Goal: Task Accomplishment & Management: Manage account settings

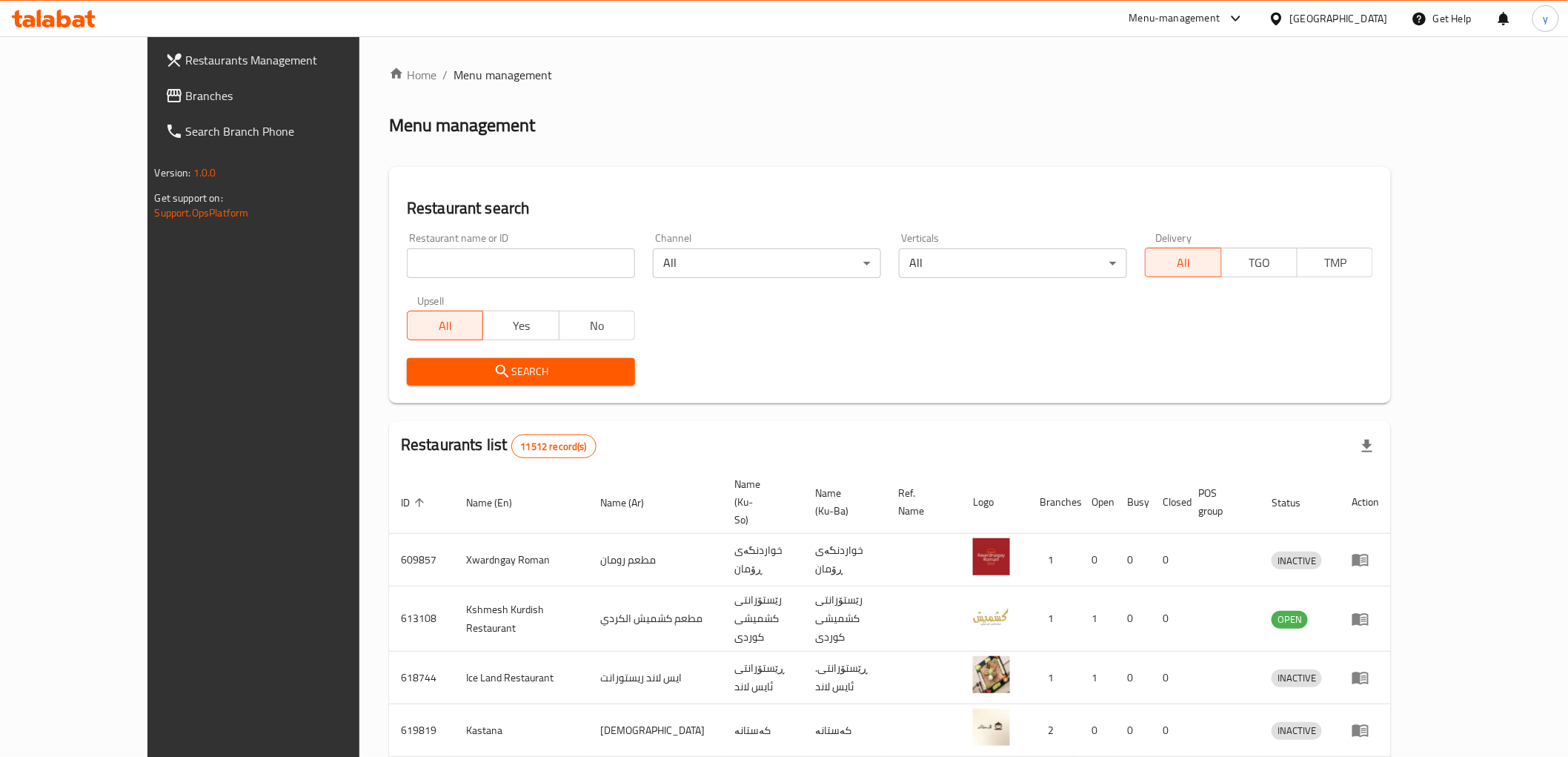
click at [186, 93] on span "Branches" at bounding box center [292, 96] width 211 height 18
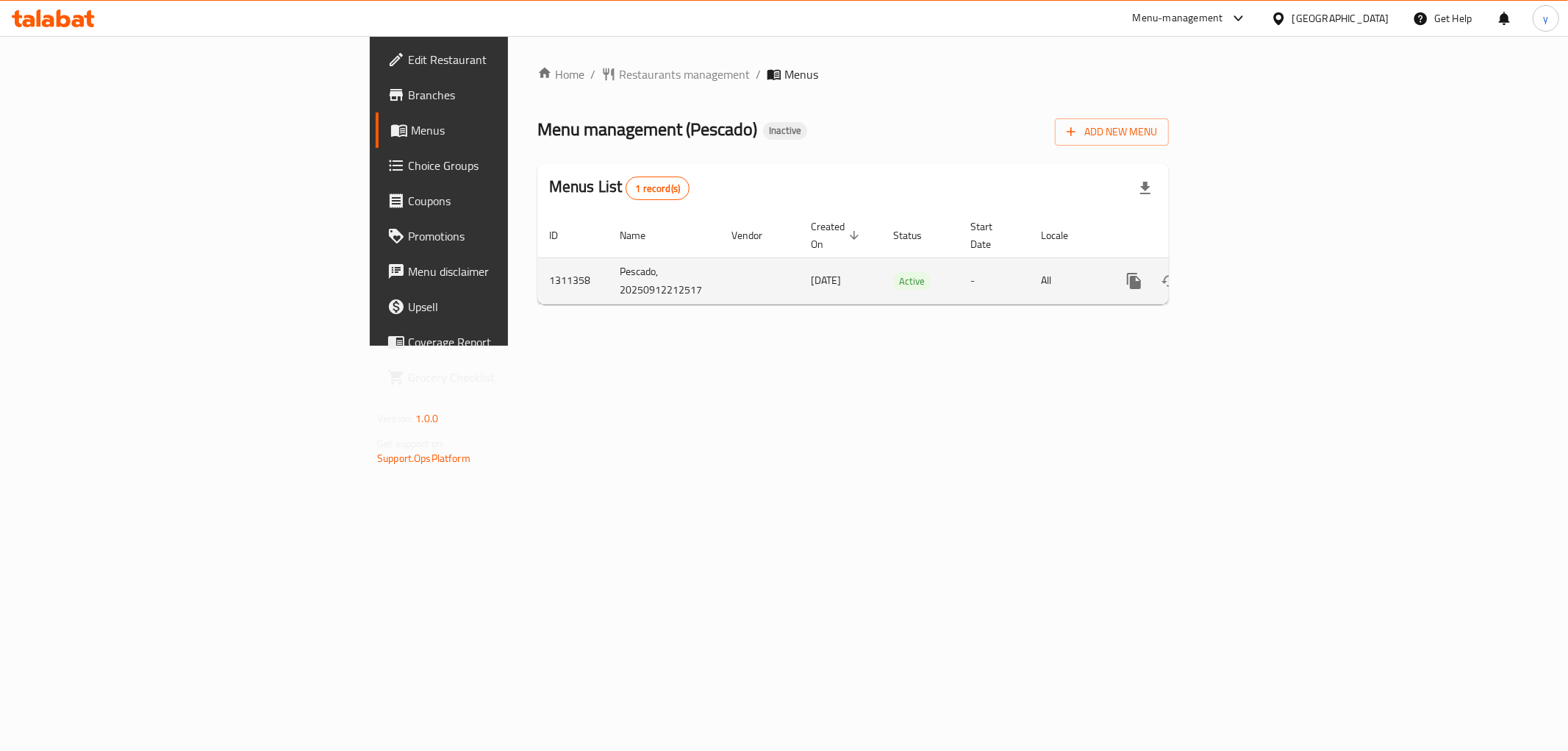
click at [1223, 263] on button "enhanced table" at bounding box center [1205, 281] width 35 height 35
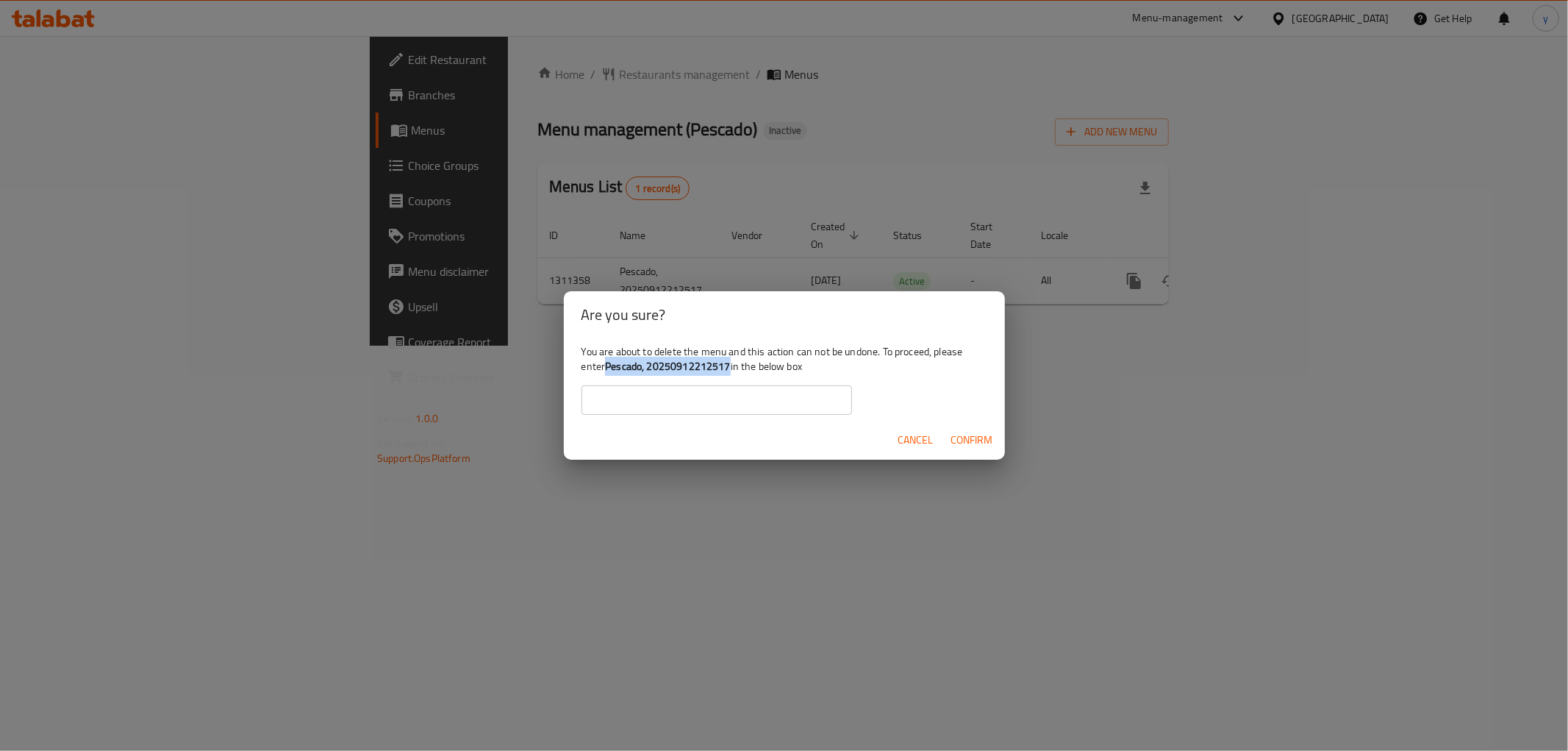
drag, startPoint x: 731, startPoint y: 361, endPoint x: 606, endPoint y: 371, distance: 125.4
click at [606, 371] on b "Pescado, 20250912212517" at bounding box center [667, 367] width 125 height 19
copy b "Pescado, 20250912212517"
click at [636, 397] on input "text" at bounding box center [717, 399] width 271 height 29
paste input "Pescado, 20250912212517"
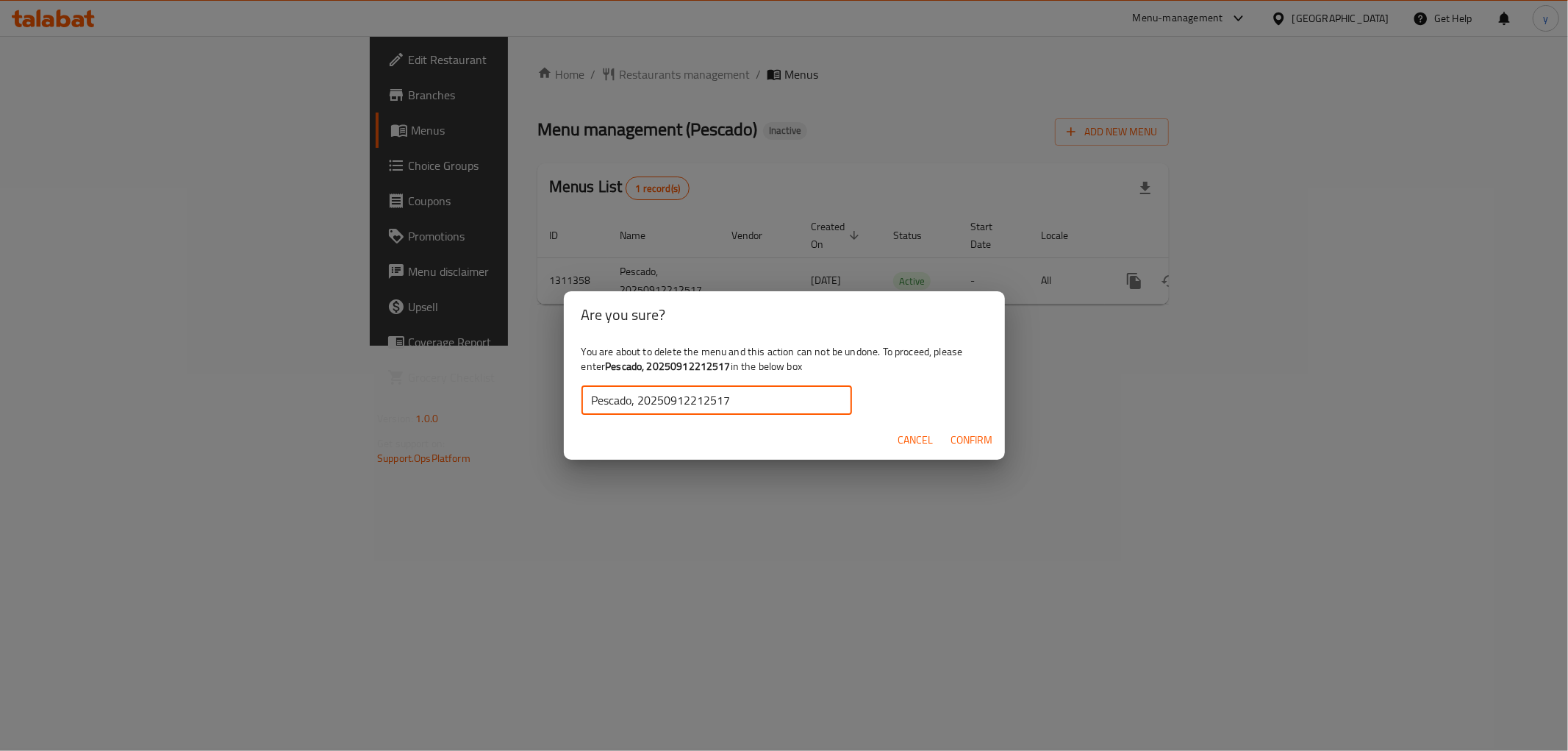
type input "Pescado, 20250912212517"
click at [957, 438] on span "Confirm" at bounding box center [972, 440] width 42 height 19
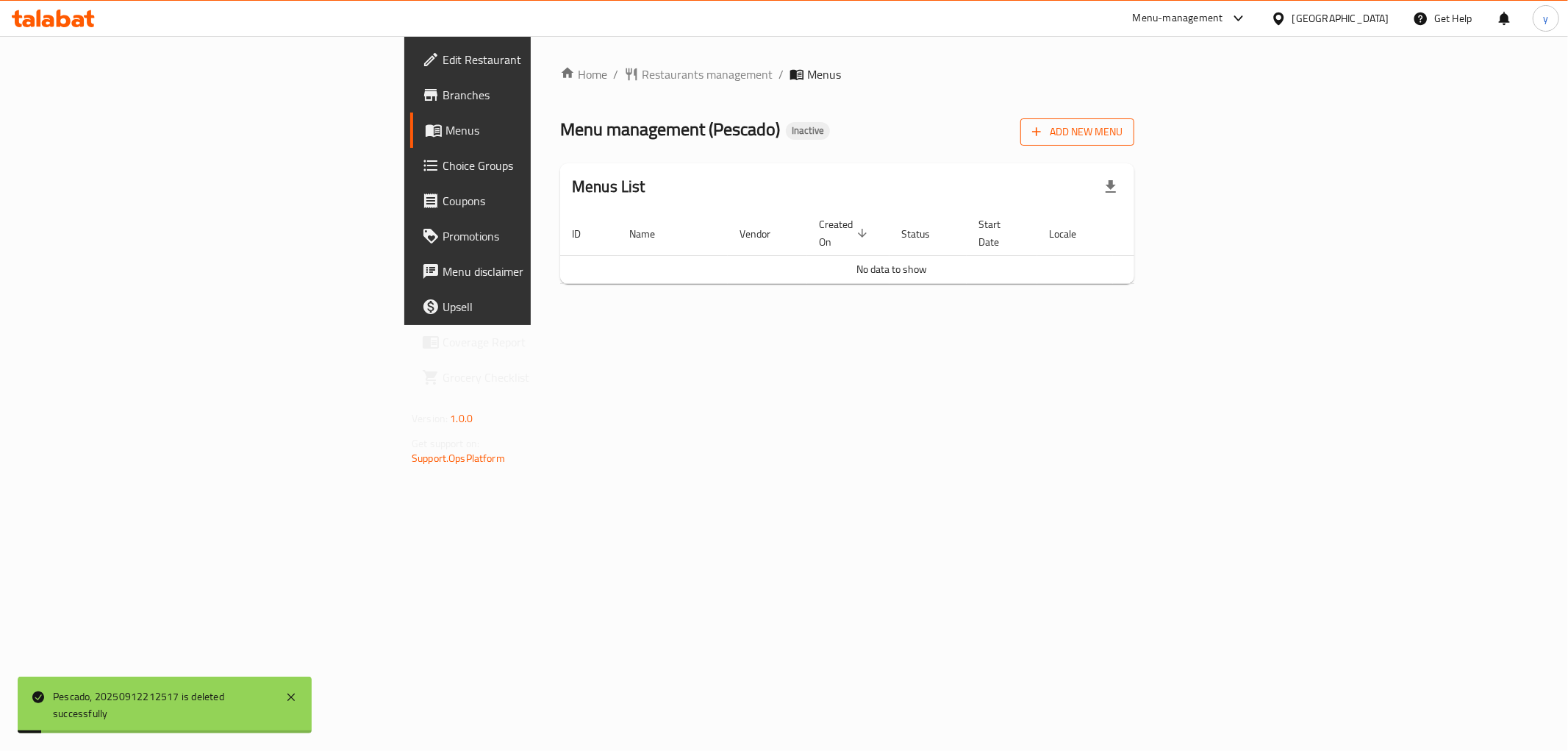
click at [1122, 141] on span "Add New Menu" at bounding box center [1077, 132] width 90 height 19
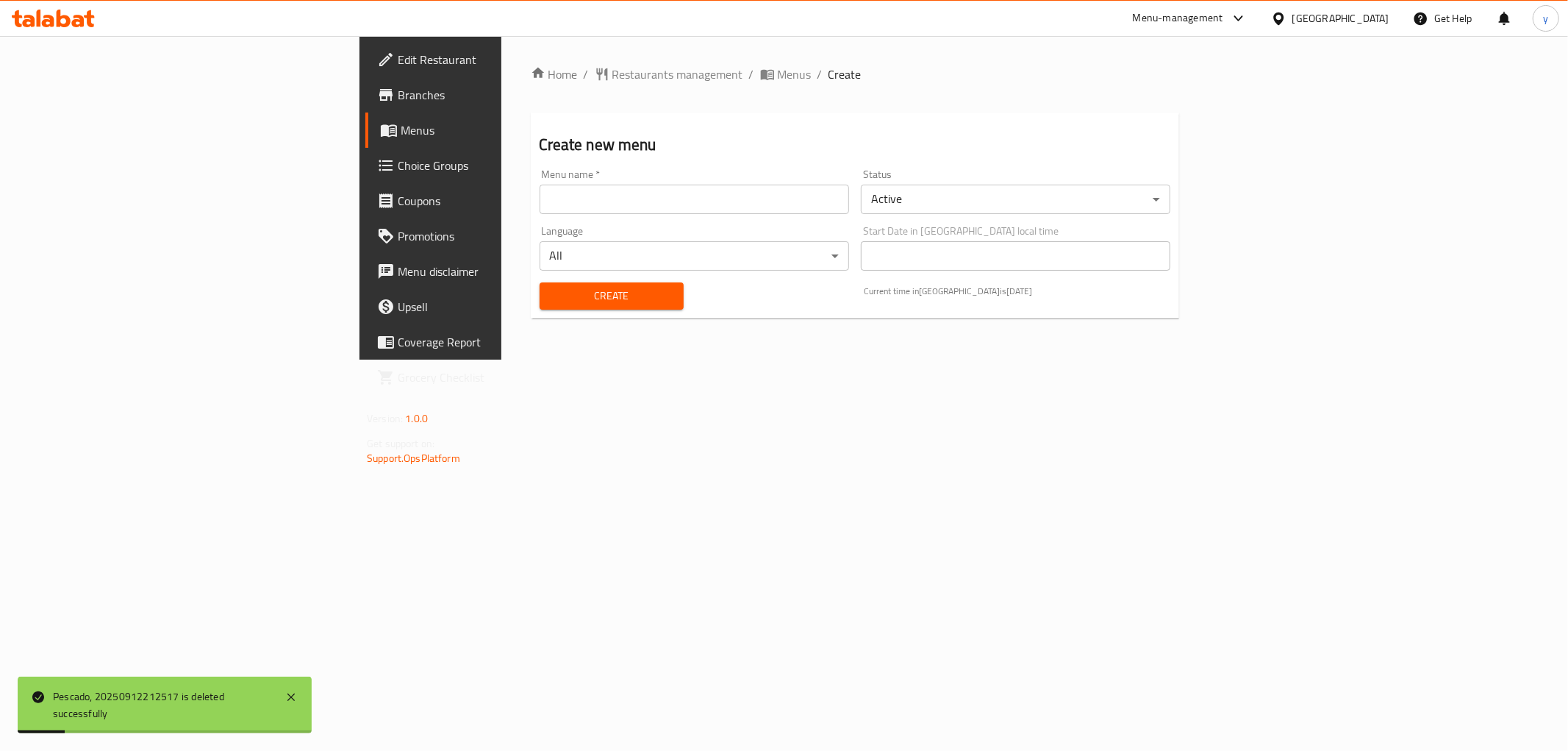
click at [534, 217] on div "Menu name   * Menu name *" at bounding box center [695, 191] width 322 height 57
click at [541, 191] on input "text" at bounding box center [695, 199] width 310 height 29
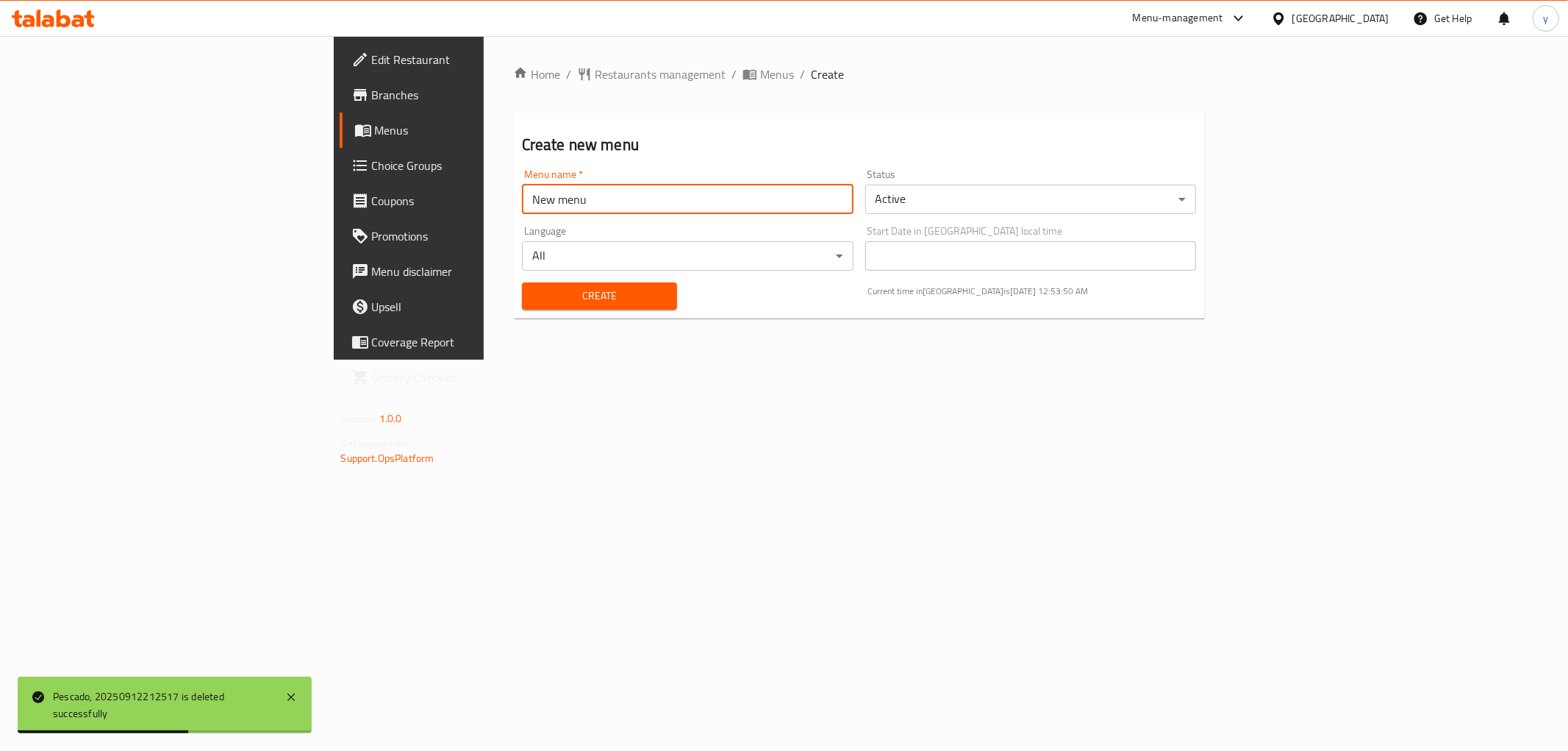
type input "New Menu"
click at [513, 310] on div "Create" at bounding box center [599, 296] width 173 height 45
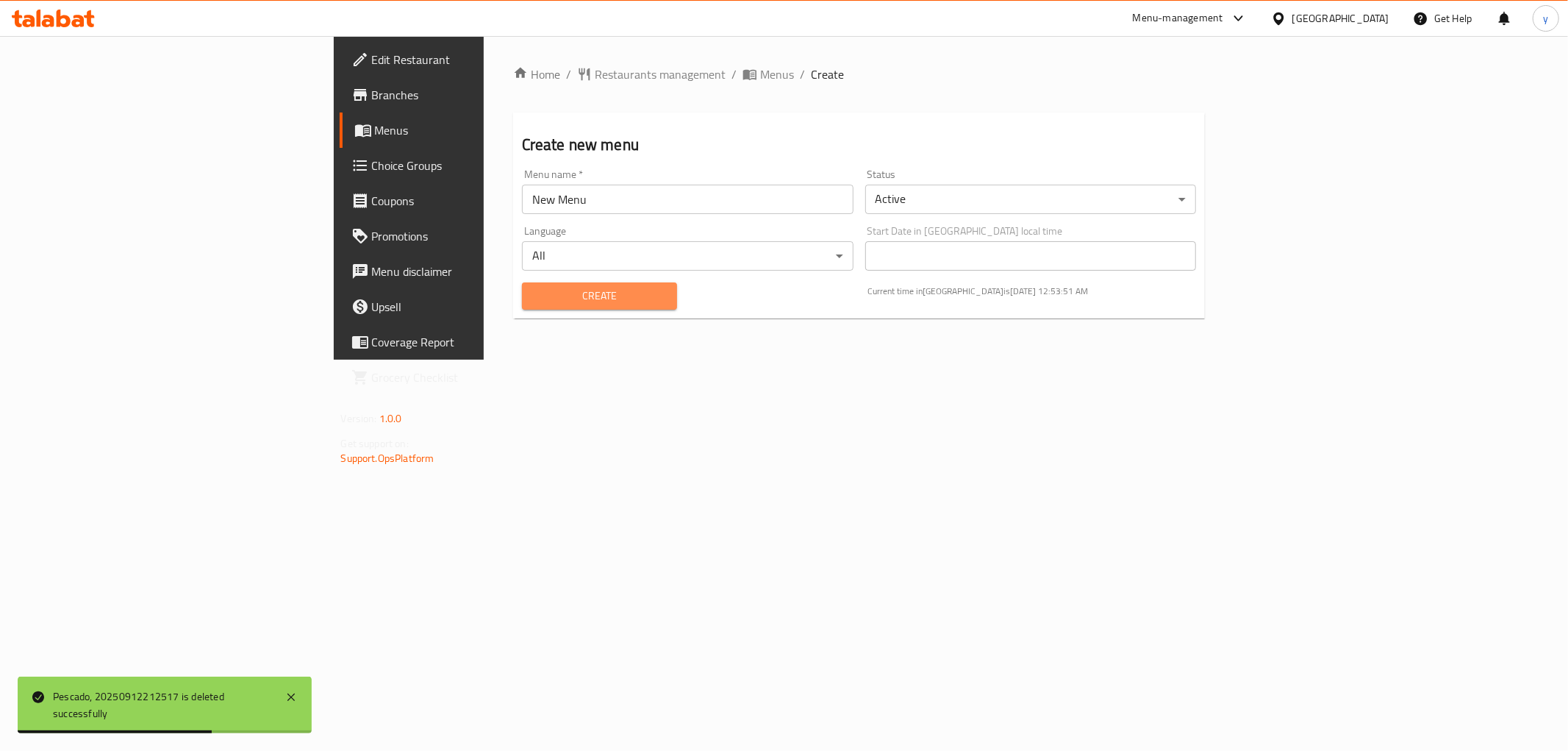
click at [522, 307] on button "Create" at bounding box center [599, 296] width 155 height 27
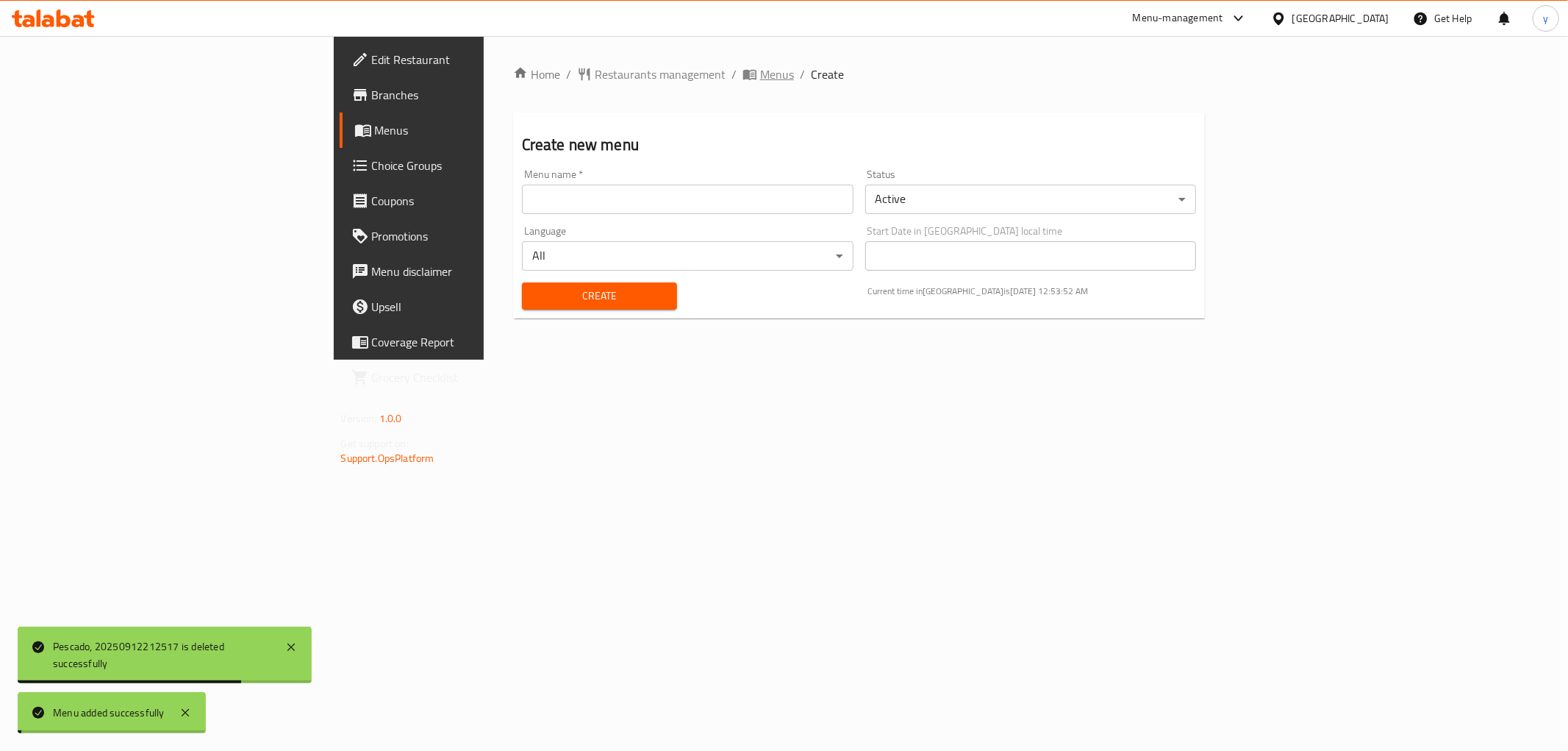
click at [760, 72] on span "Menus" at bounding box center [777, 74] width 34 height 18
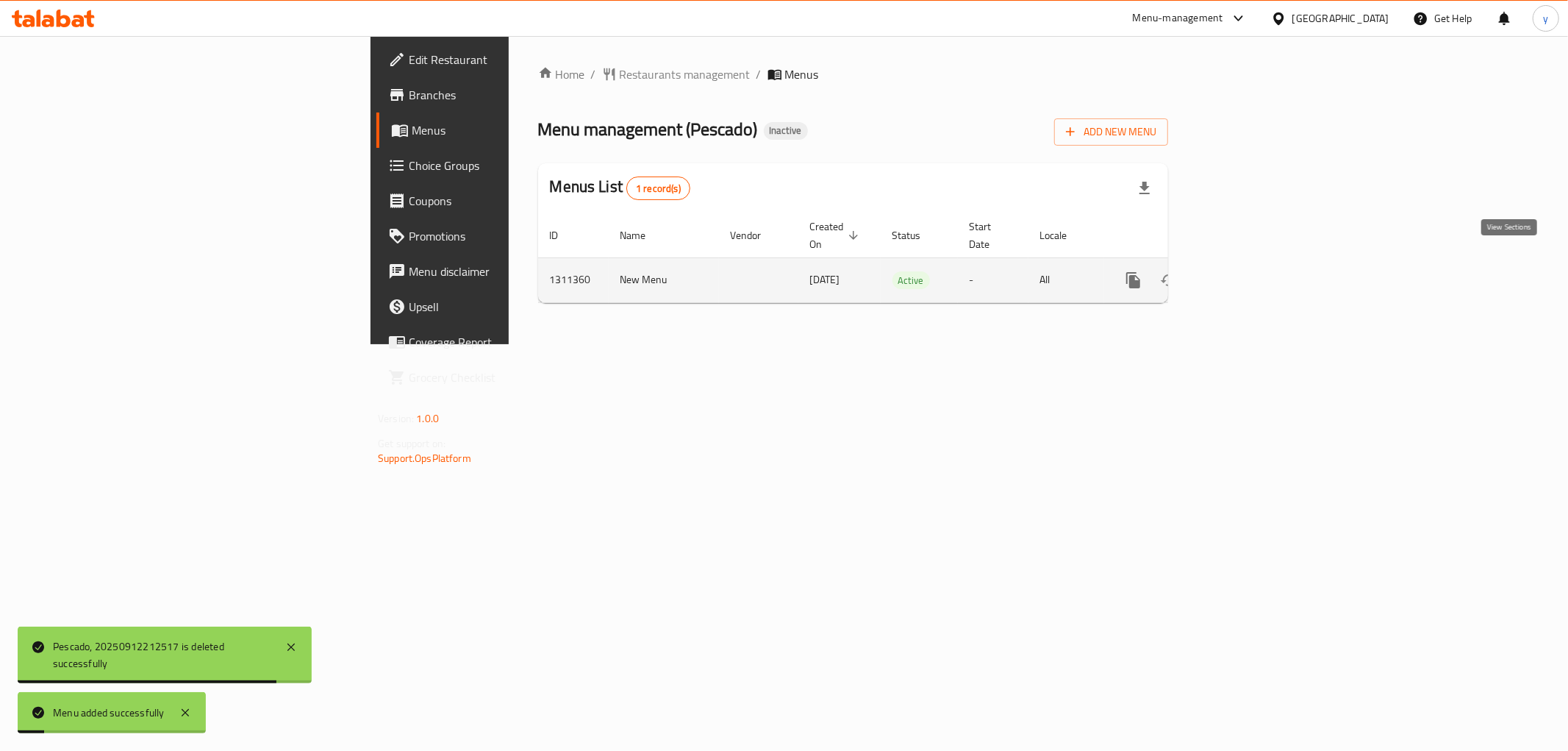
click at [1257, 263] on link "enhanced table" at bounding box center [1239, 280] width 35 height 35
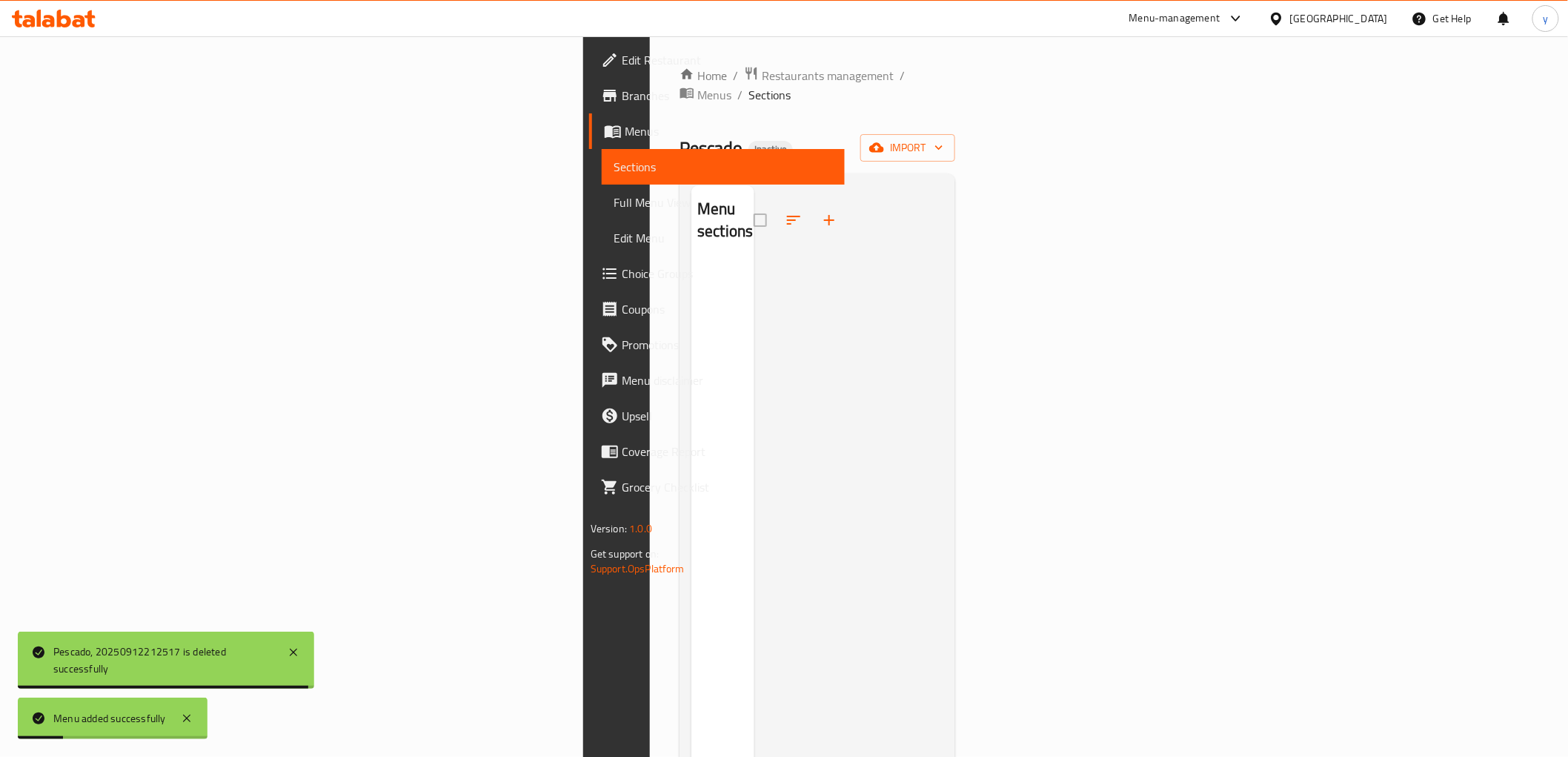
click at [812, 202] on button "button" at bounding box center [829, 219] width 35 height 35
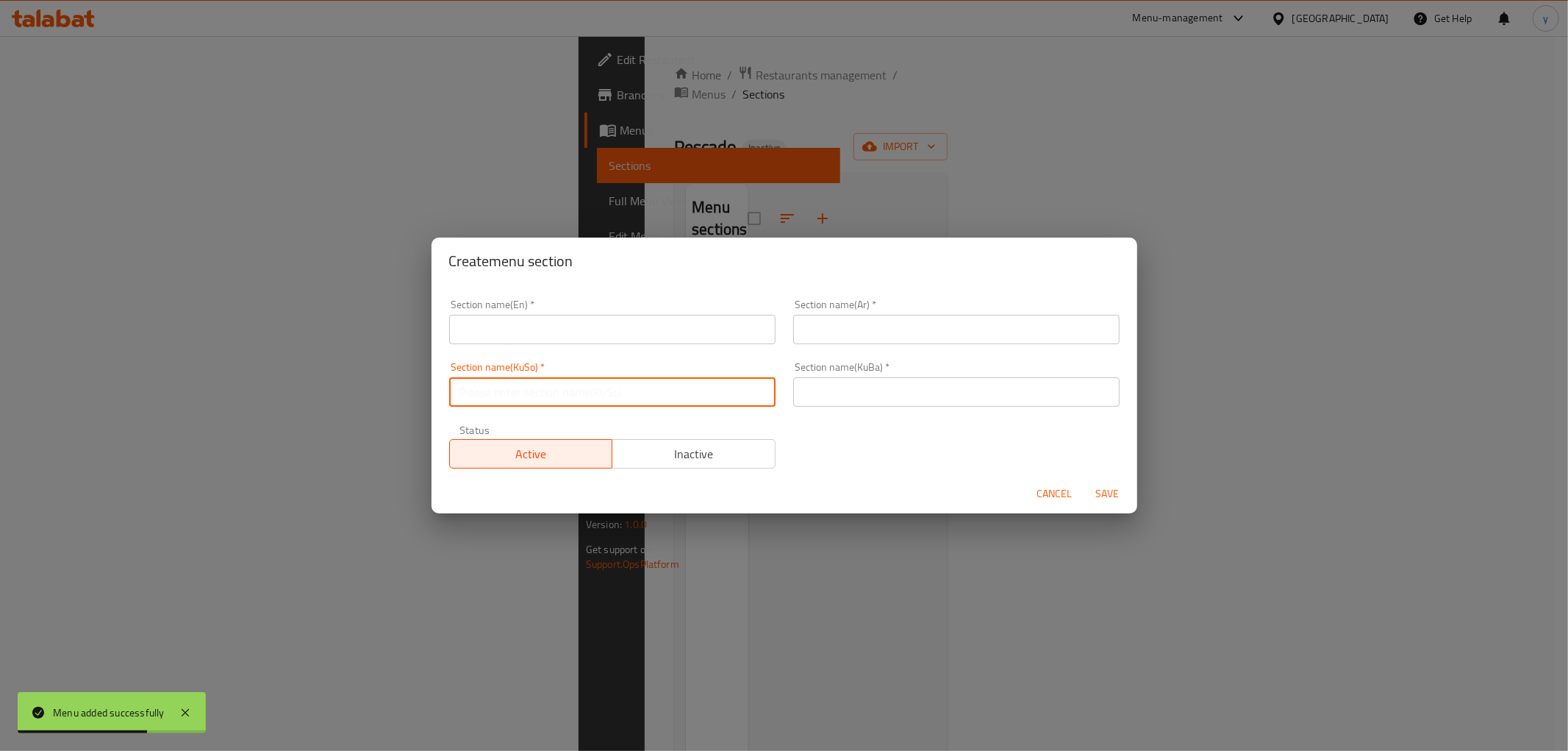
drag, startPoint x: 618, startPoint y: 402, endPoint x: 746, endPoint y: 394, distance: 128.2
click at [618, 402] on input "text" at bounding box center [612, 391] width 327 height 29
paste input "پیتزا"
type input "پیتزا"
drag, startPoint x: 802, startPoint y: 390, endPoint x: 812, endPoint y: 354, distance: 37.4
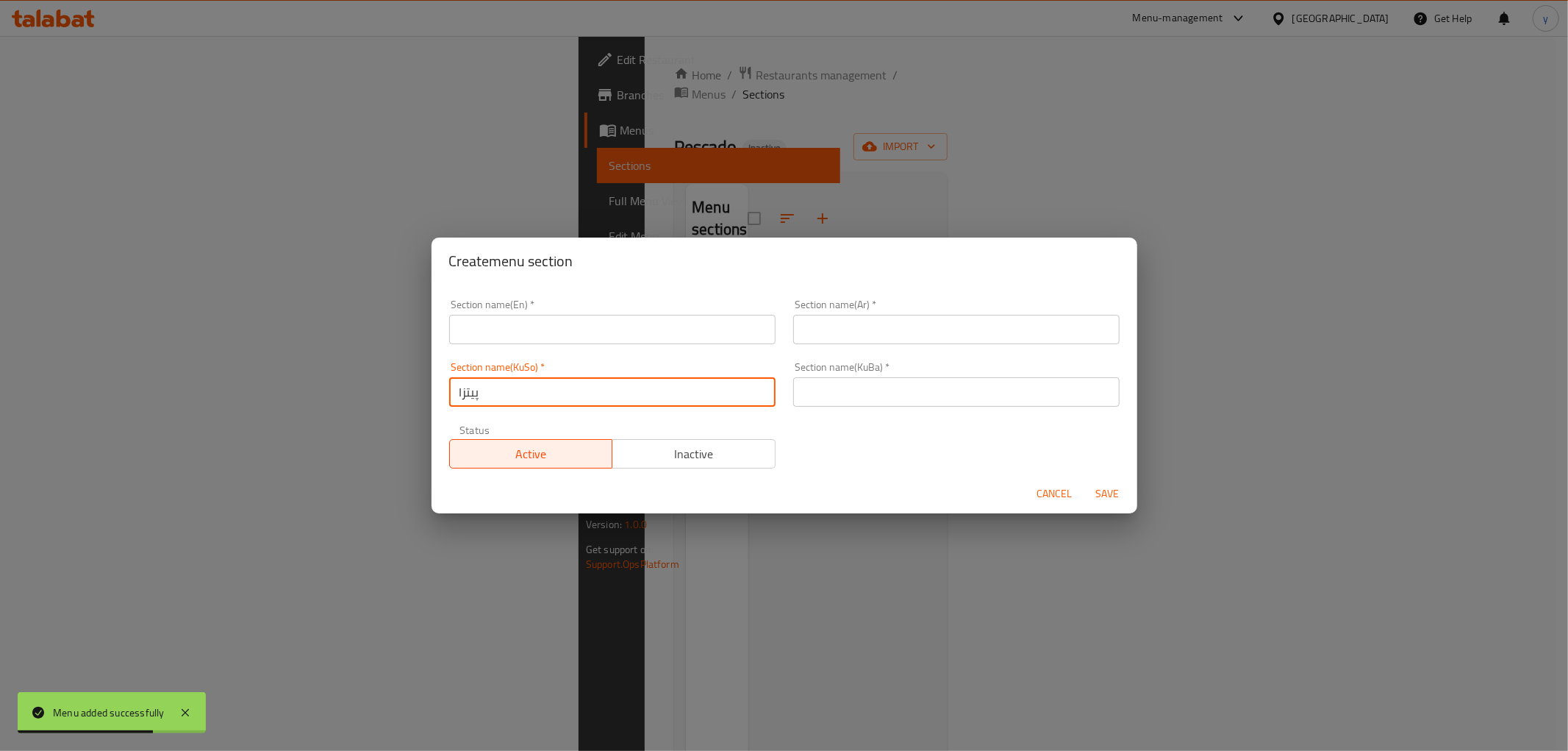
click at [803, 390] on input "text" at bounding box center [956, 391] width 327 height 29
paste input "پیتزا"
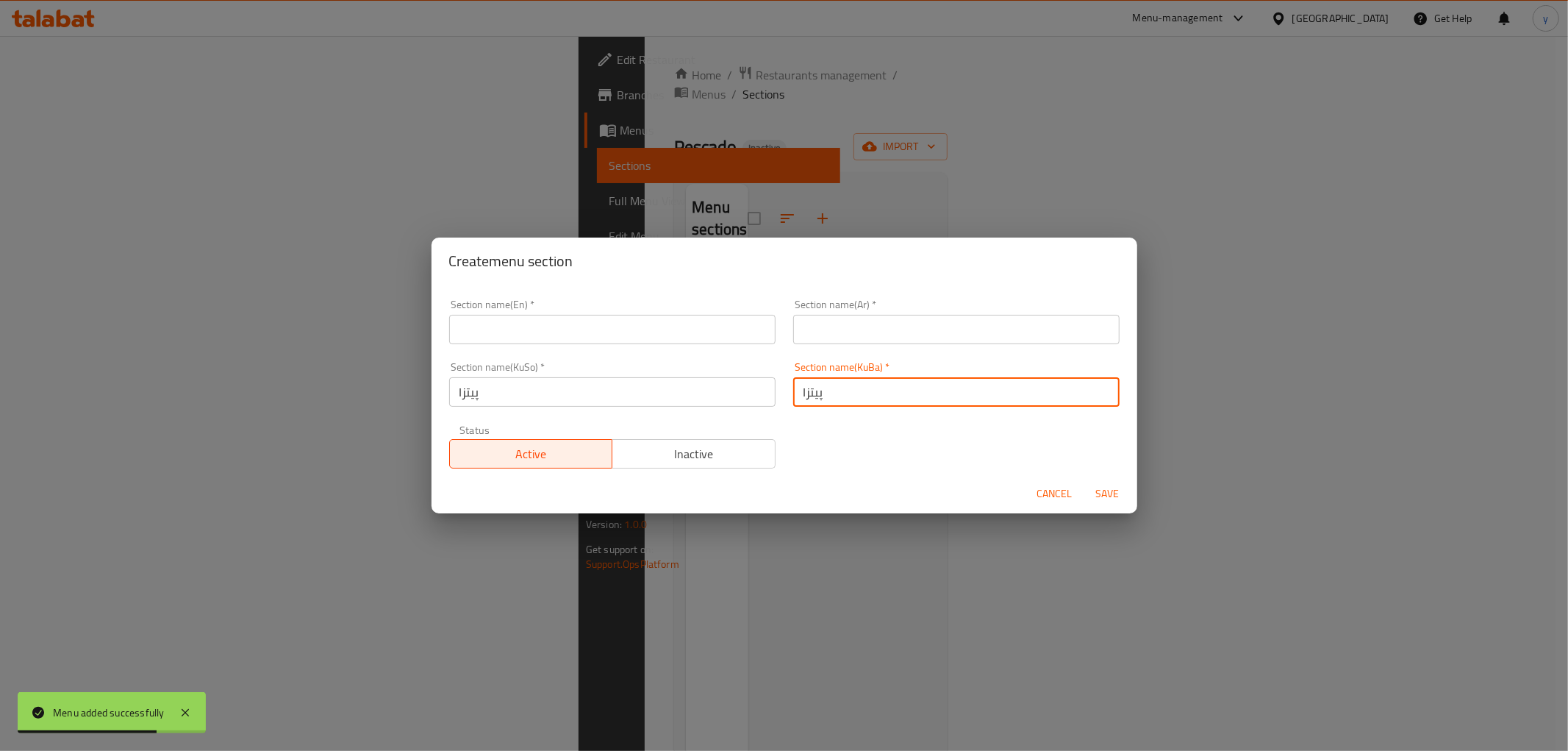
type input "پیتزا"
click at [812, 348] on div "Section name(Ar)   * Section name(Ar) *" at bounding box center [956, 322] width 344 height 63
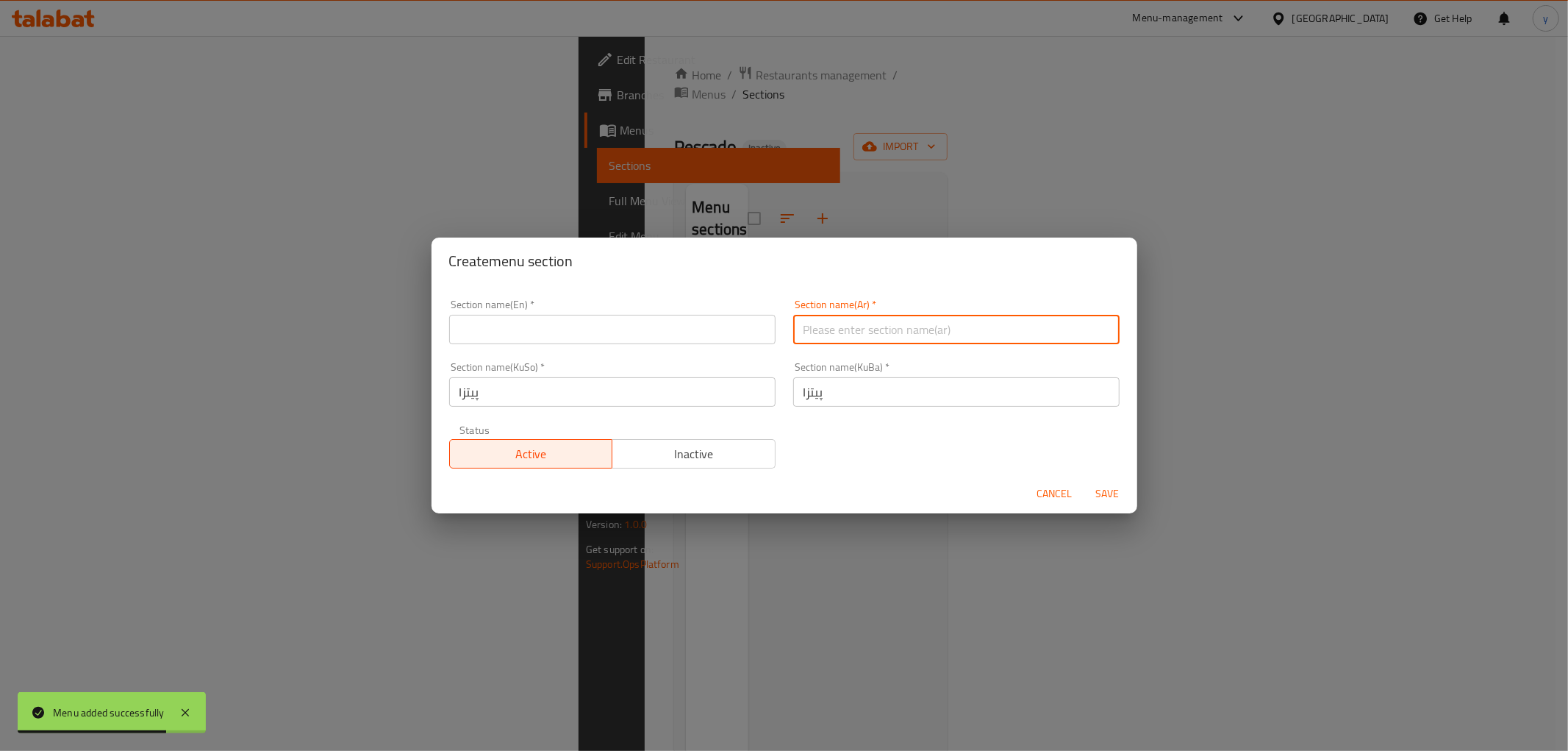
click at [812, 326] on input "text" at bounding box center [956, 329] width 327 height 29
paste input "البيتزا"
type input "البيتزا"
click at [641, 337] on input "text" at bounding box center [612, 329] width 327 height 29
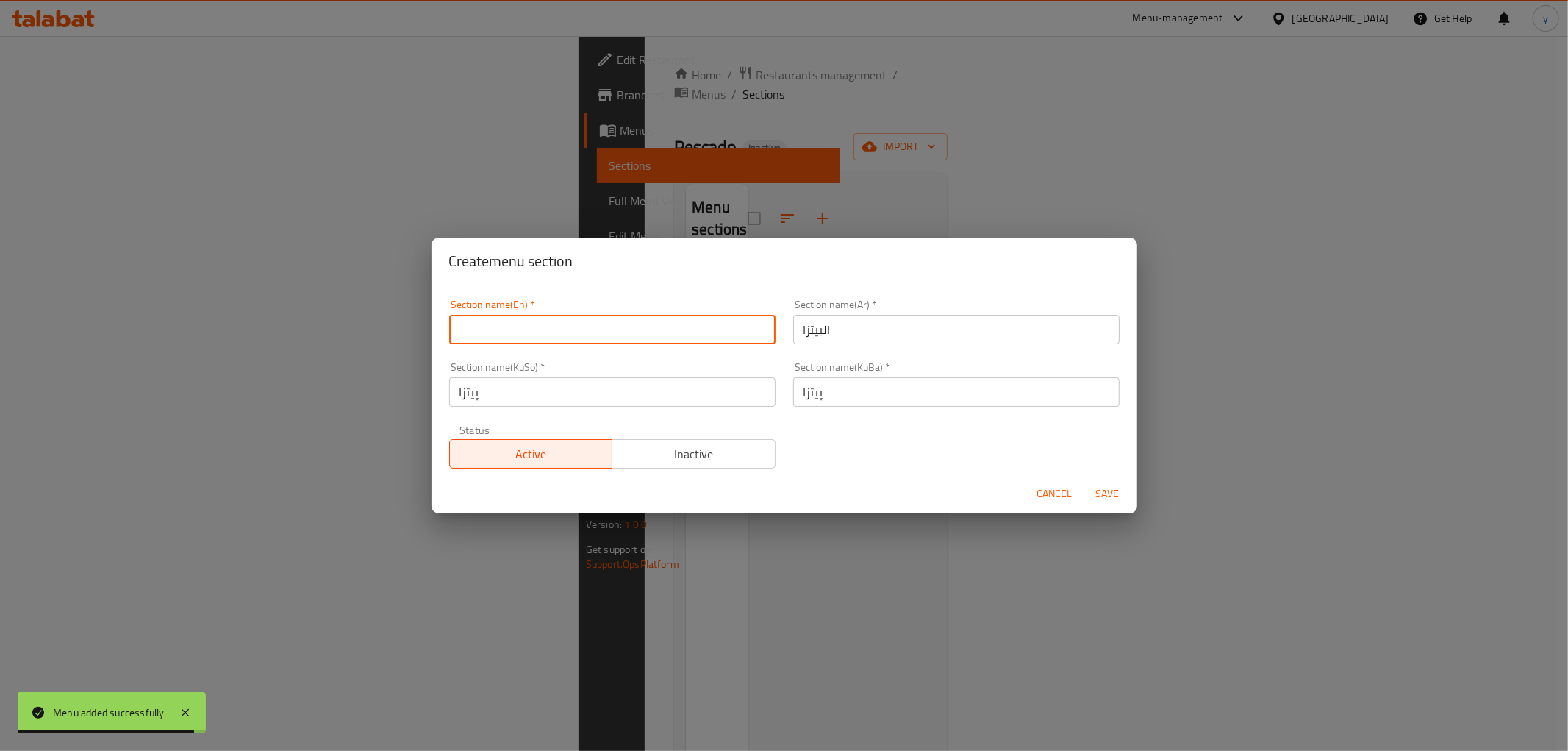
paste input "Pizza"
type input "Pizza"
click at [1098, 498] on span "Save" at bounding box center [1107, 494] width 35 height 19
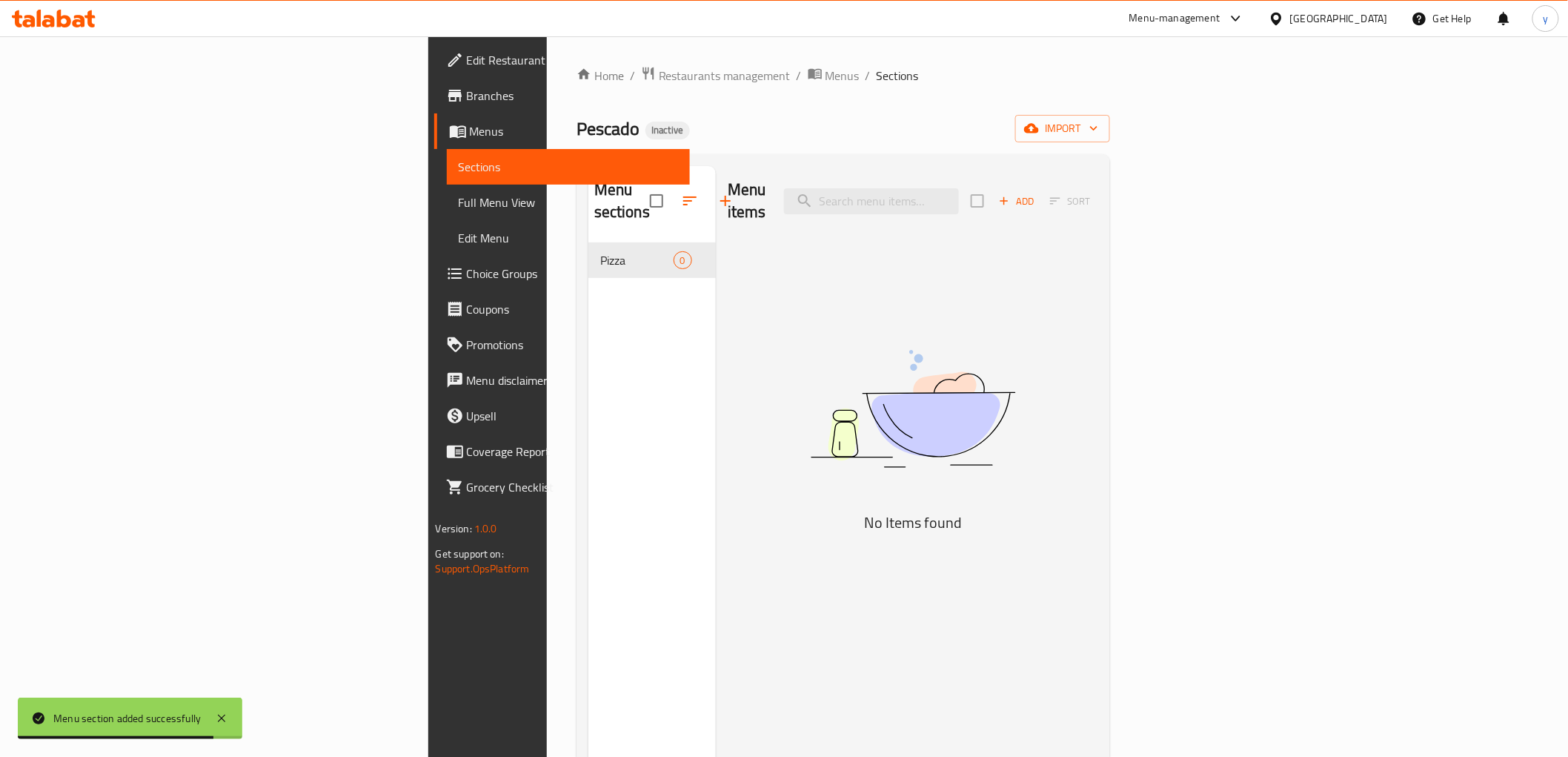
click at [1011, 195] on icon "button" at bounding box center [1004, 201] width 14 height 14
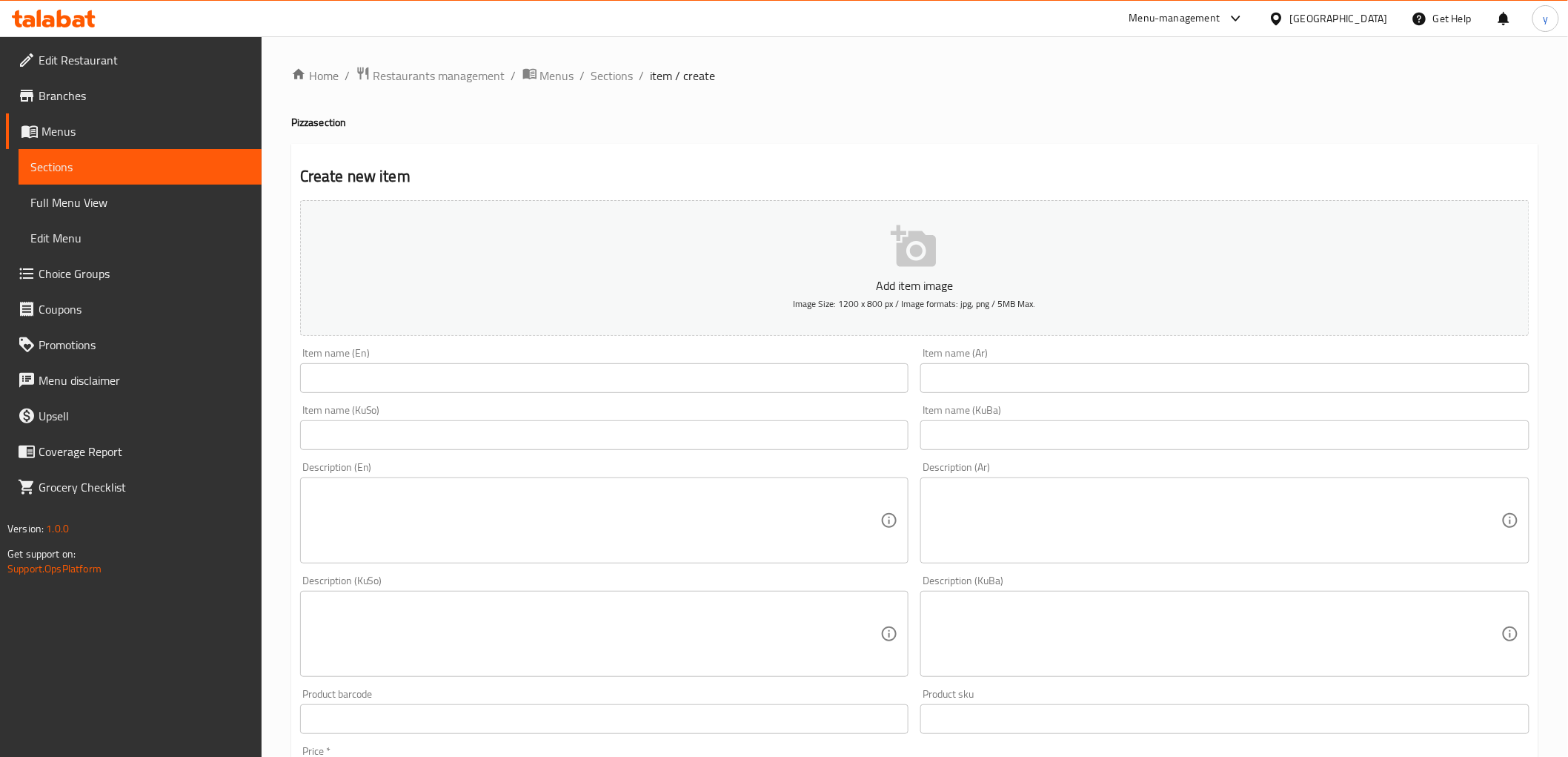
drag, startPoint x: 973, startPoint y: 388, endPoint x: 857, endPoint y: 356, distance: 120.3
click at [973, 388] on input "text" at bounding box center [1225, 378] width 609 height 29
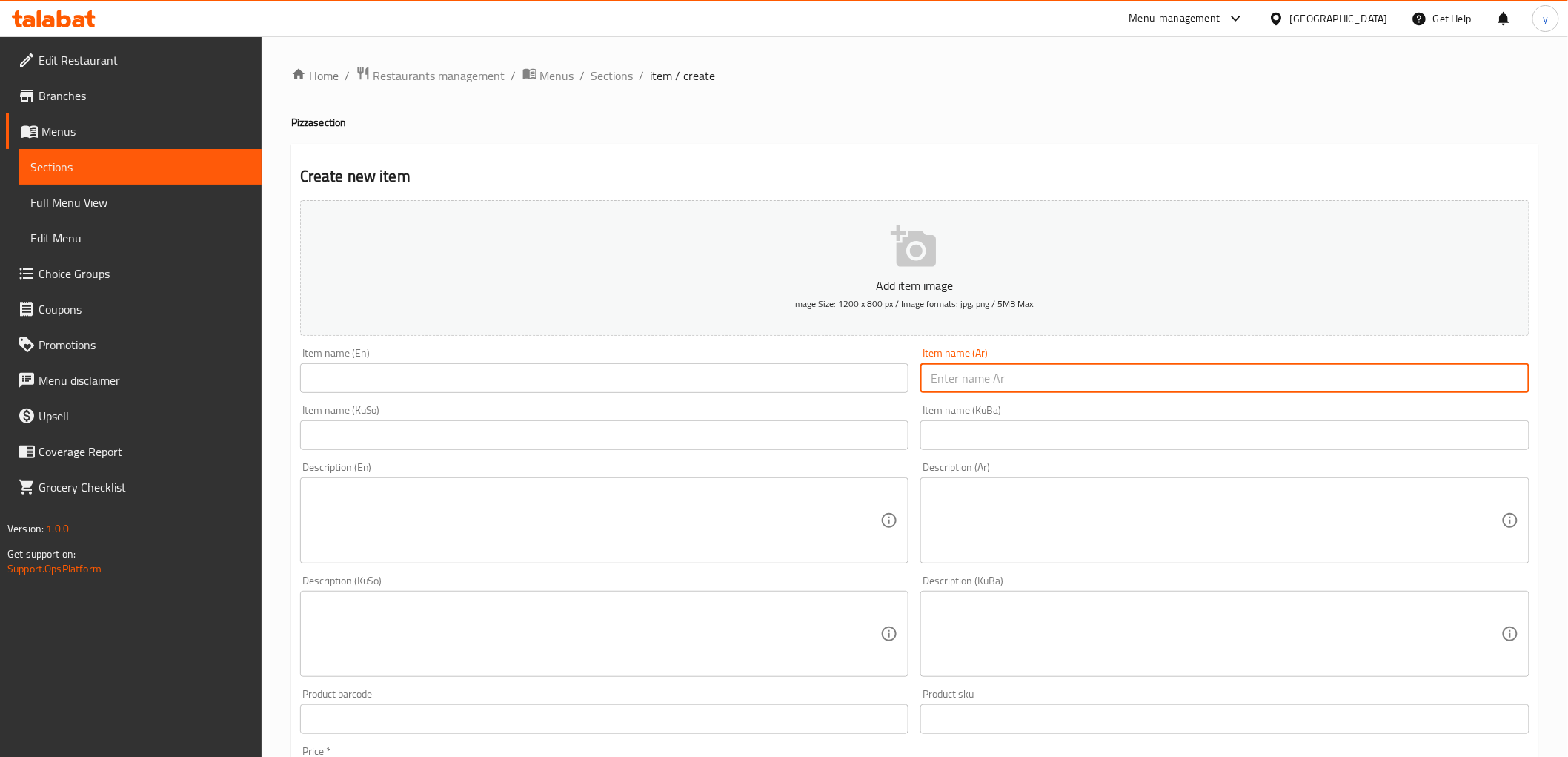
click at [951, 434] on input "text" at bounding box center [1225, 434] width 609 height 29
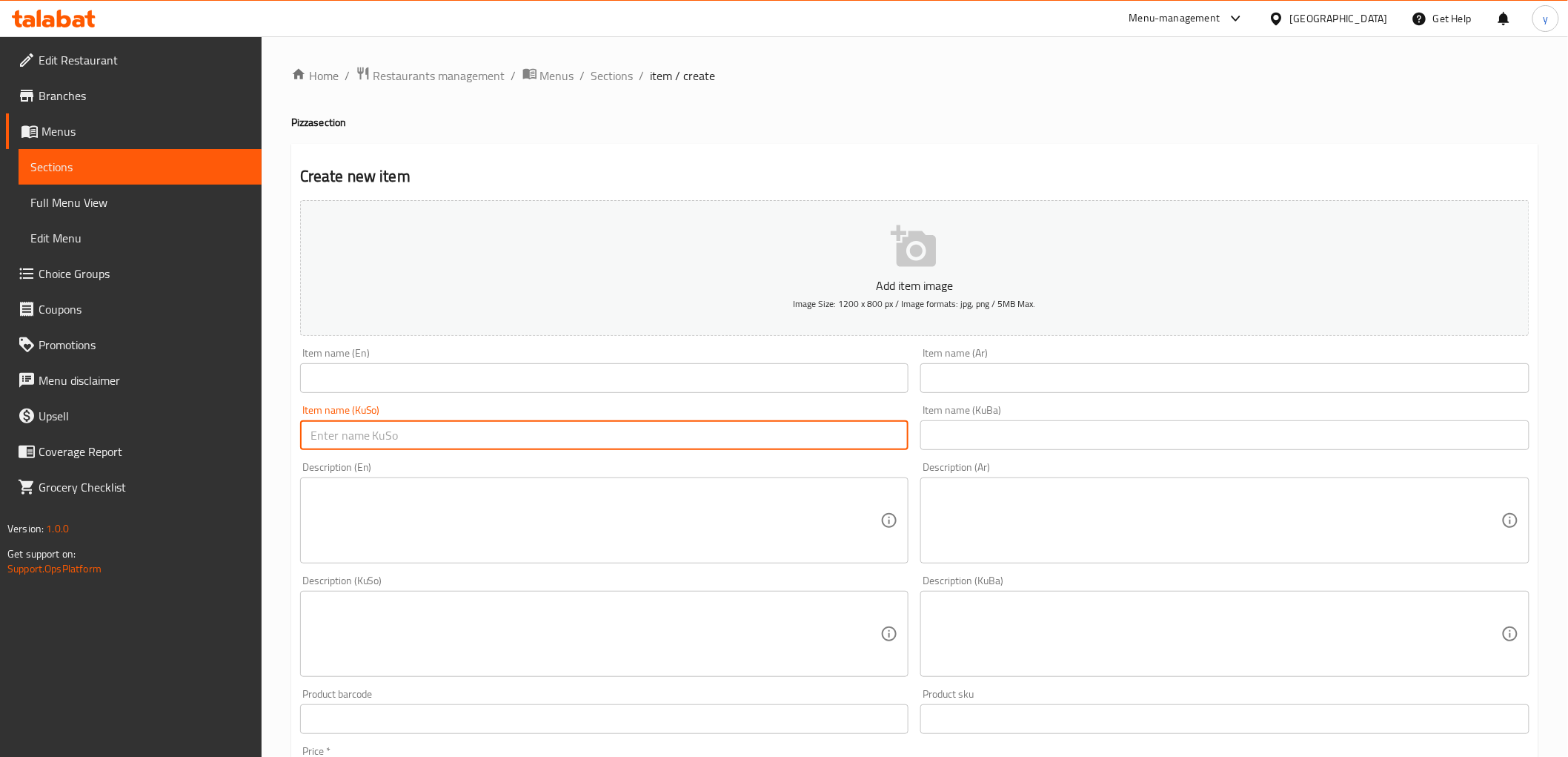
click at [831, 433] on input "text" at bounding box center [605, 434] width 609 height 29
paste input "پیتزای پێپرۆنی"
type input "پیتزای پێپرۆنی"
click at [969, 383] on input "text" at bounding box center [1225, 378] width 609 height 29
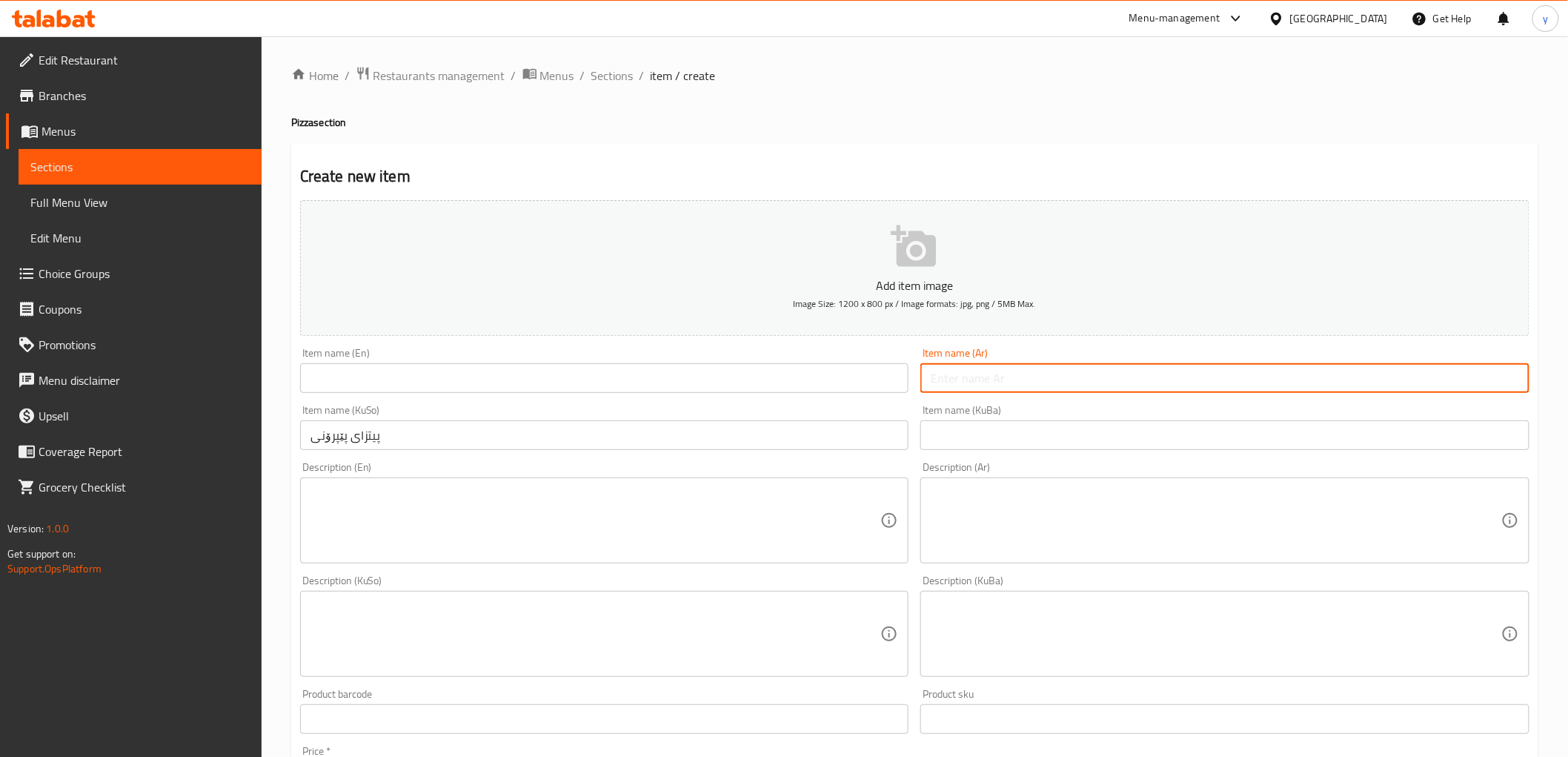
paste input "[PERSON_NAME]"
type input "[PERSON_NAME]"
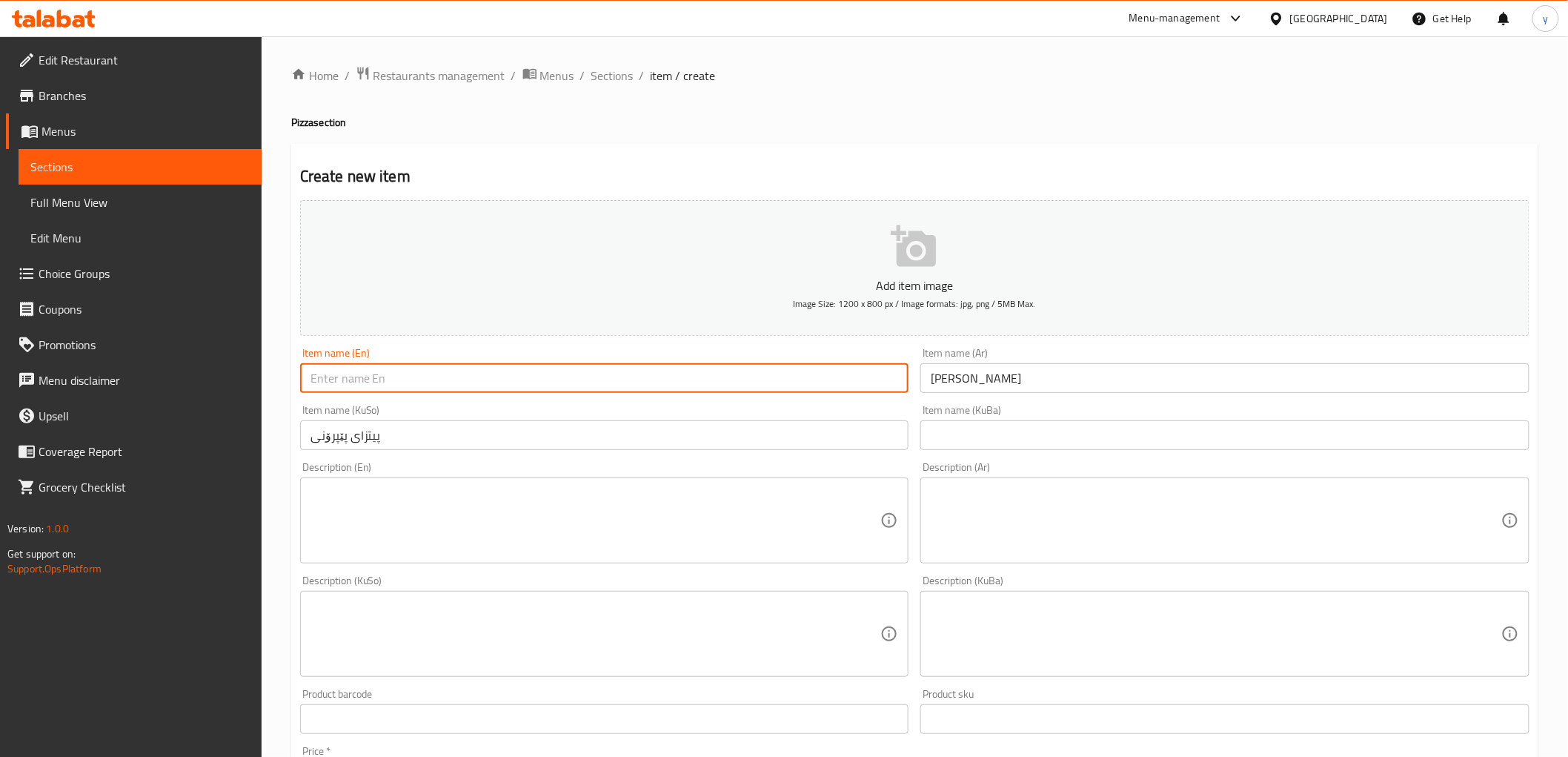
click at [806, 371] on input "text" at bounding box center [605, 378] width 609 height 29
paste input "پیتزای پێپرۆنی"
click at [337, 388] on input "پیتزای پێپرۆنی" at bounding box center [605, 378] width 609 height 29
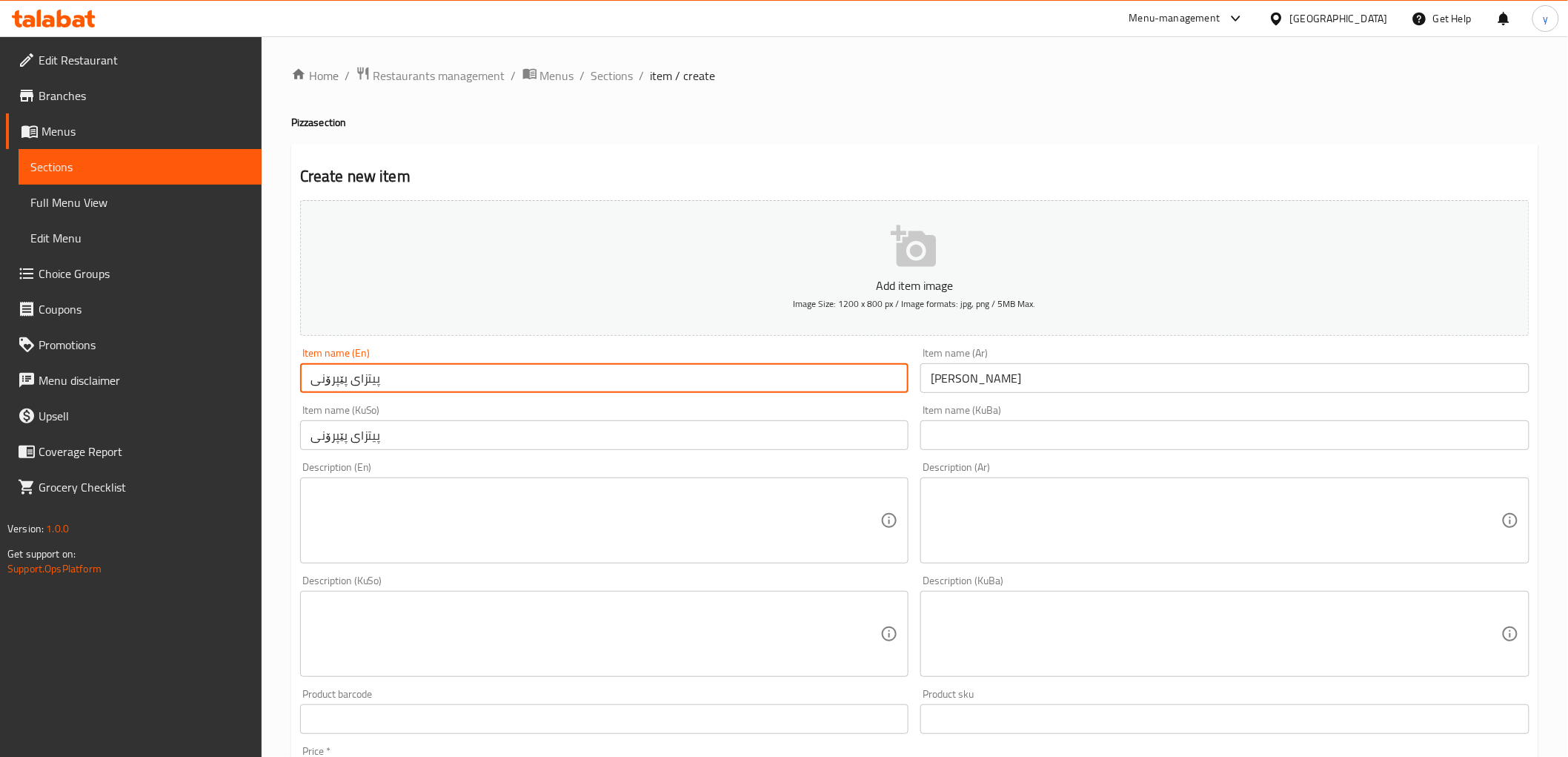
paste input "Pepperoni Pizza"
type input "Pepperoni Pizza"
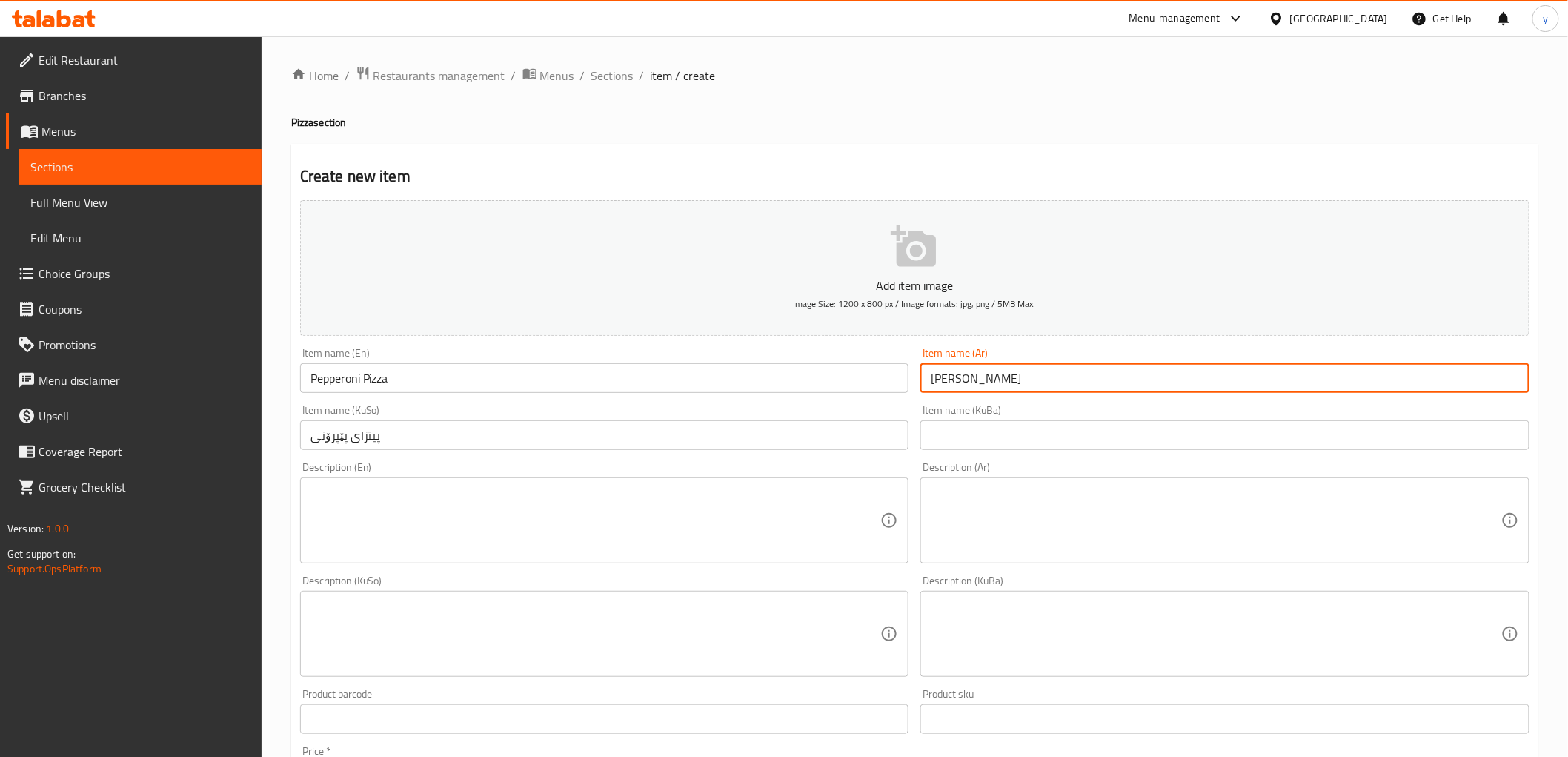
click at [942, 387] on input "[PERSON_NAME]" at bounding box center [1225, 378] width 609 height 29
click at [960, 382] on input "[PERSON_NAME]" at bounding box center [1225, 378] width 609 height 29
click at [966, 378] on input "[PERSON_NAME]" at bounding box center [1225, 378] width 609 height 29
click at [962, 385] on input "[PERSON_NAME]" at bounding box center [1225, 378] width 609 height 29
click at [1020, 388] on input "[PERSON_NAME]" at bounding box center [1225, 378] width 609 height 29
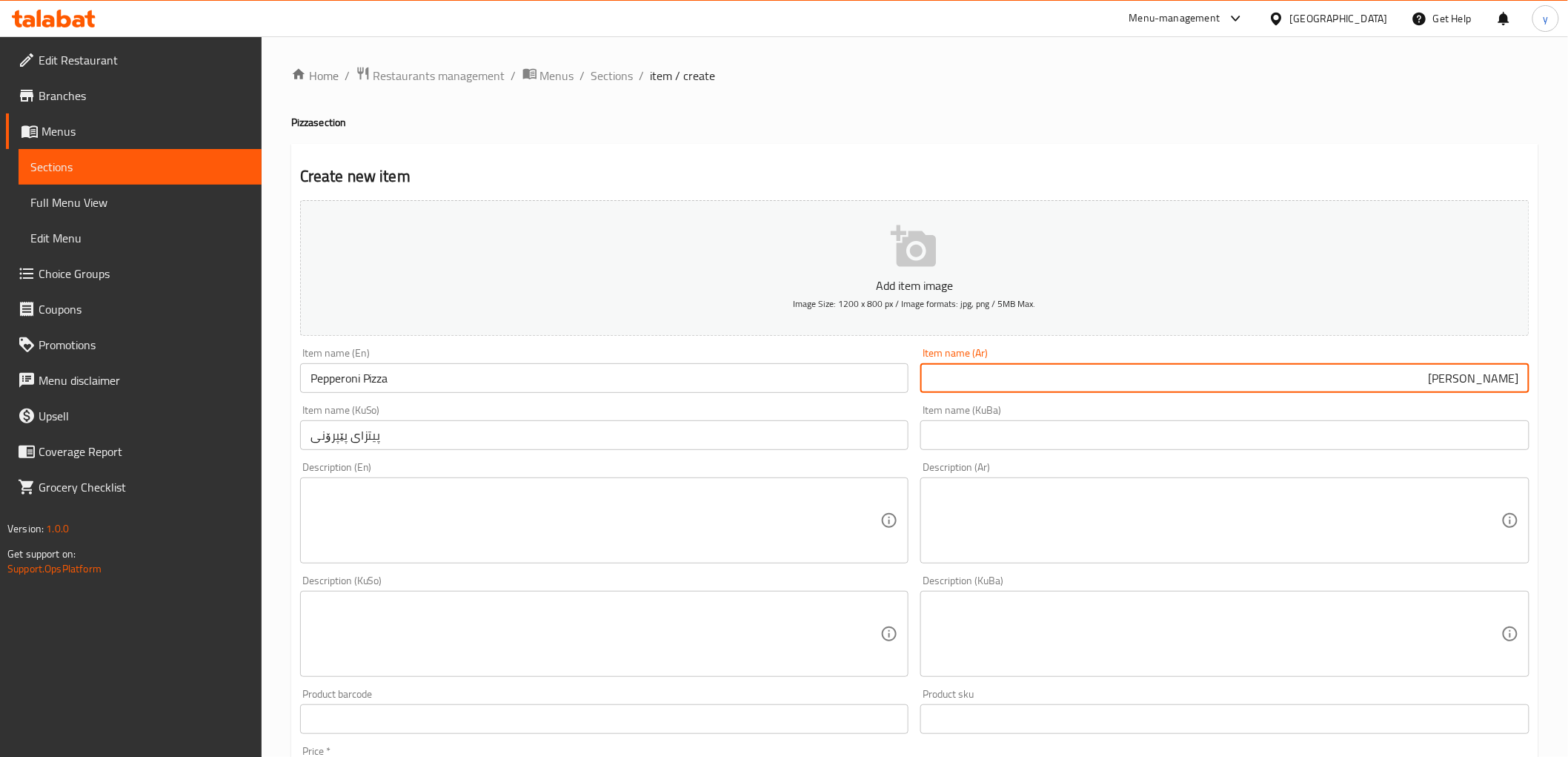
click at [1153, 368] on input "[PERSON_NAME]" at bounding box center [1225, 378] width 609 height 29
click at [1517, 376] on input "[PERSON_NAME]" at bounding box center [1225, 378] width 609 height 29
type input "[PERSON_NAME]"
click at [761, 503] on textarea at bounding box center [596, 520] width 571 height 70
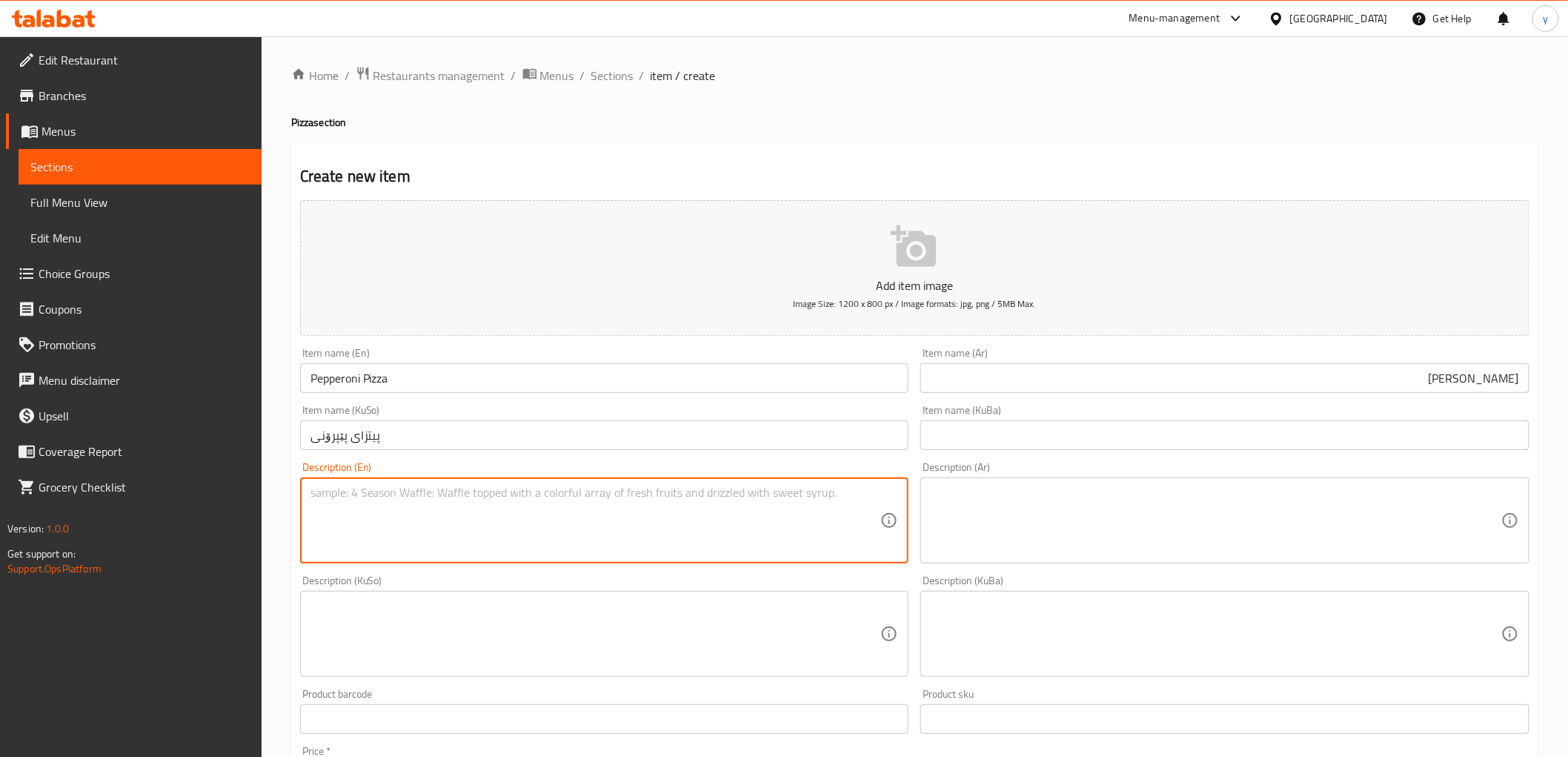
paste textarea "عجينة بيتزا، صلصة بيتزا، بيبروني وجبنة موزاريلا"
type textarea "عجينة بيتزا، صلصة بيتزا، بيبروني وجبنة موزاريلا"
click at [1006, 516] on textarea at bounding box center [1216, 520] width 571 height 70
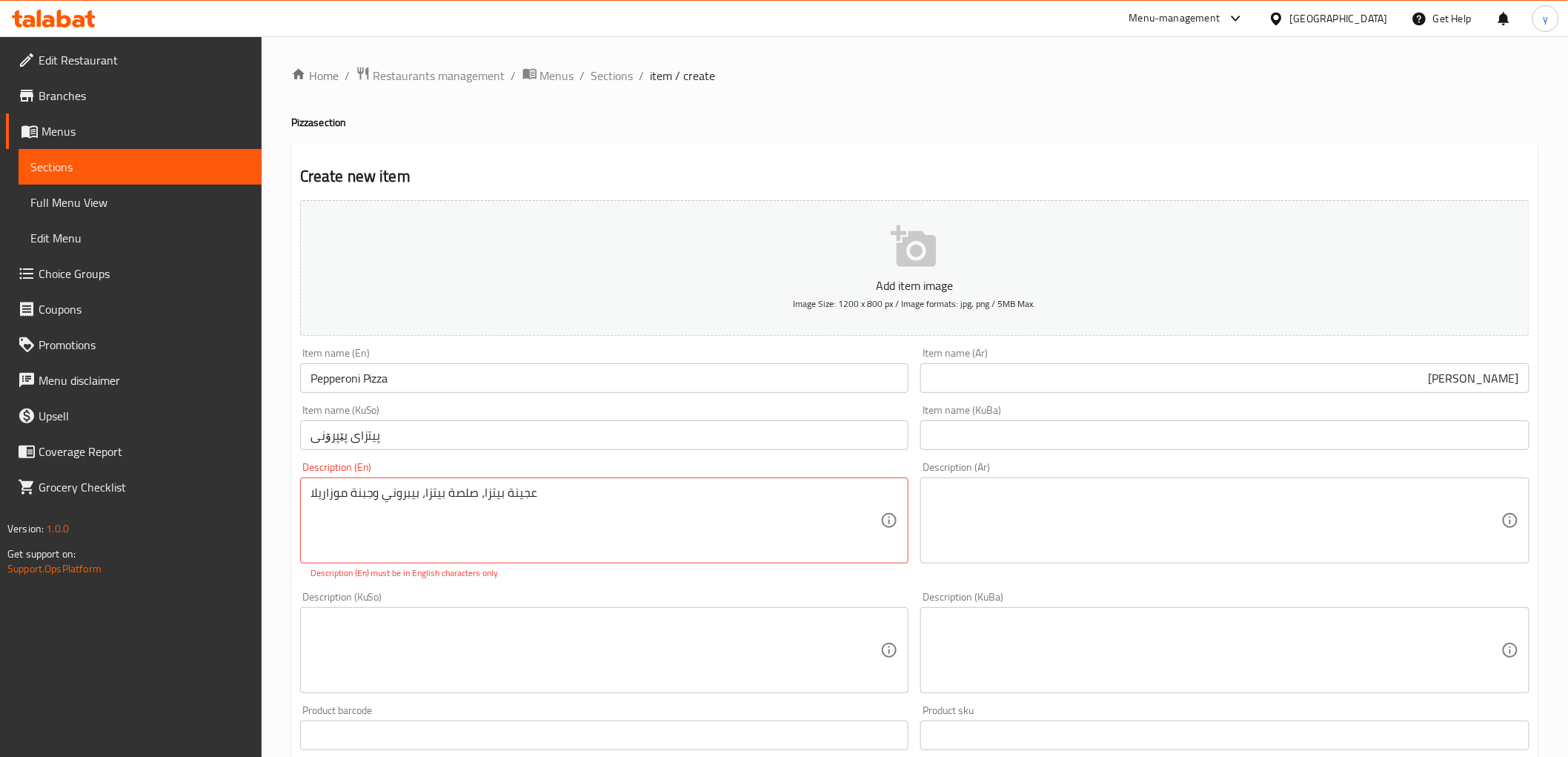
click at [998, 516] on textarea at bounding box center [1216, 520] width 571 height 70
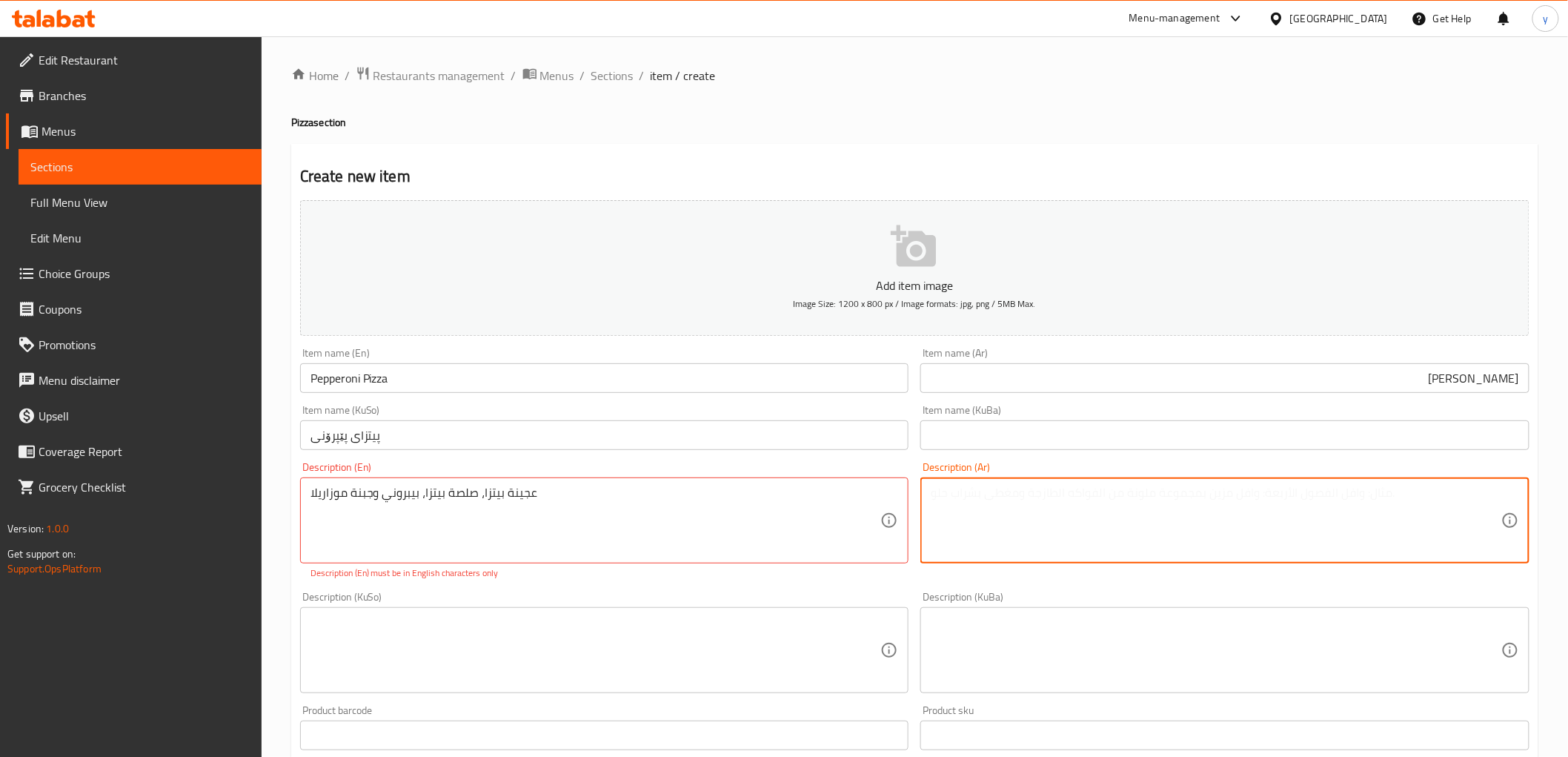
paste textarea "عجينة بيتزا، صلصة بيتزا، بيبروني وجبنة موزاريلا"
type textarea "عجينة بيتزا، صلصة بيتزا، بيبروني وجبنة موزاريلا"
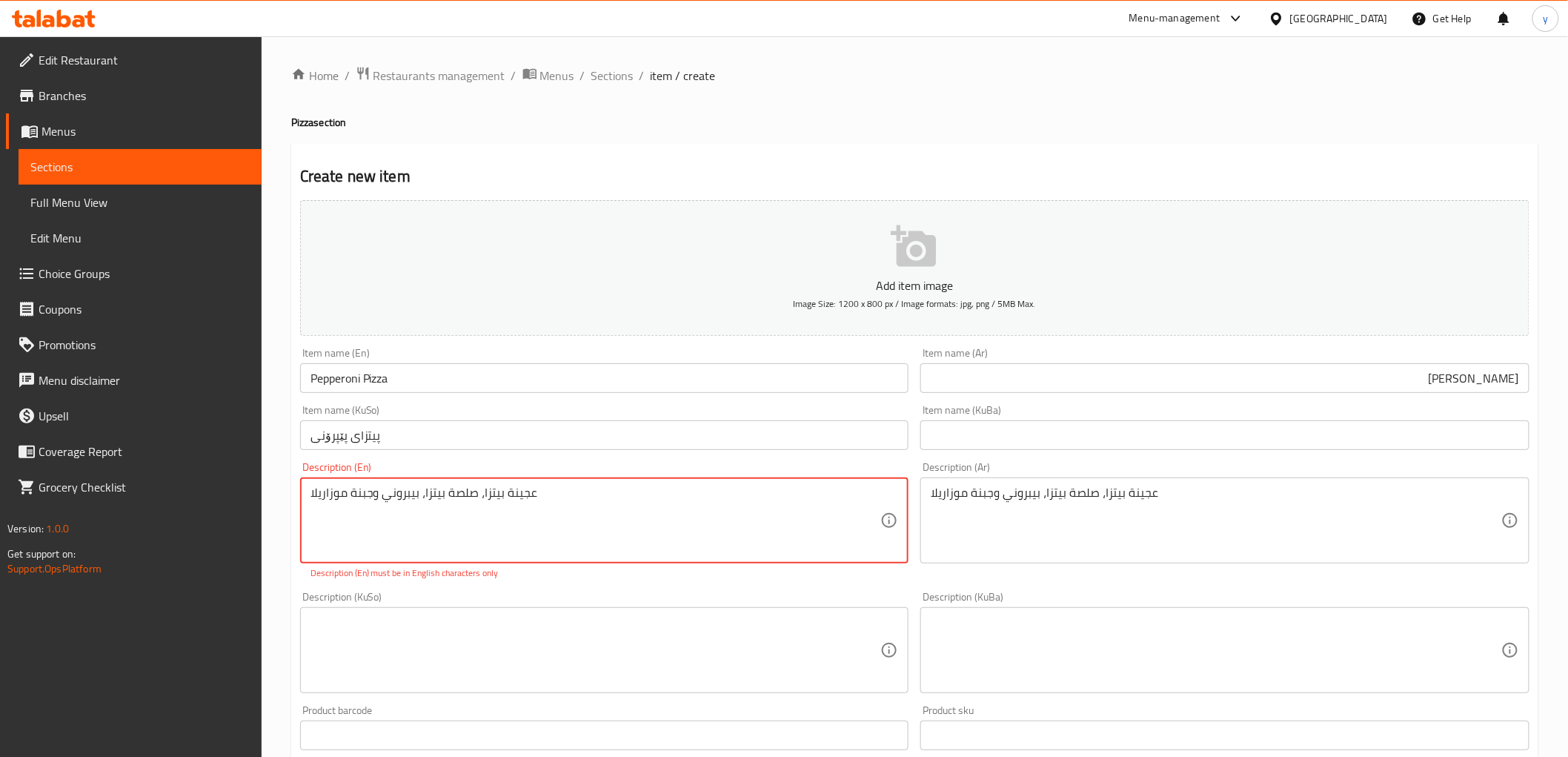
click at [641, 516] on textarea "عجينة بيتزا، صلصة بيتزا، بيبروني وجبنة موزاريلا" at bounding box center [596, 520] width 571 height 70
paste textarea "Pizza dough, pizza sauce, pepperoni and mozzarella cheese"
type textarea "Pizza dough, pizza sauce, pepperoni and mozzarella cheese"
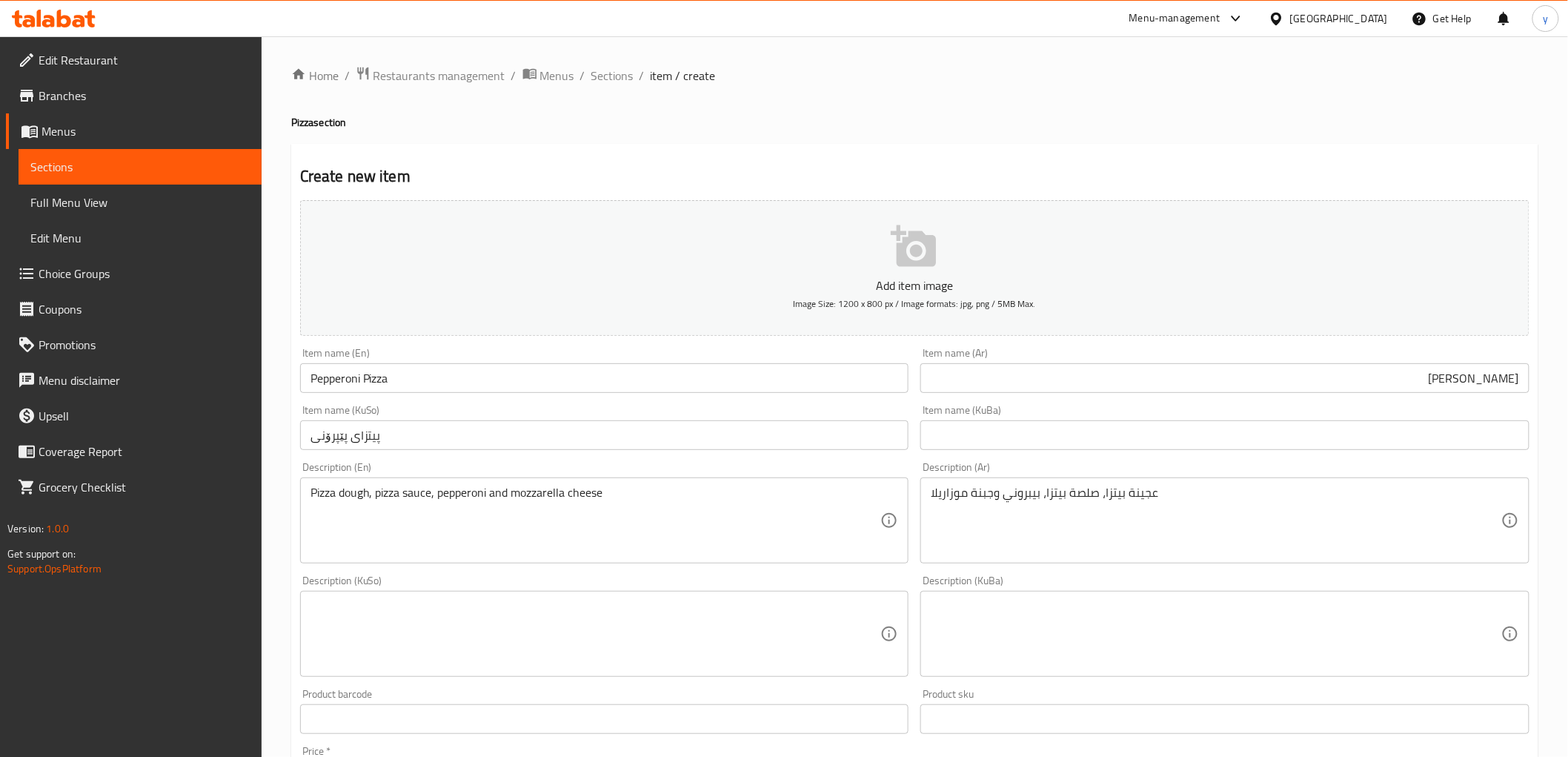
click at [611, 611] on div "Description (KuSo)" at bounding box center [605, 634] width 609 height 86
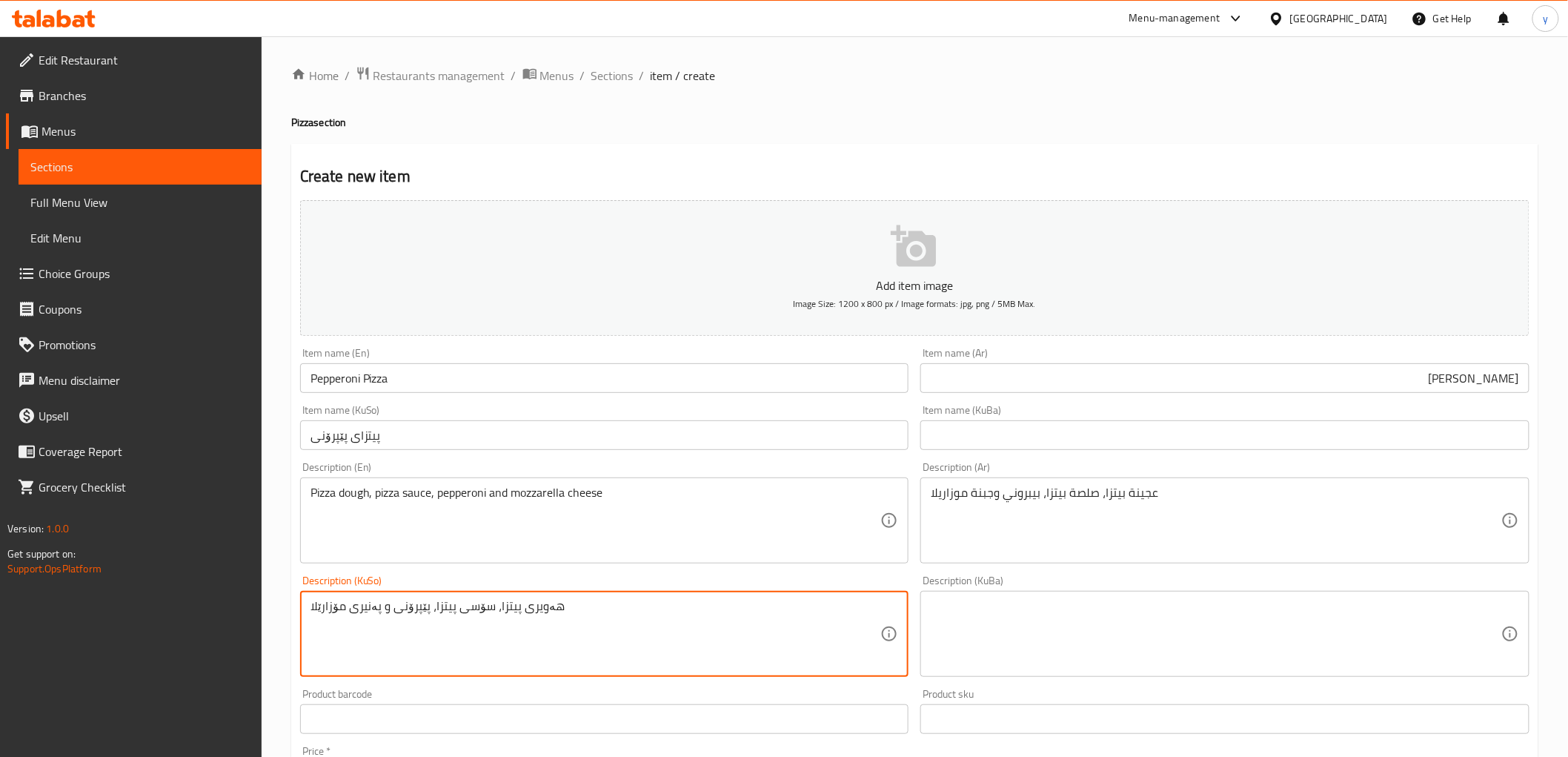
click at [583, 627] on textarea "هەویری پیتزا، سۆسی پیتزا، پێپرۆنی و پەنیری مۆزارێلا" at bounding box center [596, 633] width 571 height 70
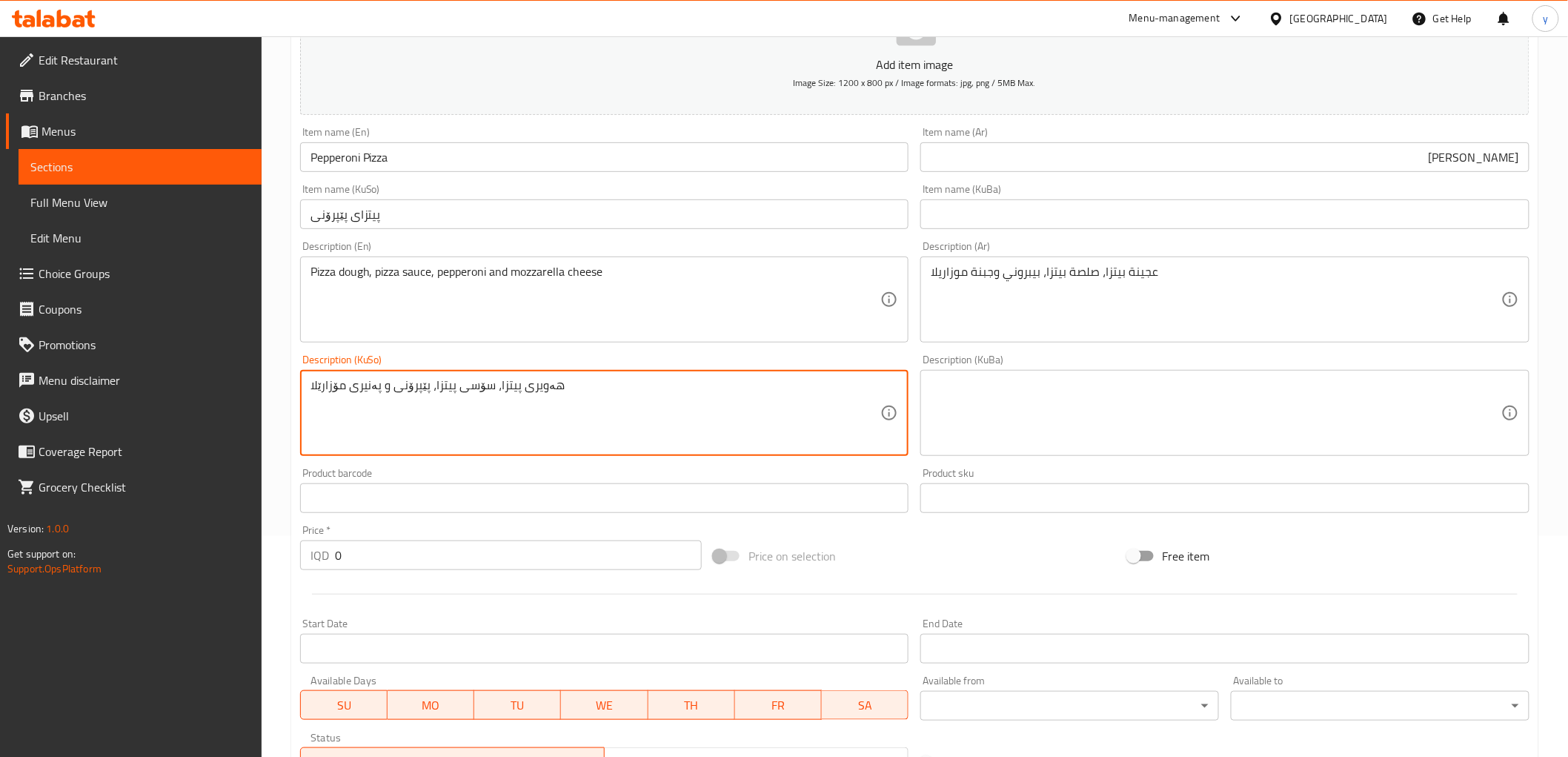
scroll to position [329, 0]
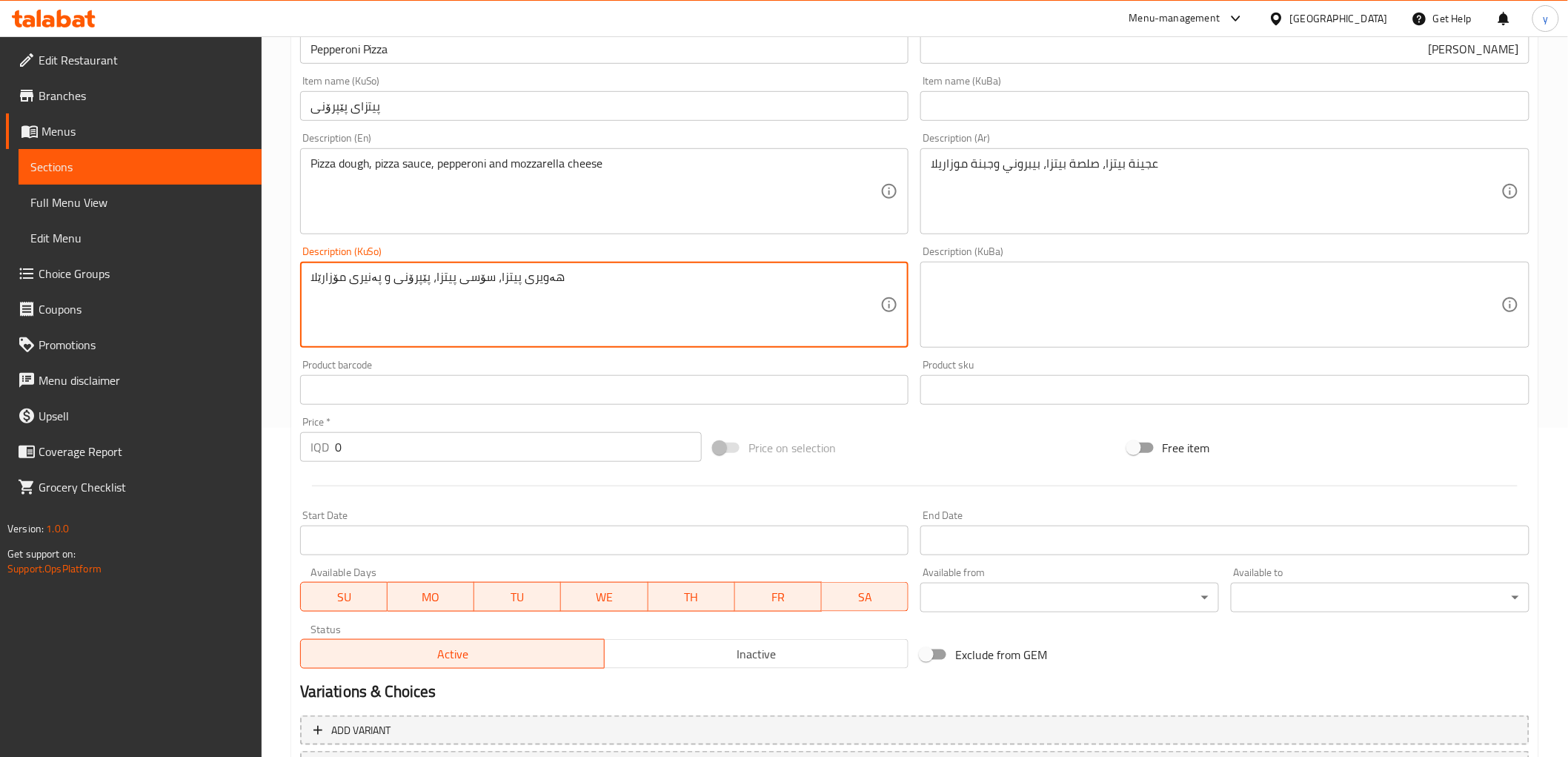
type textarea "هەویری پیتزا، سۆسی پیتزا، پێپرۆنی و پەنیری مۆزارێلا"
click at [395, 456] on input "0" at bounding box center [518, 446] width 367 height 29
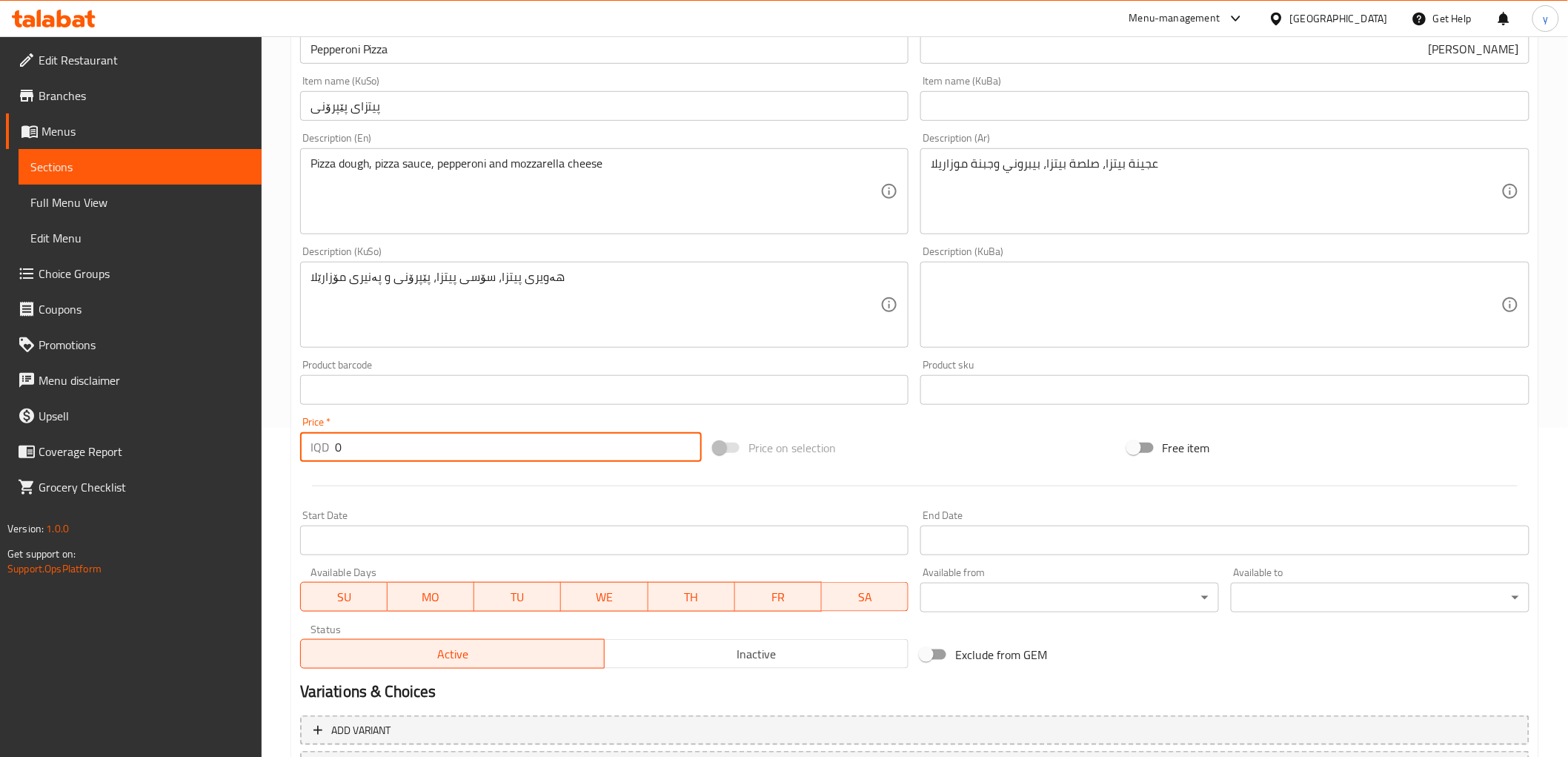
click at [395, 456] on input "0" at bounding box center [518, 446] width 367 height 29
paste input "900"
type input "9000"
click at [596, 479] on div at bounding box center [914, 486] width 1242 height 36
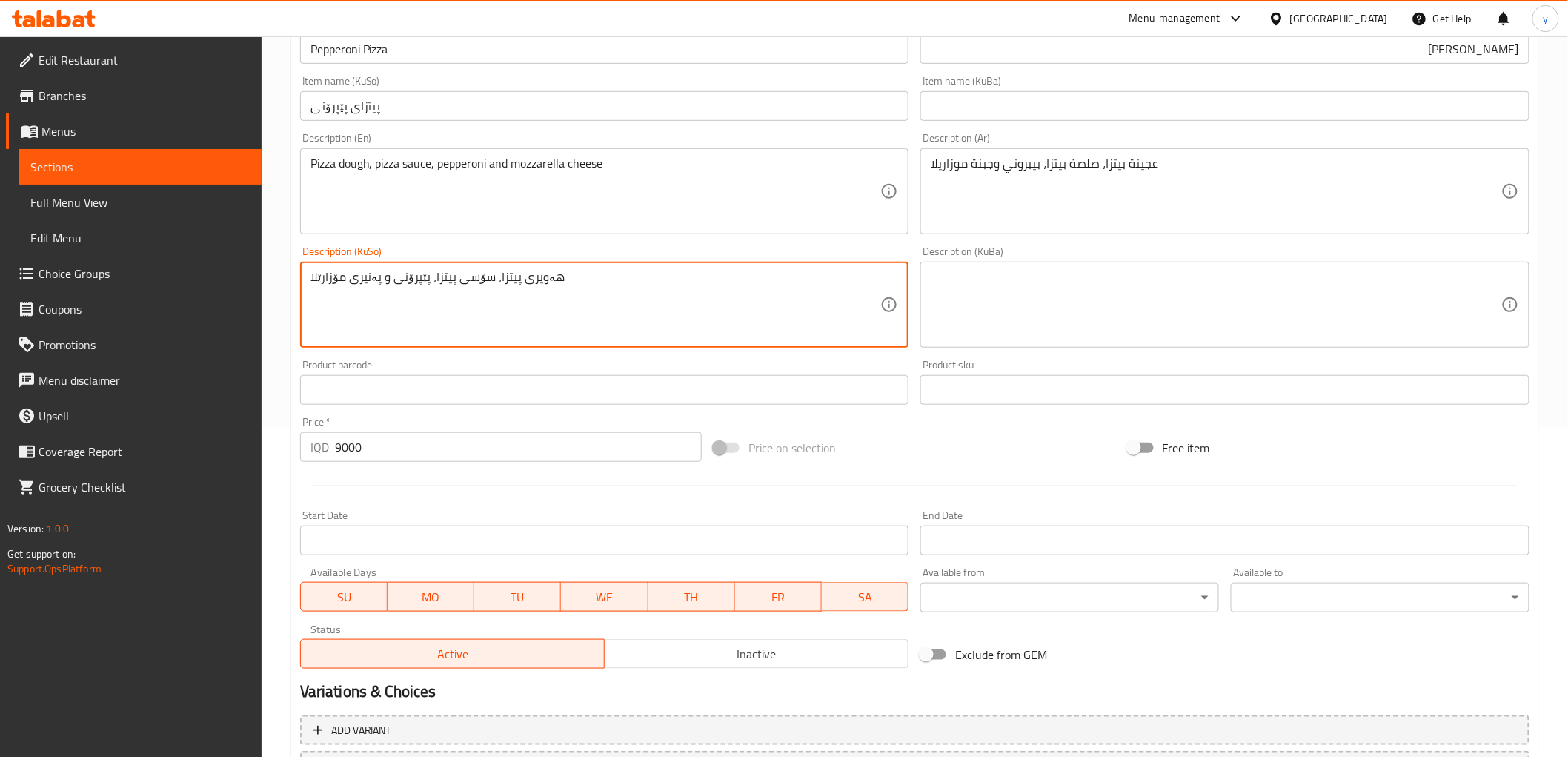
click at [519, 289] on textarea "هەویری پیتزا، سۆسی پیتزا، پێپرۆنی و پەنیری مۆزارێلا" at bounding box center [596, 305] width 571 height 70
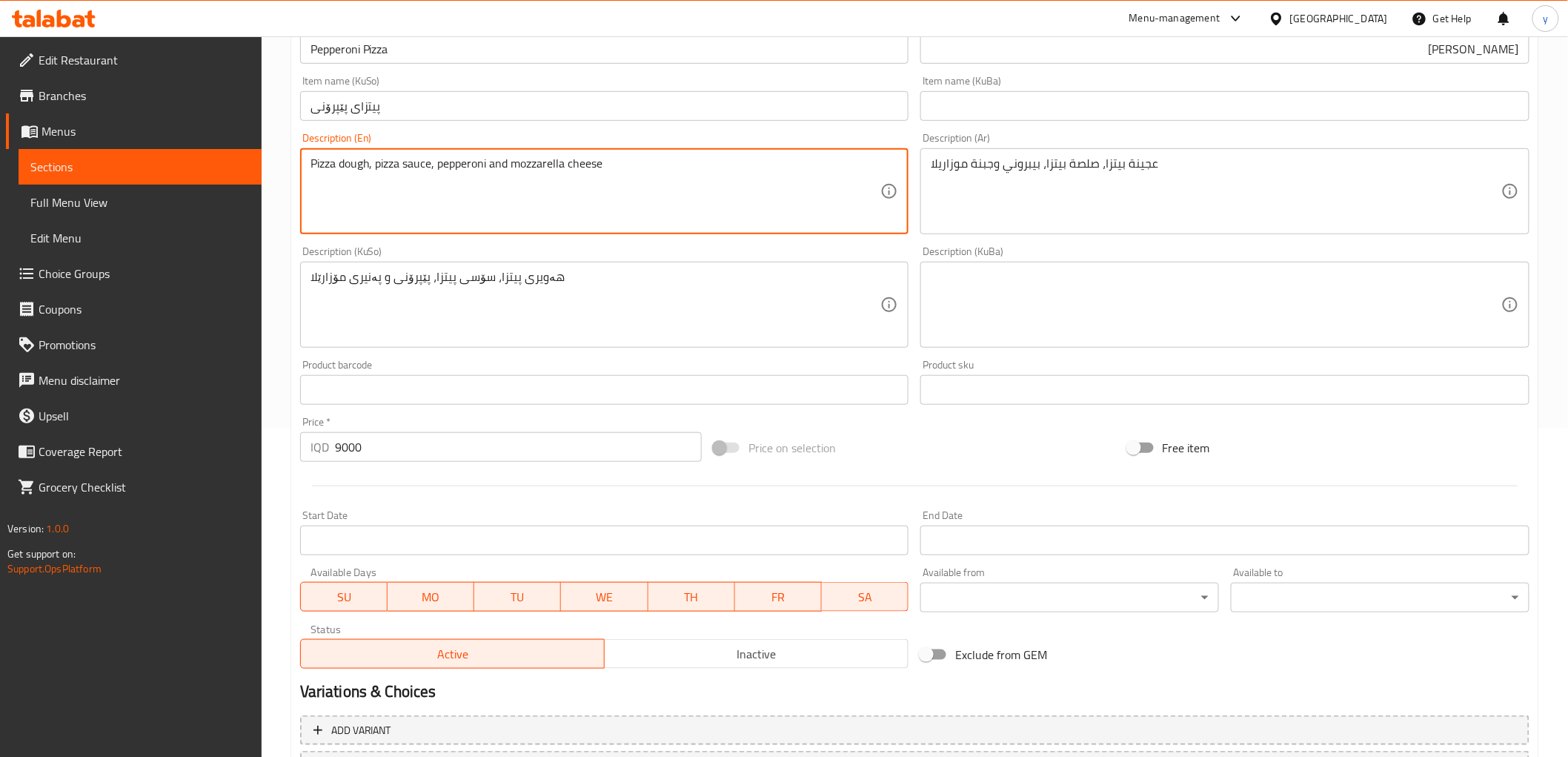
click at [522, 168] on textarea "Pizza dough, pizza sauce, pepperoni and mozzarella cheese" at bounding box center [596, 191] width 571 height 70
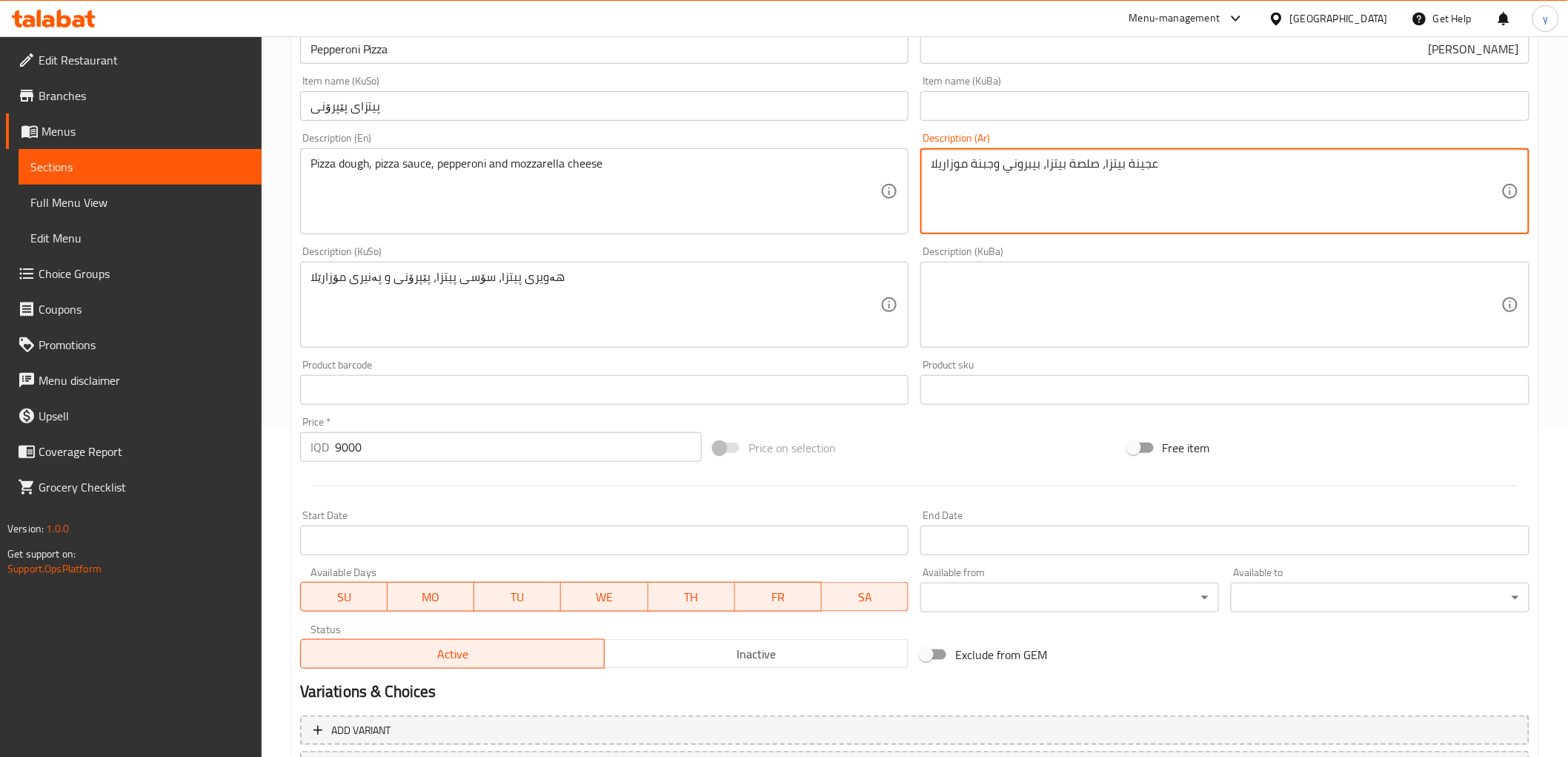
click at [1034, 173] on textarea "عجينة بيتزا، صلصة بيتزا، بيبروني وجبنة موزاريلا" at bounding box center [1216, 191] width 571 height 70
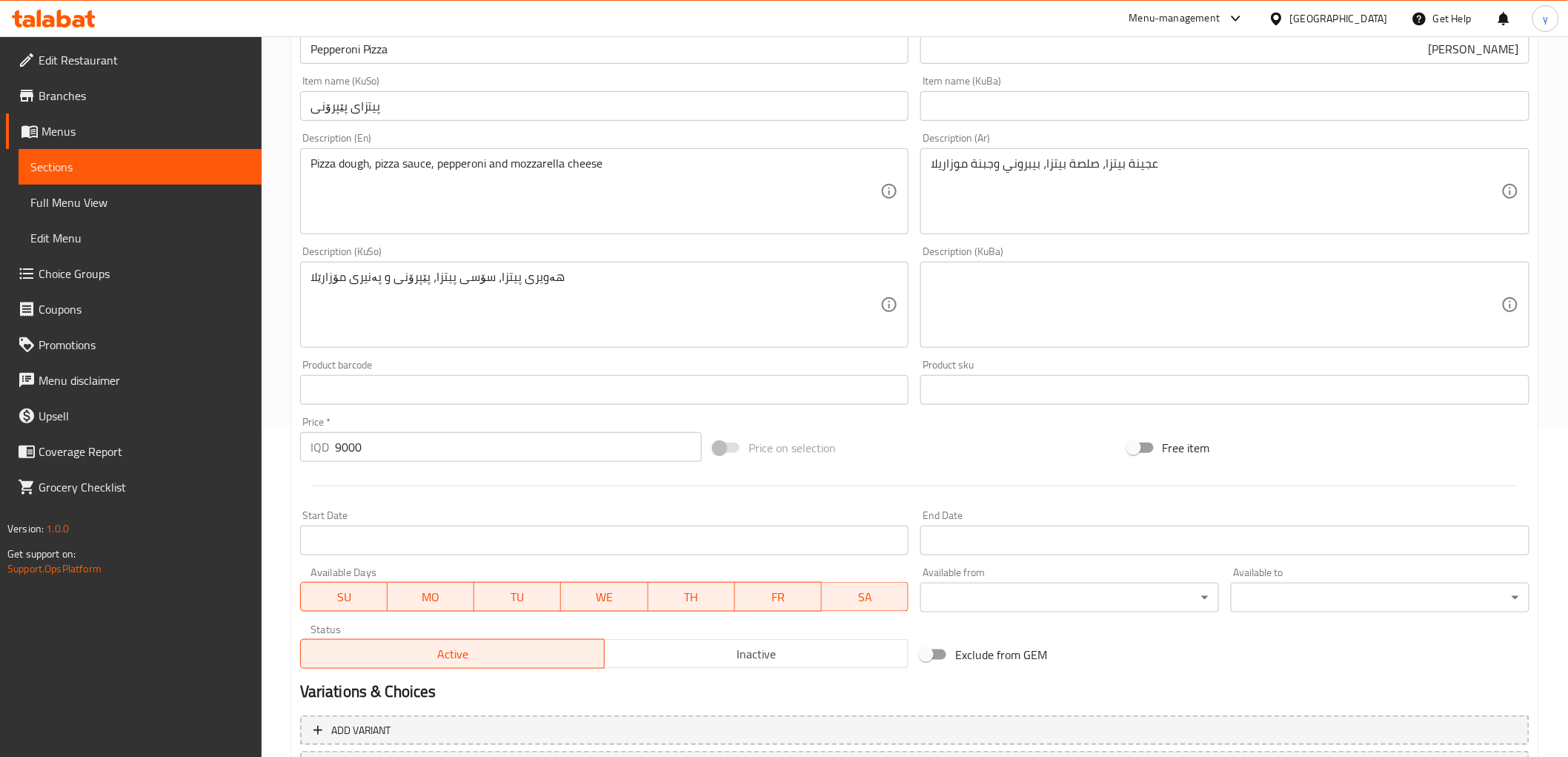
click at [776, 357] on div "Product barcode Product barcode" at bounding box center [605, 382] width 621 height 57
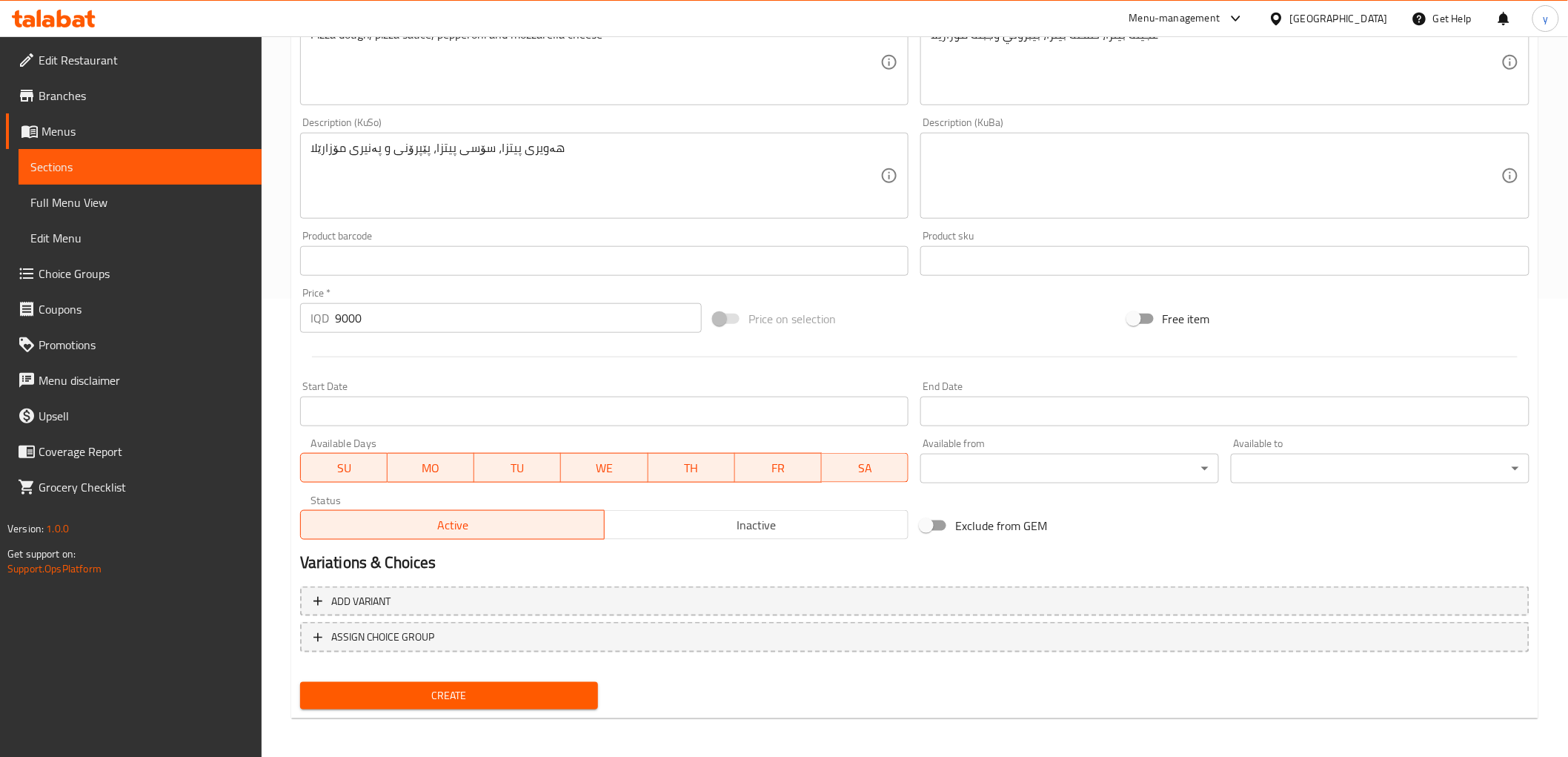
click at [453, 686] on span "Create" at bounding box center [449, 695] width 275 height 19
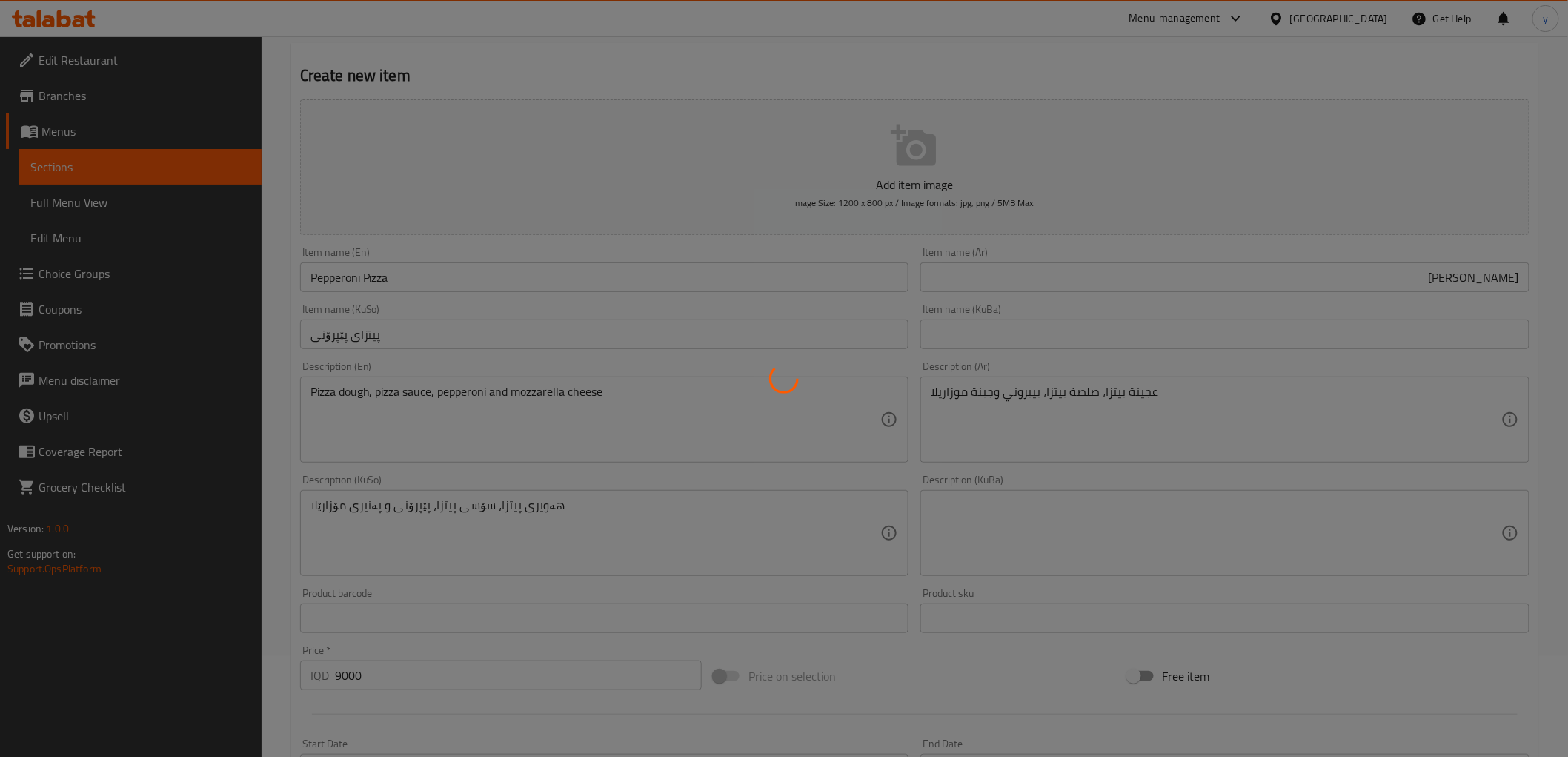
scroll to position [0, 0]
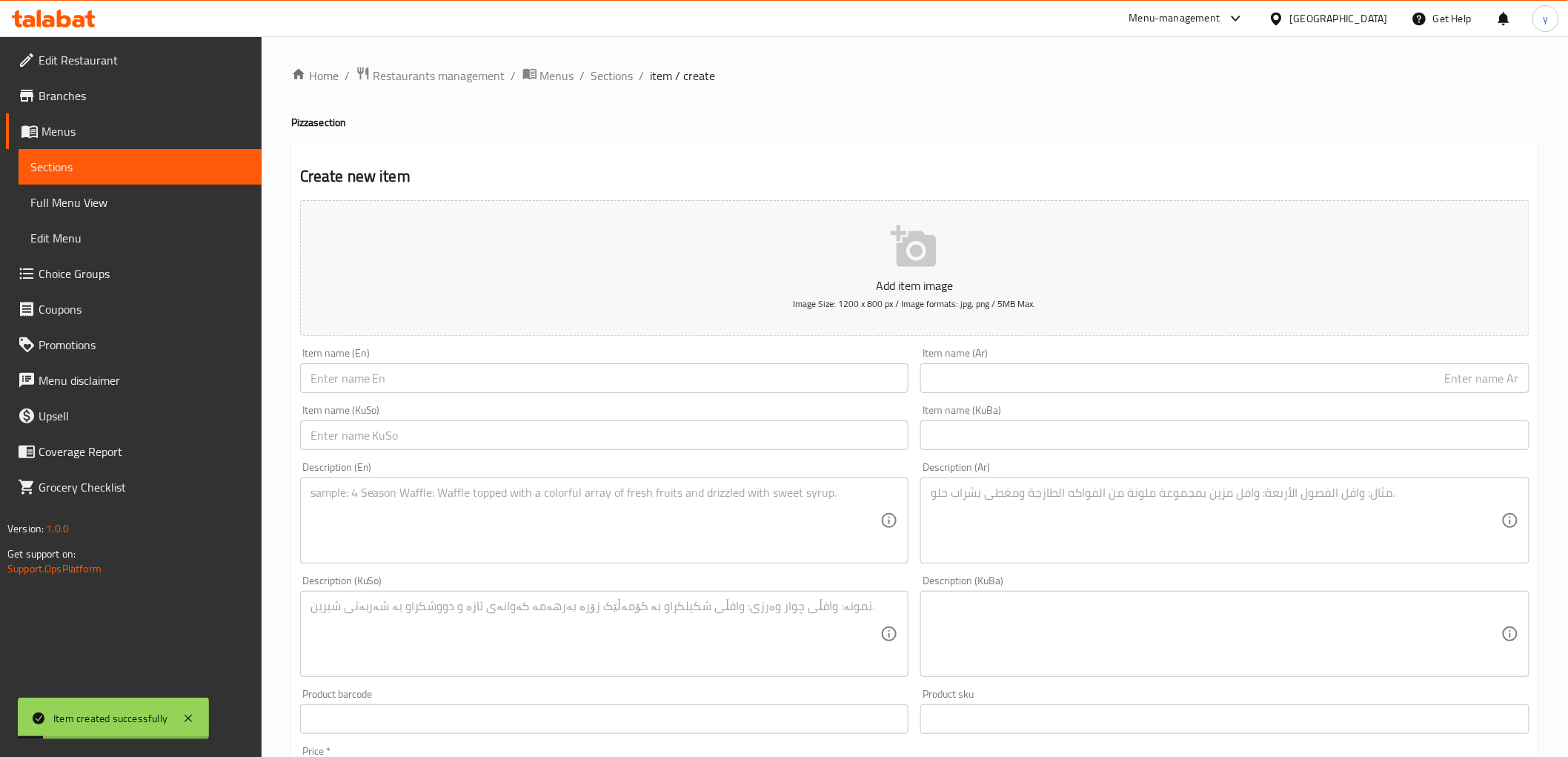
click at [722, 408] on div "Item name (KuSo) Item name (KuSo)" at bounding box center [605, 428] width 609 height 45
click at [709, 391] on input "text" at bounding box center [605, 378] width 609 height 29
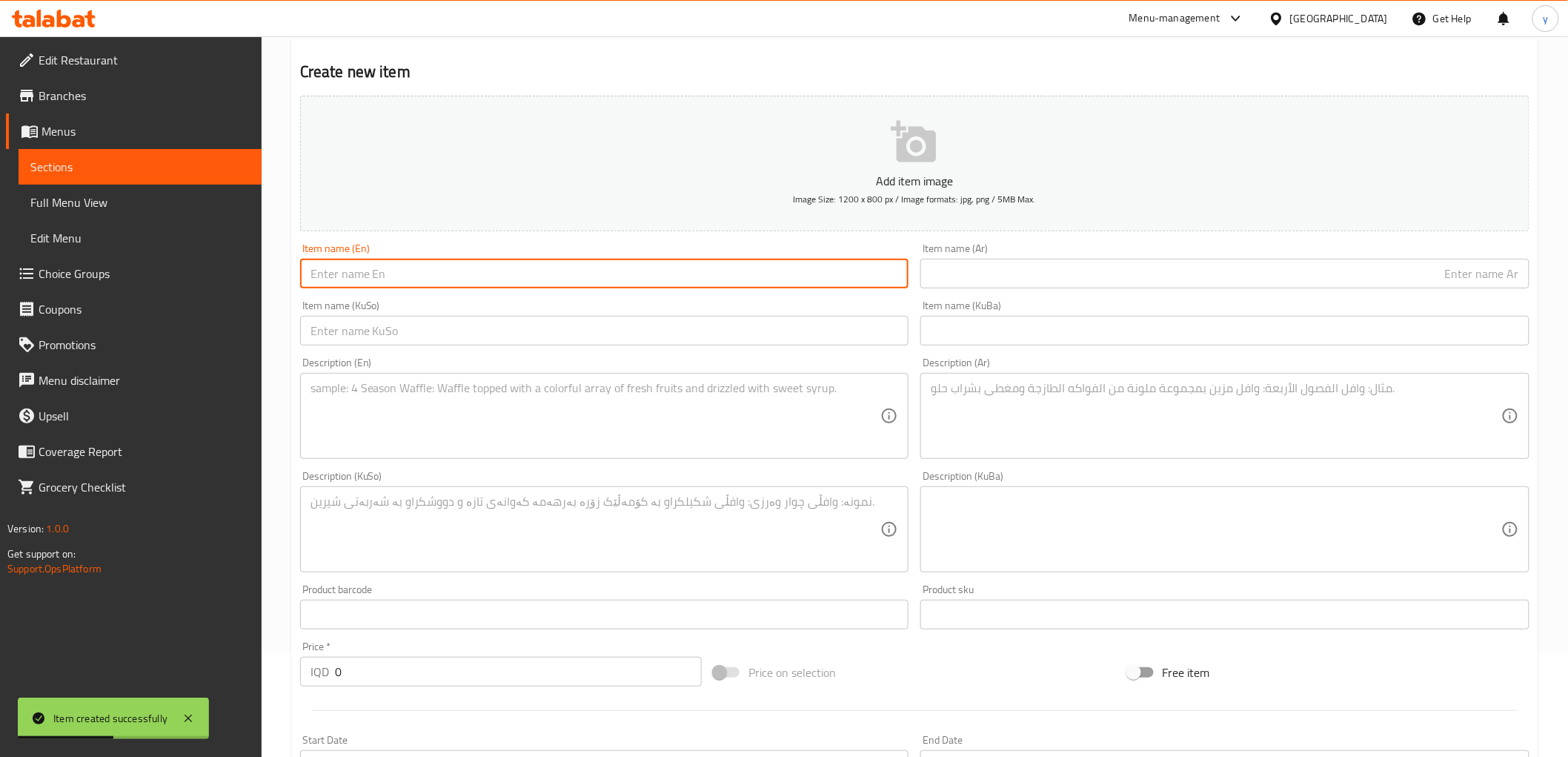
scroll to position [329, 0]
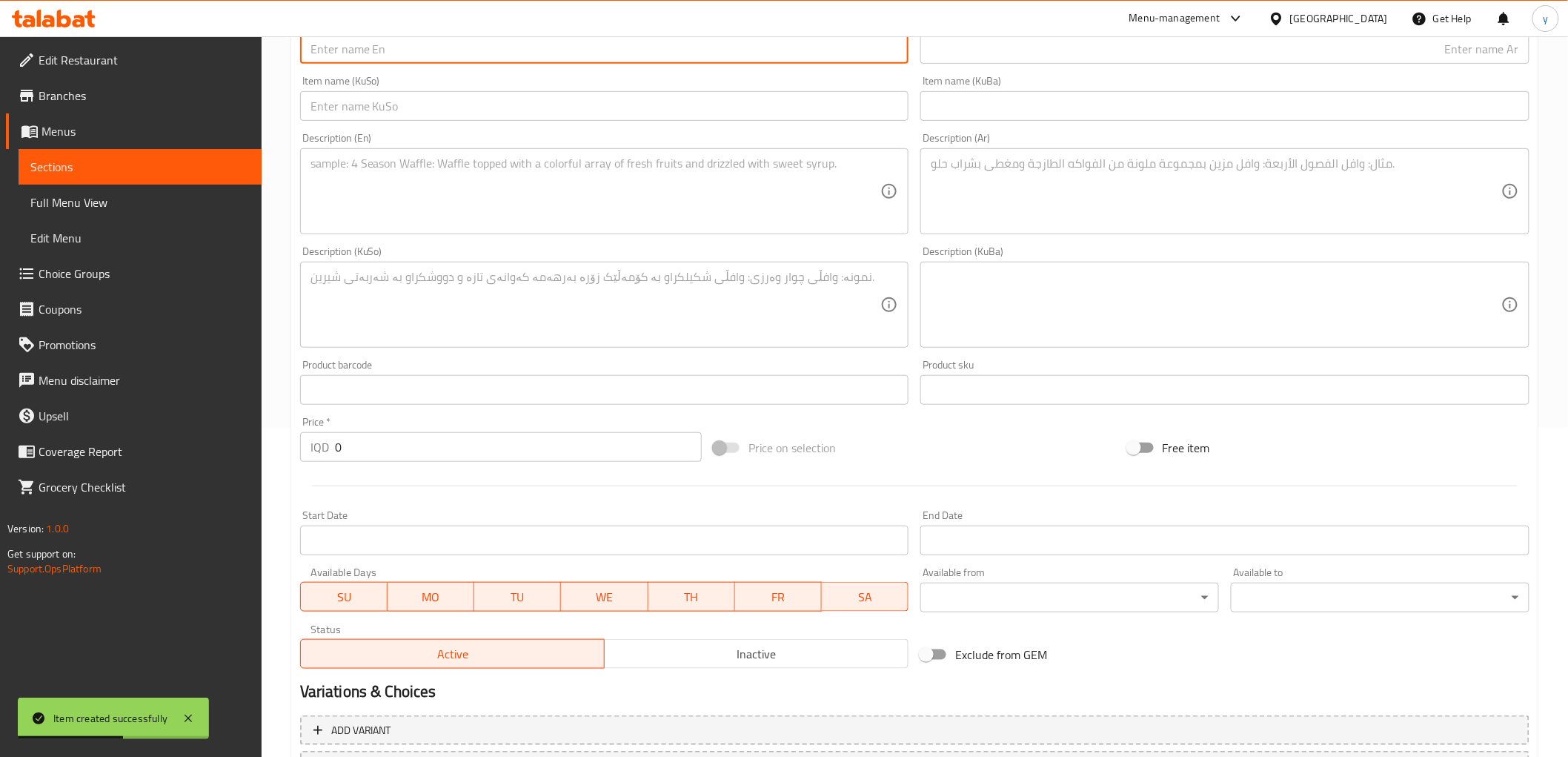
drag, startPoint x: 364, startPoint y: 430, endPoint x: 343, endPoint y: 436, distance: 21.8
click at [343, 436] on div "Price   * IQD 0 Price *" at bounding box center [501, 440] width 402 height 45
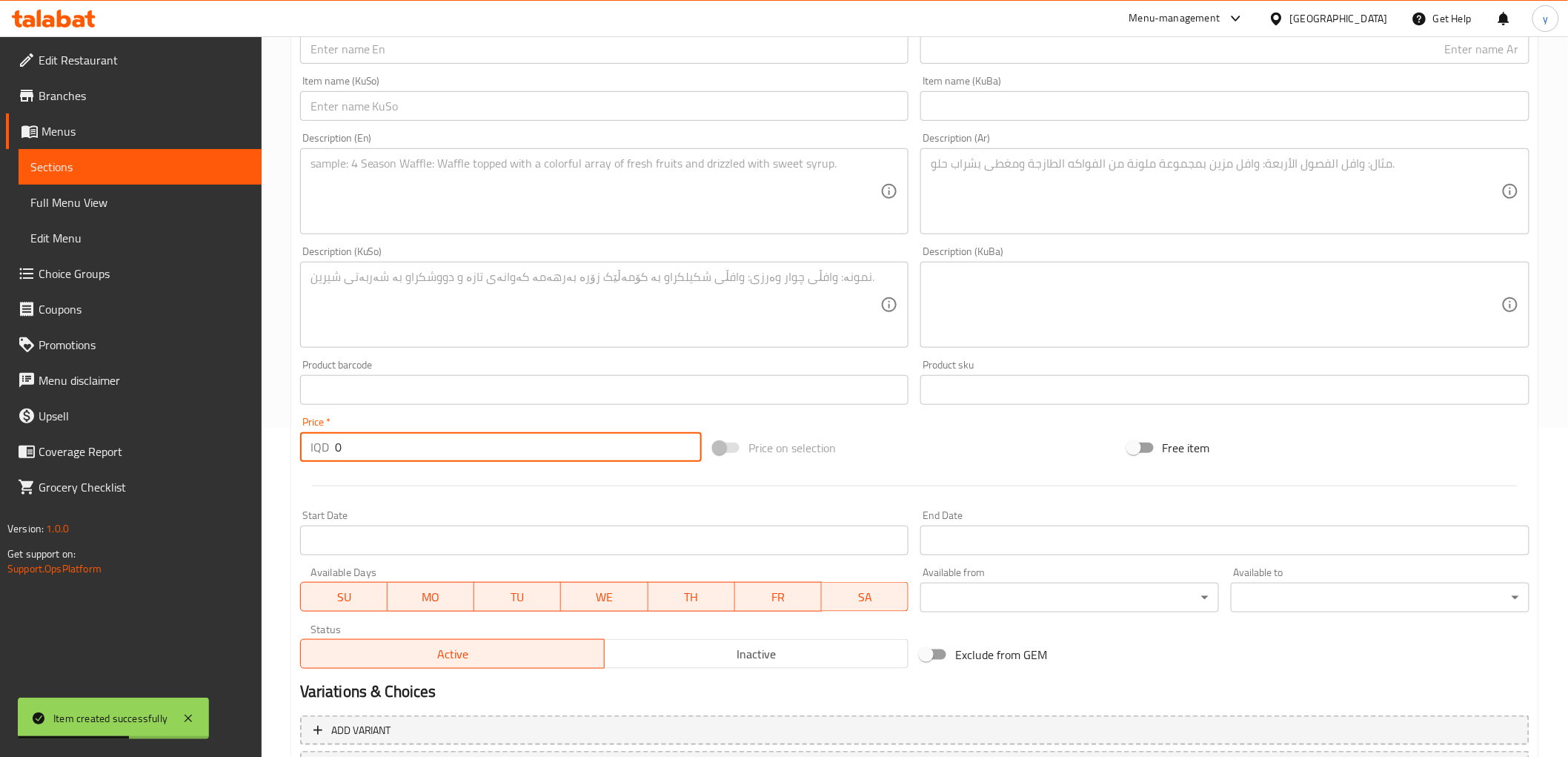
paste input "10000"
click at [348, 443] on input "010000" at bounding box center [518, 446] width 367 height 29
paste input "number"
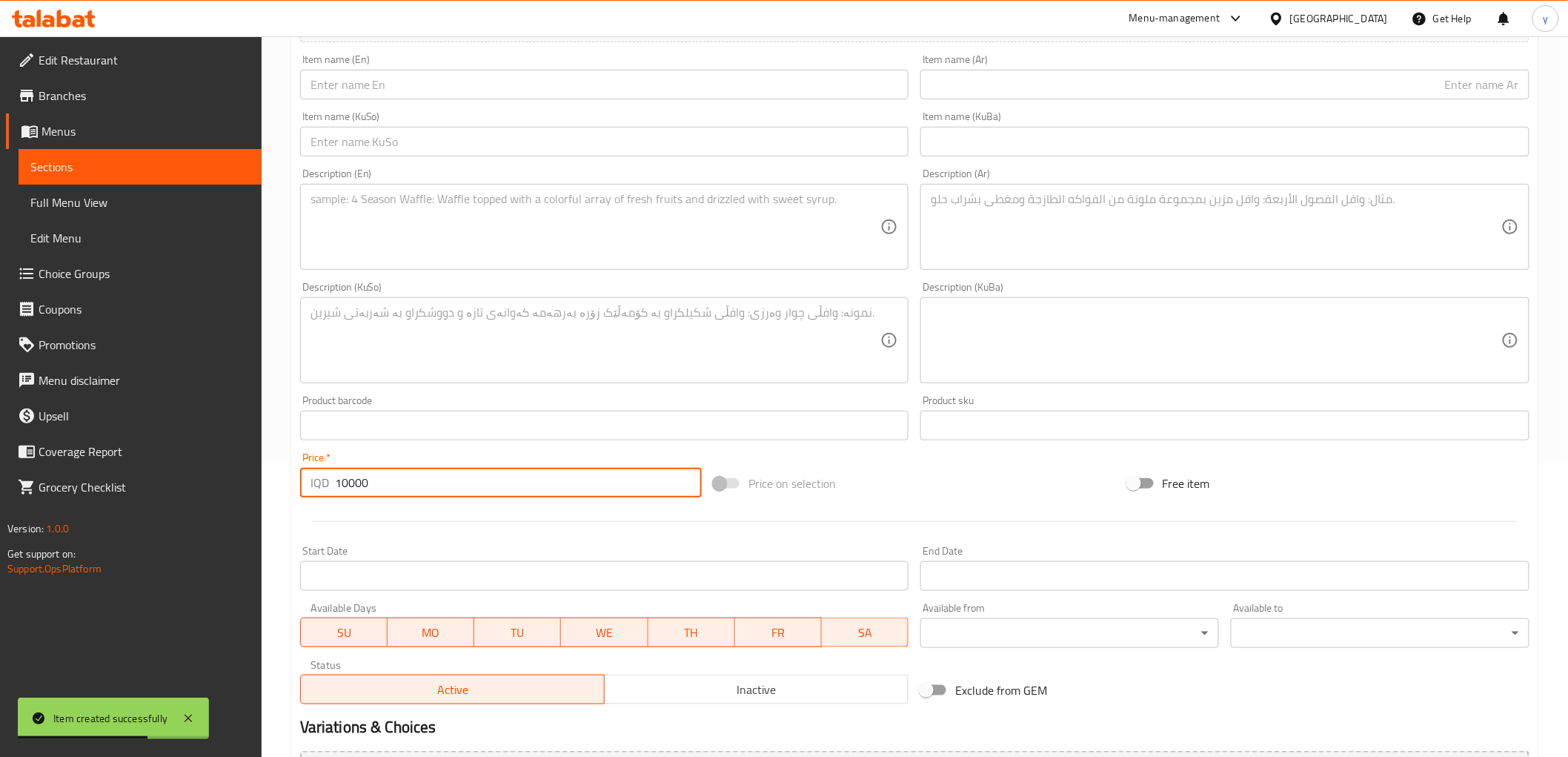
scroll to position [0, 0]
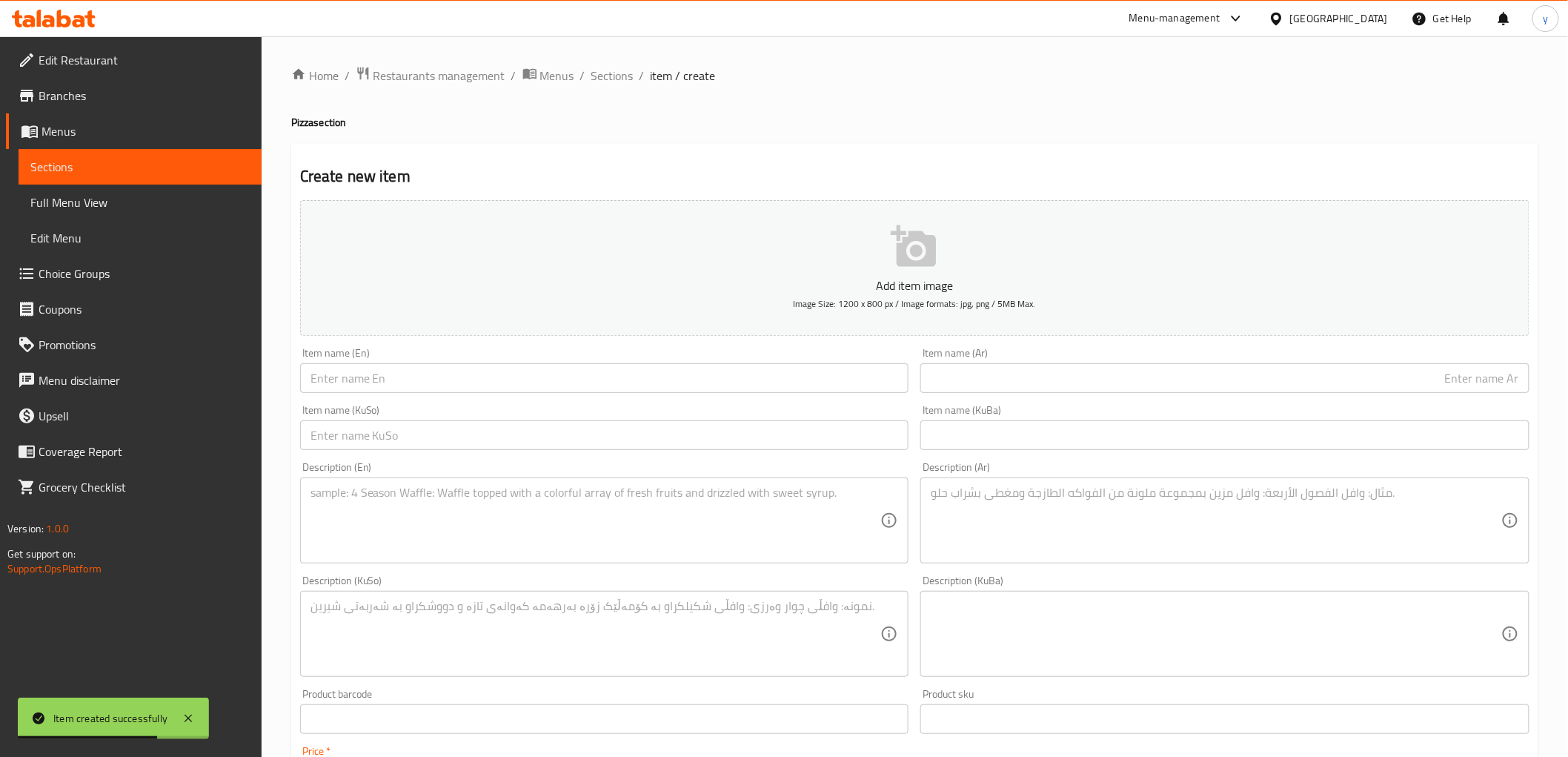
type input "10000"
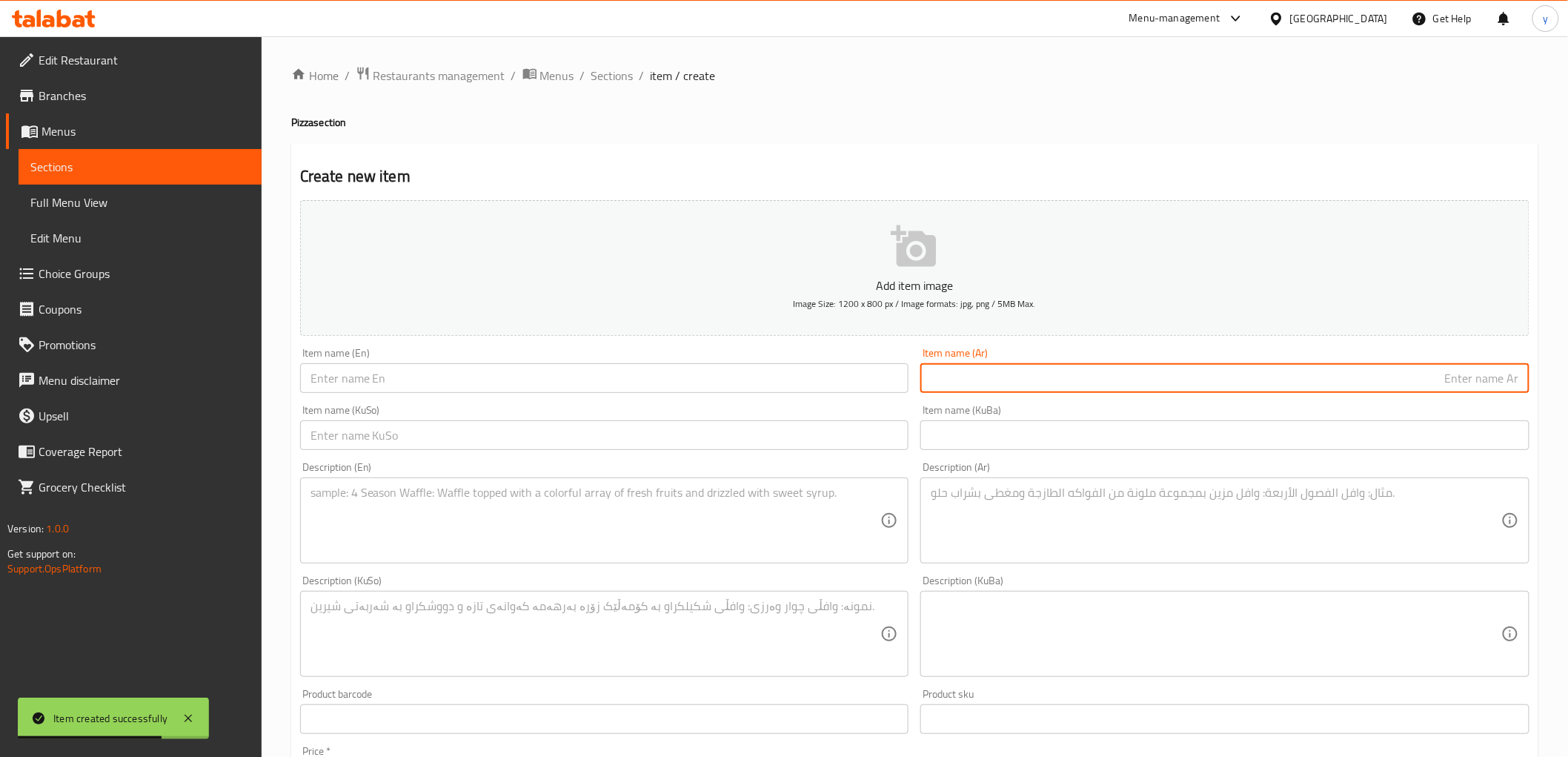
click at [969, 386] on input "text" at bounding box center [1225, 378] width 609 height 29
paste input "بيتزا دجاج"
type input "بيتزا دجاج"
click at [821, 519] on textarea at bounding box center [596, 520] width 571 height 70
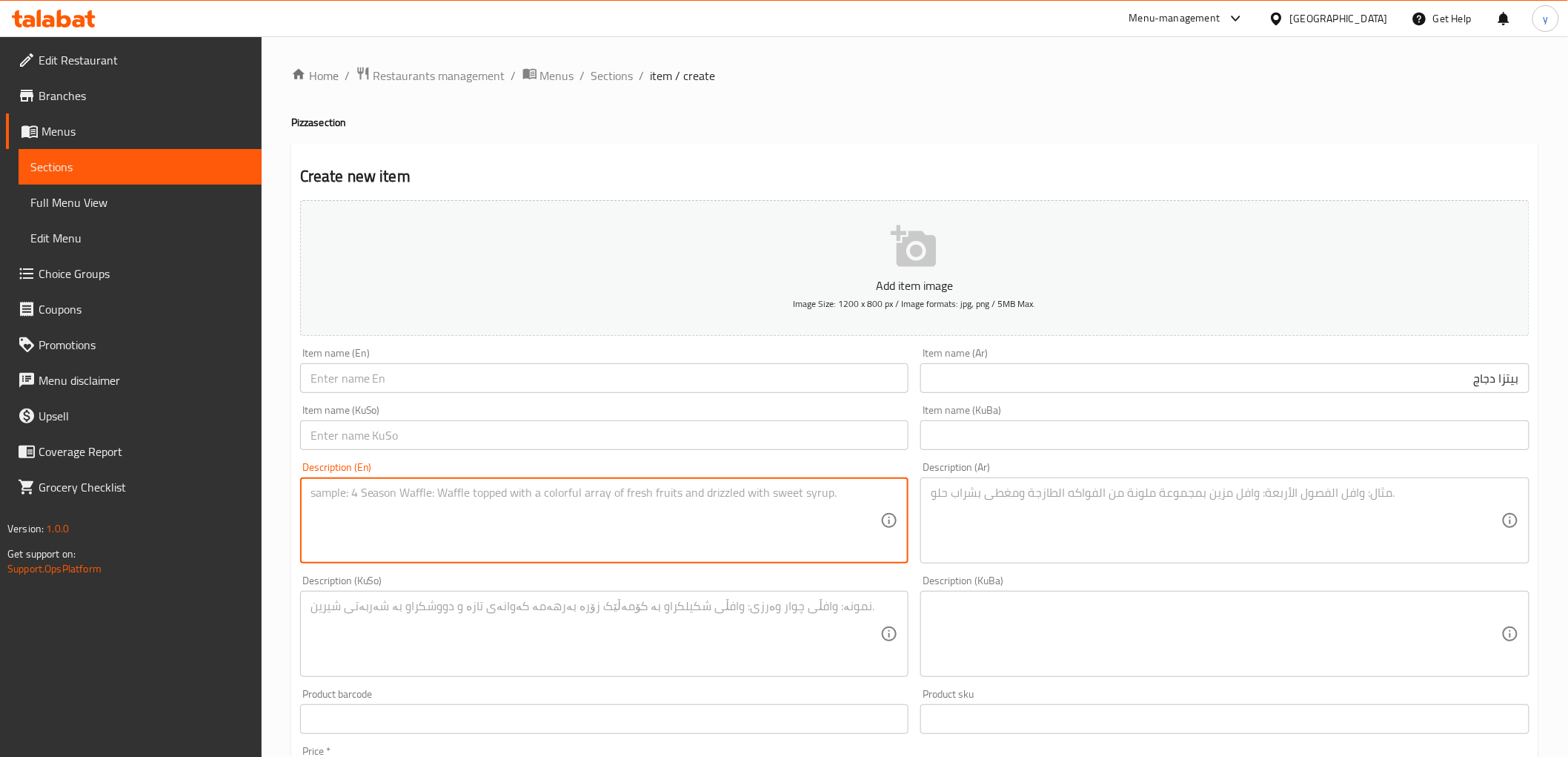
paste textarea "Pizza dough, pizza sauce, pepperoni and mozzarella cheese"
type textarea "Pizza dough, pizza sauce, pepperoni and mozzarella cheese"
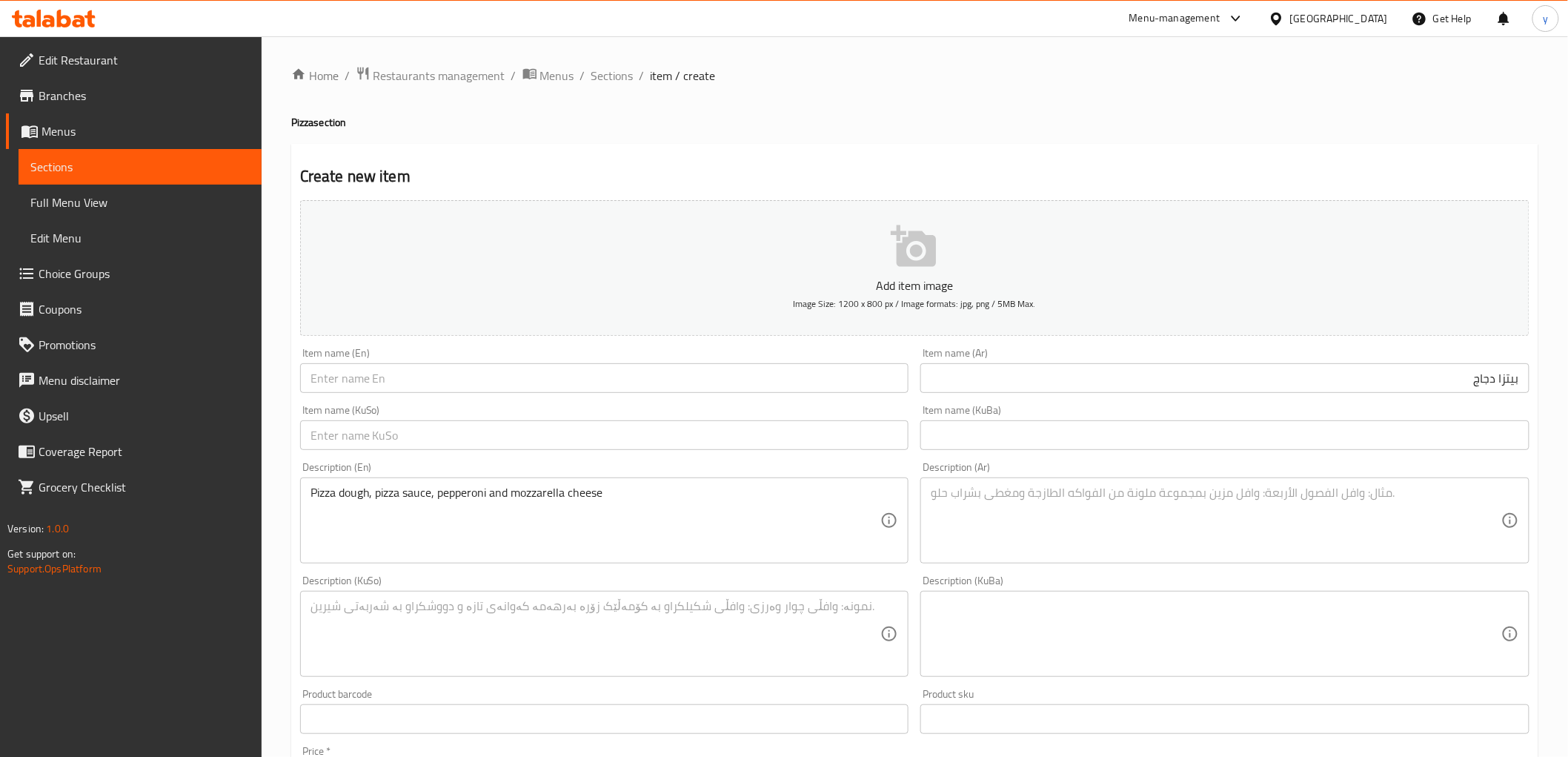
click at [1276, 572] on div "Description (KuBa) Description (KuBa)" at bounding box center [1225, 626] width 621 height 113
click at [1178, 531] on textarea at bounding box center [1216, 520] width 571 height 70
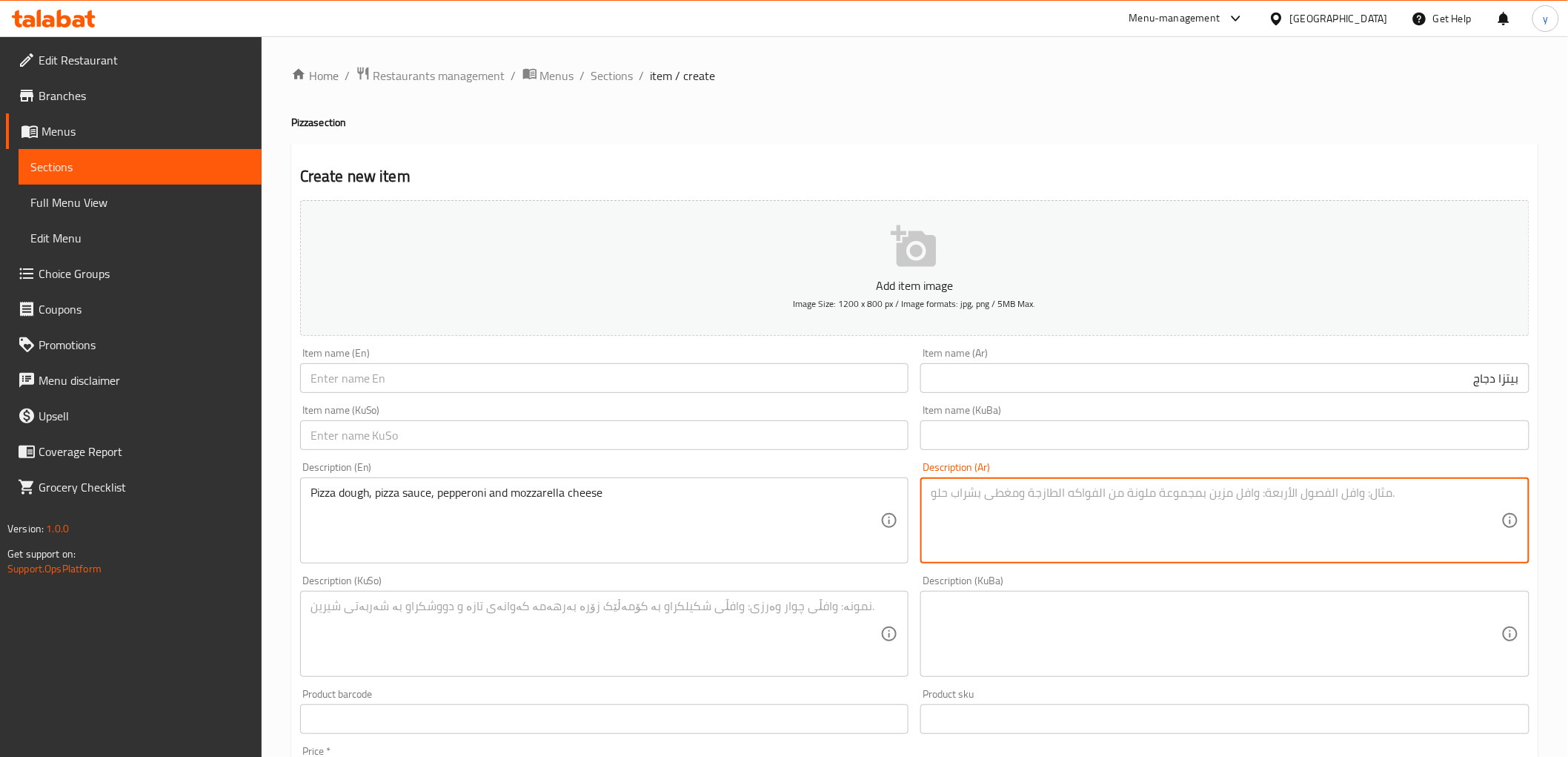
paste textarea "عجينة بيتزا، صلصة بيتزا، بيبروني وجبنة موزاريلا"
type textarea "عجينة بيتزا، صلصة بيتزا، بيبروني وجبنة موزاريلا"
click at [721, 621] on textarea at bounding box center [596, 633] width 571 height 70
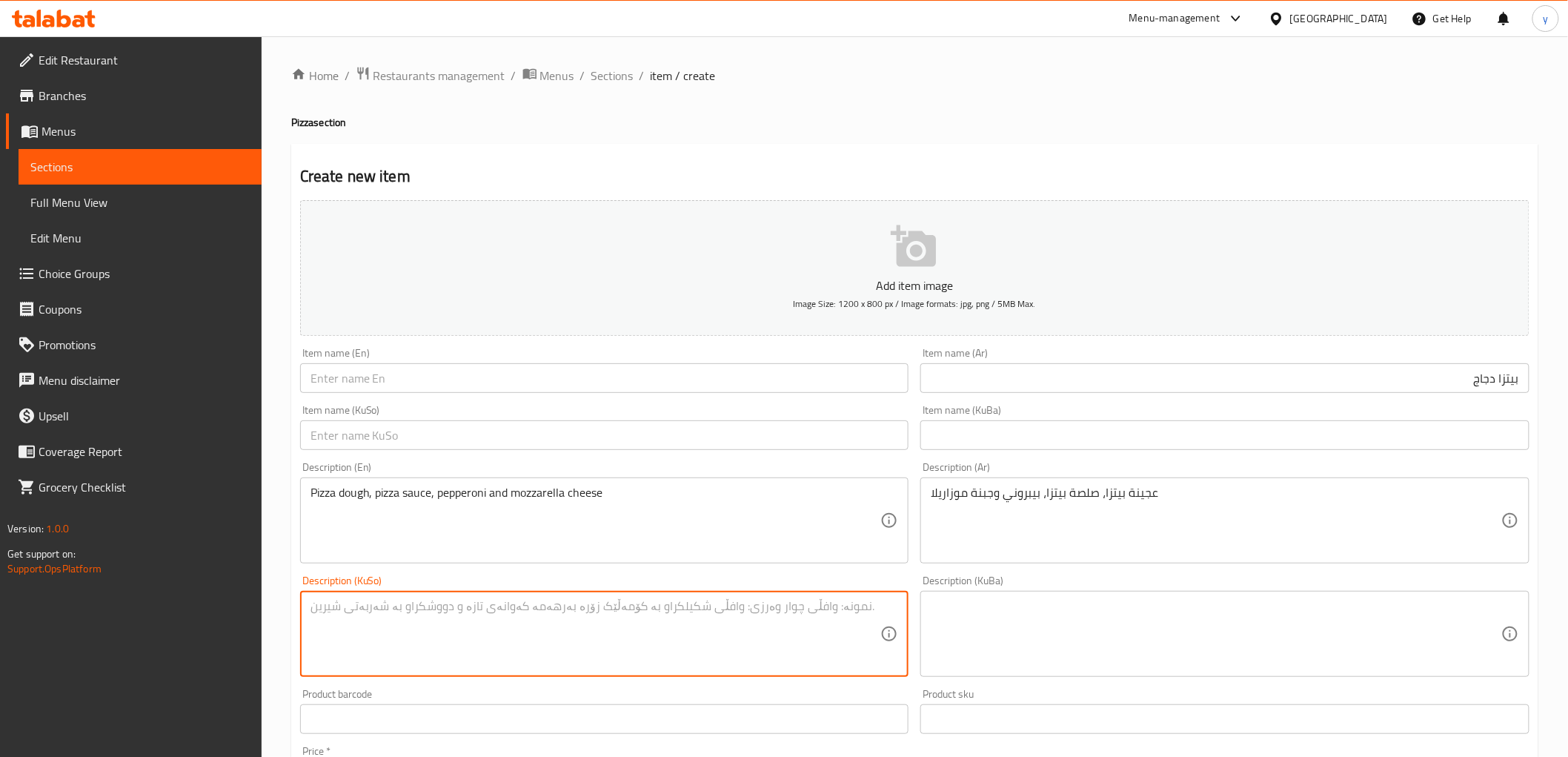
paste textarea "هەویری پیتزا، سۆسی پیتزا، پێپرۆنی و پەنیری مۆزارێلا"
type textarea "هەویری پیتزا، سۆسی پیتزا، پێپرۆنی و پەنیری مۆزارێلا"
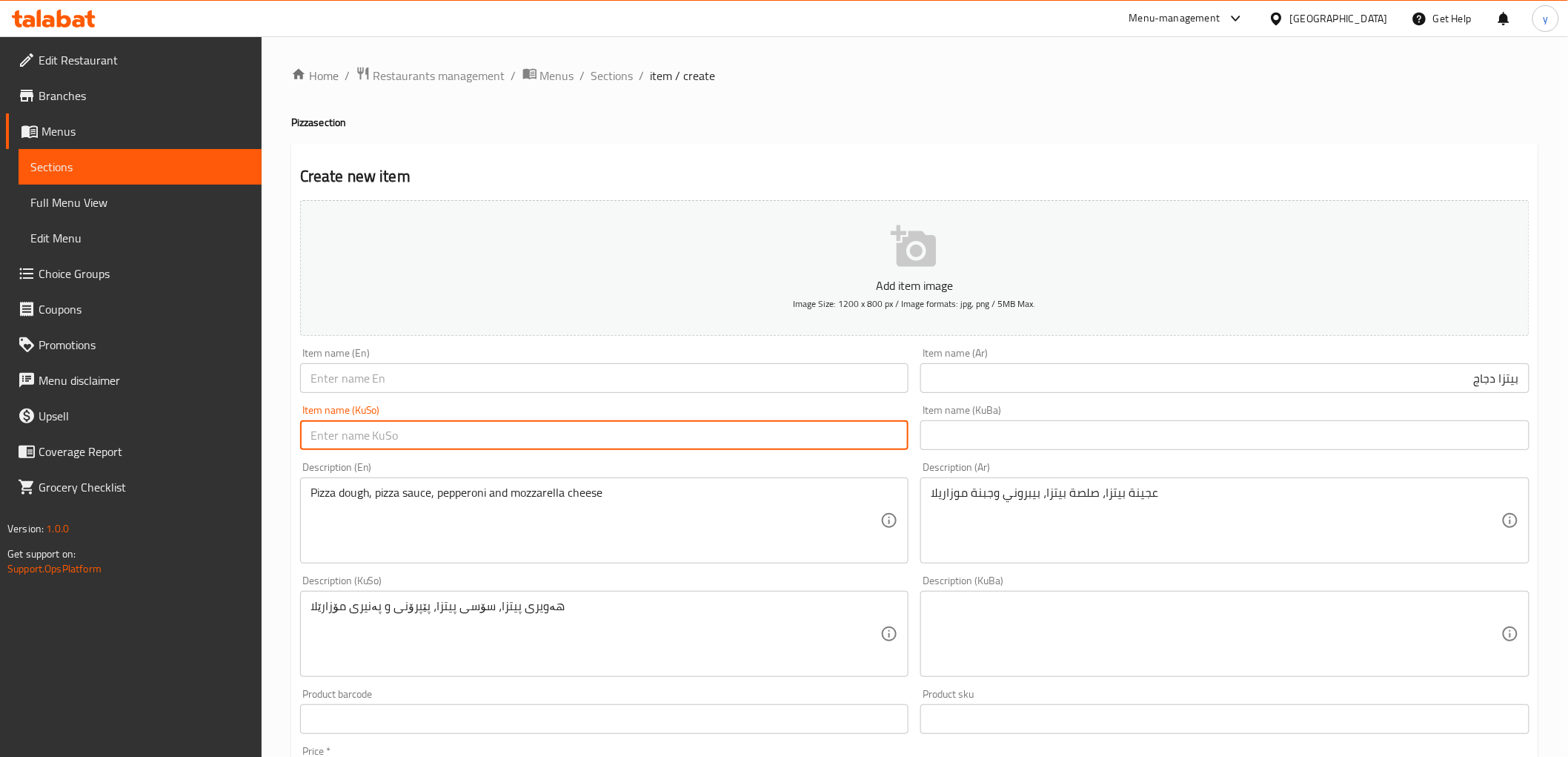
drag, startPoint x: 650, startPoint y: 431, endPoint x: 628, endPoint y: 397, distance: 40.5
click at [650, 431] on input "text" at bounding box center [605, 434] width 609 height 29
paste input "پیتزای مریشک"
type input "پیتزای مریشک"
click at [628, 388] on input "text" at bounding box center [605, 378] width 609 height 29
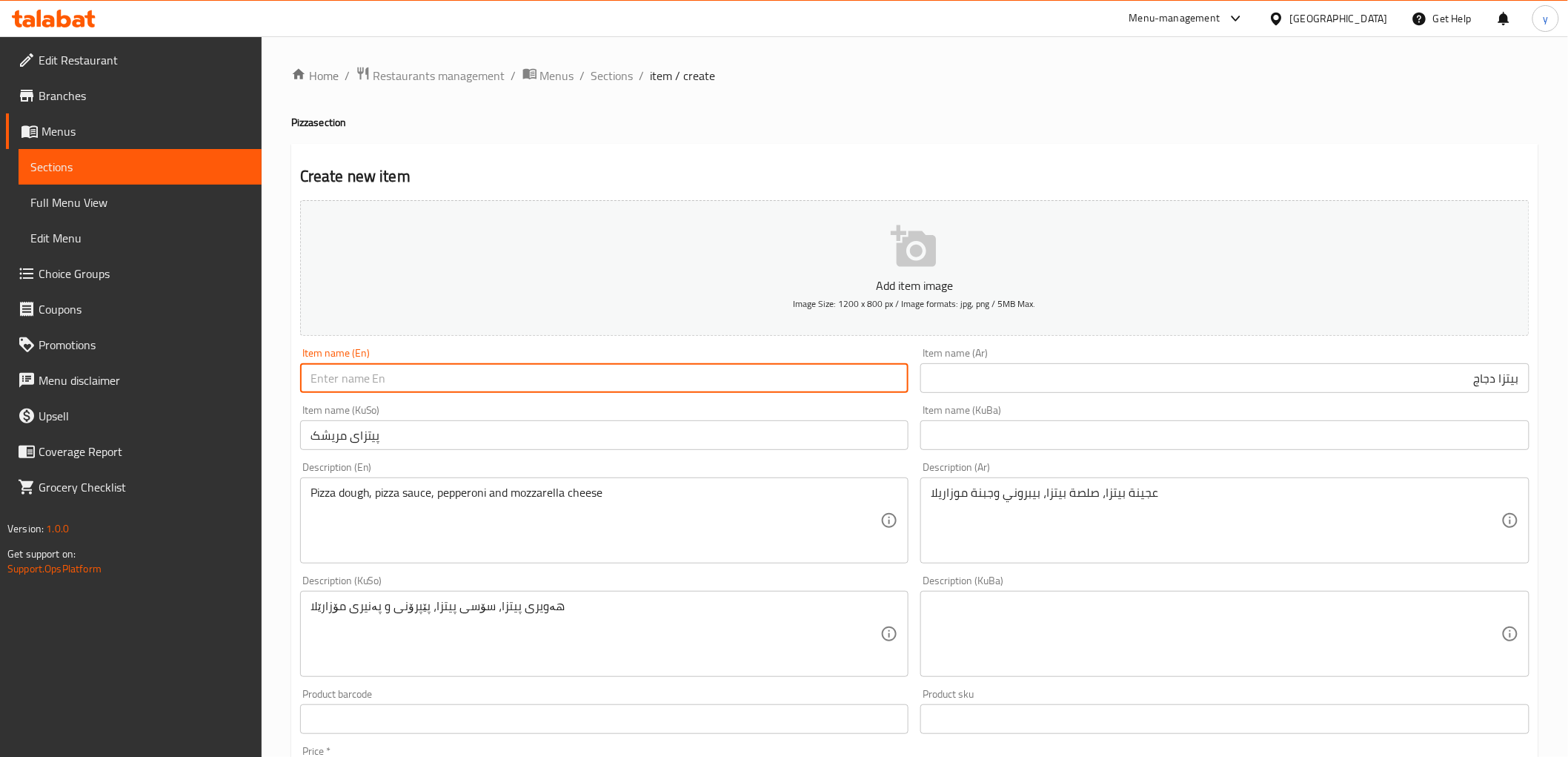
paste input "Chicken Pizza"
type input "Chicken Pizza"
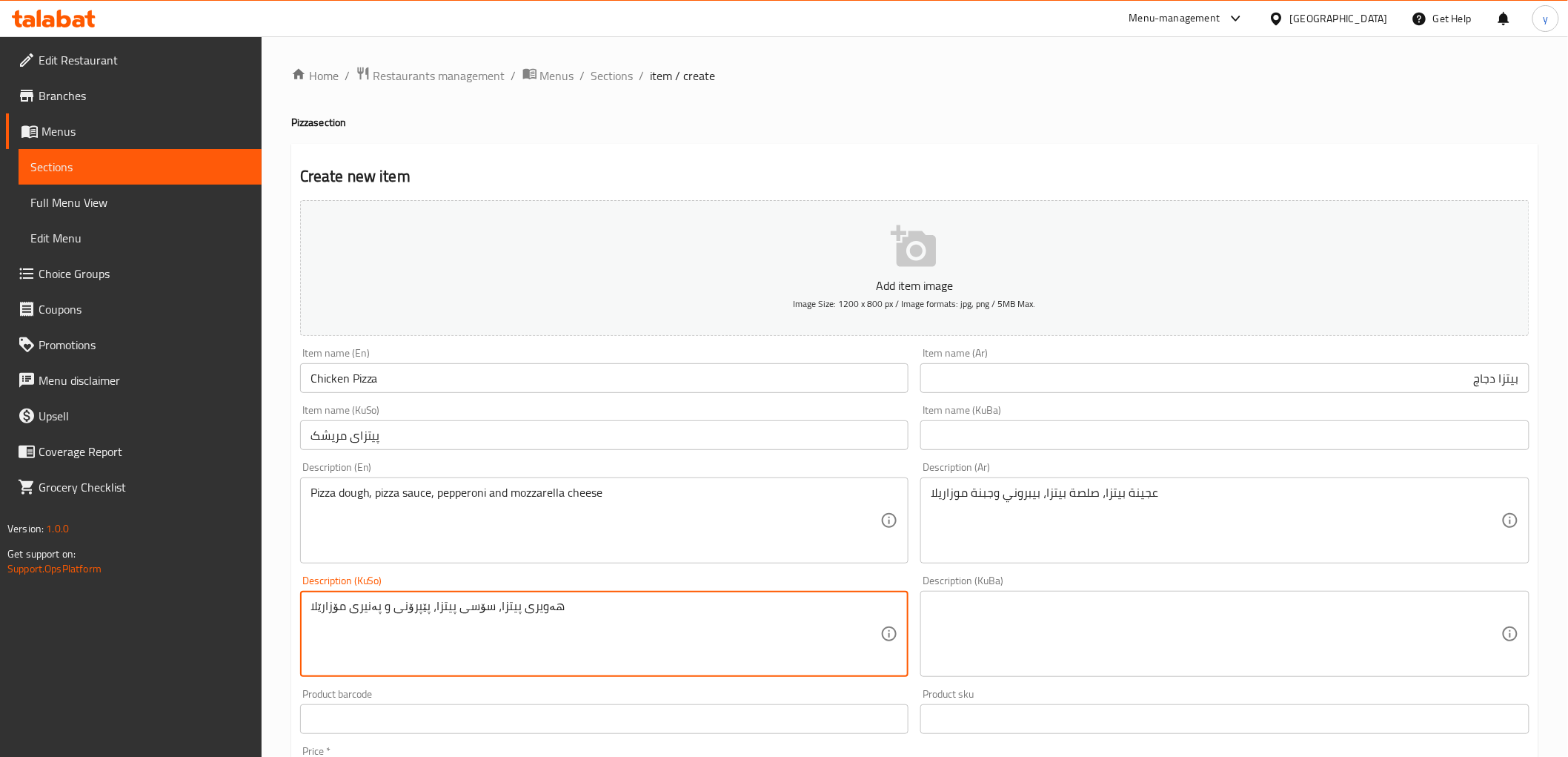
click at [328, 425] on input "پیتزای مریشک" at bounding box center [605, 434] width 609 height 29
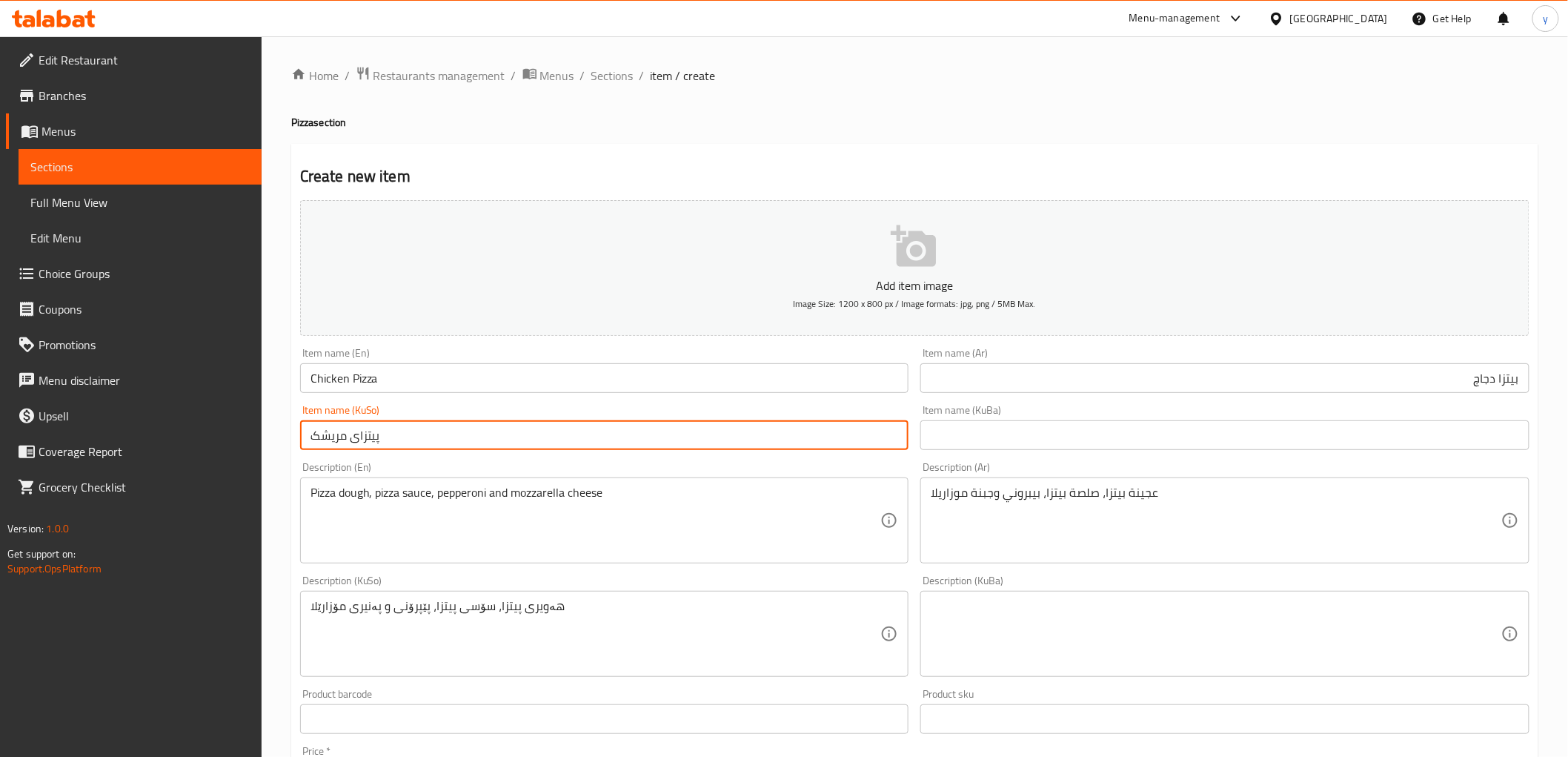
click at [328, 425] on input "پیتزای مریشک" at bounding box center [605, 434] width 609 height 29
click at [323, 434] on input "پیتزای مریشک" at bounding box center [605, 434] width 609 height 29
click at [327, 435] on input "پیتزای مریشک" at bounding box center [605, 434] width 609 height 29
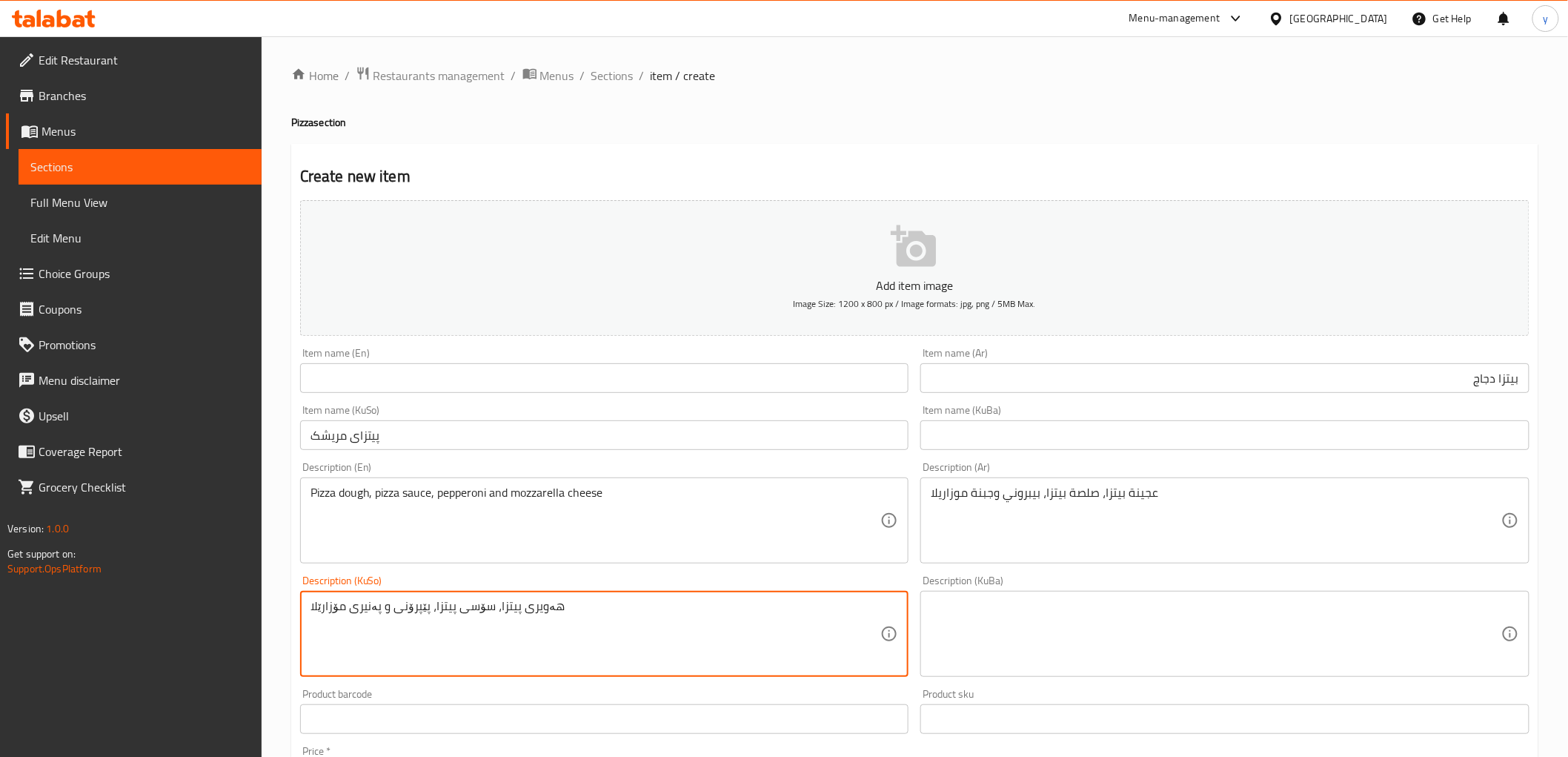
click at [399, 611] on textarea "هەویری پیتزا، سۆسی پیتزا، پێپرۆنی و پەنیری مۆزارێلا" at bounding box center [596, 633] width 571 height 70
paste textarea "ریشک"
type textarea "هەویری پیتزا، سۆسی پیتزا، مریشک و پەنیری مۆزارێلا"
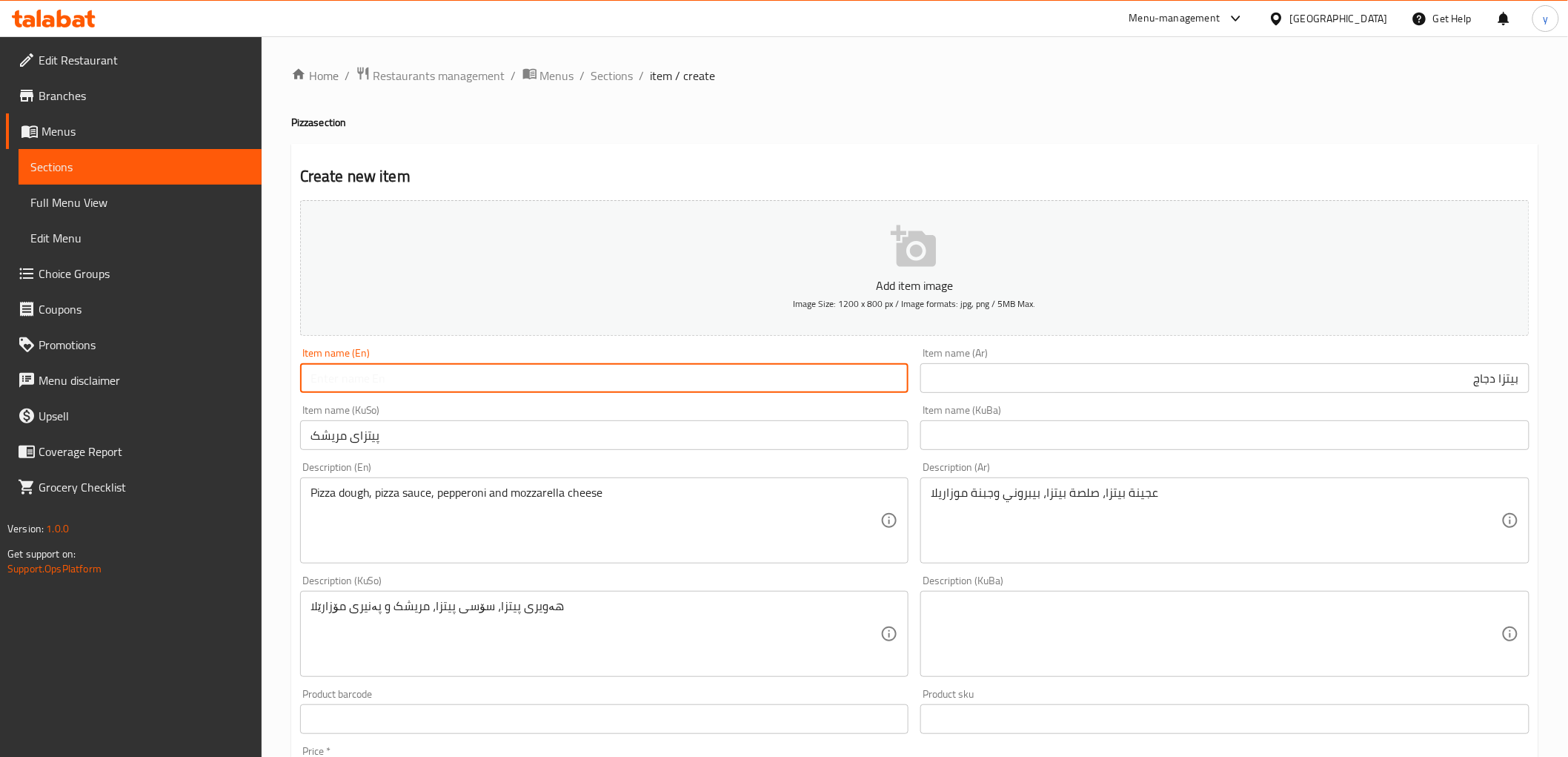
click at [374, 375] on input "text" at bounding box center [605, 378] width 609 height 29
paste input "Chicken Pizza"
click at [326, 375] on input "Chicken Pizza" at bounding box center [605, 378] width 609 height 29
type input "Chicken Pizza"
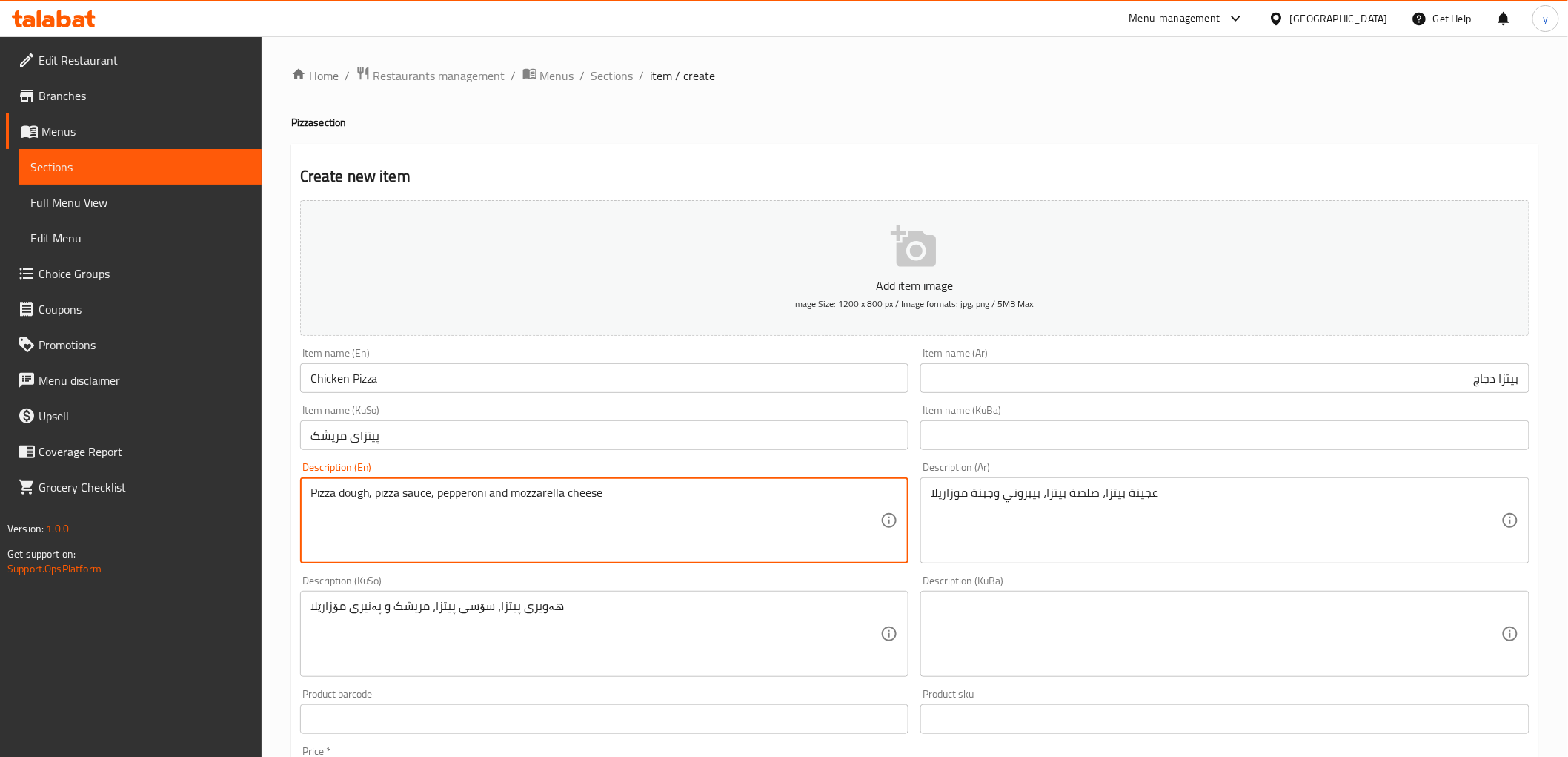
click at [393, 506] on textarea "Pizza dough, pizza sauce, pepperoni and mozzarella cheese" at bounding box center [596, 520] width 571 height 70
click at [461, 492] on textarea "Pizza dough, pizza sauce, pepperoni and mozzarella cheese" at bounding box center [596, 520] width 571 height 70
paste textarea "Chicken"
click at [424, 493] on textarea "Pizza dough, pizza sauce, Chicken and mozzarella cheese" at bounding box center [596, 520] width 571 height 70
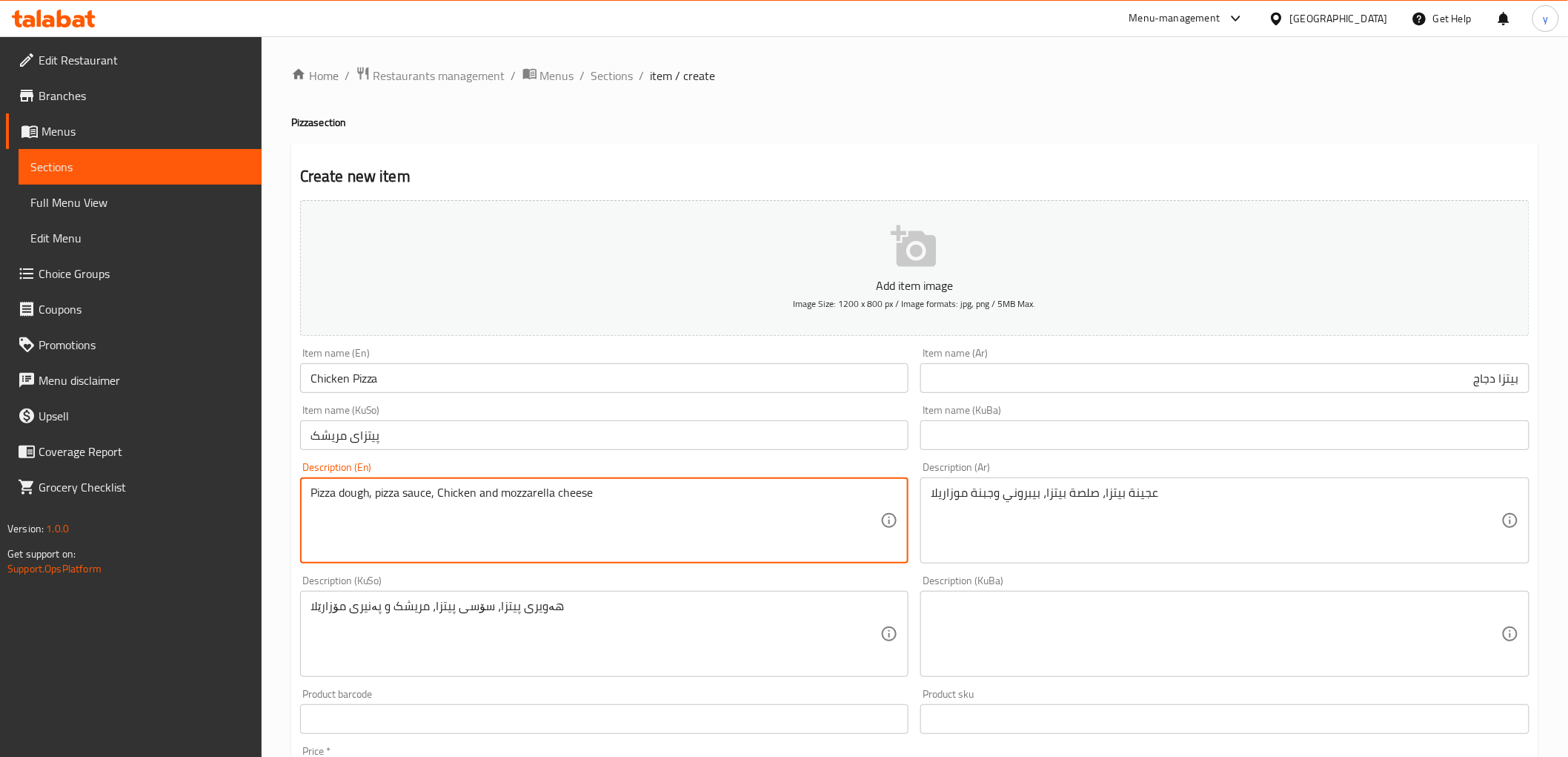
click at [446, 494] on textarea "Pizza dough, pizza sauce, Chicken and mozzarella cheese" at bounding box center [596, 520] width 571 height 70
click at [439, 500] on textarea "Pizza dough, pizza sauce, Chicken and mozzarella cheese" at bounding box center [596, 520] width 571 height 70
paste textarea "c"
click at [580, 507] on textarea "Pizza dough, pizza sauce, chicken and mozzarella cheese" at bounding box center [596, 520] width 571 height 70
type textarea "Pizza dough, pizza sauce, chicken and mozzarella cheese"
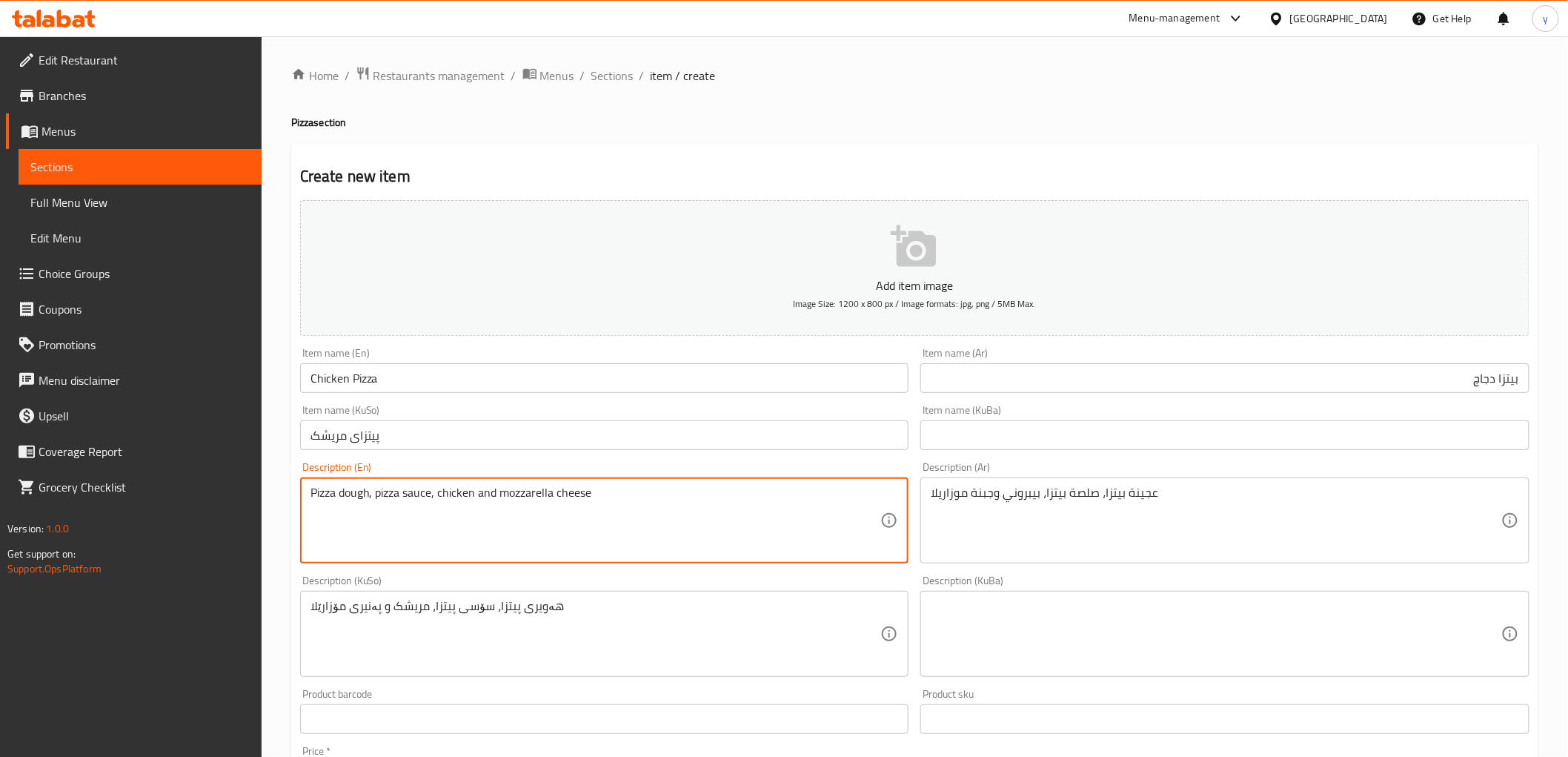
click at [1494, 386] on input "بيتزا دجاج" at bounding box center [1225, 378] width 609 height 29
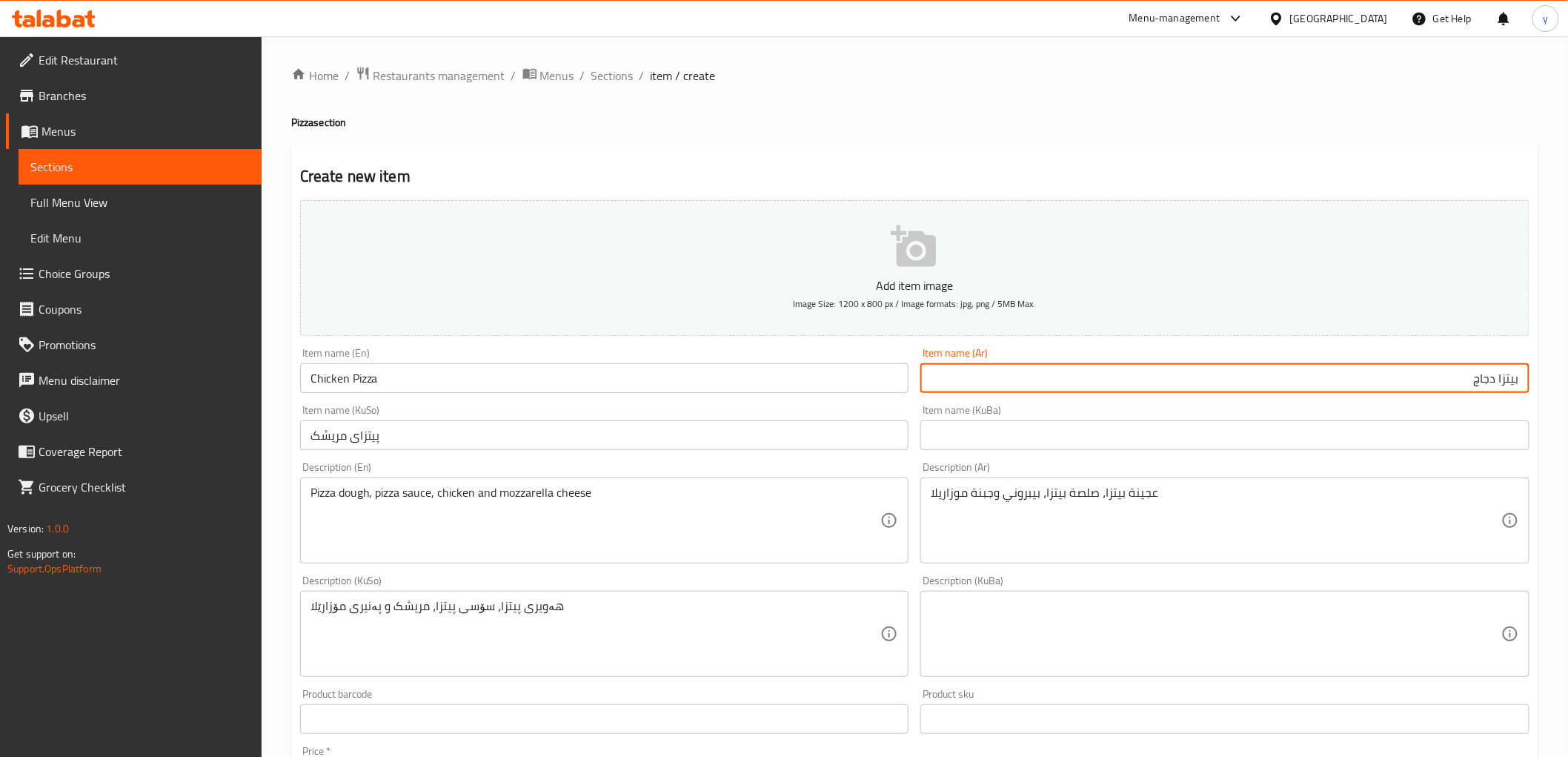
click at [1494, 386] on input "بيتزا دجاج" at bounding box center [1225, 378] width 609 height 29
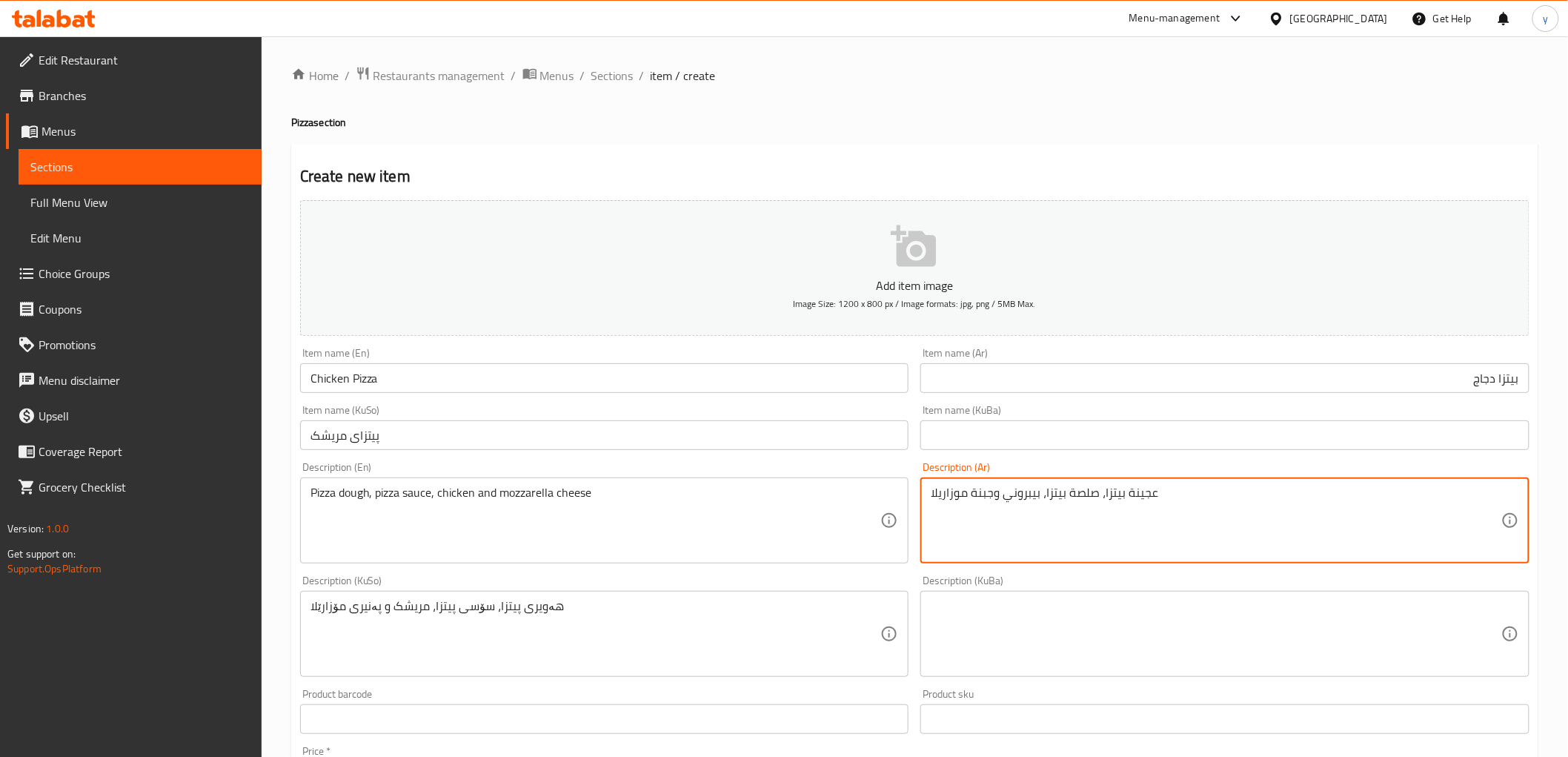
click at [1034, 502] on textarea "عجينة بيتزا، صلصة بيتزا، بيبروني وجبنة موزاريلا" at bounding box center [1216, 520] width 571 height 70
paste textarea "جاج"
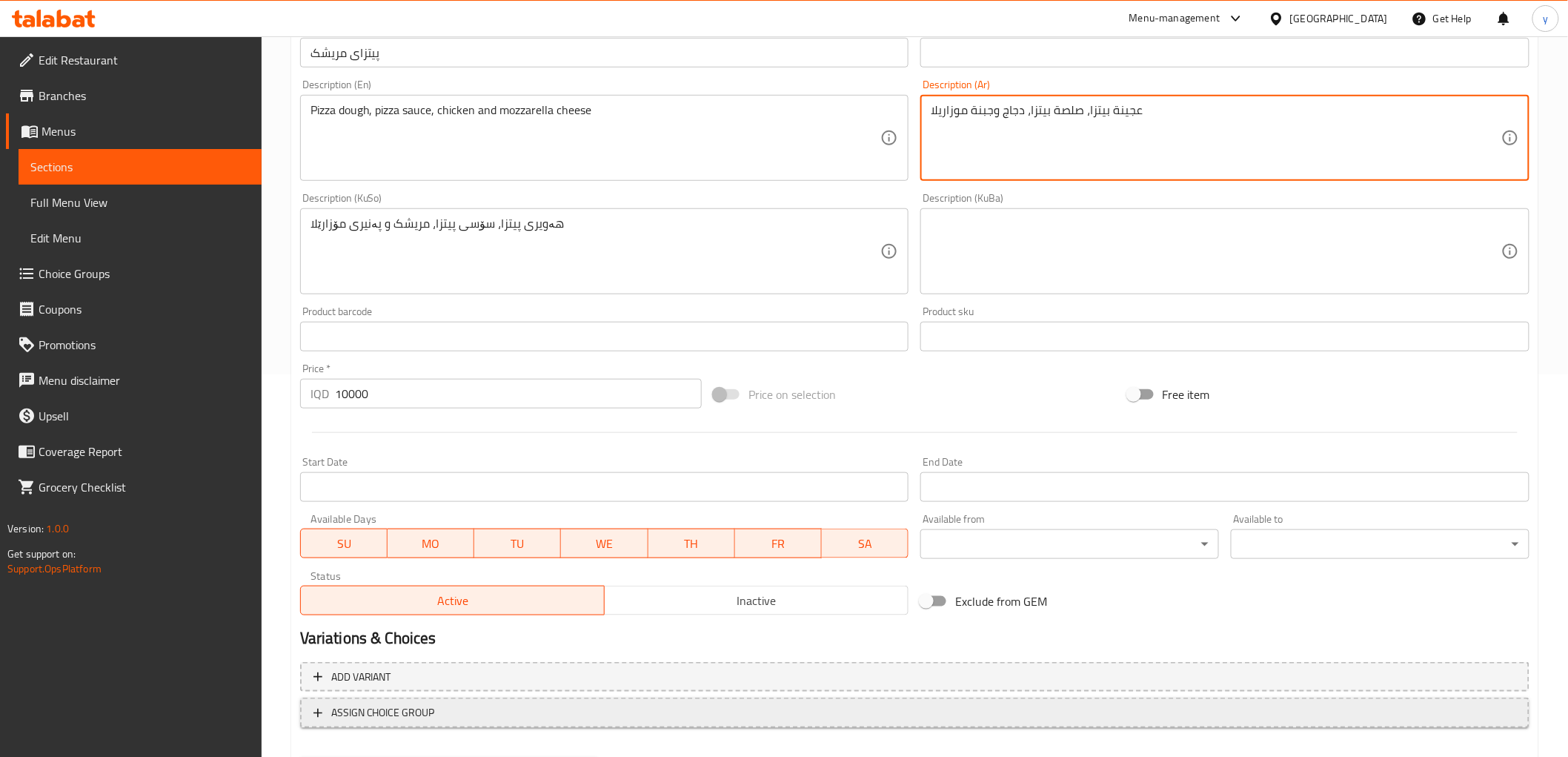
scroll to position [458, 0]
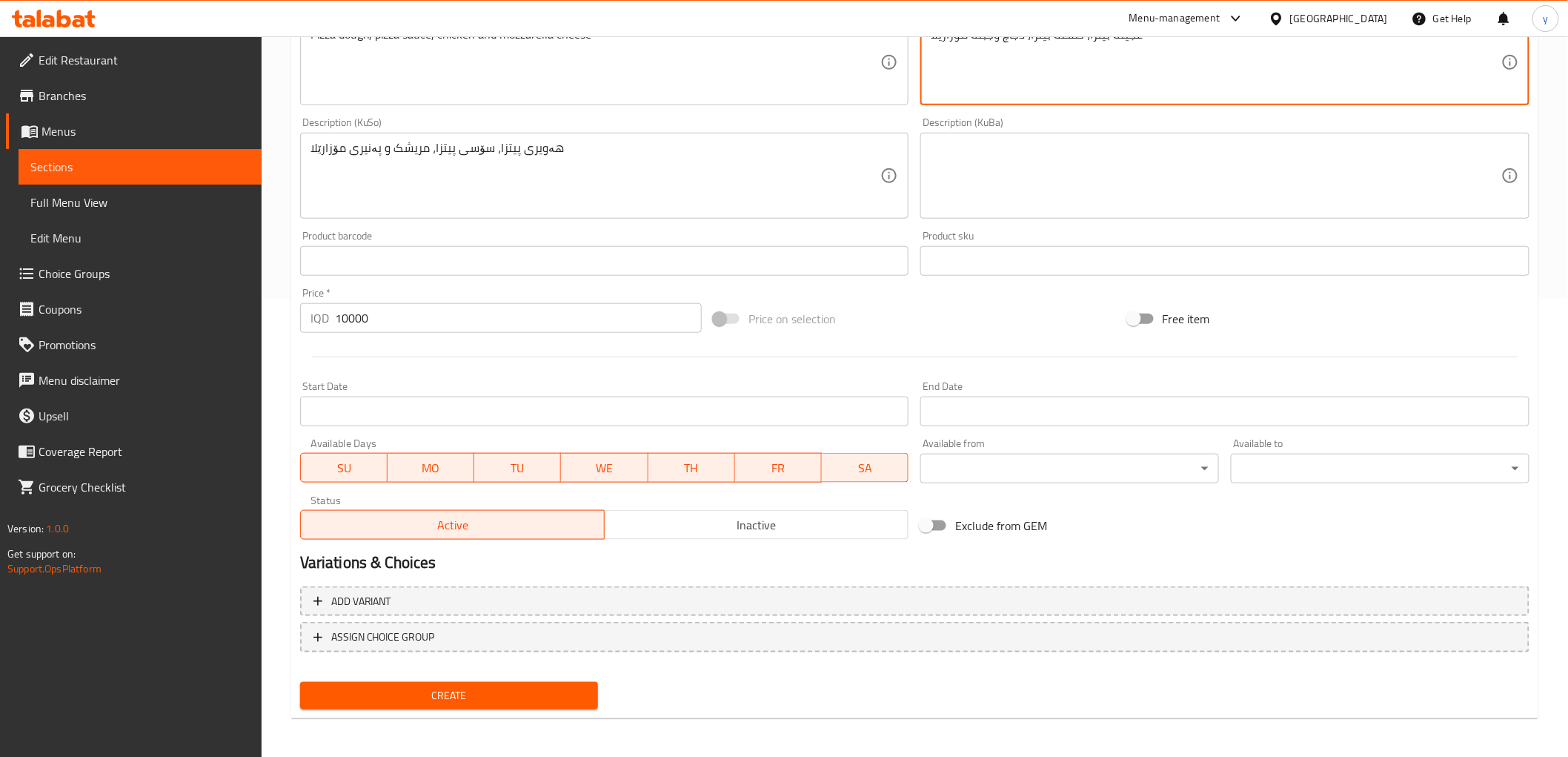
type textarea "عجينة بيتزا، صلصة بيتزا، دجاج وجبنة موزاريلا"
click at [418, 670] on div "Add variant ASSIGN CHOICE GROUP" at bounding box center [914, 629] width 1242 height 97
click at [424, 682] on button "Create" at bounding box center [449, 695] width 299 height 27
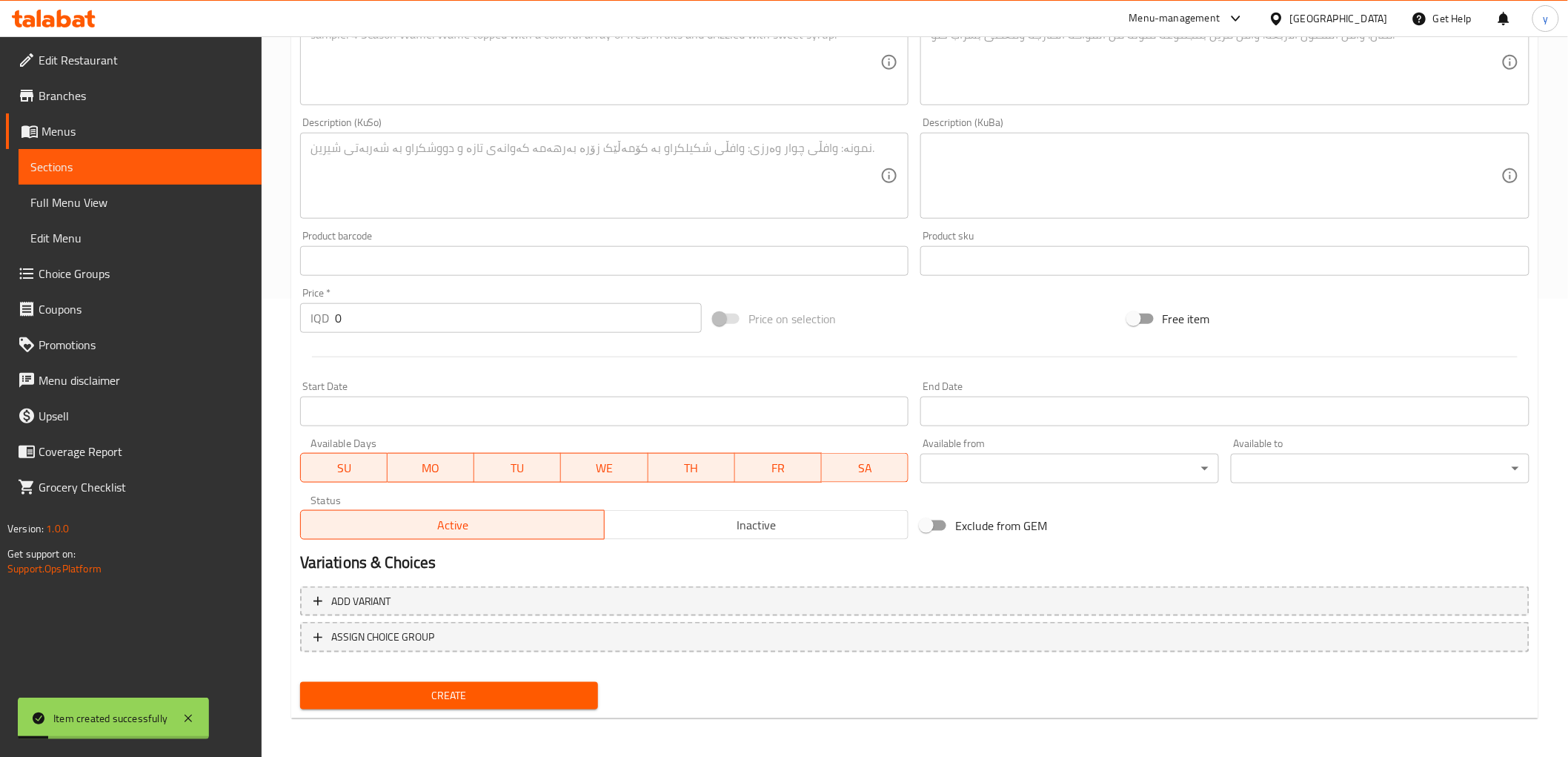
click at [419, 320] on input "0" at bounding box center [518, 317] width 367 height 29
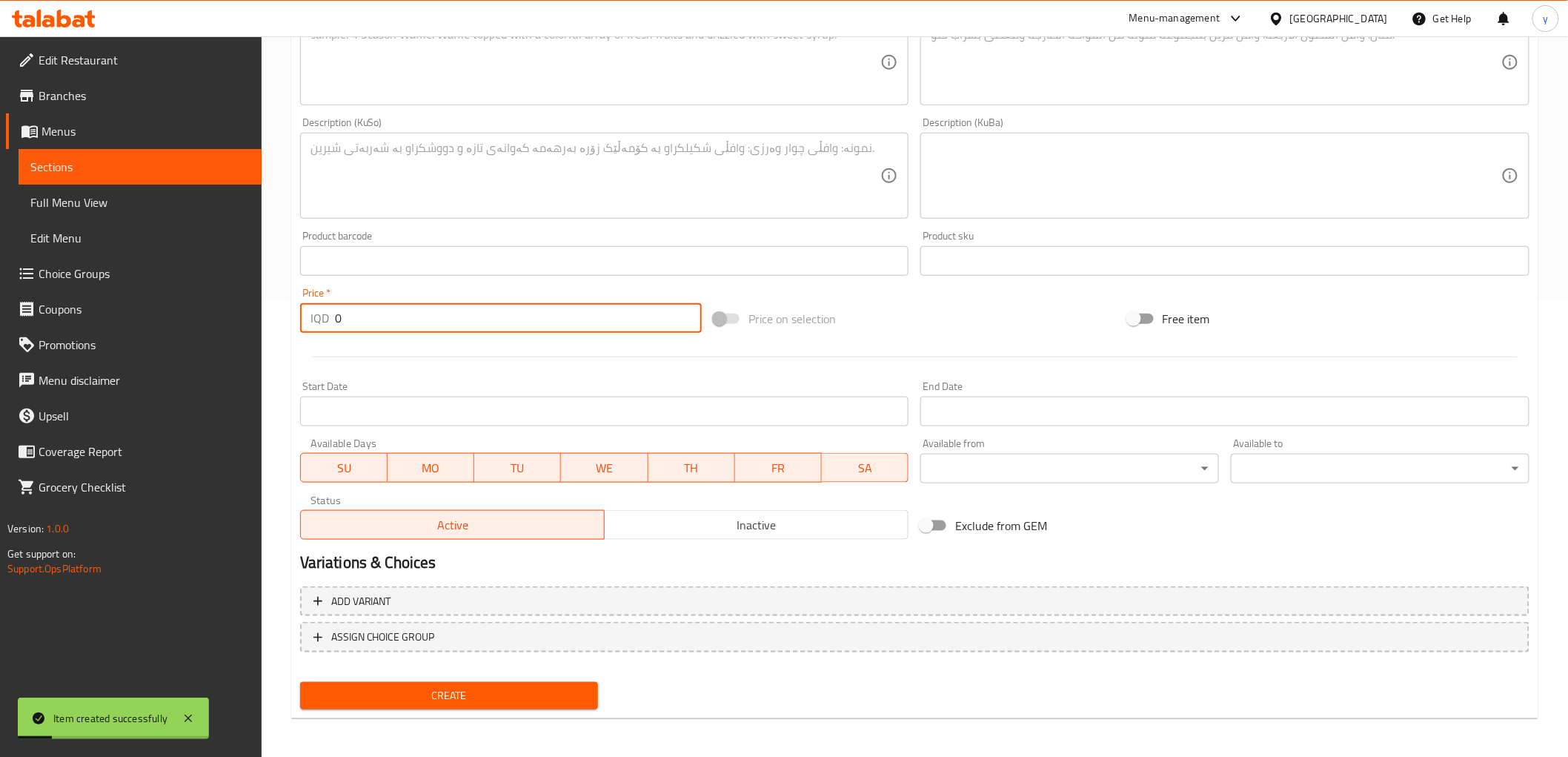
click at [419, 320] on input "0" at bounding box center [518, 317] width 367 height 29
paste input "1000"
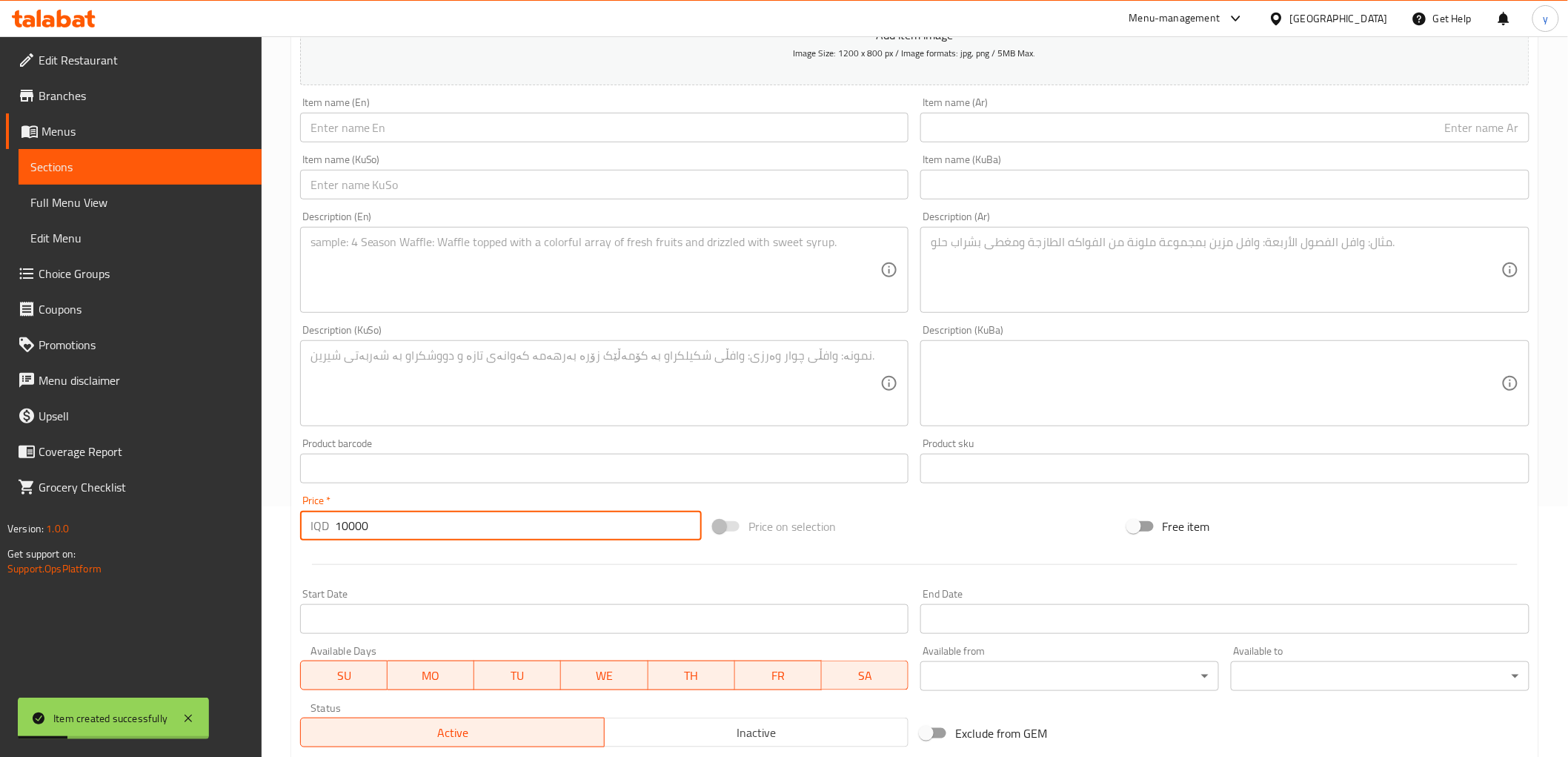
scroll to position [129, 0]
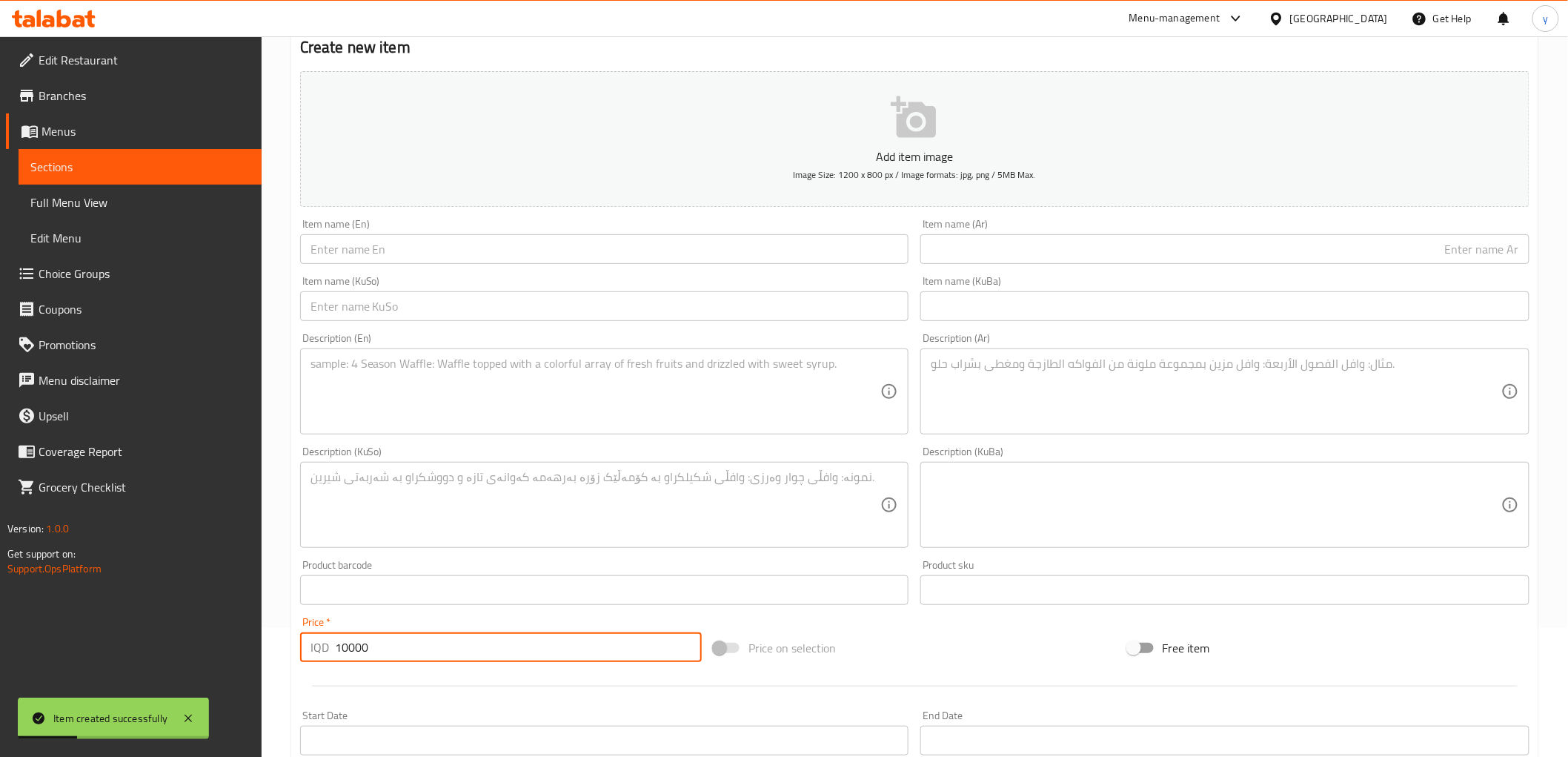
type input "10000"
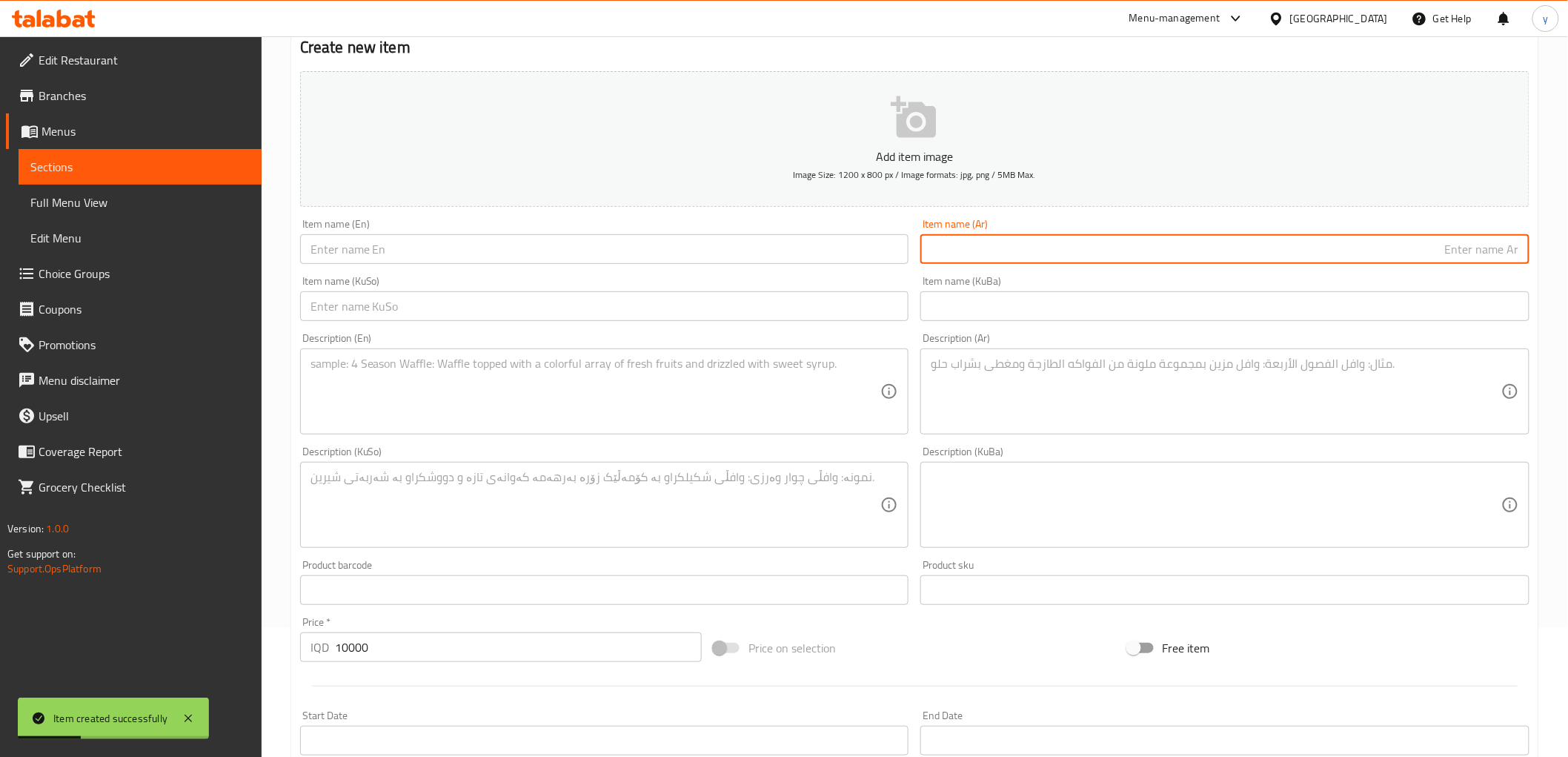
click at [999, 262] on input "text" at bounding box center [1225, 249] width 609 height 29
paste input "بيتزا لحم"
type input "بيتزا لحم"
click at [565, 296] on input "text" at bounding box center [605, 305] width 609 height 29
paste input "پیتزای گۆشت"
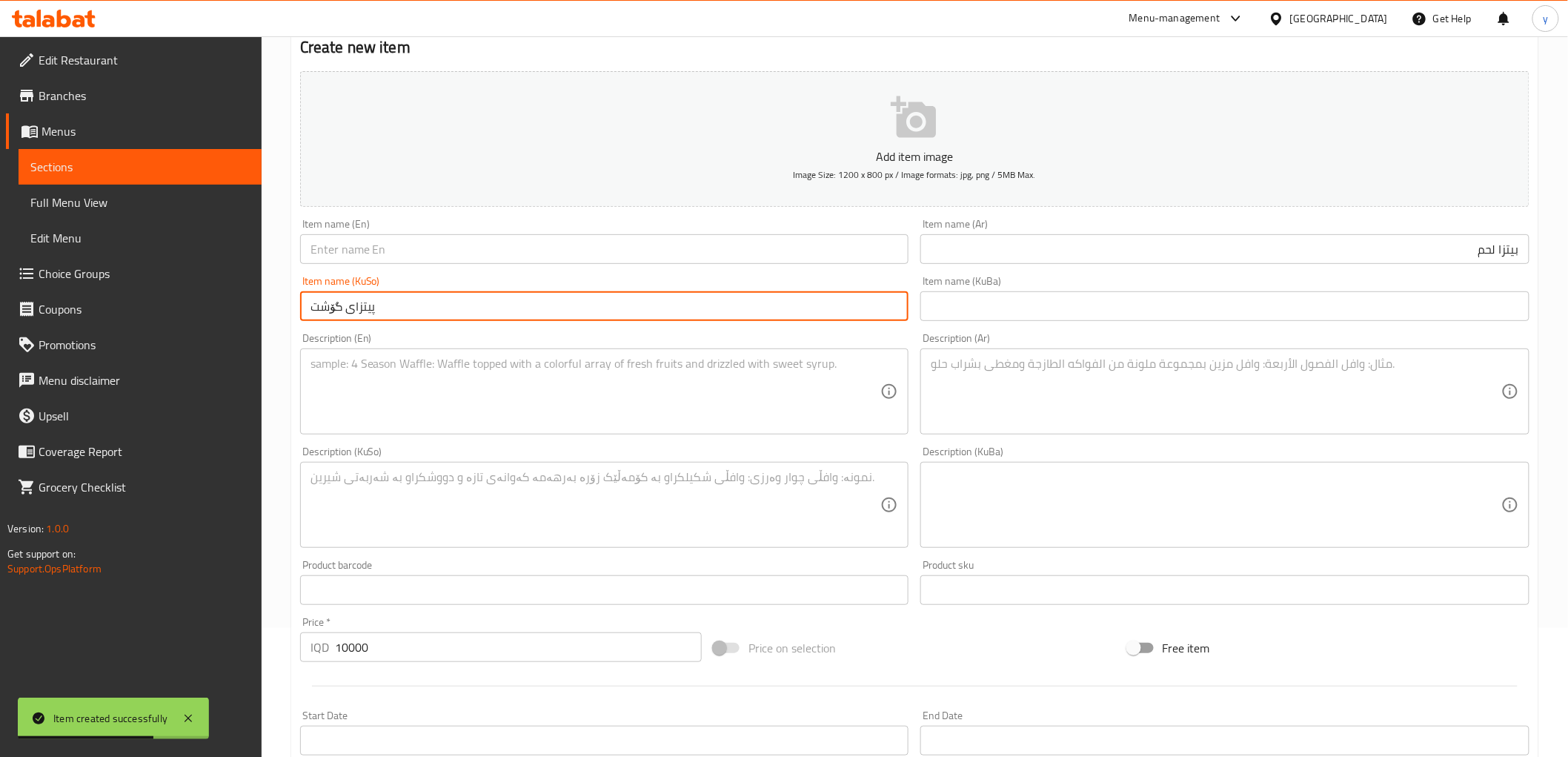
type input "پیتزای گۆشت"
click at [559, 243] on input "text" at bounding box center [605, 249] width 609 height 29
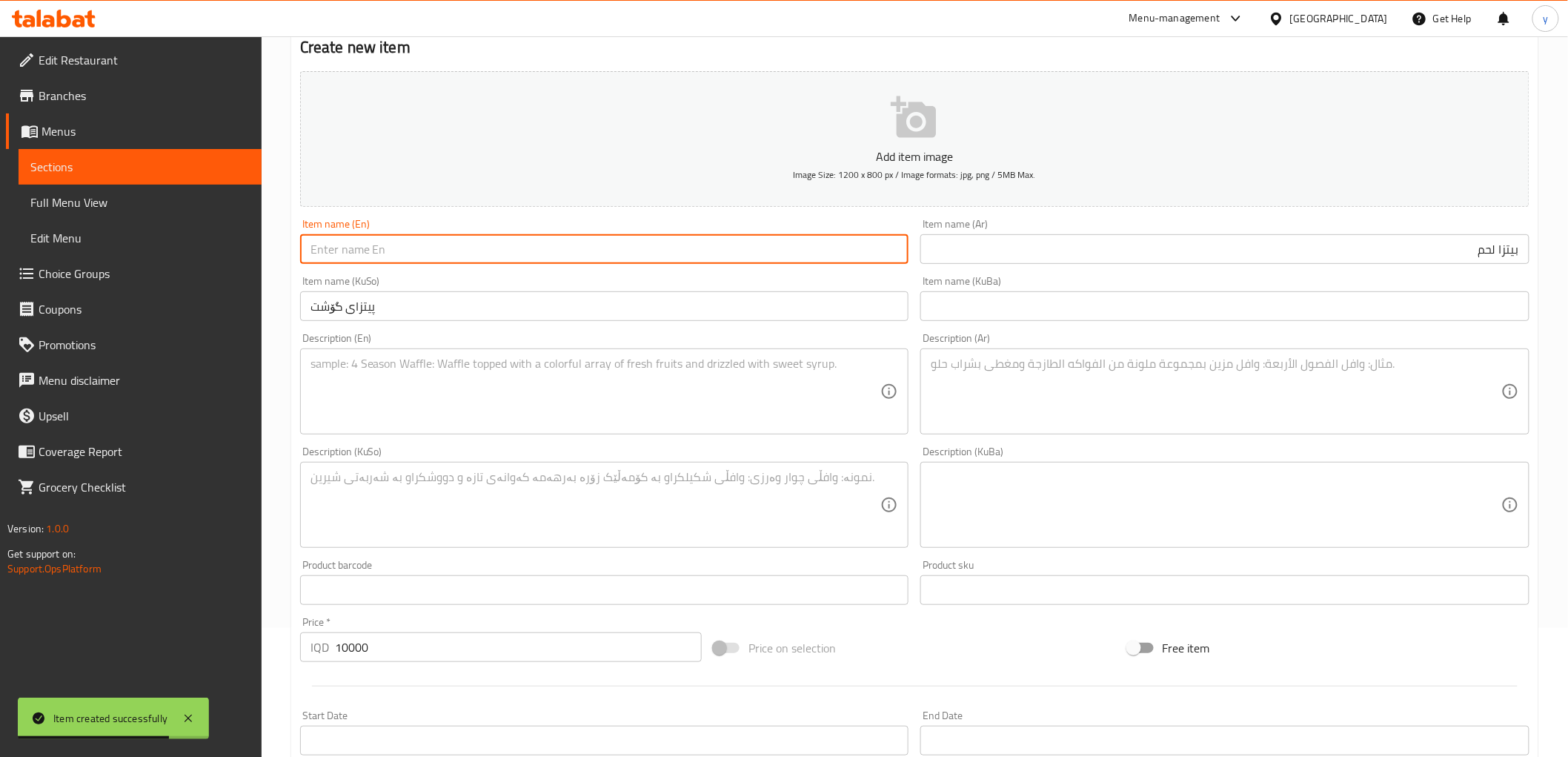
paste input "Meat Pizza"
type input "Meat Pizza"
click at [639, 409] on textarea at bounding box center [596, 391] width 571 height 70
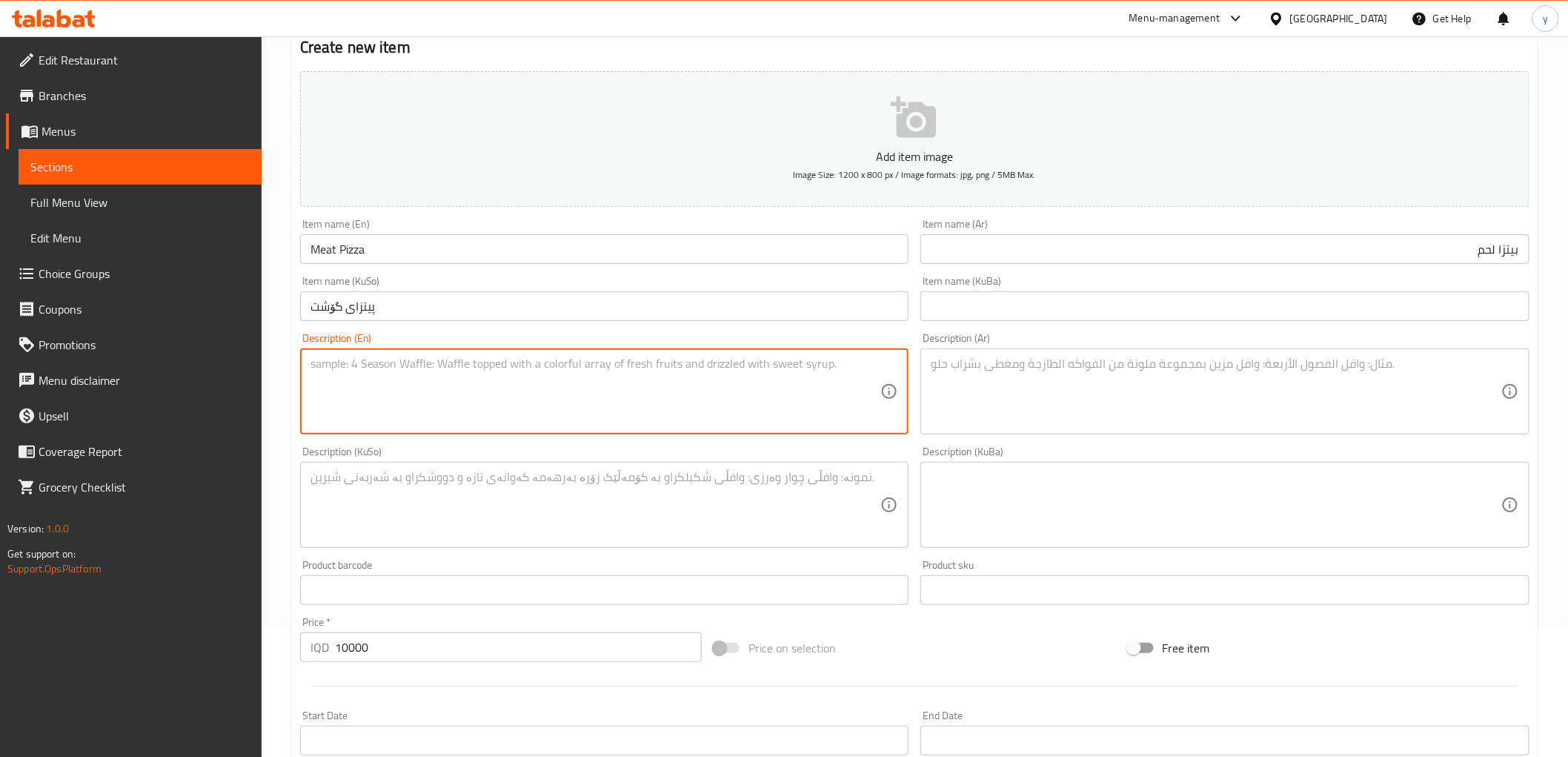
paste textarea "Pizza dough, pizza sauce, pepperoni and mozzarella cheese"
type textarea "Pizza dough, pizza sauce, pepperoni and mozzarella cheese"
click at [1036, 382] on textarea at bounding box center [1216, 391] width 571 height 70
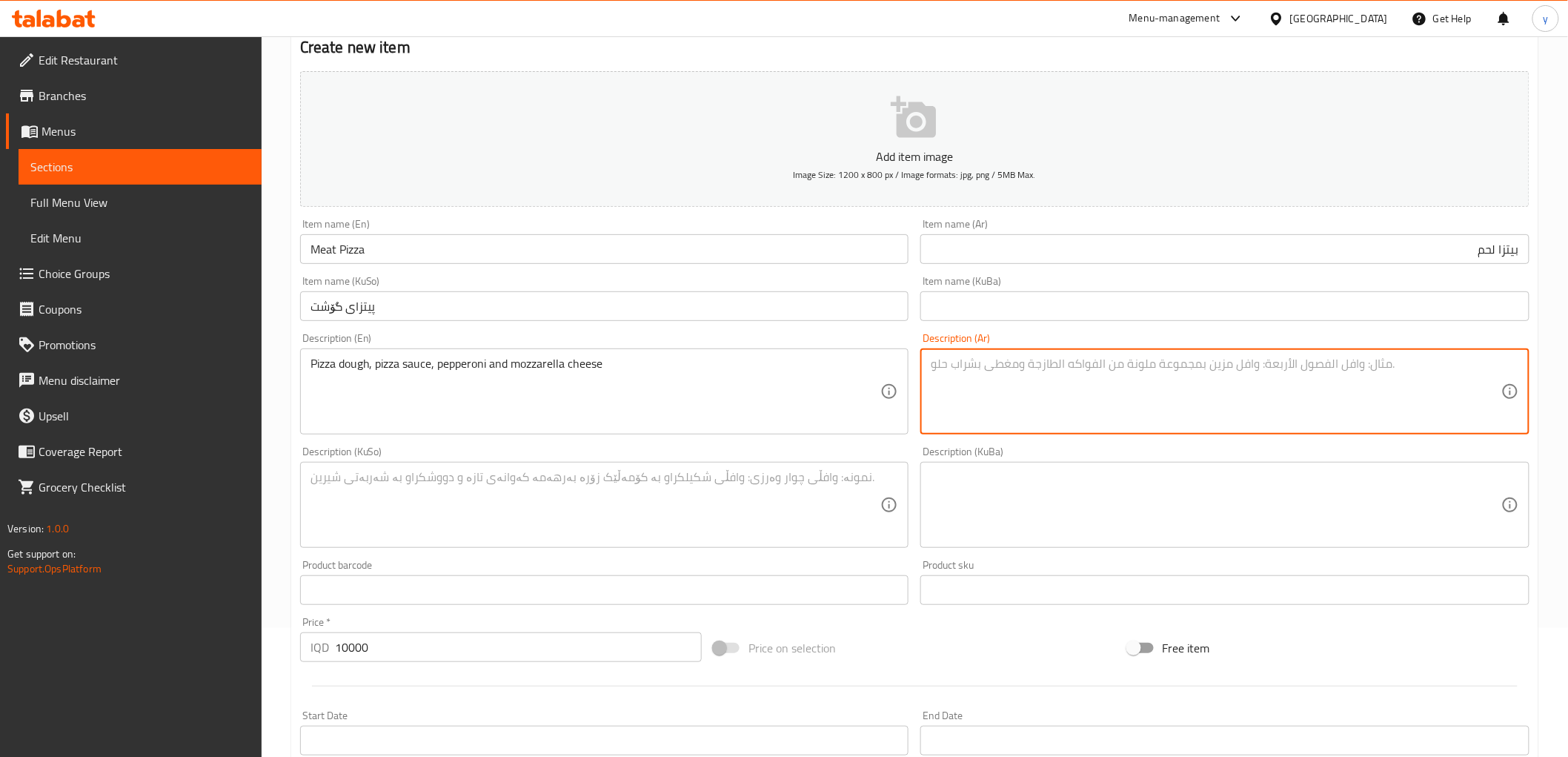
paste textarea "عجينة بيتزا، صلصة بيتزا، بيبروني وجبنة موزاريلا"
type textarea "عجينة بيتزا، صلصة بيتزا، بيبروني وجبنة موزاريلا"
click at [660, 529] on textarea at bounding box center [596, 504] width 571 height 70
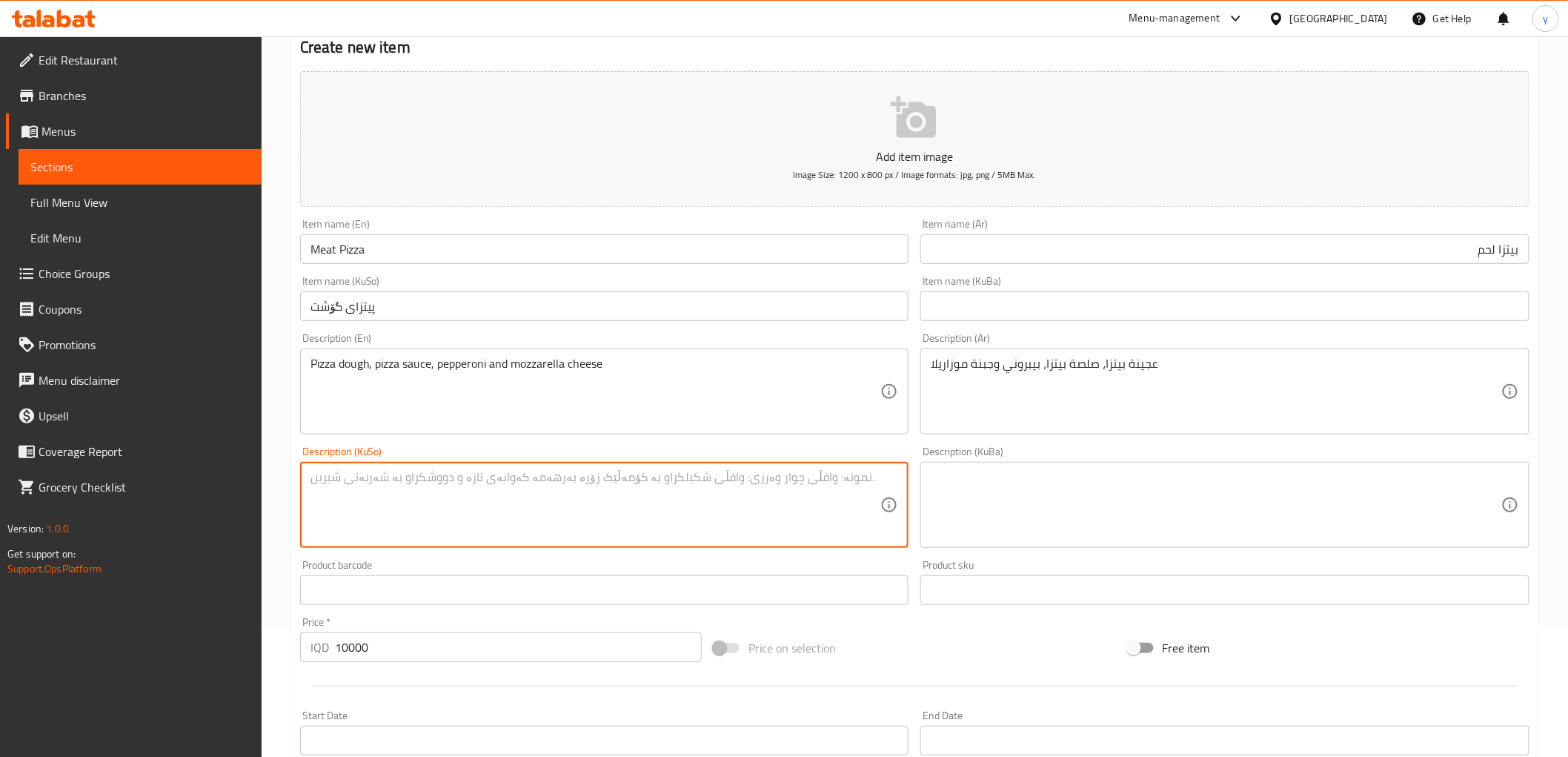
paste textarea "هەویری پیتزا، سۆسی پیتزا، پێپرۆنی و پەنیری مۆزارێلا"
type textarea "هەویری پیتزا، سۆسی پیتزا، پێپرۆنی و پەنیری مۆزارێلا"
click at [328, 248] on input "Meat Pizza" at bounding box center [605, 249] width 609 height 29
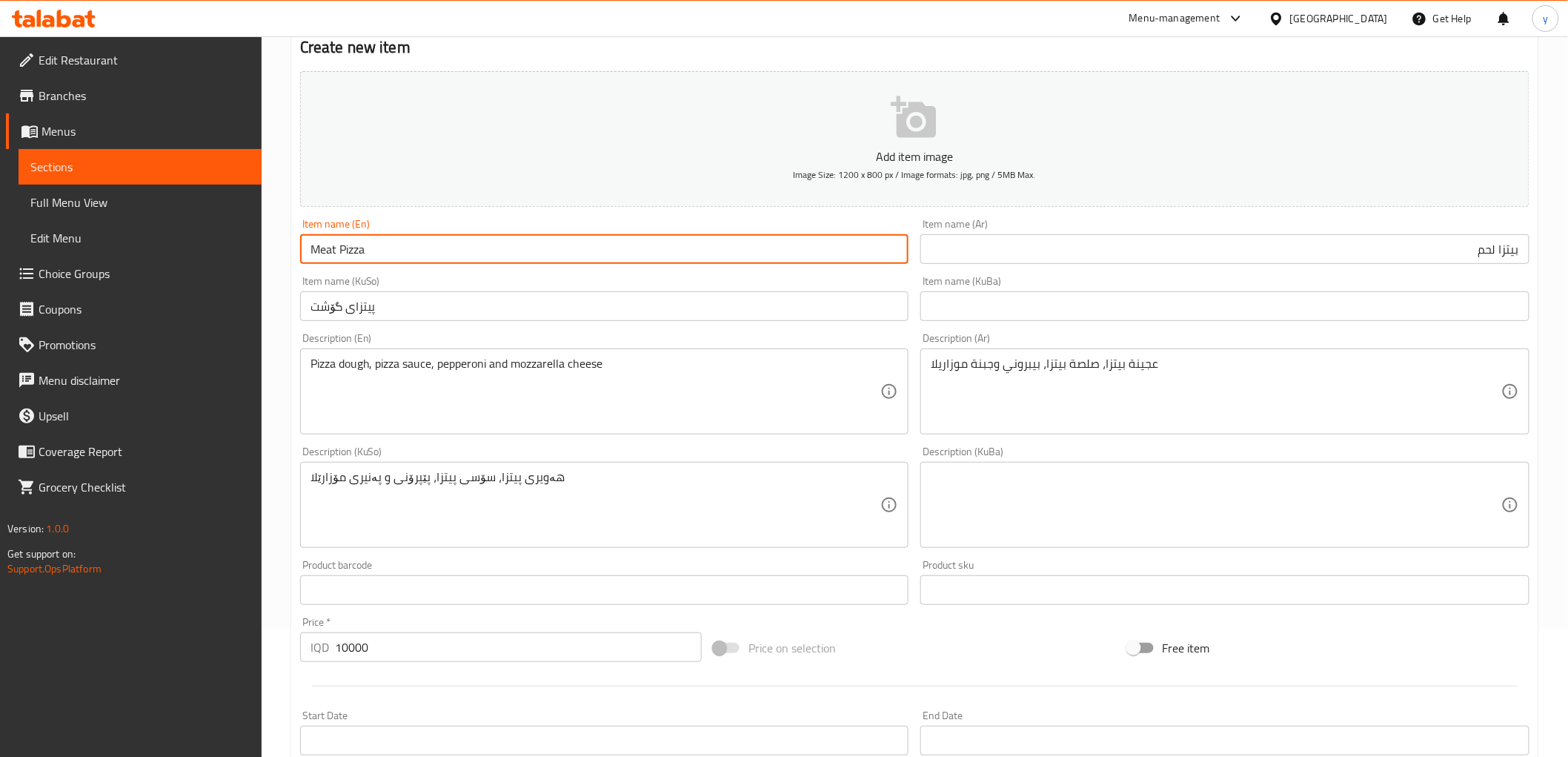
click at [328, 248] on input "Meat Pizza" at bounding box center [605, 249] width 609 height 29
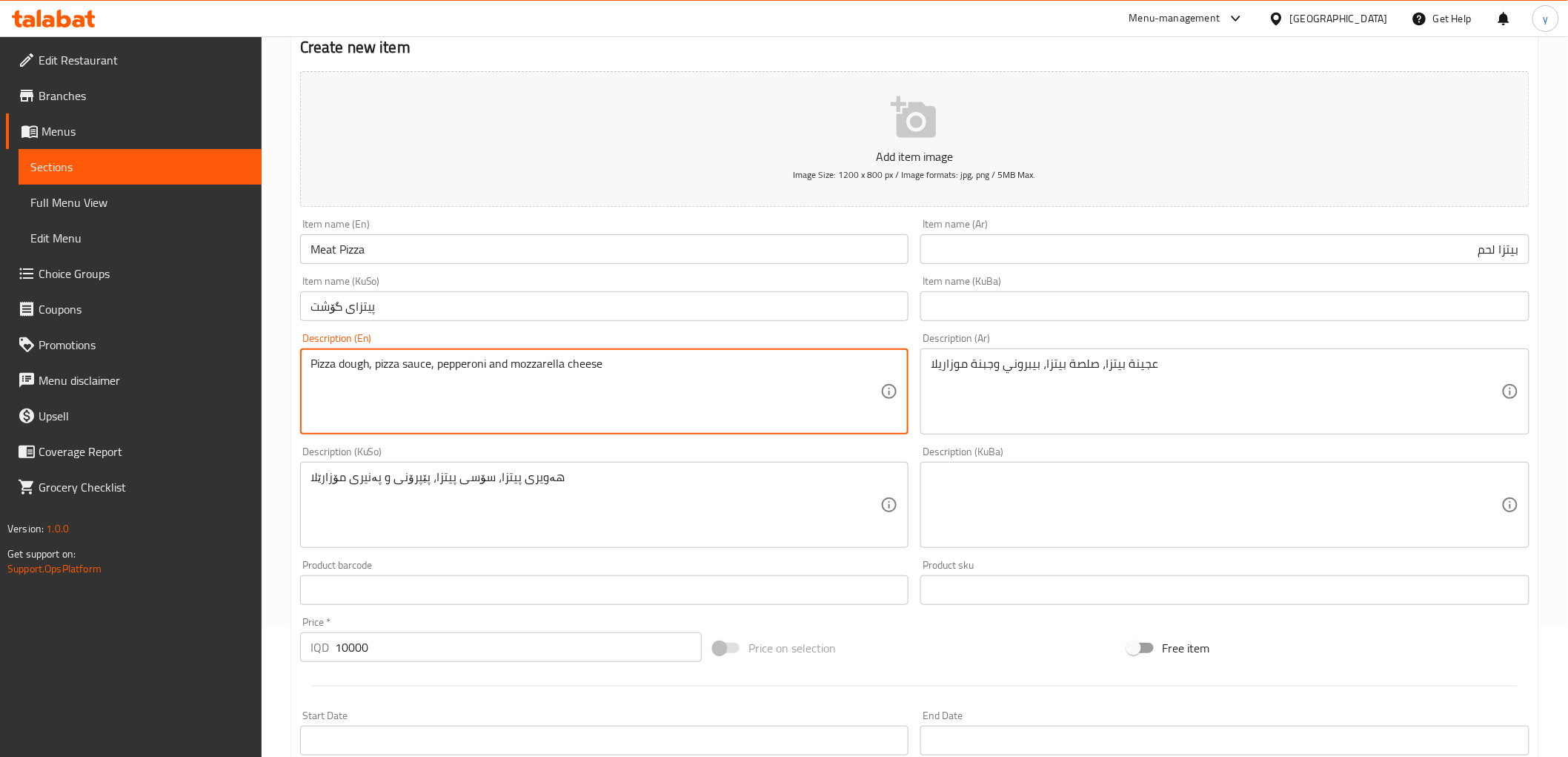
drag, startPoint x: 450, startPoint y: 362, endPoint x: 472, endPoint y: 383, distance: 30.4
click at [450, 362] on textarea "Pizza dough, pizza sauce, pepperoni and mozzarella cheese" at bounding box center [596, 391] width 571 height 70
paste textarea "Meat"
drag, startPoint x: 446, startPoint y: 363, endPoint x: 438, endPoint y: 369, distance: 10.0
click at [438, 369] on textarea "Pizza dough, pizza sauce, Meat and mozzarella cheese" at bounding box center [596, 391] width 571 height 70
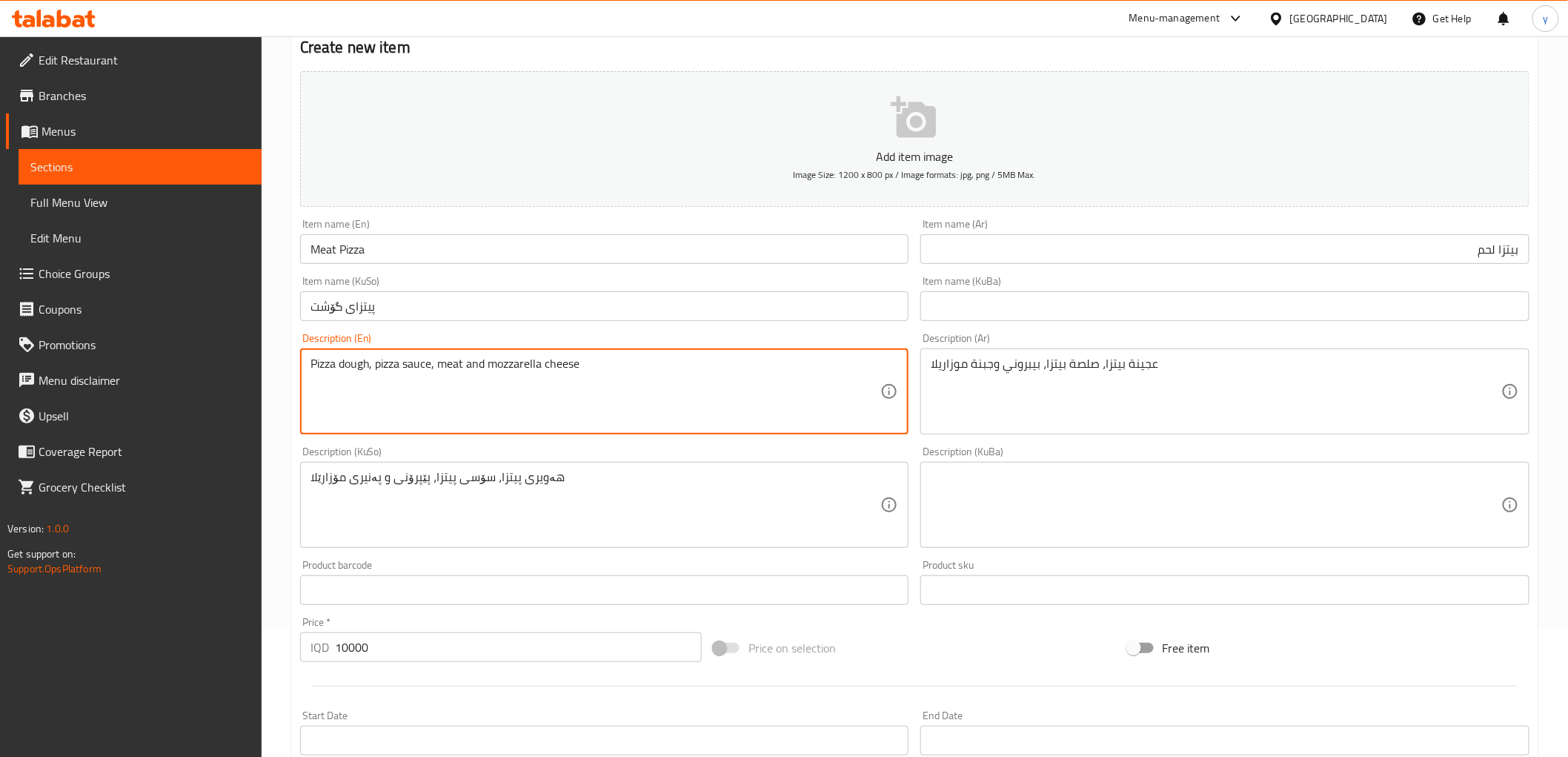
type textarea "Pizza dough, pizza sauce, meat and mozzarella cheese"
drag, startPoint x: 1472, startPoint y: 256, endPoint x: 1487, endPoint y: 250, distance: 16.2
click at [1472, 256] on input "بيتزا لحم" at bounding box center [1225, 249] width 609 height 29
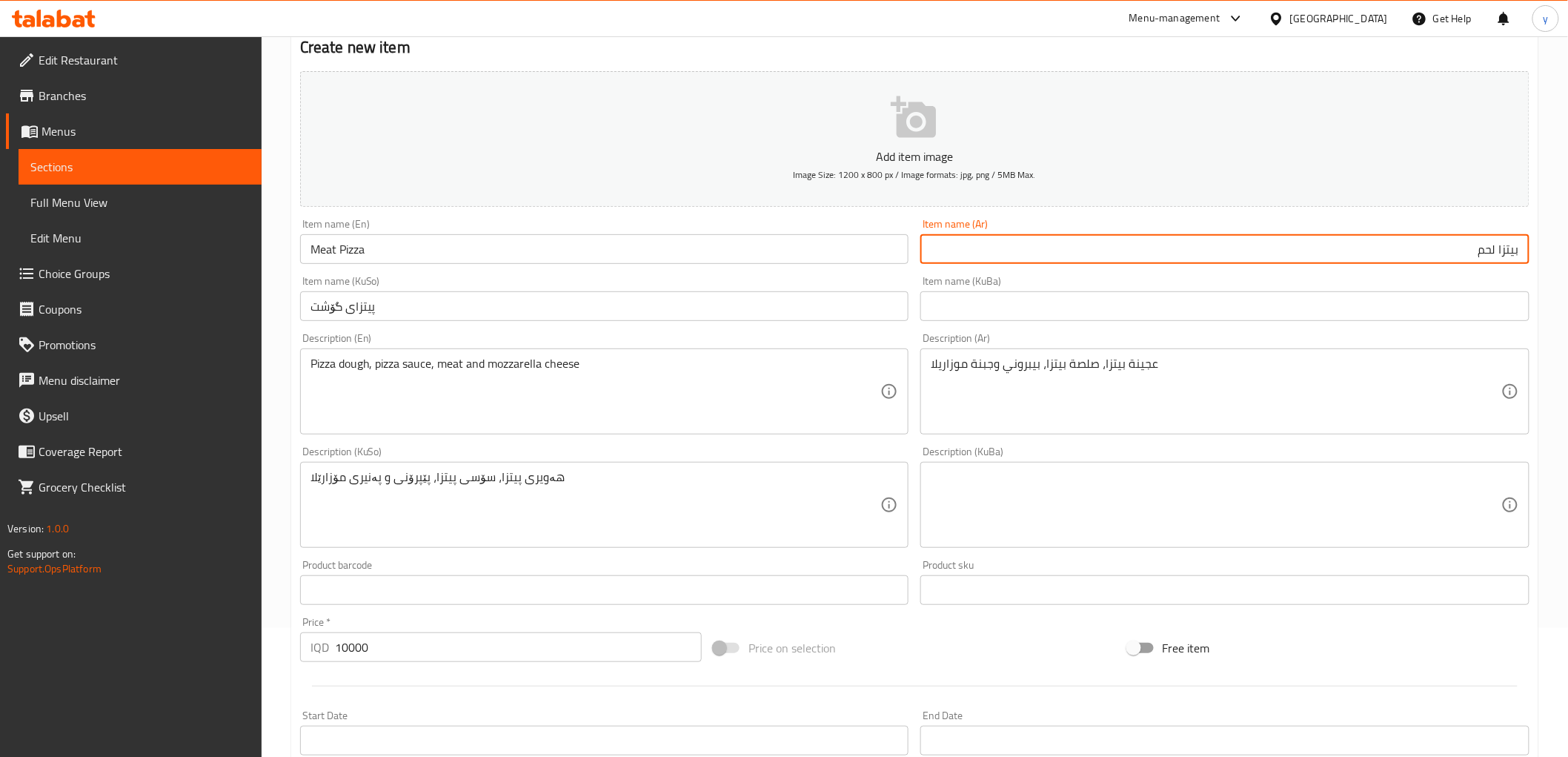
click at [1487, 250] on input "بيتزا لحم" at bounding box center [1225, 249] width 609 height 29
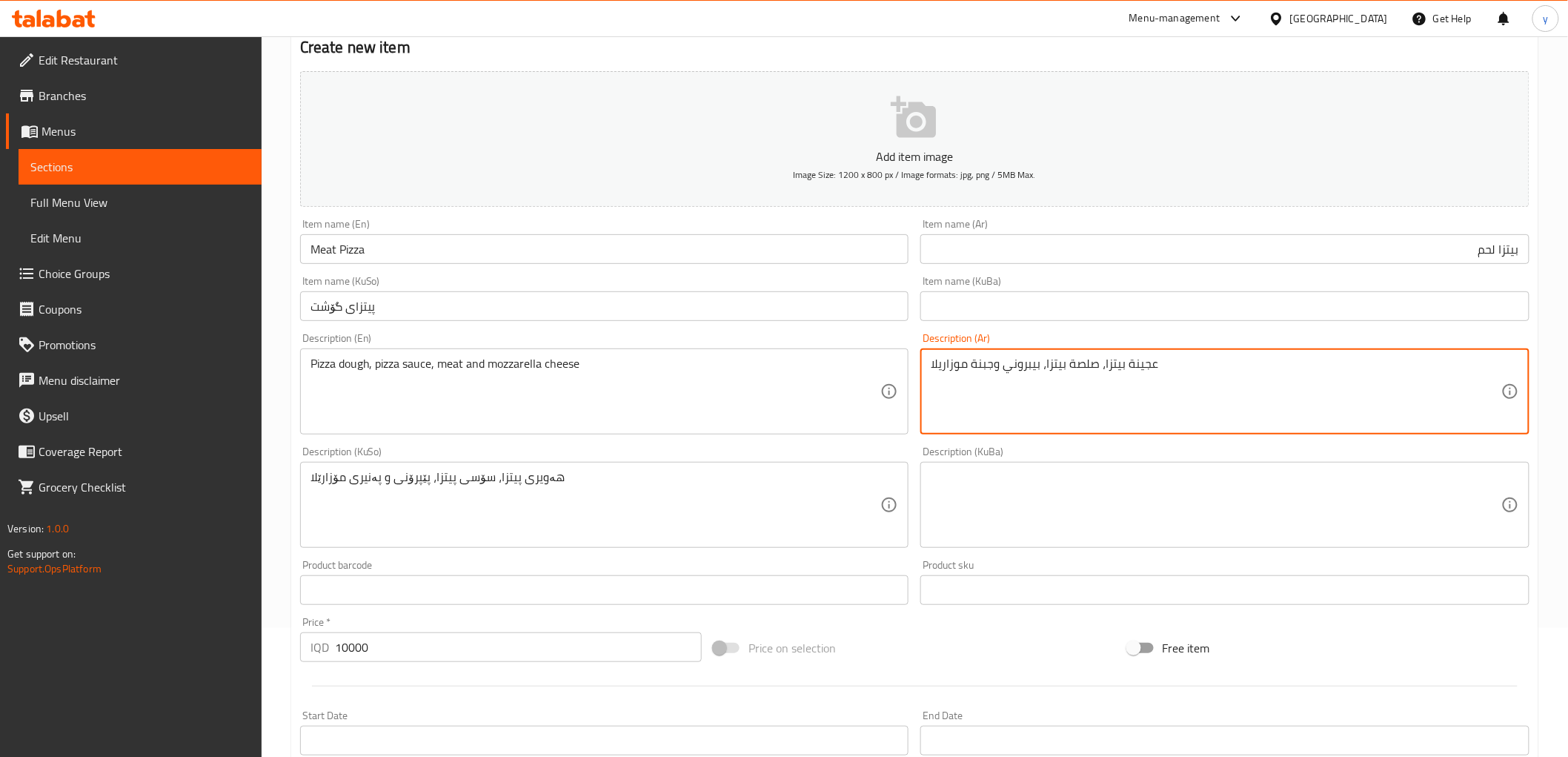
click at [1021, 362] on textarea "عجينة بيتزا، صلصة بيتزا، بيبروني وجبنة موزاريلا" at bounding box center [1216, 391] width 571 height 70
paste textarea "لحم"
type textarea "عجينة بيتزا، صلصة بيتزا، لحم وجبنة موزاريلا"
click at [329, 294] on input "پیتزای گۆشت" at bounding box center [605, 305] width 609 height 29
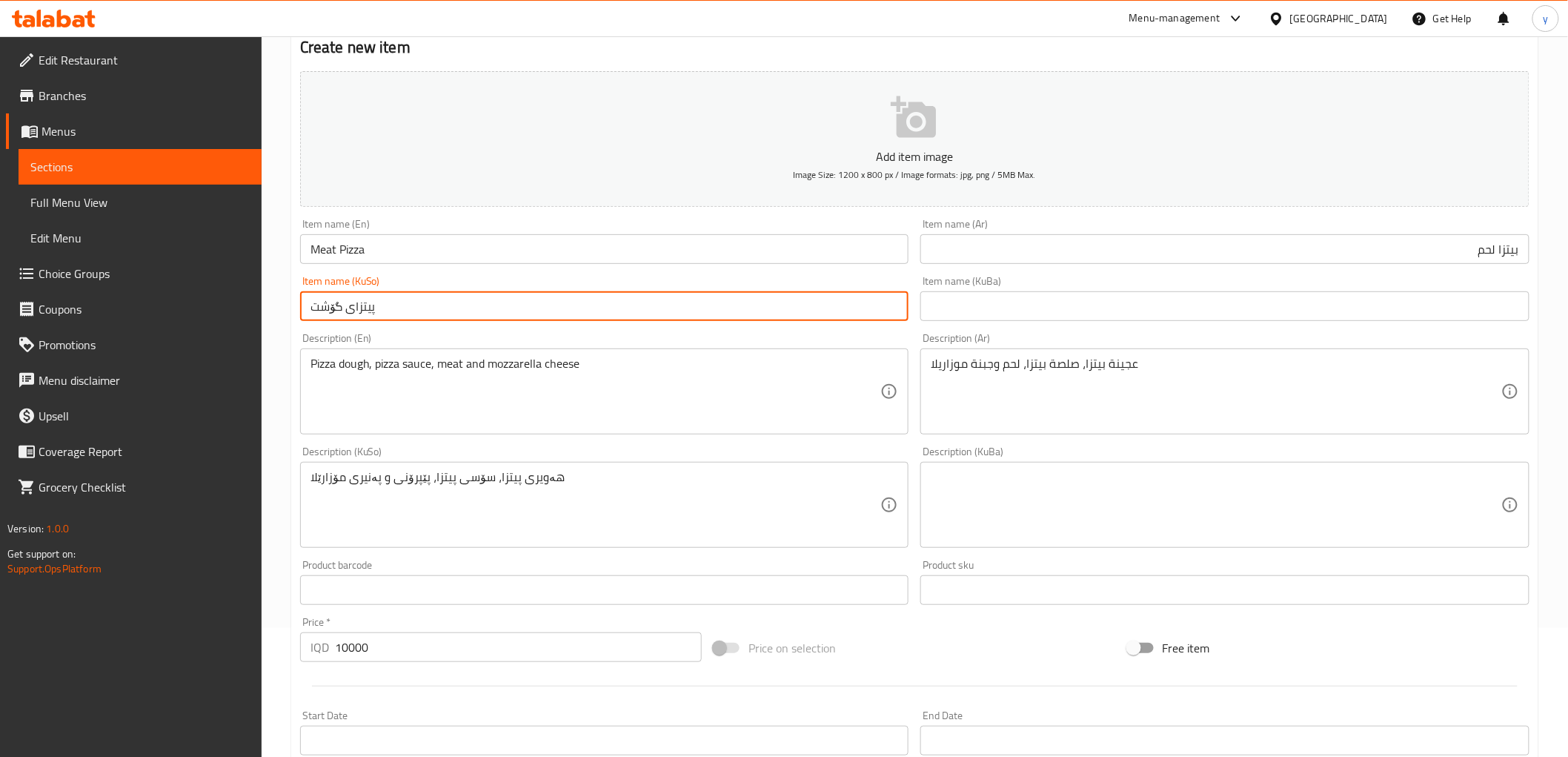
click at [329, 294] on input "پیتزای گۆشت" at bounding box center [605, 305] width 609 height 29
click at [334, 311] on input "پیتزای گۆشت" at bounding box center [605, 305] width 609 height 29
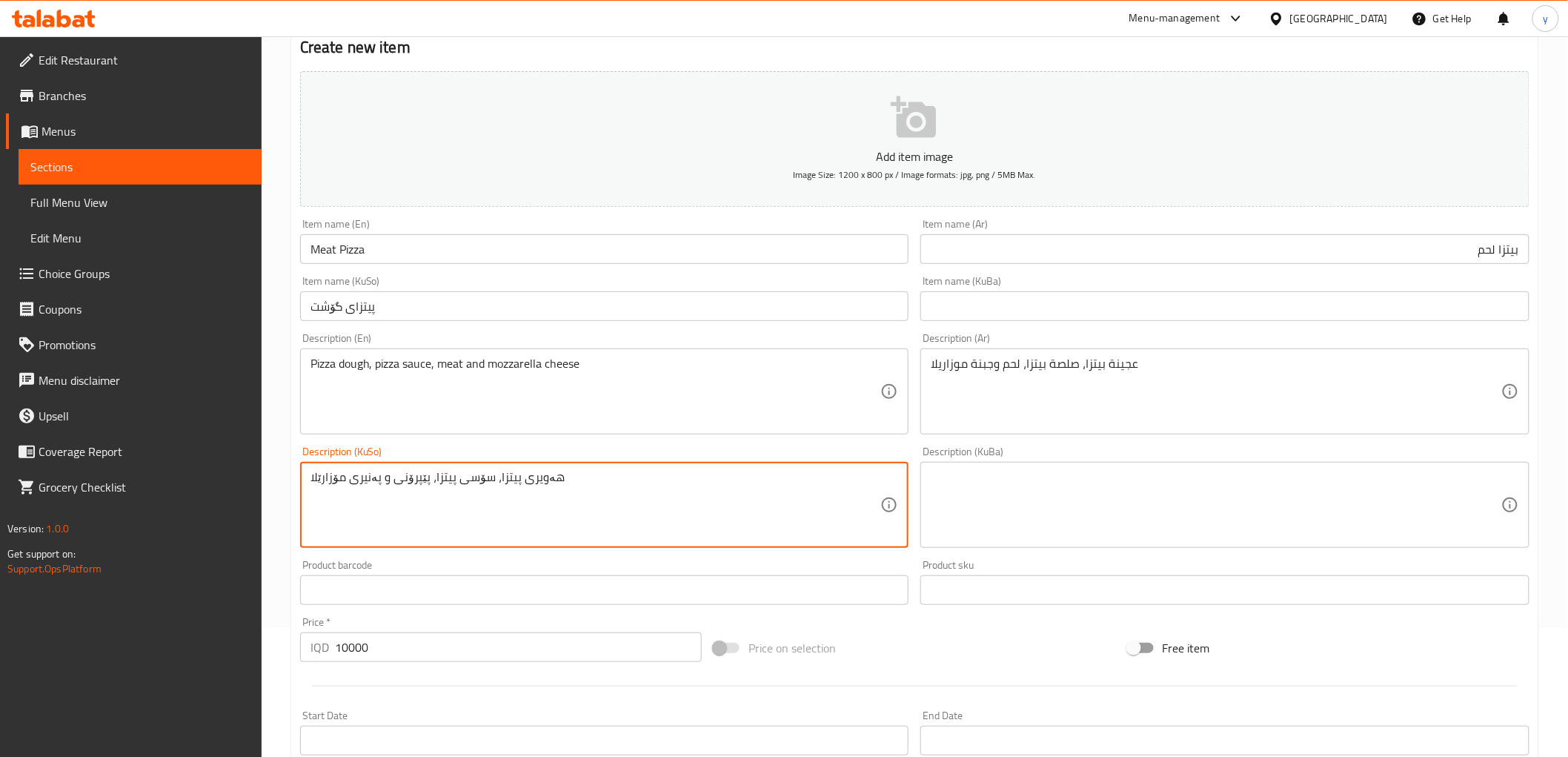
click at [397, 488] on textarea "هەویری پیتزا، سۆسی پیتزا، پێپرۆنی و پەنیری مۆزارێلا" at bounding box center [596, 504] width 571 height 70
paste textarea "گۆشت"
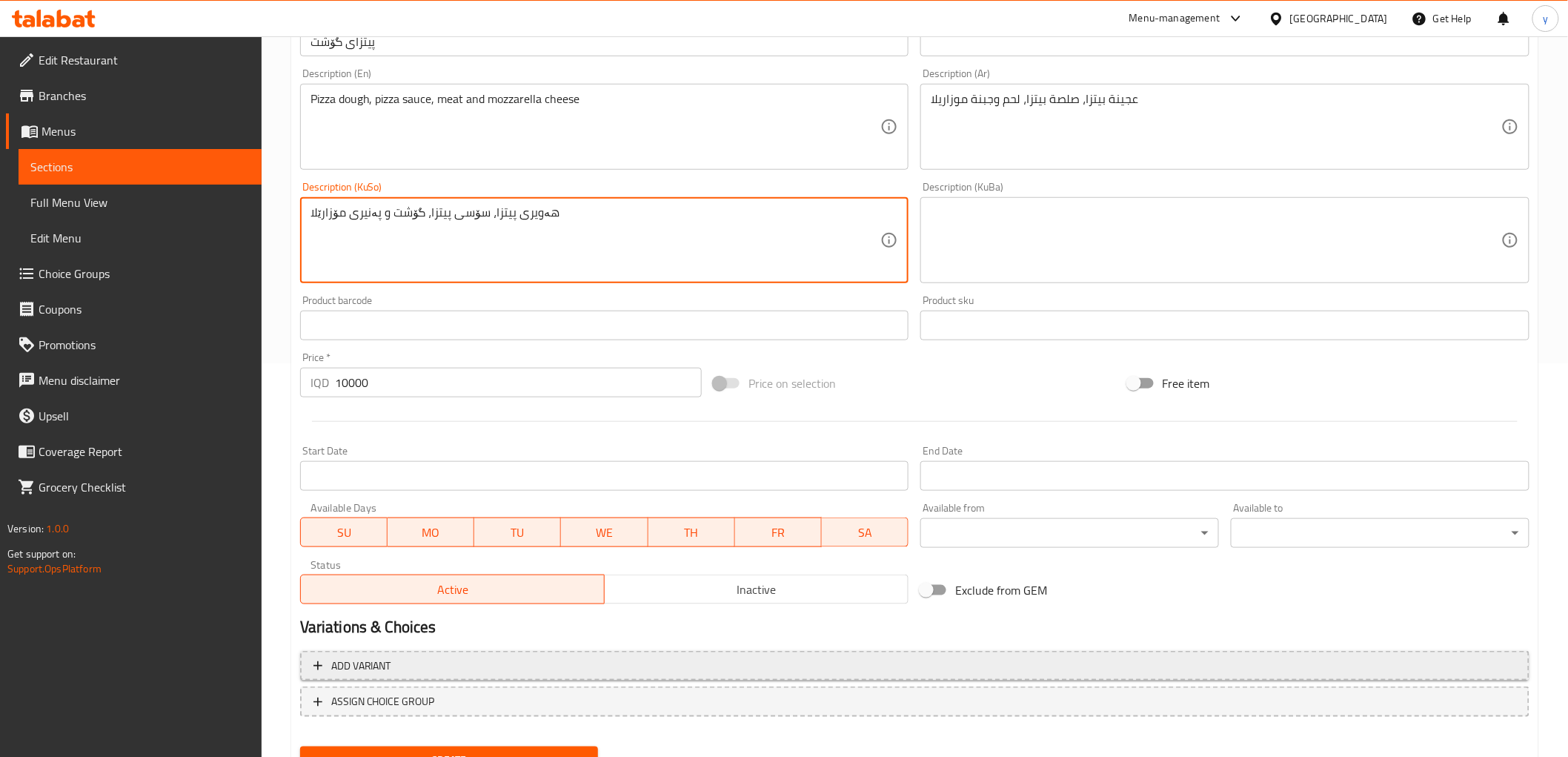
scroll to position [458, 0]
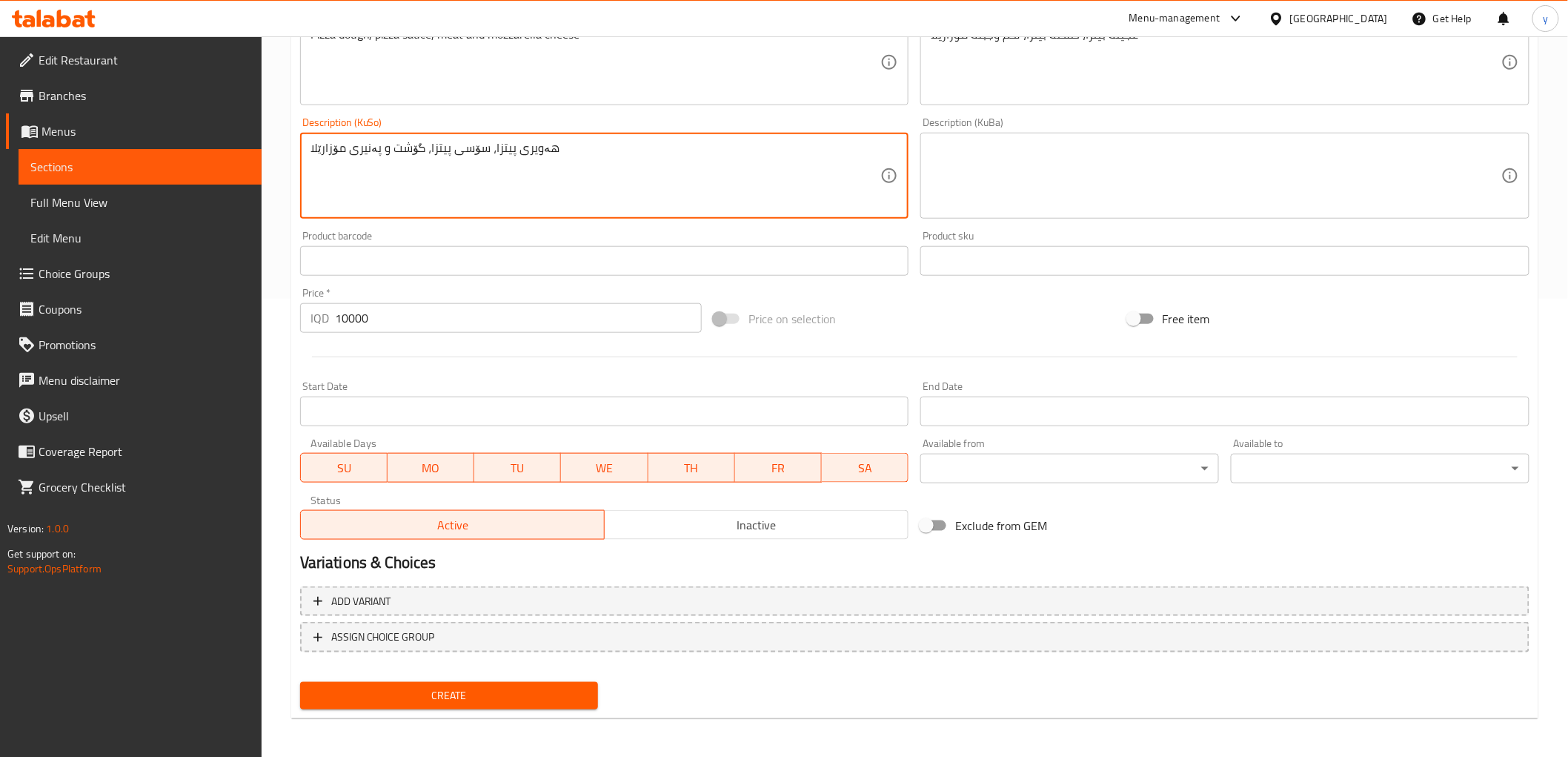
type textarea "هەویری پیتزا، سۆسی پیتزا، گۆشت و پەنیری مۆزارێلا"
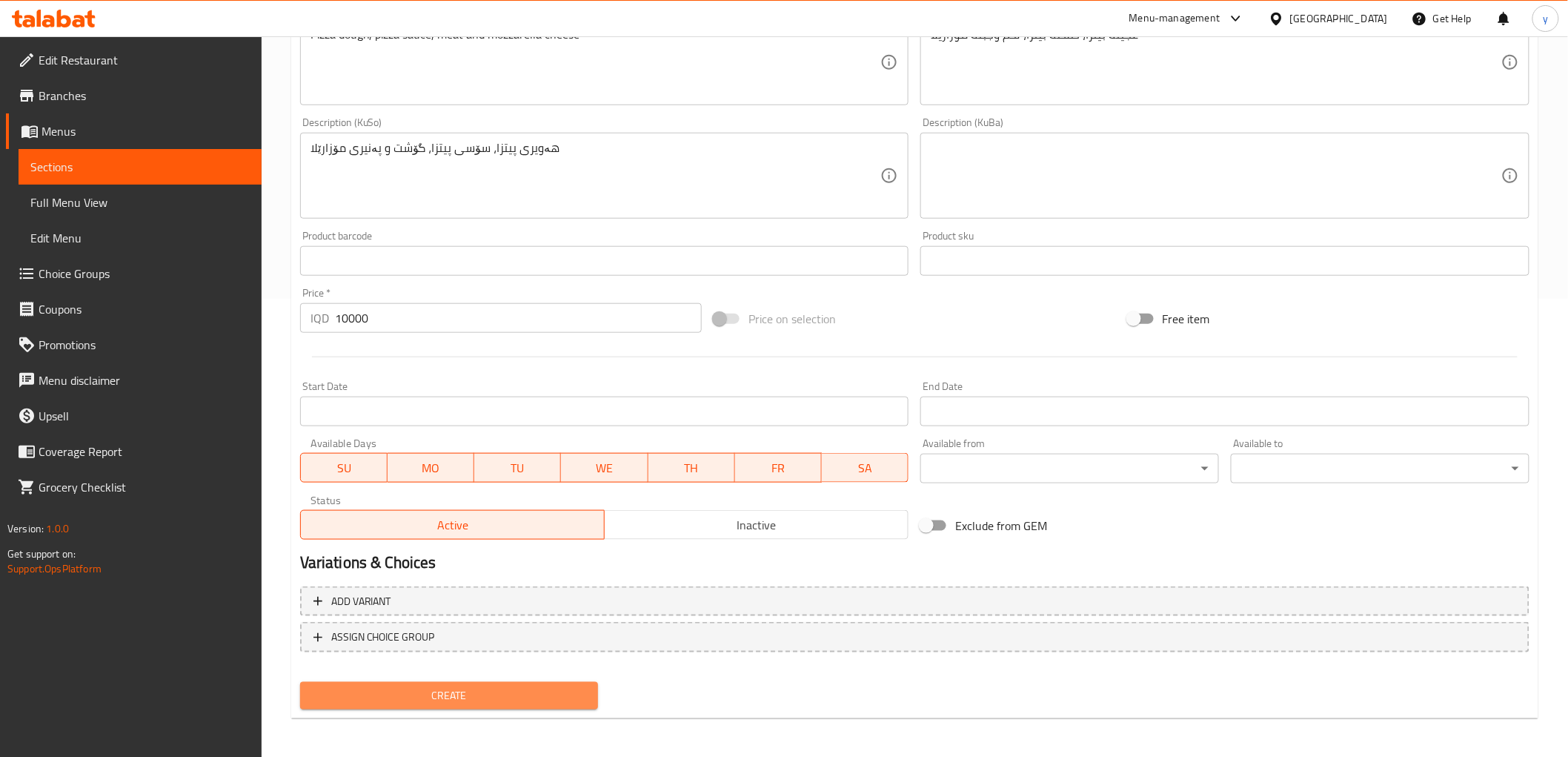
click at [416, 686] on span "Create" at bounding box center [449, 695] width 275 height 19
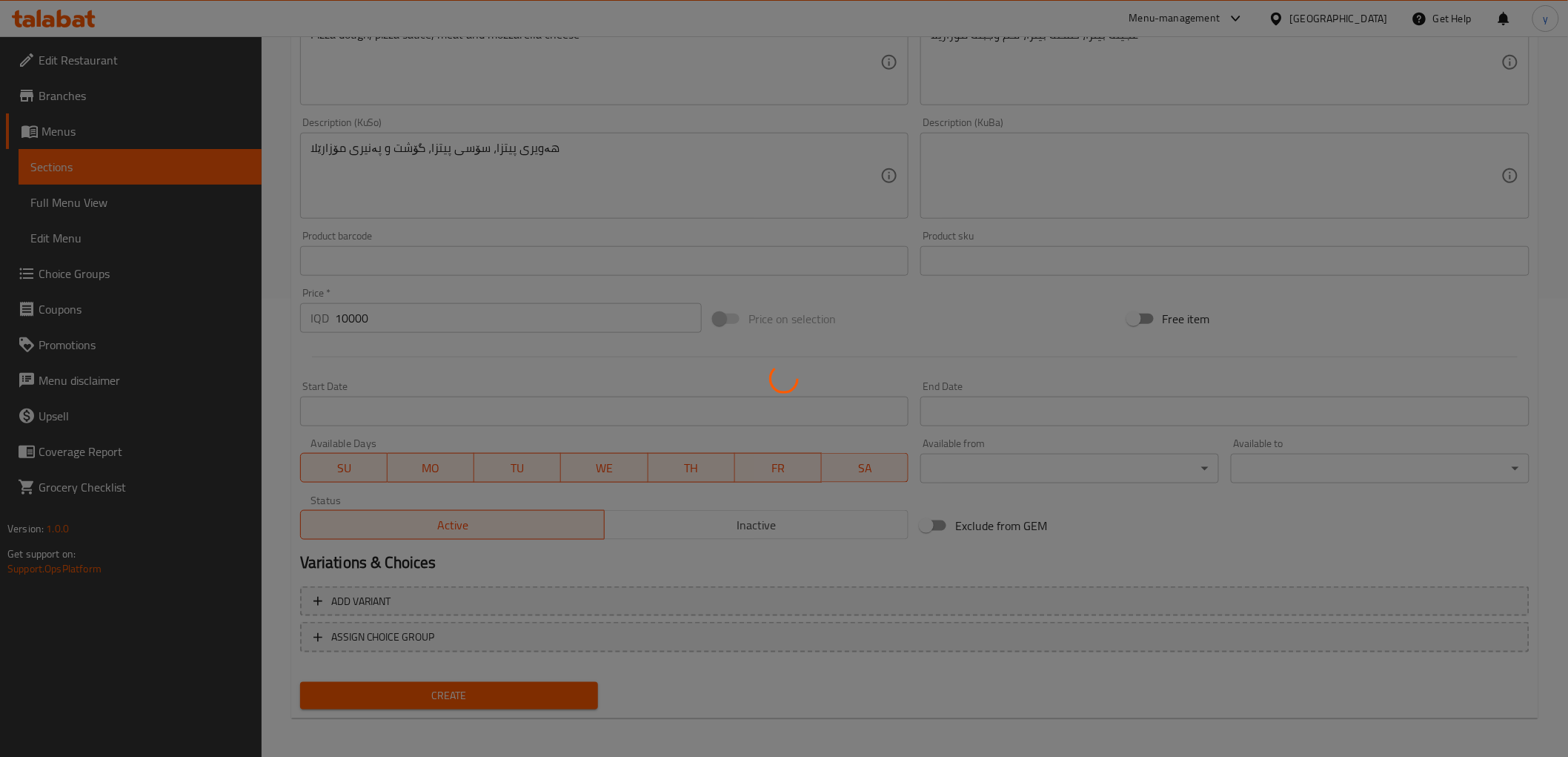
type input "0"
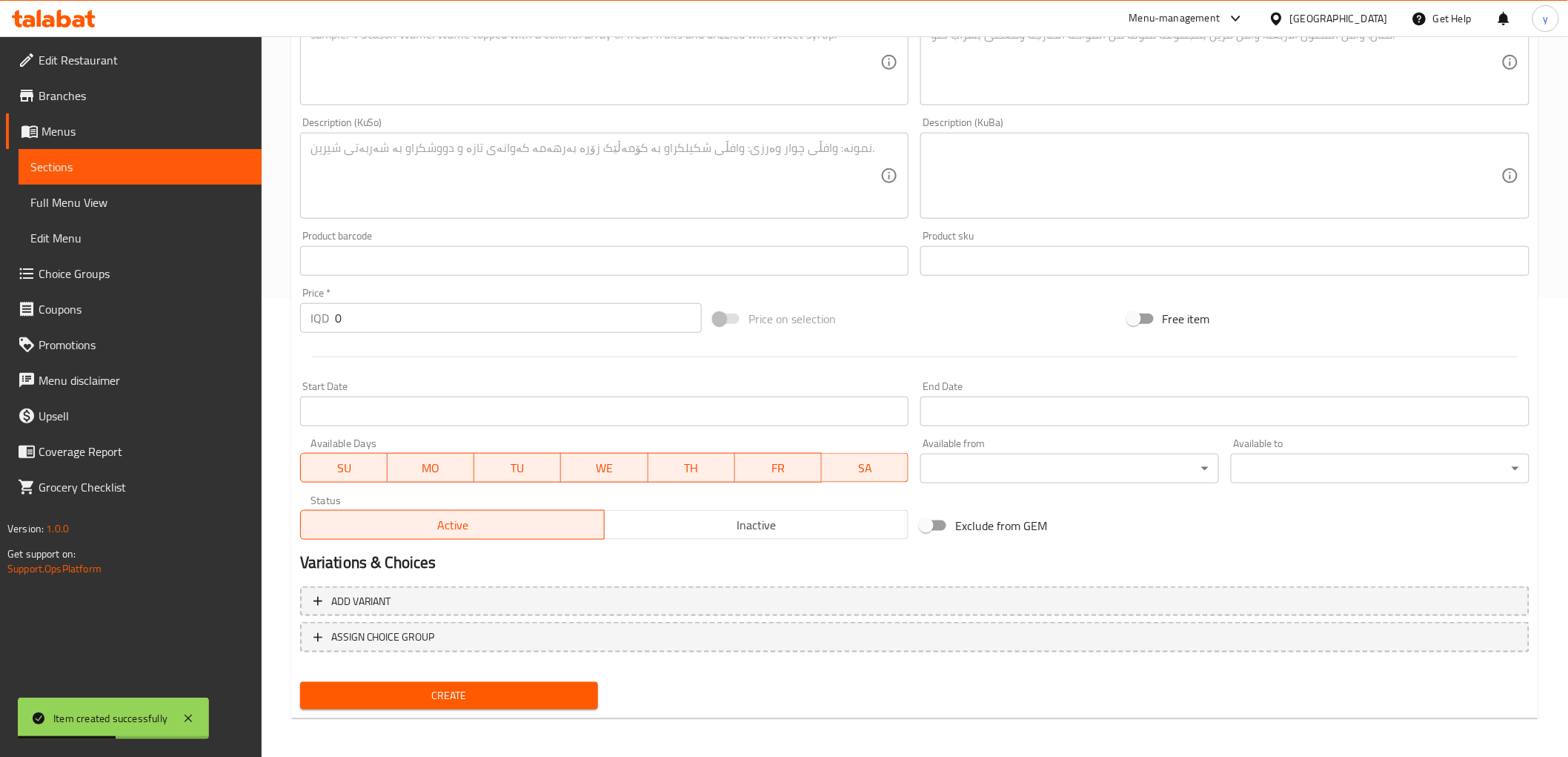
scroll to position [293, 0]
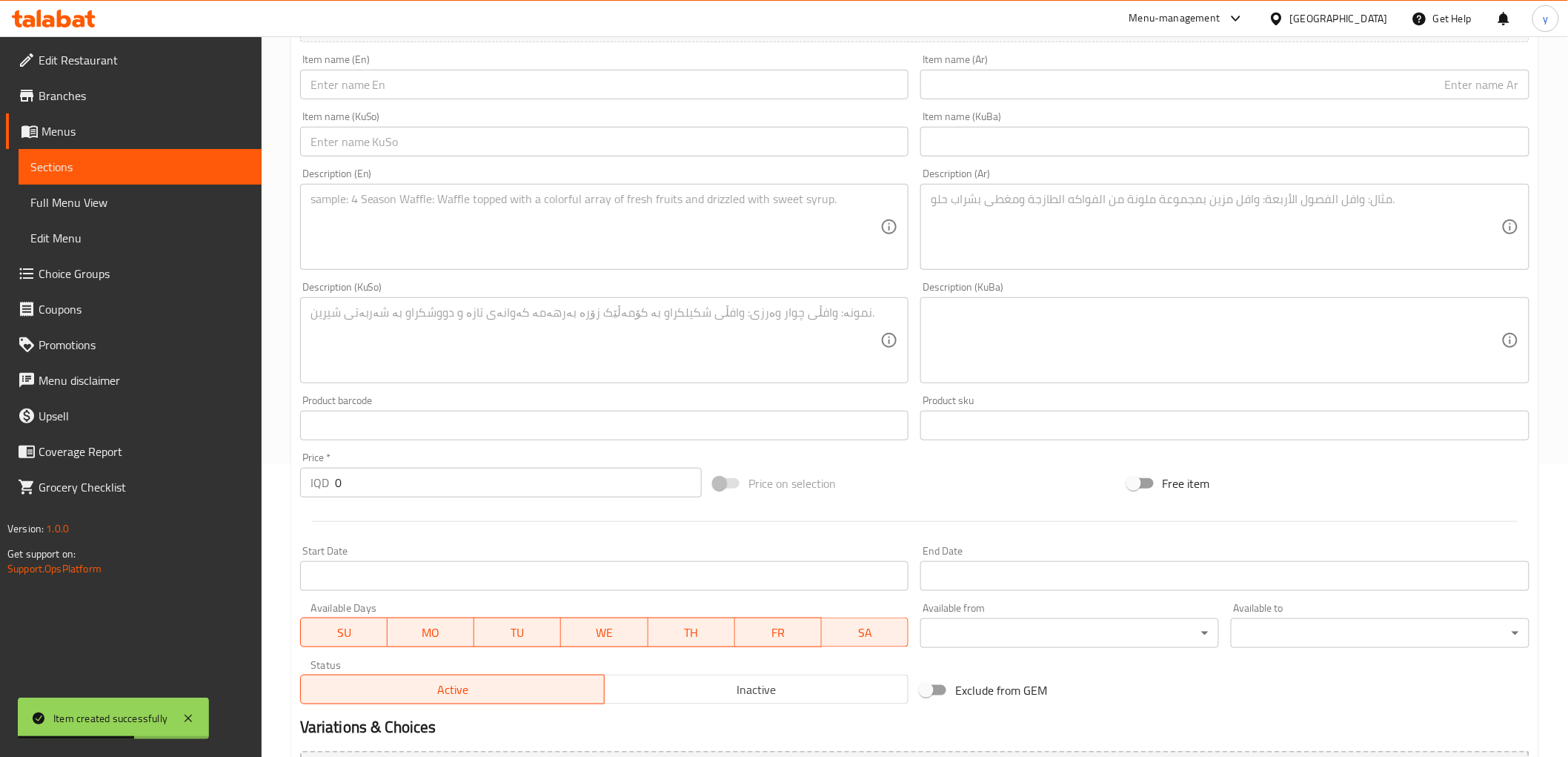
click at [1061, 94] on input "text" at bounding box center [1225, 84] width 609 height 29
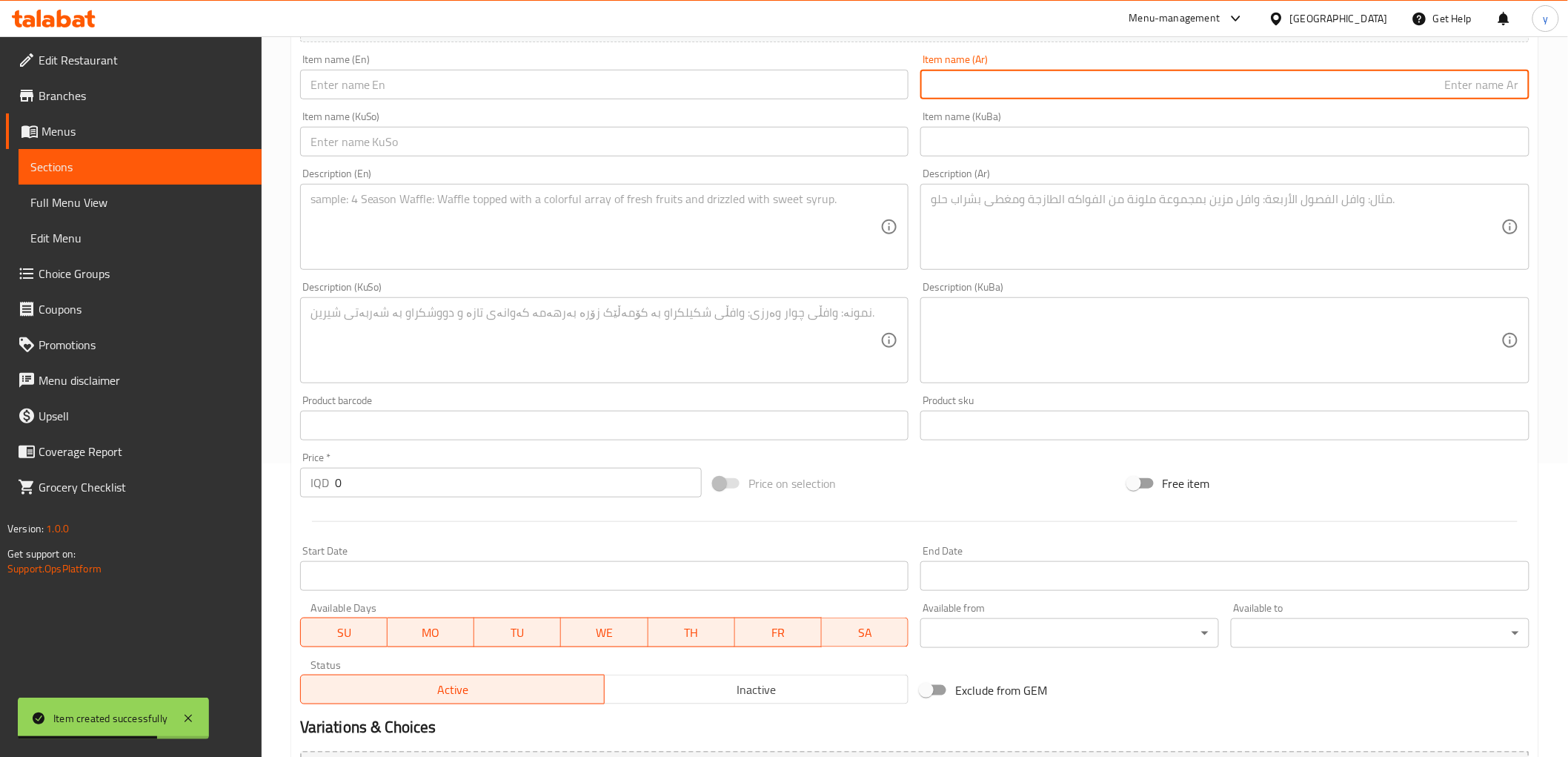
paste input "بيتزا خضار"
type input "بيتزا خضار"
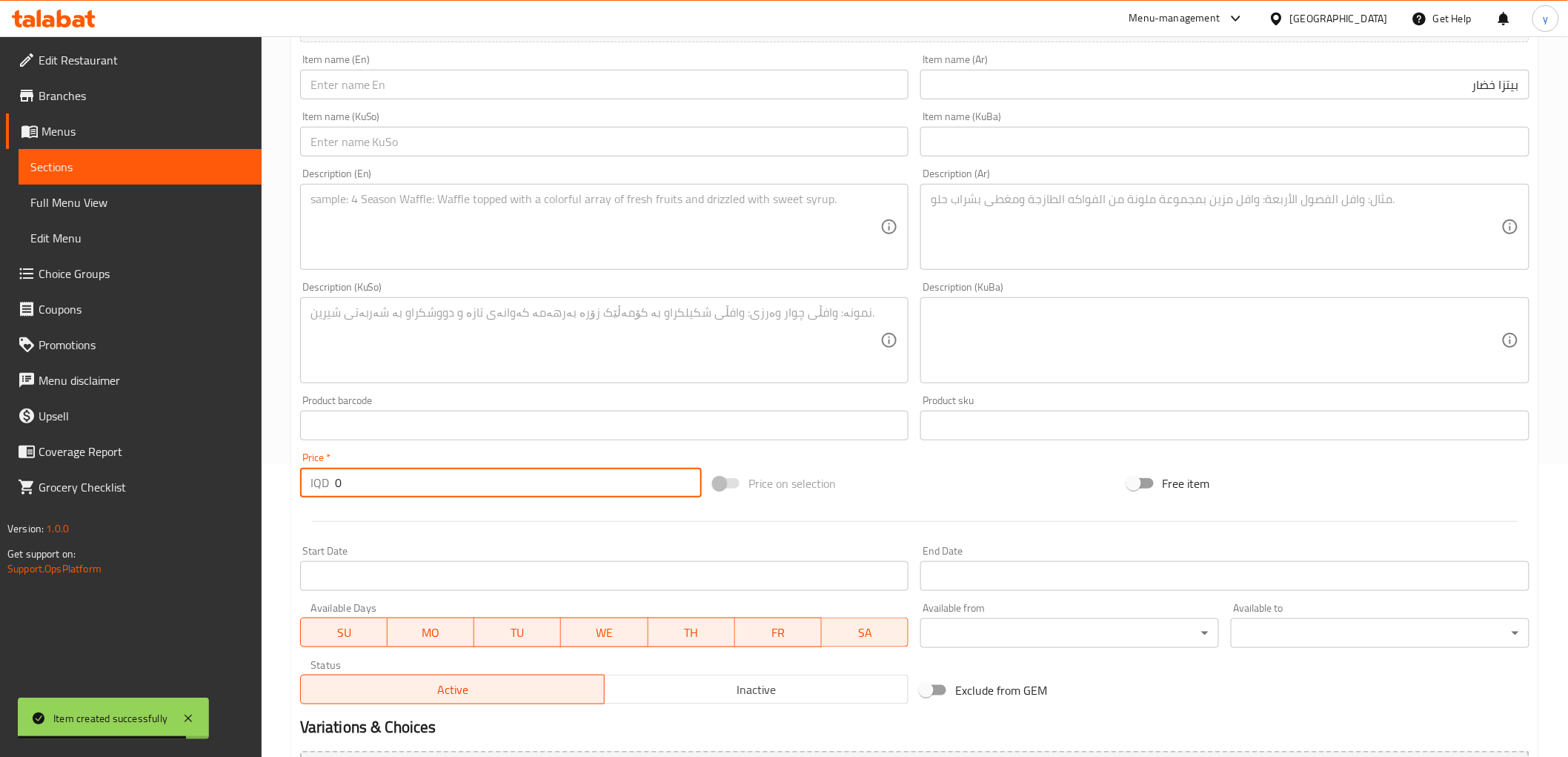
drag, startPoint x: 343, startPoint y: 492, endPoint x: 332, endPoint y: 495, distance: 11.4
click at [332, 494] on div "IQD 0 Price *" at bounding box center [501, 482] width 402 height 29
paste input "800"
type input "8000"
click at [478, 100] on div "Item name (En) Item name (En)" at bounding box center [605, 77] width 621 height 57
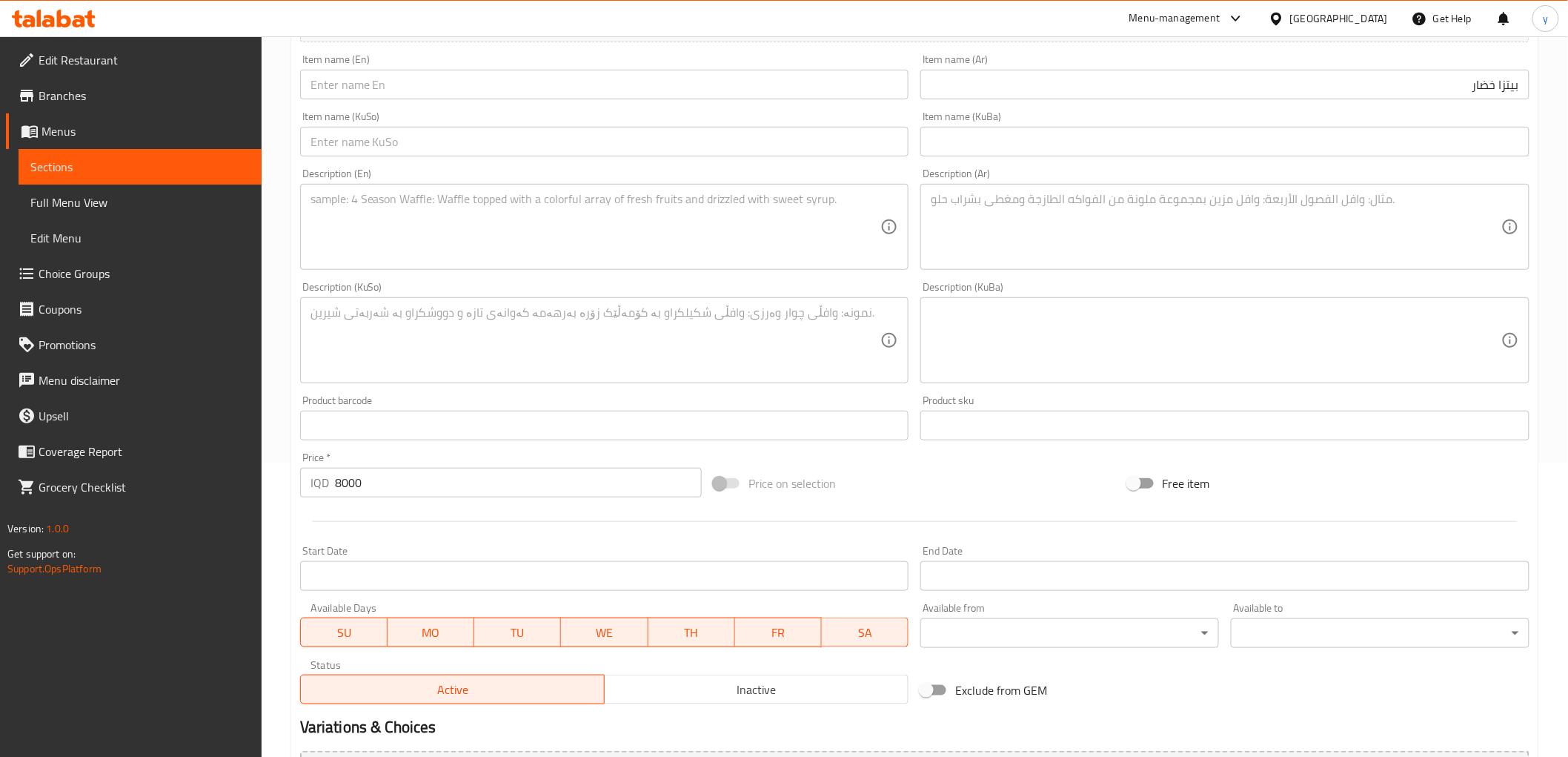
click at [478, 95] on input "text" at bounding box center [605, 84] width 609 height 29
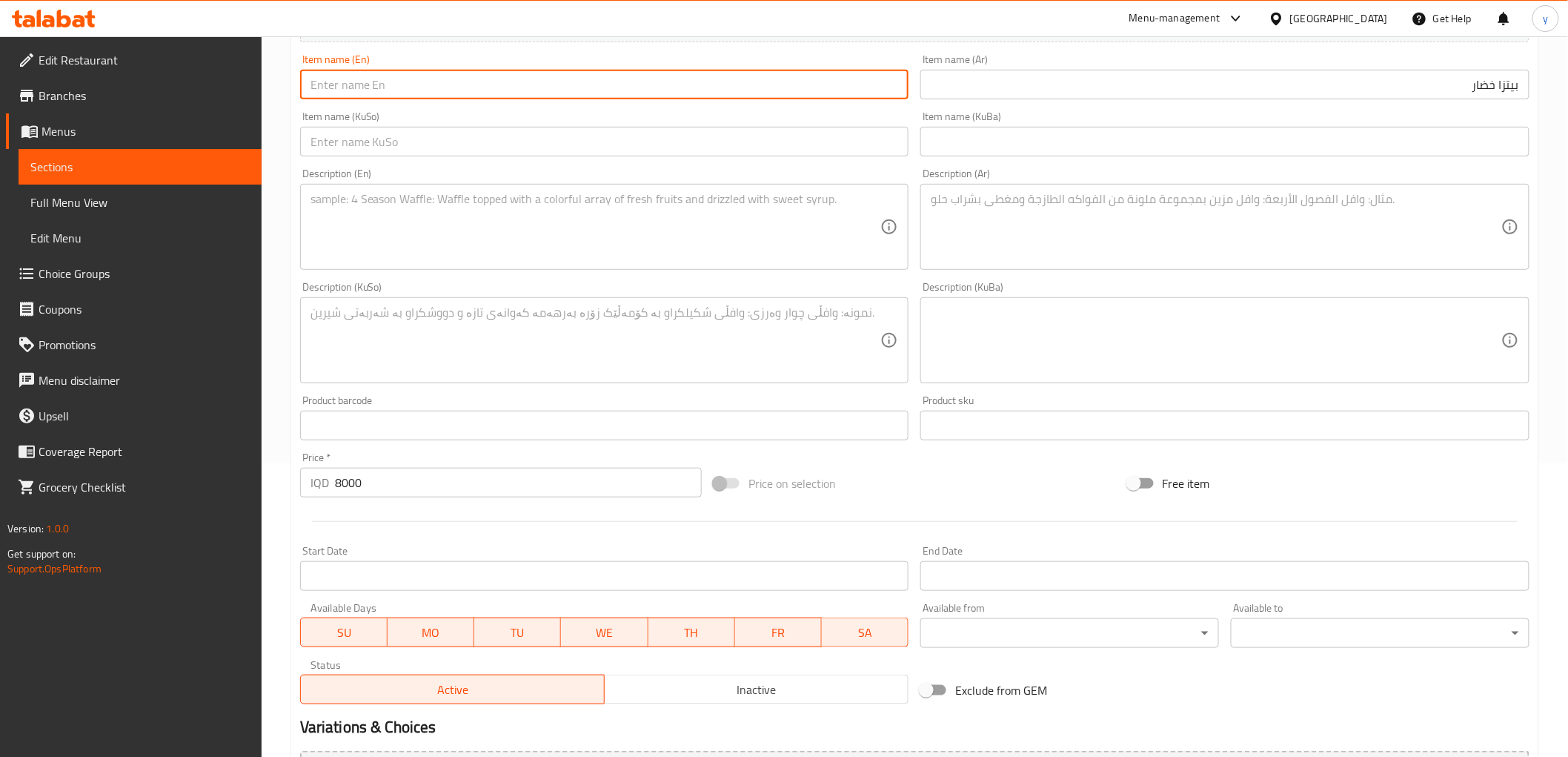
paste input "Vegetable Pizza"
type input "Vegetable Pizza"
drag, startPoint x: 356, startPoint y: 144, endPoint x: 375, endPoint y: 167, distance: 29.8
click at [356, 144] on input "text" at bounding box center [605, 141] width 609 height 29
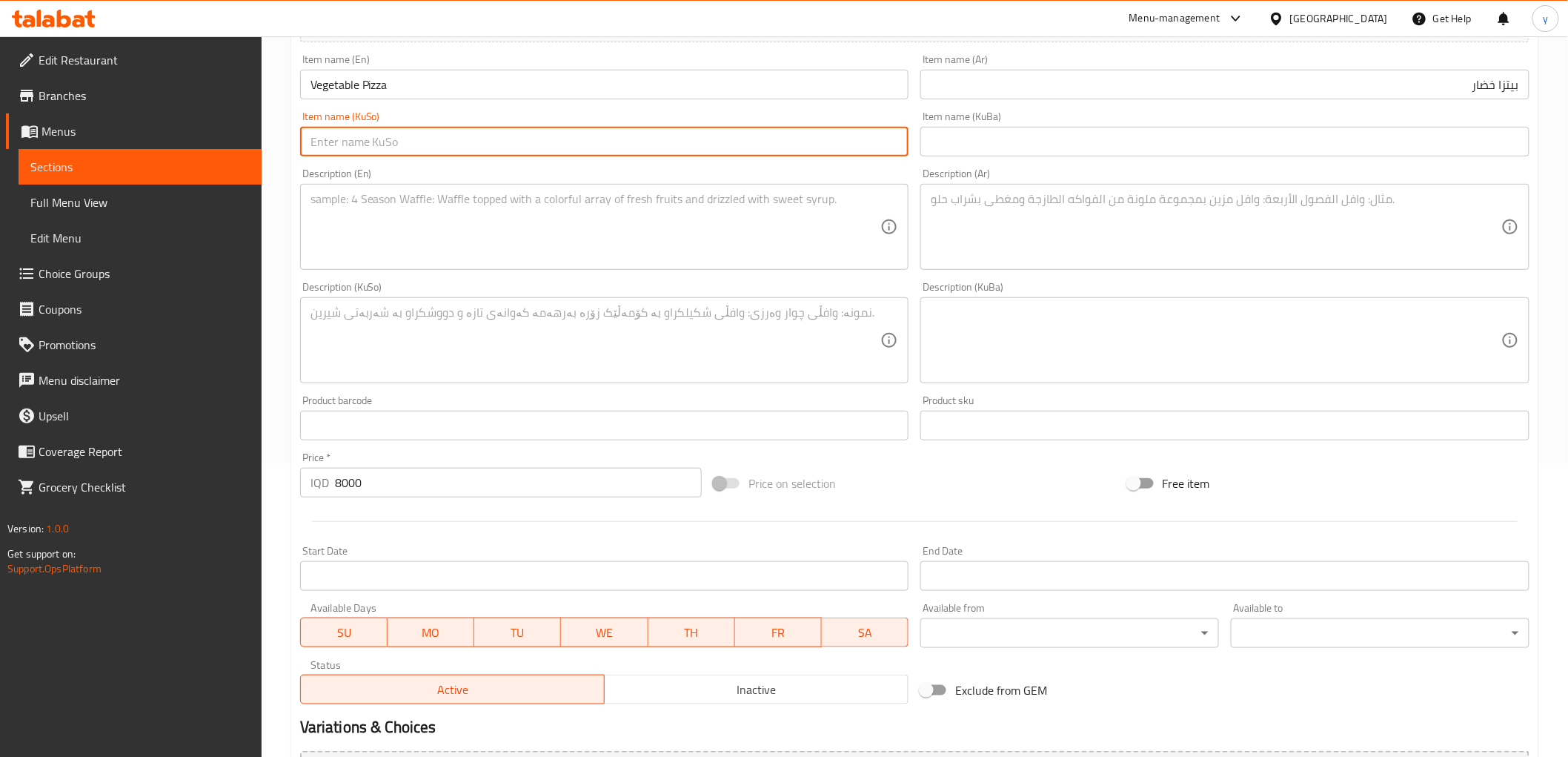
paste input "پیتزای سەوزەوات"
type input "پیتزای سەوزەوات"
click at [1031, 209] on textarea at bounding box center [1216, 227] width 571 height 70
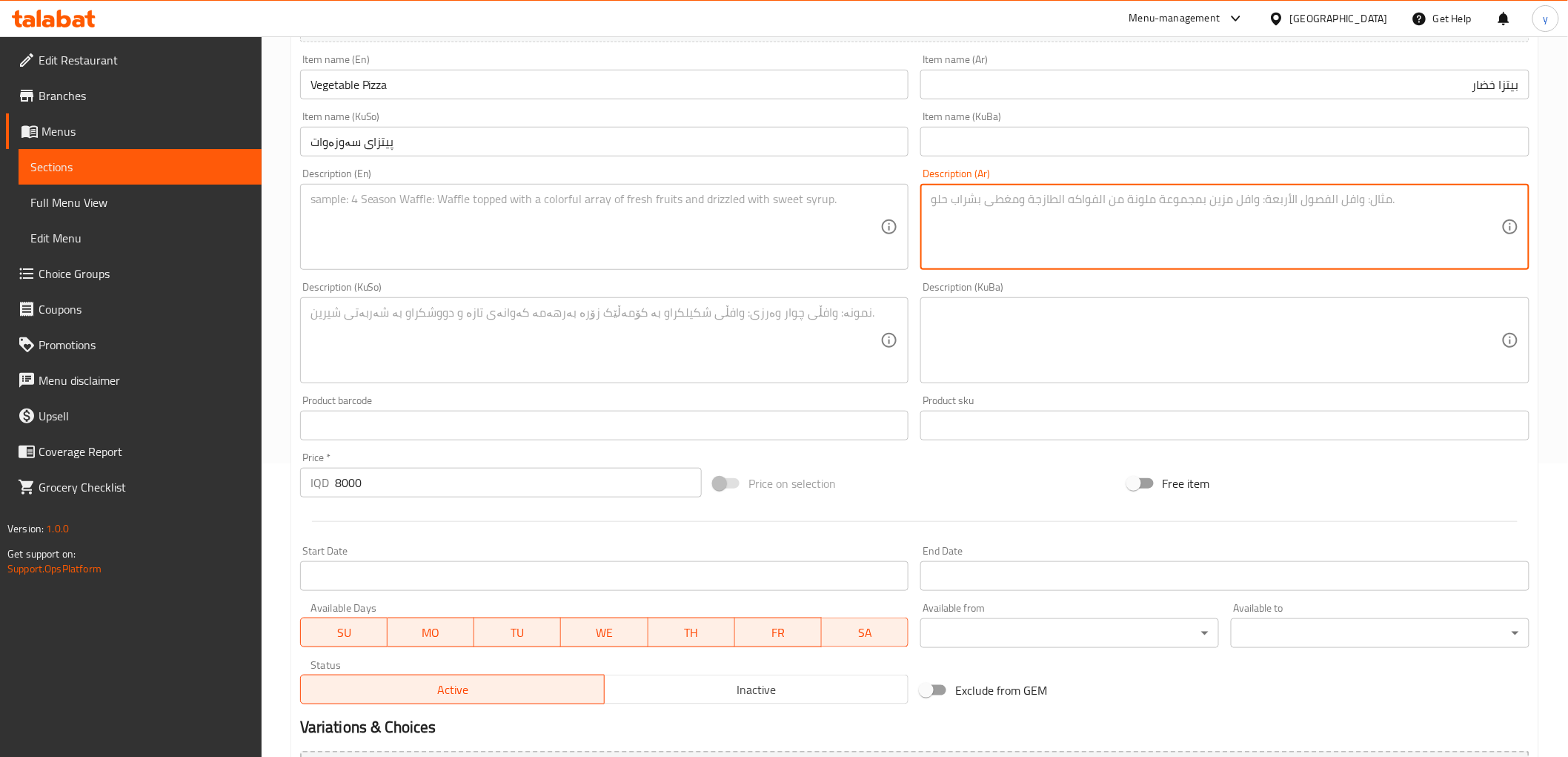
paste textarea "عجينة بيتزا، صلصة بيتزا، فلفل، ذرة، فطر وجبنة موزاريلا"
type textarea "عجينة بيتزا، صلصة بيتزا، فلفل، ذرة، فطر وجبنة موزاريلا"
click at [638, 230] on textarea at bounding box center [596, 227] width 571 height 70
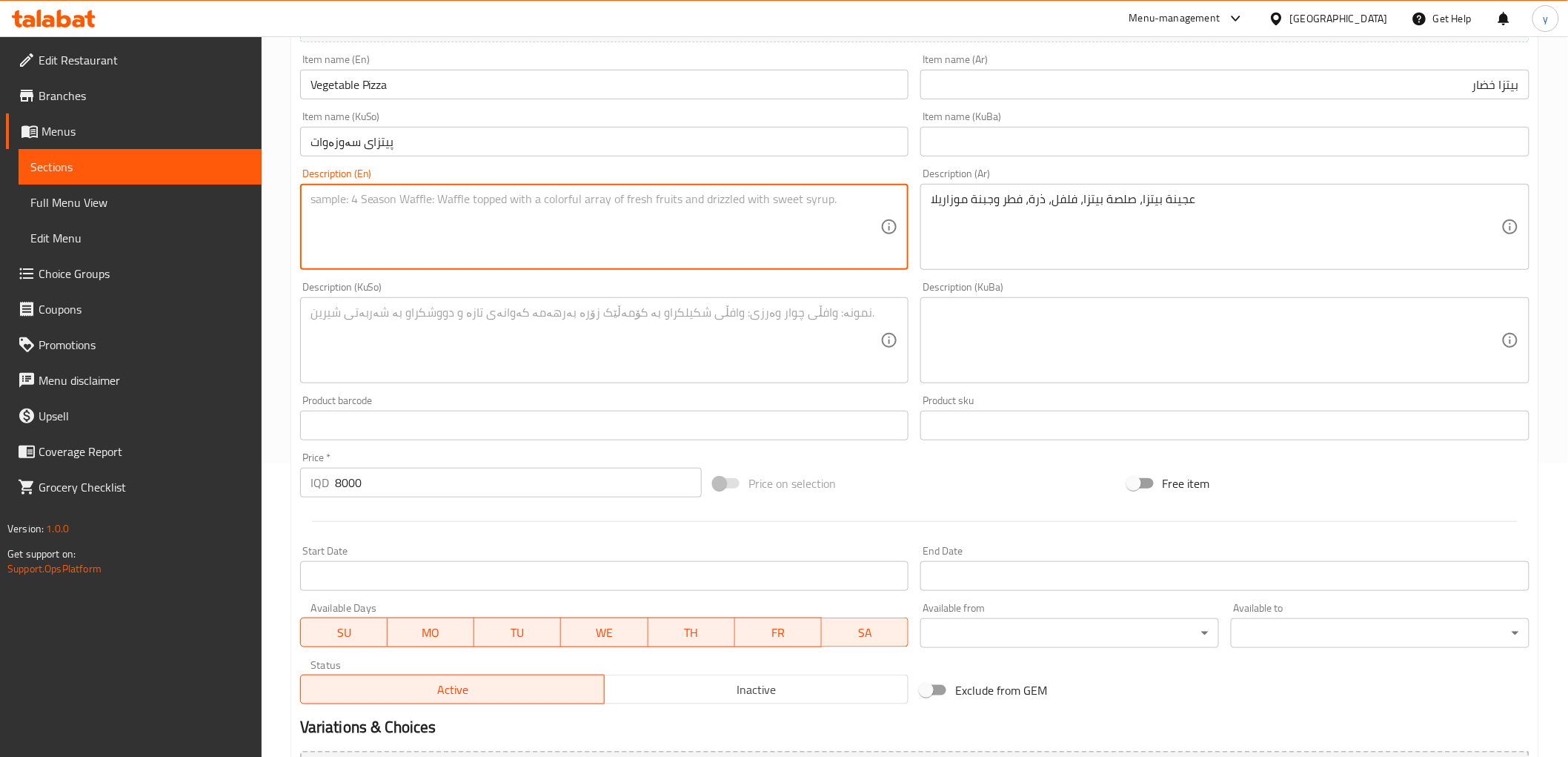
paste textarea "Pizza dough, pizza sauce, peppers, corn, mushrooms and mozzarella cheese"
type textarea "Pizza dough, pizza sauce, peppers, corn, mushrooms and mozzarella cheese"
click at [687, 310] on textarea at bounding box center [596, 340] width 571 height 70
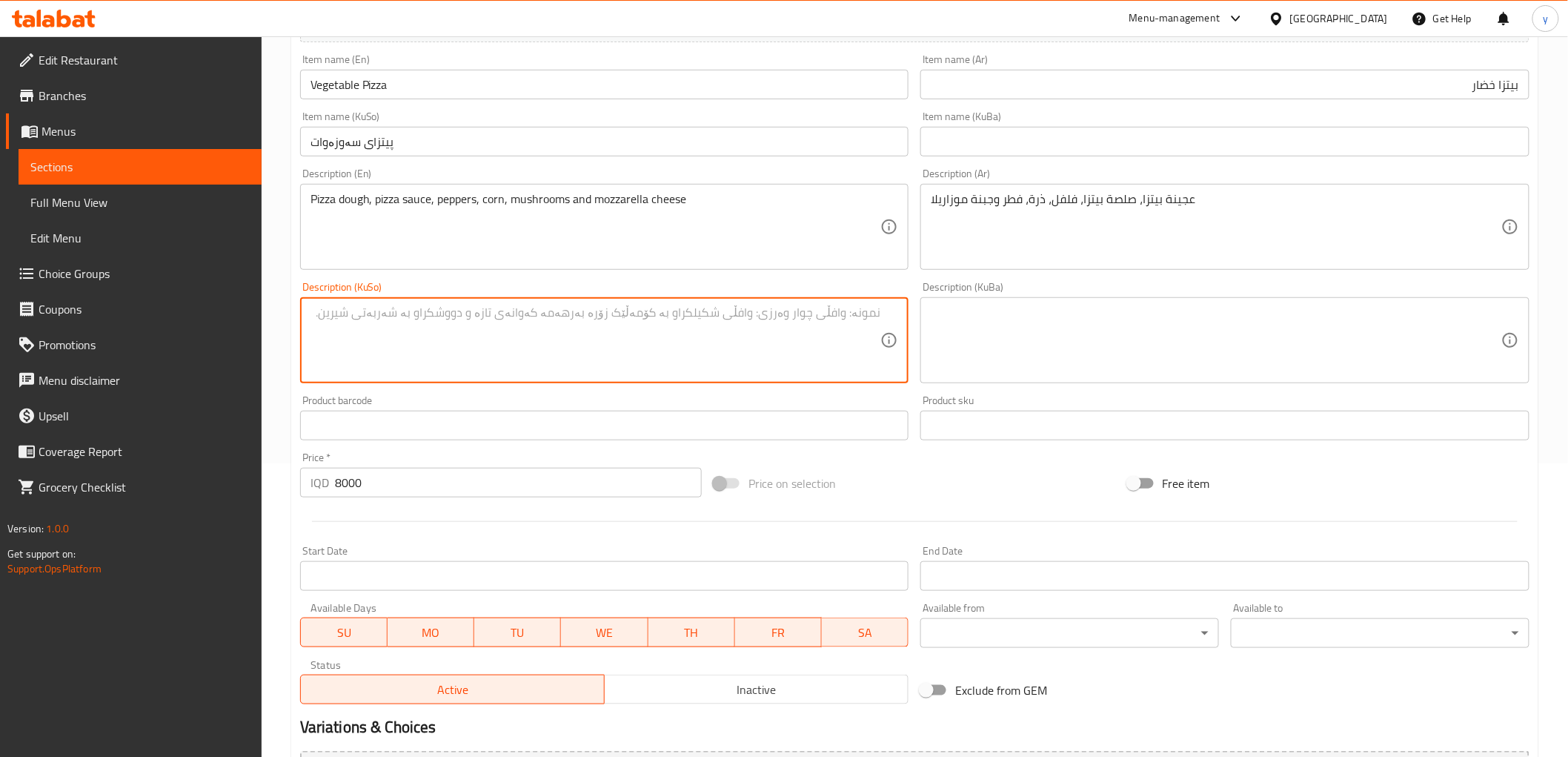
paste textarea "?getHistoricalData=true"
type textarea "?getHistoricalData=true"
click at [654, 347] on textarea at bounding box center [596, 340] width 571 height 70
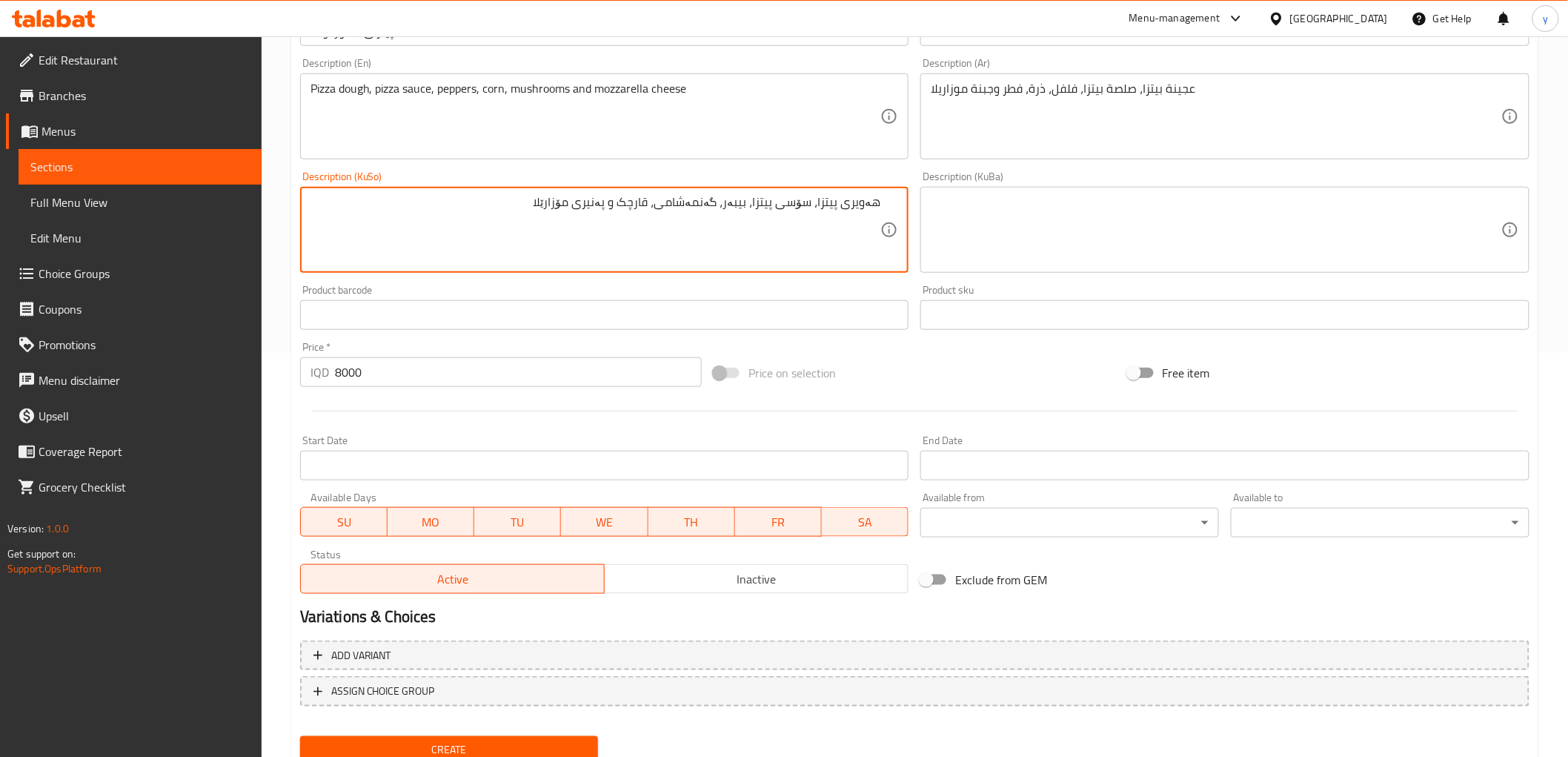
scroll to position [458, 0]
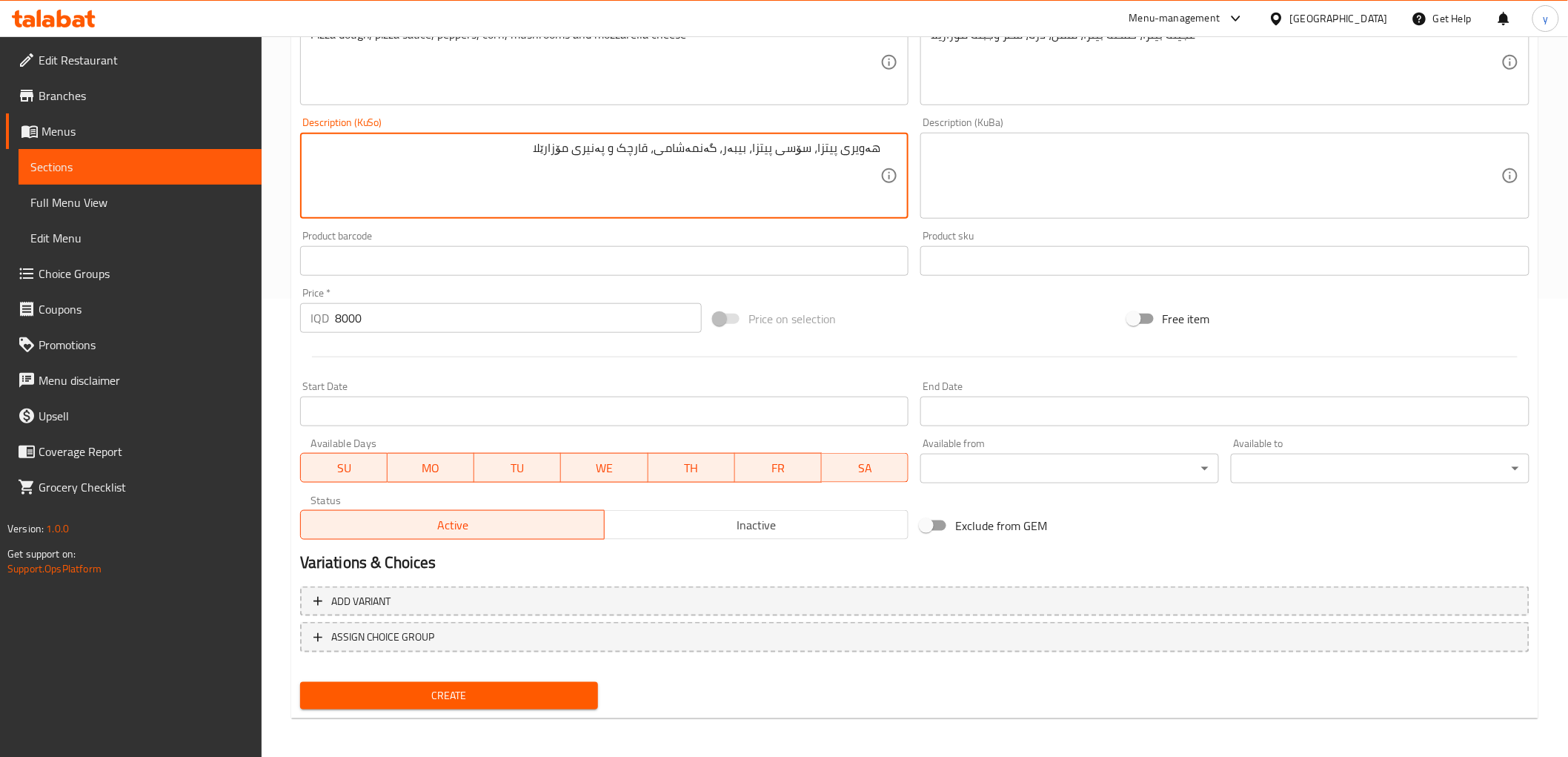
type textarea "هەویری پیتزا، سۆسی پیتزا، بیبەر، گەنمەشامی، قارچک و پەنیری مۆزارێلا"
click at [463, 705] on button "Create" at bounding box center [449, 695] width 299 height 27
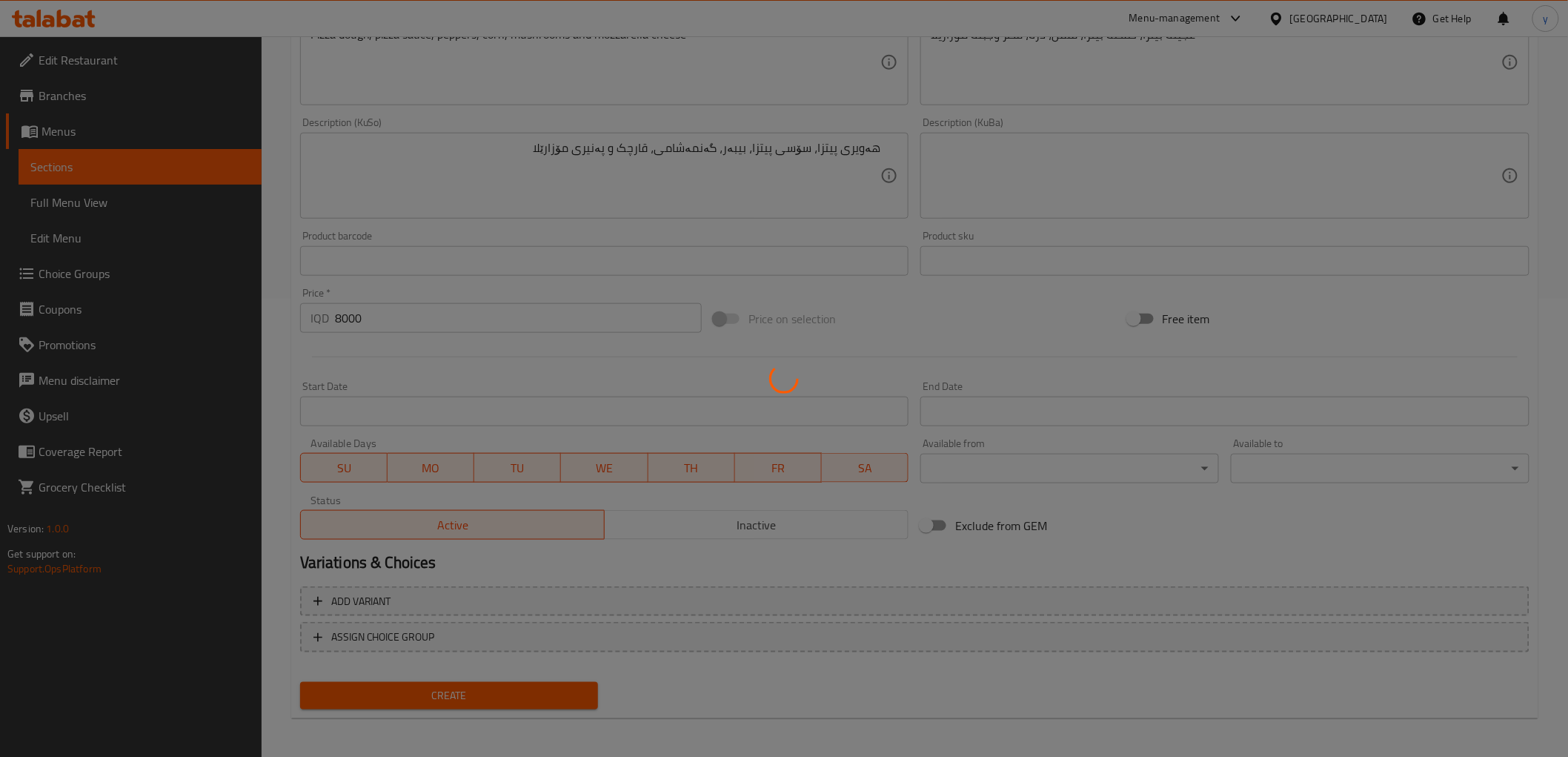
type input "0"
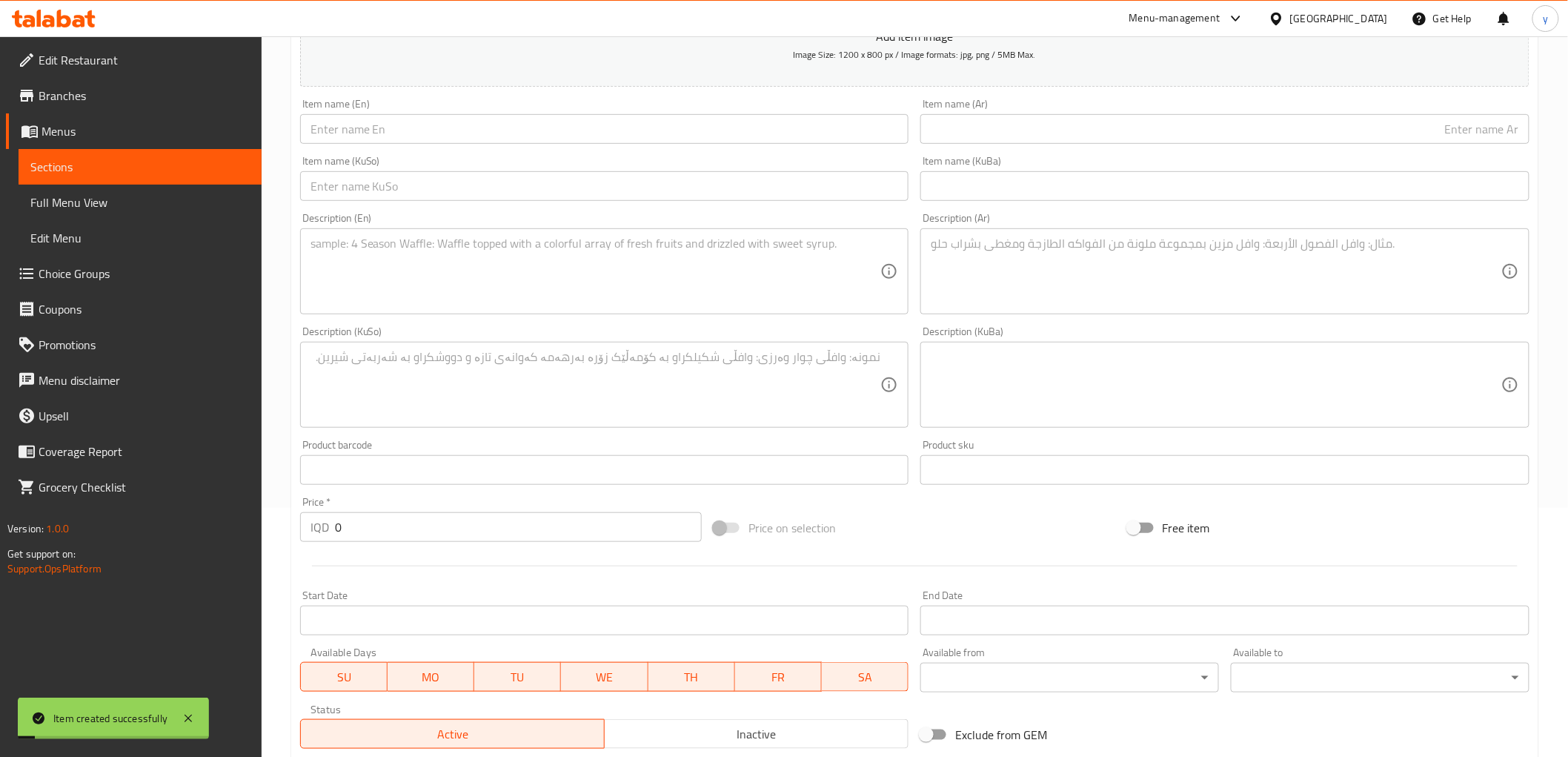
scroll to position [129, 0]
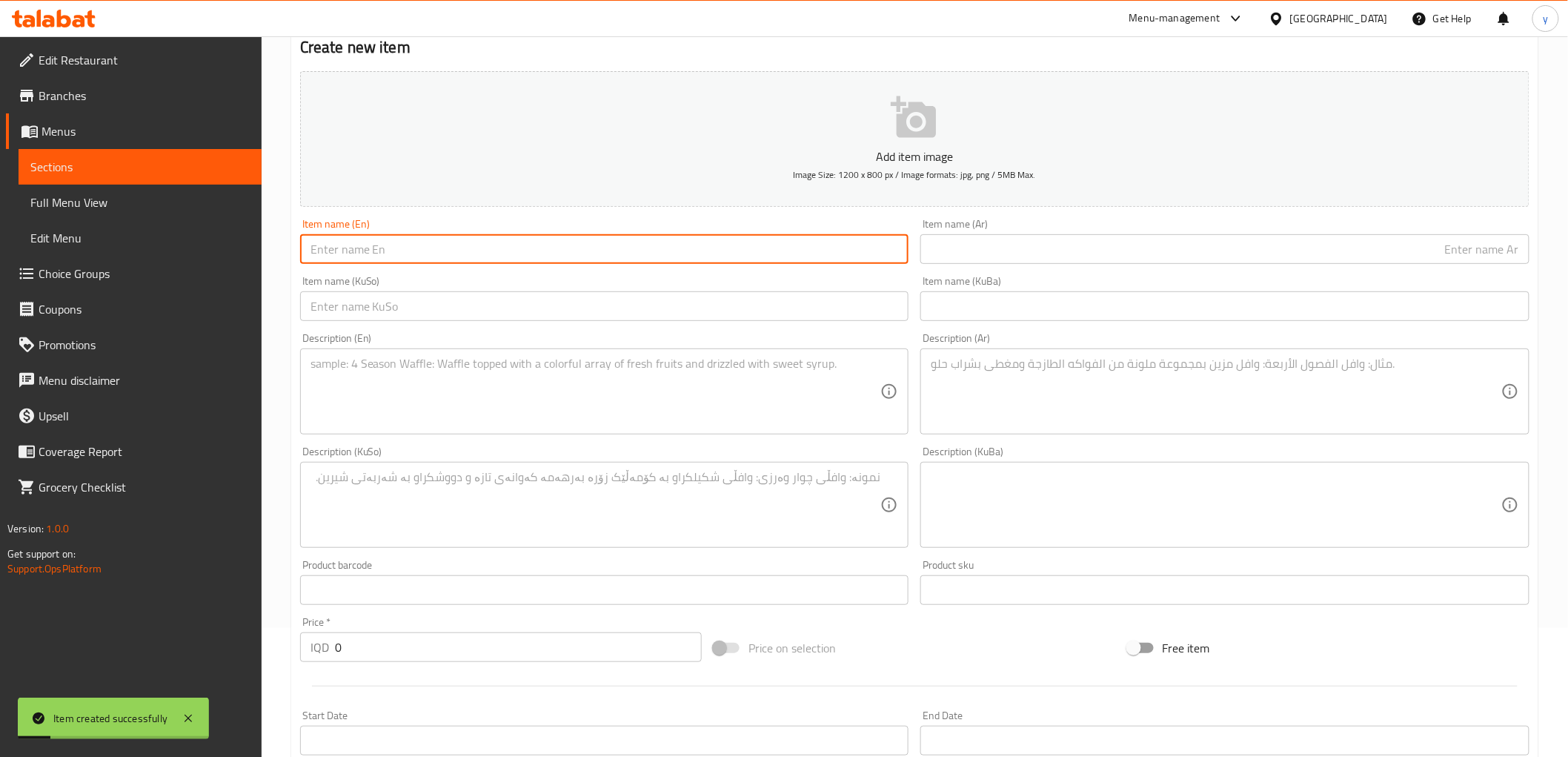
click at [547, 250] on input "text" at bounding box center [605, 249] width 609 height 29
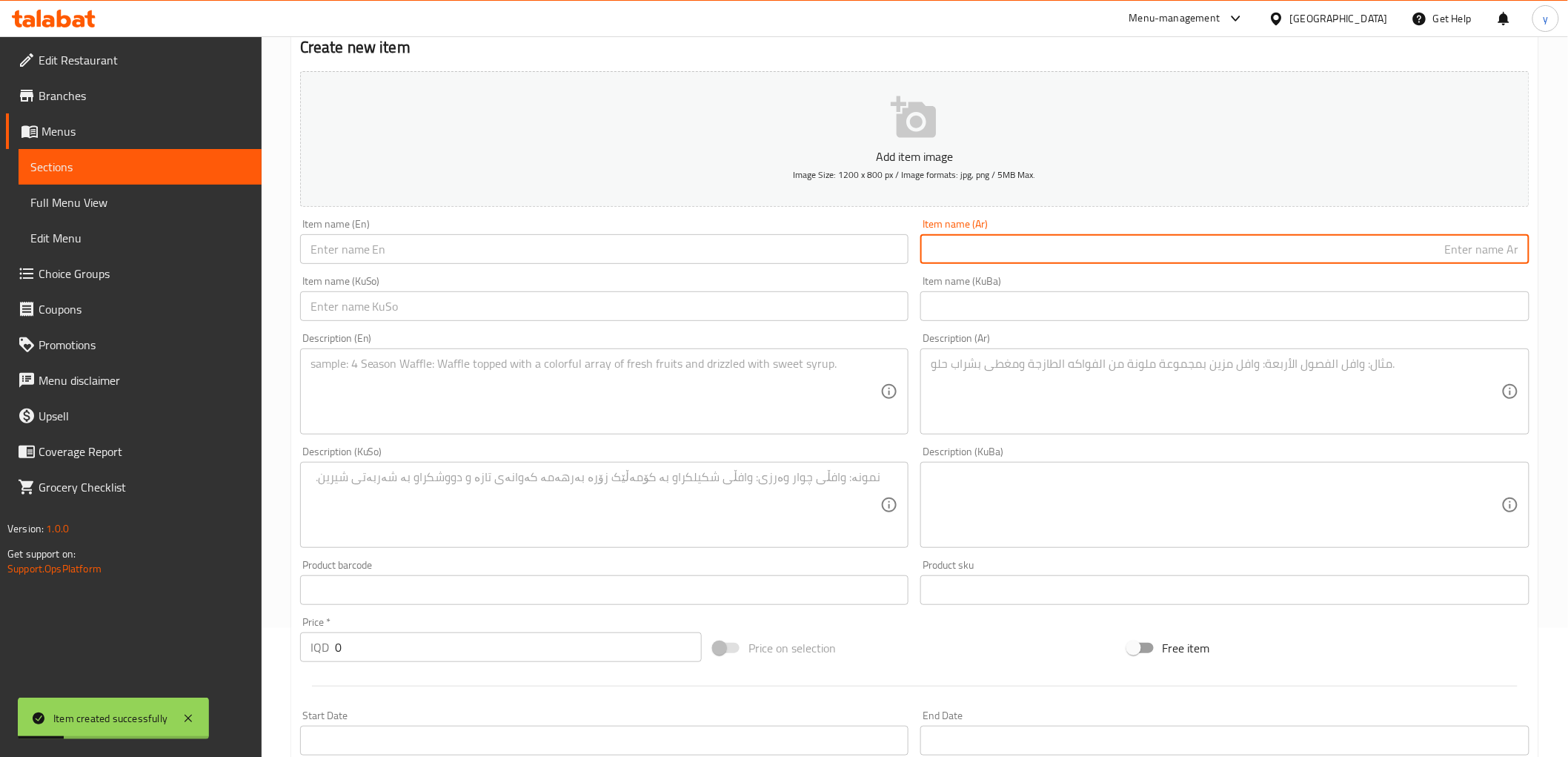
click at [962, 259] on input "text" at bounding box center [1225, 249] width 609 height 29
paste input "[PERSON_NAME]"
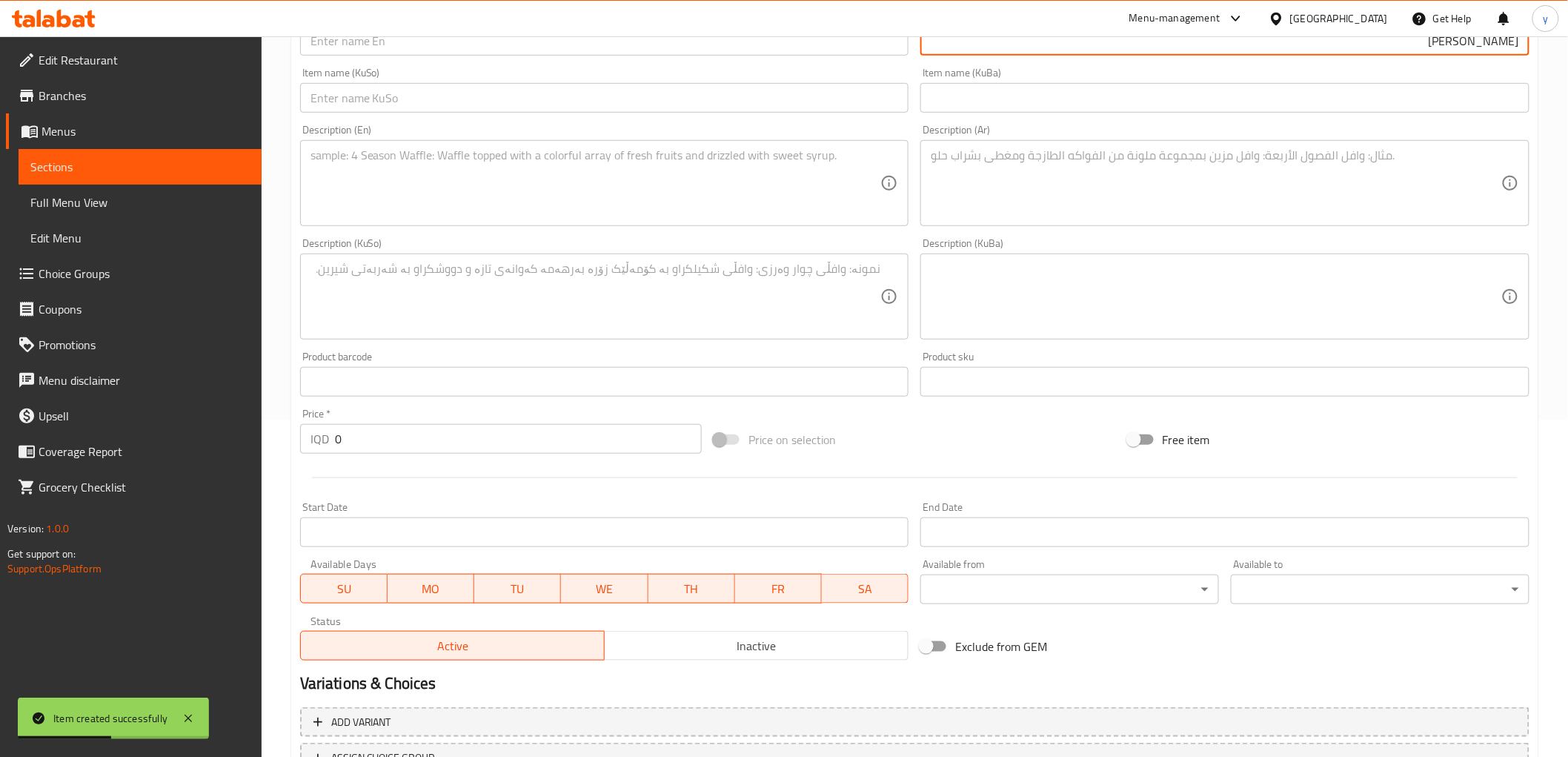
scroll to position [458, 0]
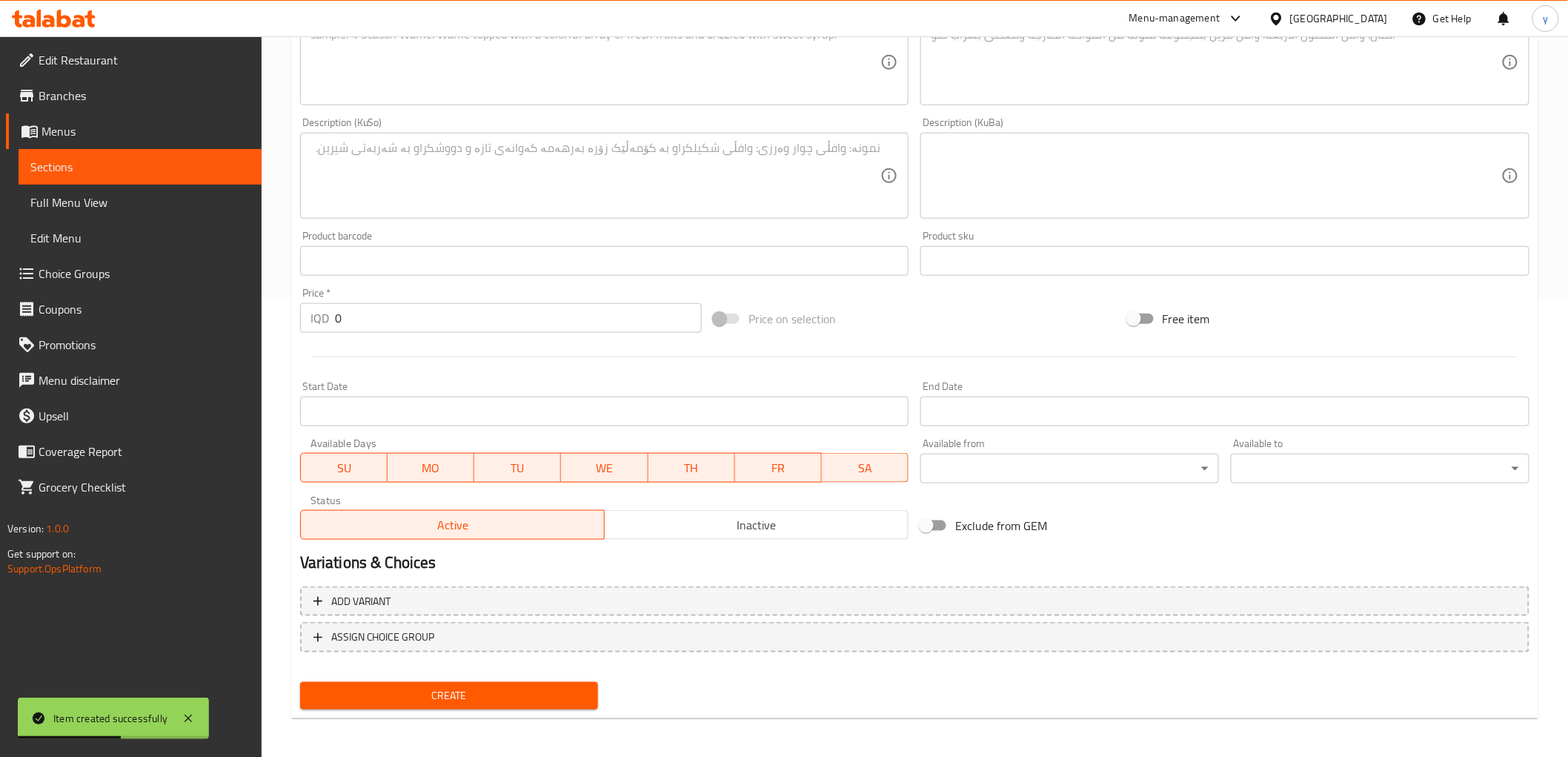
type input "[PERSON_NAME]"
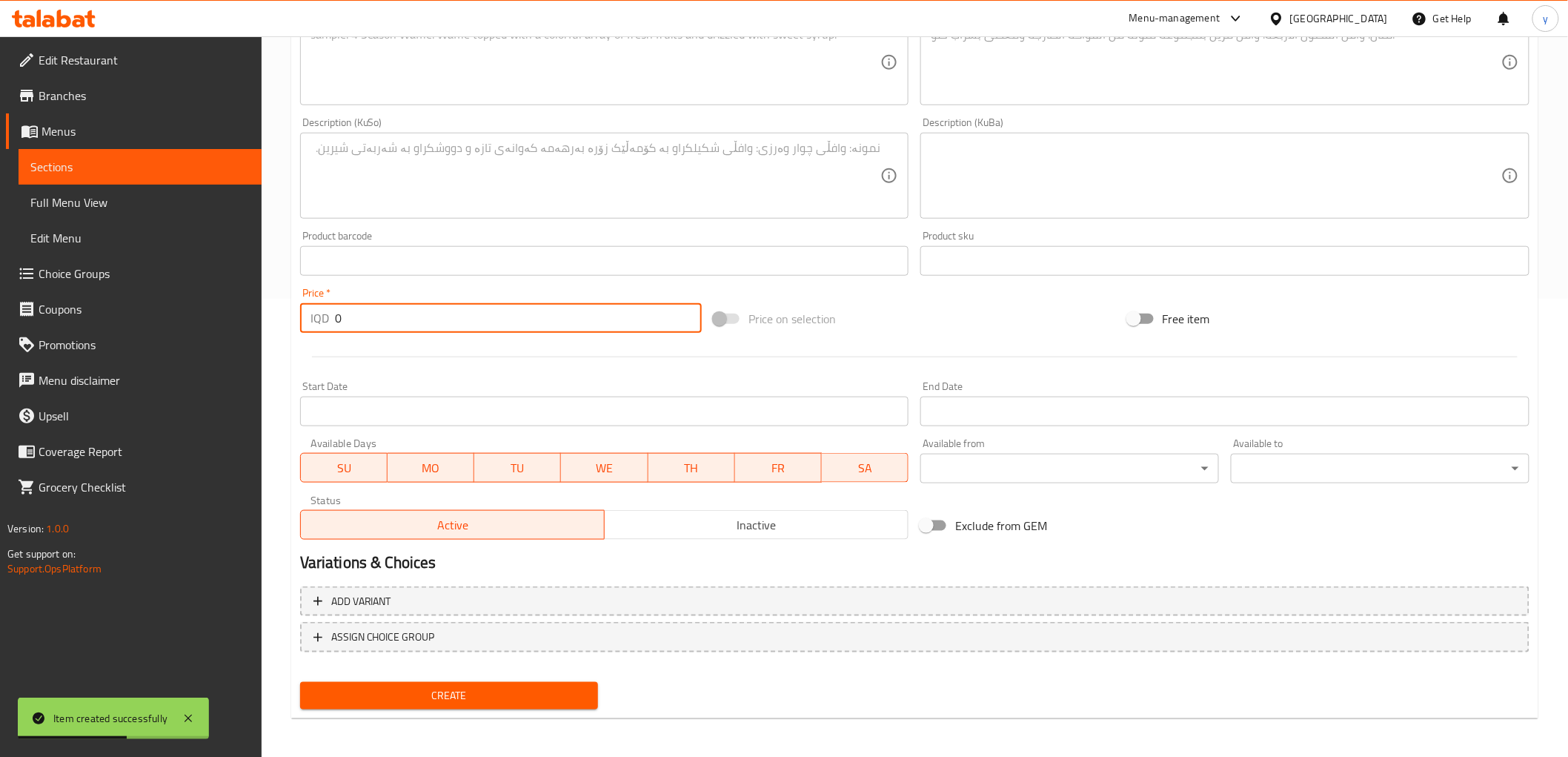
drag, startPoint x: 345, startPoint y: 323, endPoint x: 331, endPoint y: 329, distance: 15.2
click at [329, 329] on div "IQD 0 Price *" at bounding box center [501, 317] width 402 height 29
paste input "800"
type input "8000"
click at [1073, 89] on textarea at bounding box center [1216, 62] width 571 height 70
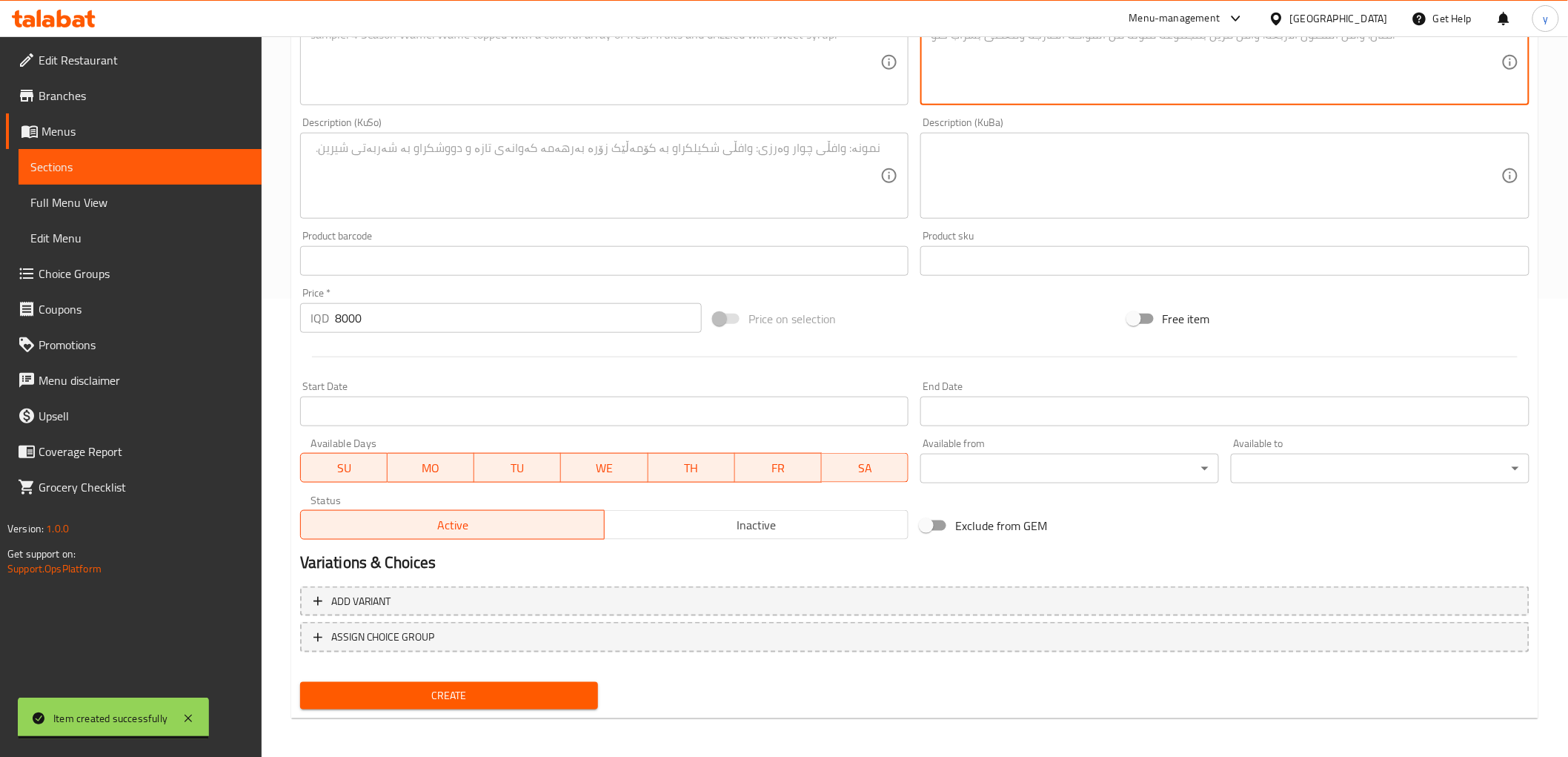
paste textarea "عجينة بيتزا، صلصة بيتزا وجبنة موزاريلا"
type textarea "عجينة بيتزا، صلصة بيتزا وجبنة موزاريلا"
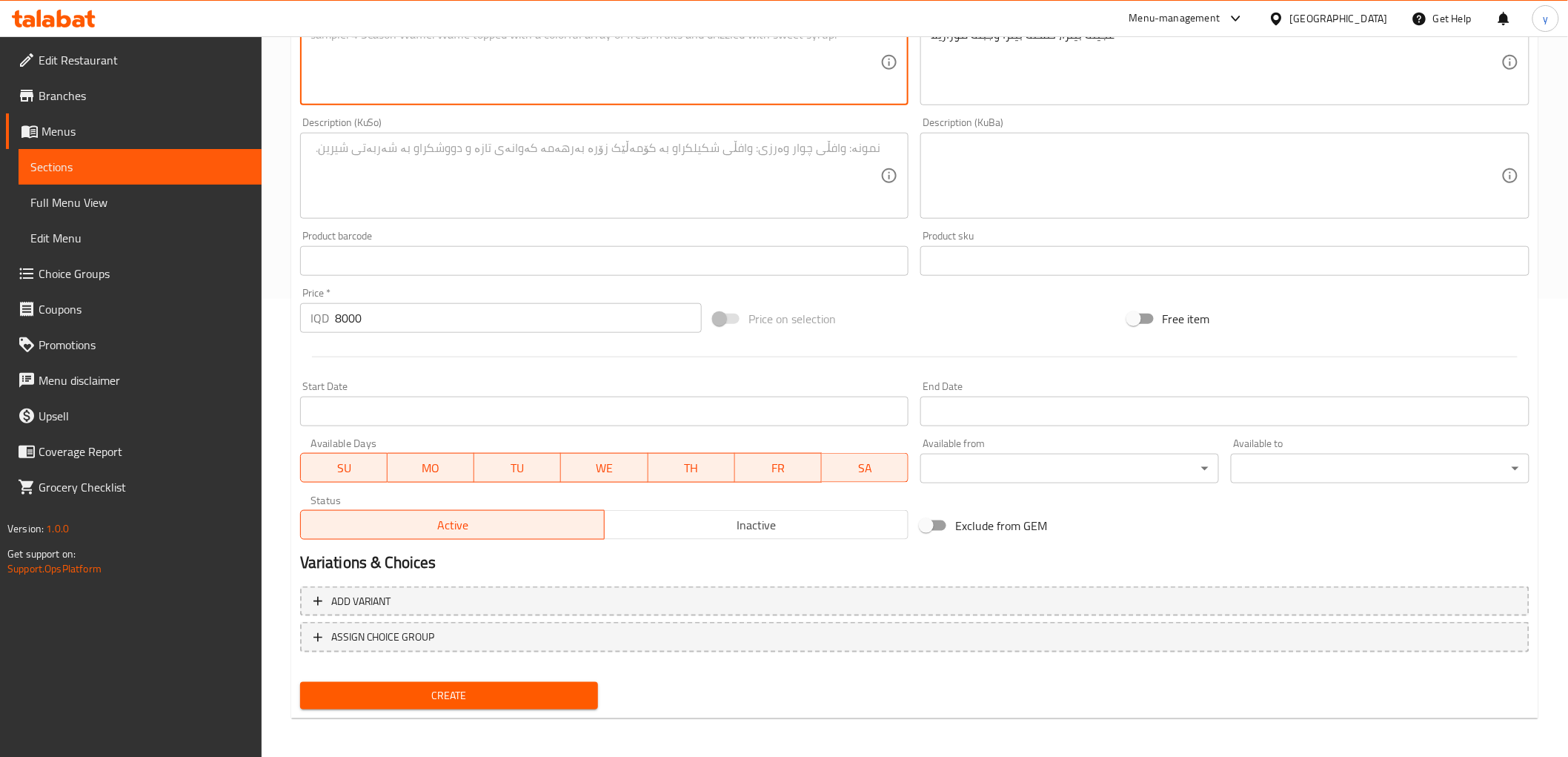
drag, startPoint x: 830, startPoint y: 92, endPoint x: 752, endPoint y: 123, distance: 83.9
click at [825, 92] on textarea at bounding box center [596, 62] width 571 height 70
paste textarea "Pizza dough, pizza sauce and mozzarella cheese"
type textarea "Pizza dough, pizza sauce and mozzarella cheese"
click at [774, 209] on textarea at bounding box center [596, 176] width 571 height 70
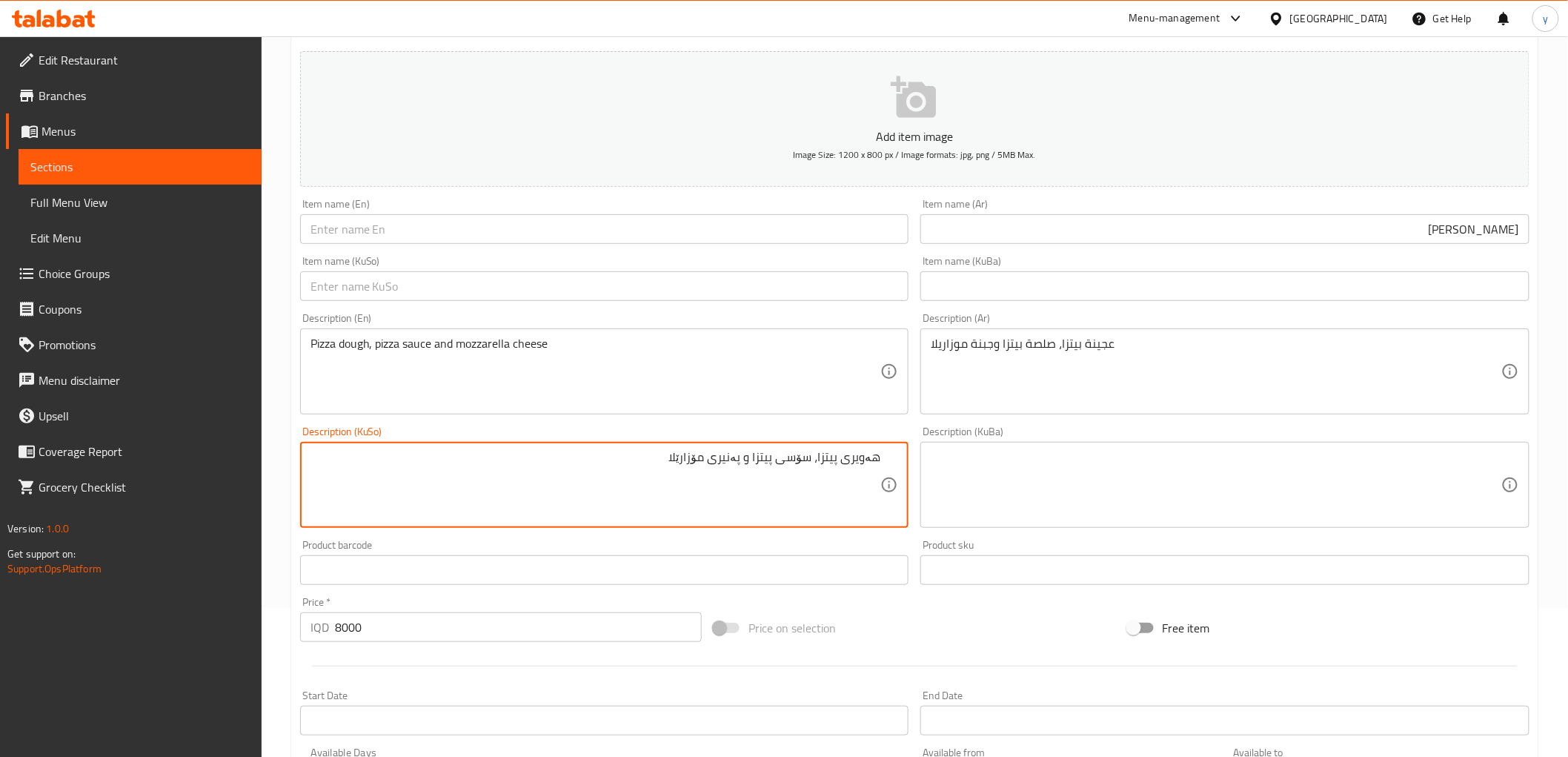
scroll to position [129, 0]
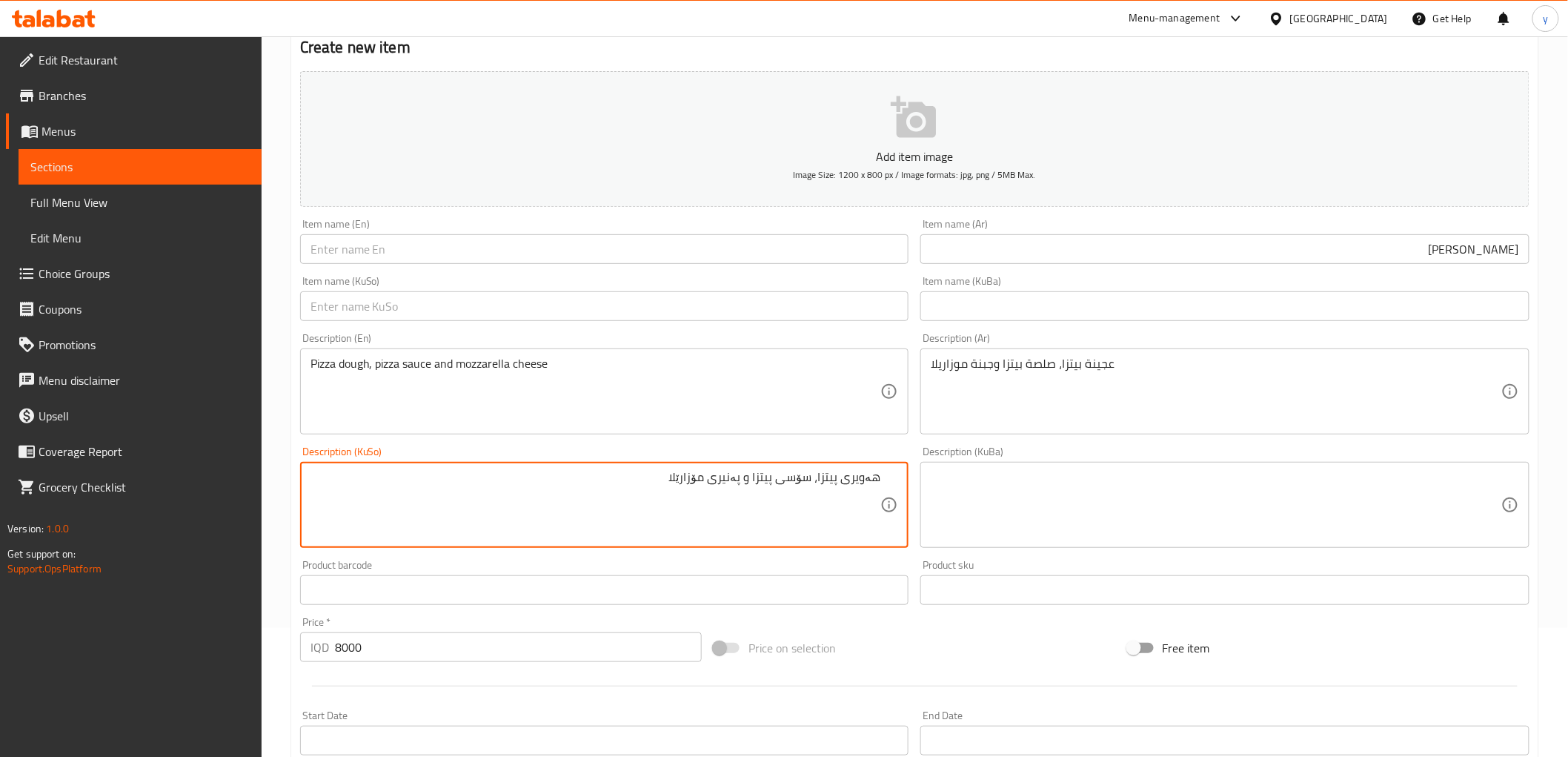
type textarea "هەویری پیتزا، سۆسی پیتزا و پەنیری مۆزارێلا"
click at [620, 308] on input "text" at bounding box center [605, 305] width 609 height 29
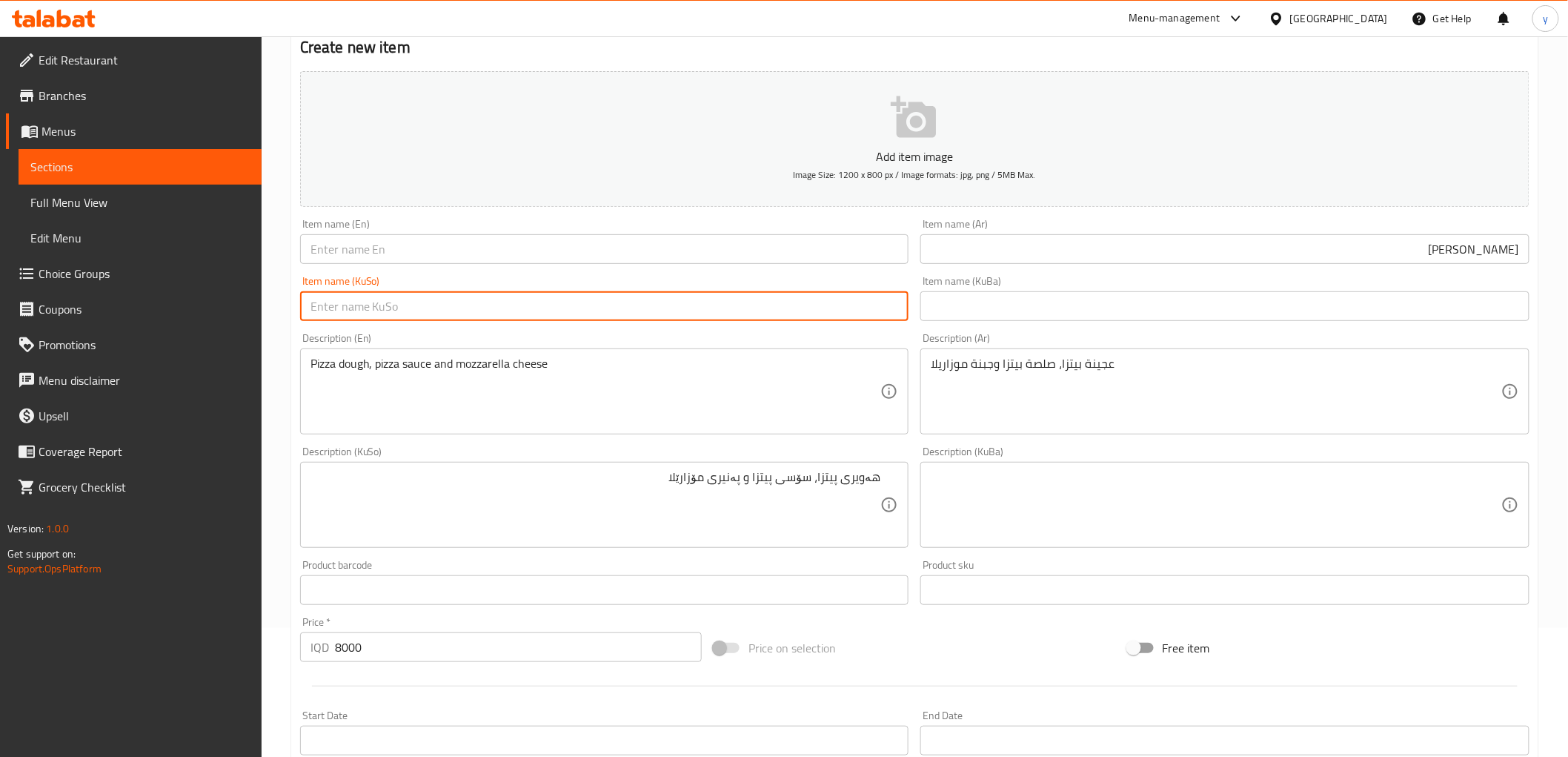
paste input "پیتزای مارگریتا"
type input "پیتزای مارگریتا"
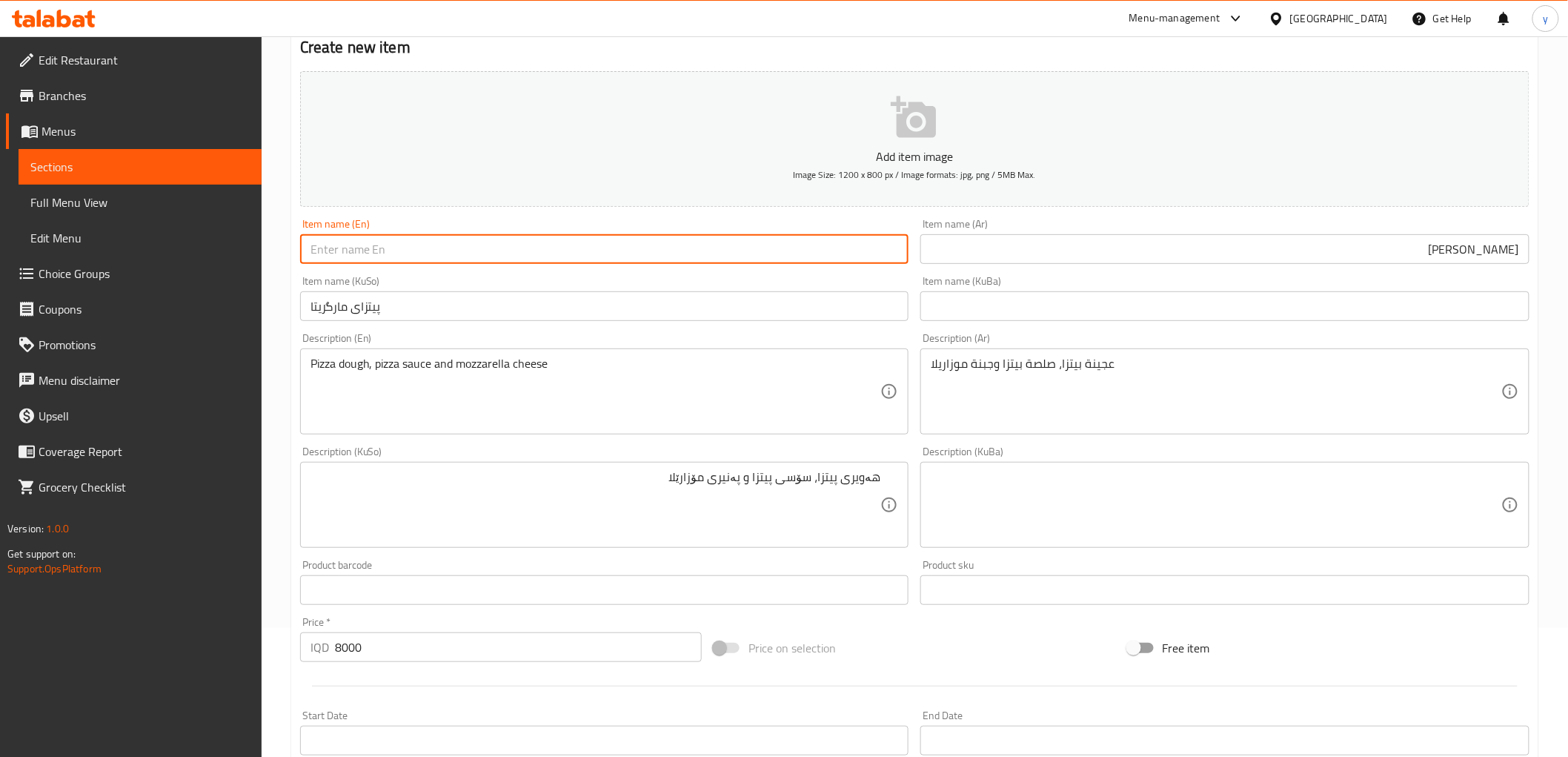
click at [596, 243] on input "text" at bounding box center [605, 249] width 609 height 29
paste input "[PERSON_NAME]"
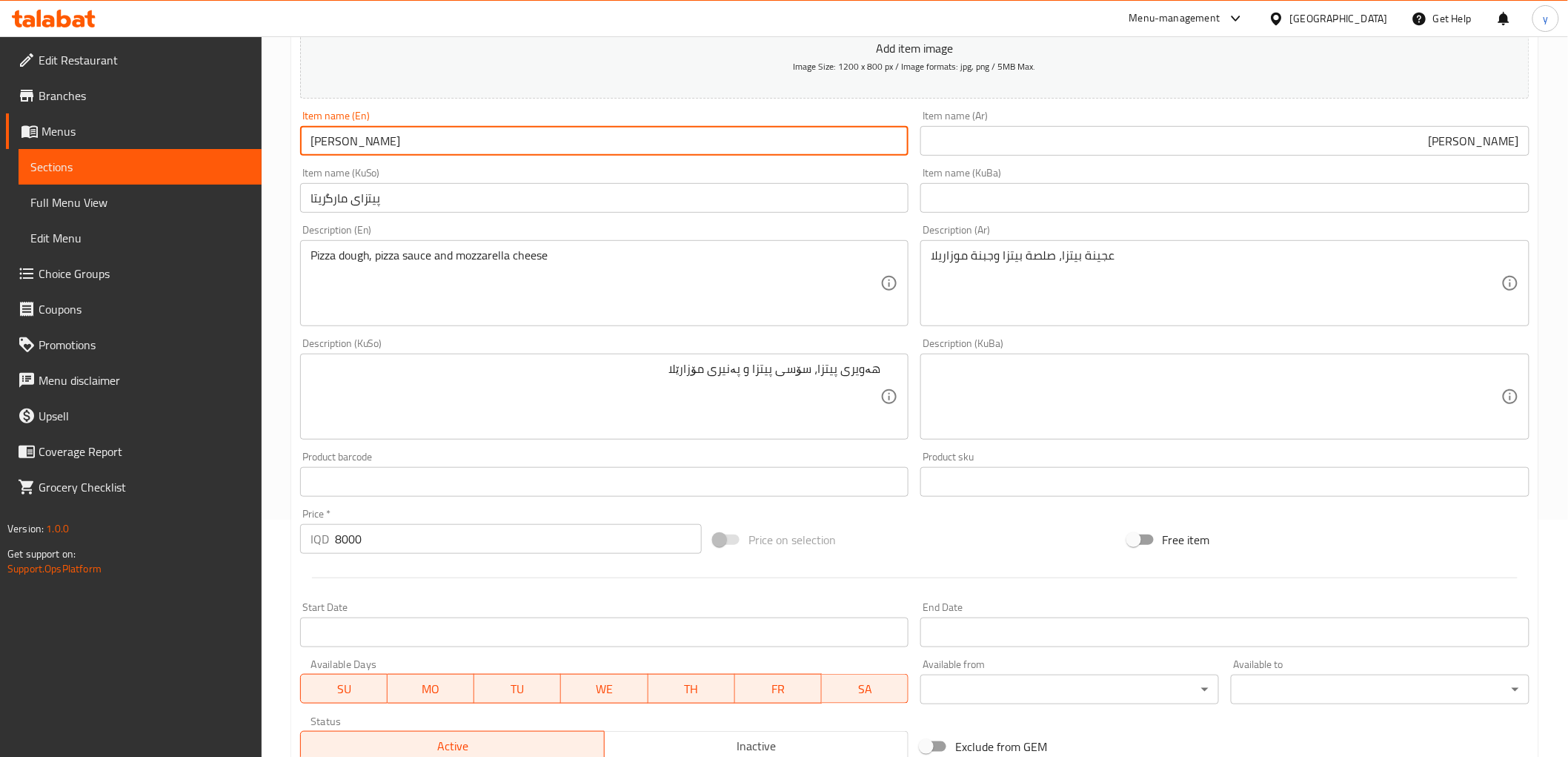
scroll to position [458, 0]
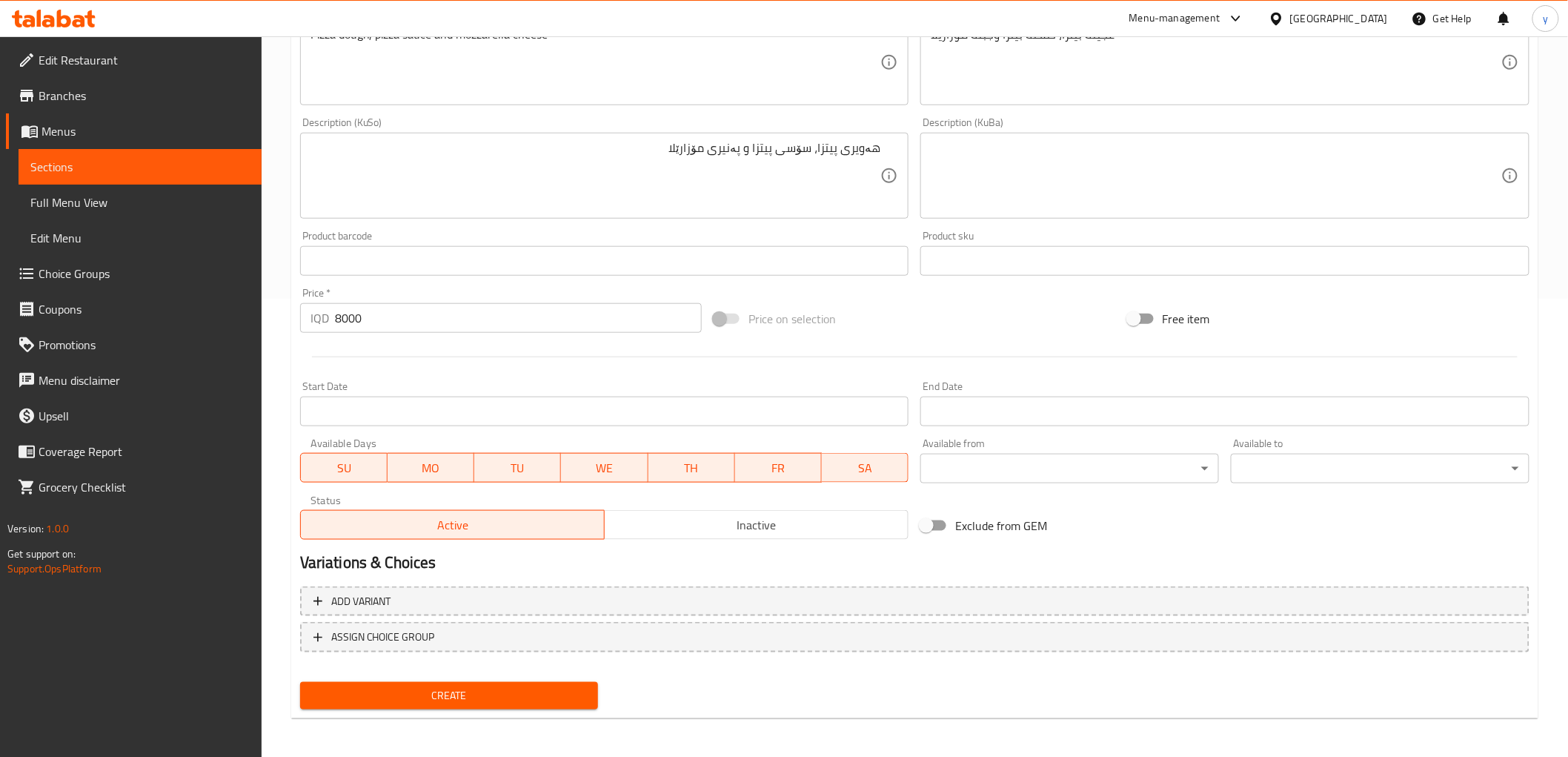
type input "[PERSON_NAME]"
click at [414, 682] on button "Create" at bounding box center [449, 695] width 299 height 27
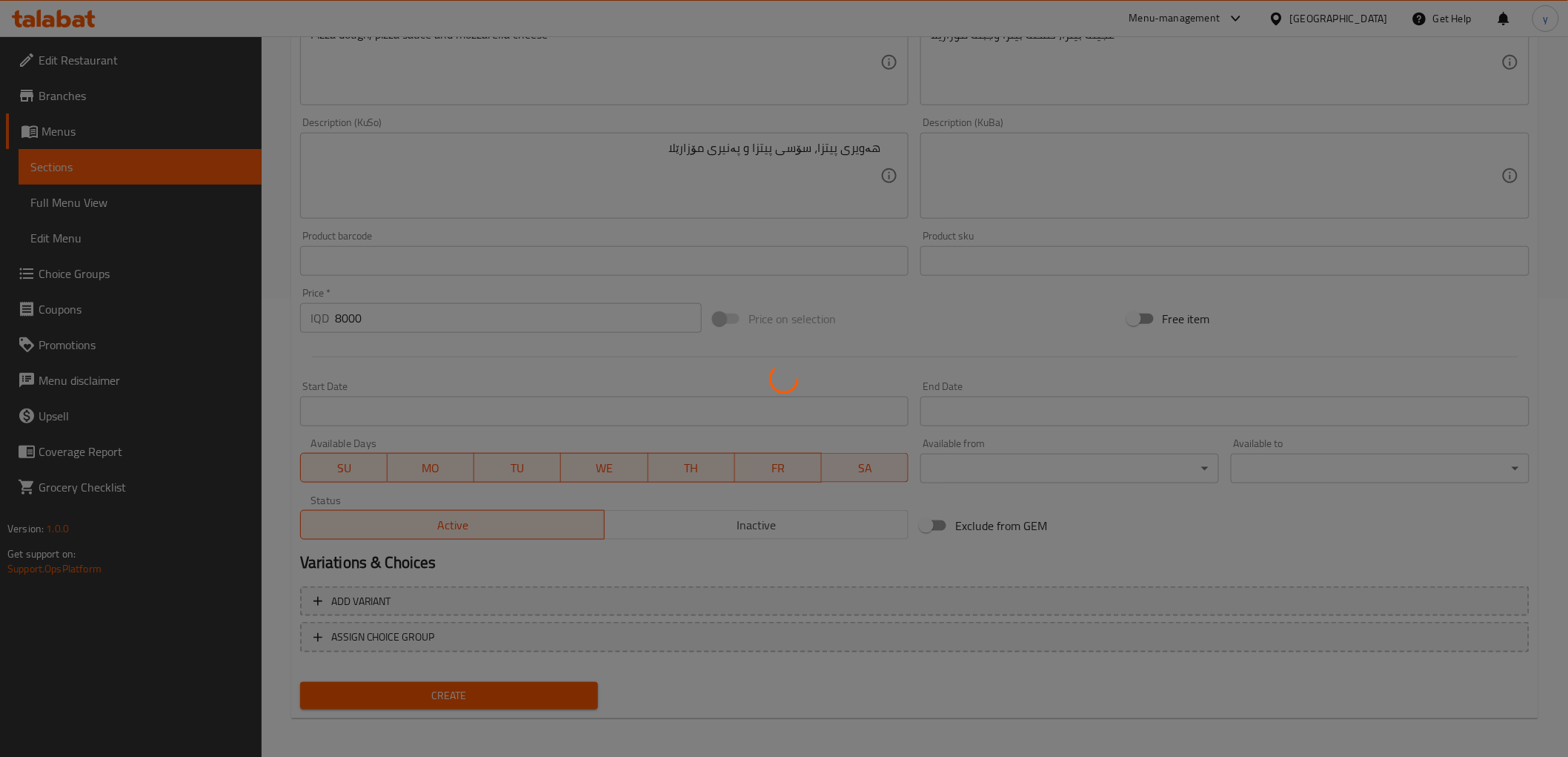
type input "0"
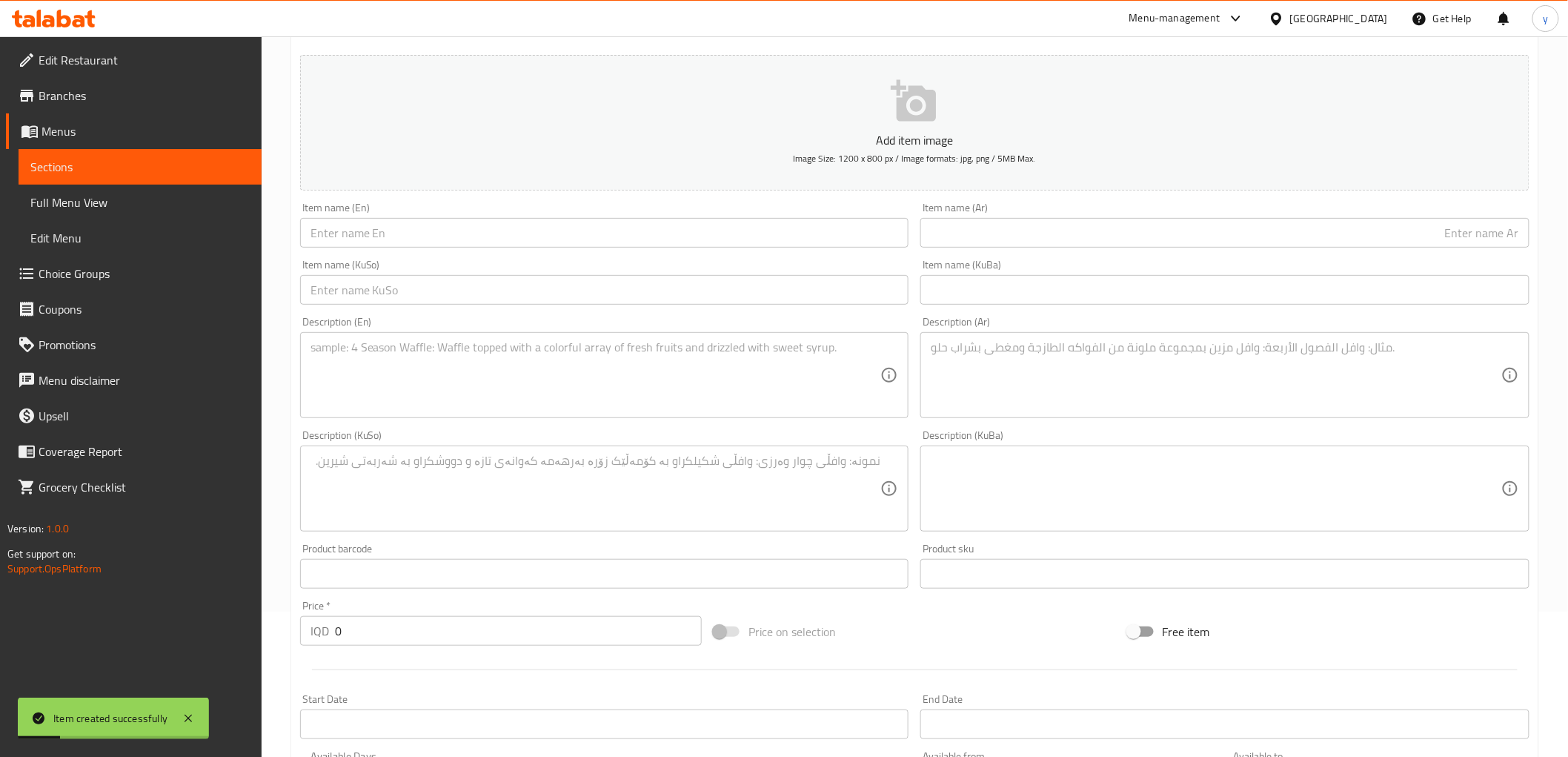
scroll to position [0, 0]
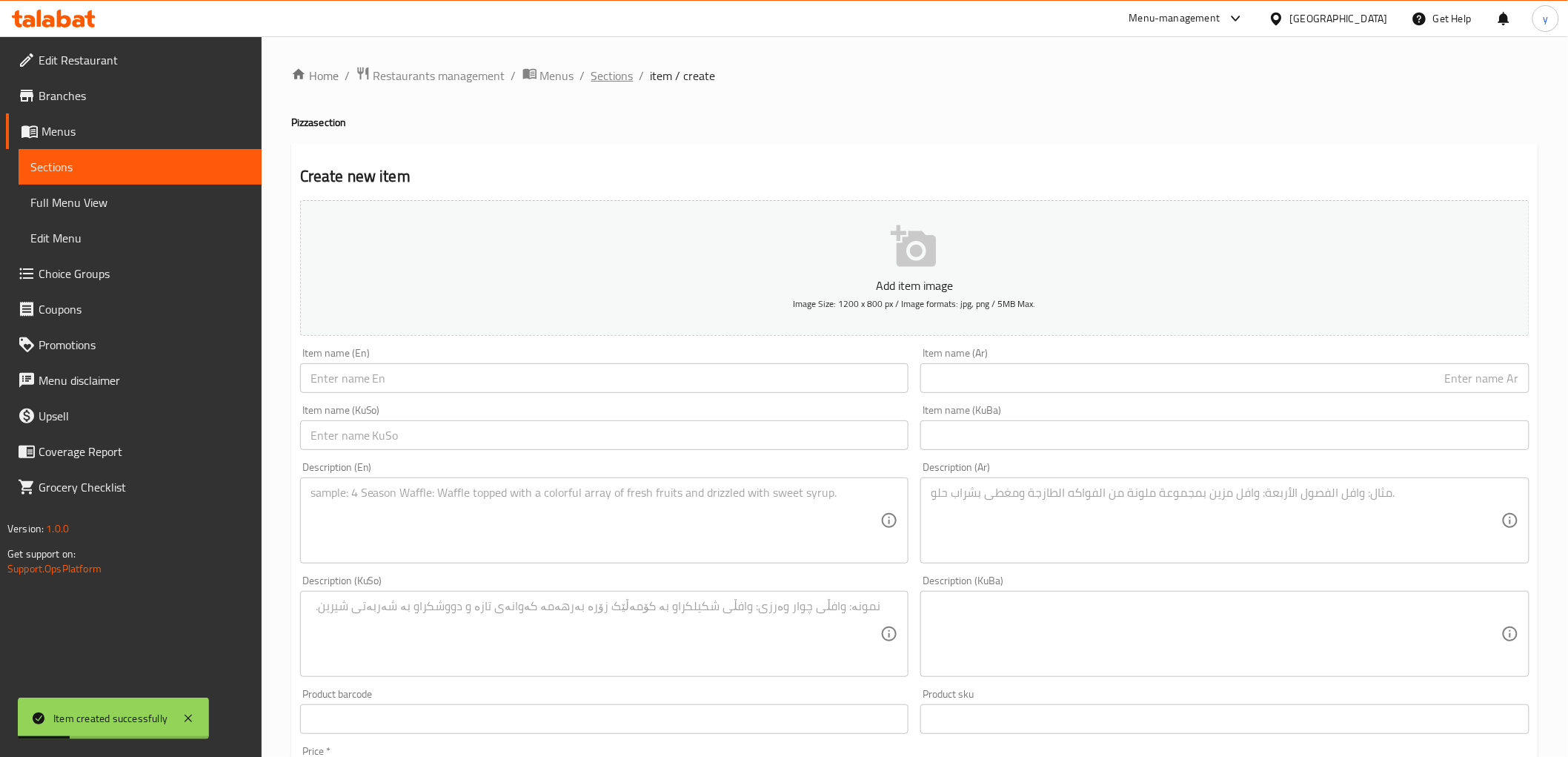
click at [601, 83] on span "Sections" at bounding box center [613, 75] width 42 height 18
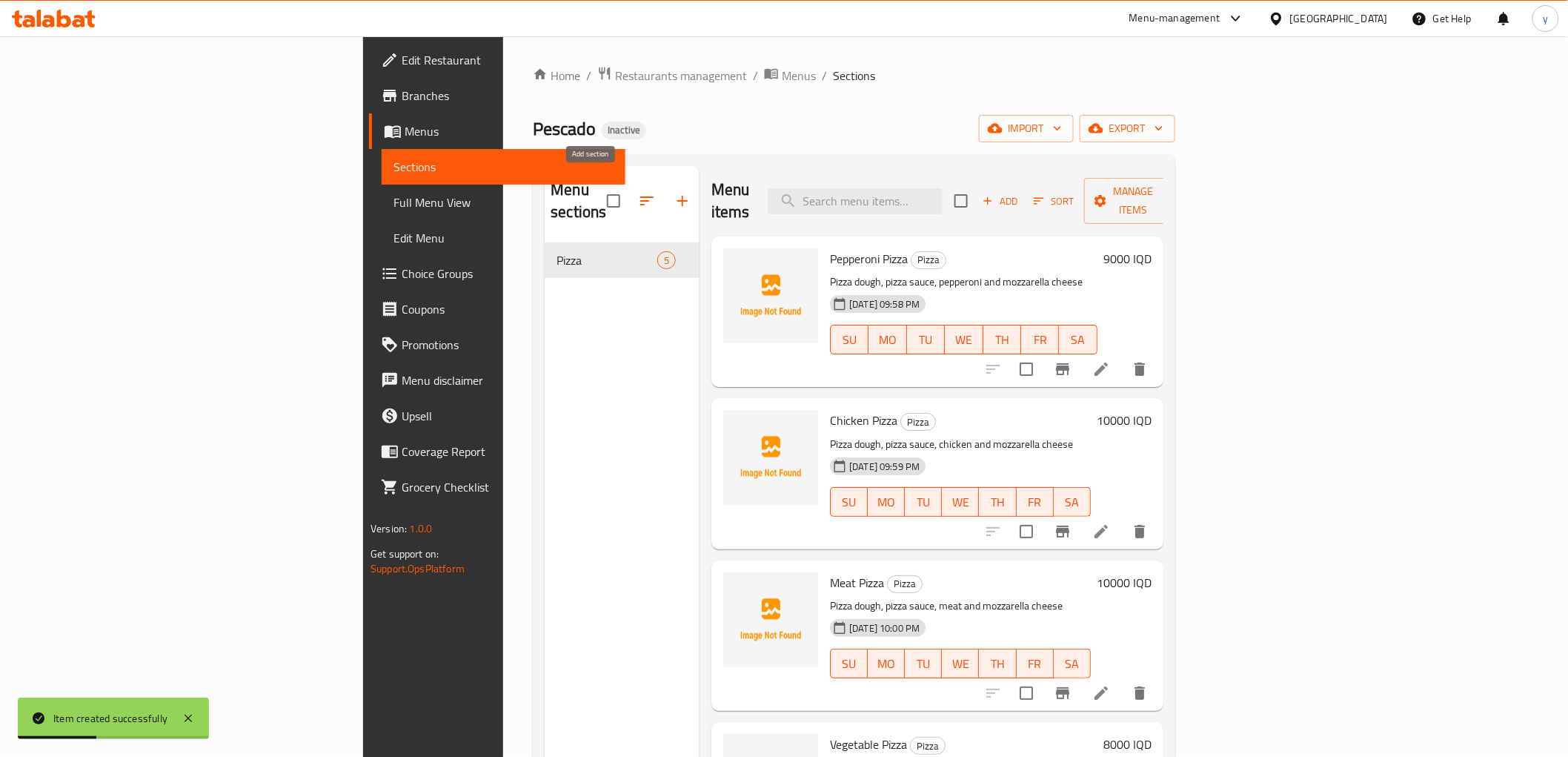
click at [674, 198] on icon "button" at bounding box center [683, 201] width 18 height 18
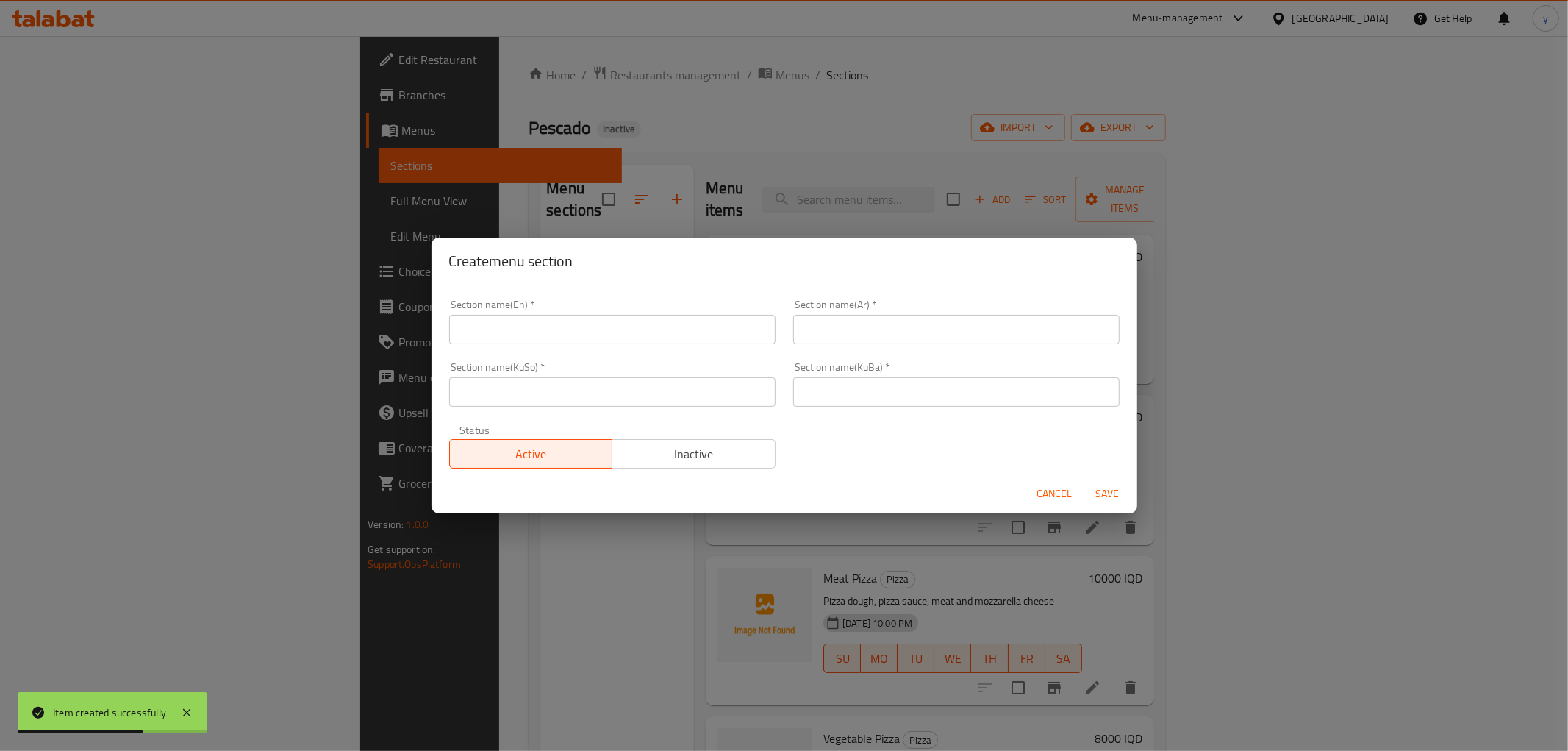
click at [502, 333] on input "text" at bounding box center [612, 329] width 327 height 29
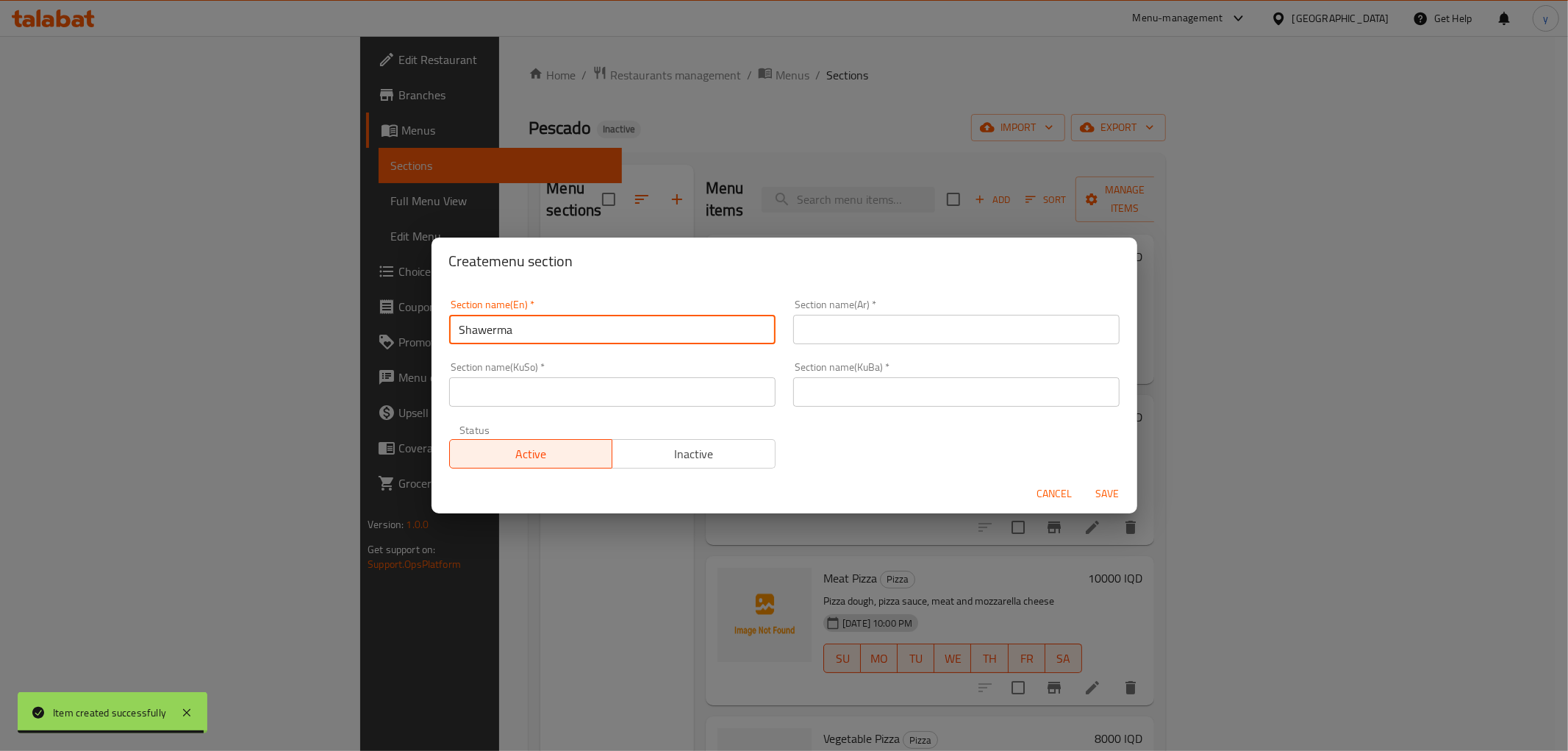
type input "Shawerma"
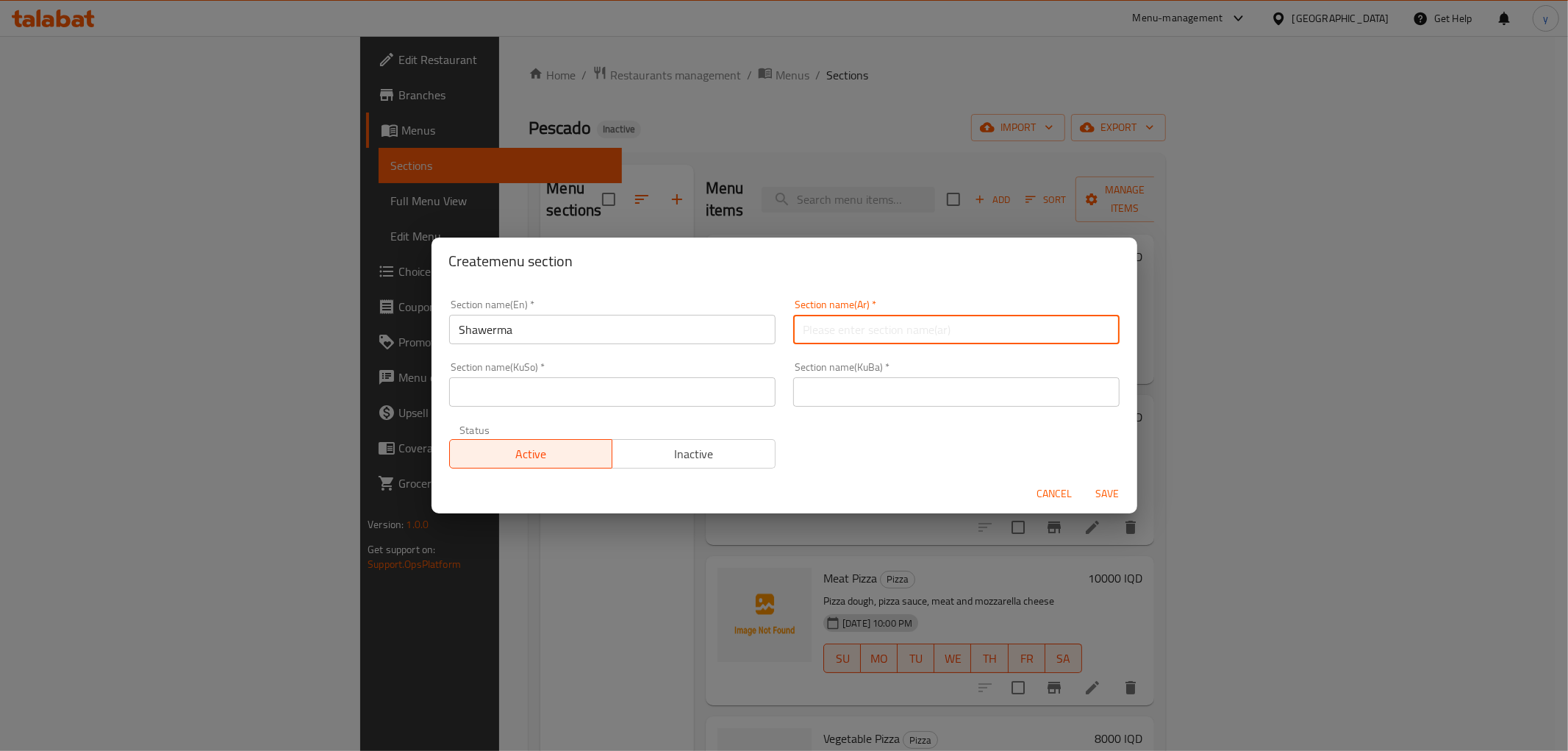
paste input "الشاورما"
type input "الشاورما"
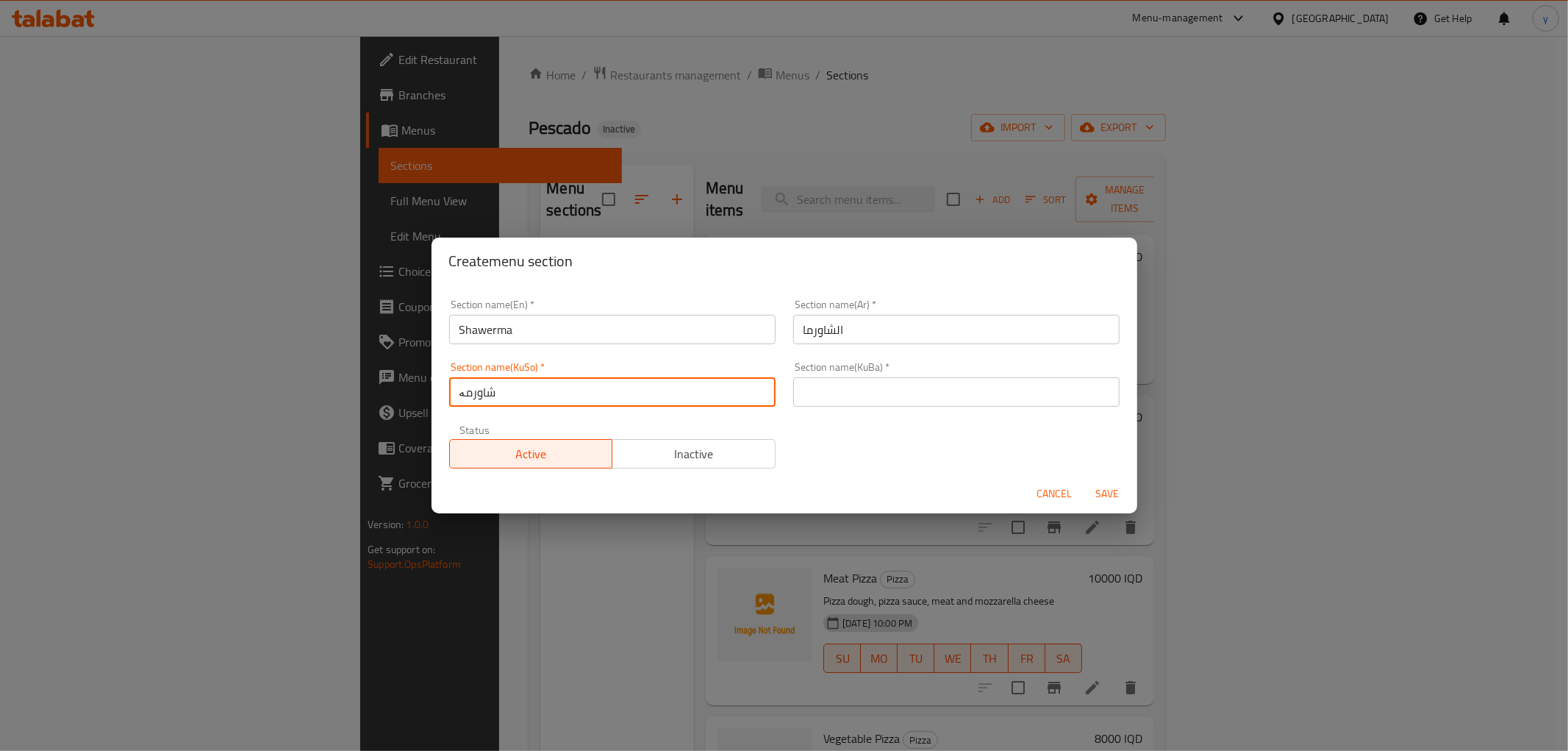
type input "شاورمە"
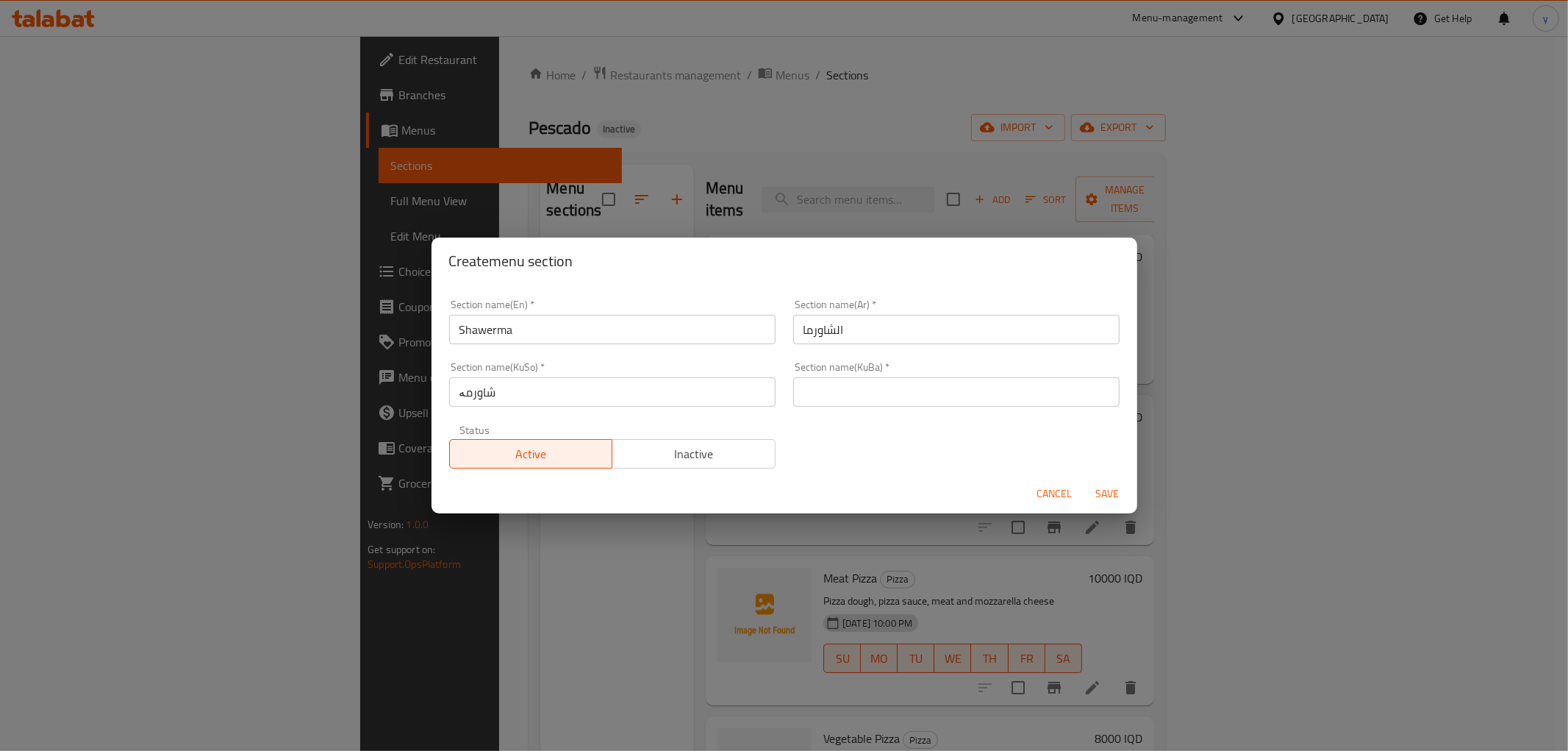
click at [849, 410] on div "Section name(KuBa)   * Section name(KuBa) *" at bounding box center [956, 384] width 344 height 63
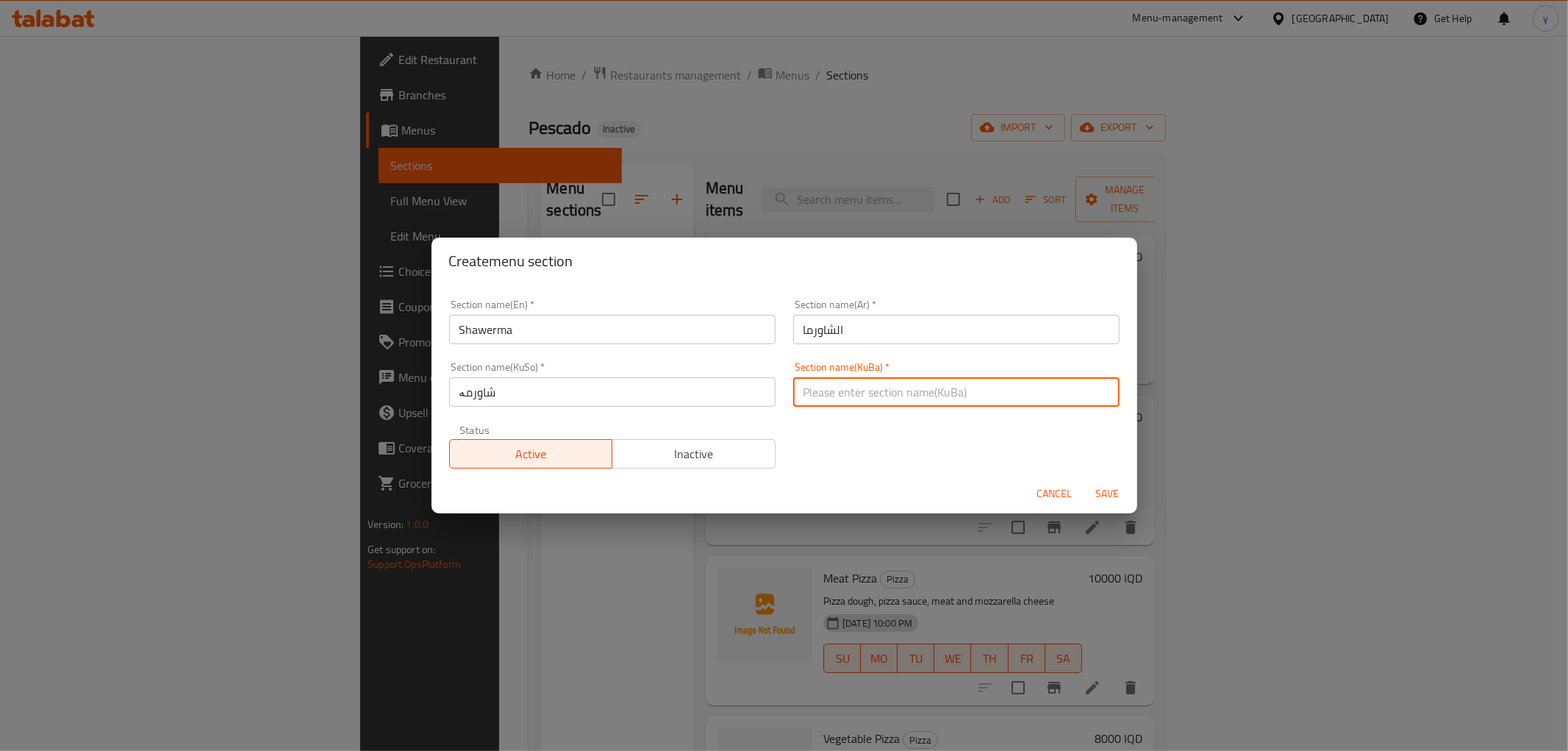
click at [853, 400] on input "text" at bounding box center [956, 391] width 327 height 29
paste input "شاورمە"
type input "شاورمە"
click at [1113, 497] on span "Save" at bounding box center [1107, 494] width 35 height 19
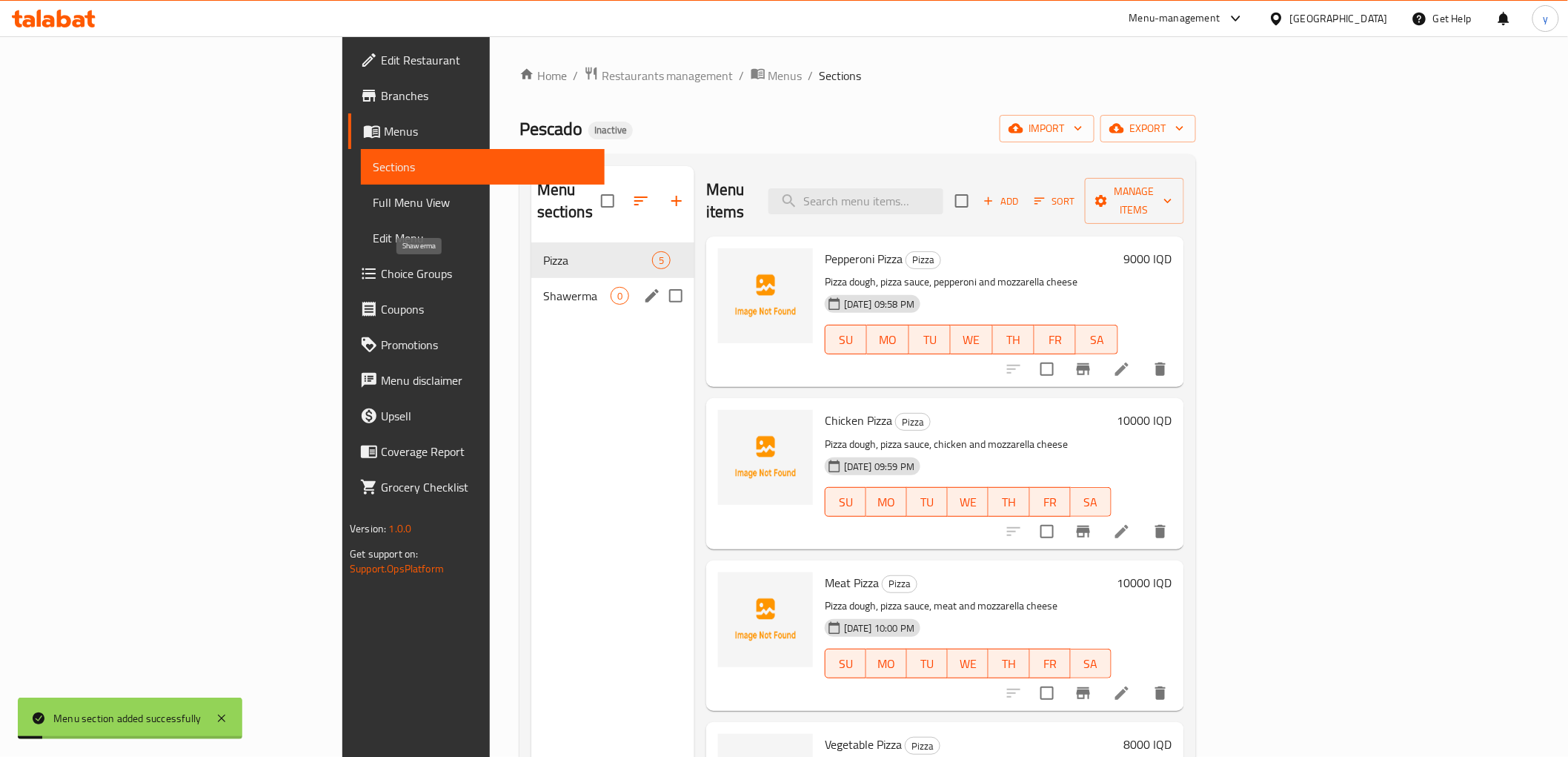
click at [544, 287] on span "Shawerma" at bounding box center [577, 296] width 67 height 18
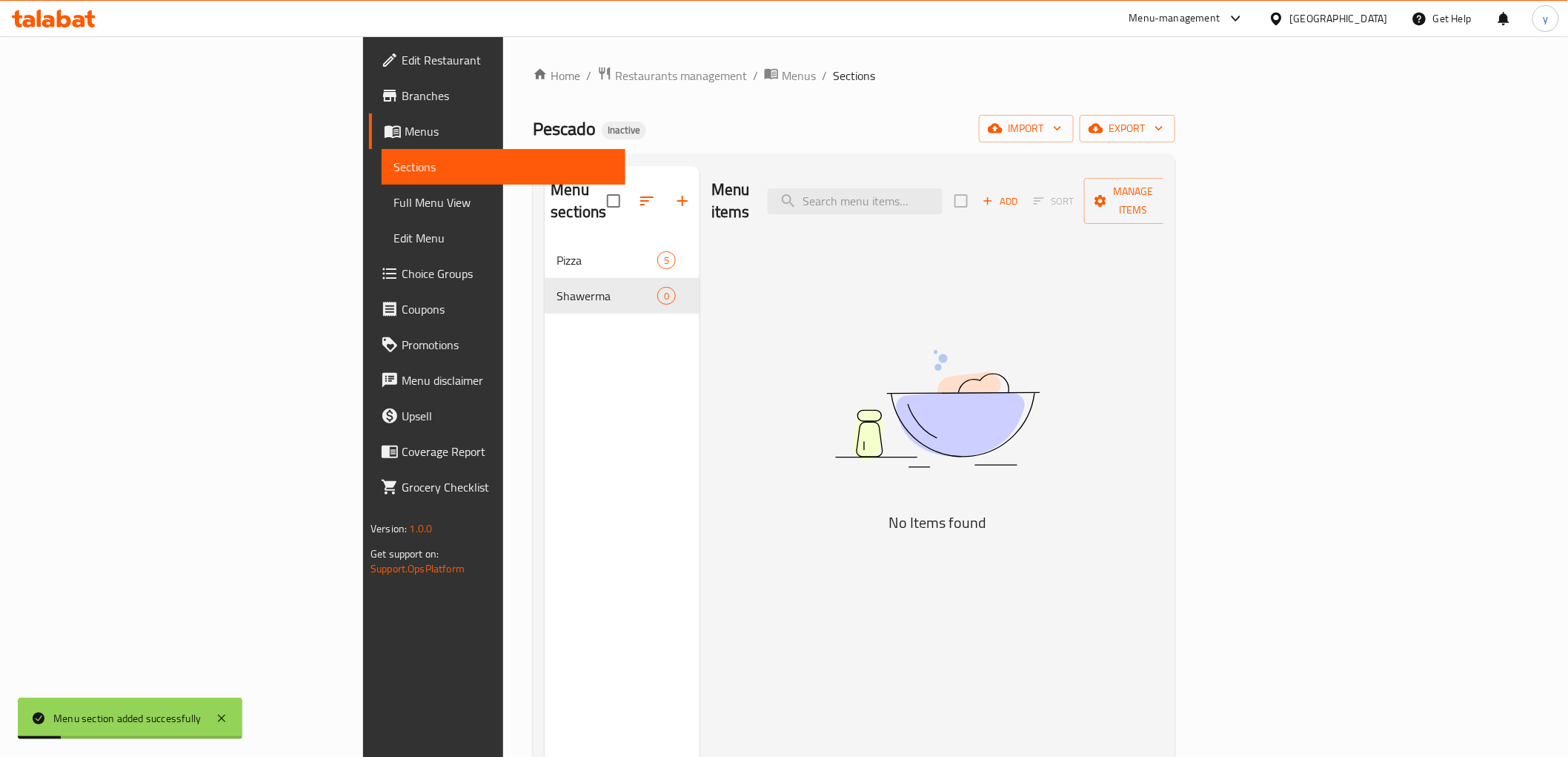
click at [1021, 193] on span "Add" at bounding box center [1000, 201] width 40 height 17
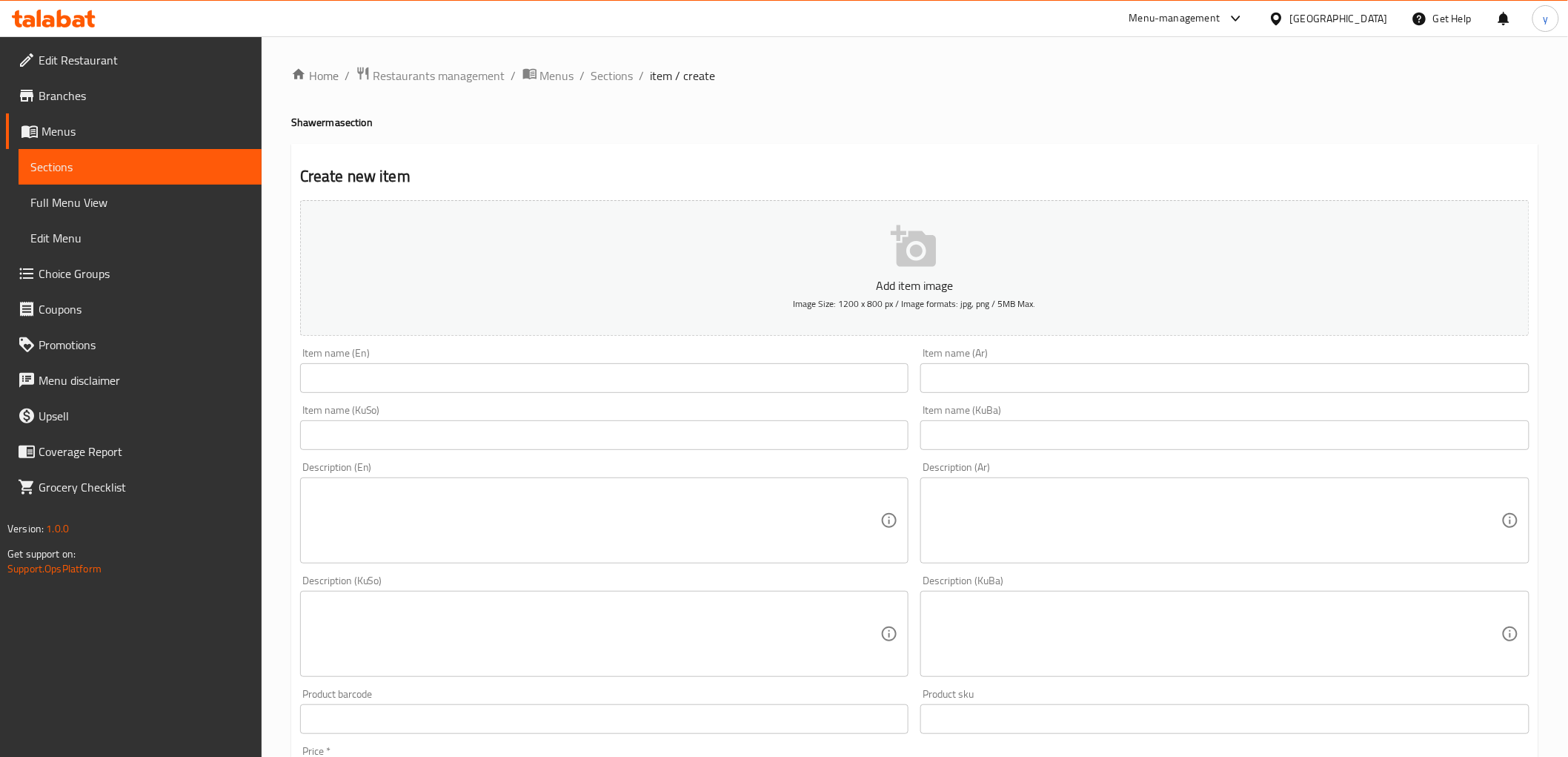
click at [991, 372] on input "text" at bounding box center [1225, 378] width 609 height 29
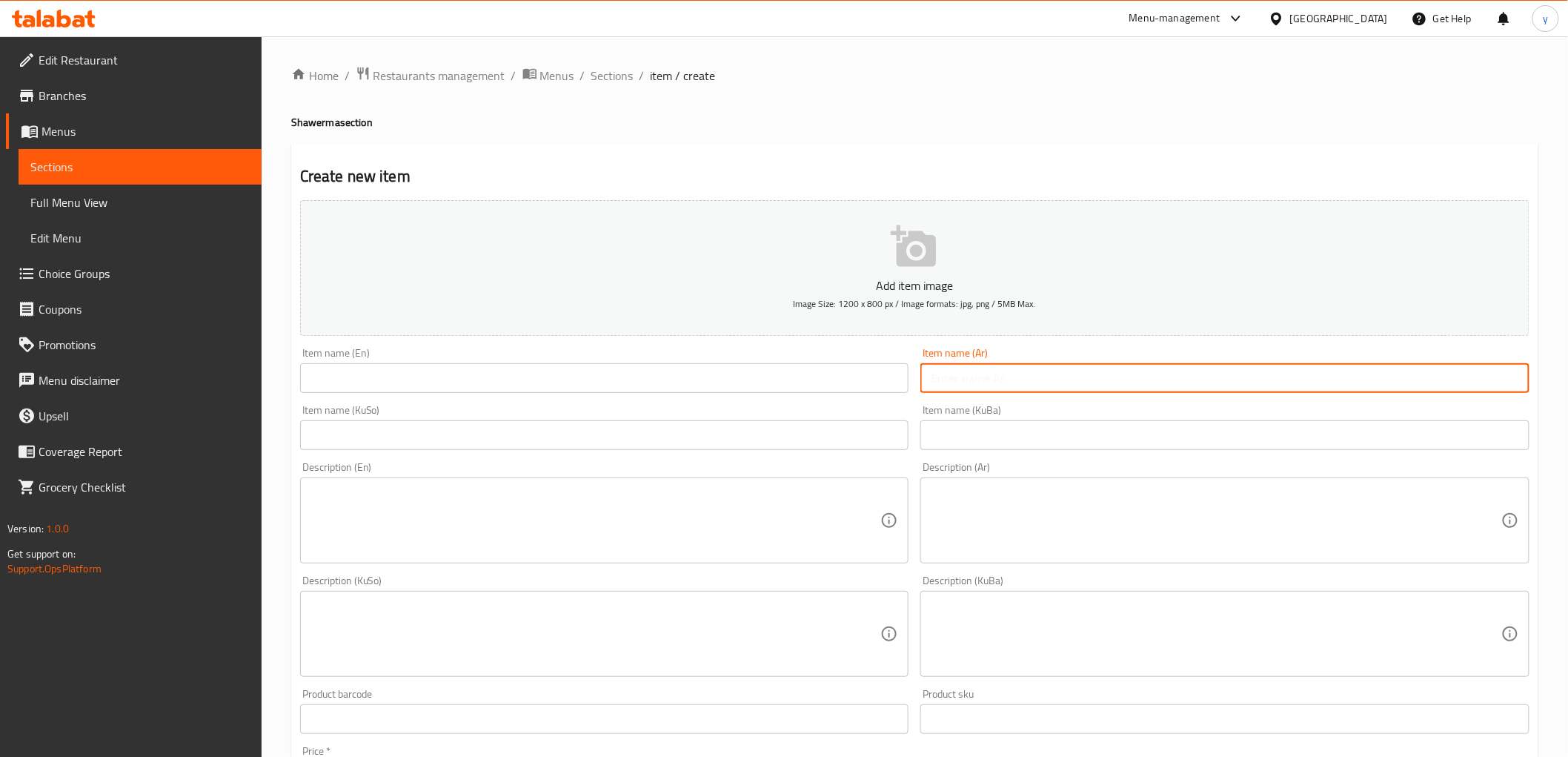
paste input "صاج دجاج"
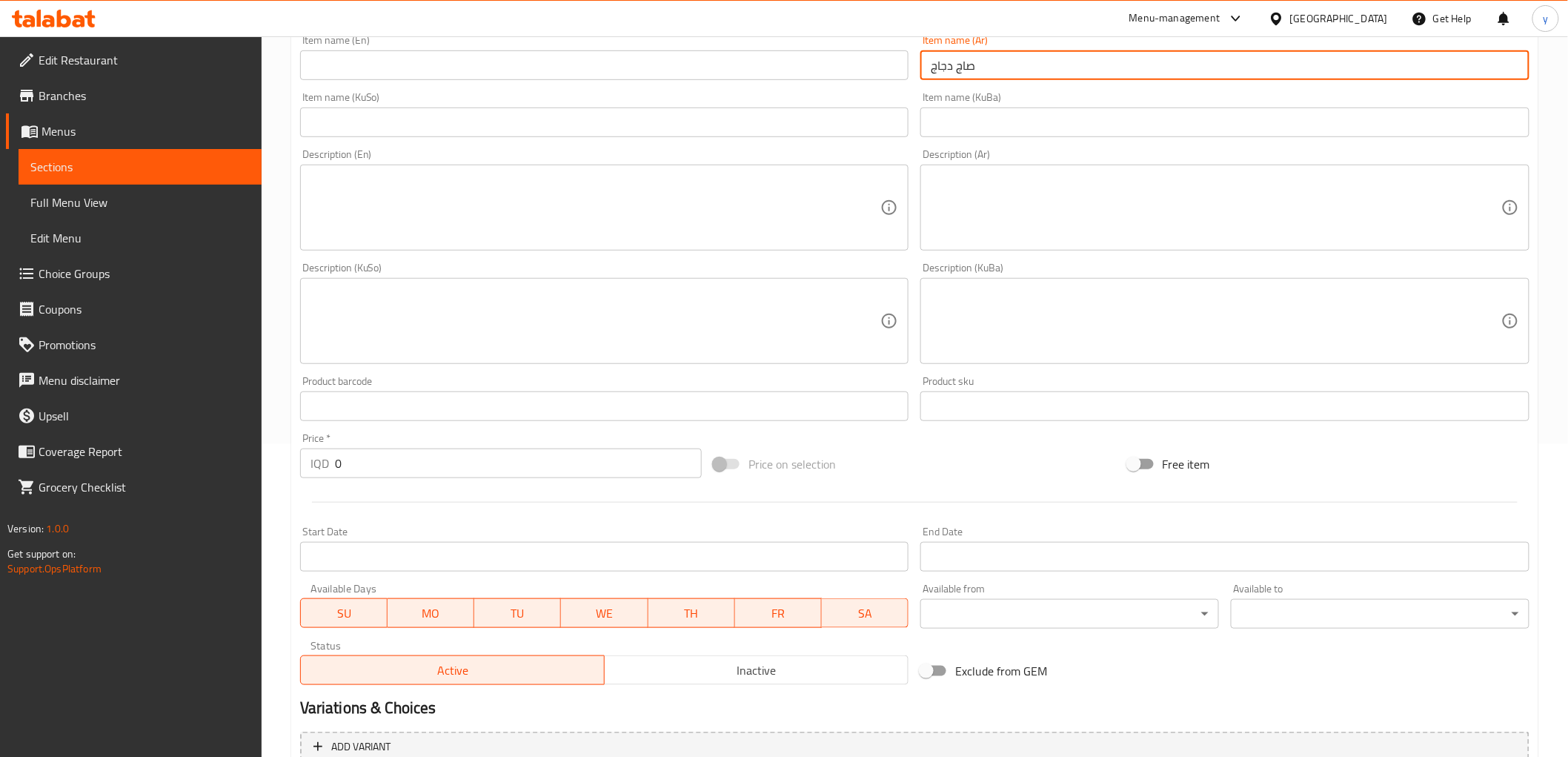
scroll to position [458, 0]
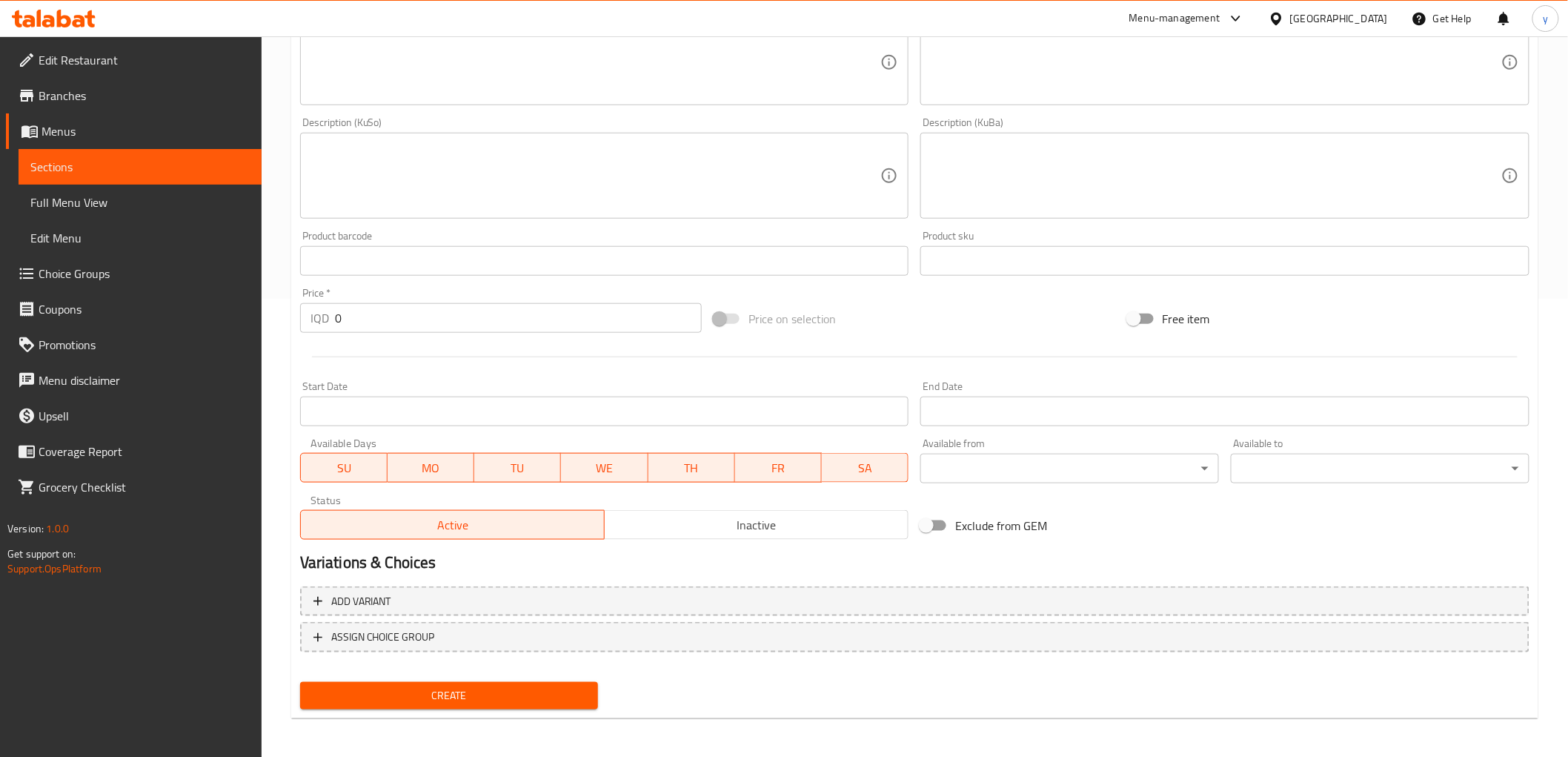
type input "صاج دجاج"
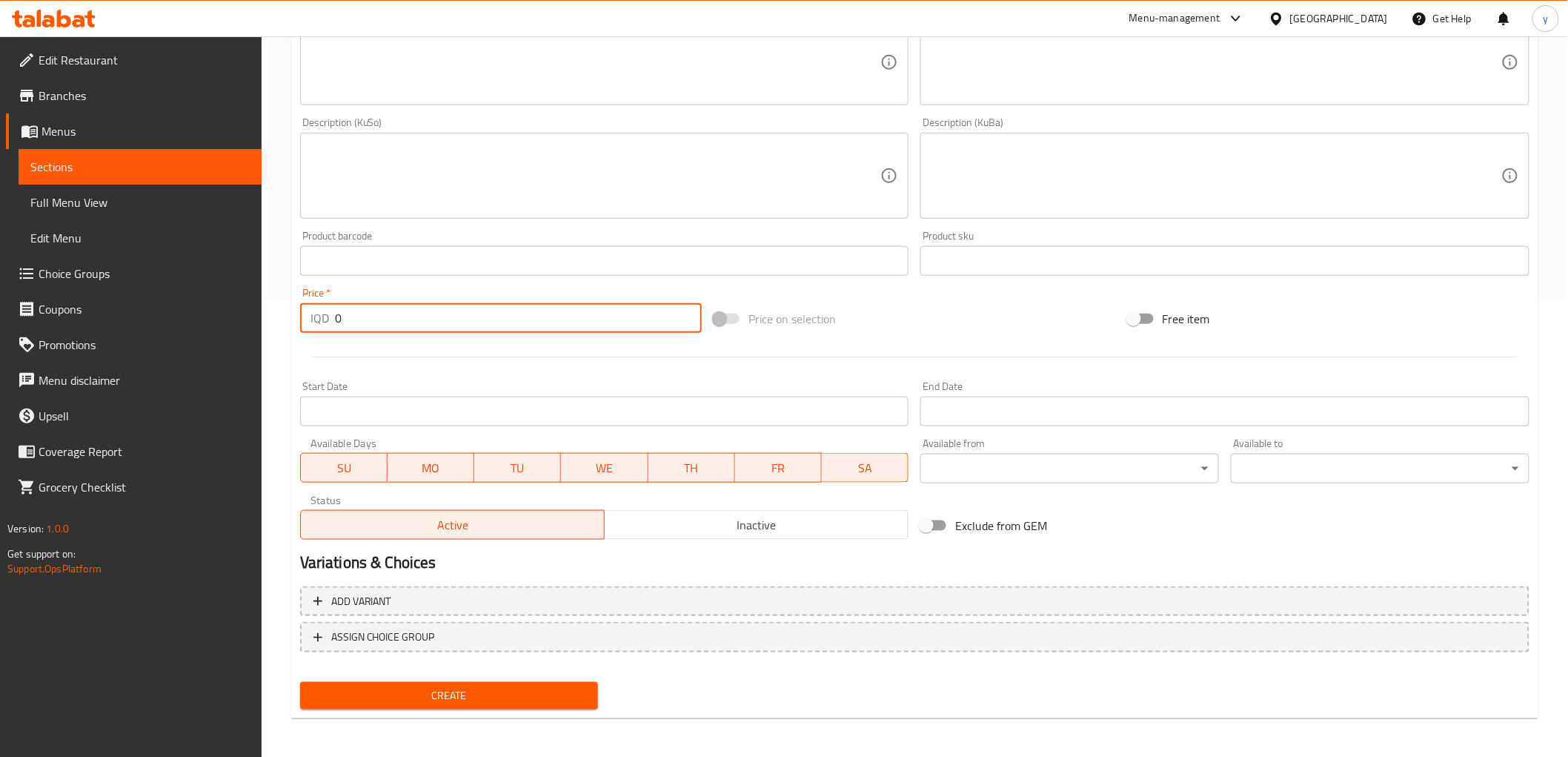
drag, startPoint x: 338, startPoint y: 317, endPoint x: 338, endPoint y: 342, distance: 25.0
click at [319, 329] on div "IQD 0 Price *" at bounding box center [501, 317] width 402 height 29
paste input "400"
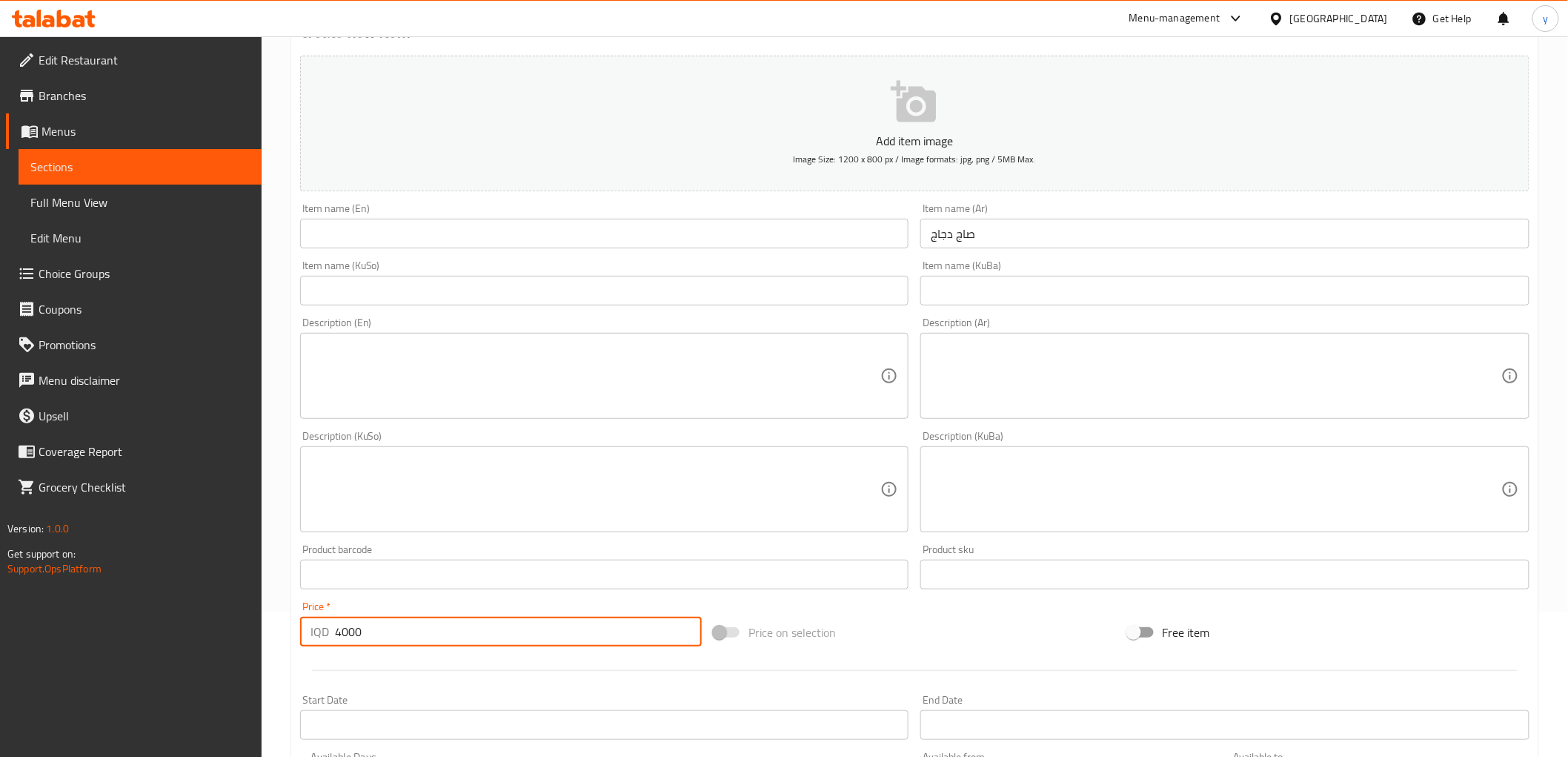
scroll to position [0, 0]
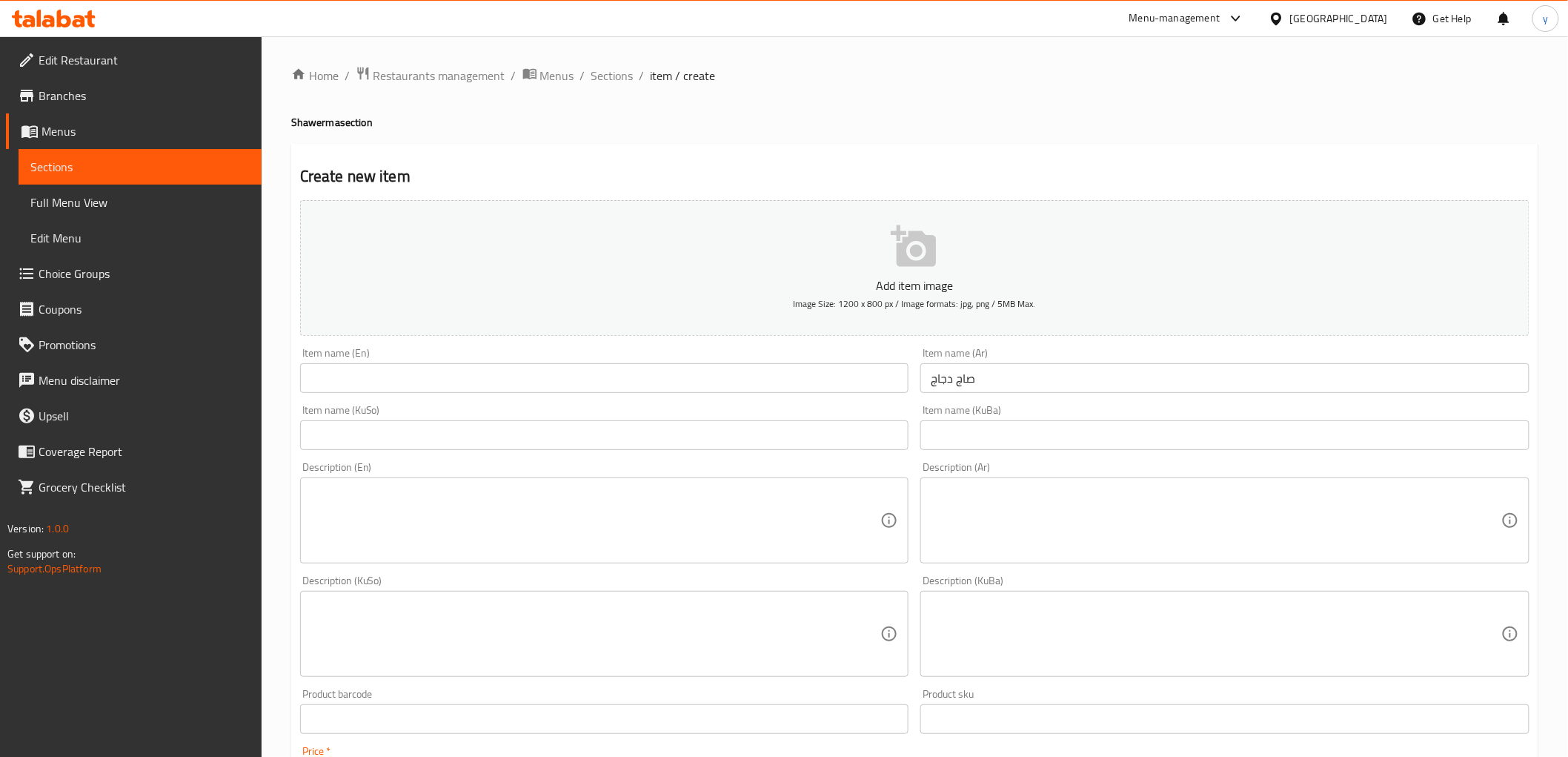
type input "4000"
click at [497, 422] on input "text" at bounding box center [605, 434] width 609 height 29
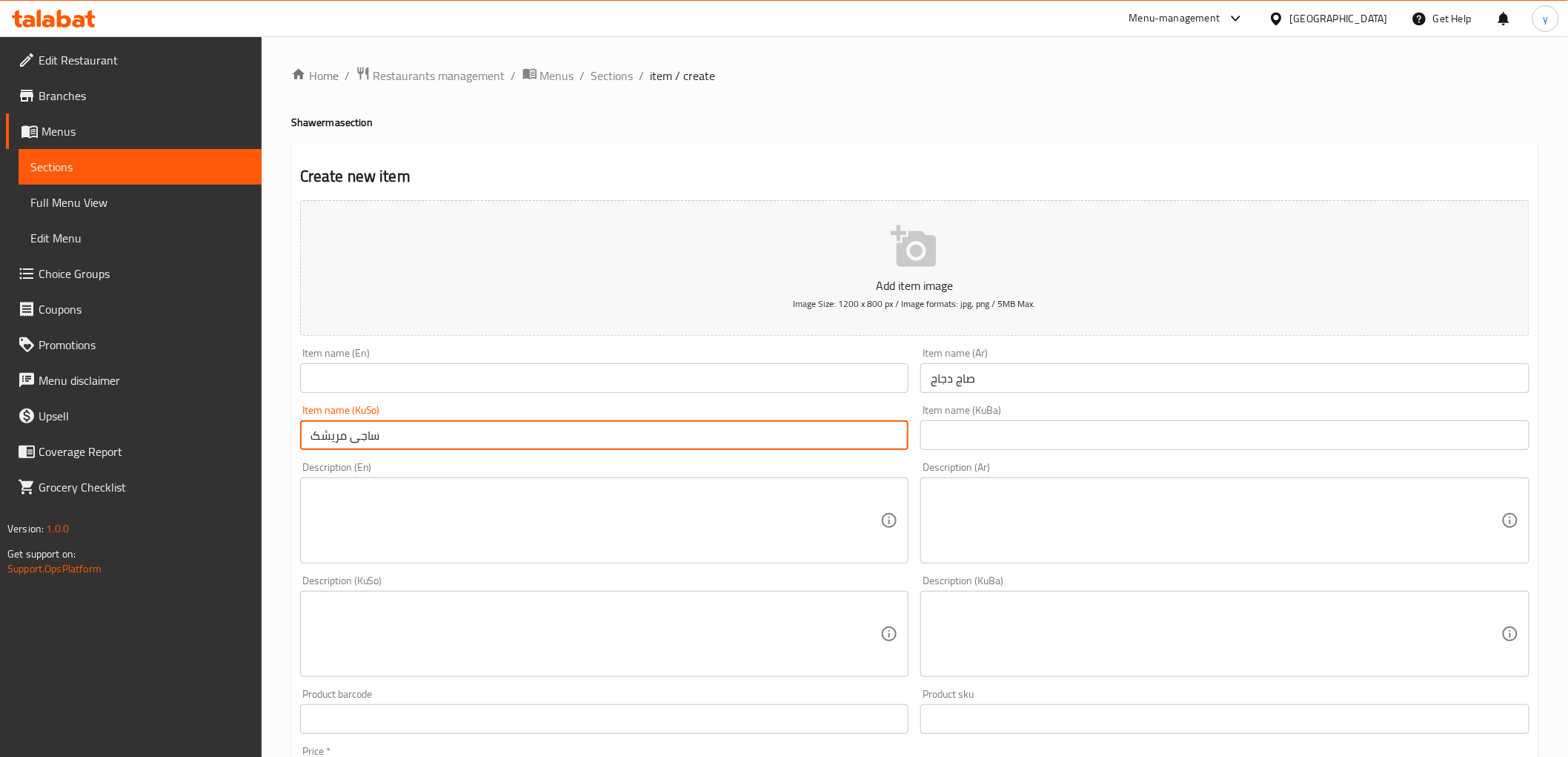
type input "ساجی مریشک"
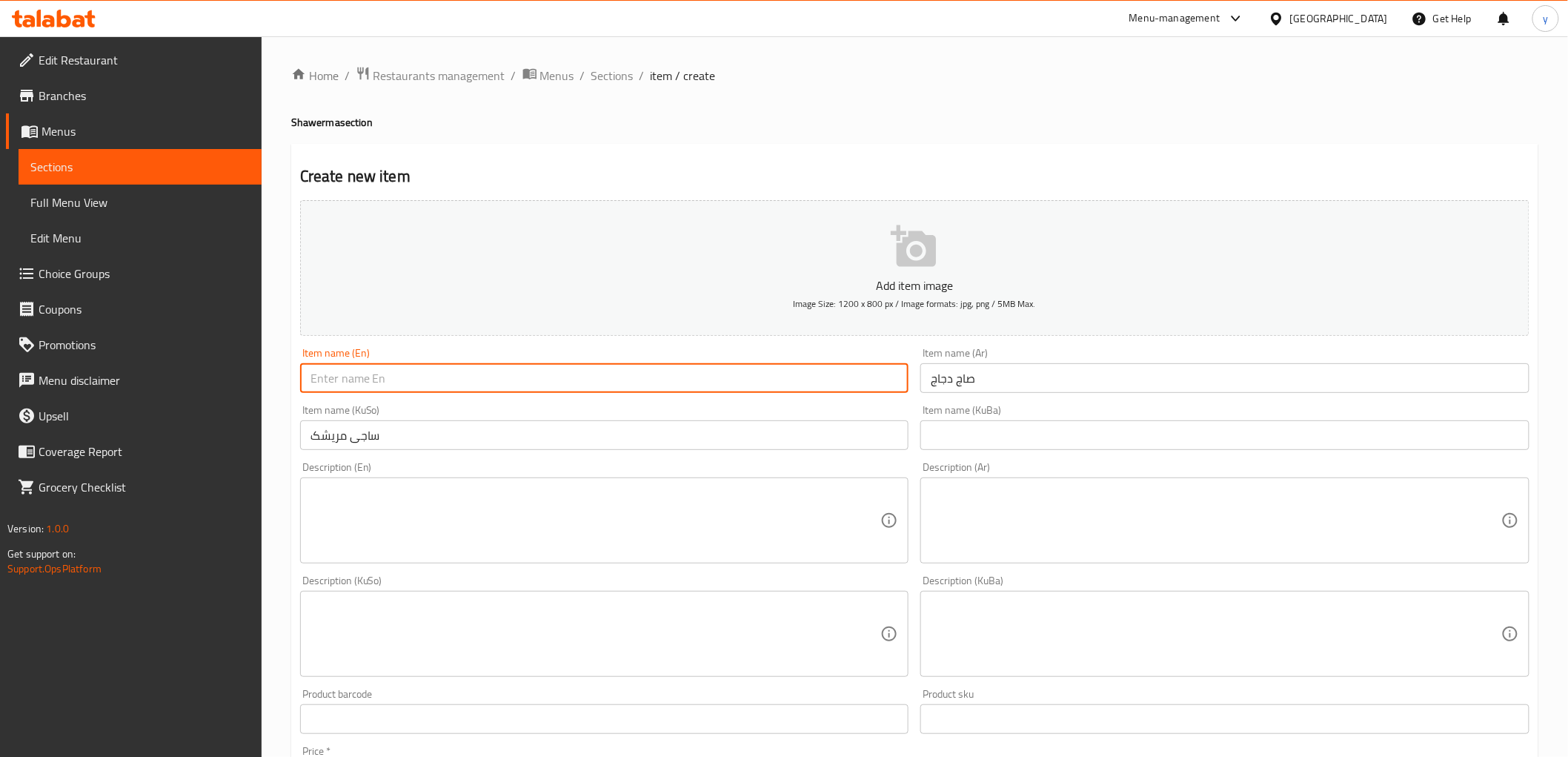
click at [485, 382] on input "text" at bounding box center [605, 378] width 609 height 29
type input "Chicken Saj"
click at [978, 508] on textarea at bounding box center [1216, 520] width 571 height 70
paste textarea "خبز صاج، 150 جم دجاج، بطاطا مقلية وصلصة"
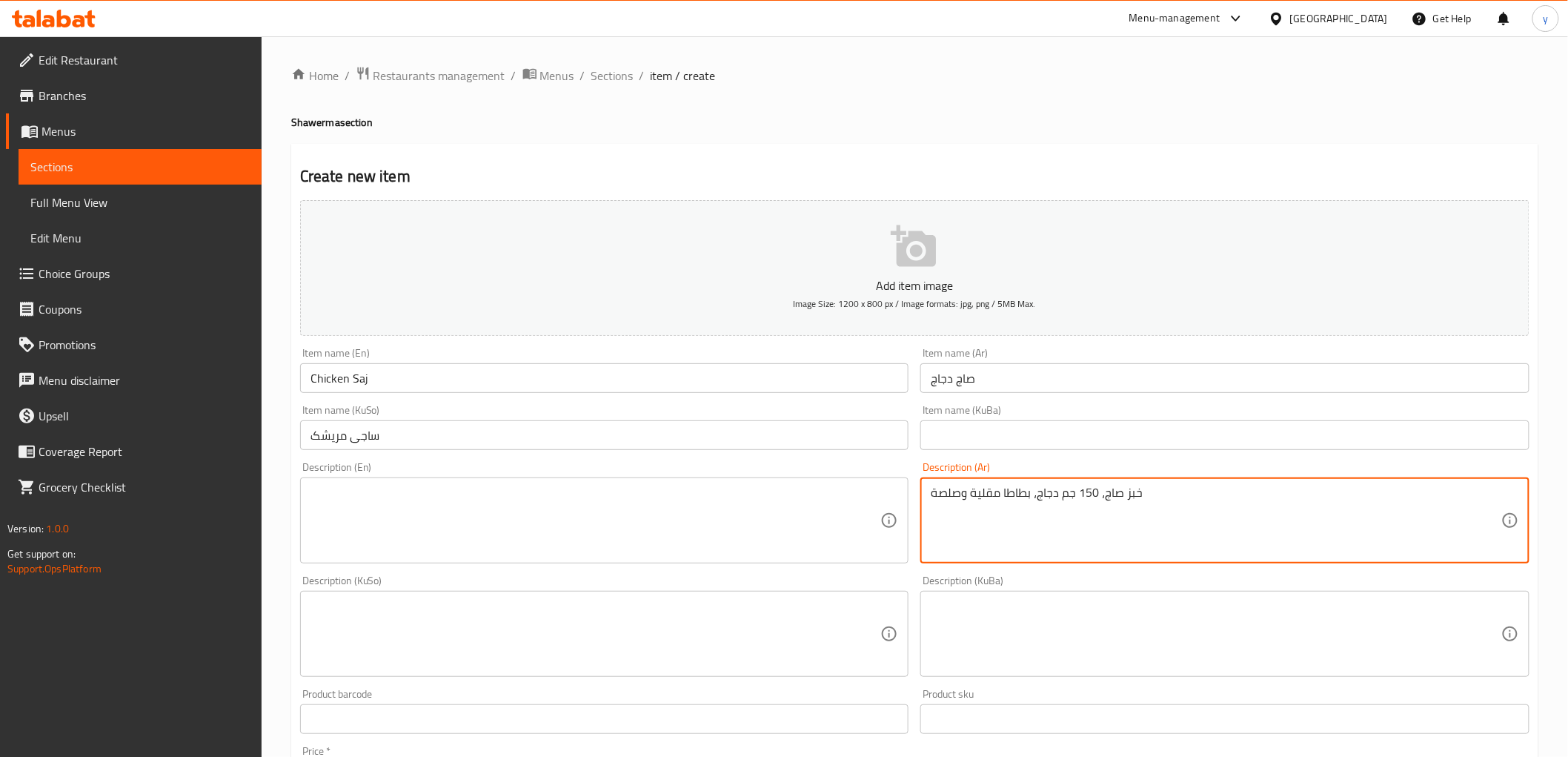
type textarea "خبز صاج، 150 جم دجاج، بطاطا مقلية وصلصة"
click at [537, 556] on textarea at bounding box center [596, 520] width 571 height 70
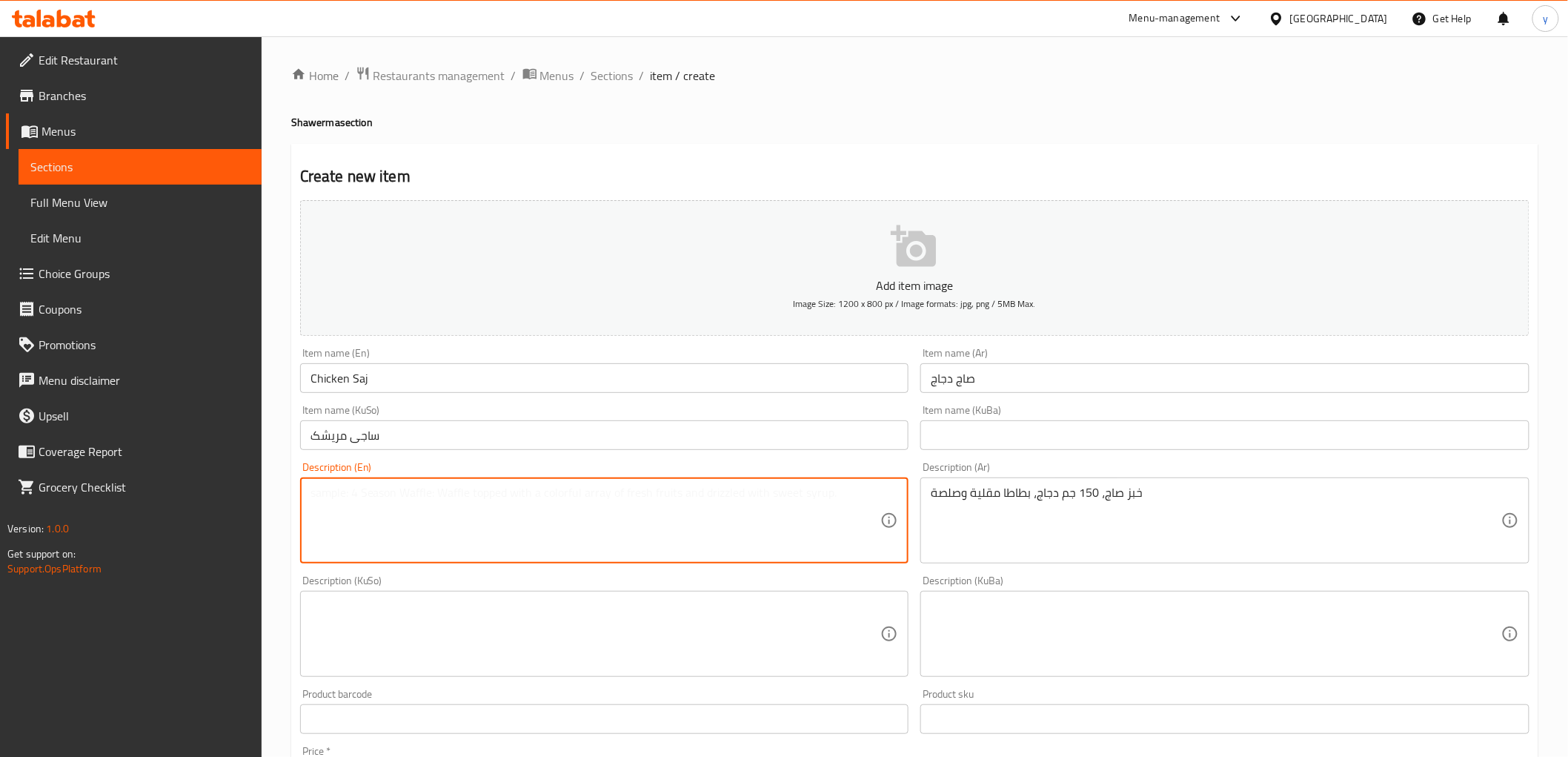
paste textarea "خبز الصاج، 150 جم دجاج، بطاطا [GEOGRAPHIC_DATA] وصلصة."
click at [390, 511] on textarea "خبز الصاج، 150 جم دجاج، بطاطا [GEOGRAPHIC_DATA] وصلصة." at bounding box center [596, 520] width 571 height 70
paste textarea "Saj bread, 150 gm chicken, French fries and sauce"
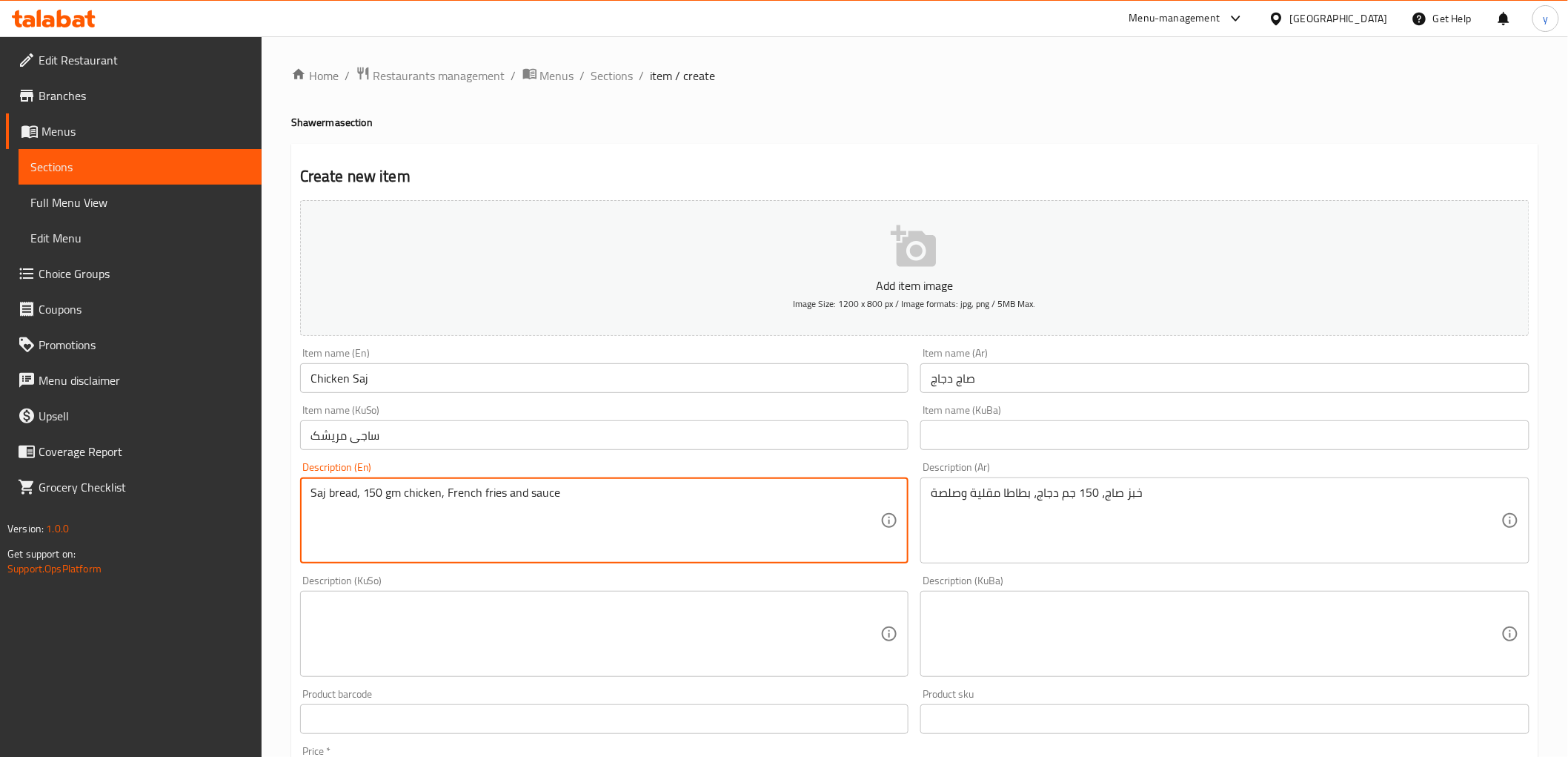
click at [507, 528] on textarea "Saj bread, 150 gm chicken, French fries and sauce" at bounding box center [596, 520] width 571 height 70
click at [601, 512] on textarea "Saj bread, 150 gm chicken, French fries and sauce" at bounding box center [596, 520] width 571 height 70
type textarea "Saj bread, 150 gm chicken, French fries and sauce"
click at [669, 608] on textarea at bounding box center [596, 633] width 571 height 70
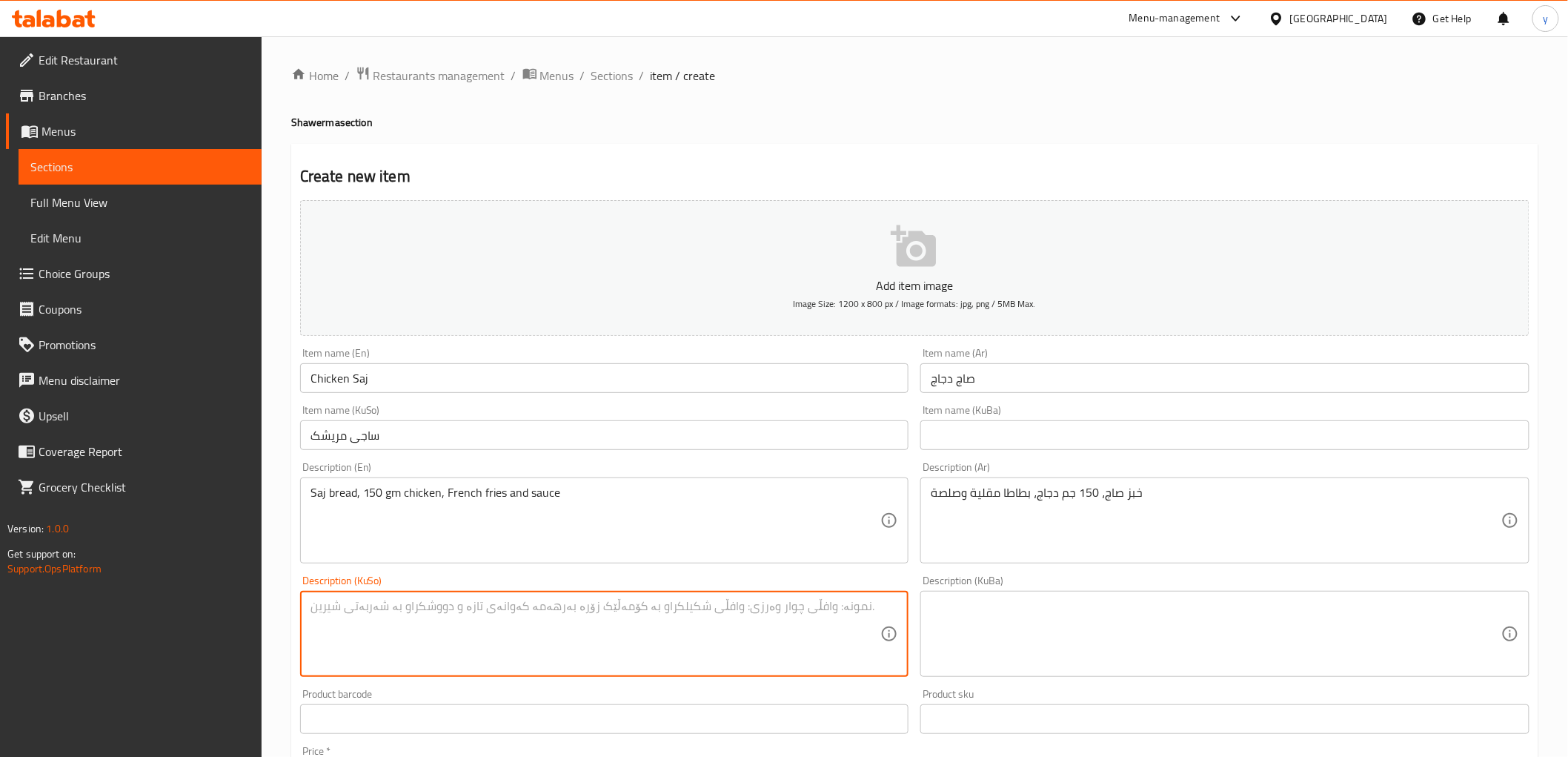
click at [672, 608] on textarea at bounding box center [596, 633] width 571 height 70
click at [752, 611] on textarea at bounding box center [596, 633] width 571 height 70
type textarea "نانی ساج، 150 گم مریشک، فینگەر و سۆس"
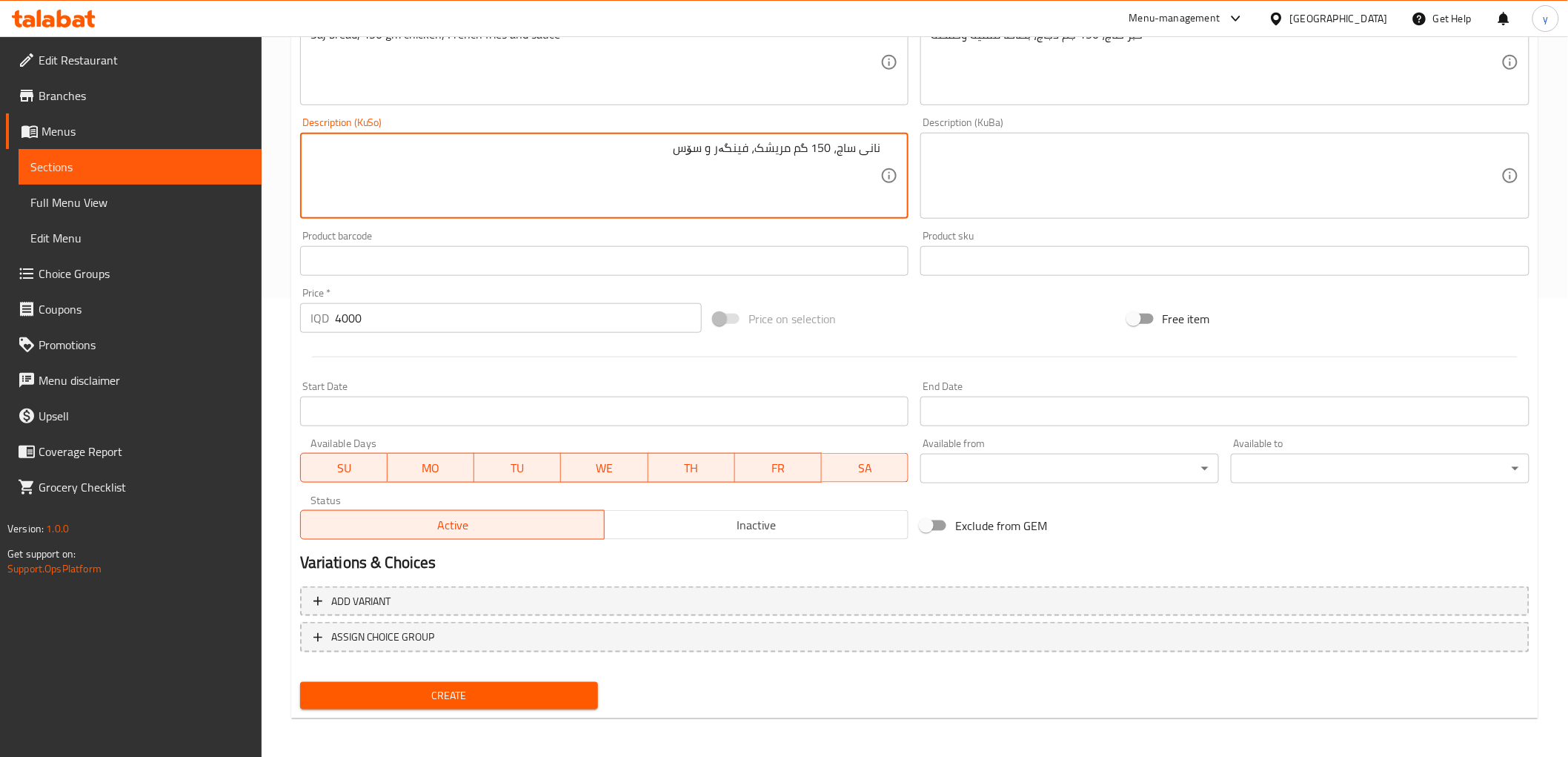
click at [467, 691] on span "Create" at bounding box center [449, 695] width 275 height 19
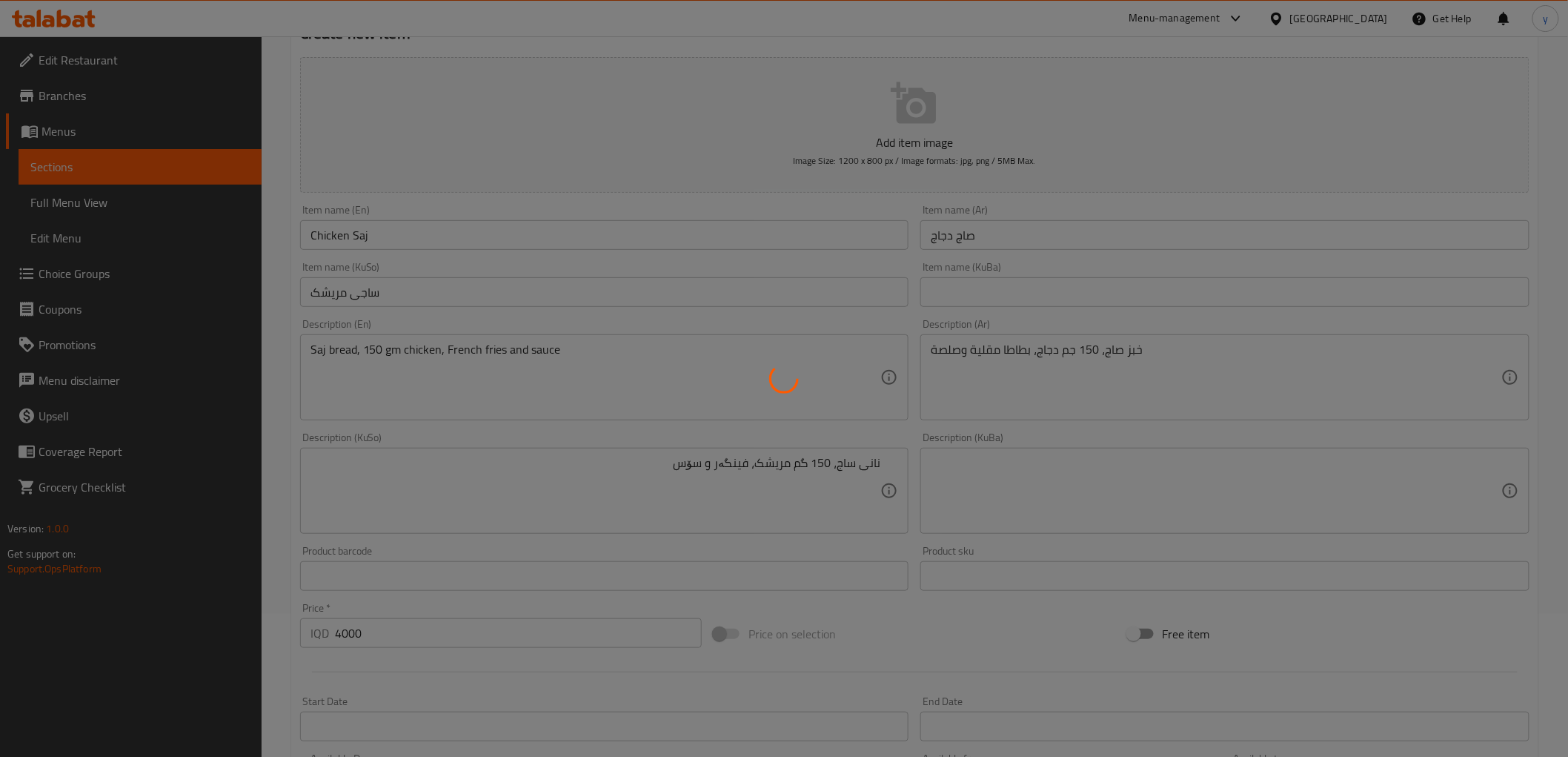
scroll to position [0, 0]
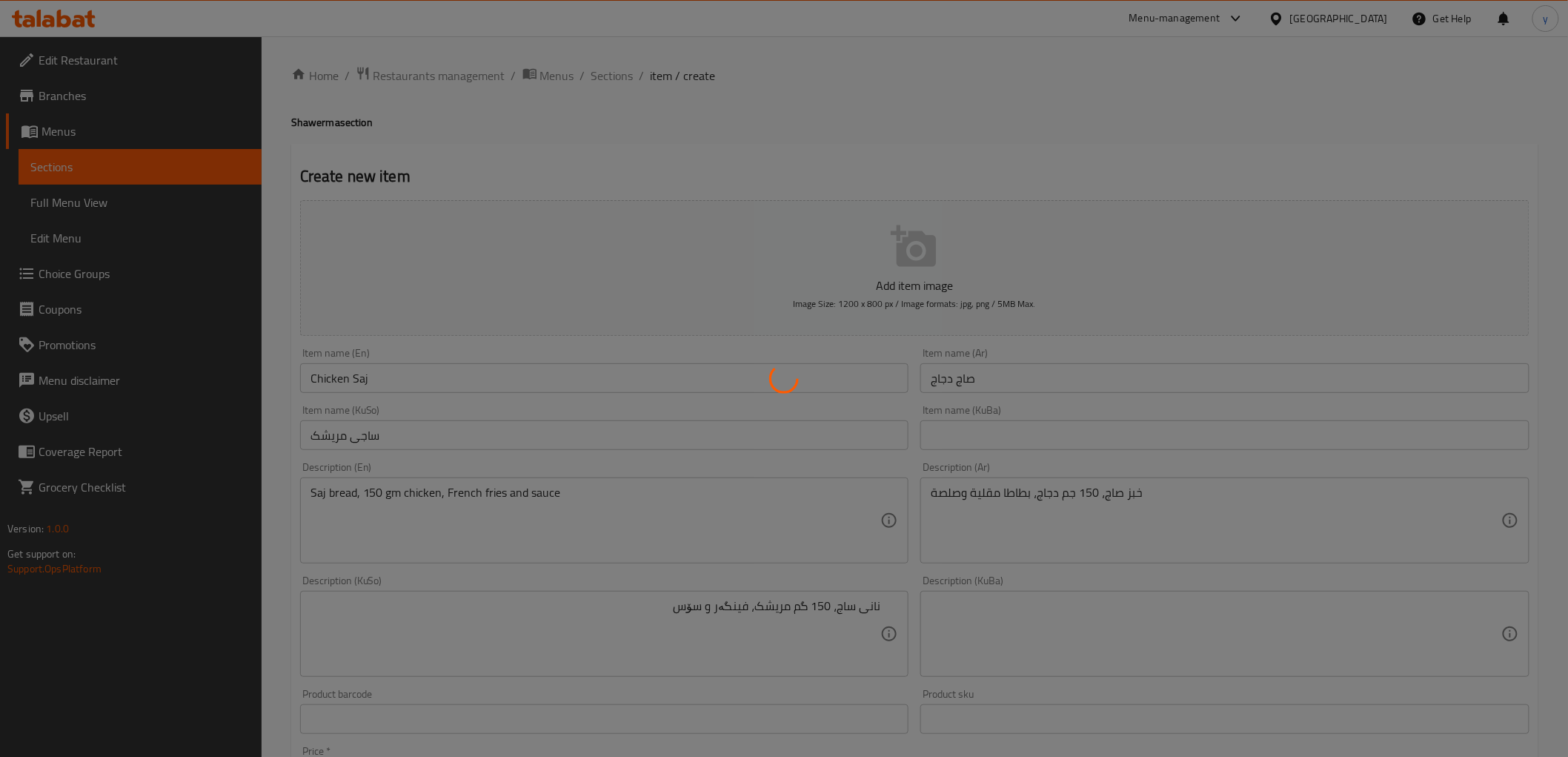
type input "0"
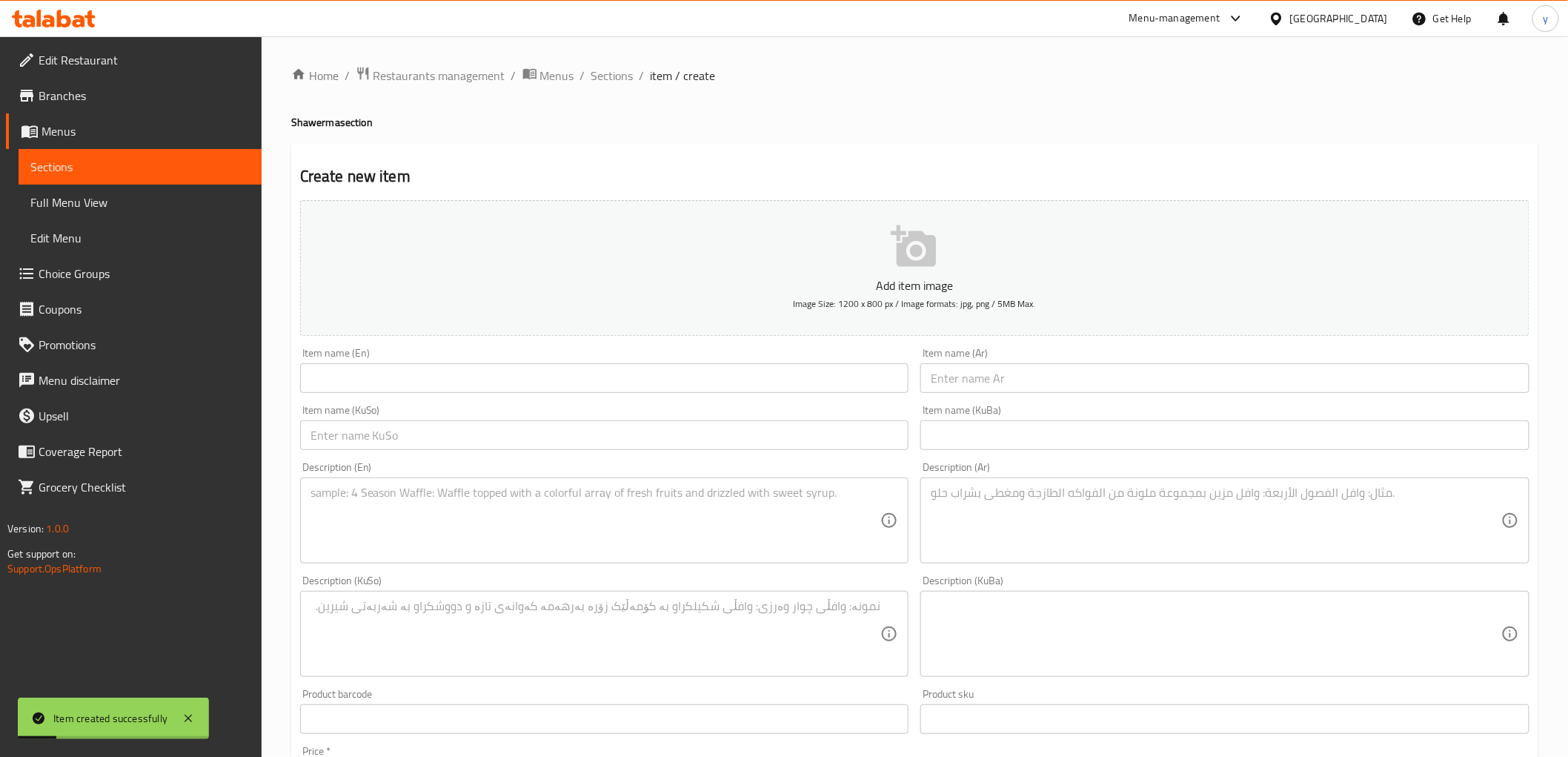
click at [971, 500] on textarea at bounding box center [1216, 520] width 571 height 70
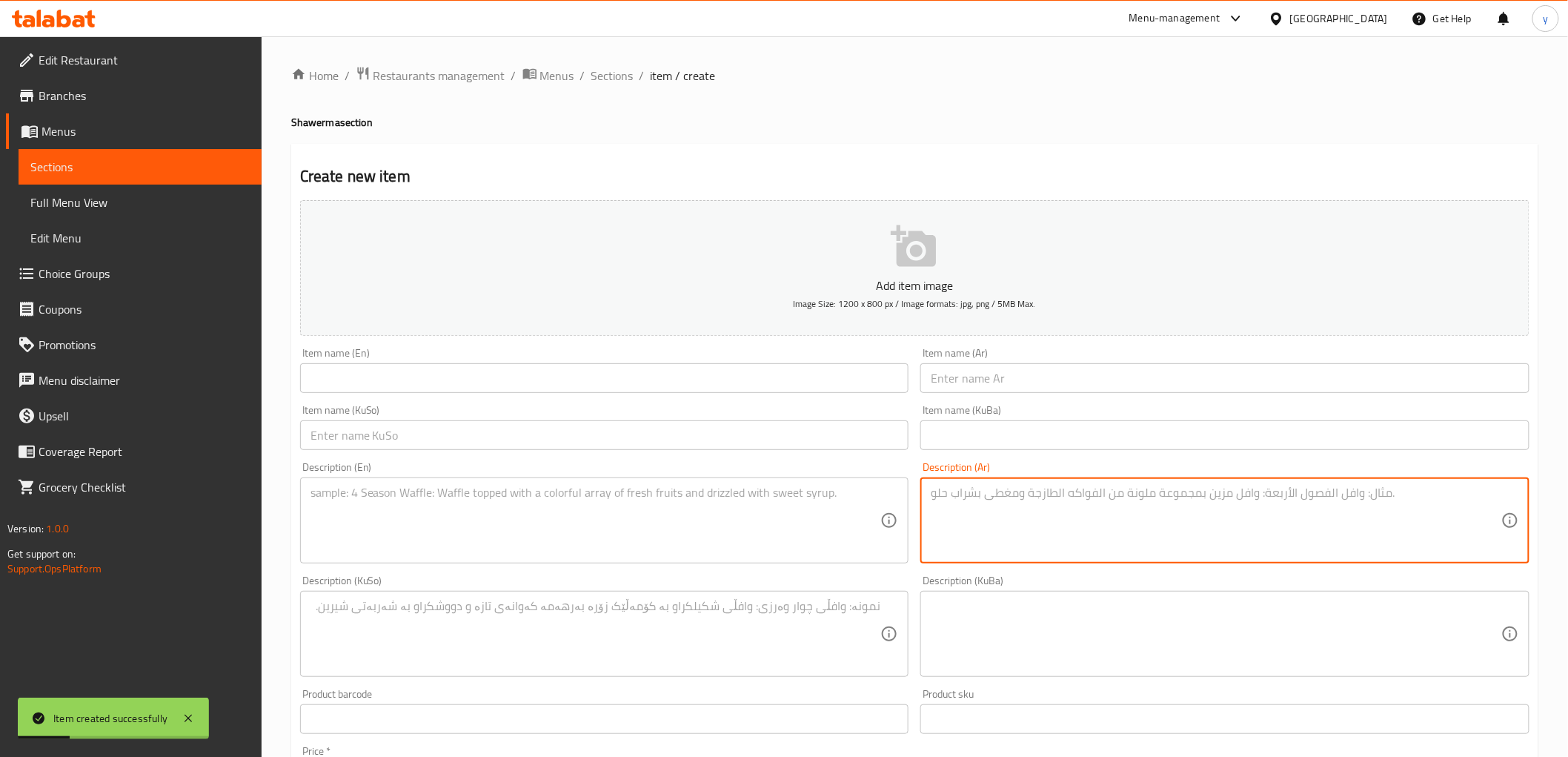
click at [967, 352] on div "Item name (Ar) Item name (Ar)" at bounding box center [1225, 370] width 609 height 45
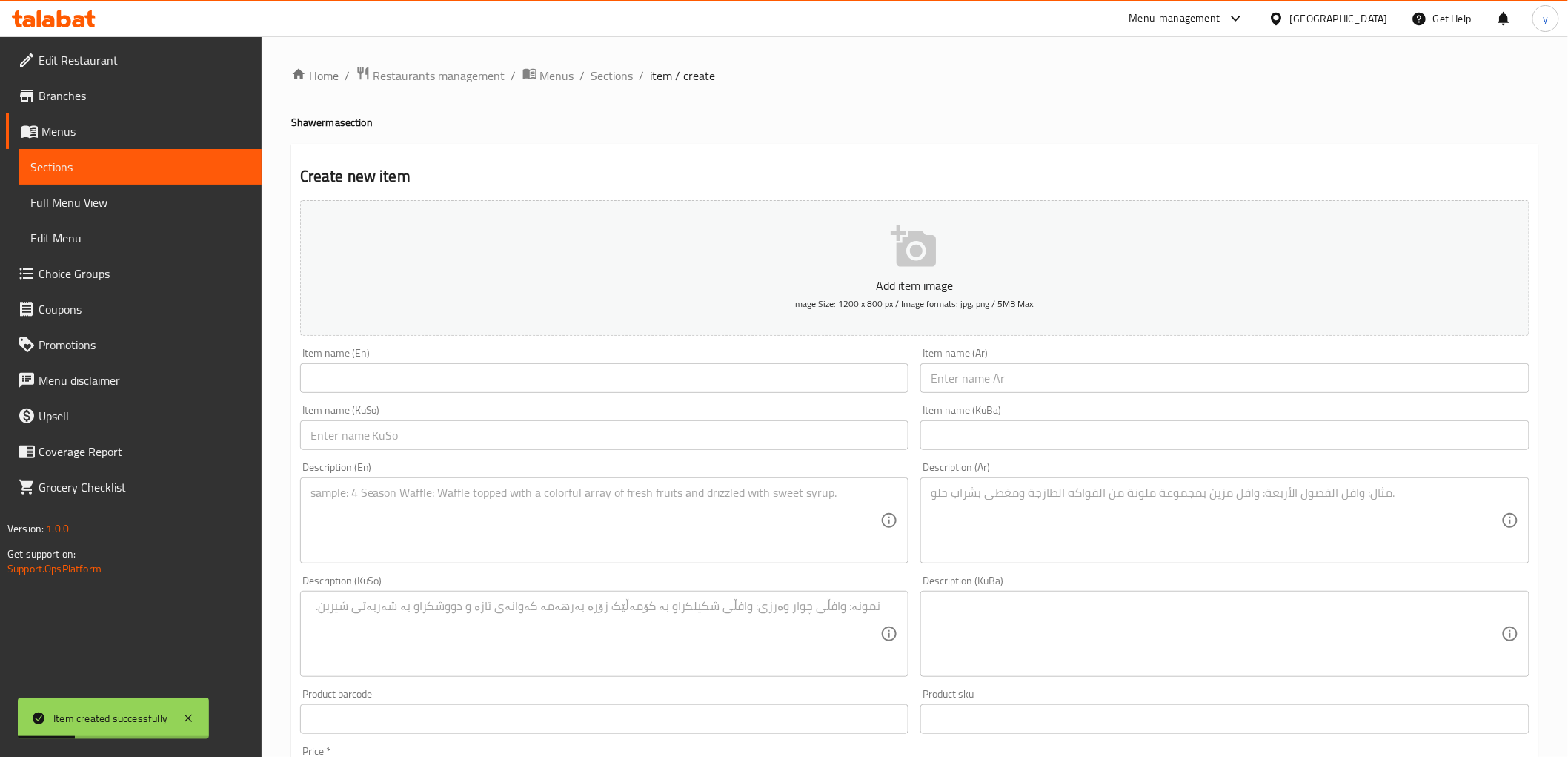
drag, startPoint x: 974, startPoint y: 369, endPoint x: 966, endPoint y: 386, distance: 18.8
click at [974, 369] on input "text" at bounding box center [1225, 378] width 609 height 29
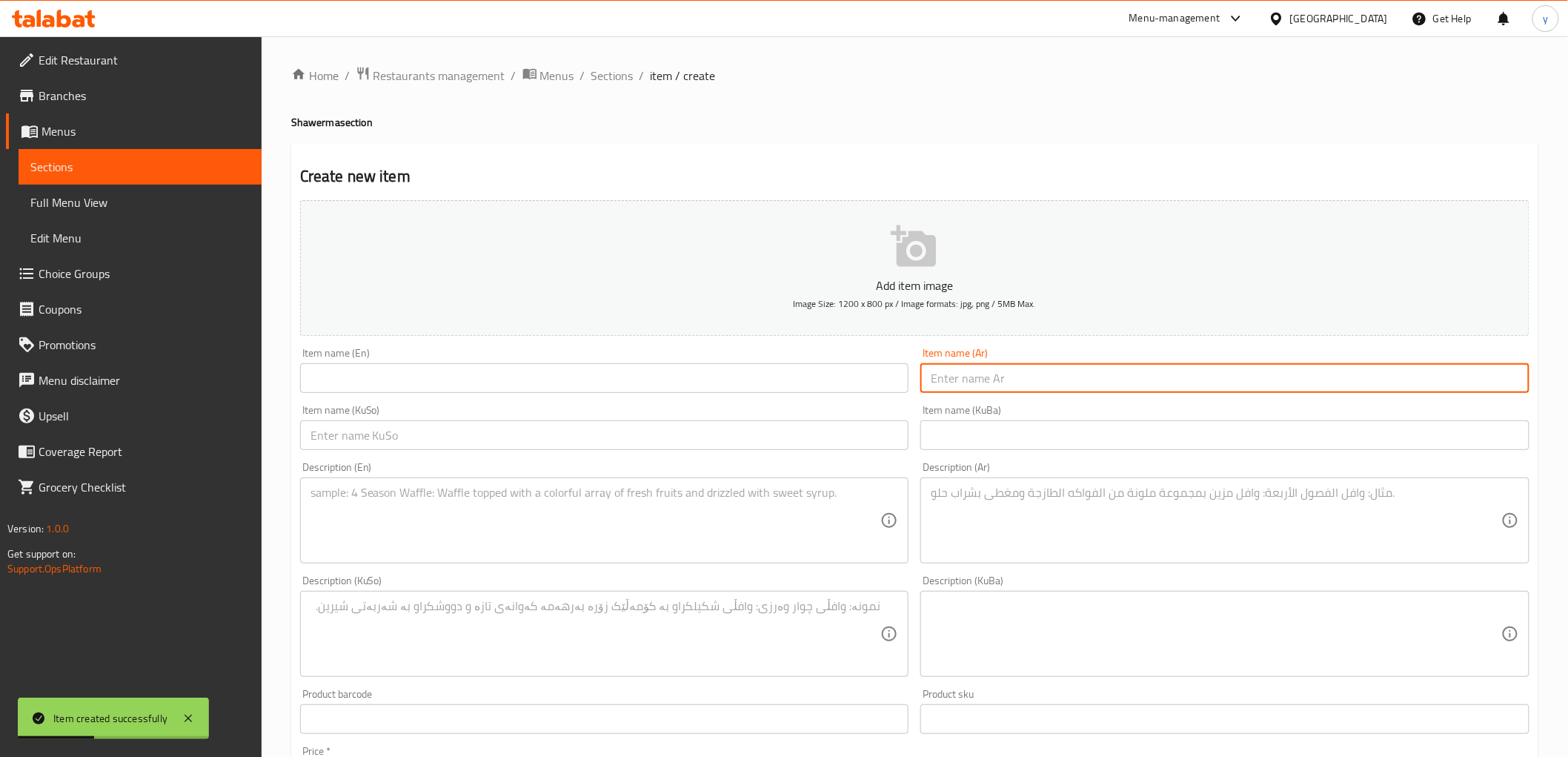
paste input "وجبة صاج دجاج"
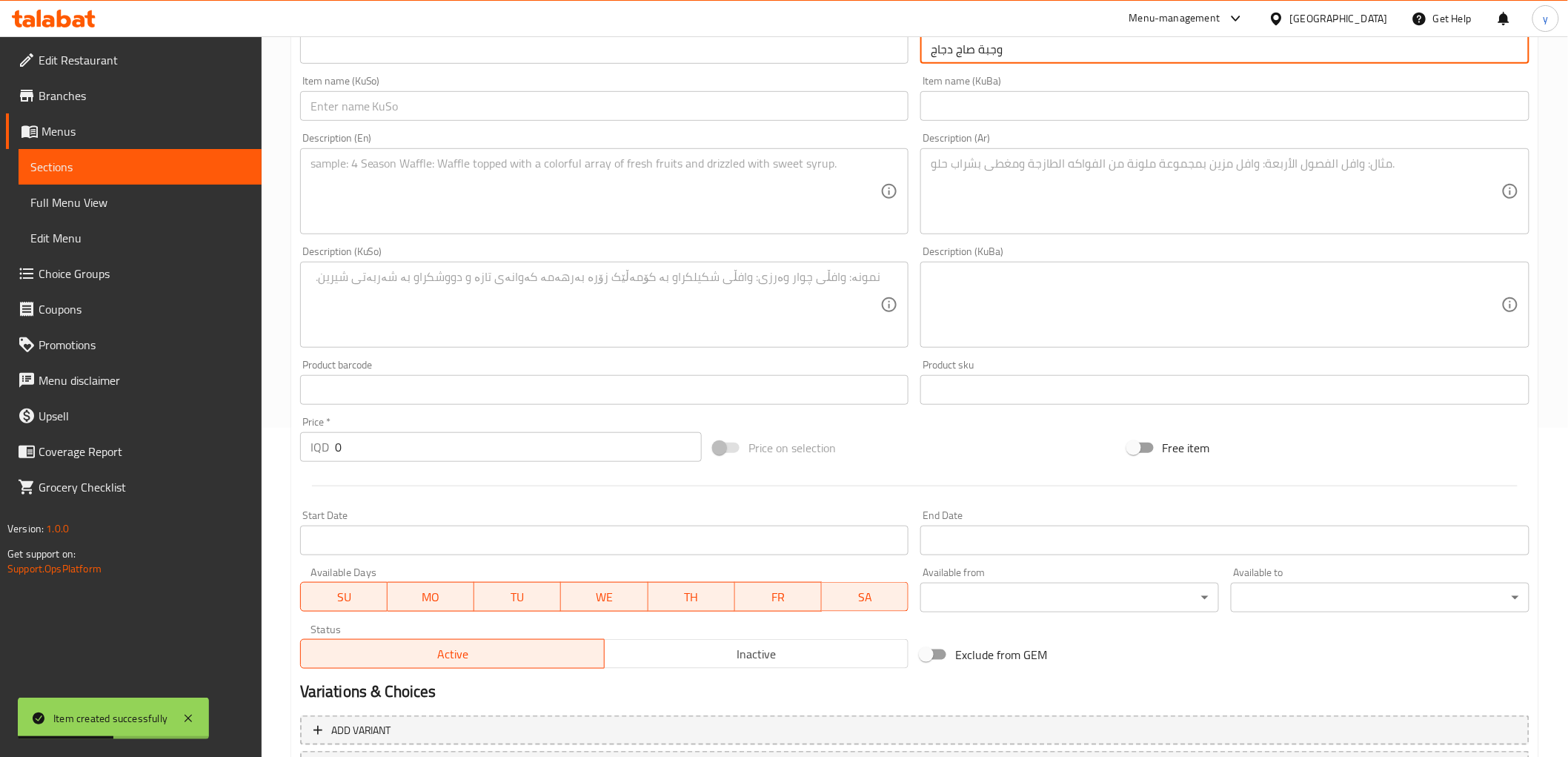
type input "وجبة صاج دجاج"
drag, startPoint x: 360, startPoint y: 451, endPoint x: 321, endPoint y: 456, distance: 39.3
click at [321, 456] on div "IQD 0 Price *" at bounding box center [501, 446] width 402 height 29
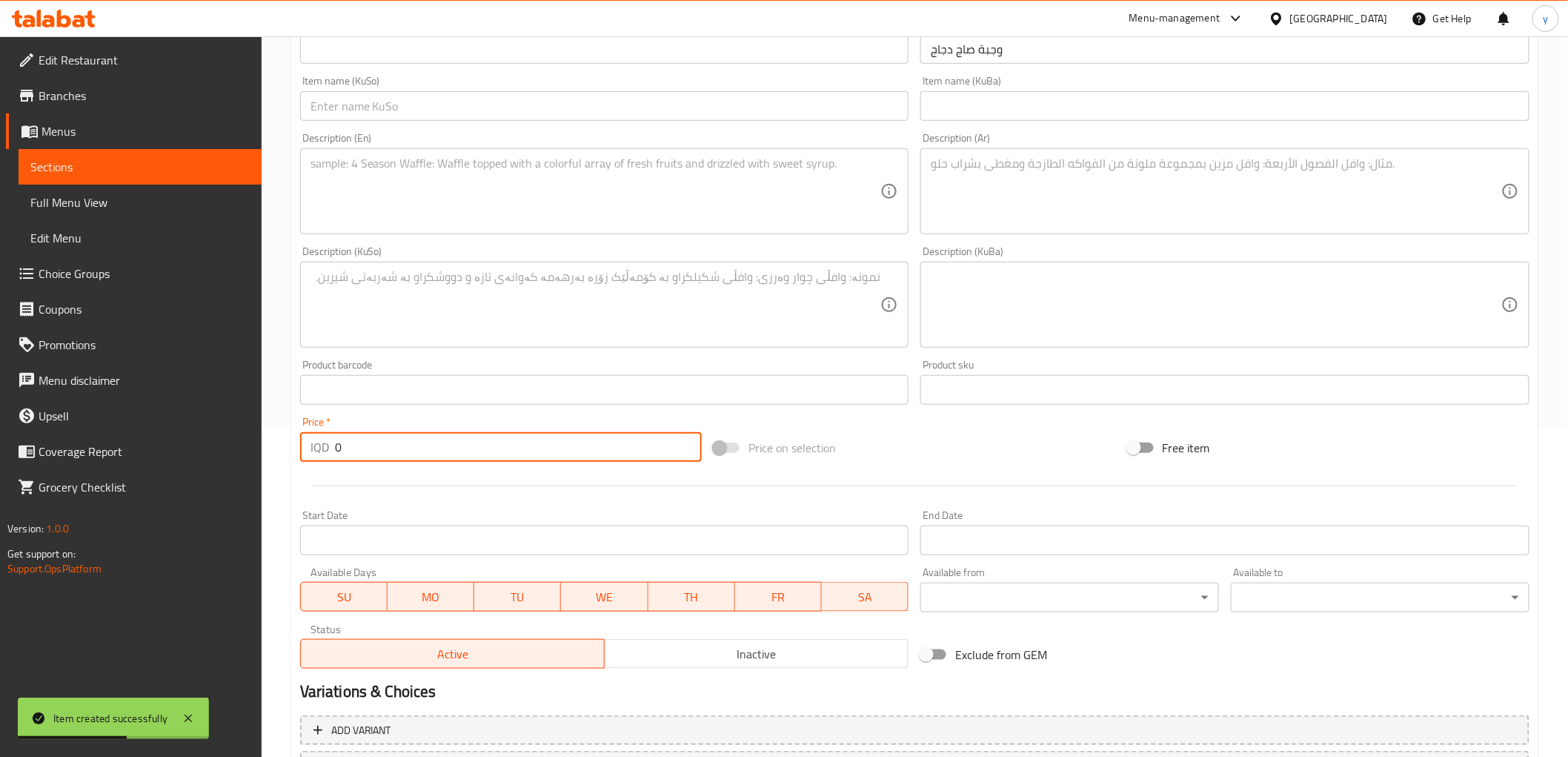
paste input "600"
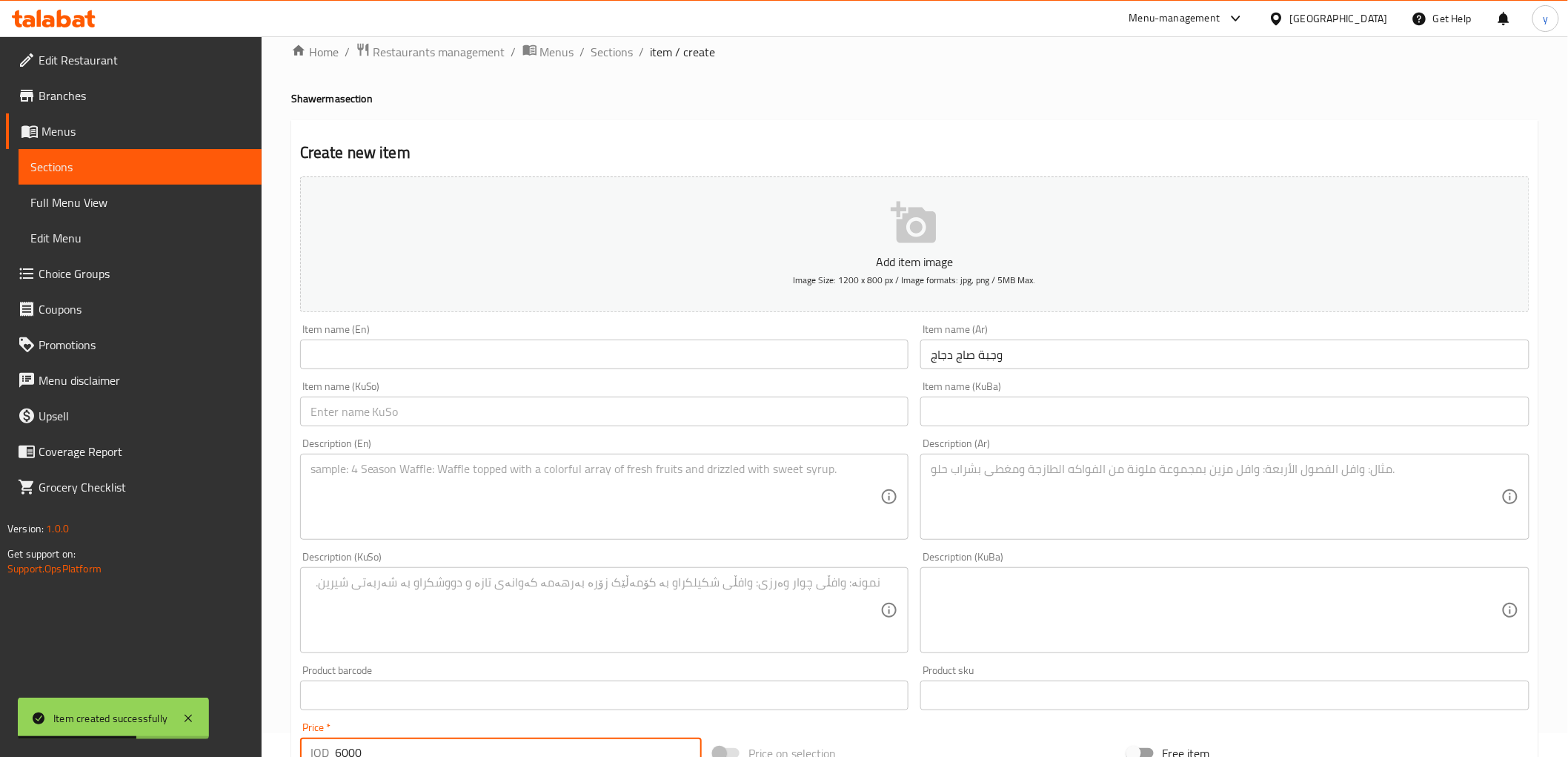
scroll to position [0, 0]
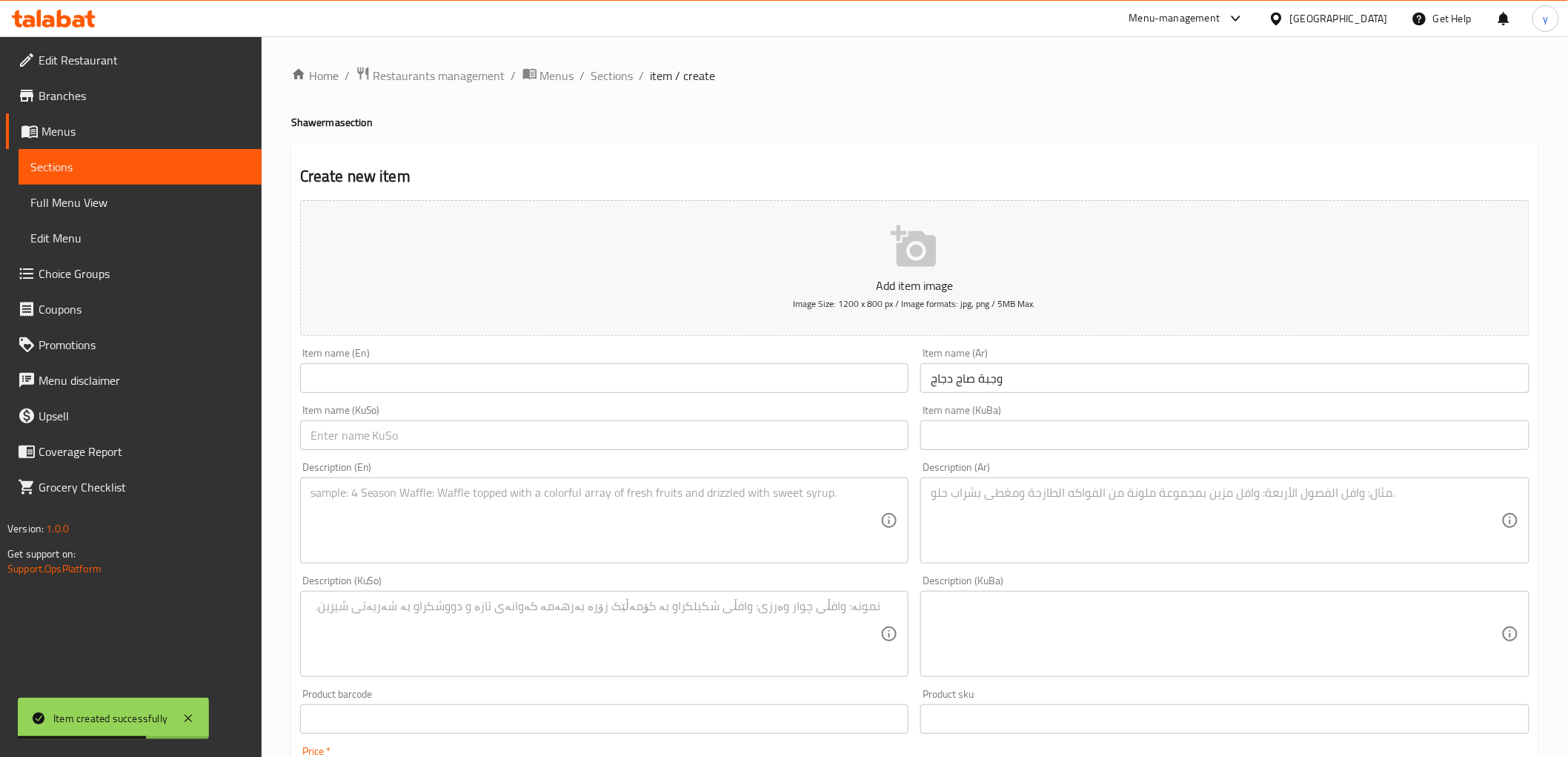
type input "6000"
click at [754, 431] on input "text" at bounding box center [605, 434] width 609 height 29
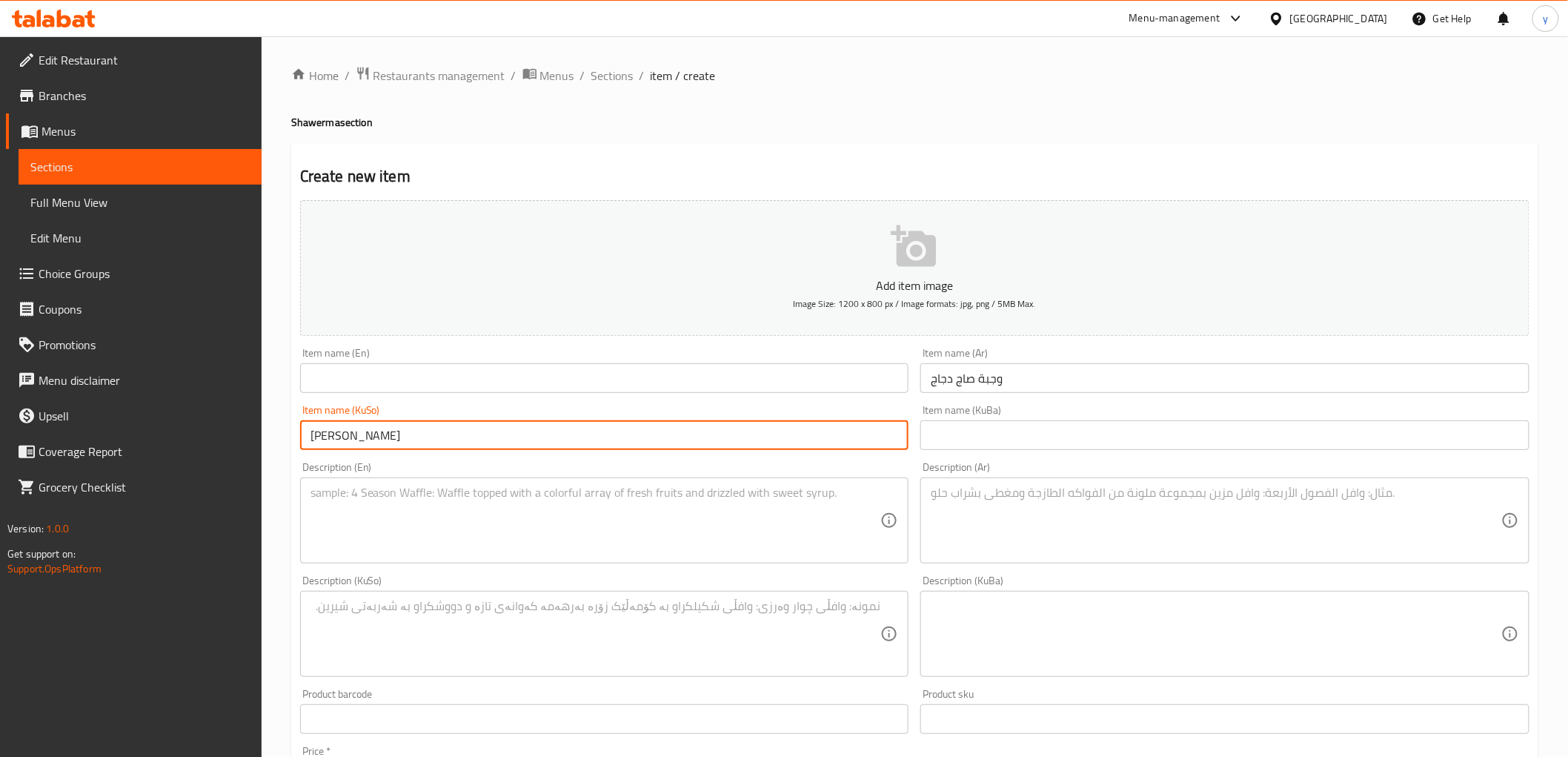
type input "[PERSON_NAME]"
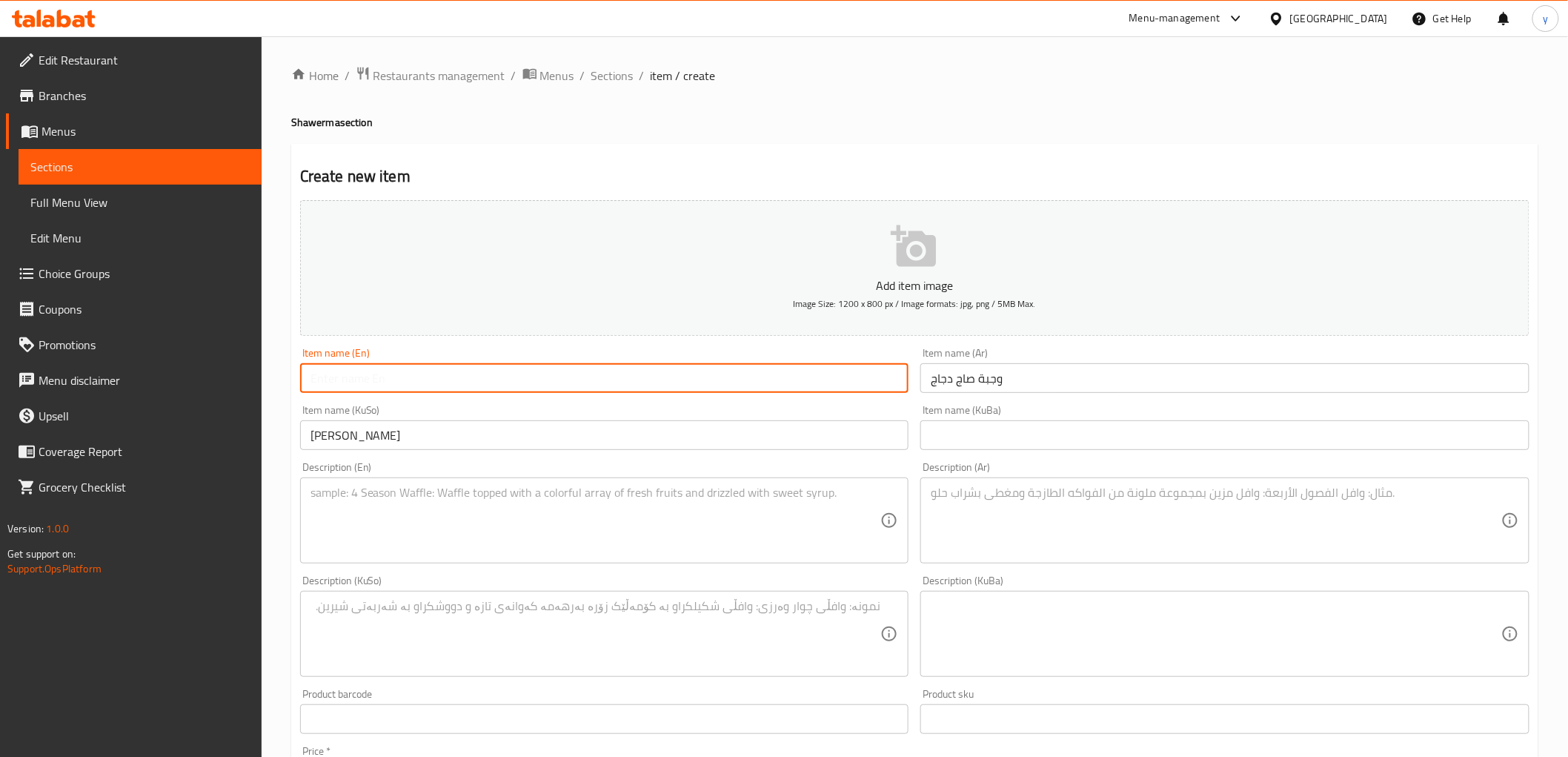
click at [504, 382] on input "text" at bounding box center [605, 378] width 609 height 29
type input "Chicken Saj Meal"
click at [1043, 508] on textarea at bounding box center [1216, 520] width 571 height 70
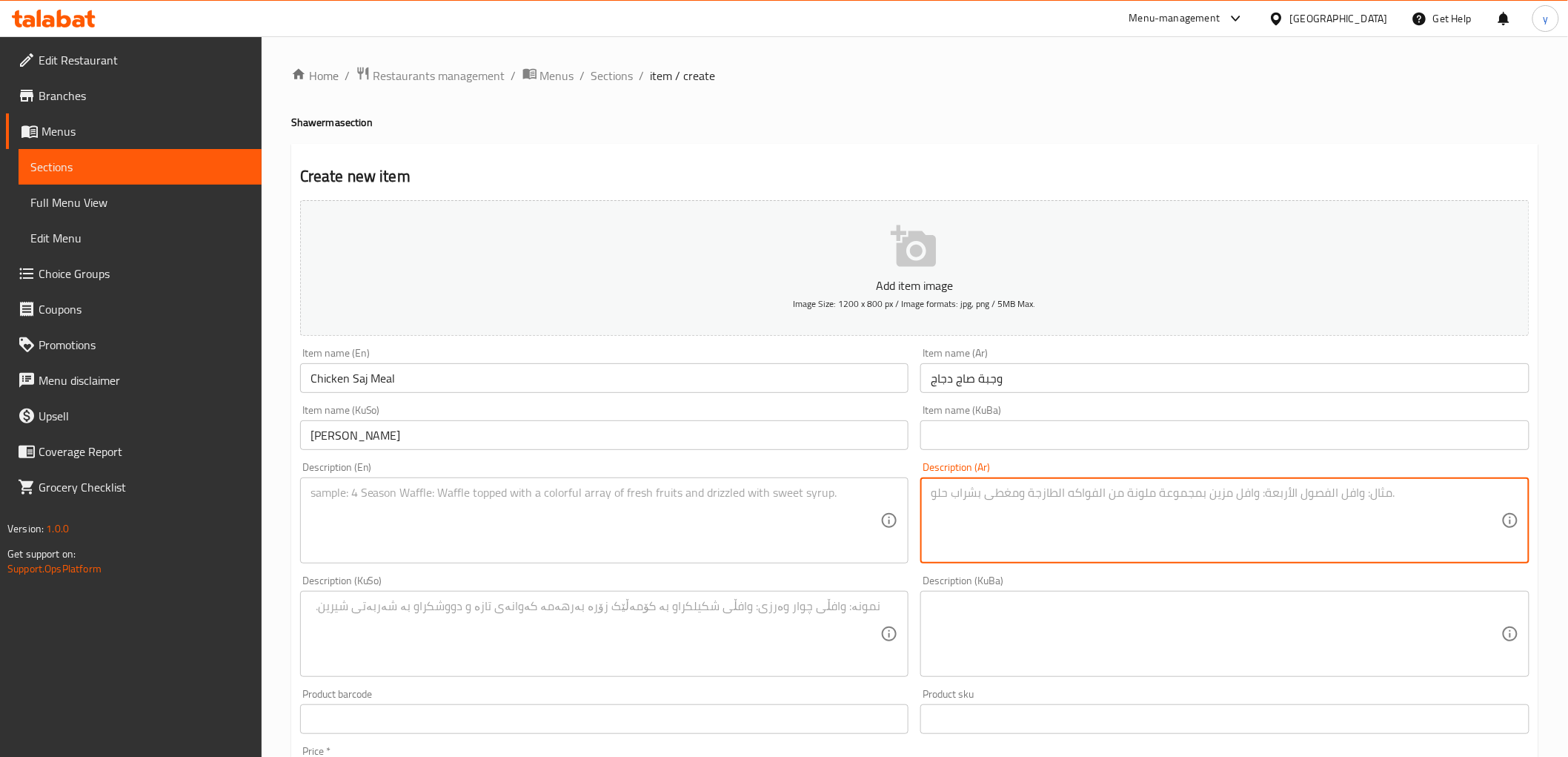
paste textarea "صاج دجاج يقدم مع طبق بطاطا مقلية، صلصة، مخلل وبيبسي"
type textarea "صاج دجاج يقدم مع طبق بطاطا مقلية، صلصة، مخلل وبيبسي"
click at [743, 507] on textarea at bounding box center [596, 520] width 571 height 70
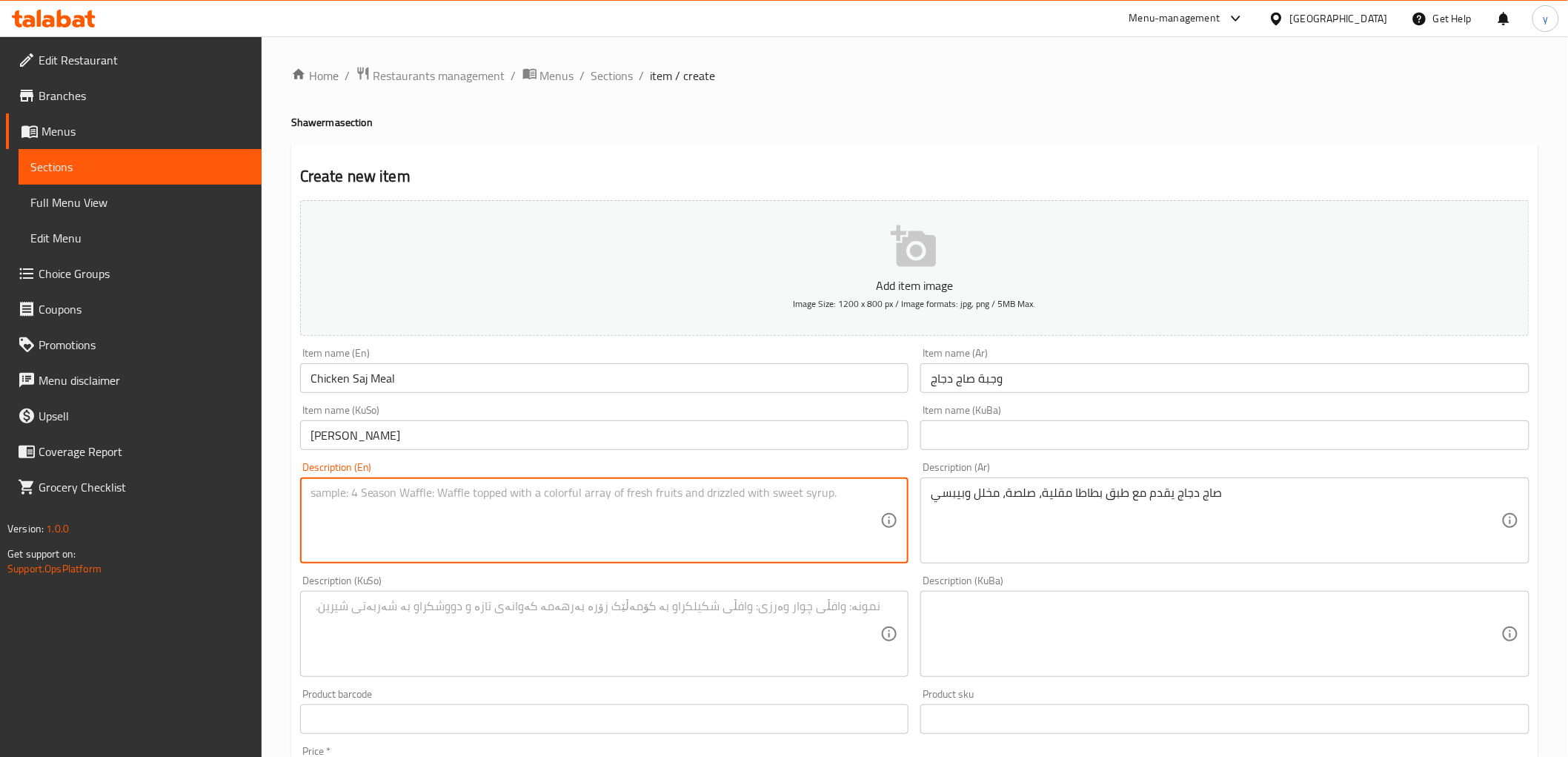
paste textarea "Chicken saj served with French fries plate, sauce, pickles and Pepsi"
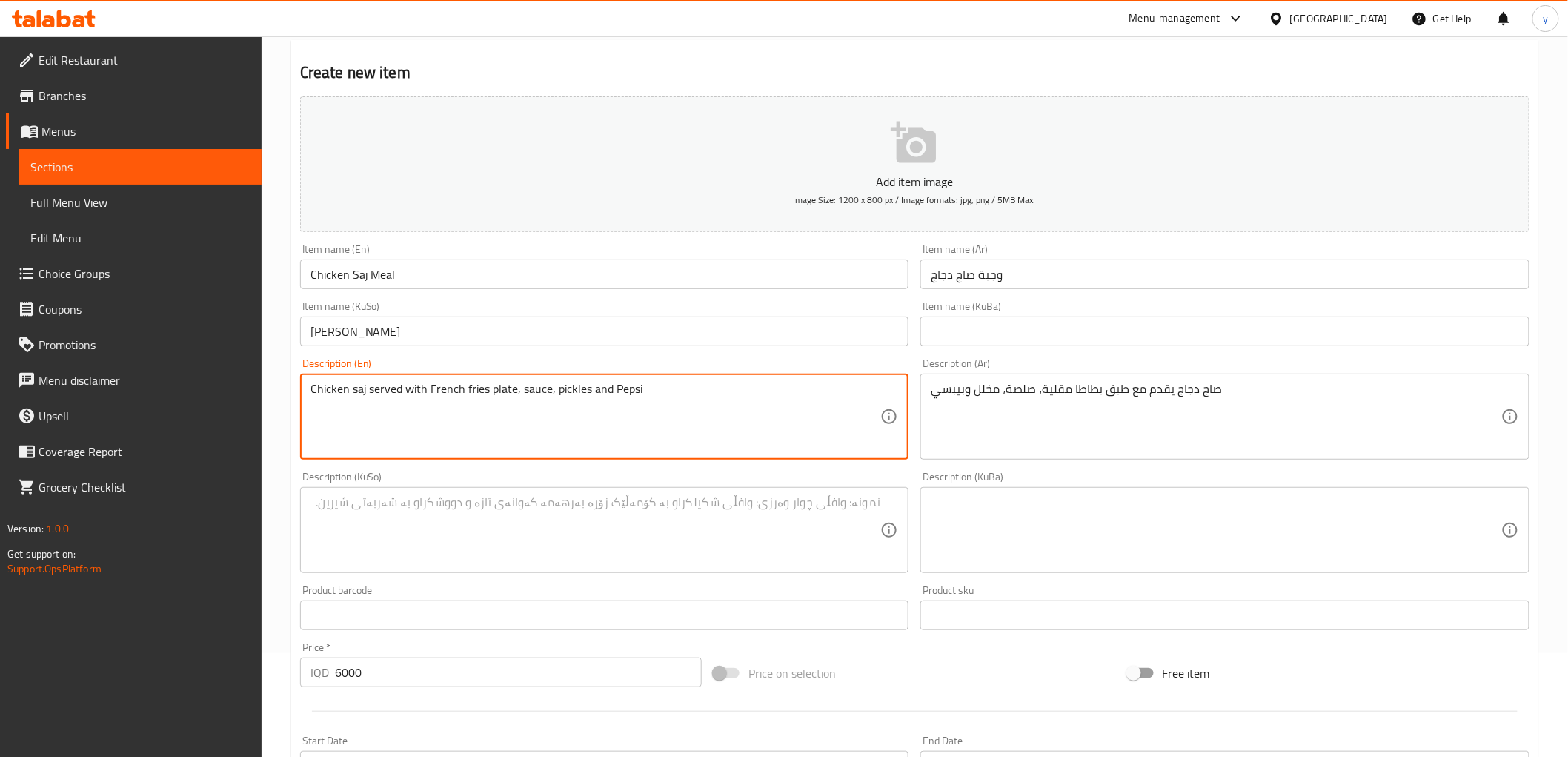
scroll to position [164, 0]
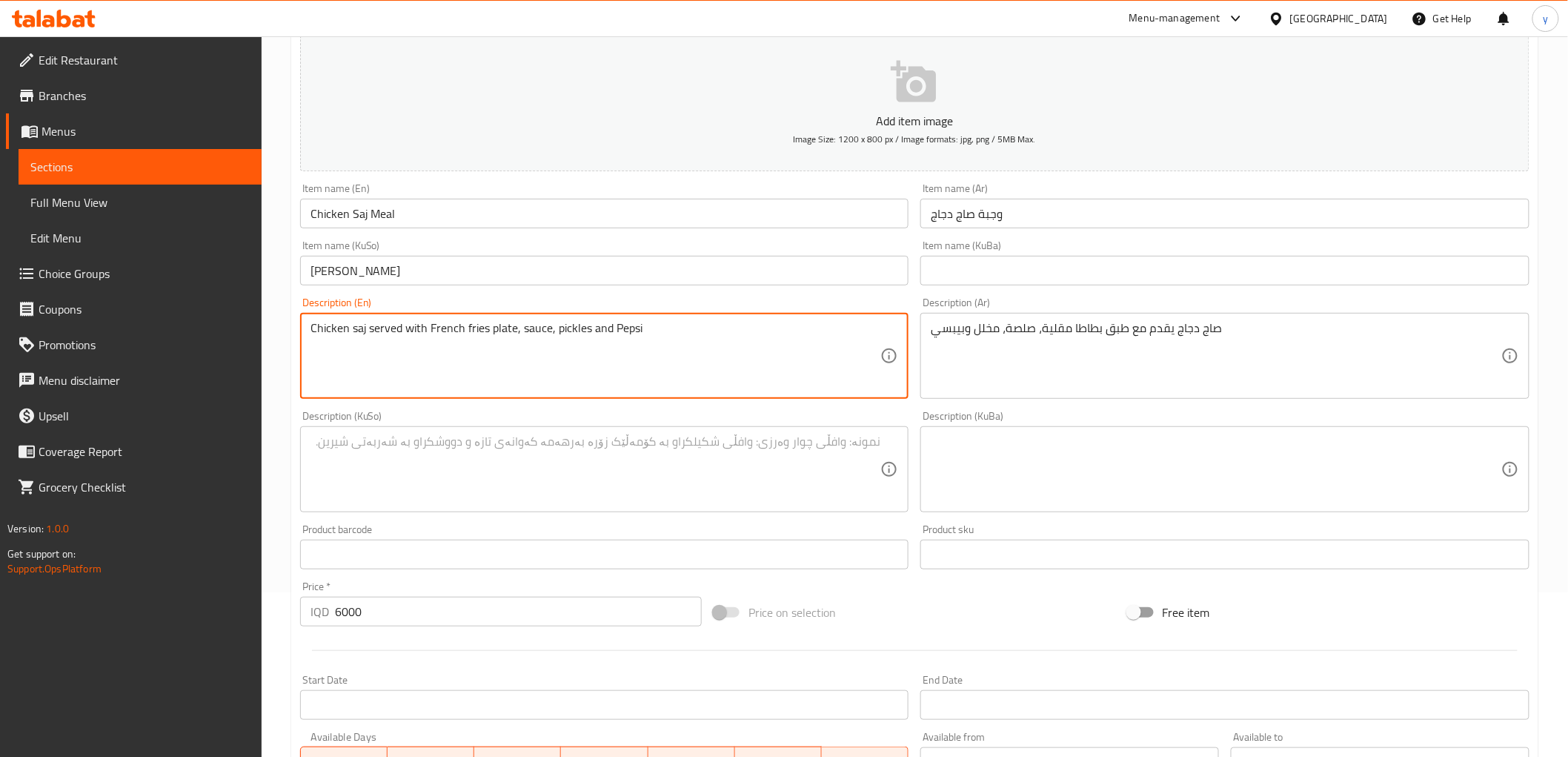
type textarea "Chicken saj served with French fries plate, sauce, pickles and Pepsi"
click at [668, 483] on textarea at bounding box center [596, 469] width 571 height 70
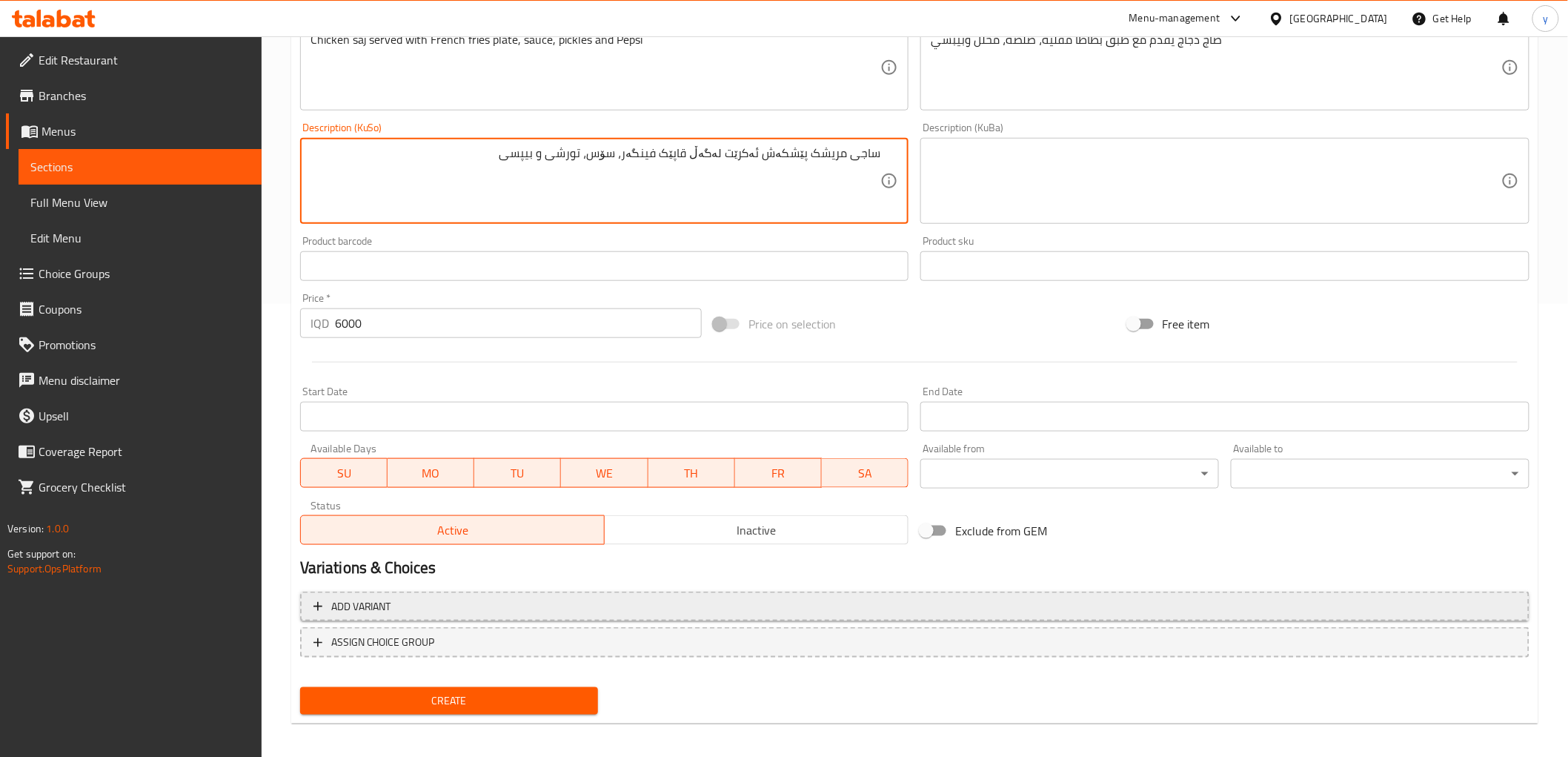
scroll to position [458, 0]
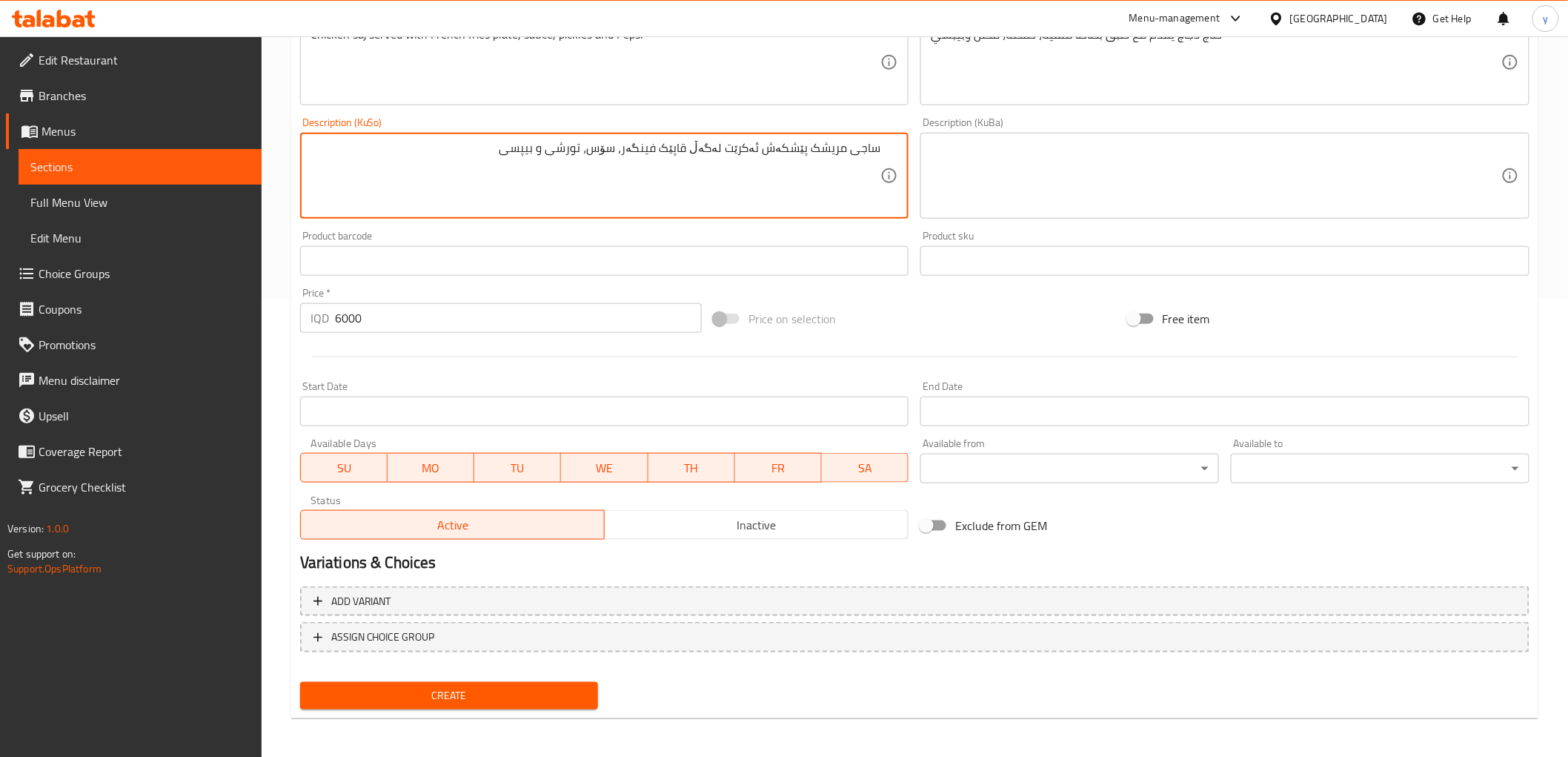
type textarea "ساجی مریشک پێشکەش ئەکرێت لەگەڵ قاپێک فینگەر، سۆس، تورشی و بیپسی"
click at [508, 691] on span "Create" at bounding box center [449, 695] width 275 height 19
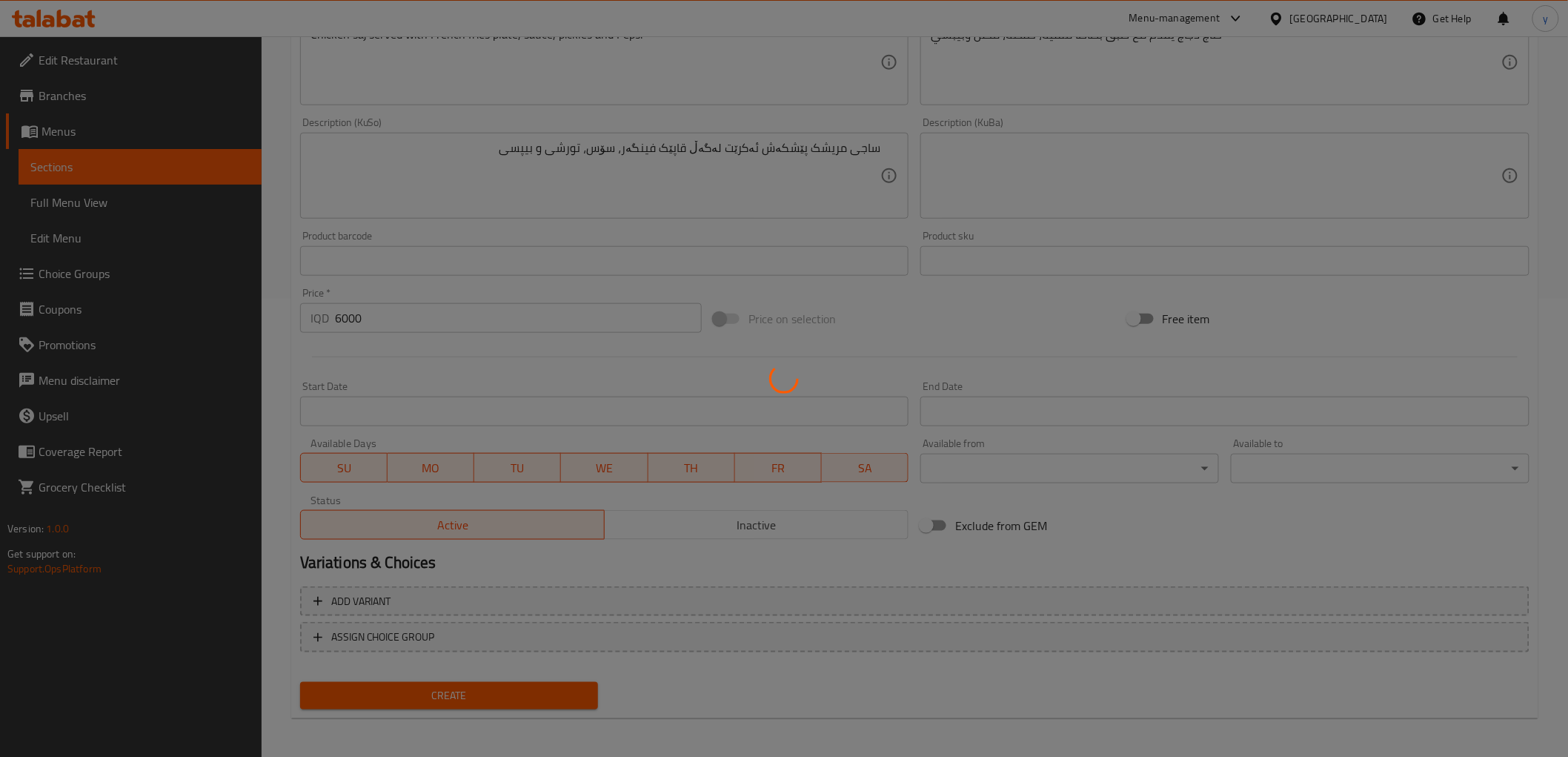
type input "0"
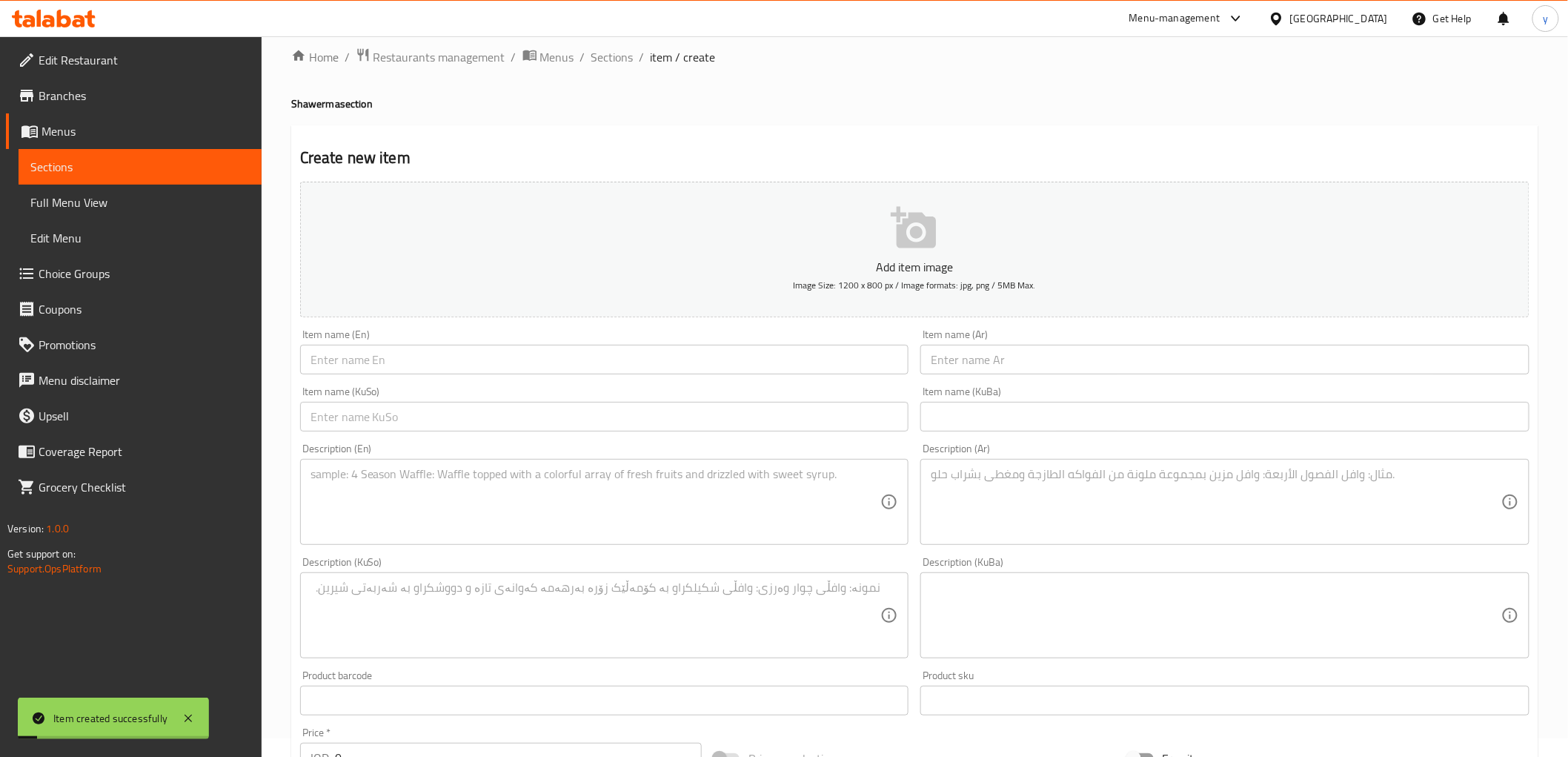
scroll to position [0, 0]
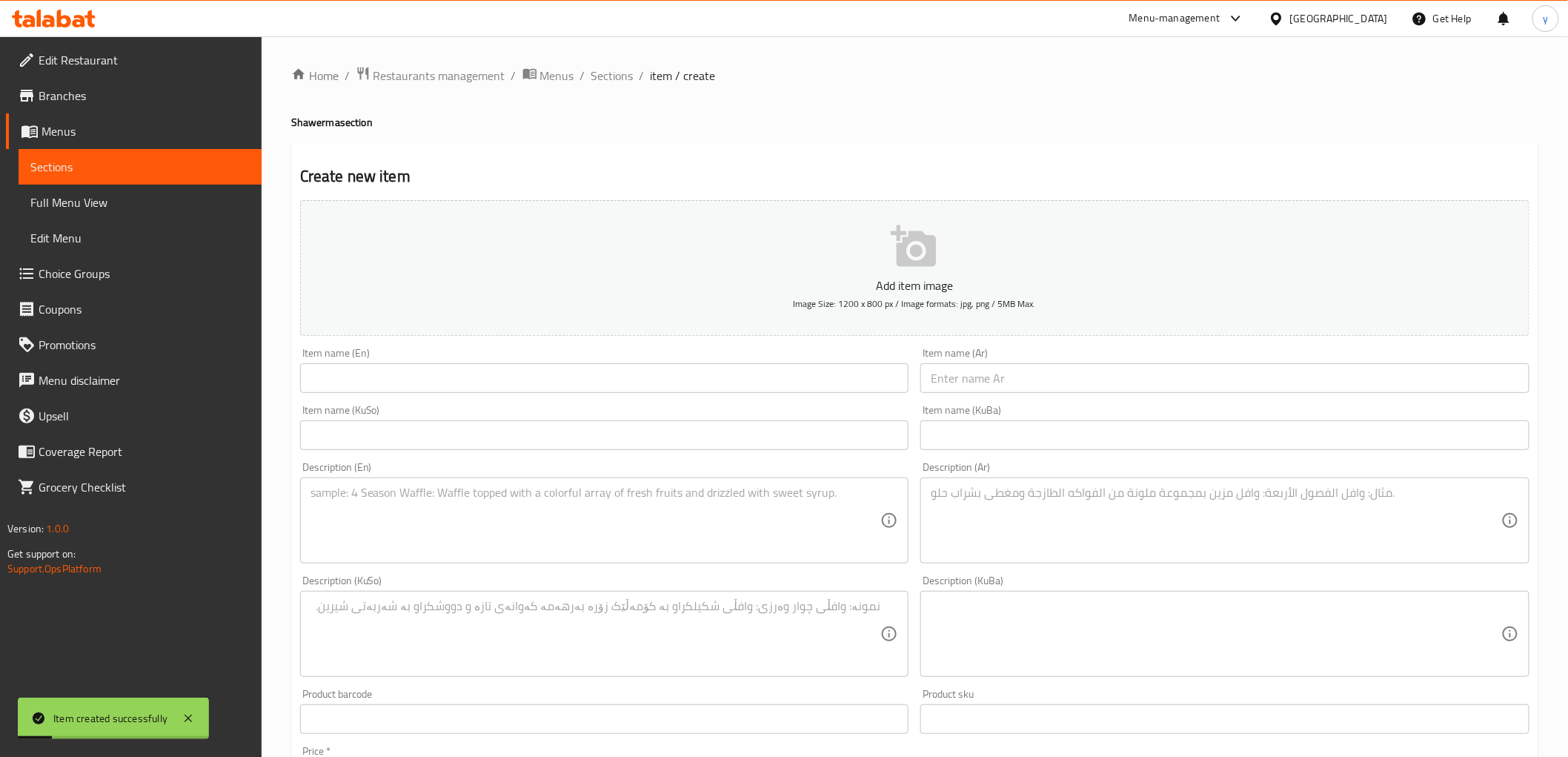
click at [615, 87] on div "Home / Restaurants management / Menus / Sections / item / create Shawerma secti…" at bounding box center [914, 627] width 1248 height 1122
click at [615, 78] on span "Sections" at bounding box center [613, 75] width 42 height 18
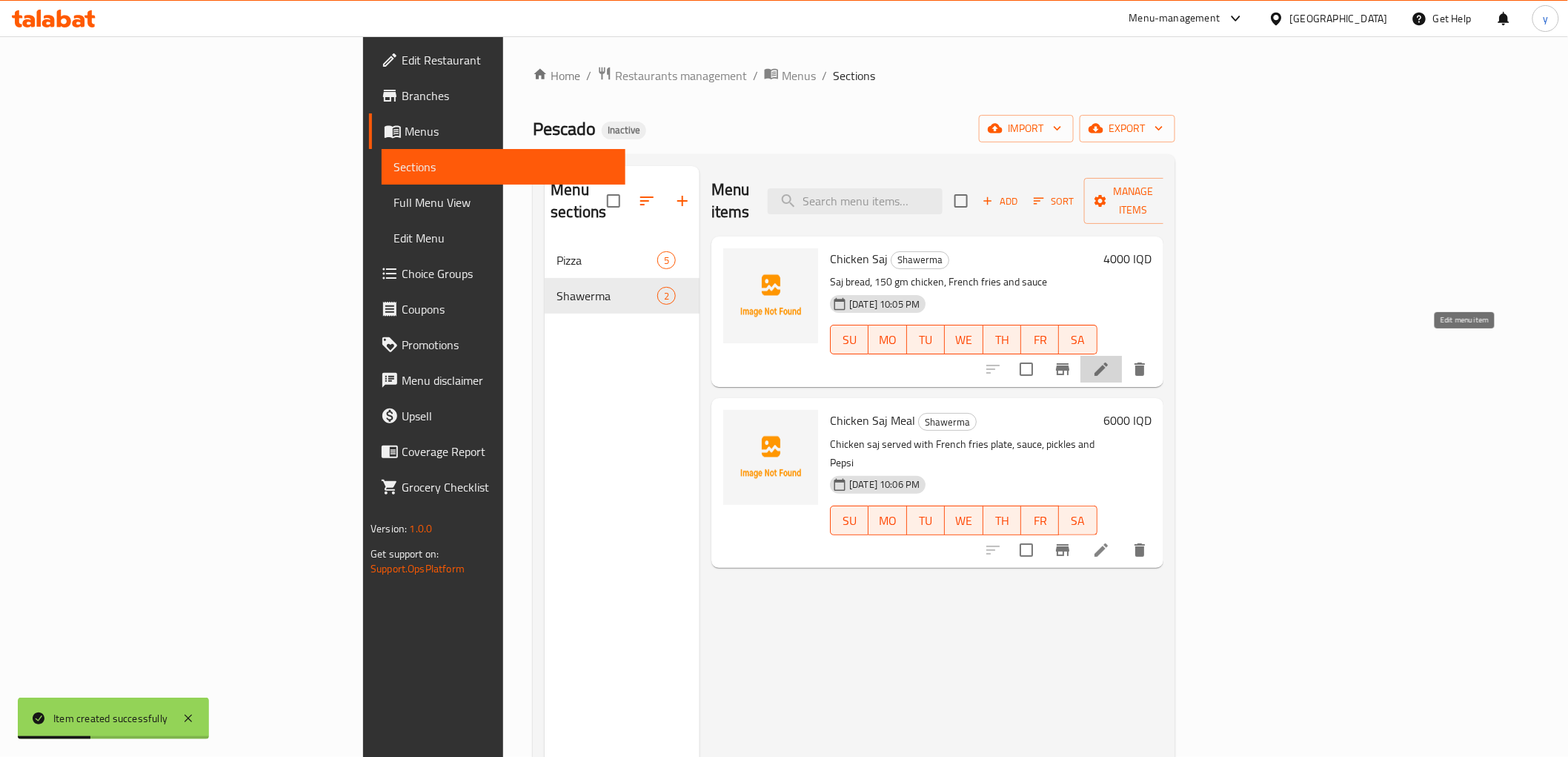
click at [1108, 363] on icon at bounding box center [1101, 369] width 14 height 14
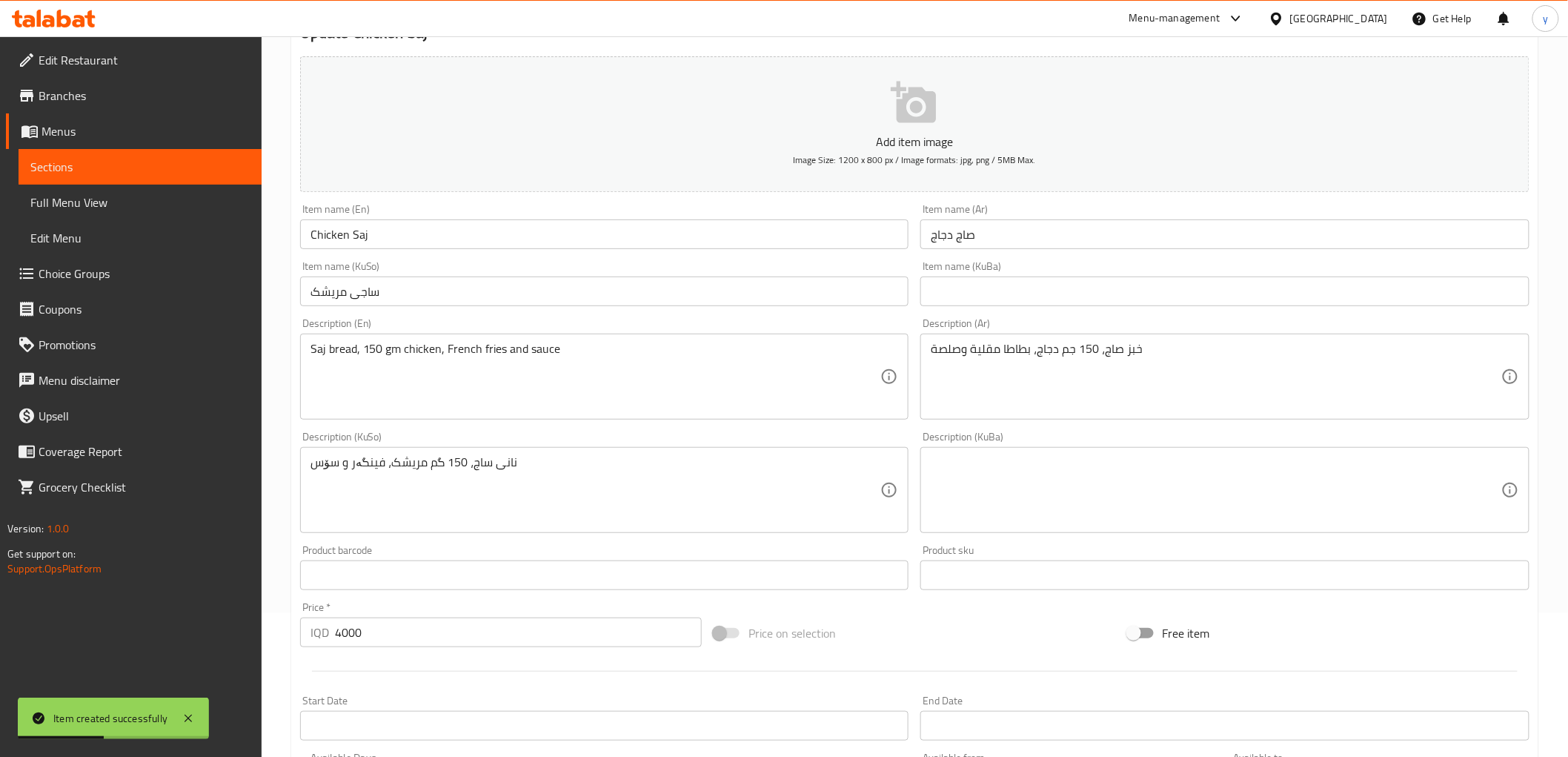
scroll to position [164, 0]
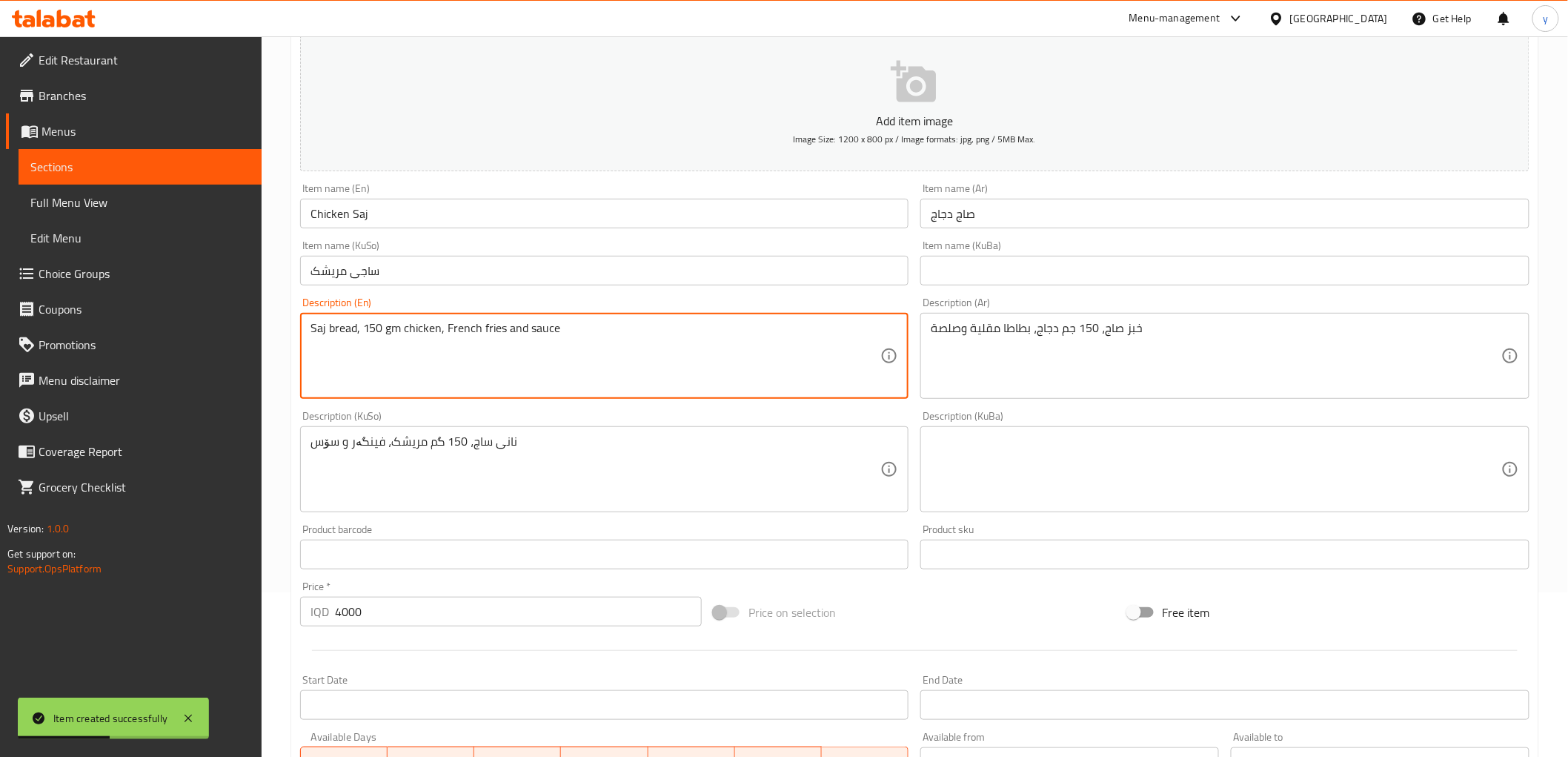
click at [664, 336] on textarea "Saj bread, 150 gm chicken, French fries and sauce" at bounding box center [596, 356] width 571 height 70
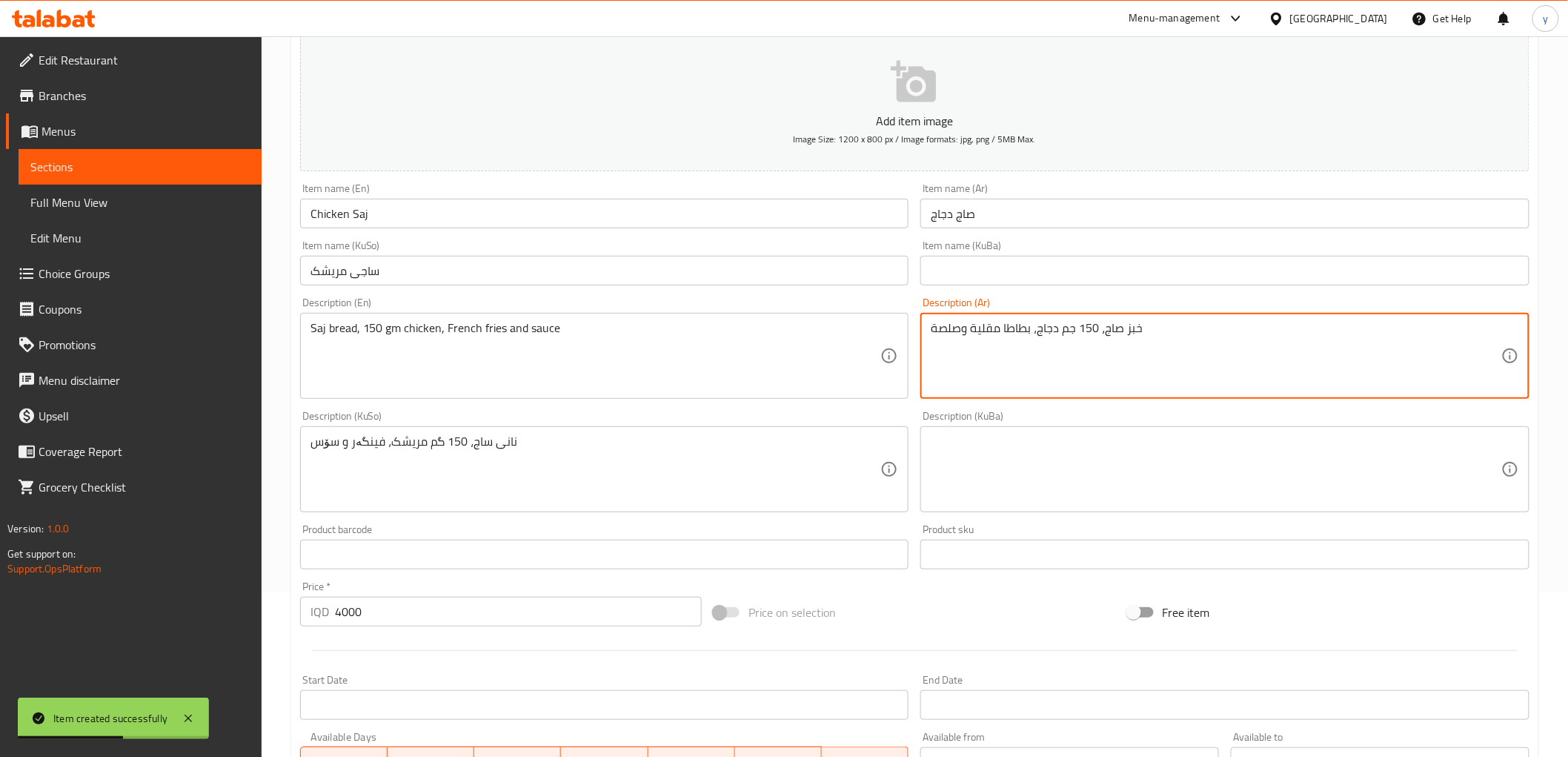
click at [1075, 342] on textarea "خبز صاج، 150 جم دجاج، بطاطا مقلية وصلصة" at bounding box center [1216, 356] width 571 height 70
click at [639, 473] on textarea "نانی ساج، 150 گم مریشک، فینگەر و سۆس" at bounding box center [596, 469] width 571 height 70
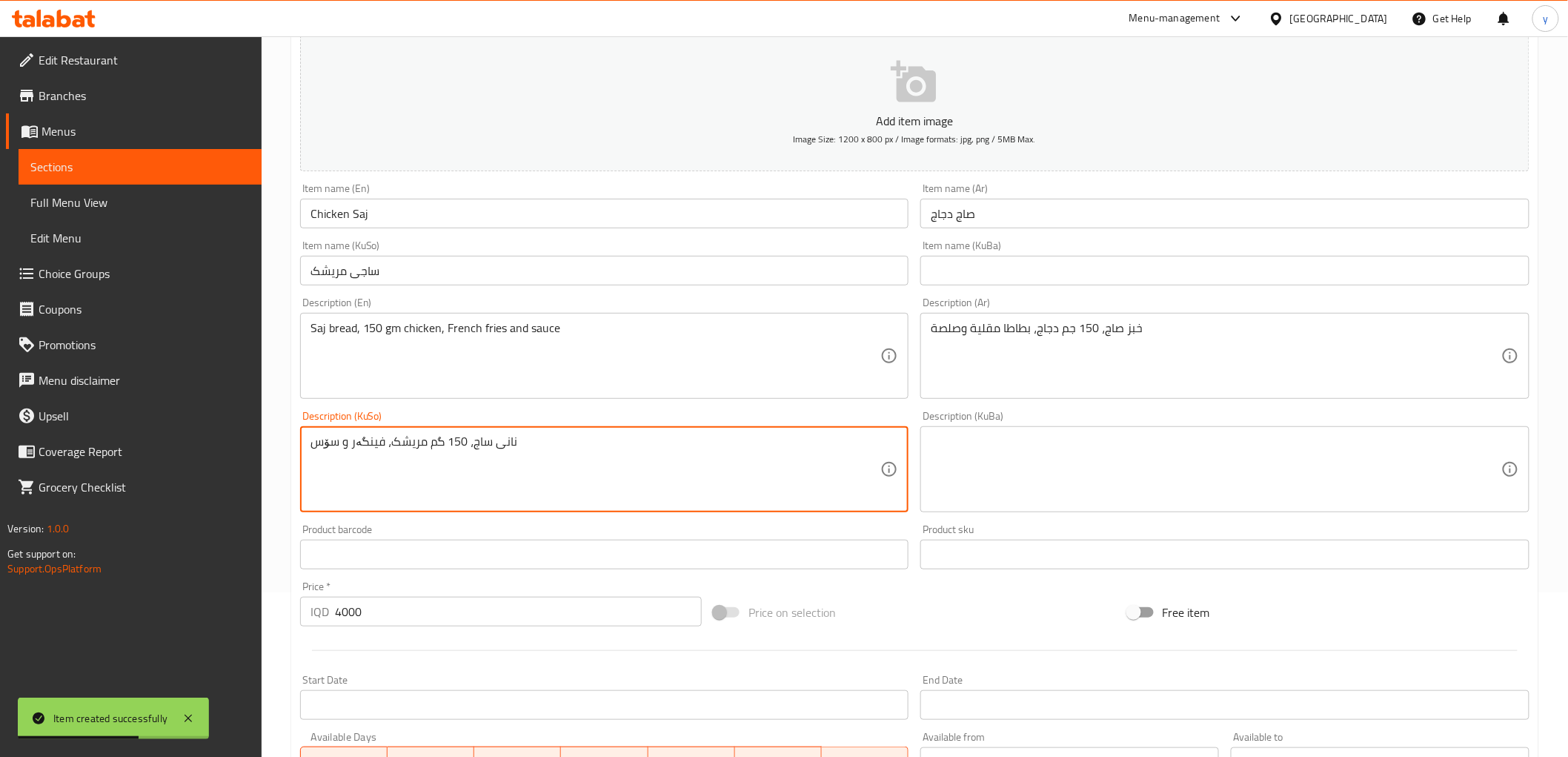
click at [639, 473] on textarea "نانی ساج، 150 گم مریشک، فینگەر و سۆس" at bounding box center [596, 469] width 571 height 70
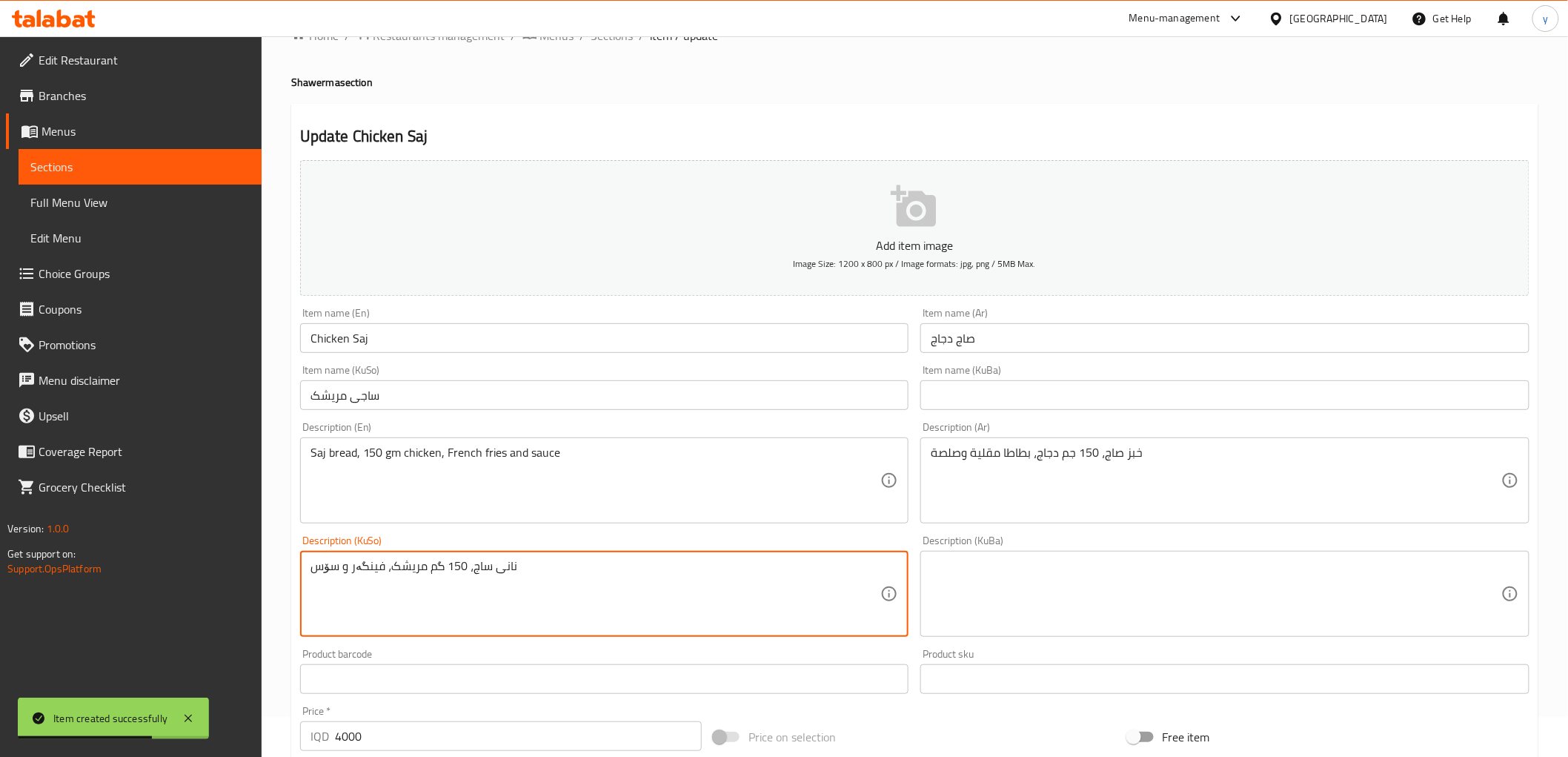
scroll to position [0, 0]
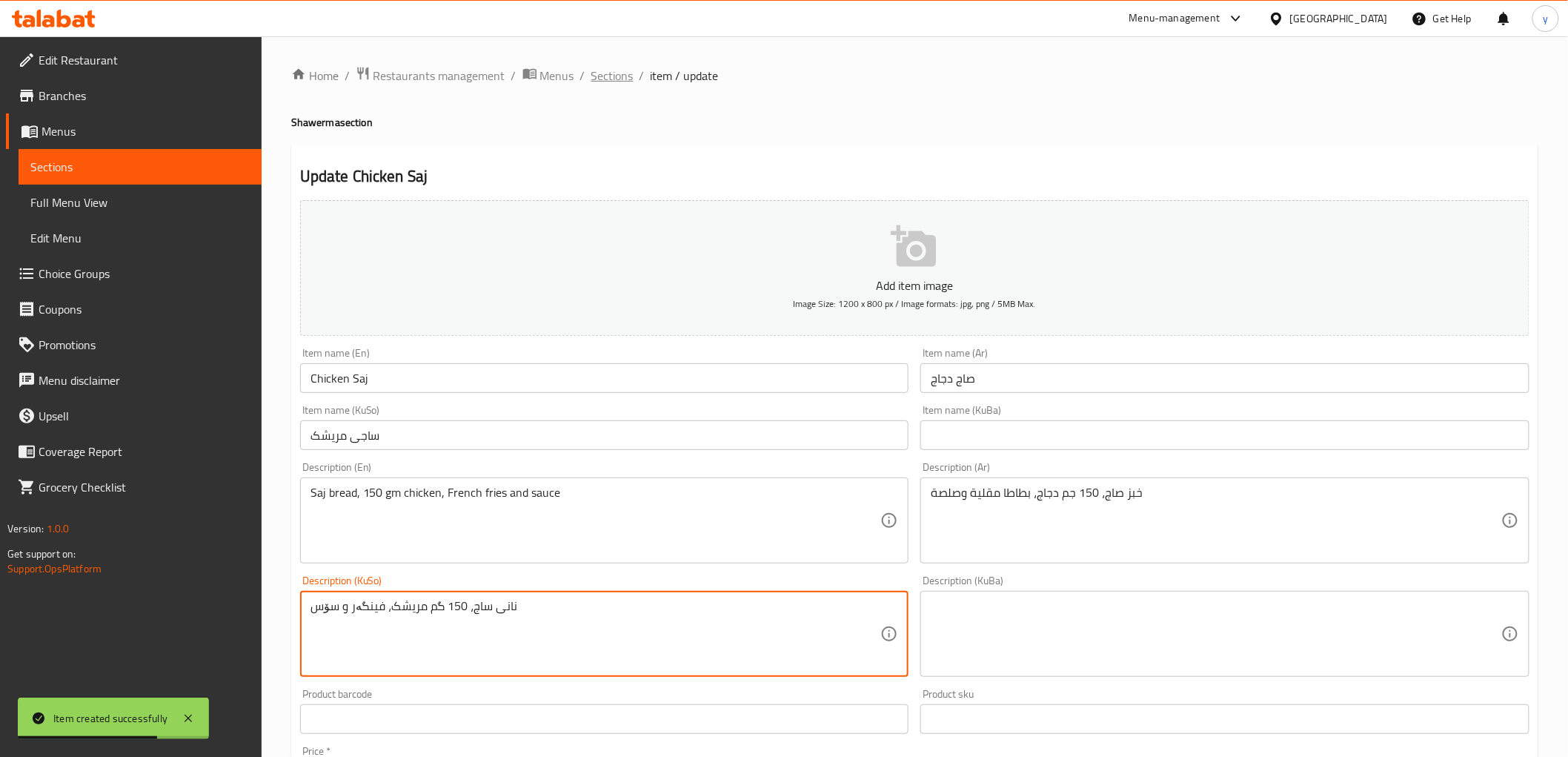
click at [614, 77] on span "Sections" at bounding box center [613, 75] width 42 height 18
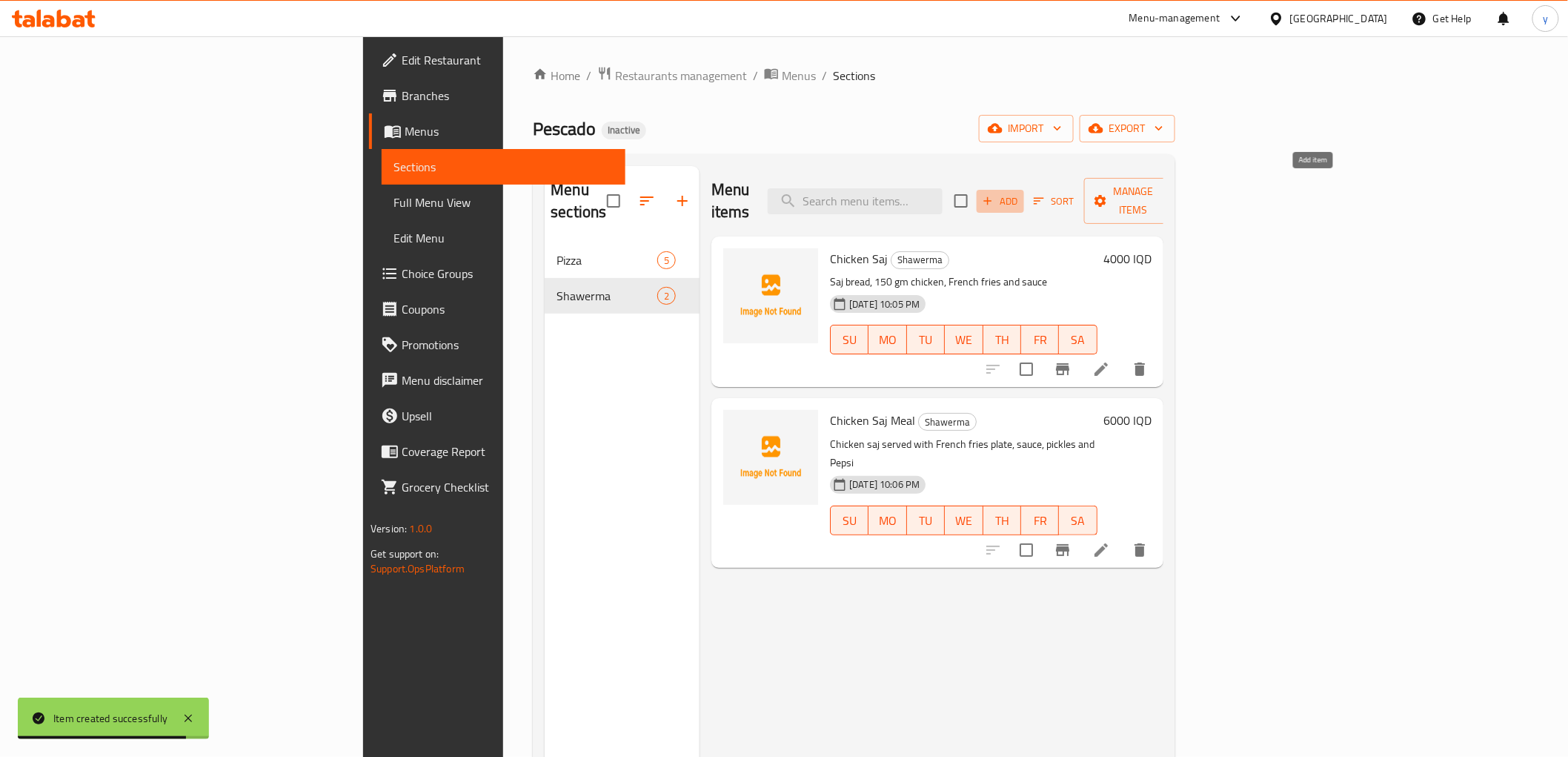
click at [1021, 193] on span "Add" at bounding box center [1000, 201] width 40 height 17
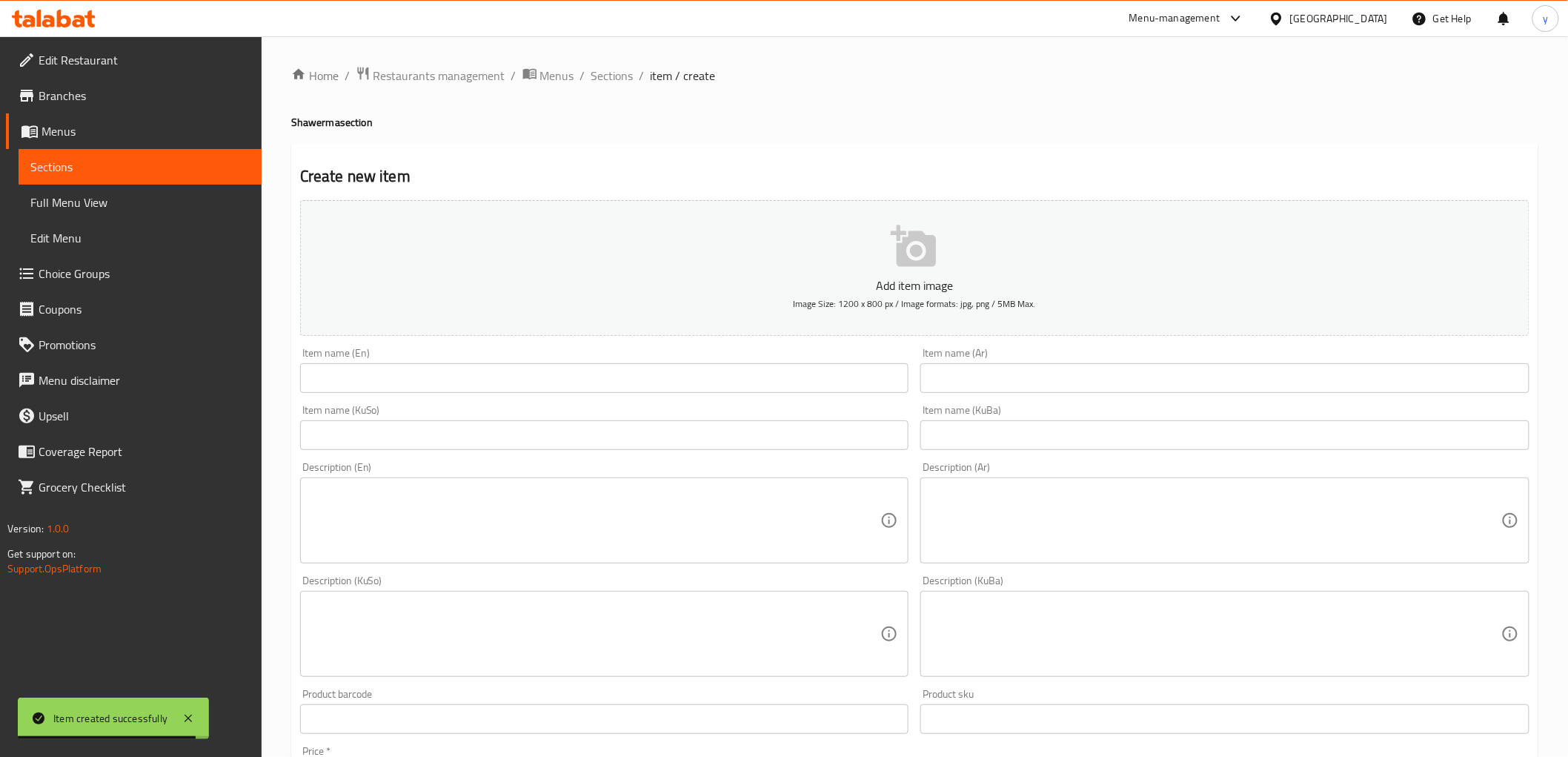
scroll to position [329, 0]
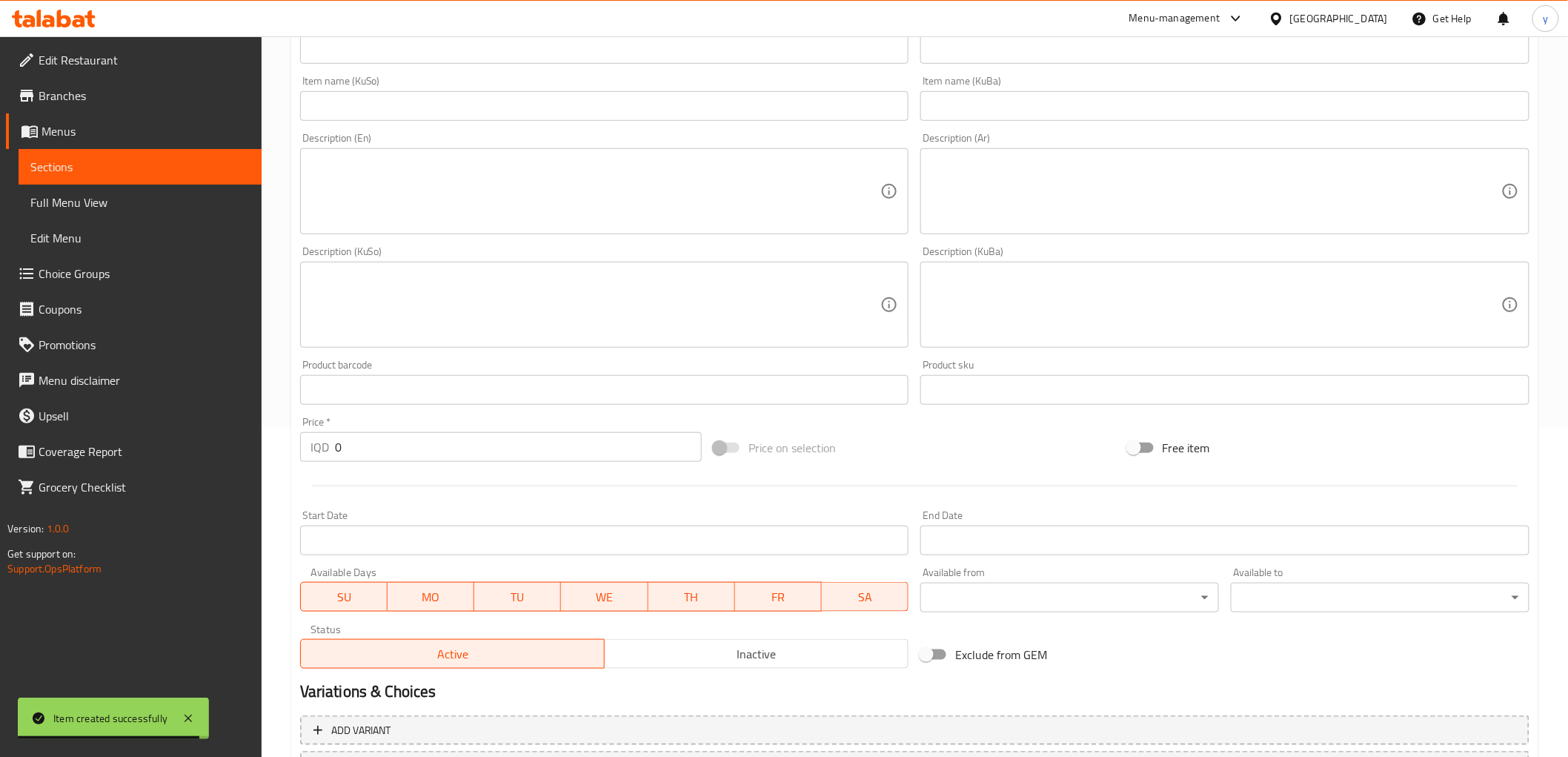
click at [827, 351] on div "Description (KuSo) Description (KuSo)" at bounding box center [605, 297] width 621 height 113
click at [820, 323] on textarea at bounding box center [596, 305] width 571 height 70
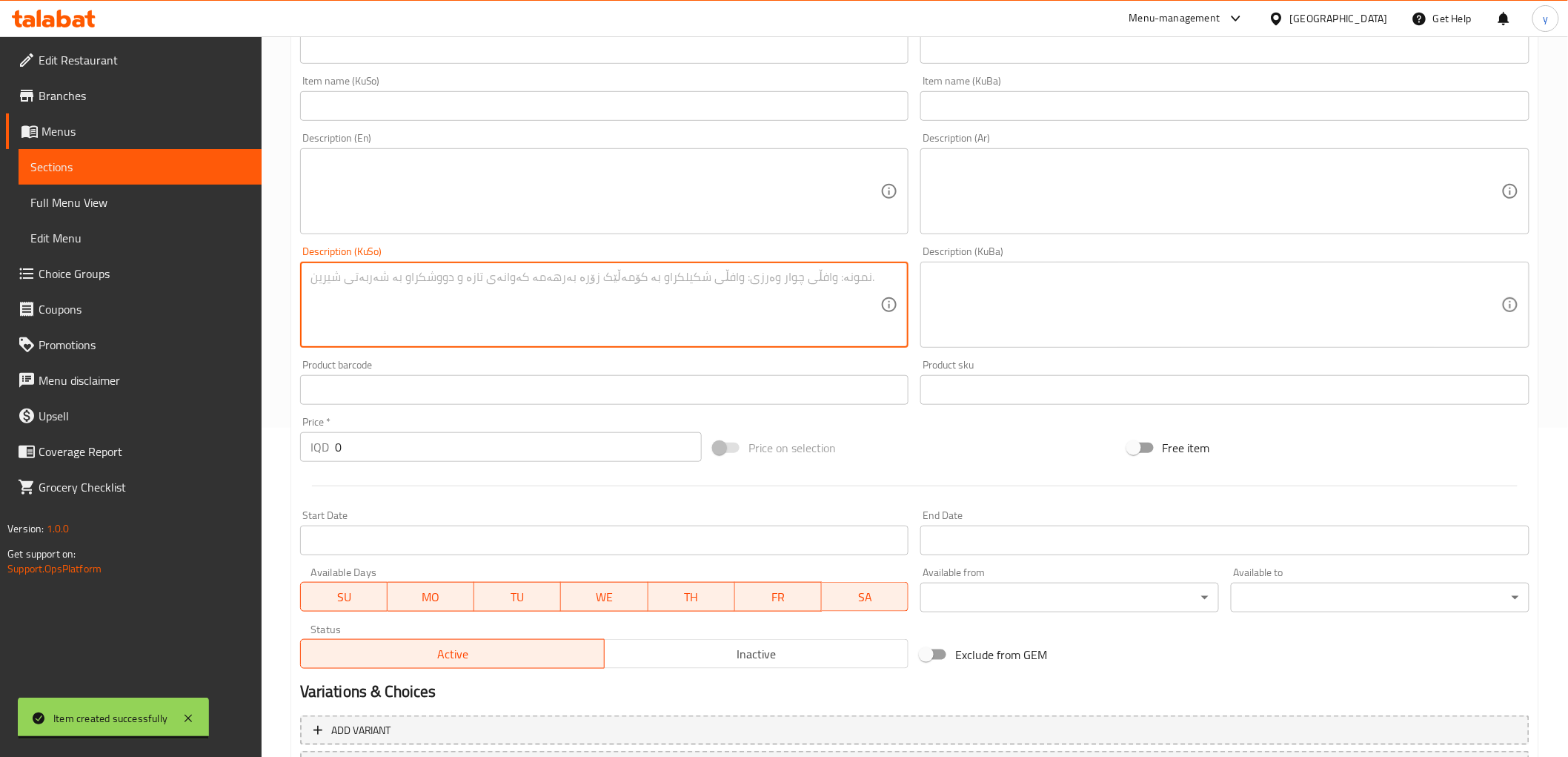
paste textarea "نانی ساج، 150 گم مریشک، فینگەر و سۆس"
type textarea "نانی ساج، 150 گم مریشک، فینگەر و سۆس"
click at [982, 219] on textarea at bounding box center [1216, 191] width 571 height 70
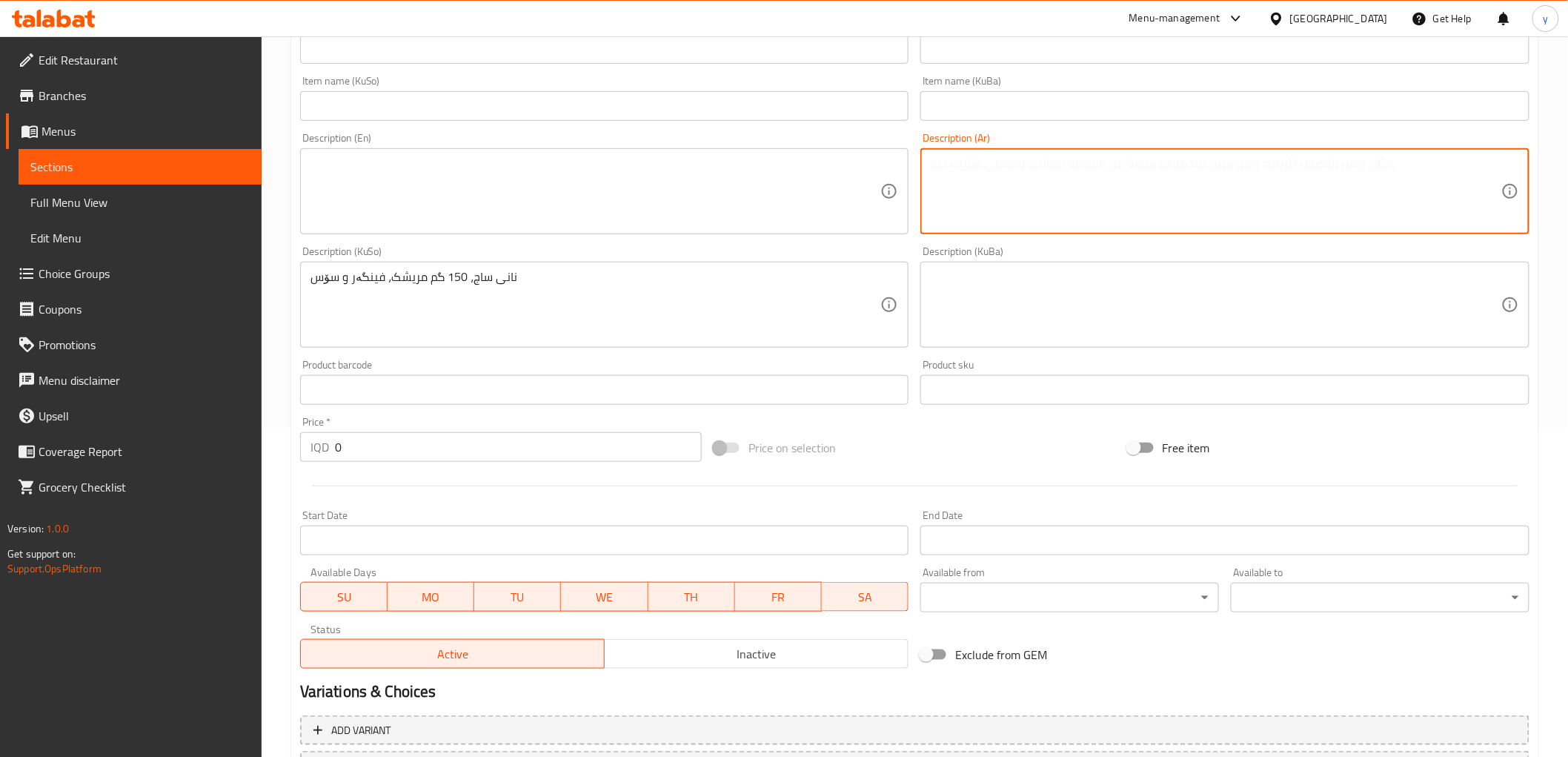
paste textarea "خبز صاج، 150 جم دجاج، بطاطا مقلية وصلصة"
type textarea "خبز صاج، 150 جم دجاج، بطاطا مقلية وصلصة"
click at [715, 193] on textarea at bounding box center [596, 191] width 571 height 70
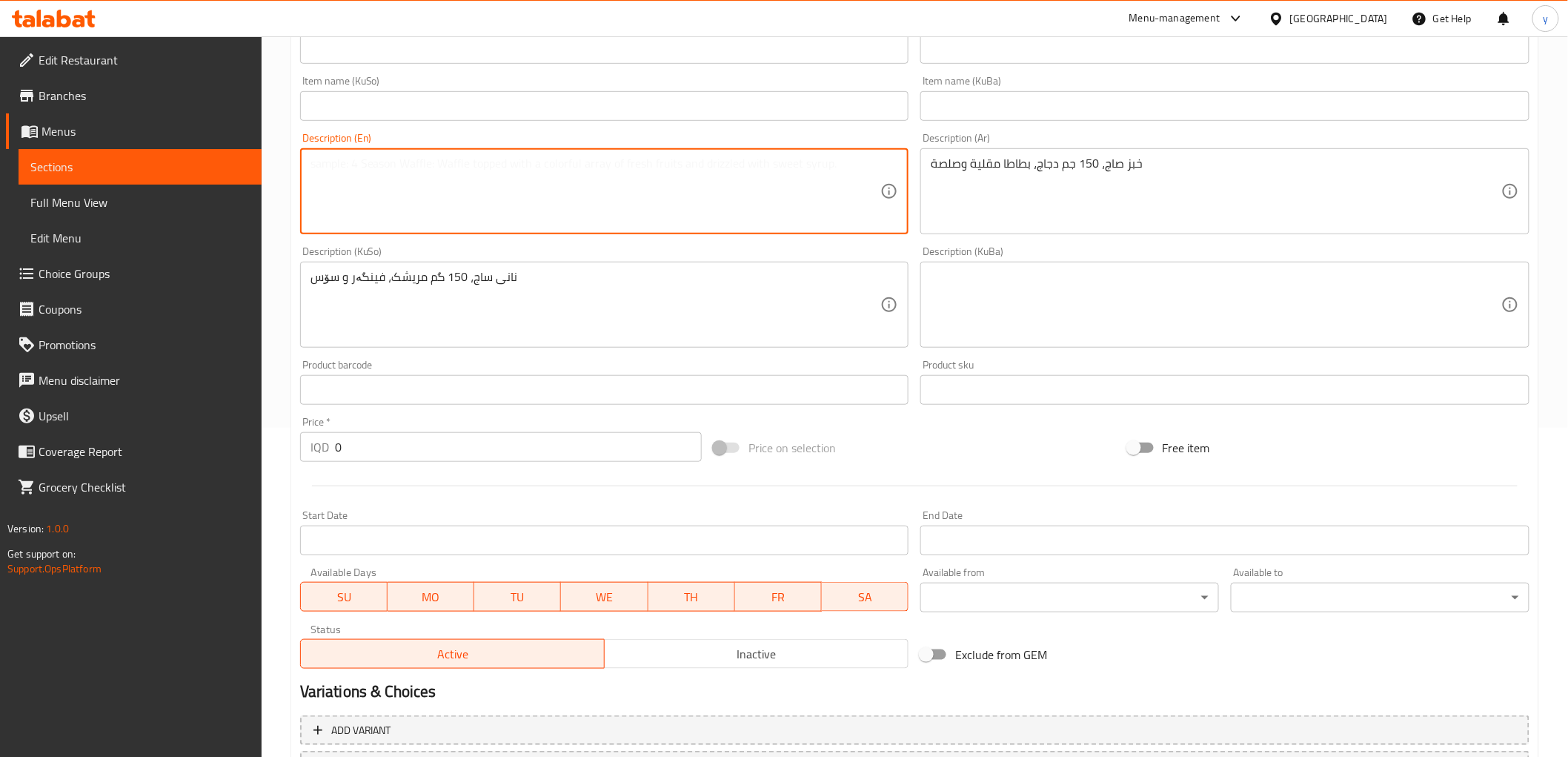
paste textarea "Saj bread, 150 gm chicken, French fries and sauce"
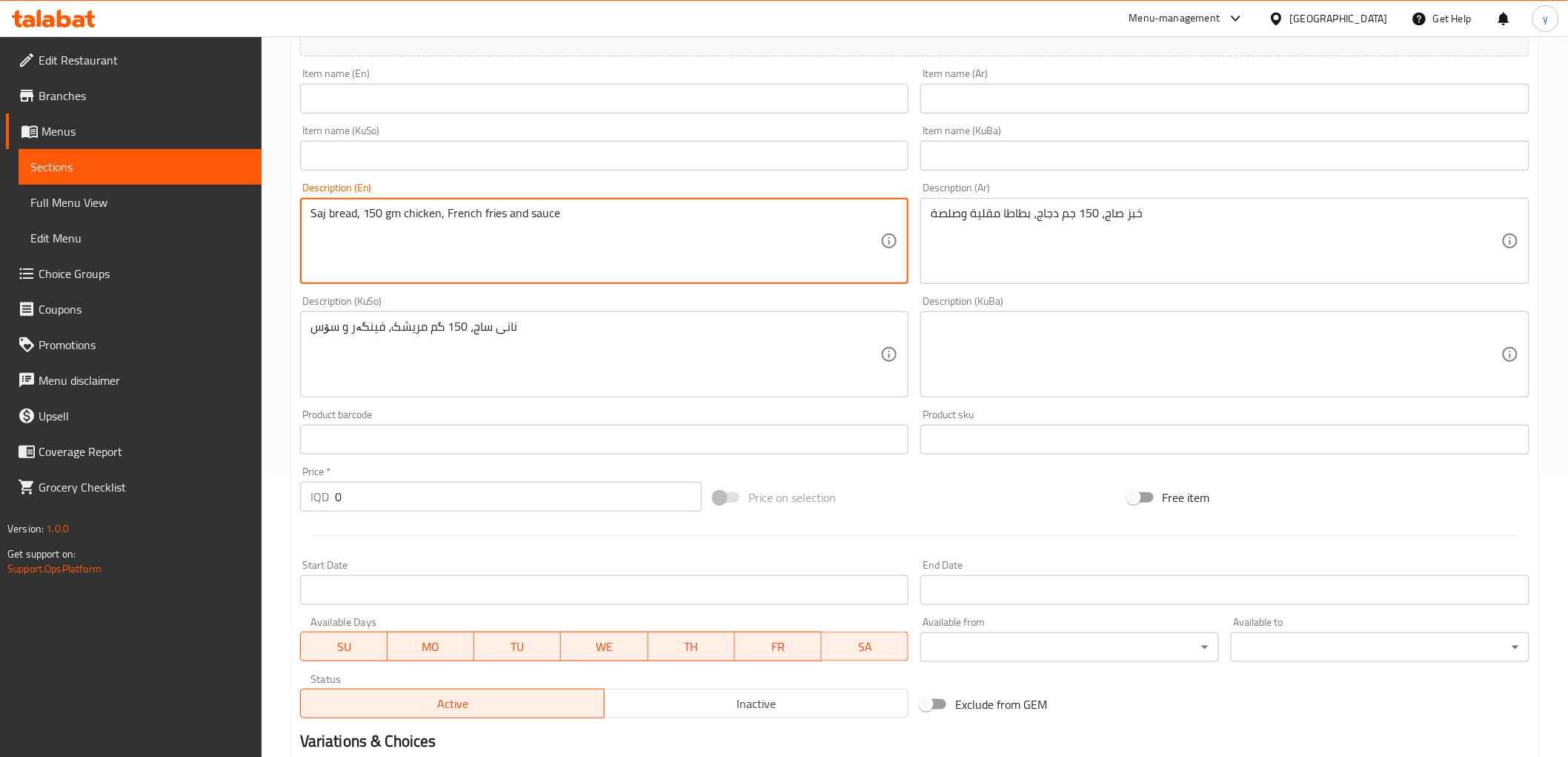
scroll to position [164, 0]
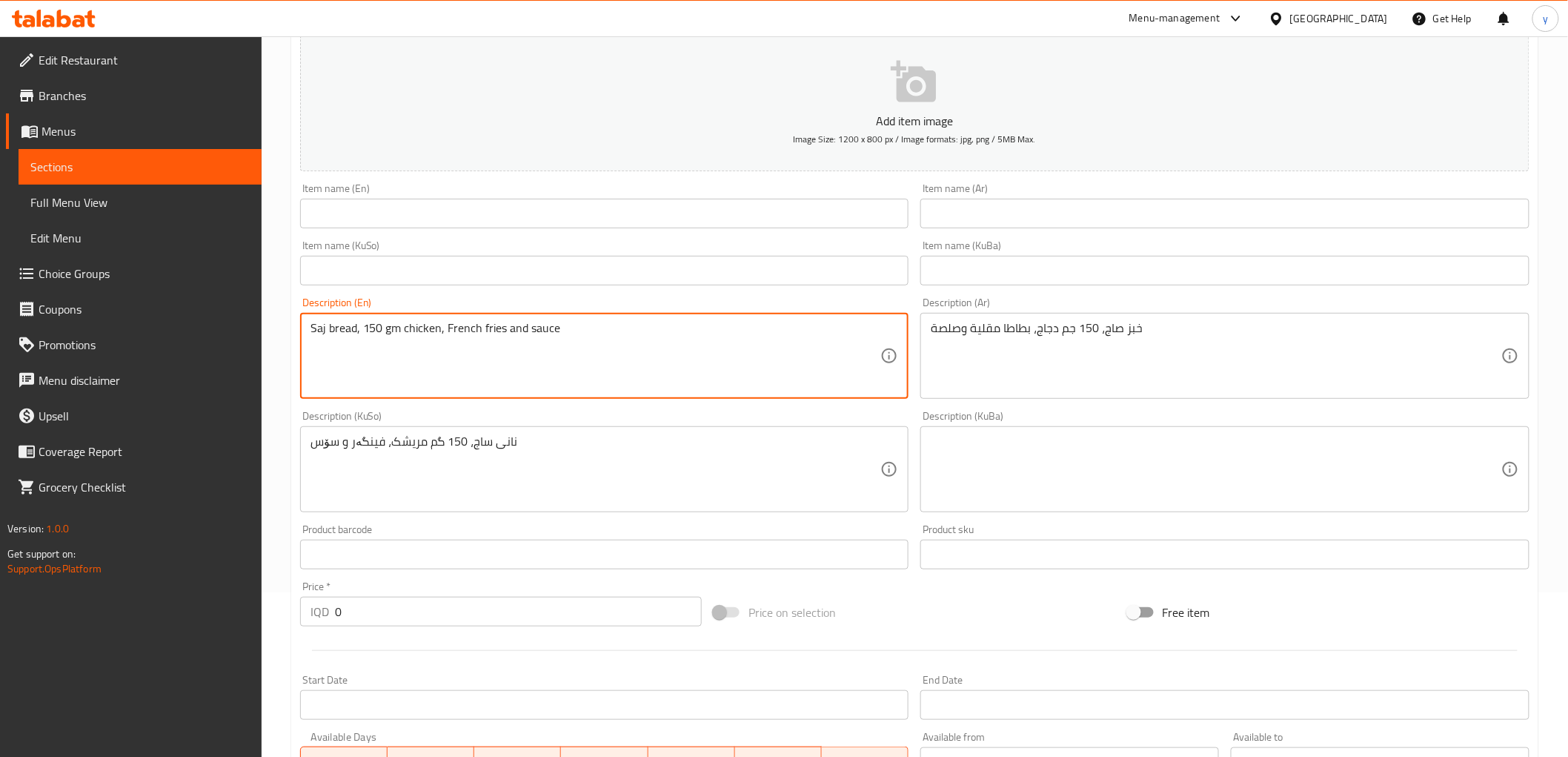
type textarea "Saj bread, 150 gm chicken, French fries and sauce"
click at [991, 201] on input "text" at bounding box center [1225, 213] width 609 height 29
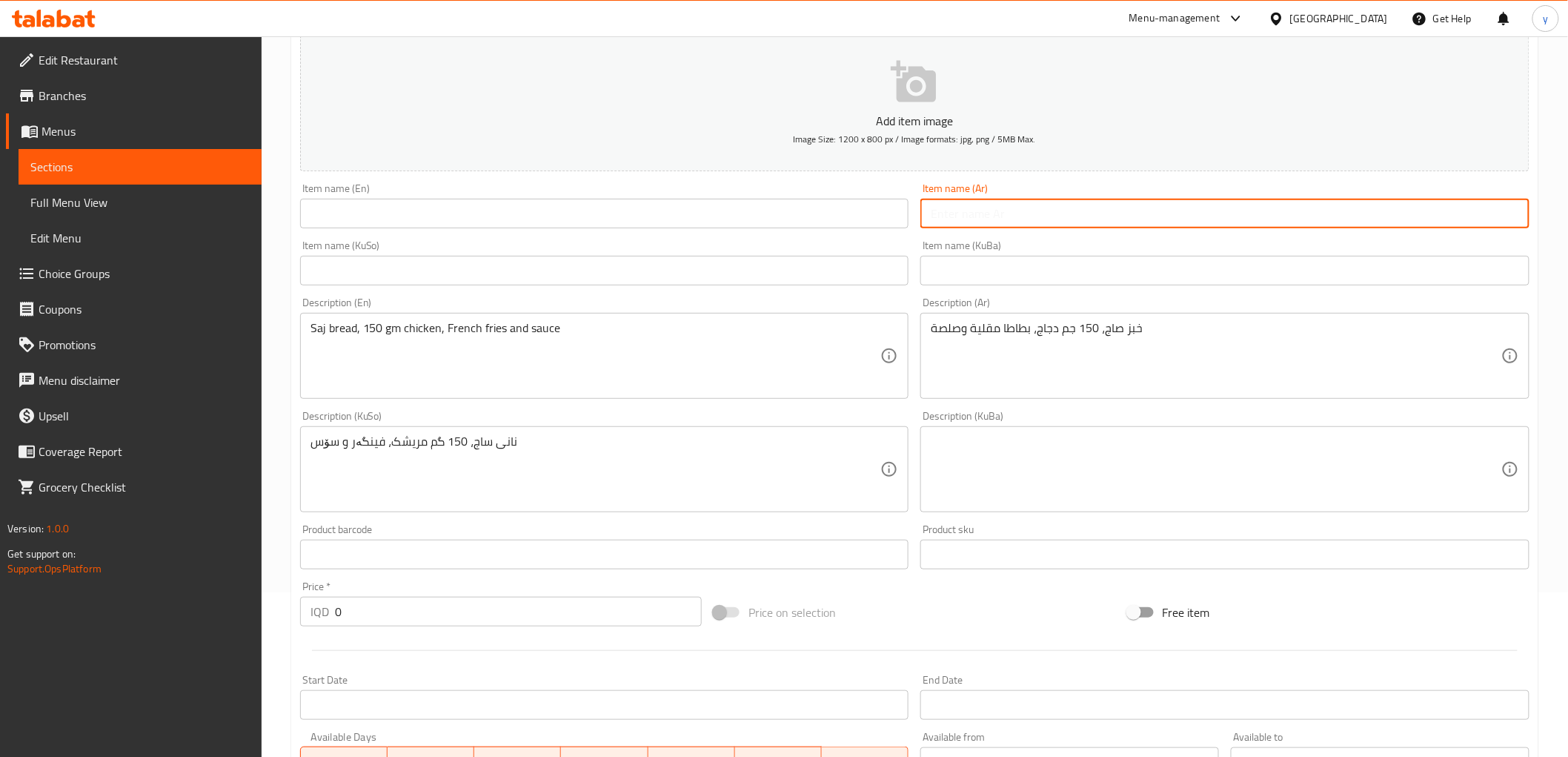
paste input "5000"
click at [960, 225] on input "5000" at bounding box center [1225, 213] width 609 height 29
paste input "صاج لحم"
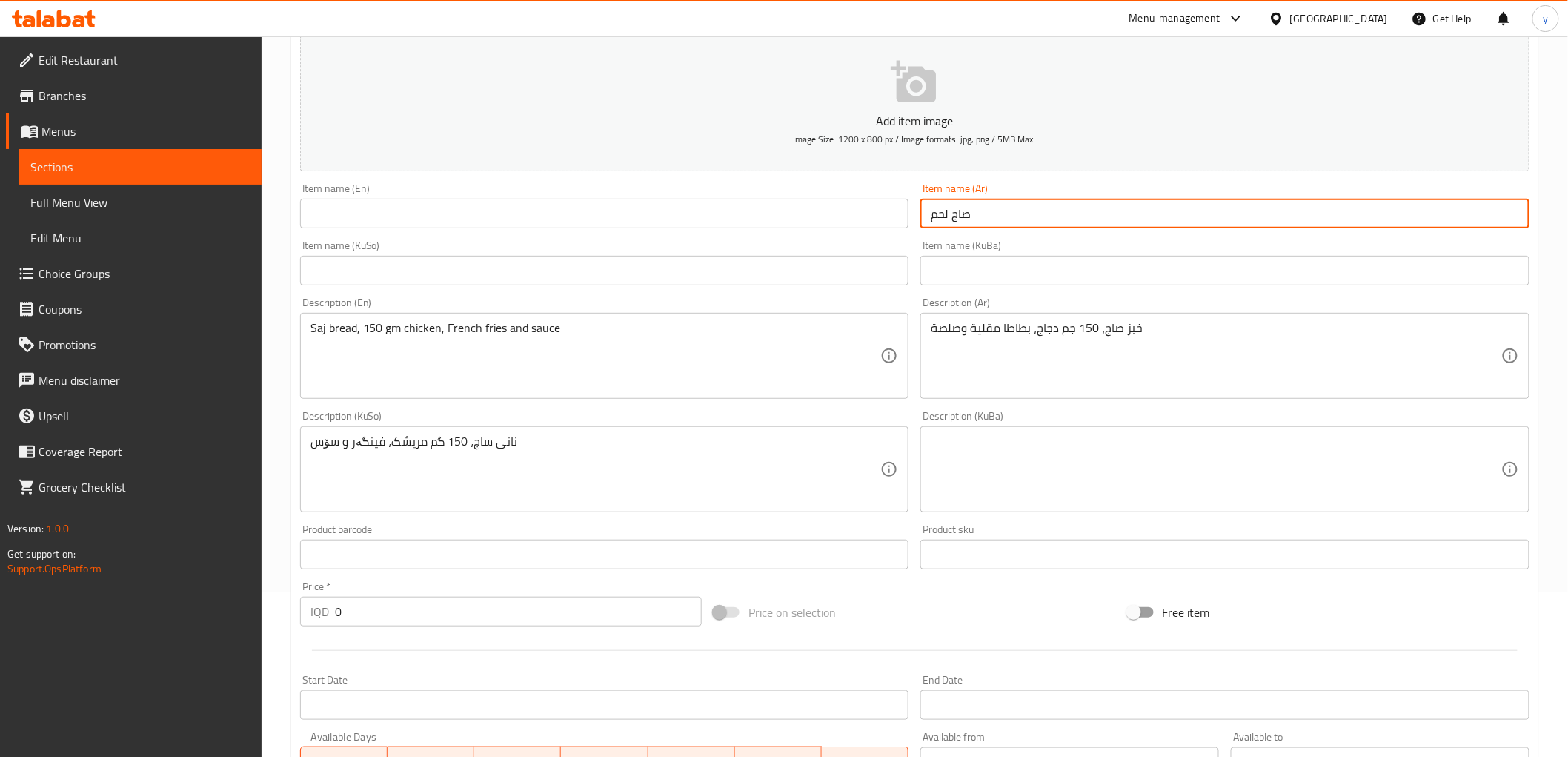
type input "صاج لحم"
drag, startPoint x: 343, startPoint y: 611, endPoint x: 323, endPoint y: 621, distance: 22.4
click at [321, 619] on div "IQD 0 Price *" at bounding box center [501, 611] width 402 height 29
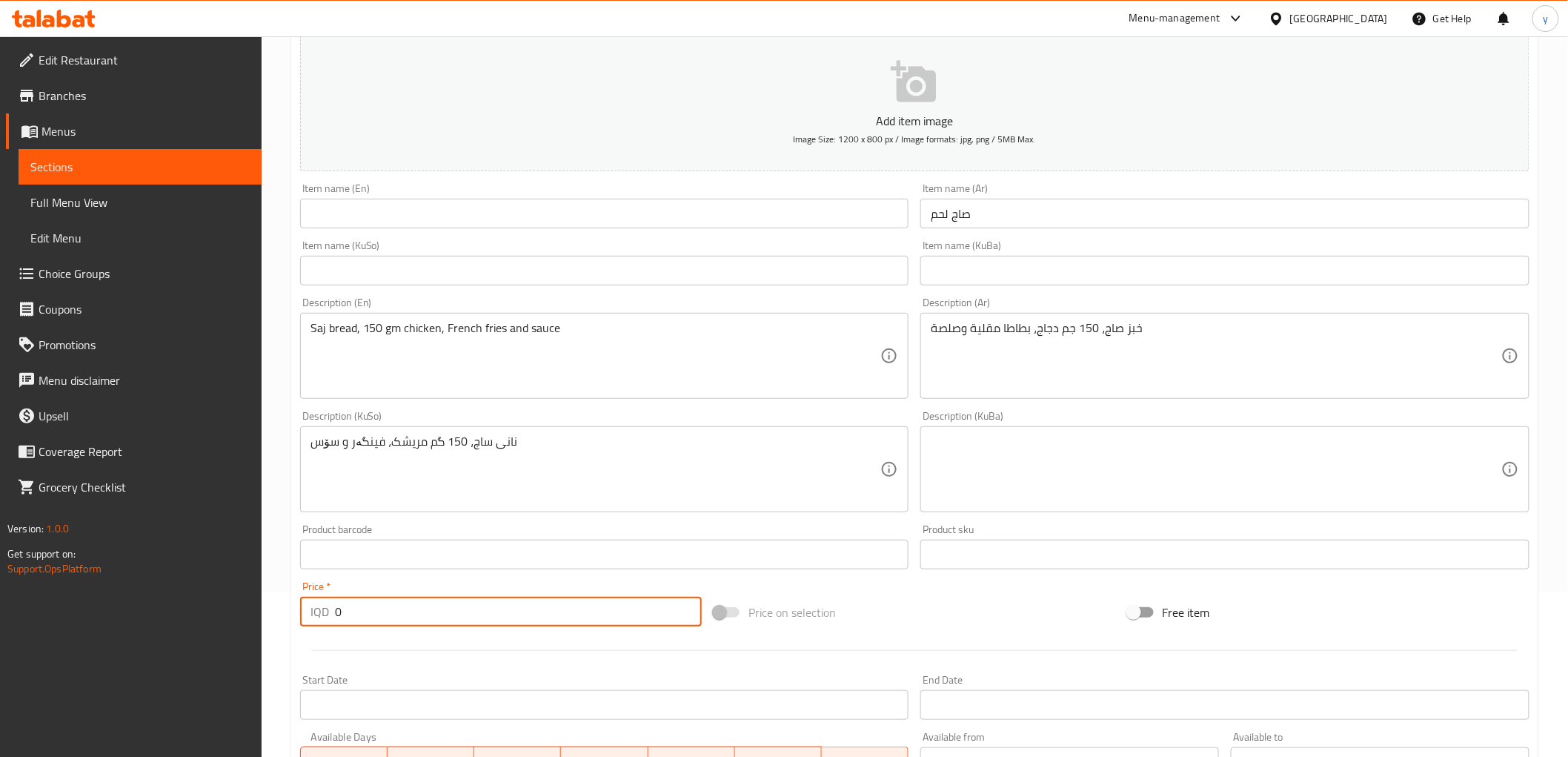
paste input "500"
type input "5000"
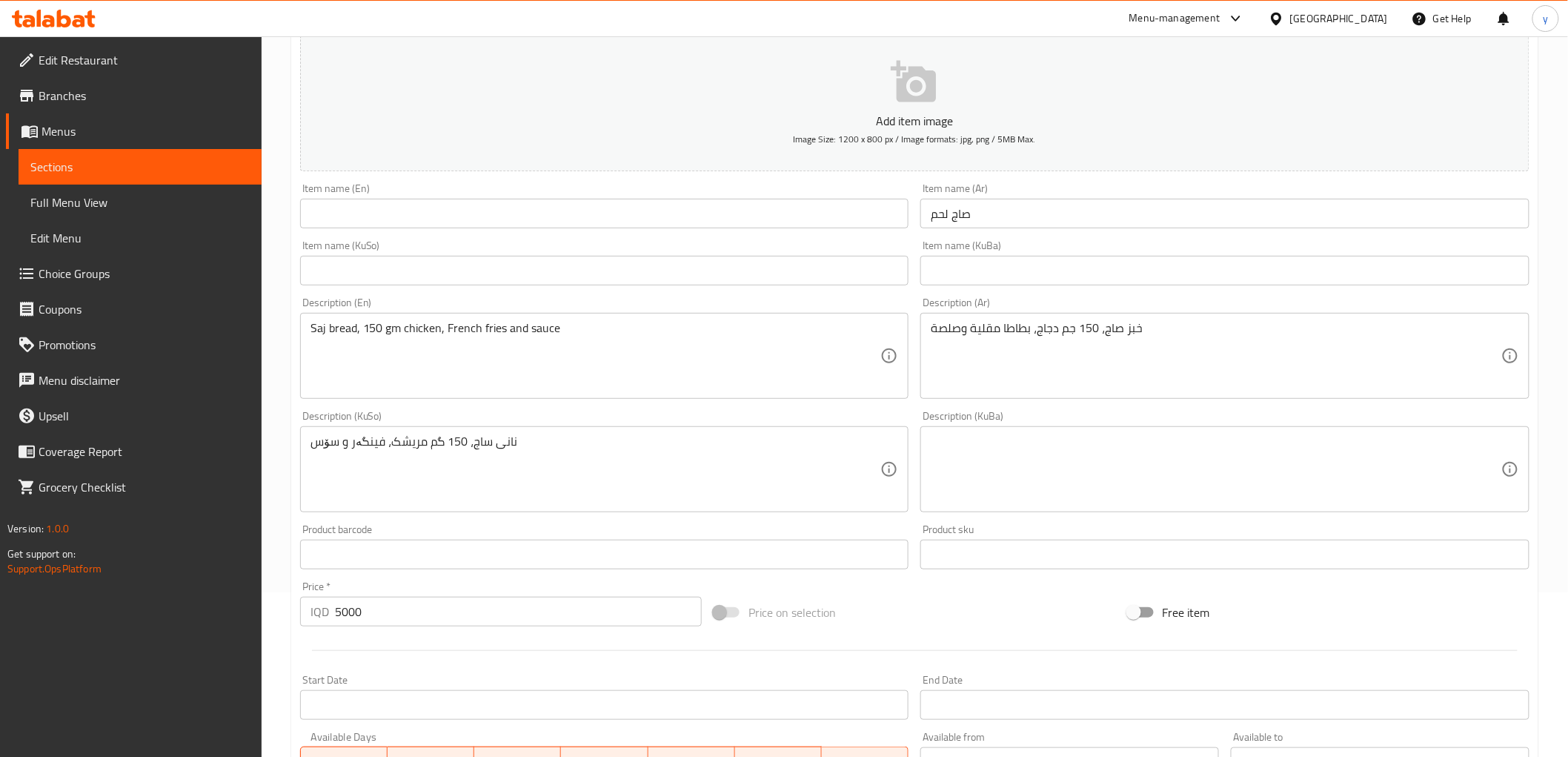
drag, startPoint x: 738, startPoint y: 234, endPoint x: 730, endPoint y: 220, distance: 16.1
click at [738, 234] on div "Add item image Image Size: 1200 x 800 px / Image formats: jpg, png / 5MB Max. I…" at bounding box center [914, 434] width 1242 height 810
click at [723, 204] on input "text" at bounding box center [605, 213] width 609 height 29
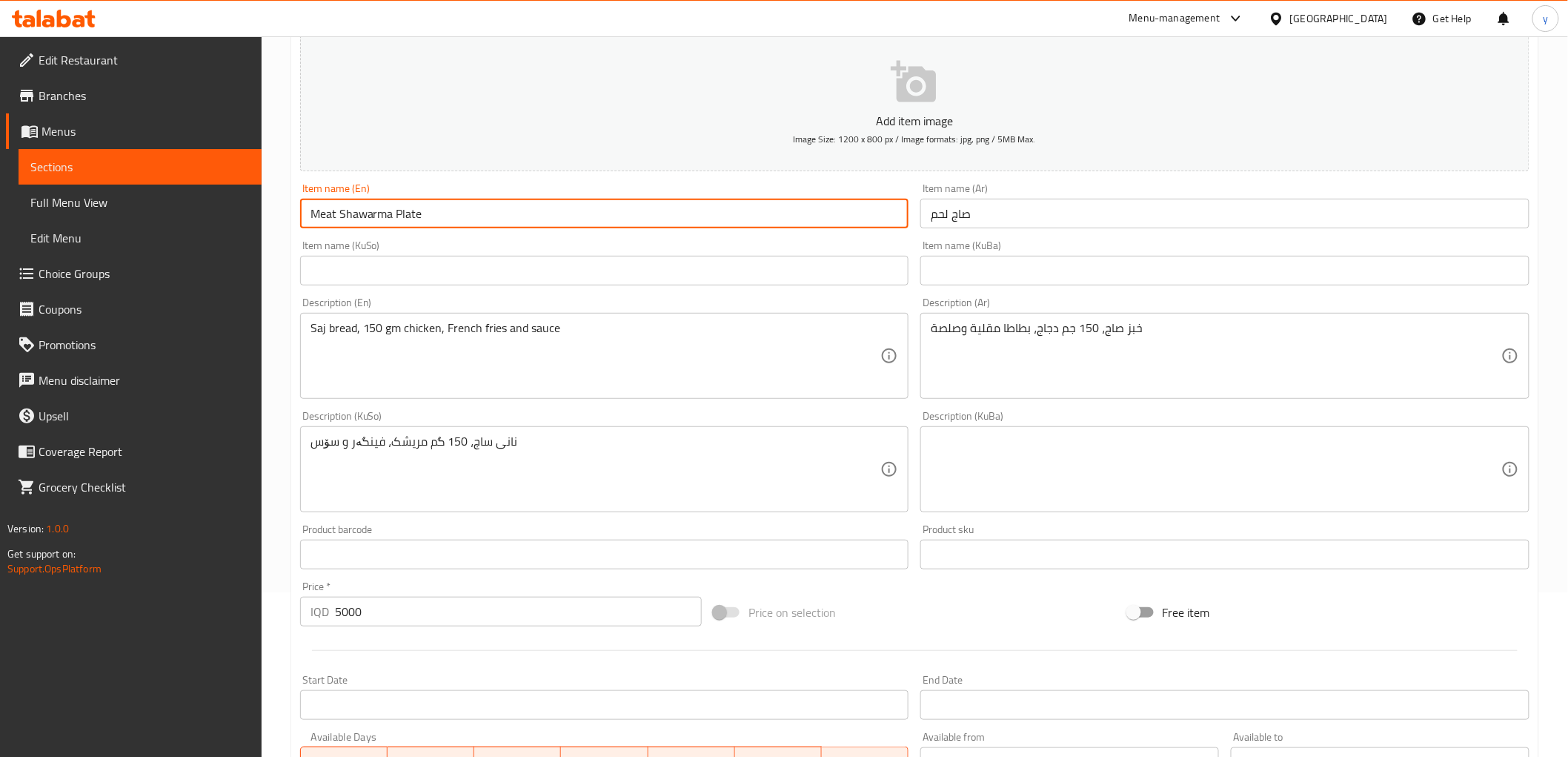
click at [375, 212] on input "Meat Shawarma Plate" at bounding box center [605, 213] width 609 height 29
click at [348, 204] on input "Meat Plate" at bounding box center [605, 213] width 609 height 29
type input "Meat Saj"
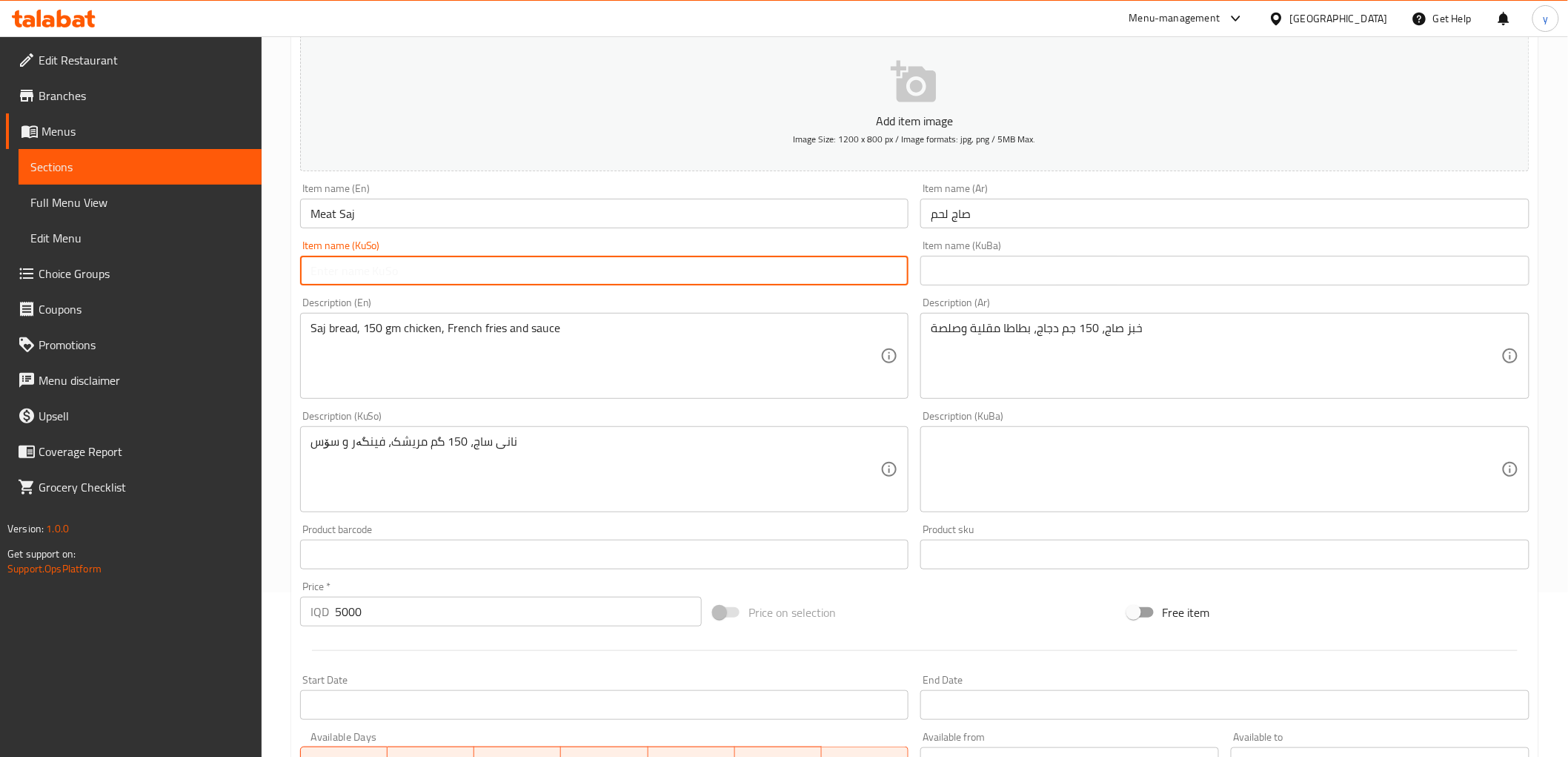
click at [386, 258] on input "text" at bounding box center [605, 270] width 609 height 29
type input "ساجی گۆشت"
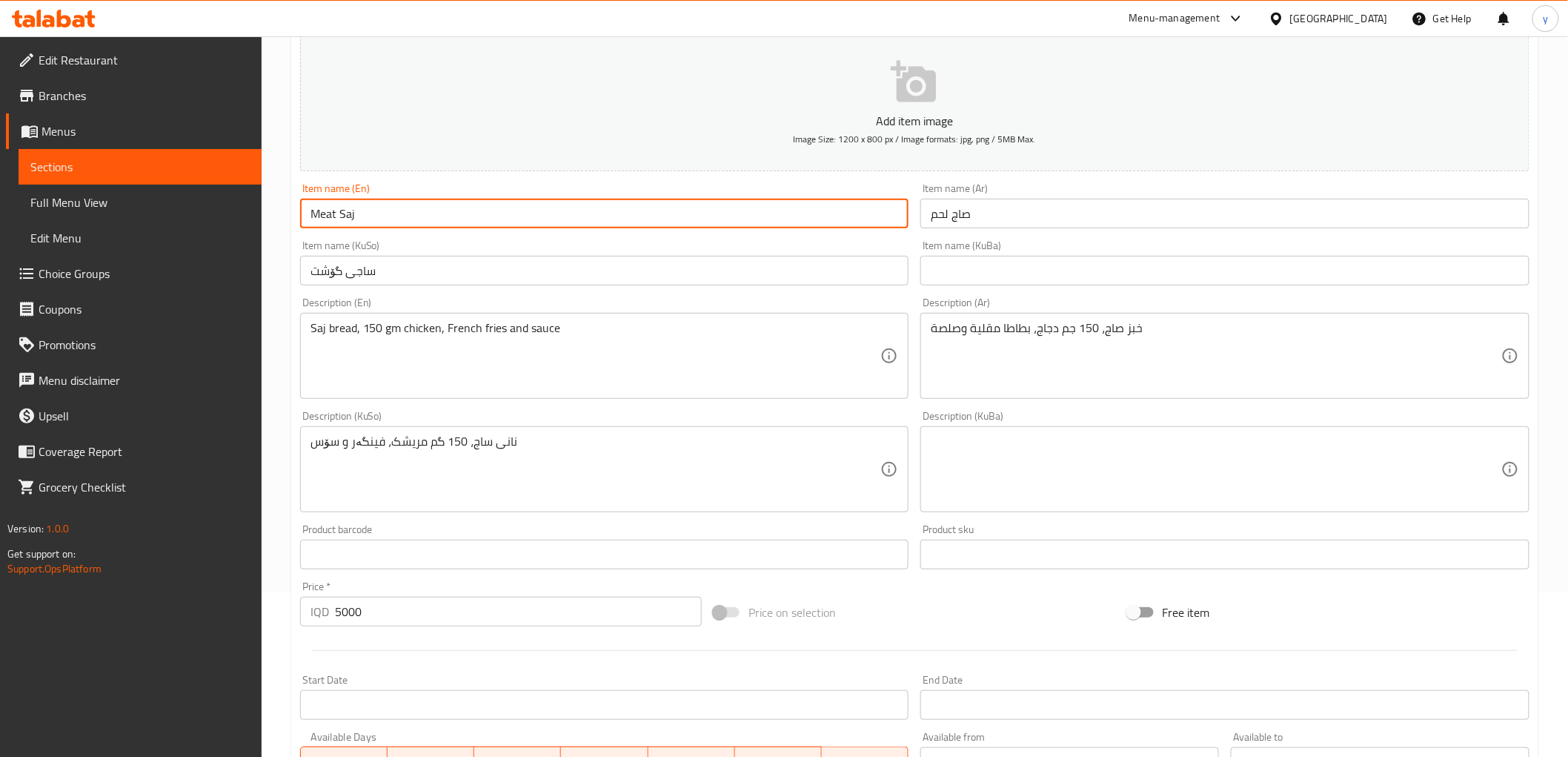
click at [323, 210] on input "Meat Saj" at bounding box center [605, 213] width 609 height 29
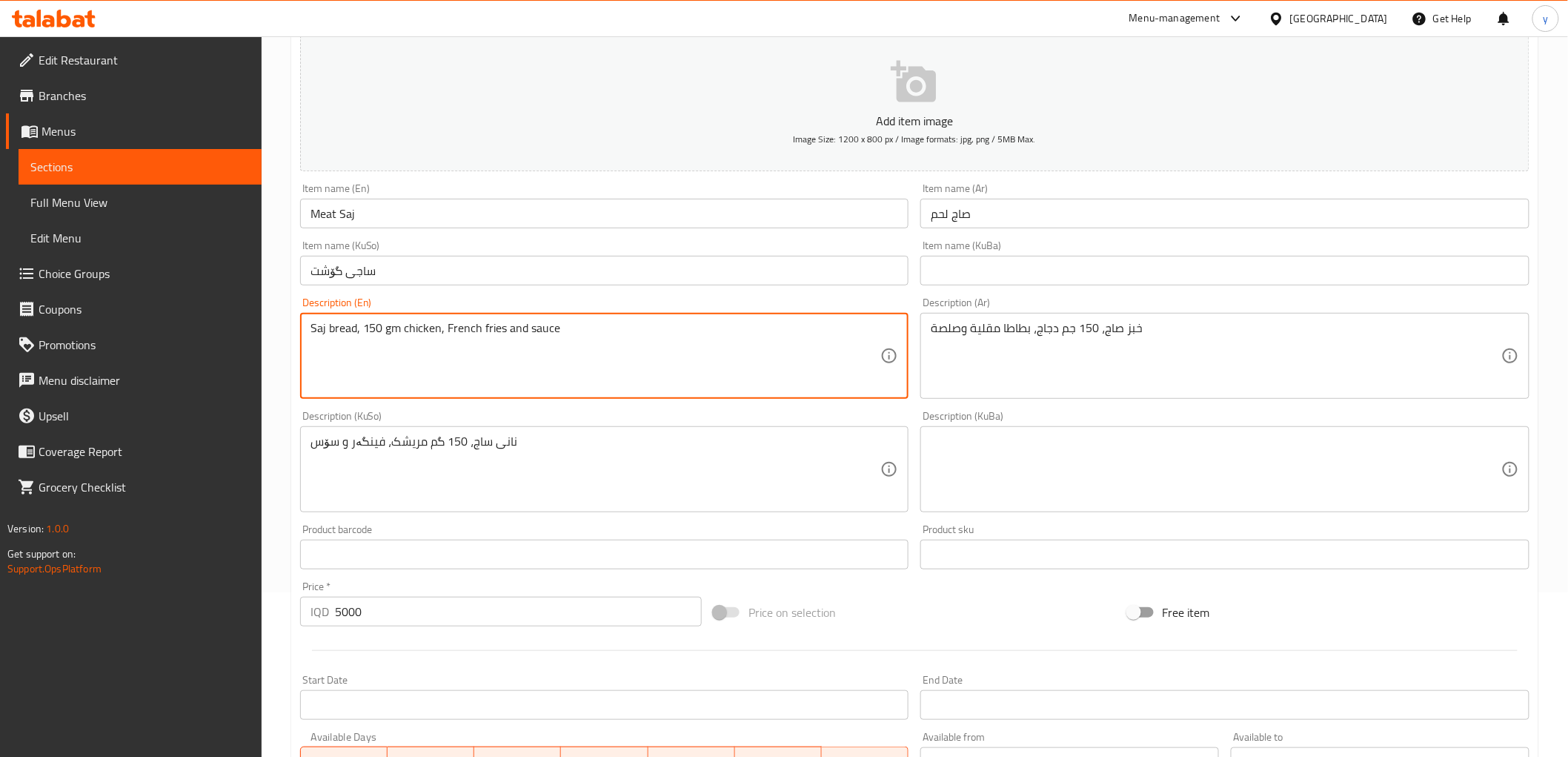
click at [412, 329] on textarea "Saj bread, 150 gm chicken, French fries and sauce" at bounding box center [596, 356] width 571 height 70
paste textarea "Meat"
type textarea "Saj bread, 150 gm meat , French fries and sauce"
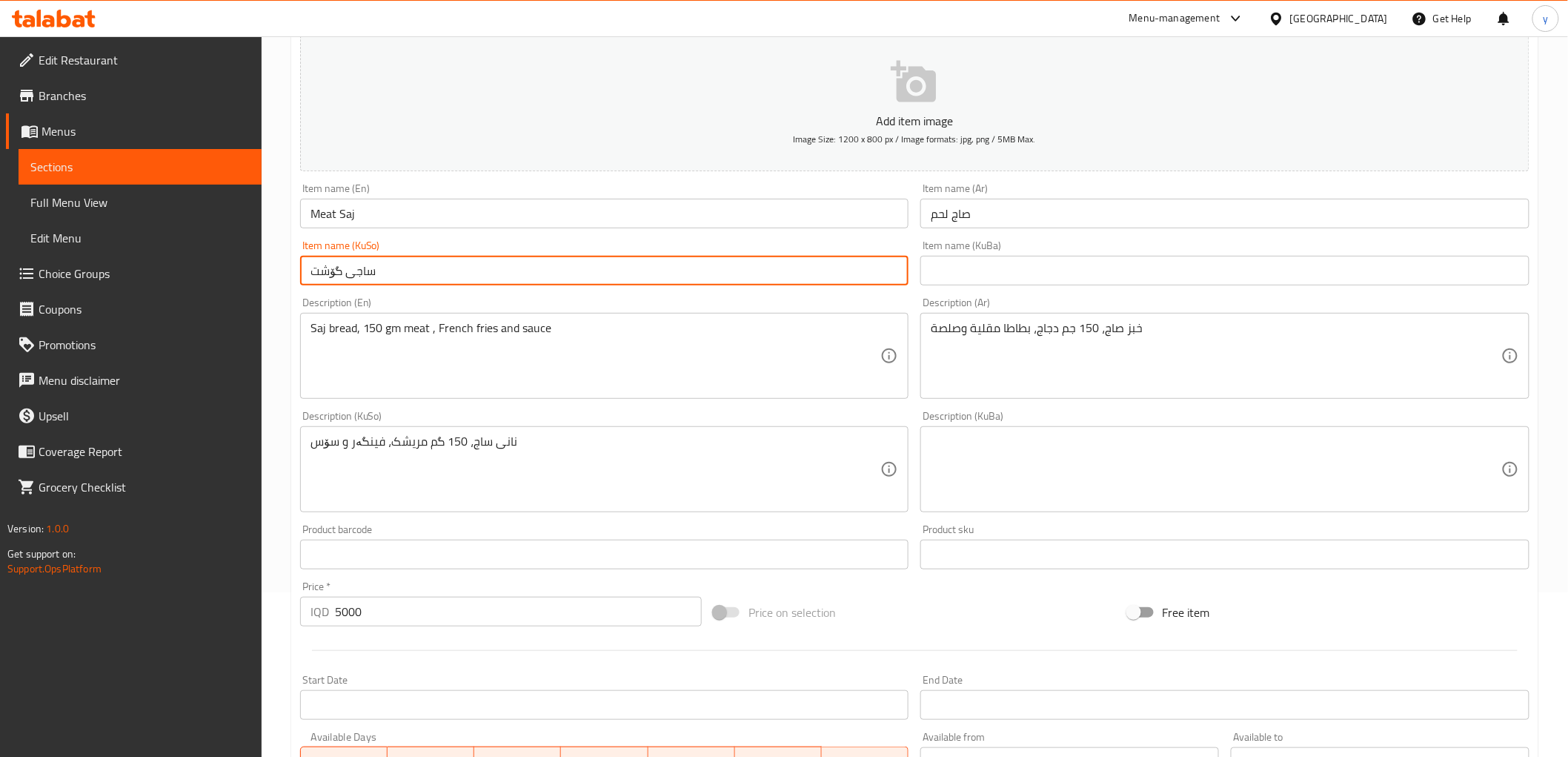
click at [316, 268] on input "ساجی گۆشت" at bounding box center [605, 270] width 609 height 29
click at [325, 275] on input "ساجی گۆشت" at bounding box center [605, 270] width 609 height 29
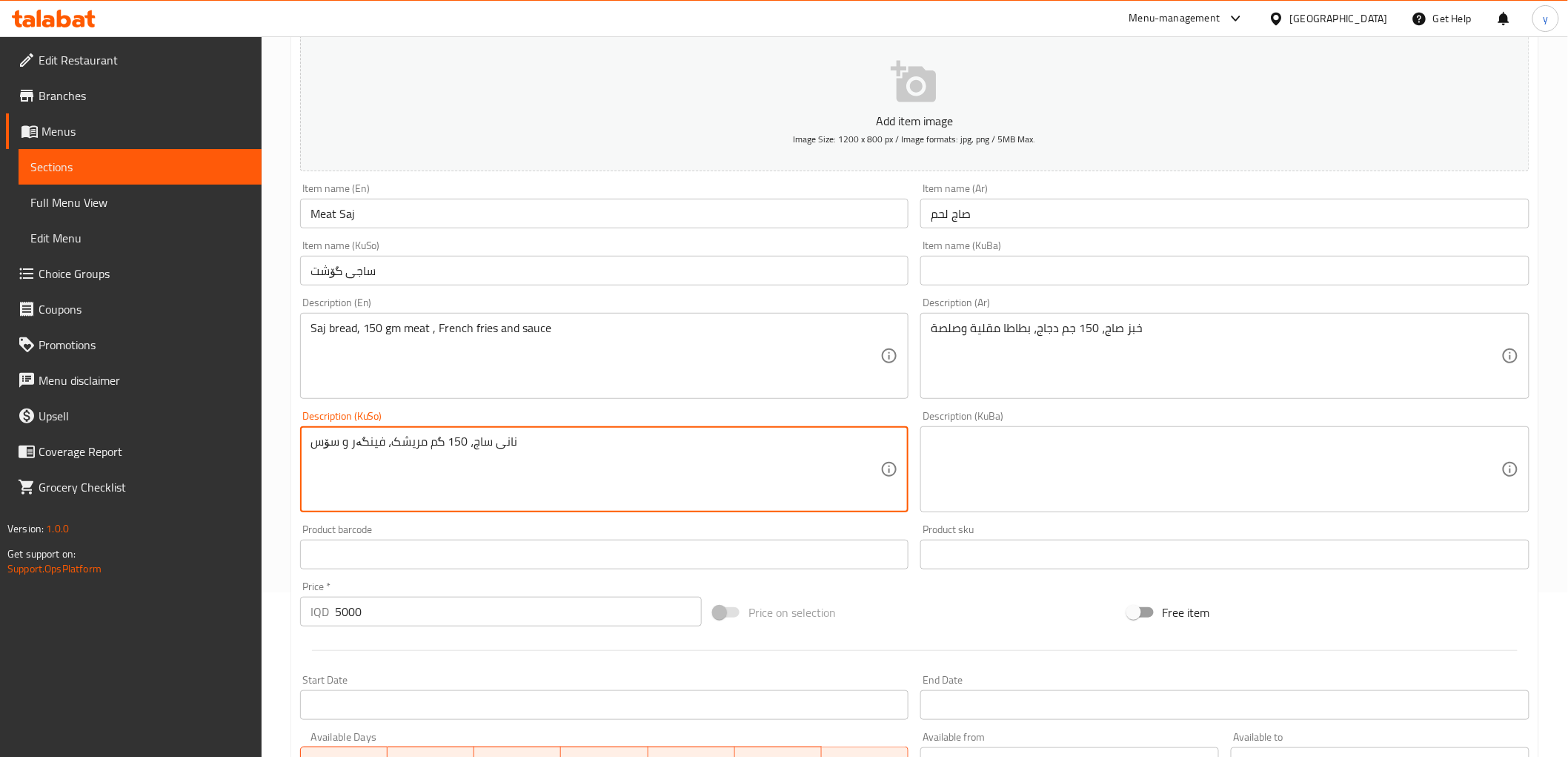
click at [397, 441] on textarea "نانی ساج، 150 گم مریشک، فینگەر و سۆس" at bounding box center [596, 469] width 571 height 70
paste textarea "گۆشت"
type textarea "نانی ساج، 150 گم گۆشت، فینگەر و سۆس"
click at [945, 216] on input "صاج لحم" at bounding box center [1225, 213] width 609 height 29
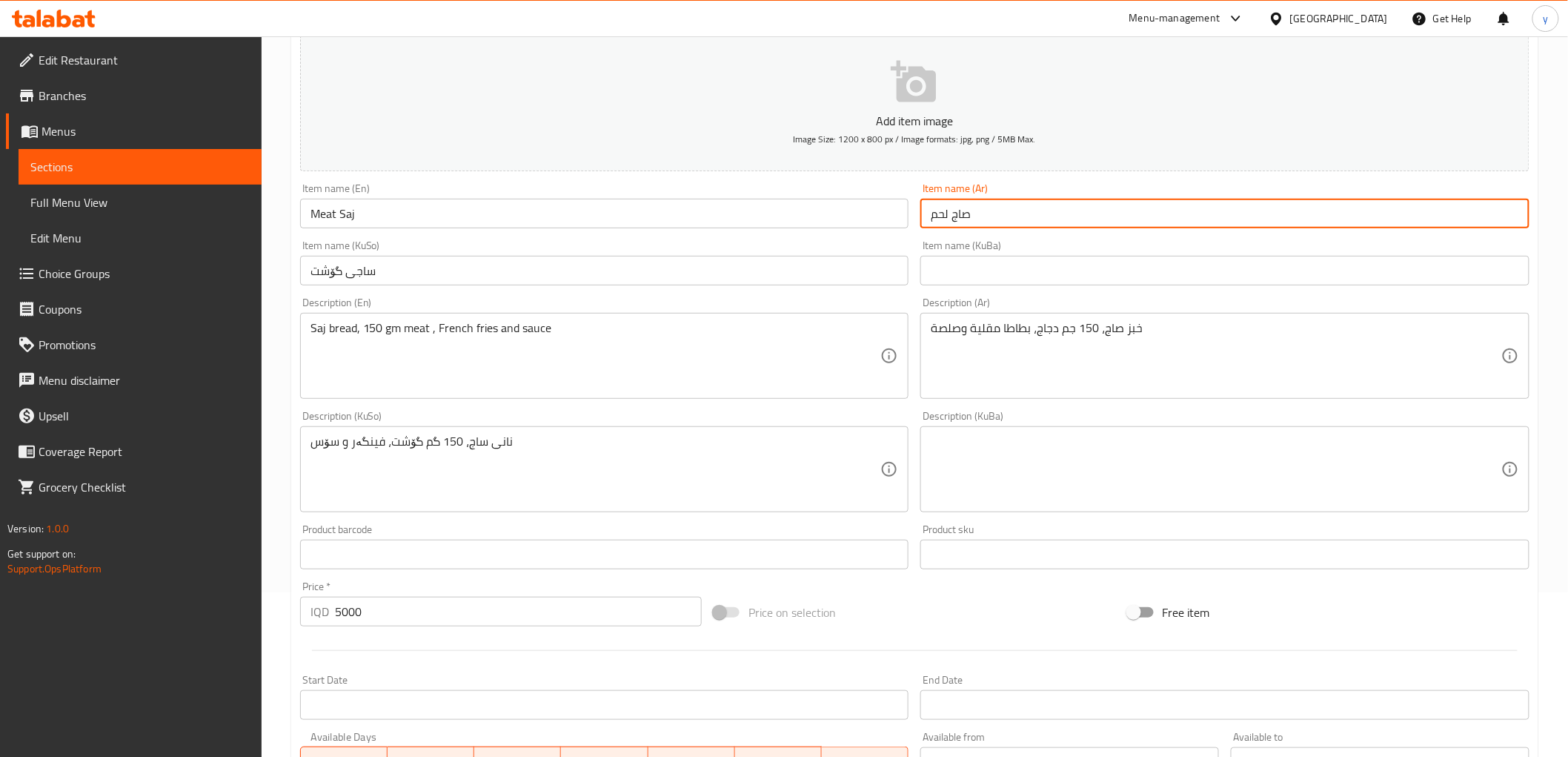
click at [945, 216] on input "صاج لحم" at bounding box center [1225, 213] width 609 height 29
click at [937, 219] on input "صاج لحم" at bounding box center [1225, 213] width 609 height 29
click at [991, 421] on div "Description (KuBa) Description (KuBa)" at bounding box center [1225, 461] width 609 height 102
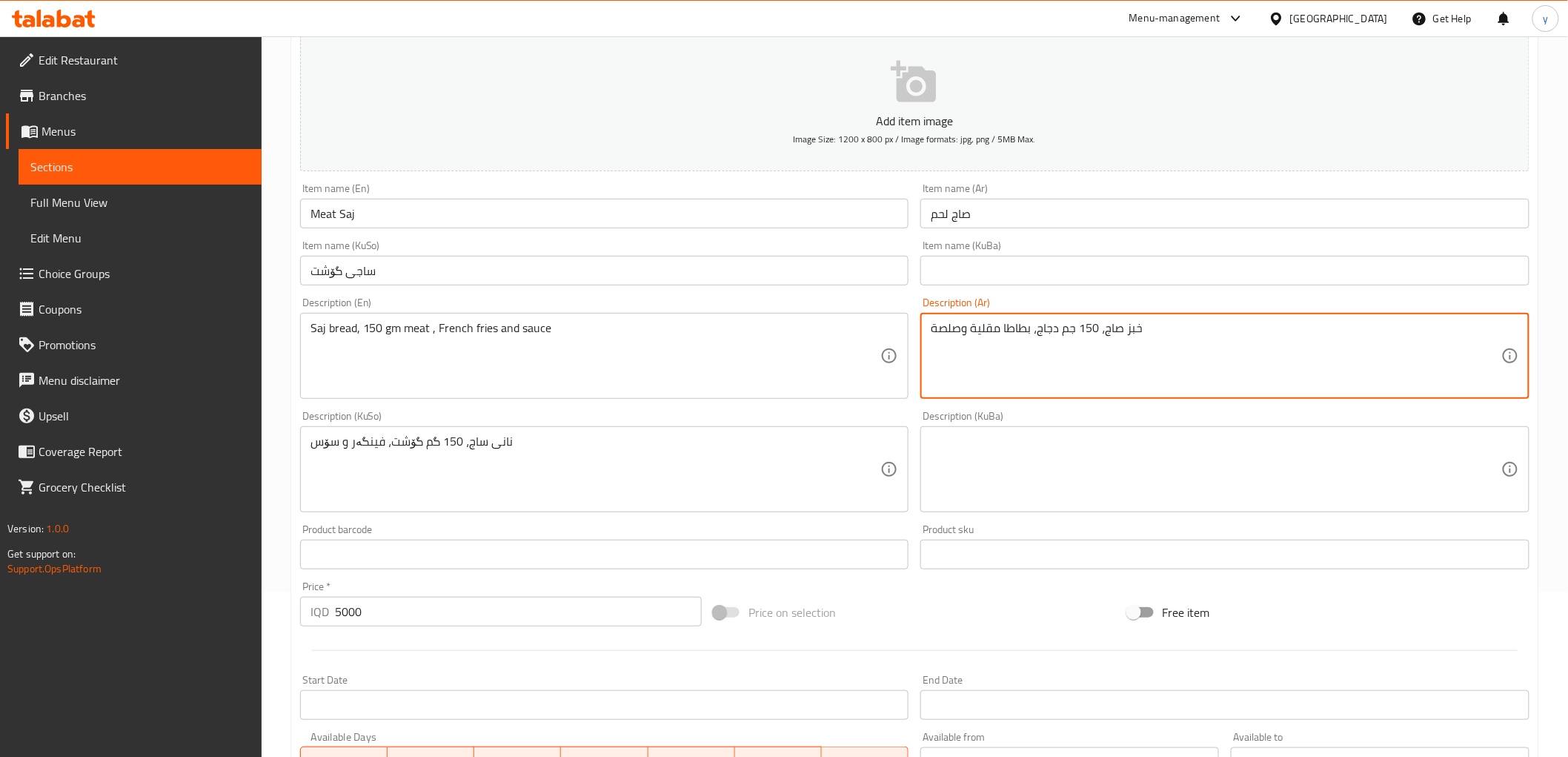
click at [1041, 329] on textarea "خبز صاج، 150 جم دجاج، بطاطا مقلية وصلصة" at bounding box center [1216, 356] width 571 height 70
click at [1045, 329] on textarea "خبز صاج، 150 جم دجاج، بطاطا مقلية وصلصة" at bounding box center [1216, 356] width 571 height 70
paste textarea "لحم"
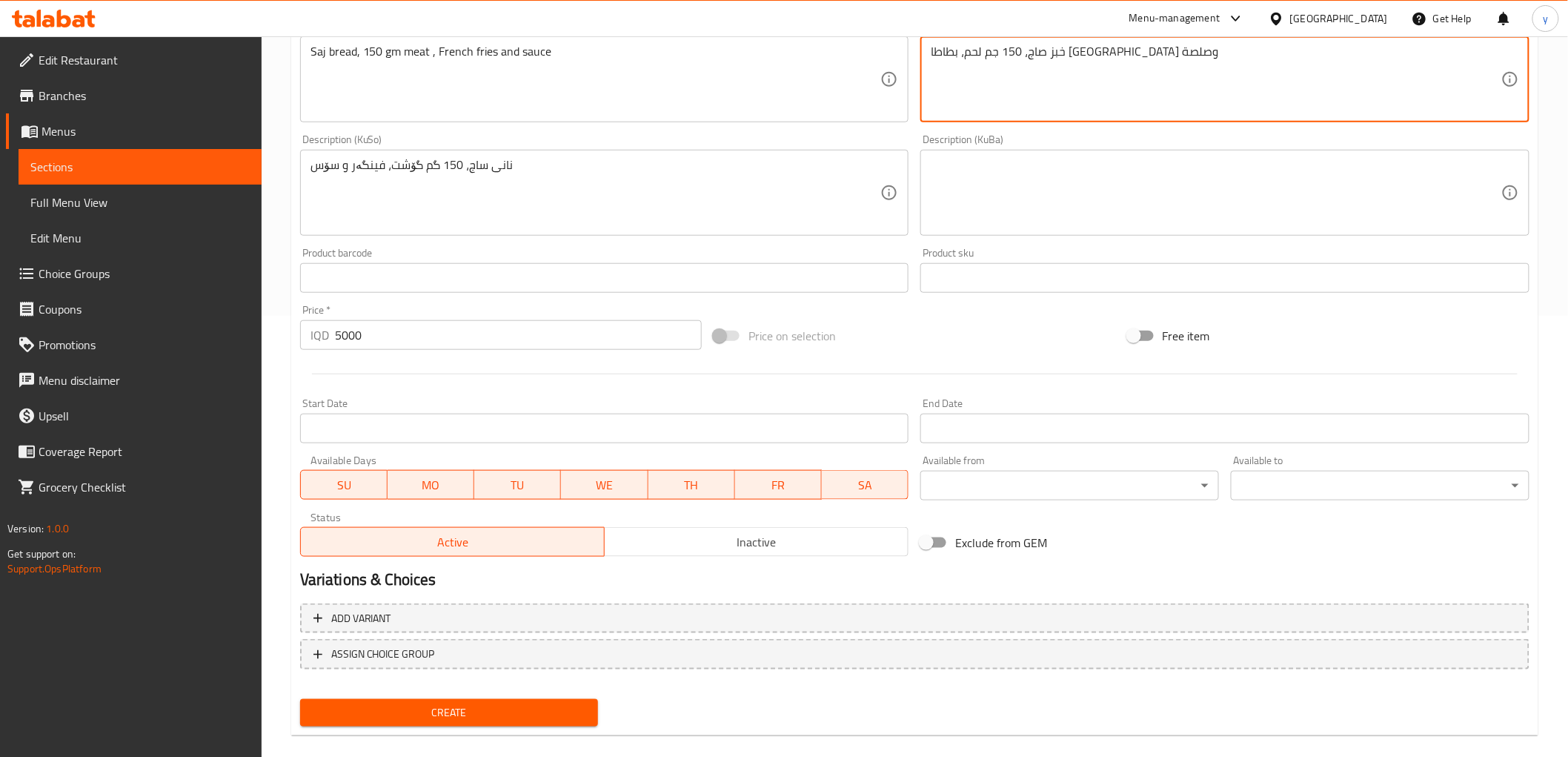
scroll to position [458, 0]
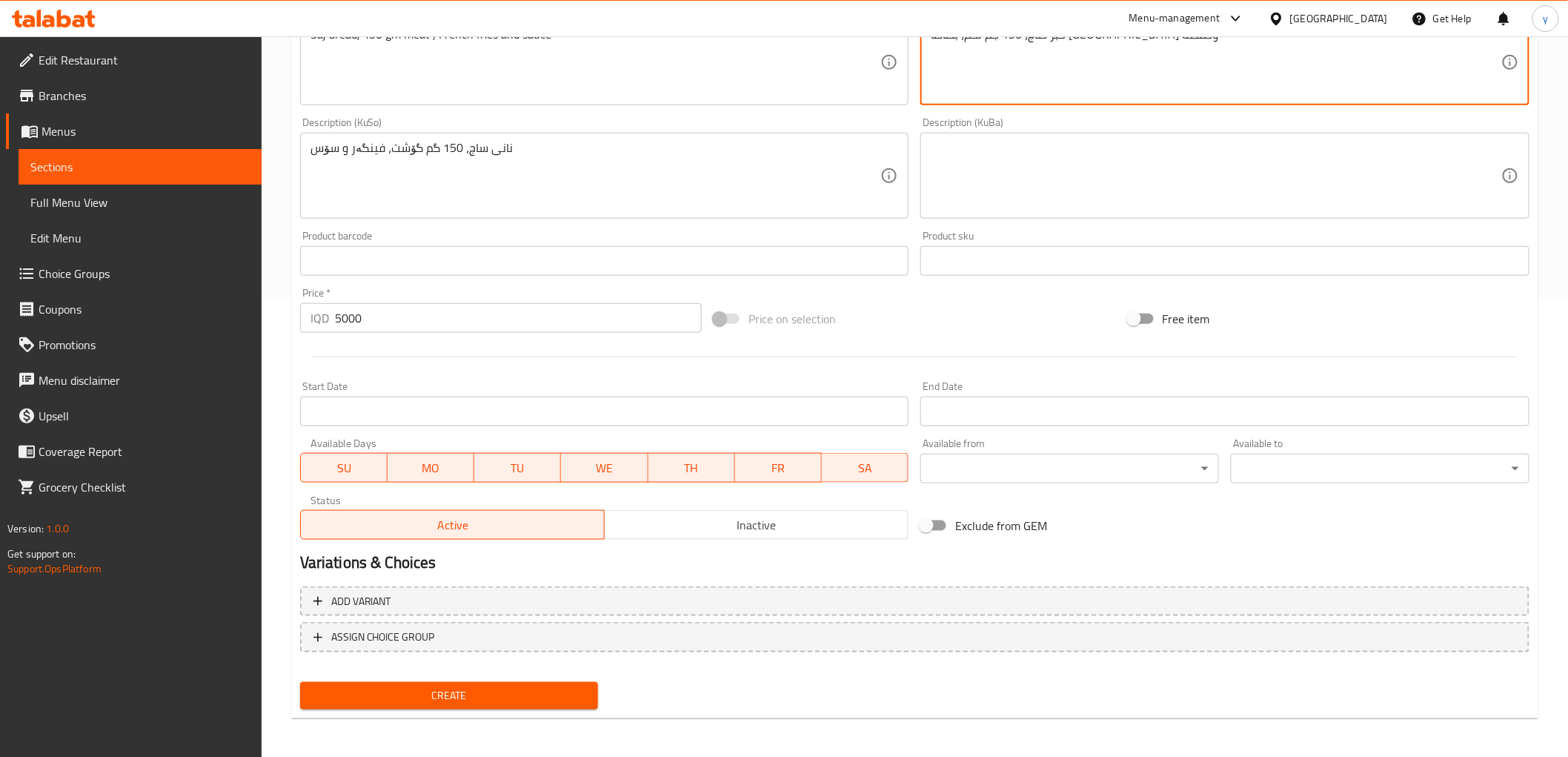
type textarea "خبز صاج، 150 جم لحم، بطاطا [GEOGRAPHIC_DATA] وصلصة"
click at [535, 691] on span "Create" at bounding box center [449, 695] width 275 height 19
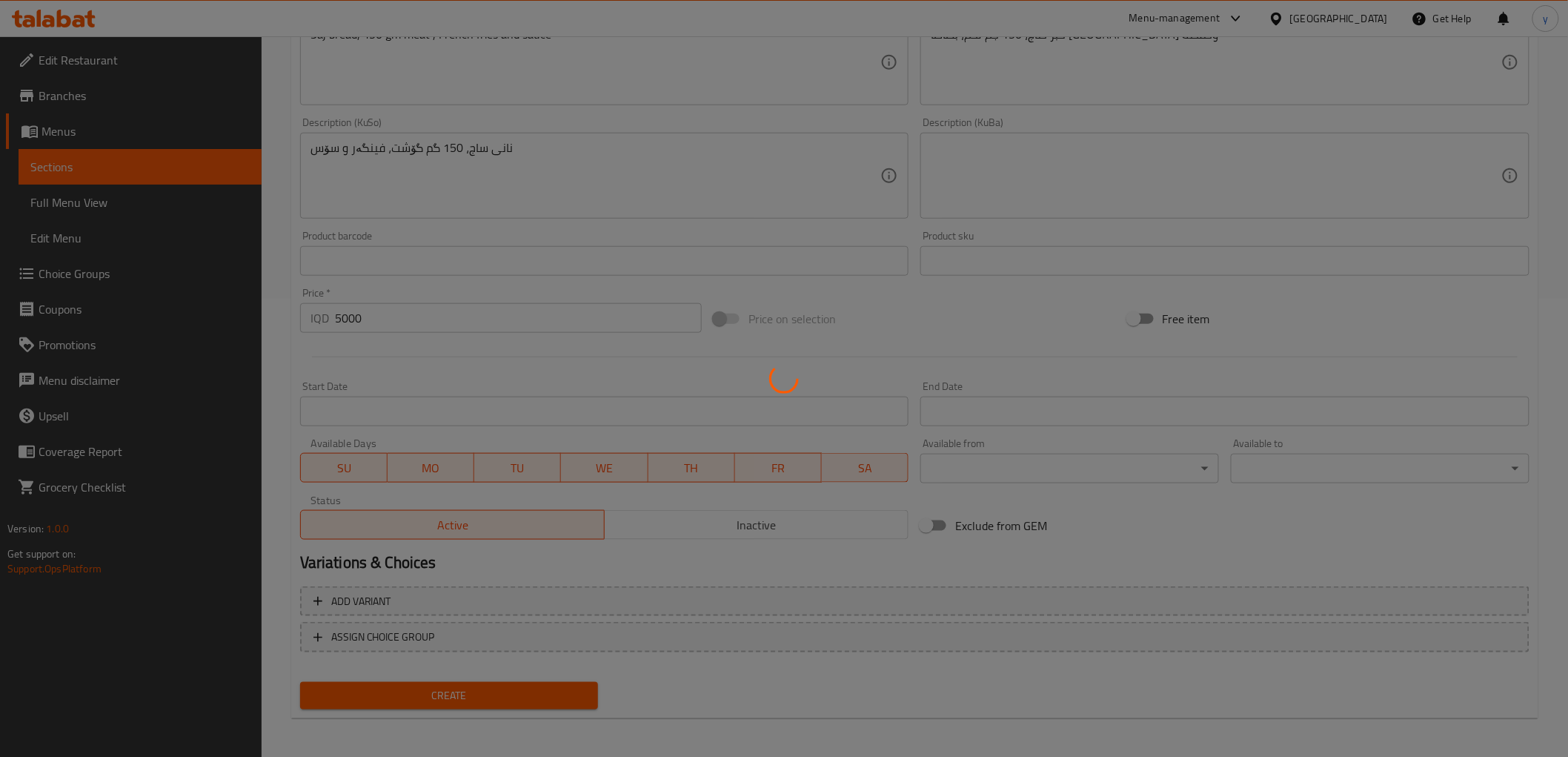
type input "0"
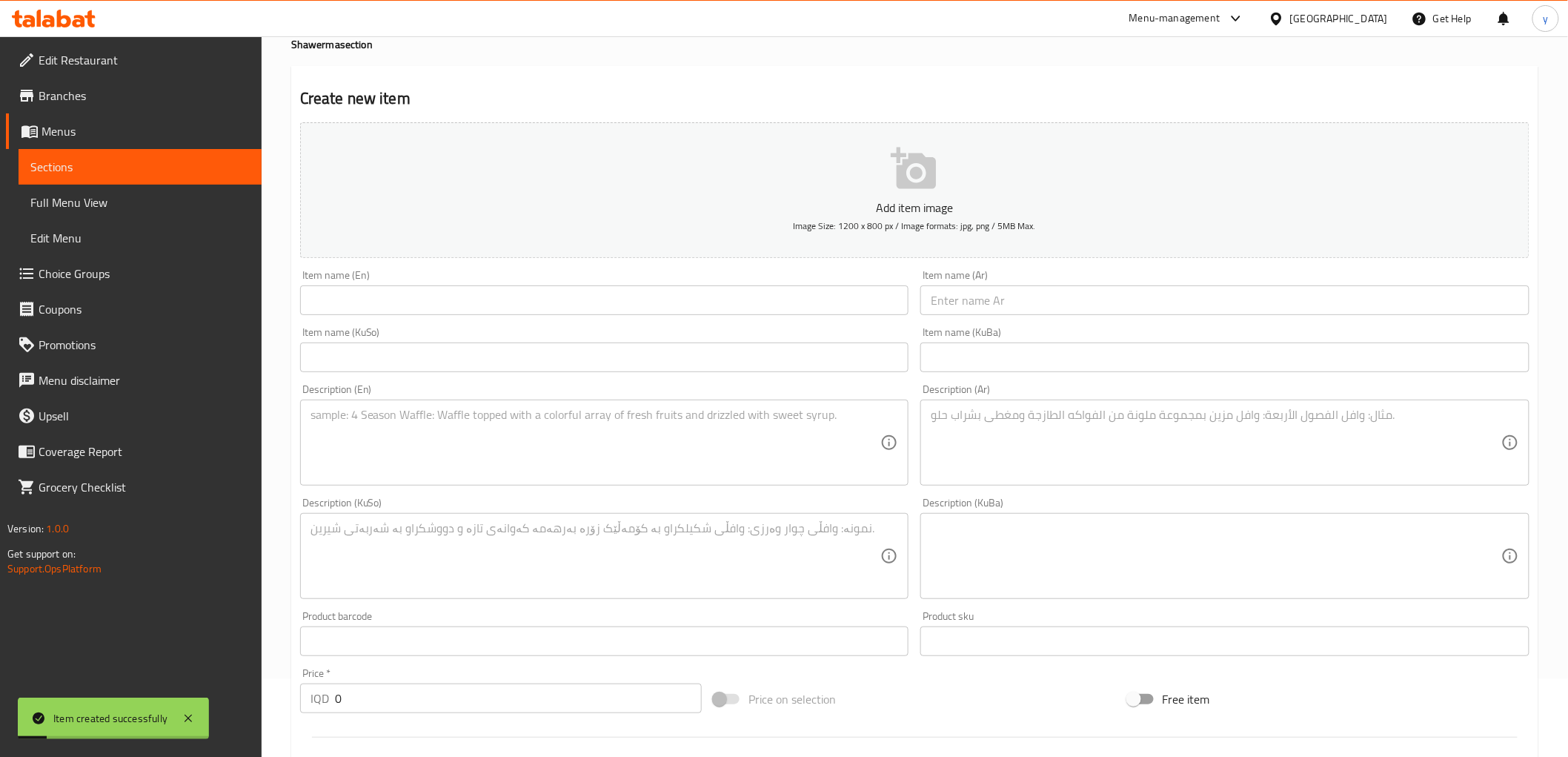
scroll to position [0, 0]
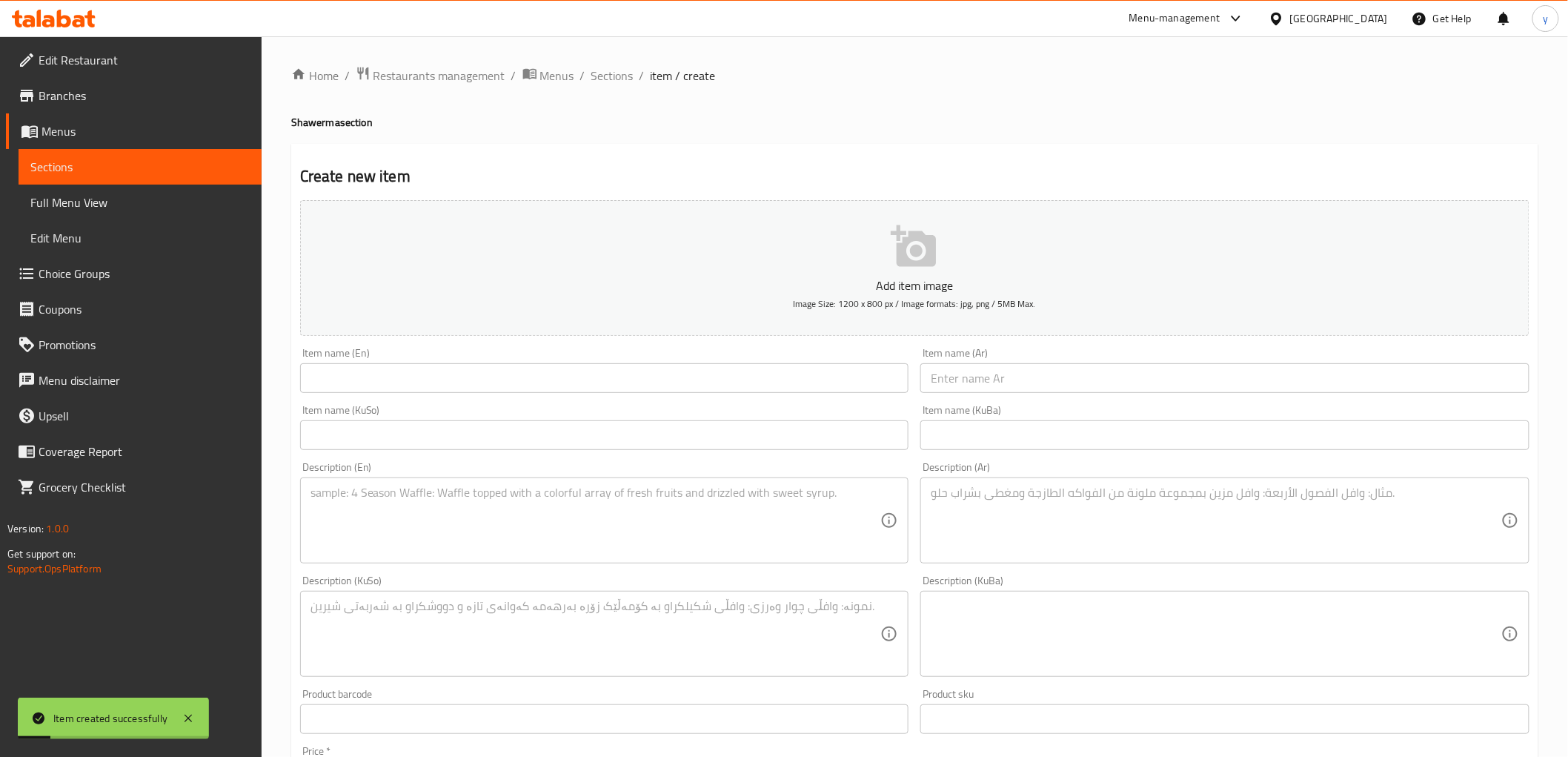
click at [606, 78] on span "Sections" at bounding box center [613, 75] width 42 height 18
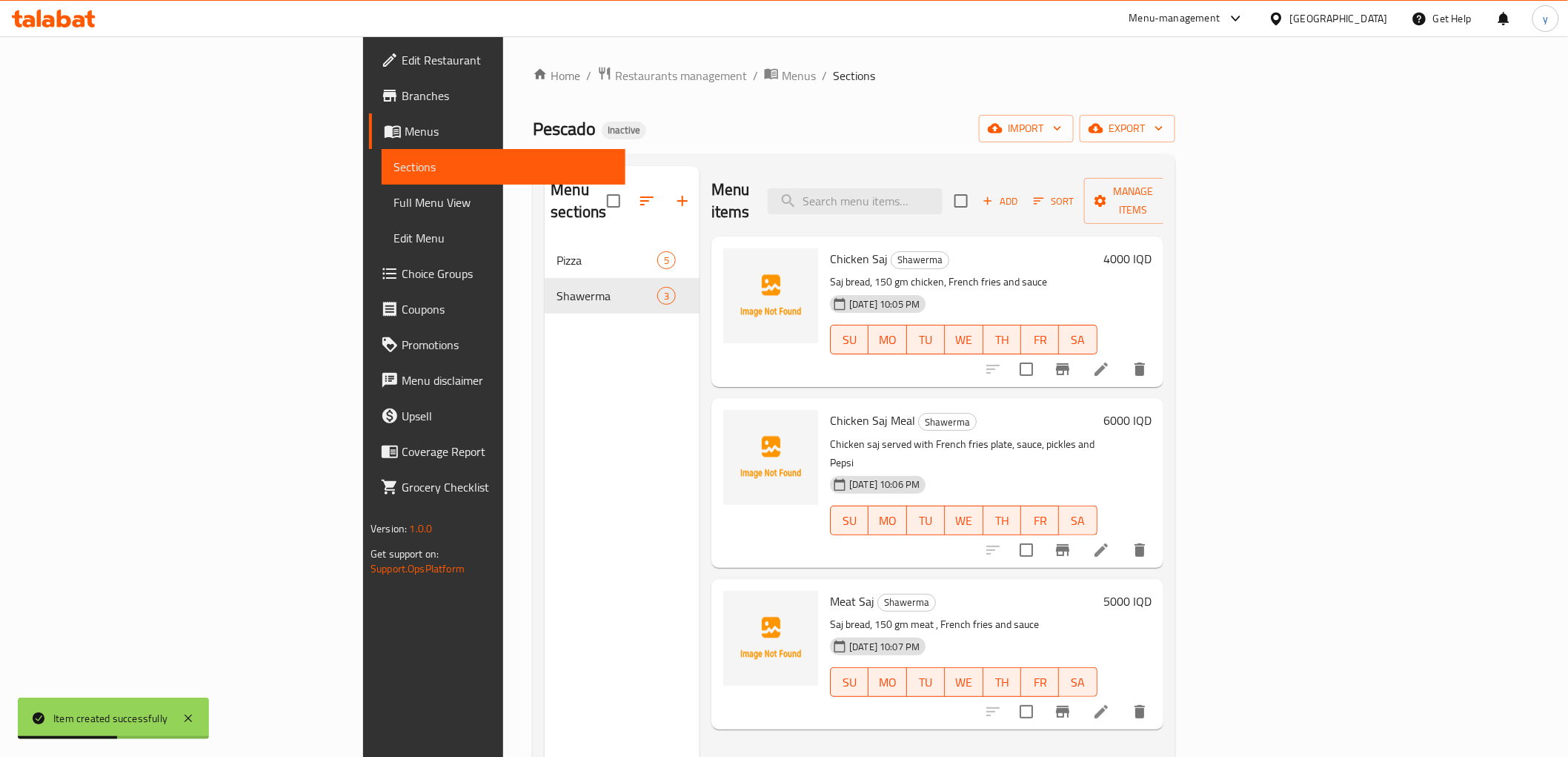
click at [1110, 541] on icon at bounding box center [1101, 550] width 18 height 18
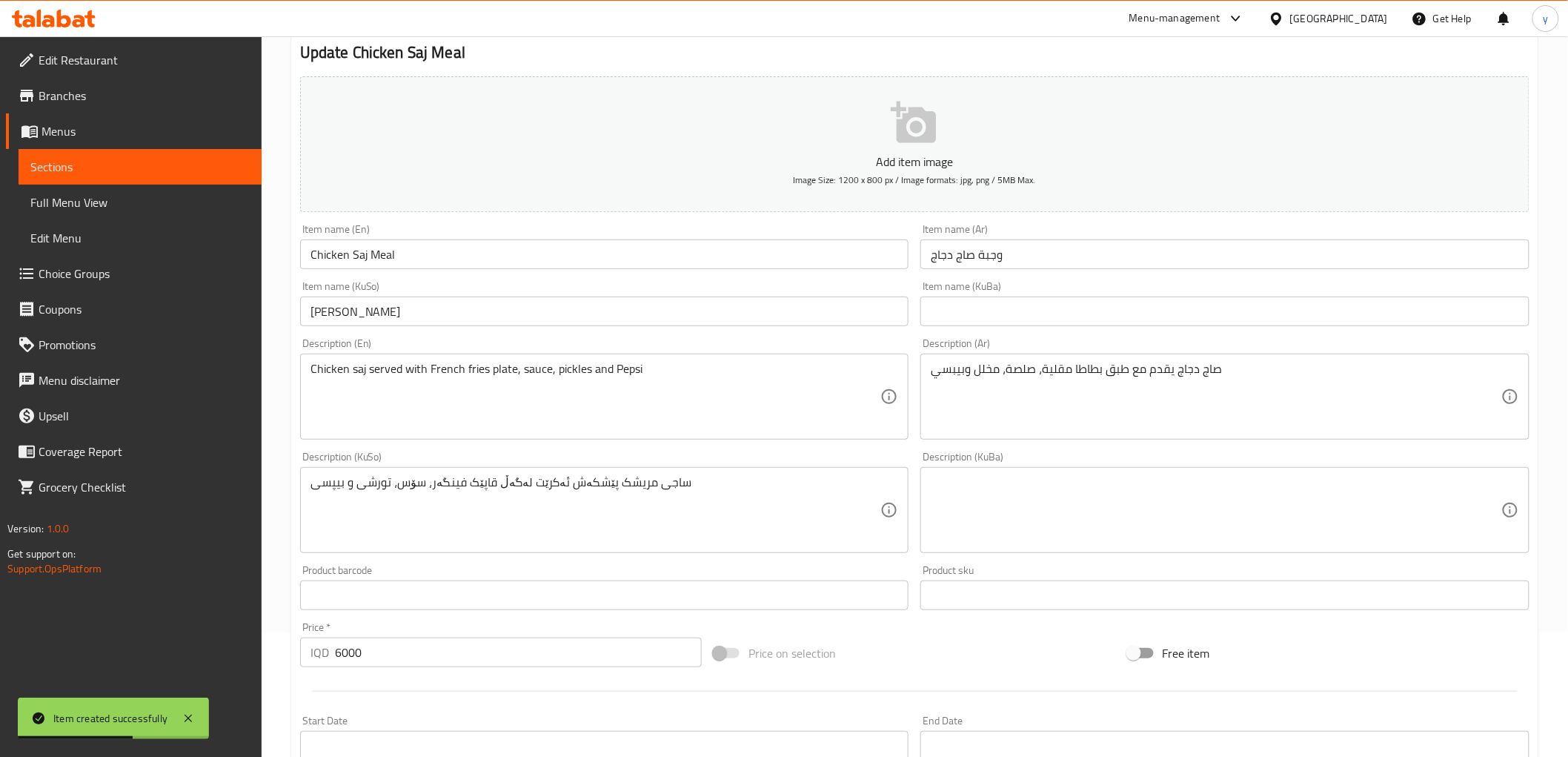
scroll to position [164, 0]
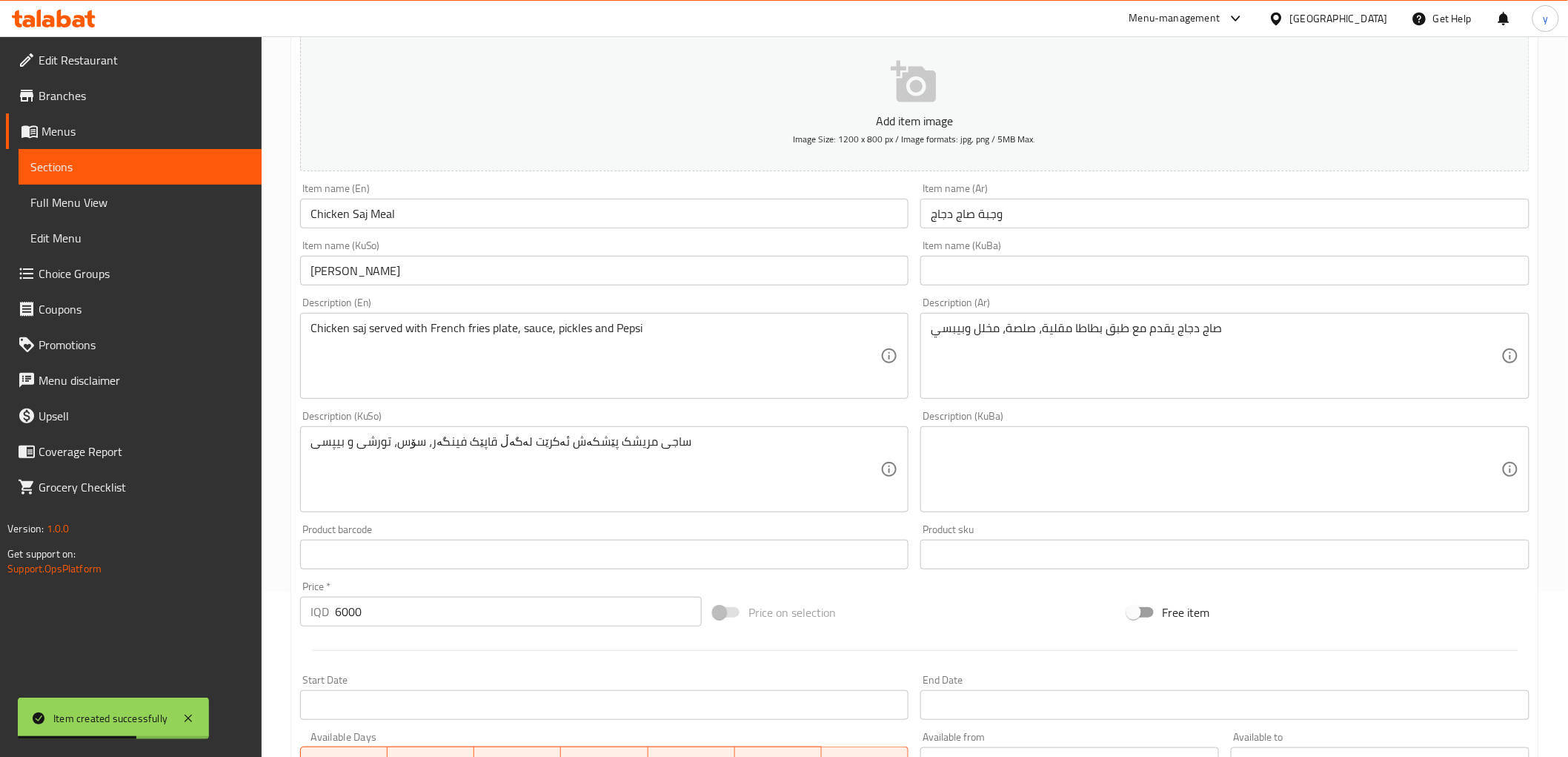
click at [728, 417] on div "Description (KuSo) ساجی مریشک پێشکەش ئەکرێت لەگەڵ قاپێک فینگەر، سۆس، تورشی و بی…" at bounding box center [605, 461] width 609 height 102
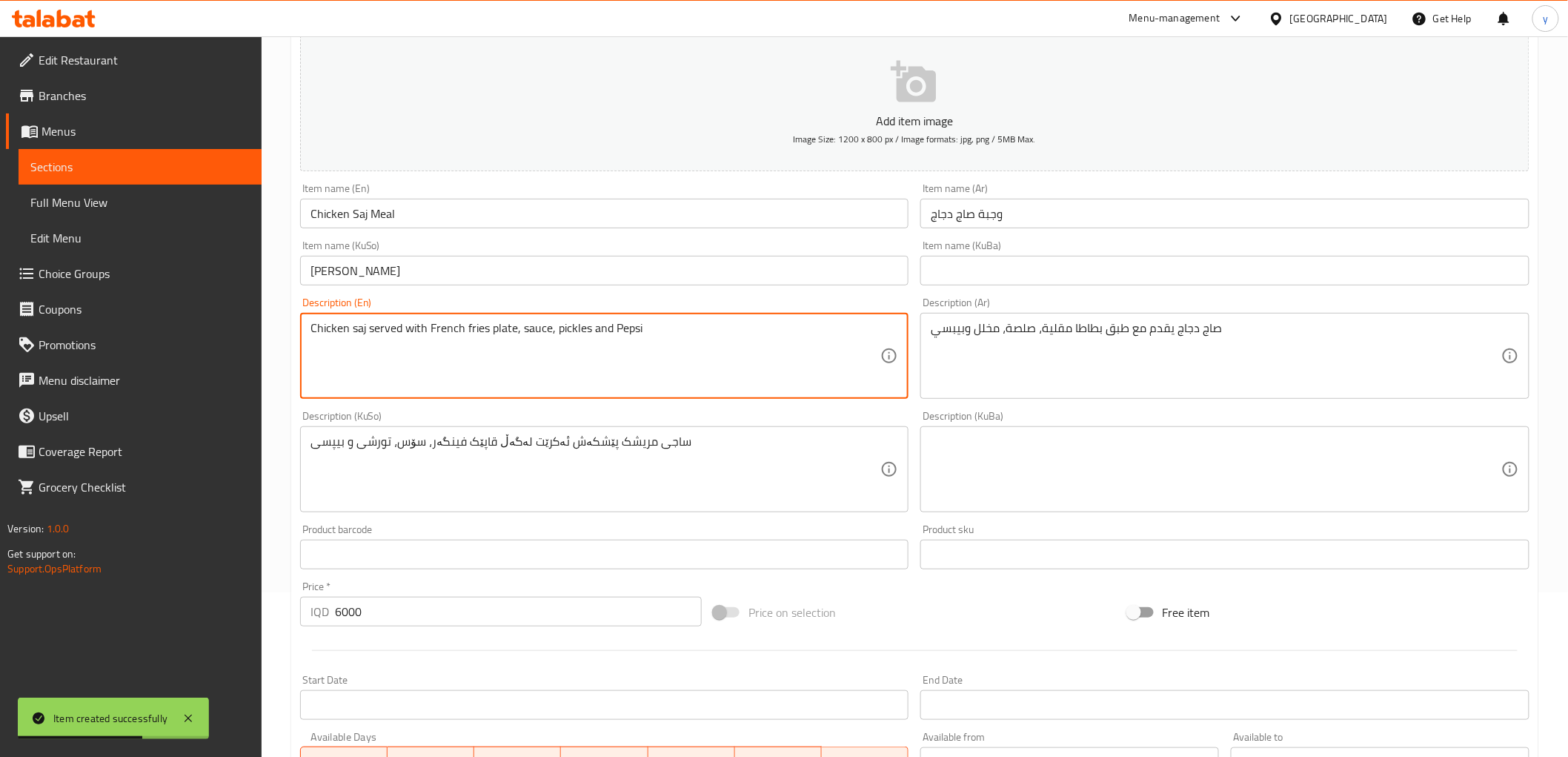
click at [725, 380] on textarea "Chicken saj served with French fries plate, sauce, pickles and Pepsi" at bounding box center [596, 356] width 571 height 70
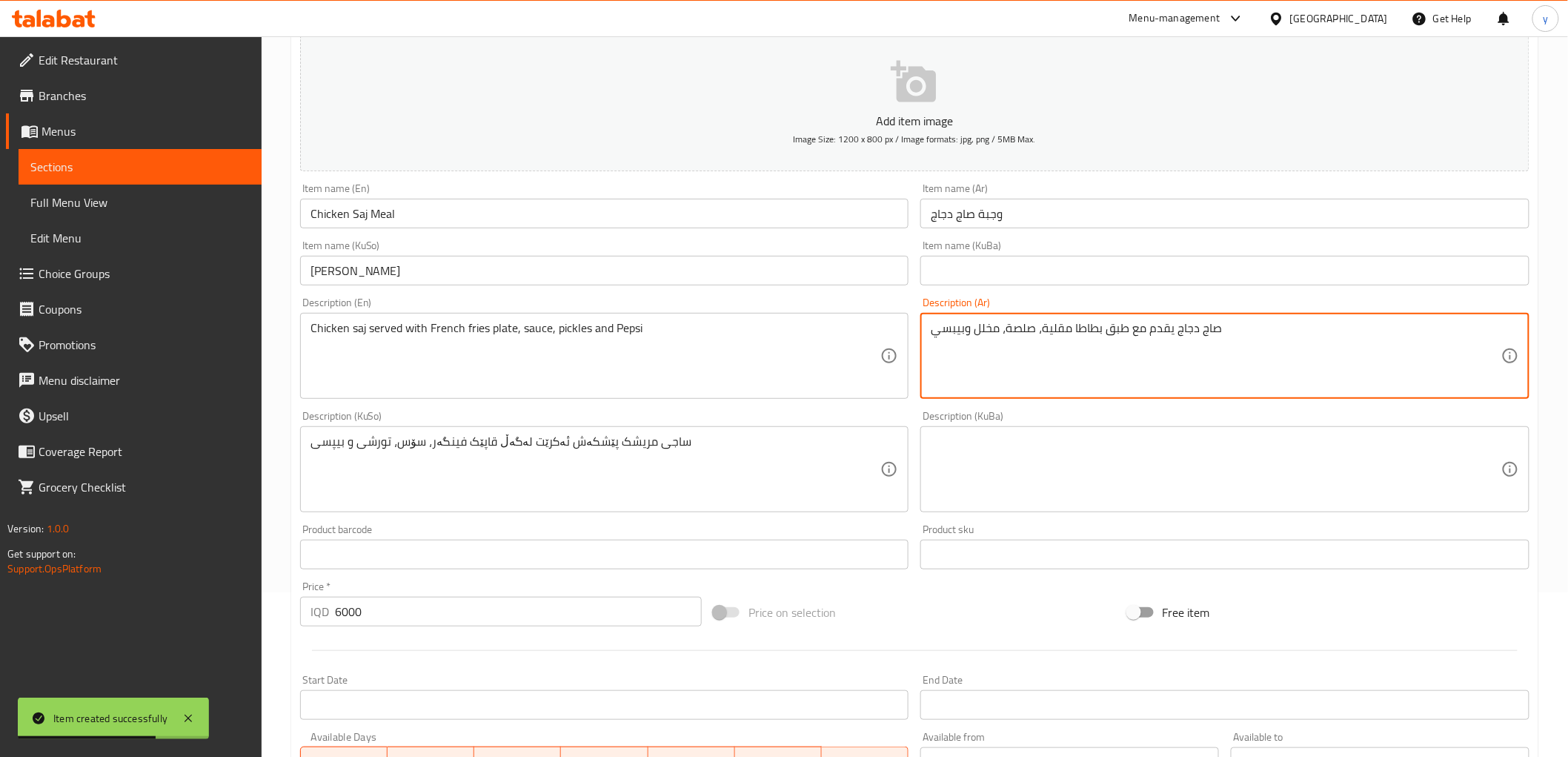
click at [1033, 358] on textarea "صاج دجاج يقدم مع طبق بطاطا مقلية، صلصة، مخلل وبيبسي" at bounding box center [1216, 356] width 571 height 70
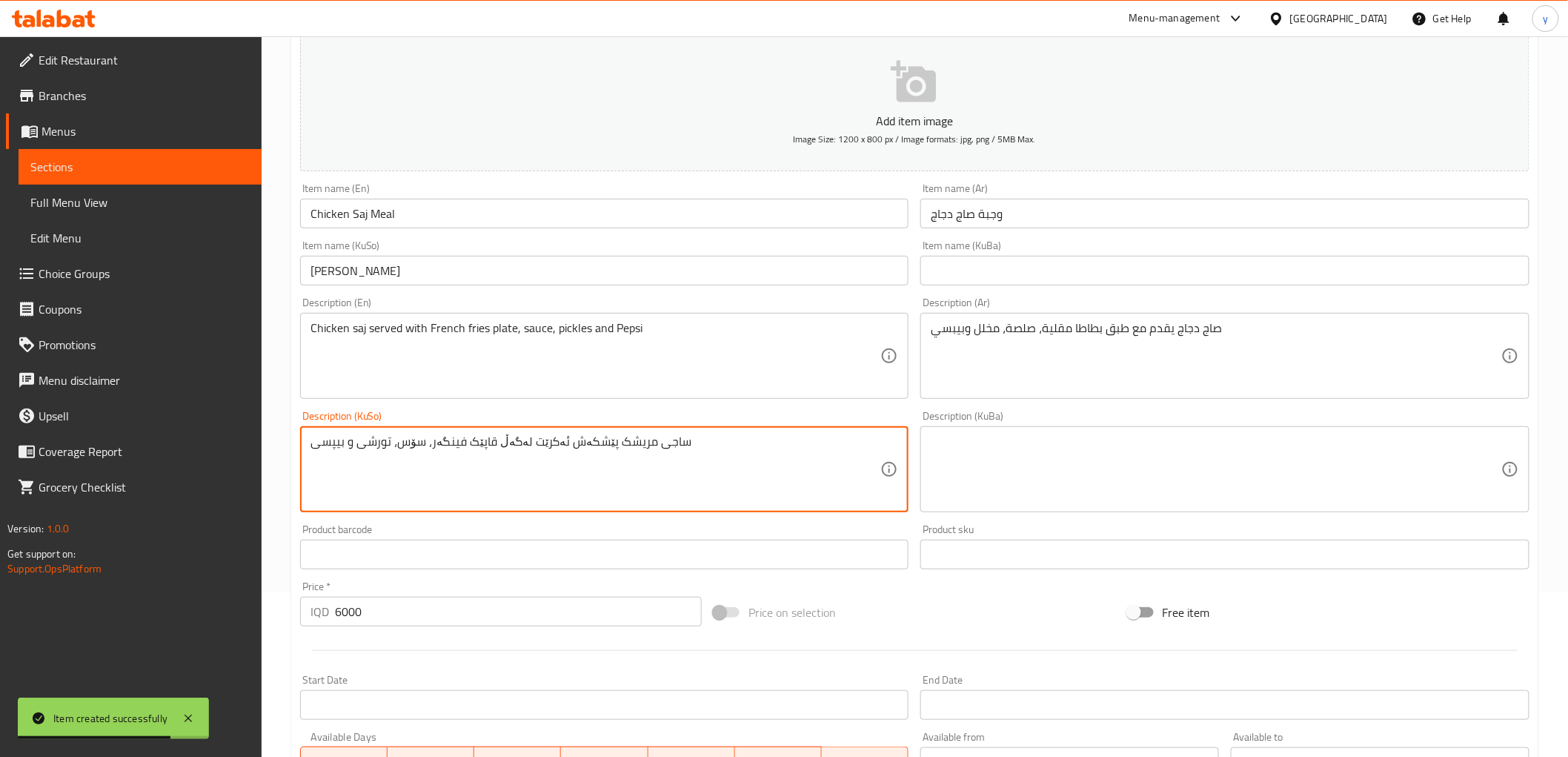
click at [657, 455] on textarea "ساجی مریشک پێشکەش ئەکرێت لەگەڵ قاپێک فینگەر، سۆس، تورشی و بیپسی" at bounding box center [596, 469] width 571 height 70
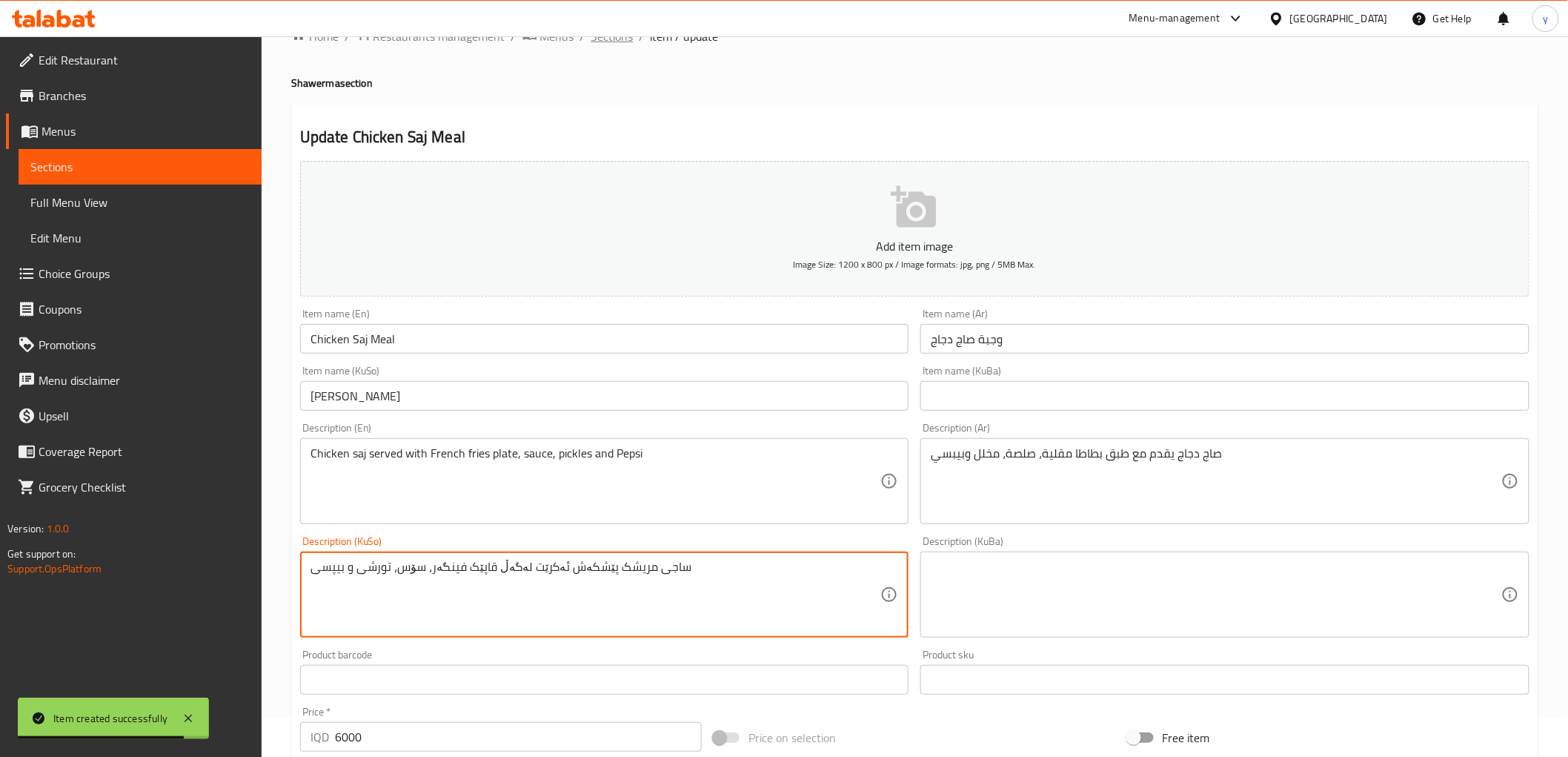
scroll to position [0, 0]
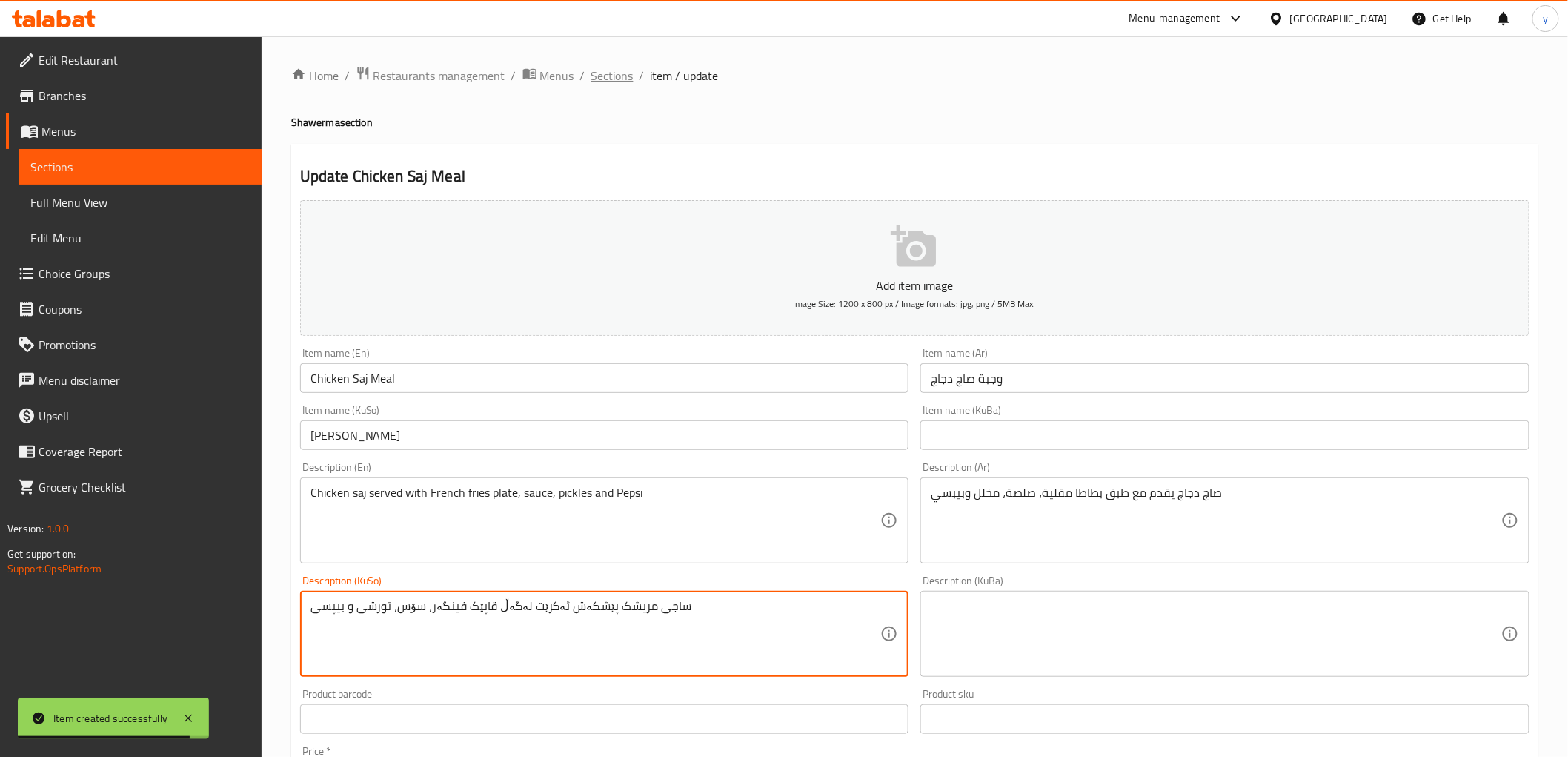
click at [595, 75] on span "Sections" at bounding box center [613, 75] width 42 height 18
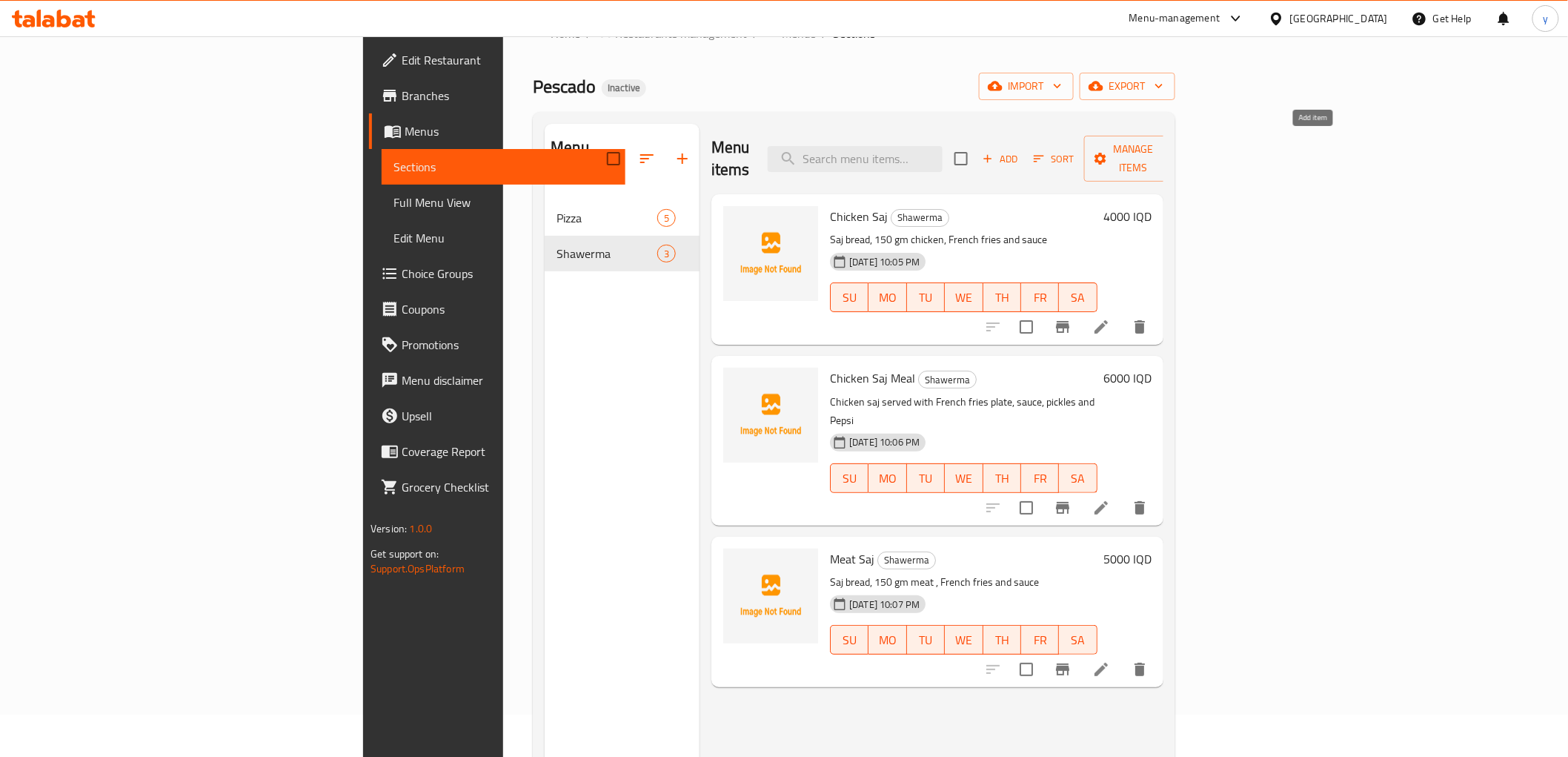
click at [1021, 151] on span "Add" at bounding box center [1000, 159] width 40 height 17
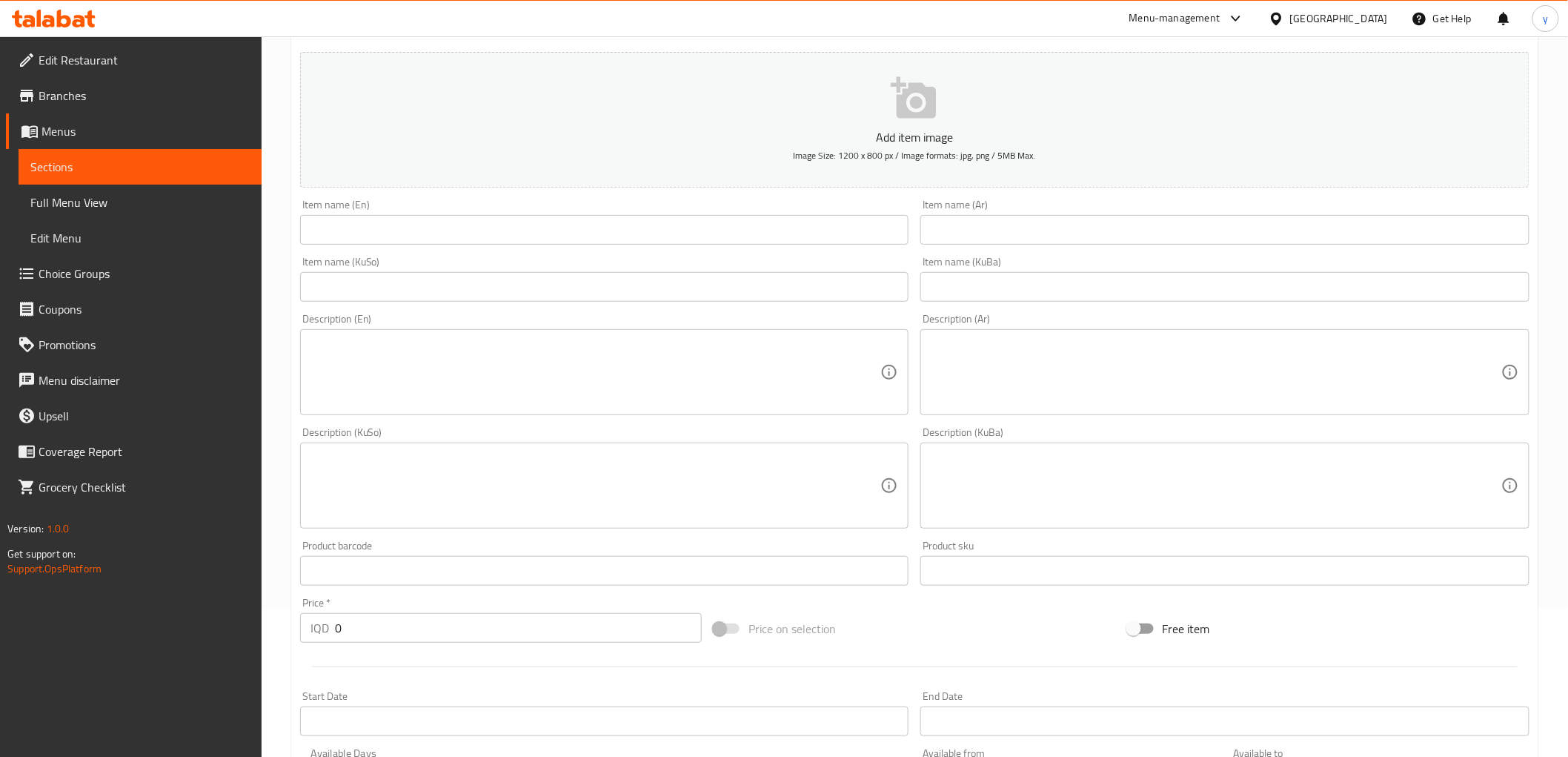
scroll to position [207, 0]
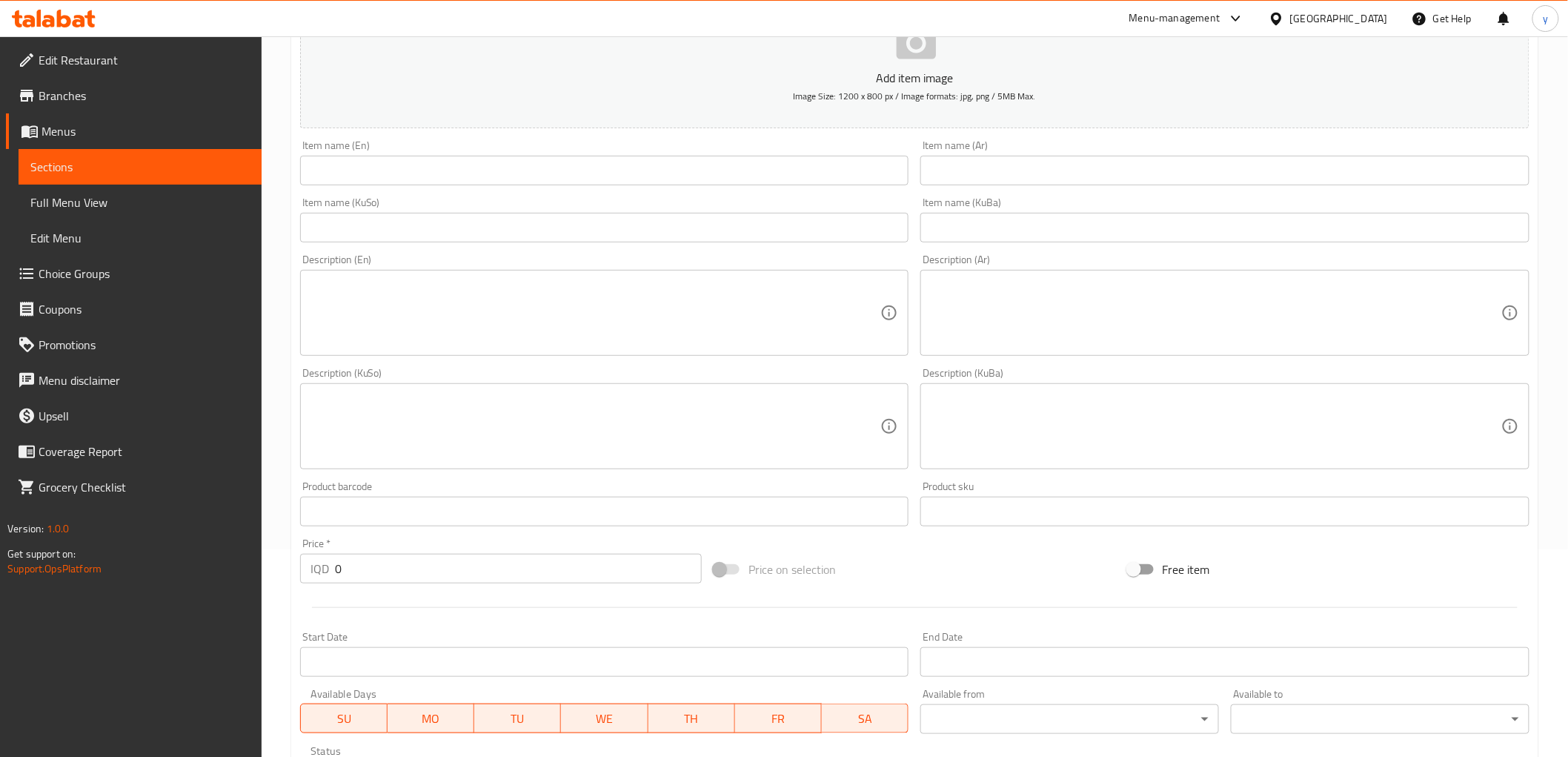
click at [978, 313] on textarea at bounding box center [1216, 313] width 571 height 70
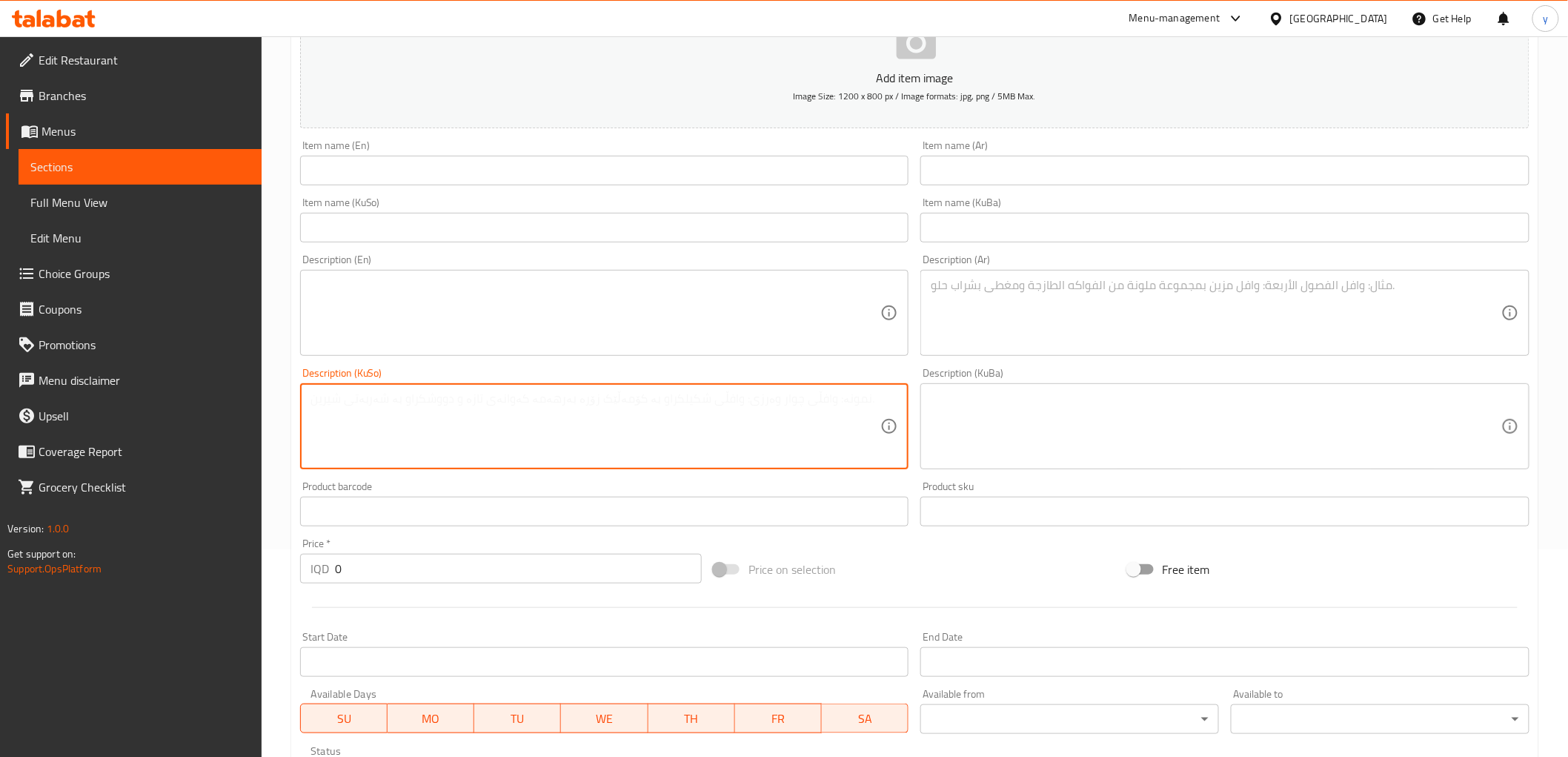
click at [765, 417] on textarea at bounding box center [596, 426] width 571 height 70
paste textarea "ساجی مریشک پێشکەش ئەکرێت لەگەڵ قاپێک فینگەر، سۆس، تورشی و بیپسی"
type textarea "ساجی مریشک پێشکەش ئەکرێت لەگەڵ قاپێک فینگەر، سۆس، تورشی و بیپسی"
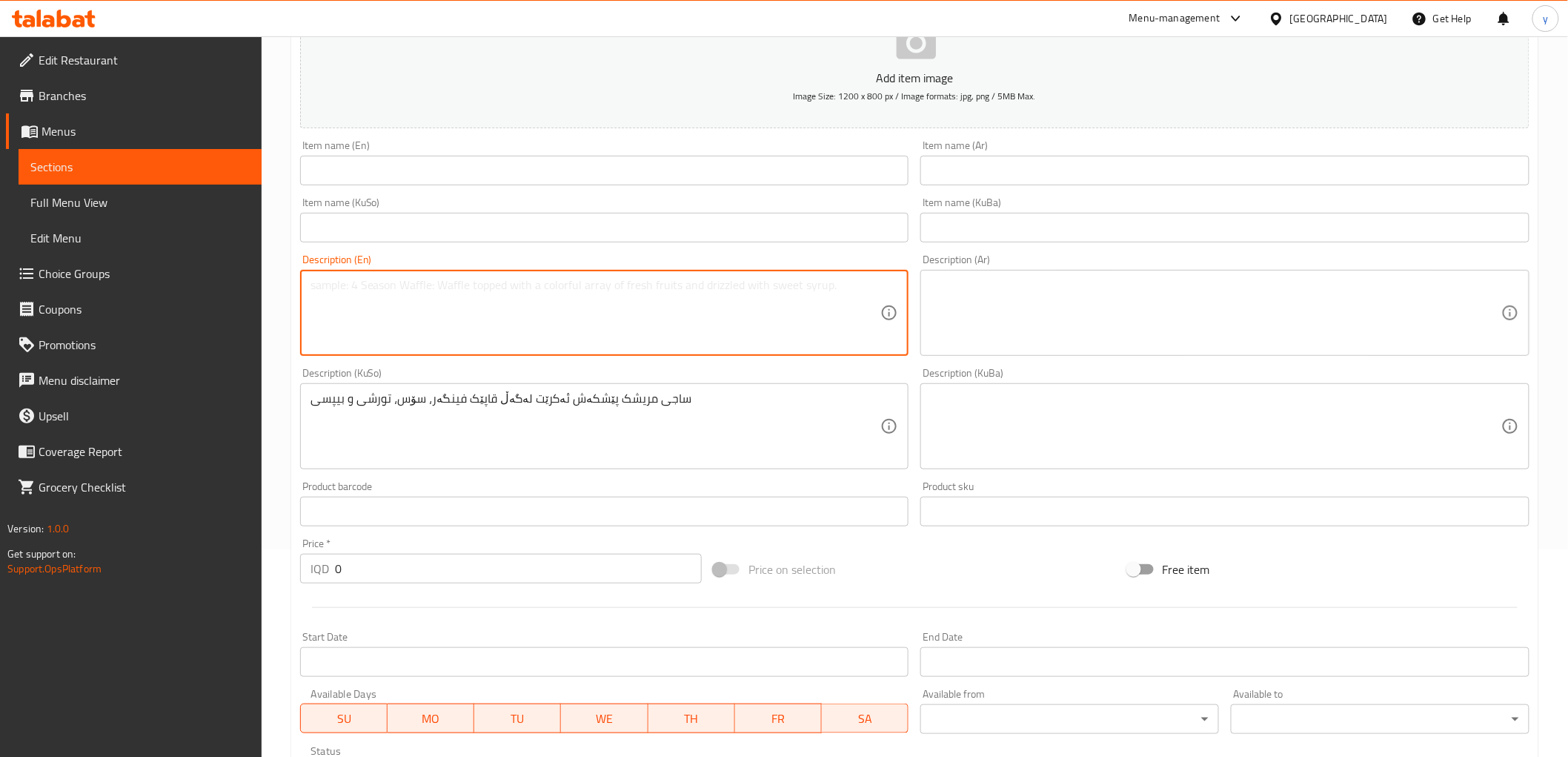
click at [743, 308] on textarea at bounding box center [596, 313] width 571 height 70
paste textarea "صاج دجاج يقدم مع طبق بطاطا مقلية، صلصة، مخلل وبيبسي"
click at [458, 306] on textarea "صاج دجاج يقدم مع طبق بطاطا مقلية، صلصة، مخلل وبيبسي" at bounding box center [596, 313] width 571 height 70
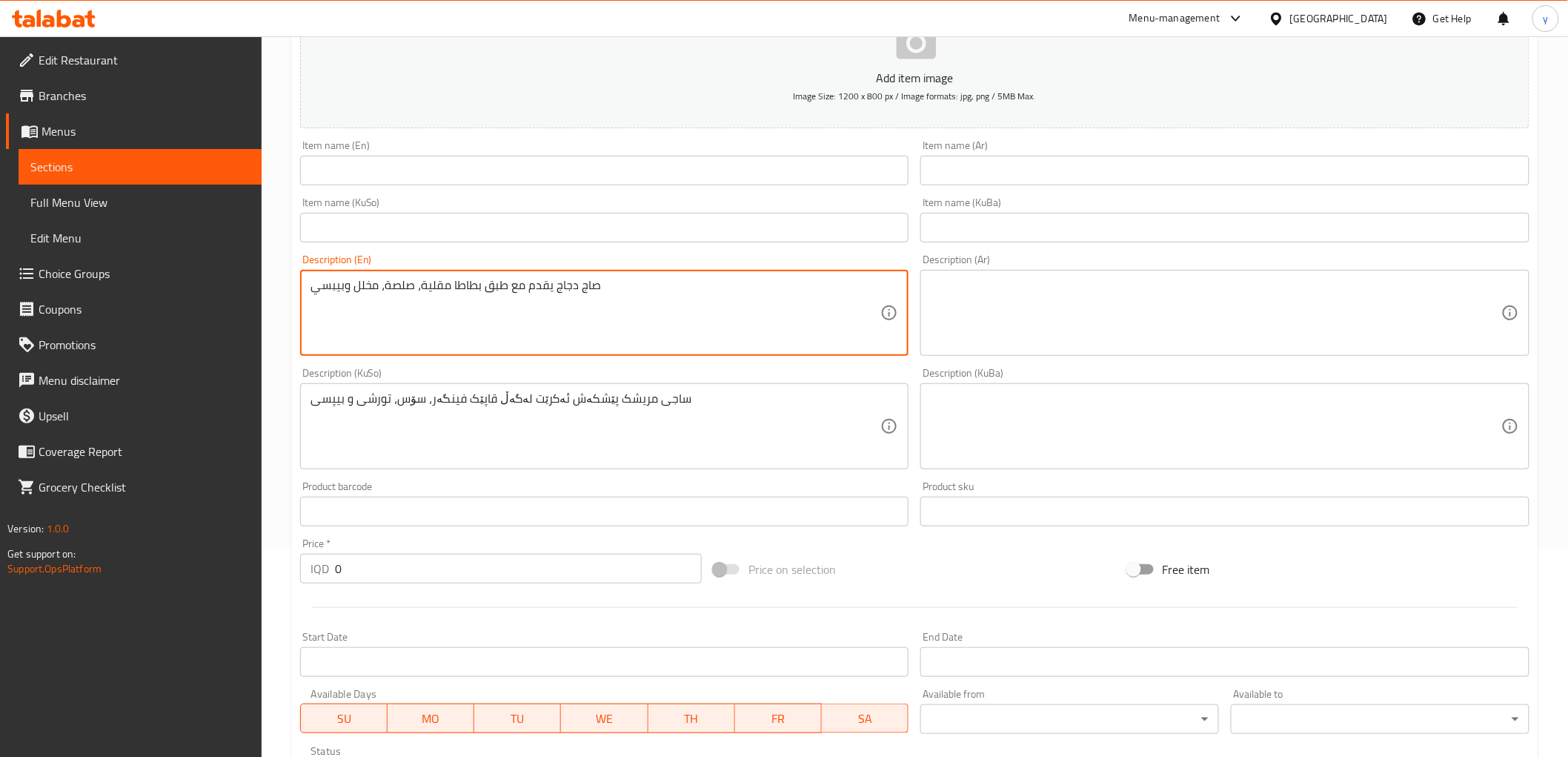
paste textarea "Chicken saj served with French fries plate, sauce, pickles and Pepsi"
type textarea "Chicken saj served with French fries plate, sauce, pickles and Pepsi"
click at [942, 311] on textarea at bounding box center [1216, 313] width 571 height 70
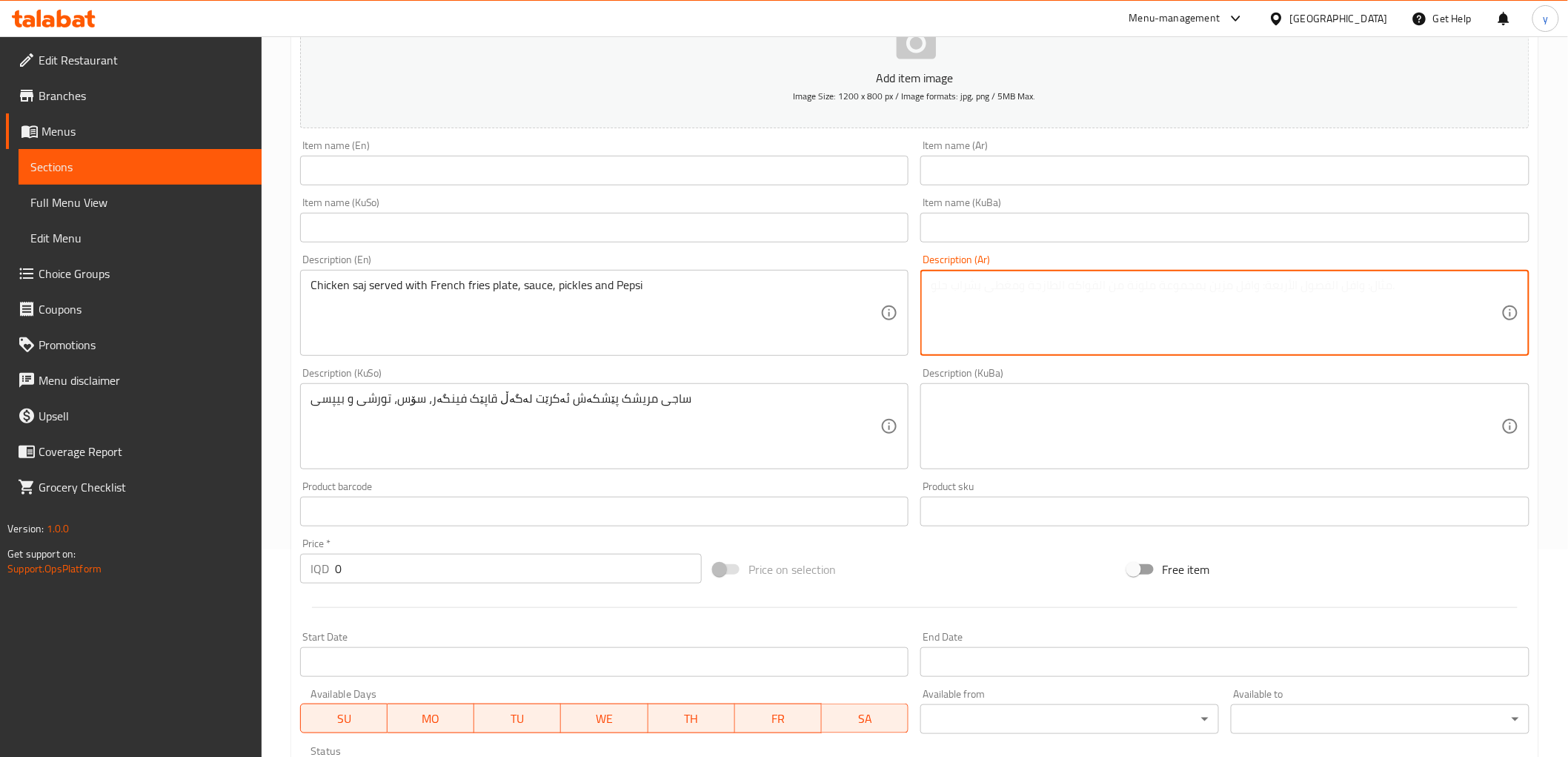
paste textarea "صاج دجاج يقدم مع طبق بطاطا مقلية، صلصة، مخلل وبيبسي"
type textarea "صاج دجاج يقدم مع طبق بطاطا مقلية، صلصة، مخلل وبيبسي"
click at [769, 165] on input "text" at bounding box center [605, 170] width 609 height 29
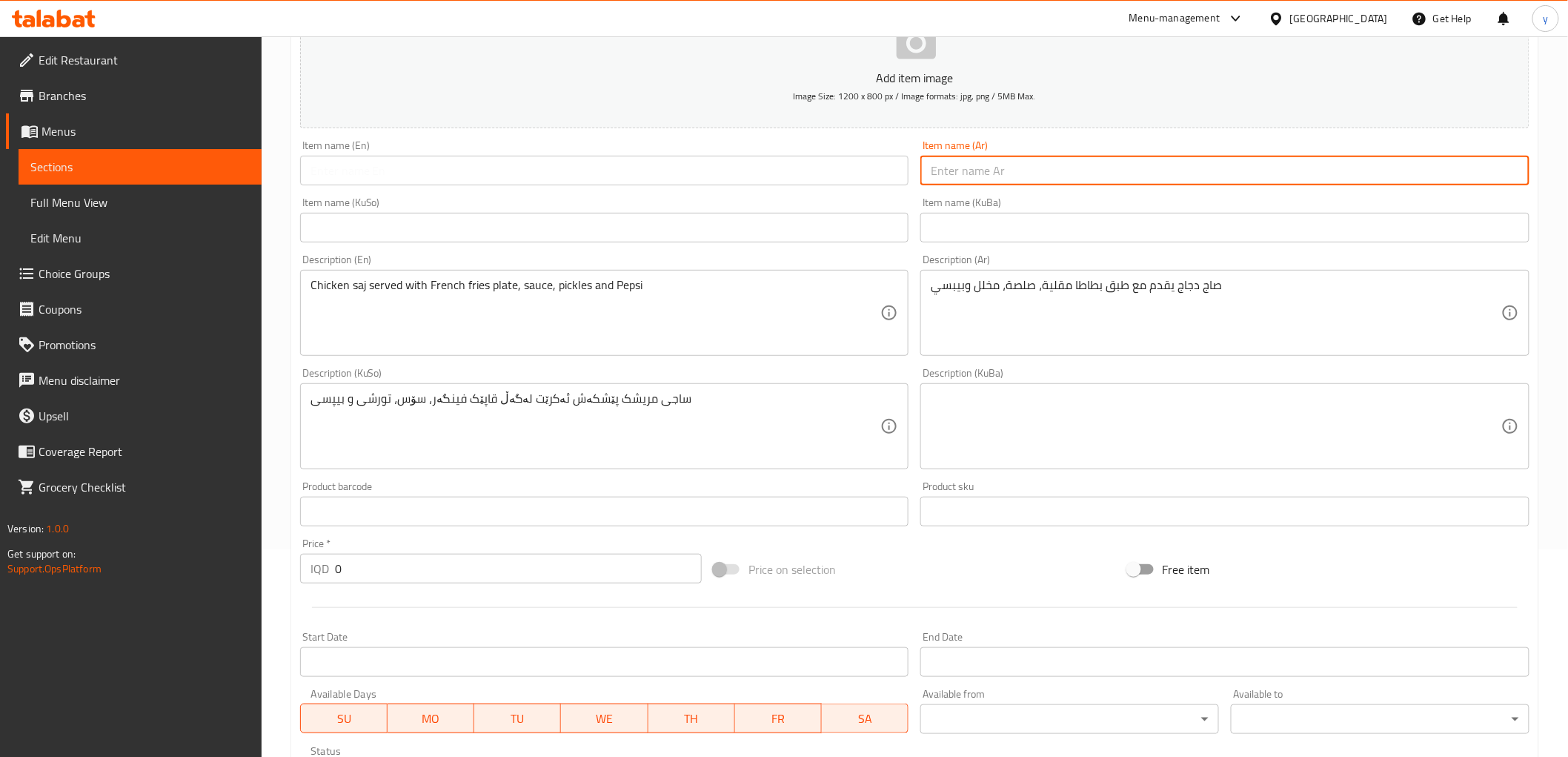
click at [950, 178] on input "text" at bounding box center [1225, 170] width 609 height 29
paste input "وجبة صاج لحم"
type input "وجبة صاج لحم"
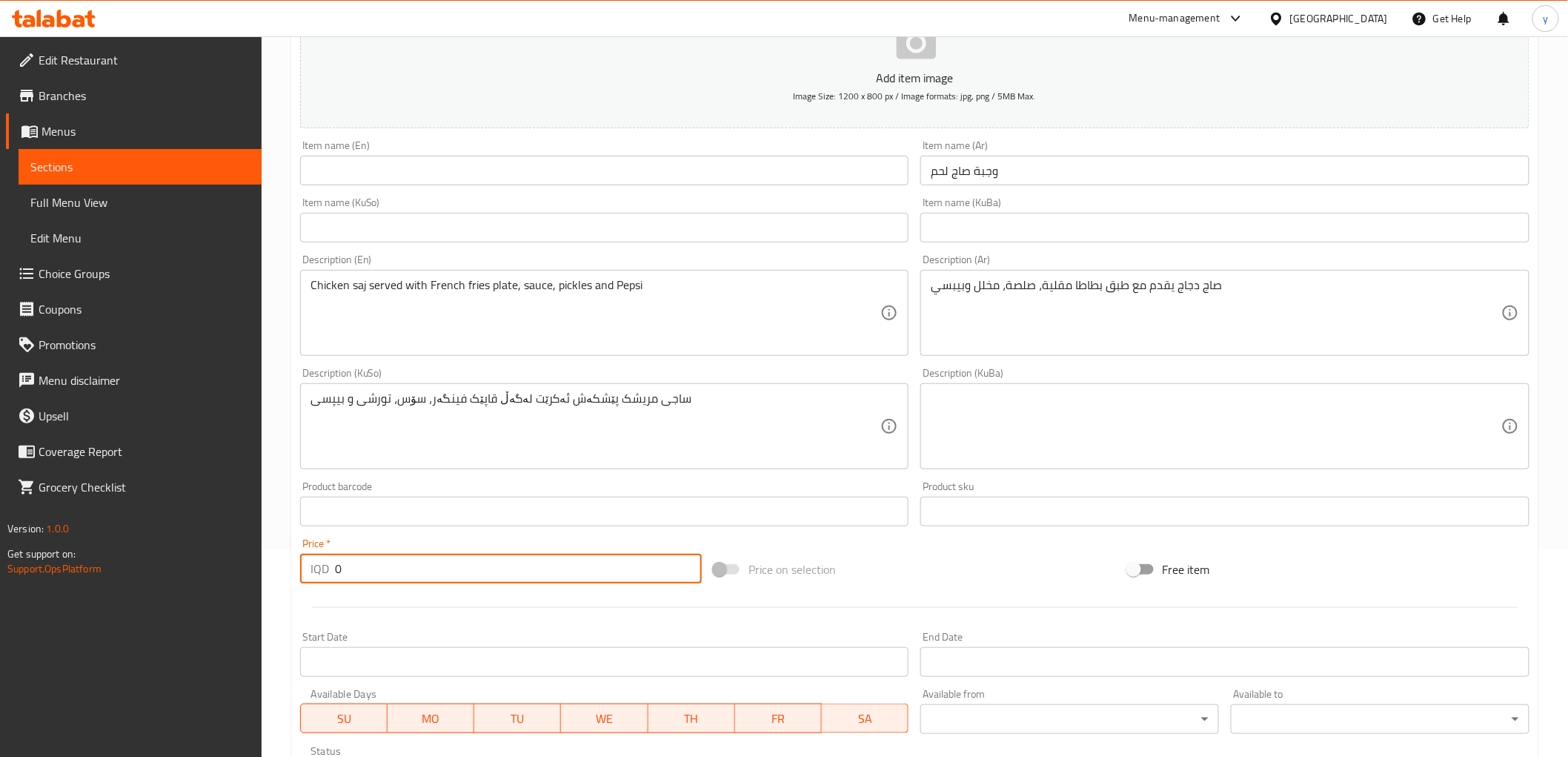
drag, startPoint x: 350, startPoint y: 566, endPoint x: 331, endPoint y: 569, distance: 19.2
click at [331, 569] on div "IQD 0 Price *" at bounding box center [501, 568] width 402 height 29
paste input "700"
type input "7000"
click at [765, 192] on div "Item name (KuSo) Item name (KuSo)" at bounding box center [605, 220] width 621 height 57
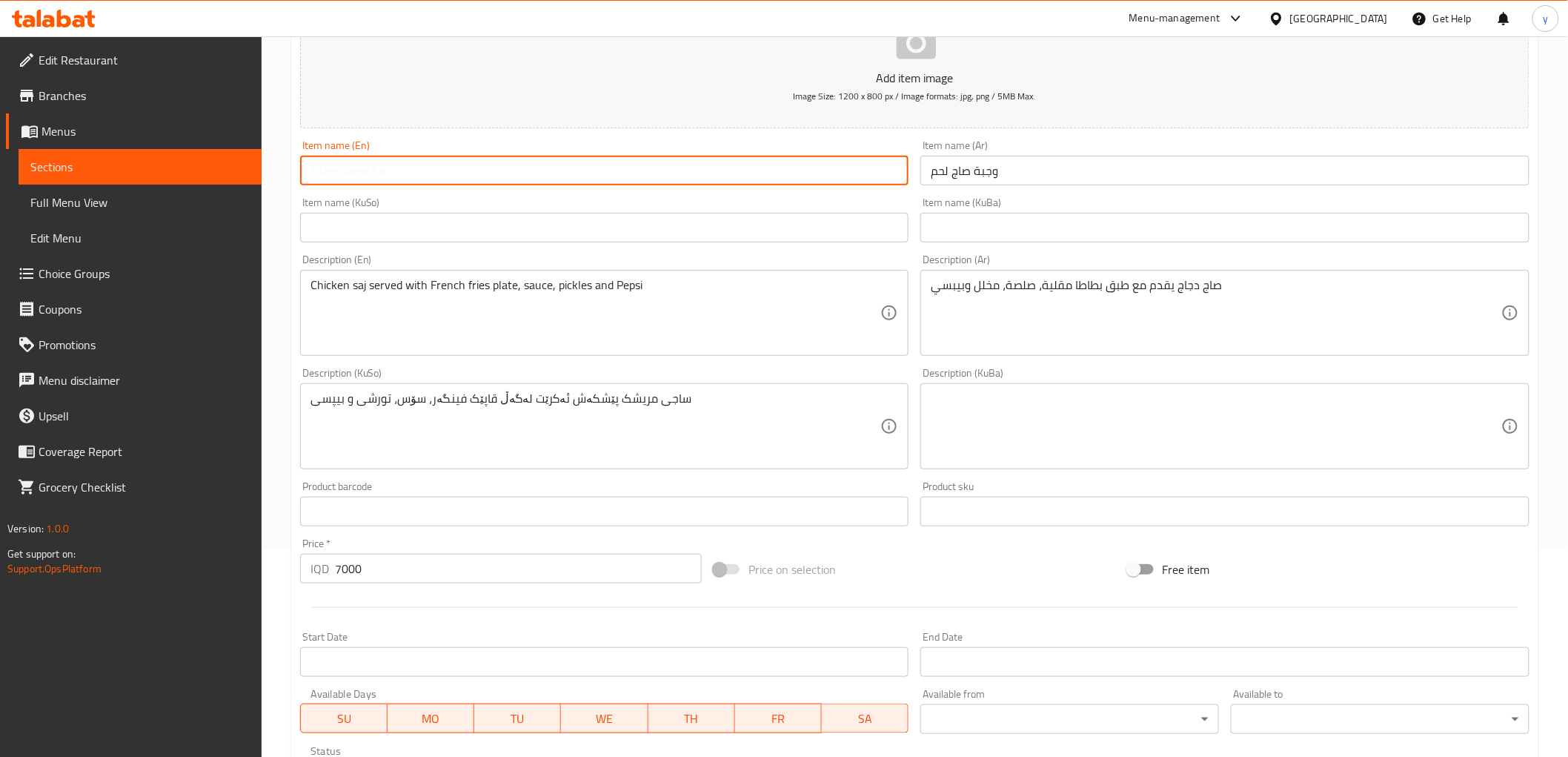
click at [744, 172] on input "text" at bounding box center [605, 170] width 609 height 29
type input "Meat Saj Meal"
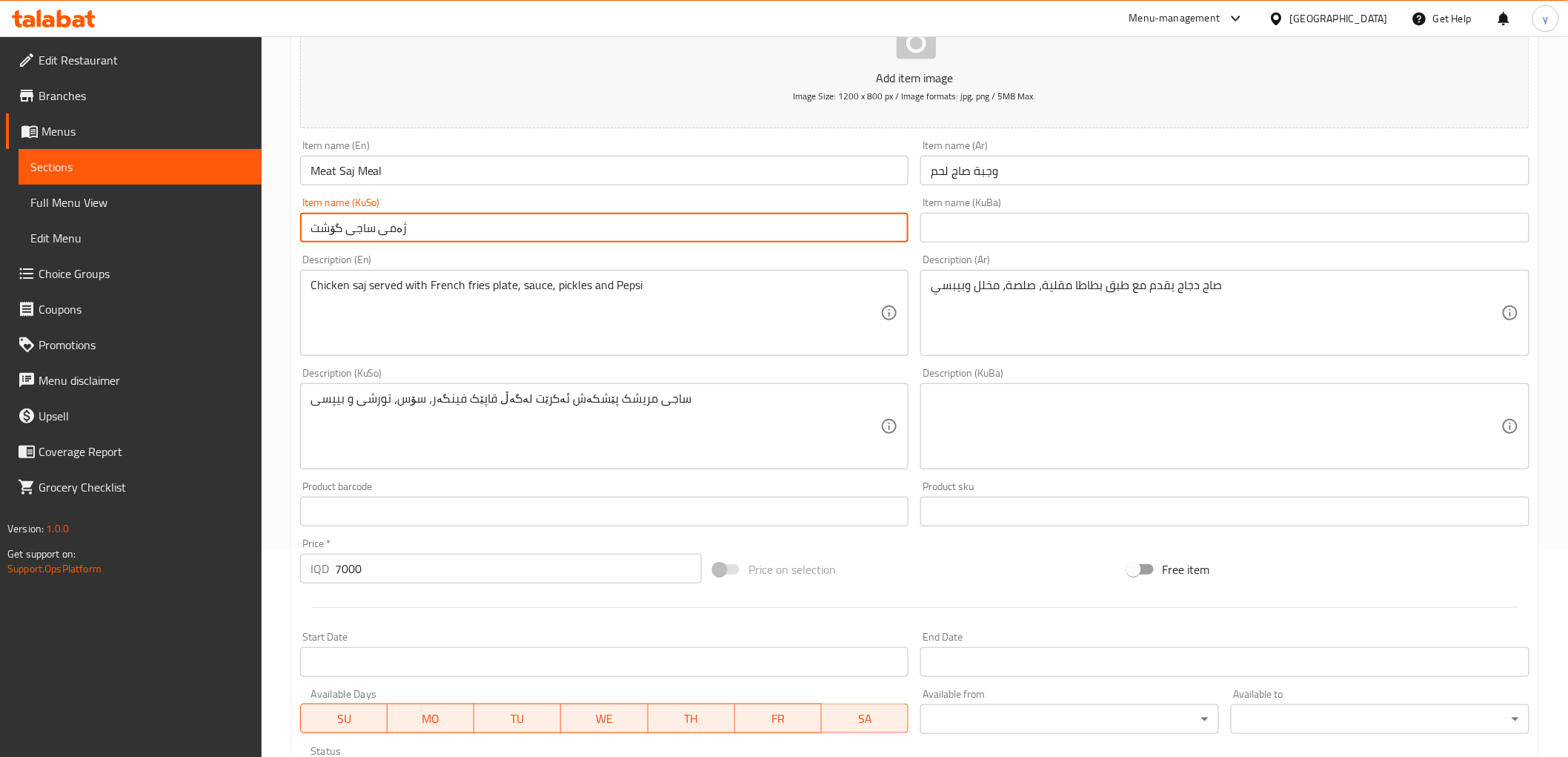
click at [337, 240] on input "ژەمی ساجی گۆشت" at bounding box center [605, 227] width 609 height 29
type input "ژەمی ساجی گۆشت"
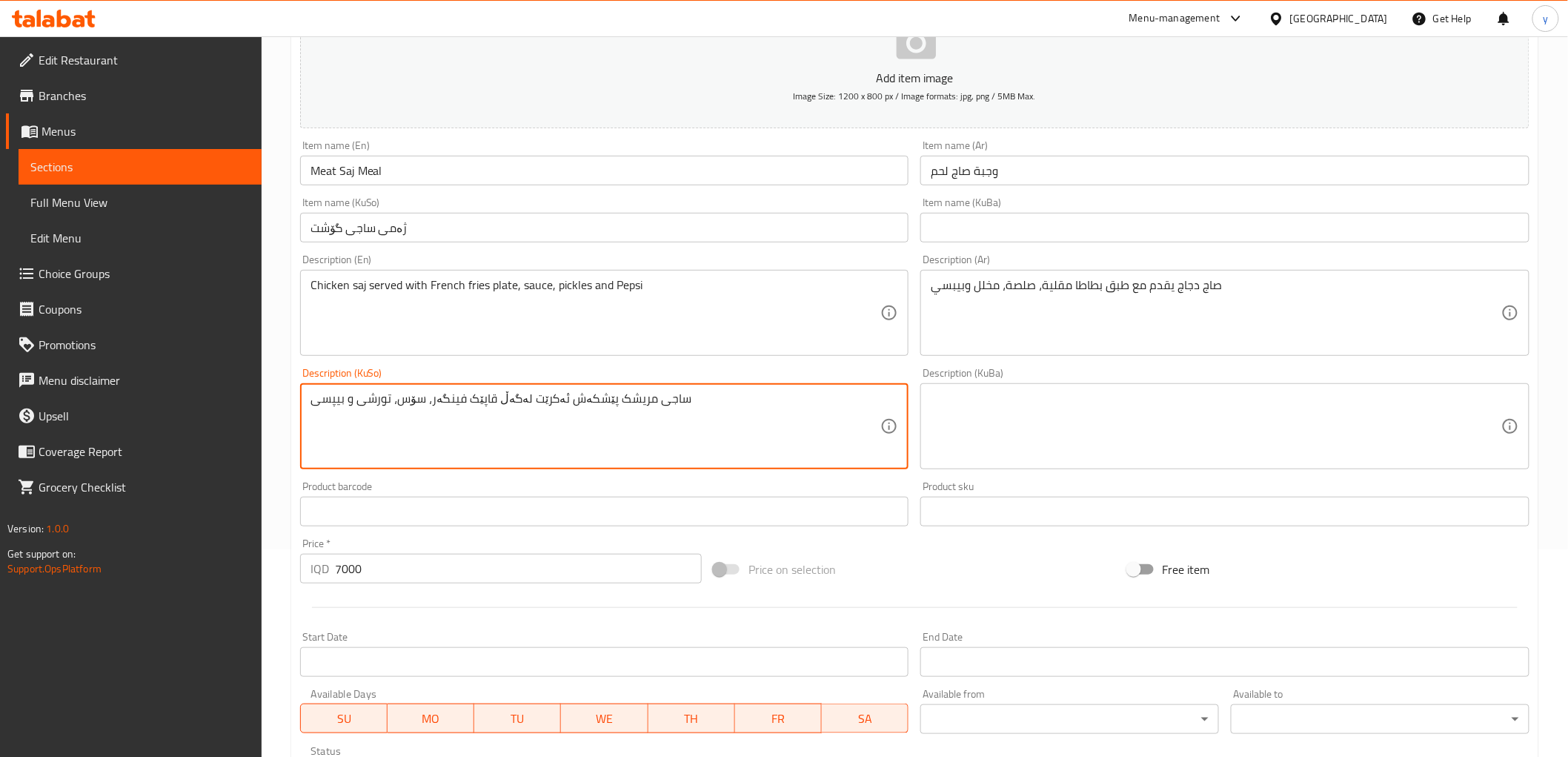
click at [631, 401] on textarea "ساجی مریشک پێشکەش ئەکرێت لەگەڵ قاپێک فینگەر، سۆس، تورشی و بیپسی" at bounding box center [596, 426] width 571 height 70
click at [323, 227] on input "ژەمی ساجی گۆشت" at bounding box center [605, 227] width 609 height 29
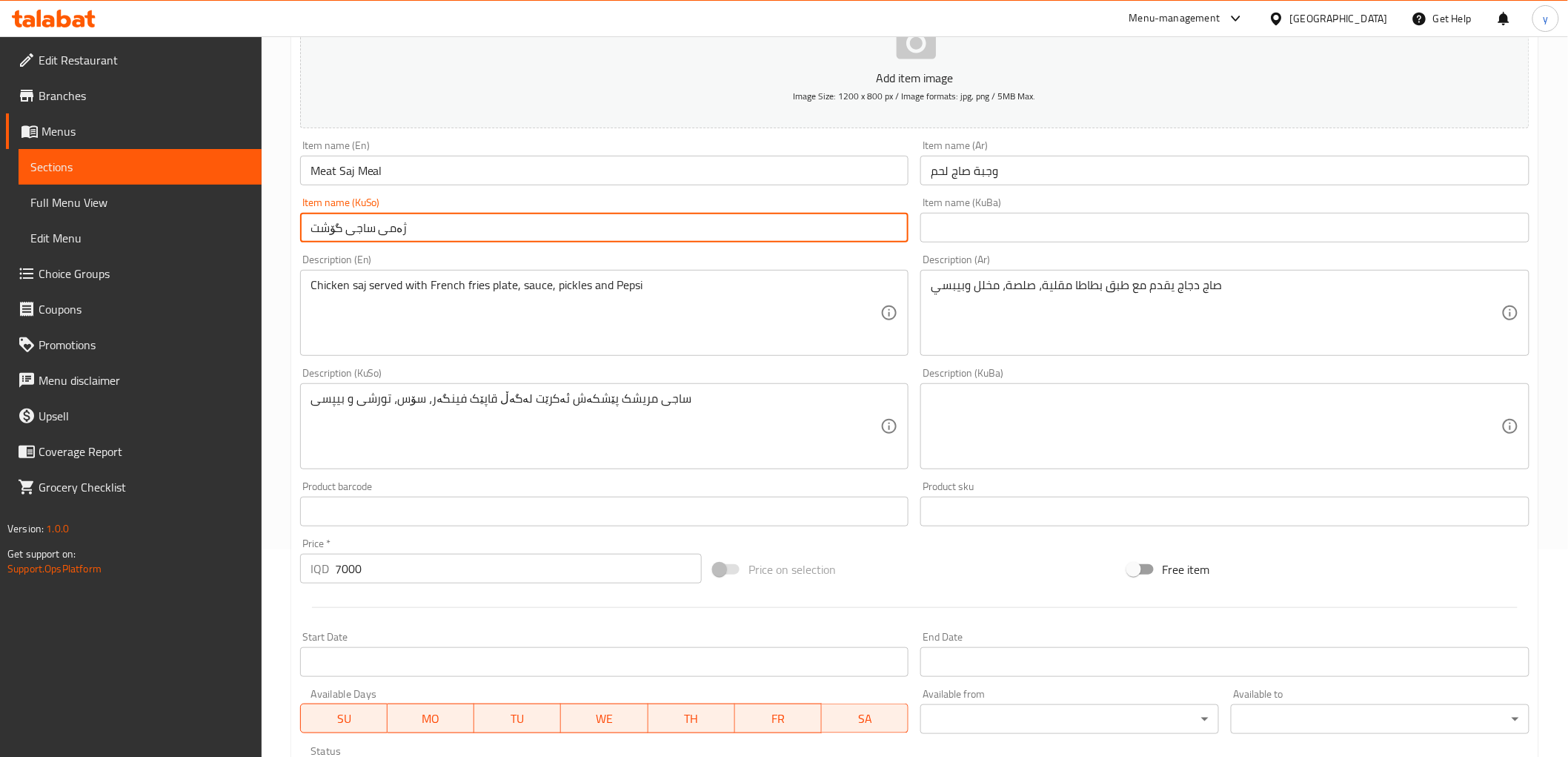
click at [323, 227] on input "ژەمی ساجی گۆشت" at bounding box center [605, 227] width 609 height 29
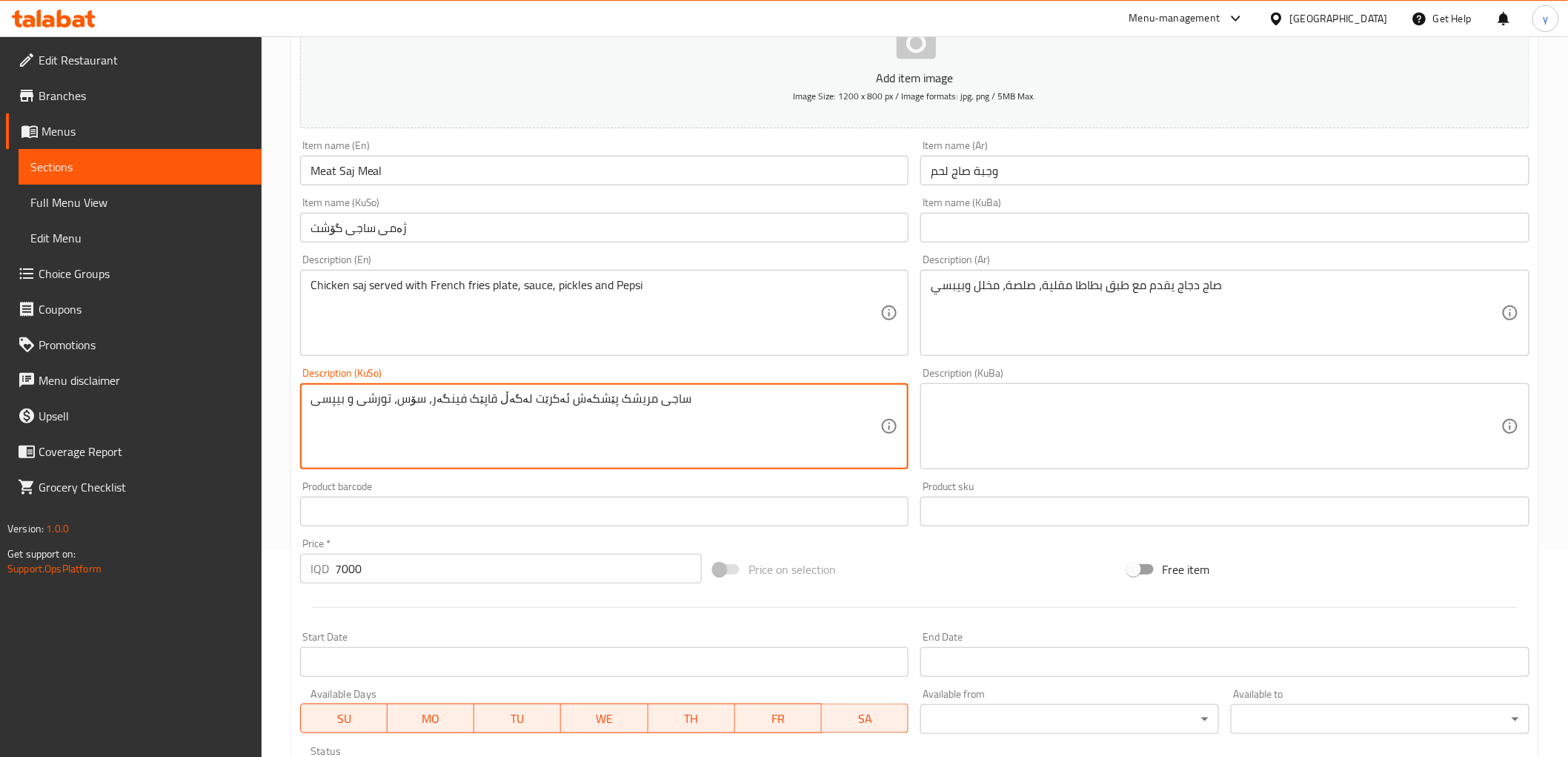
click at [619, 406] on textarea "ساجی مریشک پێشکەش ئەکرێت لەگەڵ قاپێک فینگەر، سۆس، تورشی و بیپسی" at bounding box center [596, 426] width 571 height 70
paste textarea "گۆشت"
type textarea "ساجی گۆشت پێشکەش ئەکرێت لەگەڵ قاپێک فینگەر، سۆس، تورشی و بیپسی"
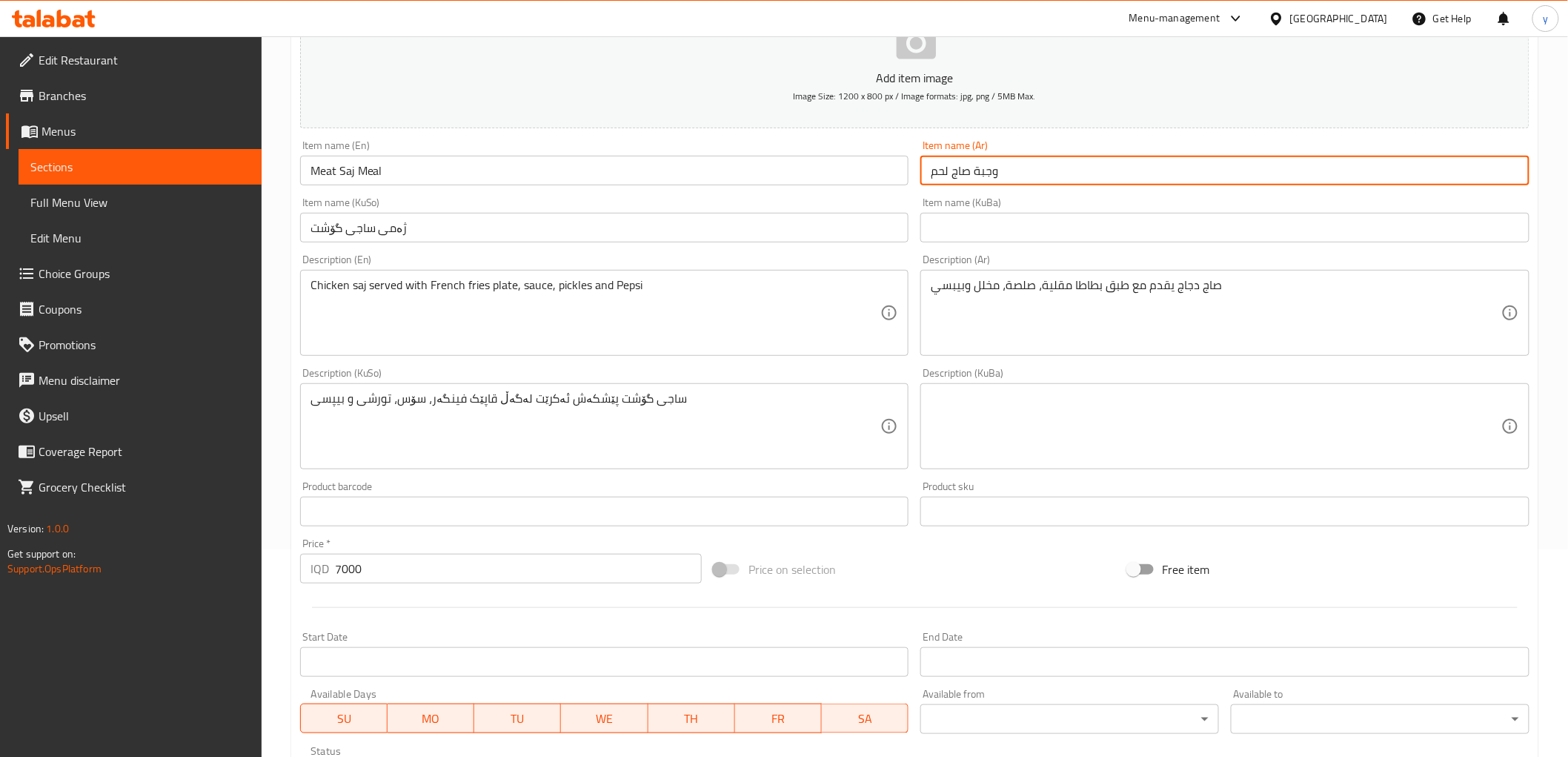
click at [942, 170] on input "وجبة صاج لحم" at bounding box center [1225, 170] width 609 height 29
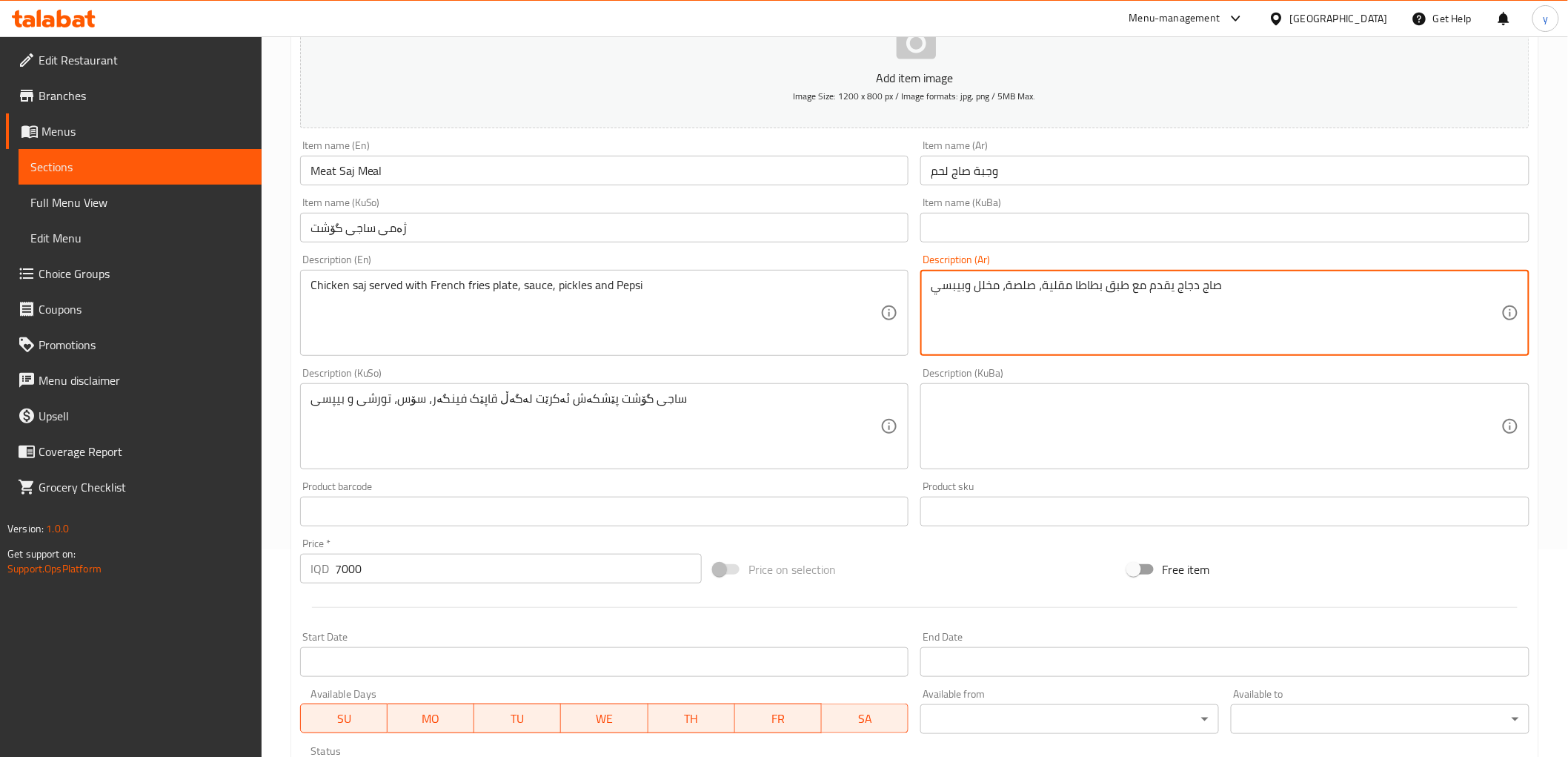
click at [1187, 293] on textarea "صاج دجاج يقدم مع طبق بطاطا مقلية، صلصة، مخلل وبيبسي" at bounding box center [1216, 313] width 571 height 70
paste textarea "لحم"
type textarea "صاج لحم يقدم مع طبق بطاطا مقلية، صلصة، مخلل وبيبسي"
click at [328, 176] on input "Meat Saj Meal" at bounding box center [605, 170] width 609 height 29
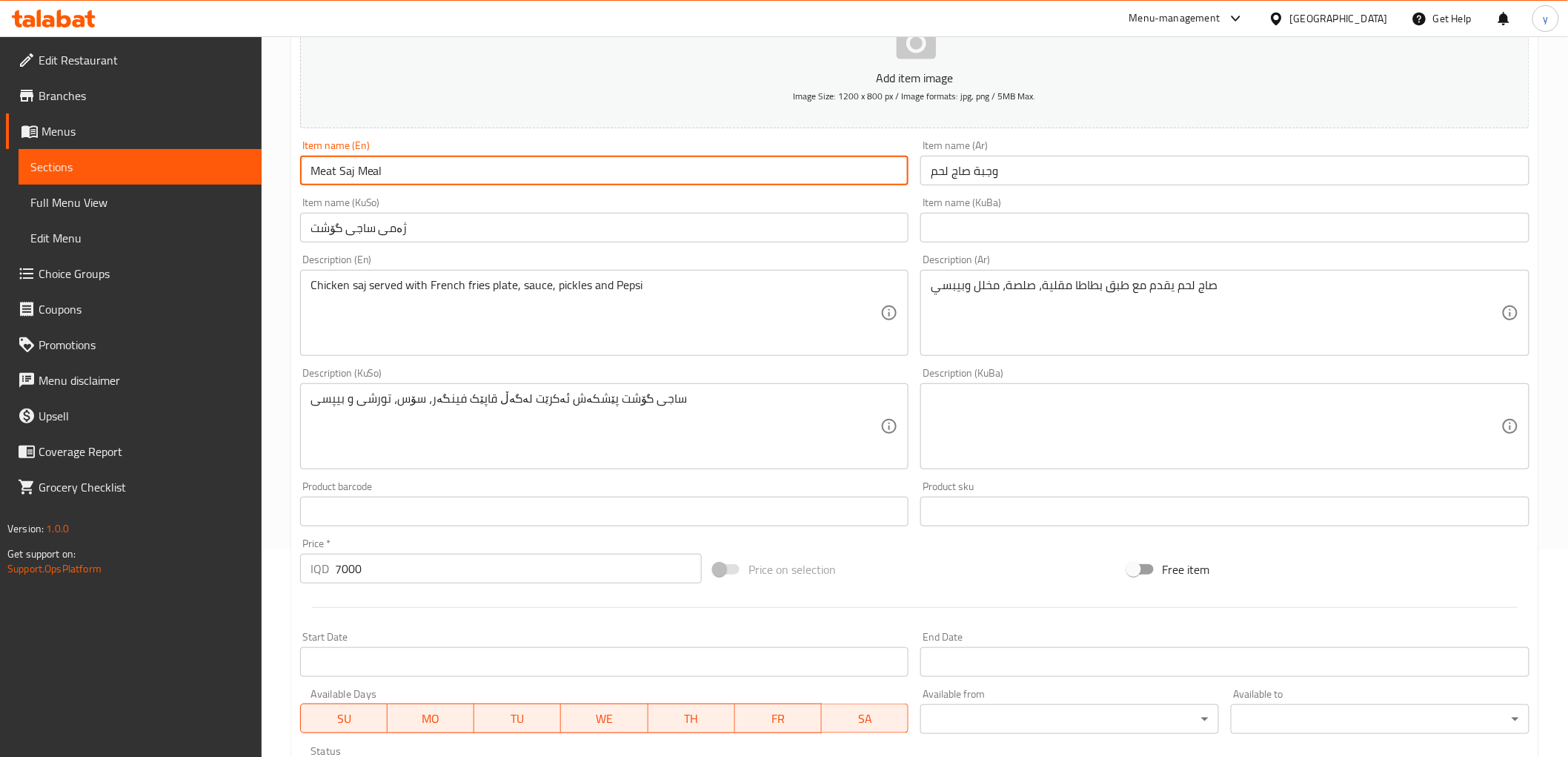
click at [328, 176] on input "Meat Saj Meal" at bounding box center [605, 170] width 609 height 29
click at [327, 168] on input "Meat Saj Meal" at bounding box center [605, 170] width 609 height 29
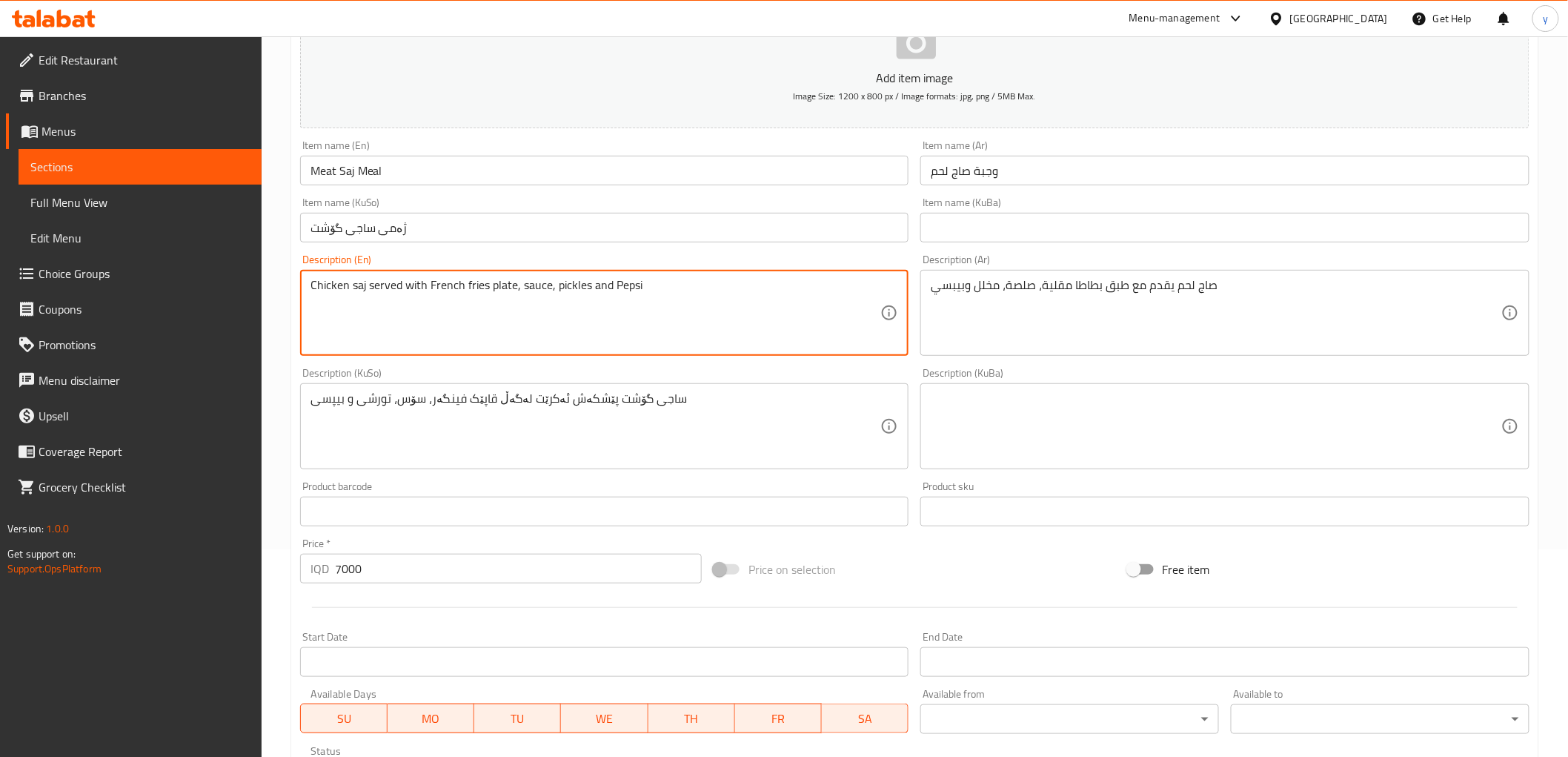
click at [322, 290] on textarea "Chicken saj served with French fries plate, sauce, pickles and Pepsi" at bounding box center [596, 313] width 571 height 70
paste textarea "Meat"
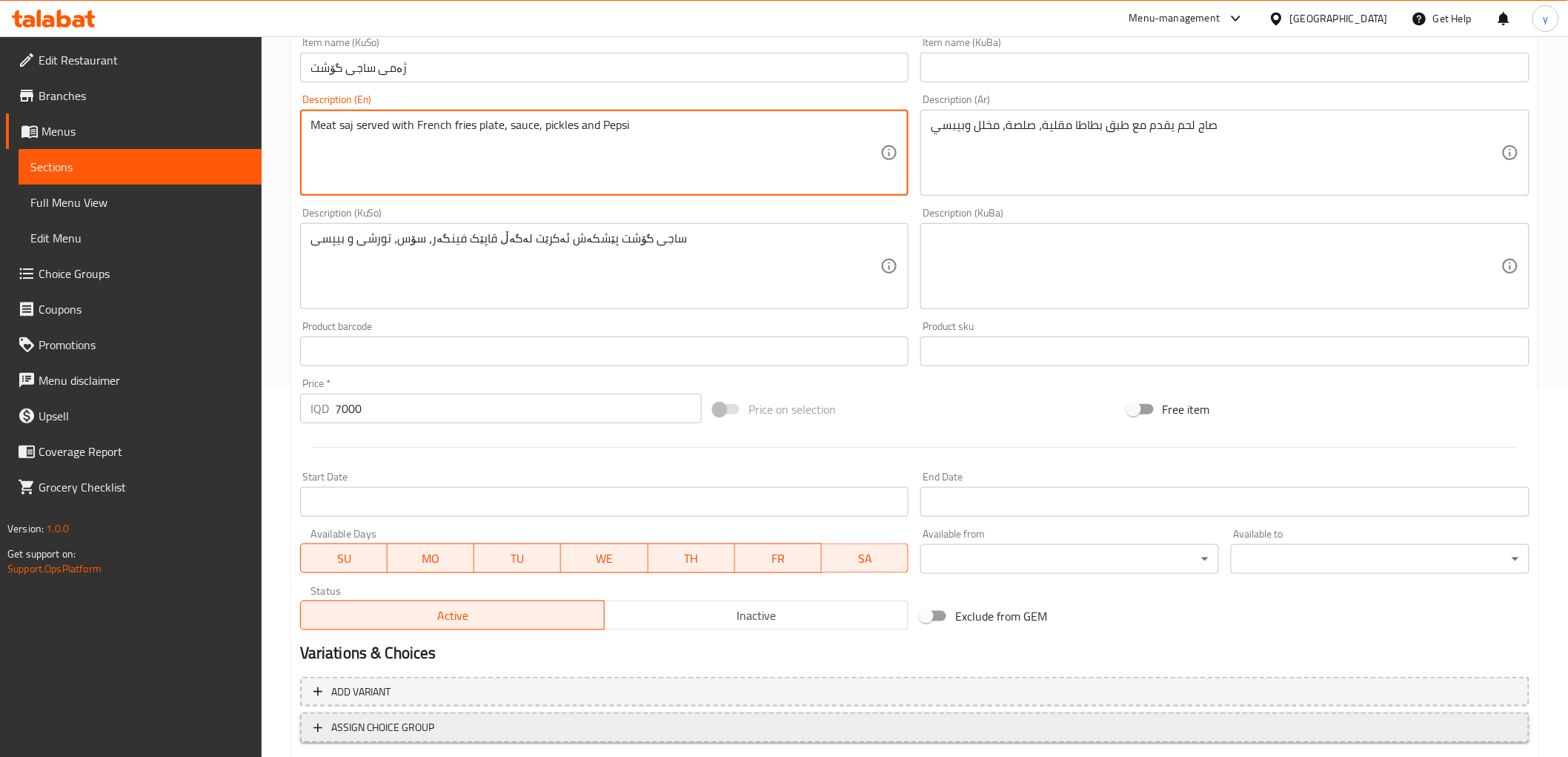
scroll to position [458, 0]
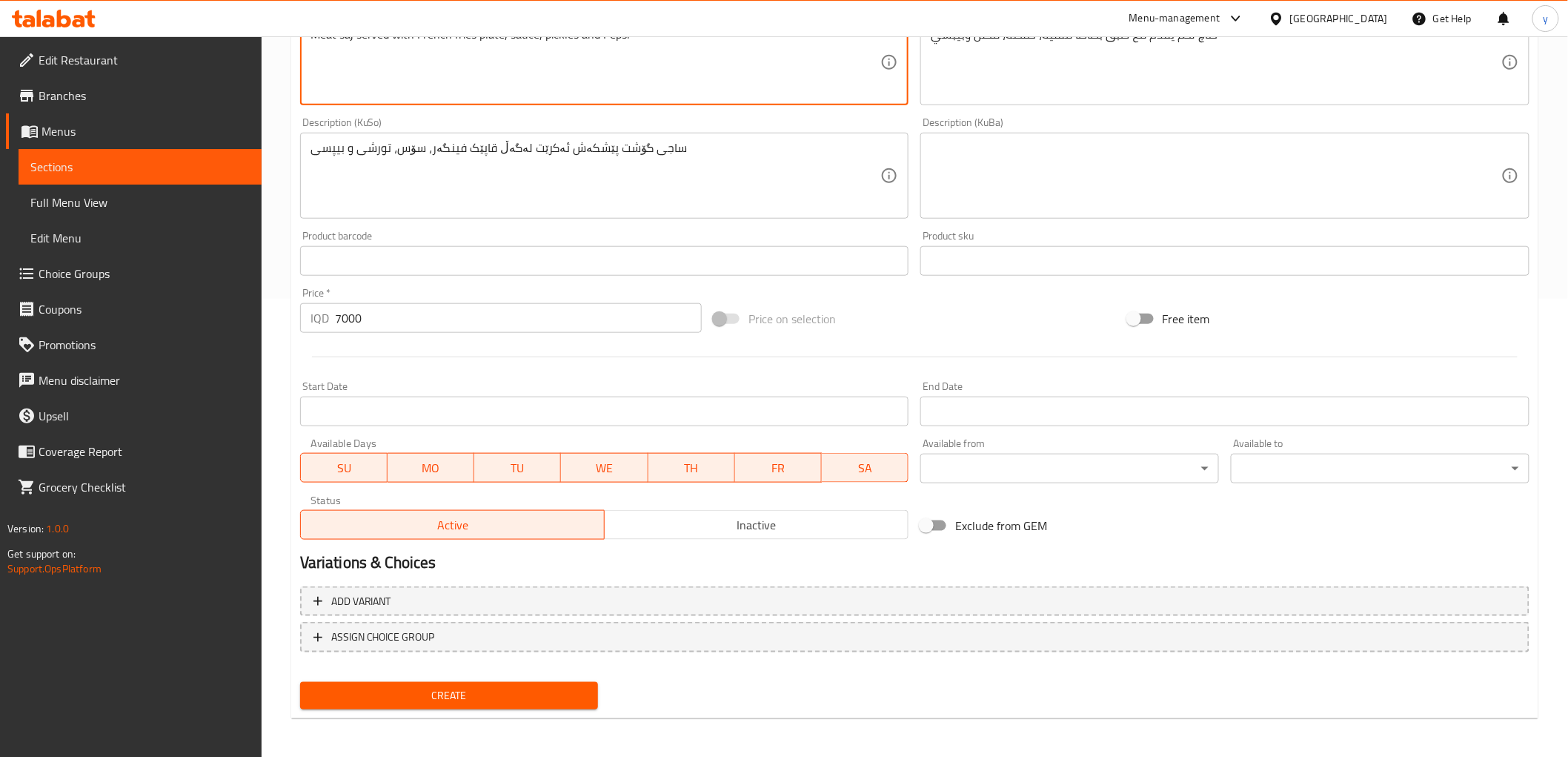
type textarea "Meat saj served with French fries plate, sauce, pickles and Pepsi"
click at [421, 689] on span "Create" at bounding box center [449, 695] width 275 height 19
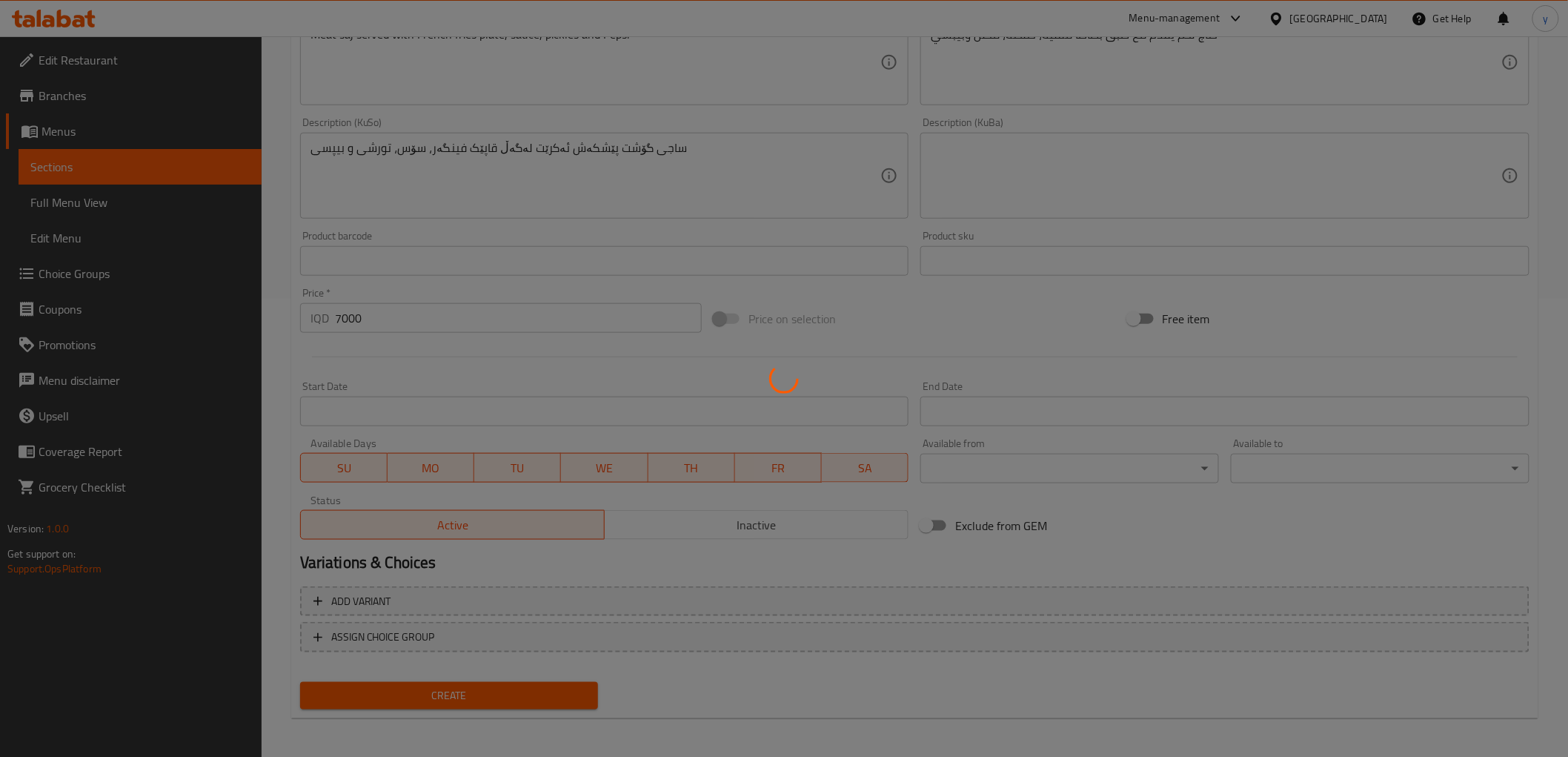
type input "0"
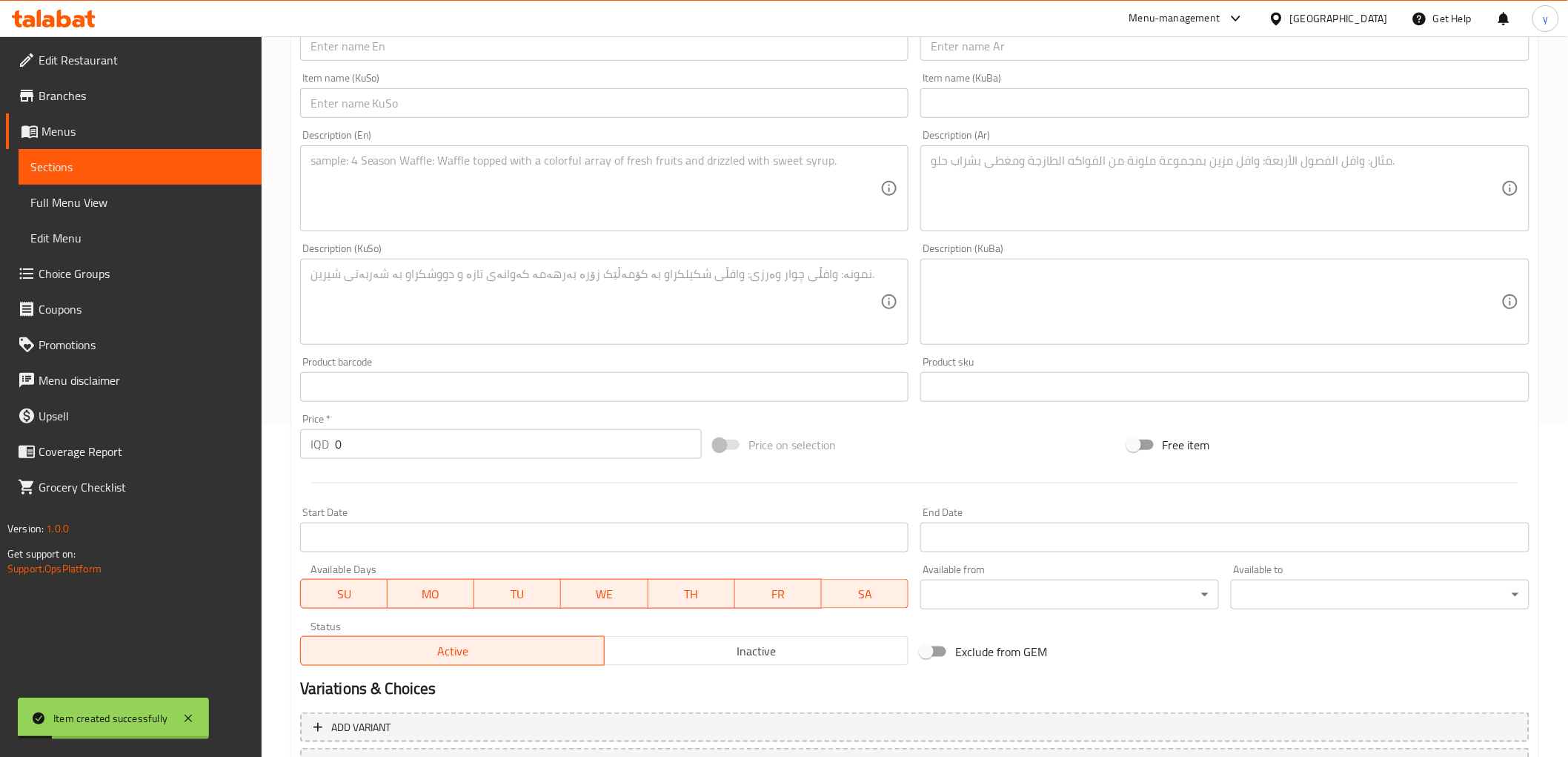
scroll to position [293, 0]
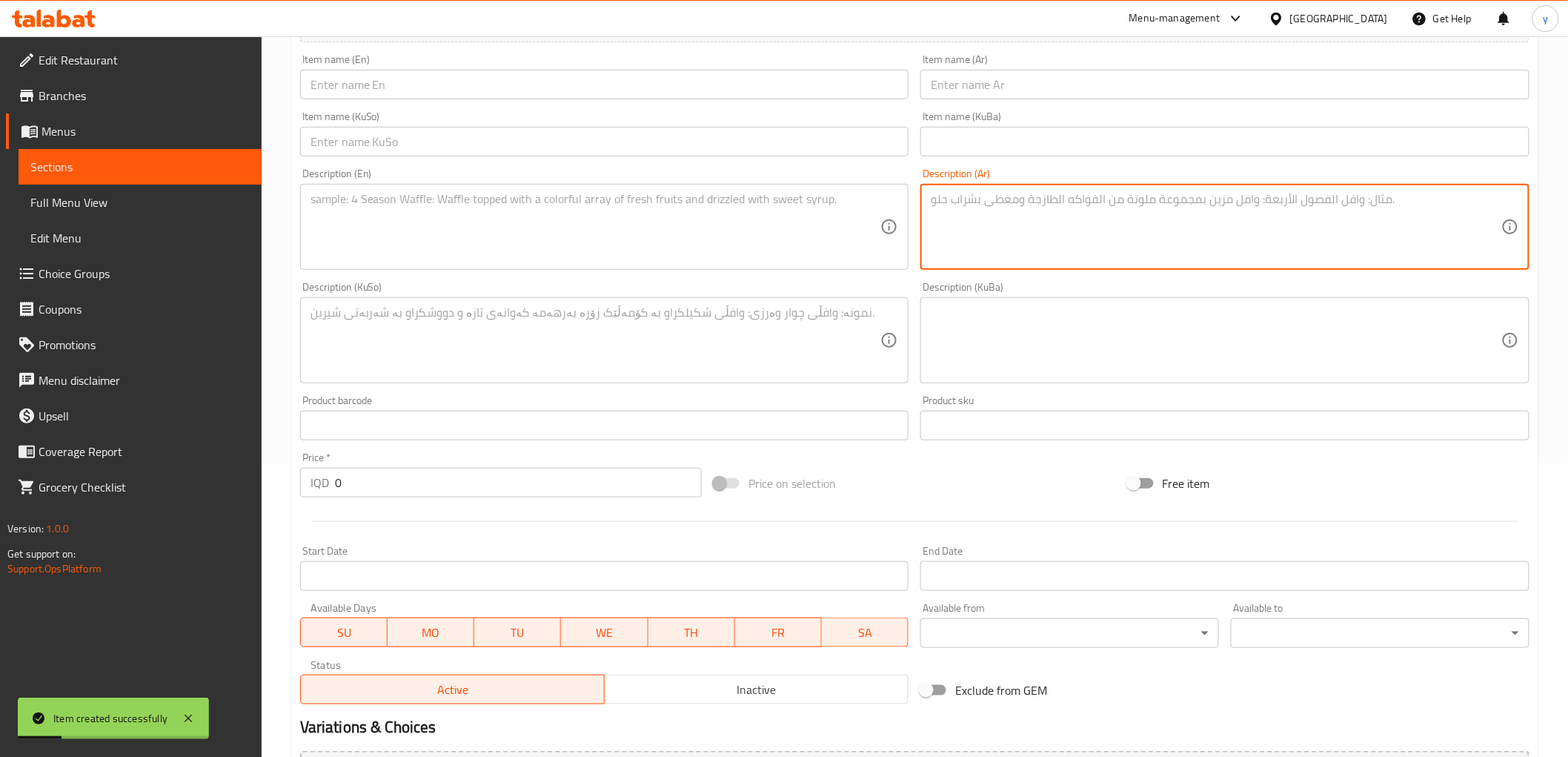
click at [972, 247] on textarea at bounding box center [1216, 227] width 571 height 70
click at [988, 51] on div "Item name (Ar) Item name (Ar)" at bounding box center [1225, 77] width 621 height 57
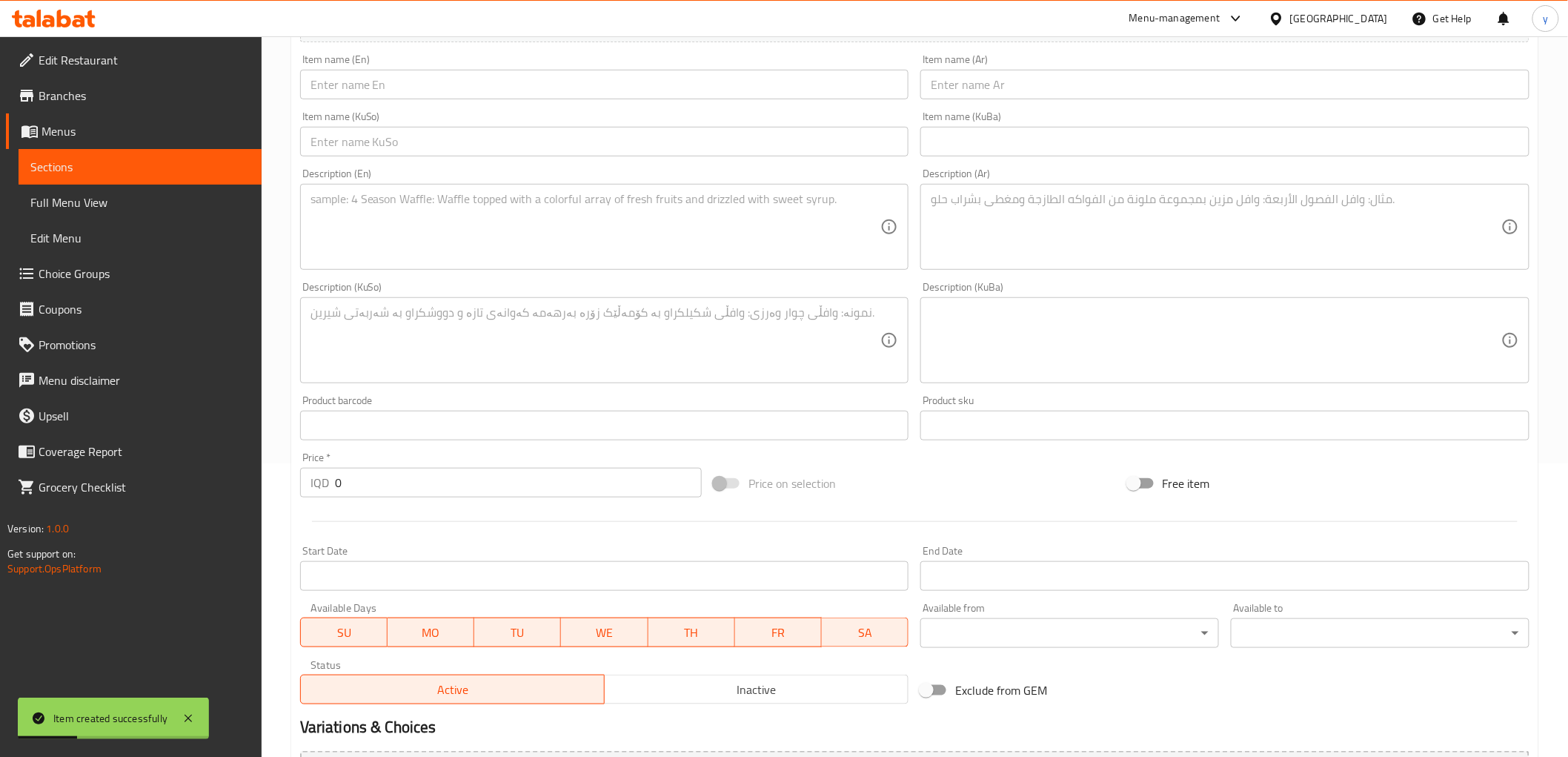
click at [987, 70] on input "text" at bounding box center [1225, 84] width 609 height 29
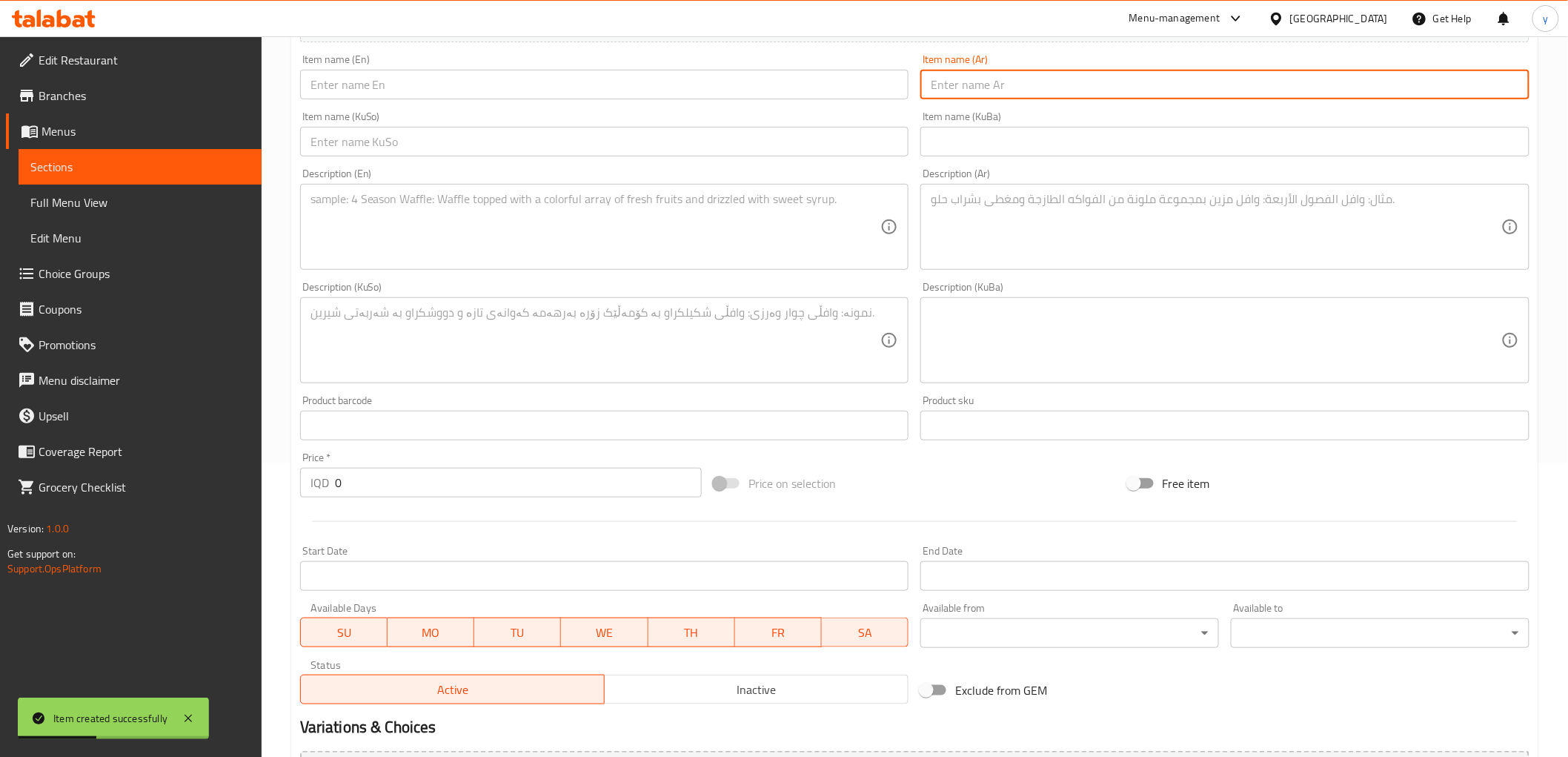
paste input "صاج ايطالي دجاج"
type input "صاج ايطالي دجاج"
drag, startPoint x: 344, startPoint y: 484, endPoint x: 314, endPoint y: 490, distance: 30.6
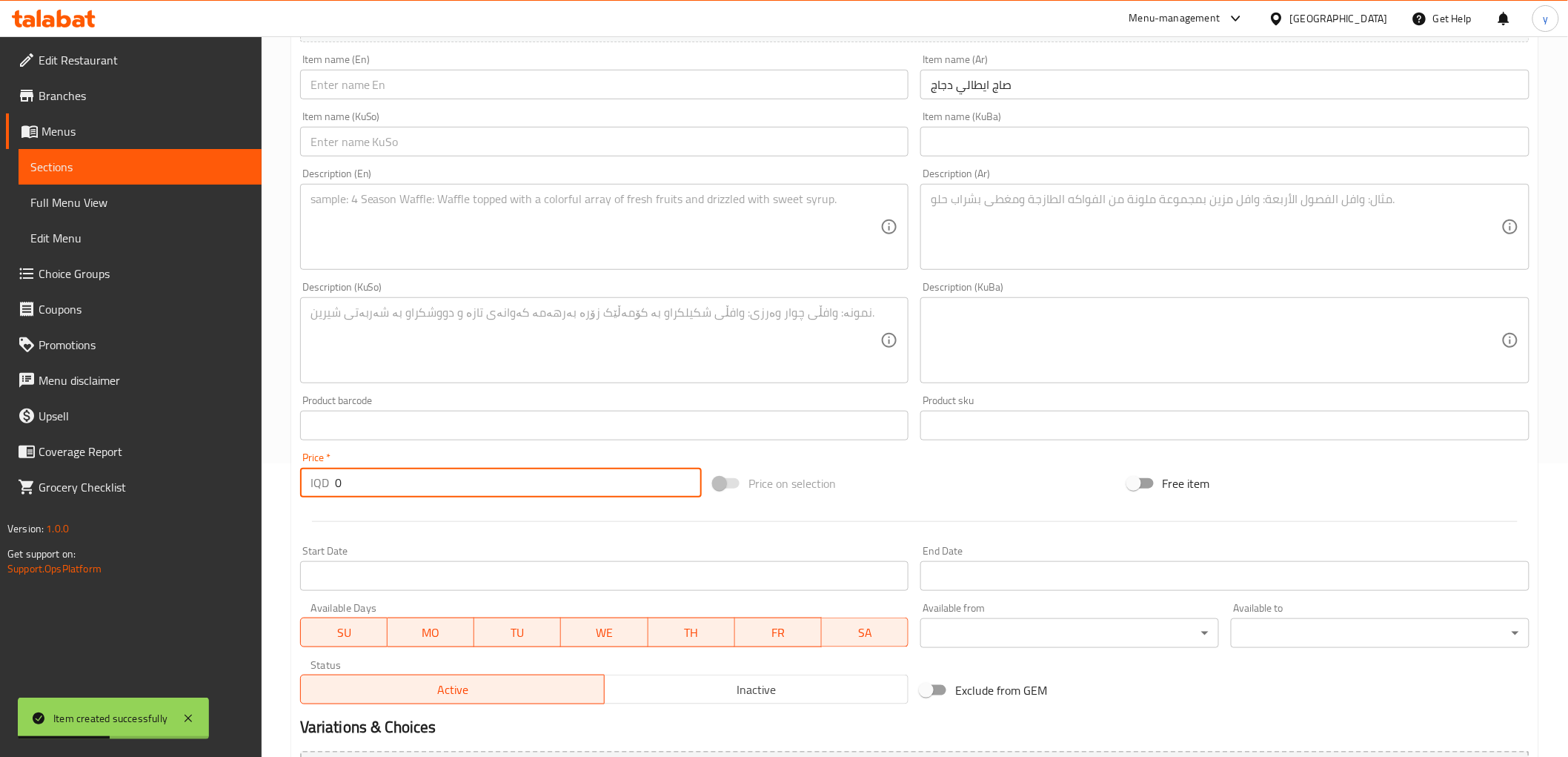
click at [314, 490] on div "IQD 0 Price *" at bounding box center [501, 482] width 402 height 29
paste input "800"
type input "8000"
click at [929, 234] on div "Description (Ar)" at bounding box center [1225, 227] width 609 height 86
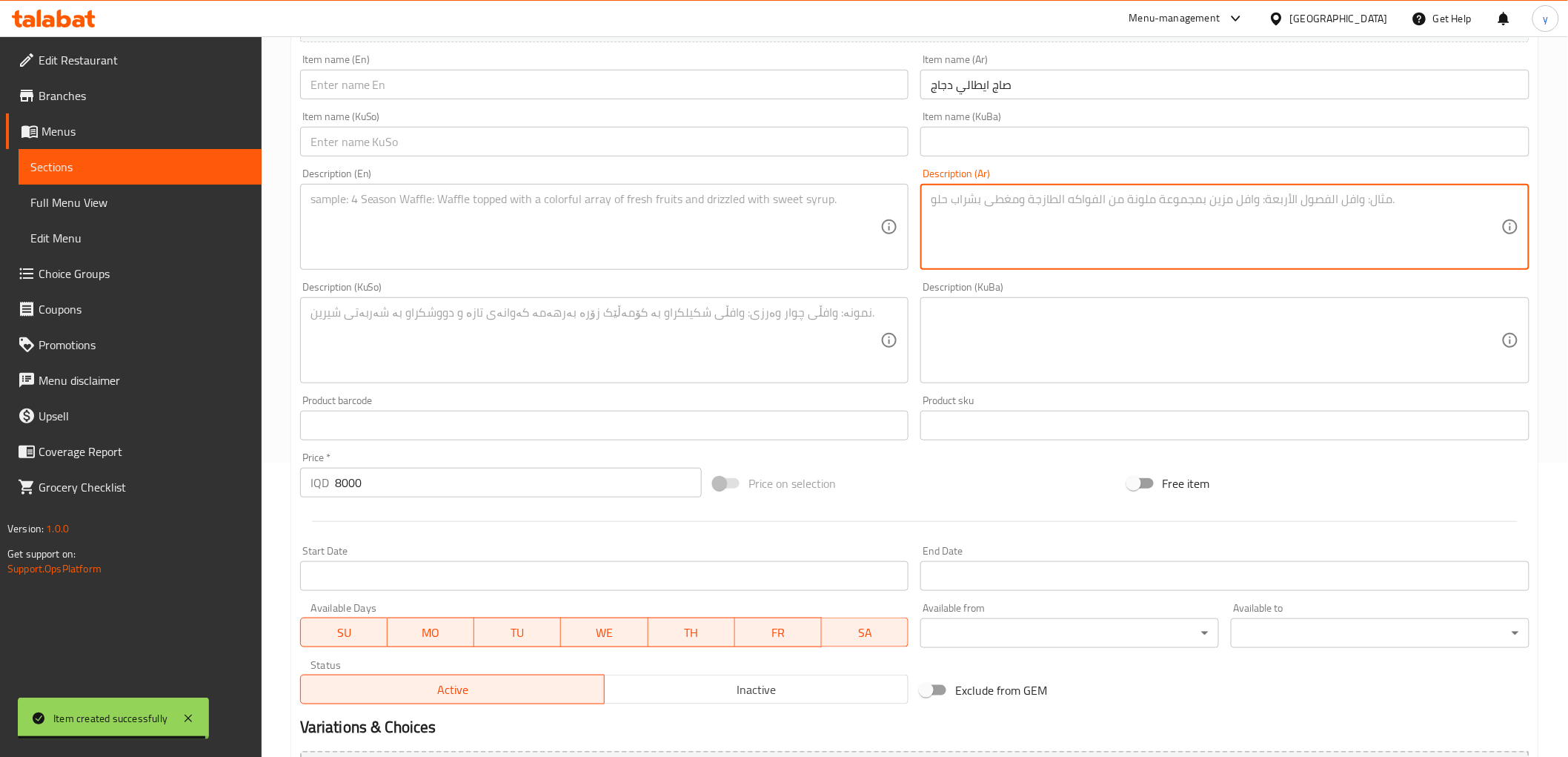
paste textarea "عجينة صاج ايطالي، شاورما دجاج، بطاطا مقلية، ذرة، جبنة وصلصة خاصة"
type textarea "عجينة صاج ايطالي، شاورما دجاج، بطاطا مقلية، ذرة، جبنة وصلصة خاصة"
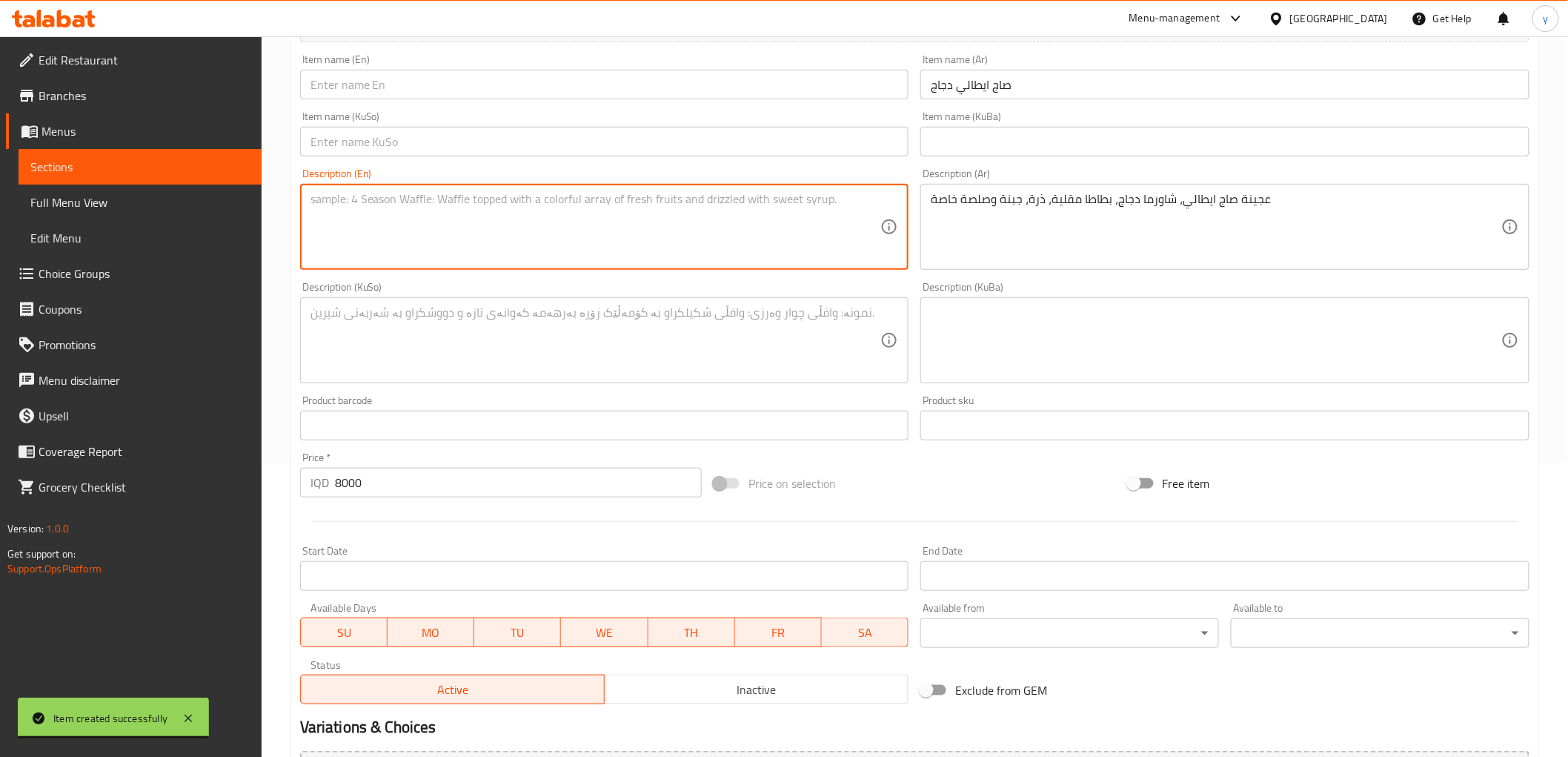
click at [719, 222] on textarea at bounding box center [596, 227] width 571 height 70
paste textarea "Italian saj dough, chicken shawarma, French fries, corn, cheese and special sau…"
type textarea "Italian saj dough, chicken shawarma, French fries, corn, cheese and special sau…"
click at [642, 316] on textarea at bounding box center [596, 340] width 571 height 70
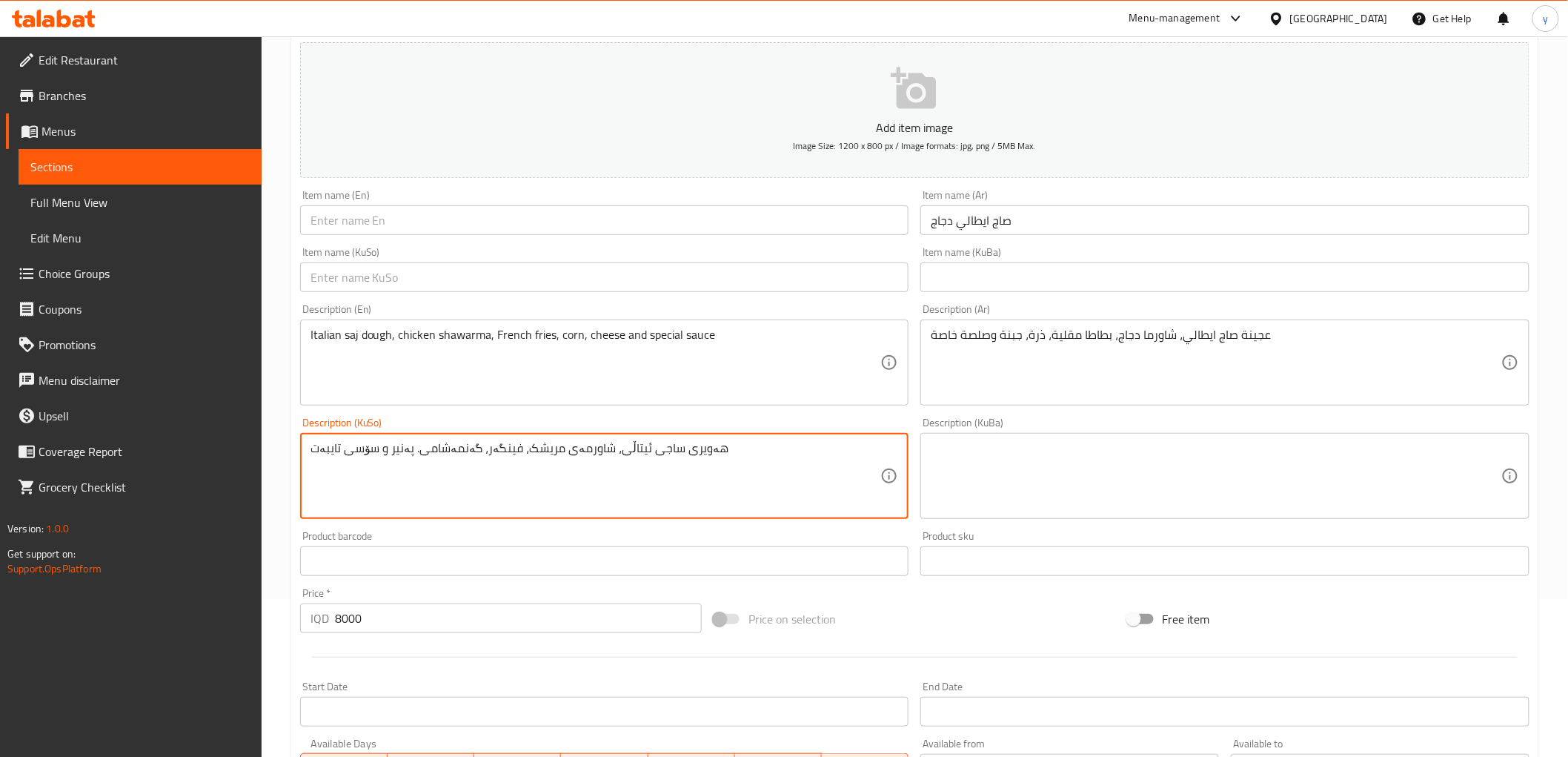
scroll to position [0, 0]
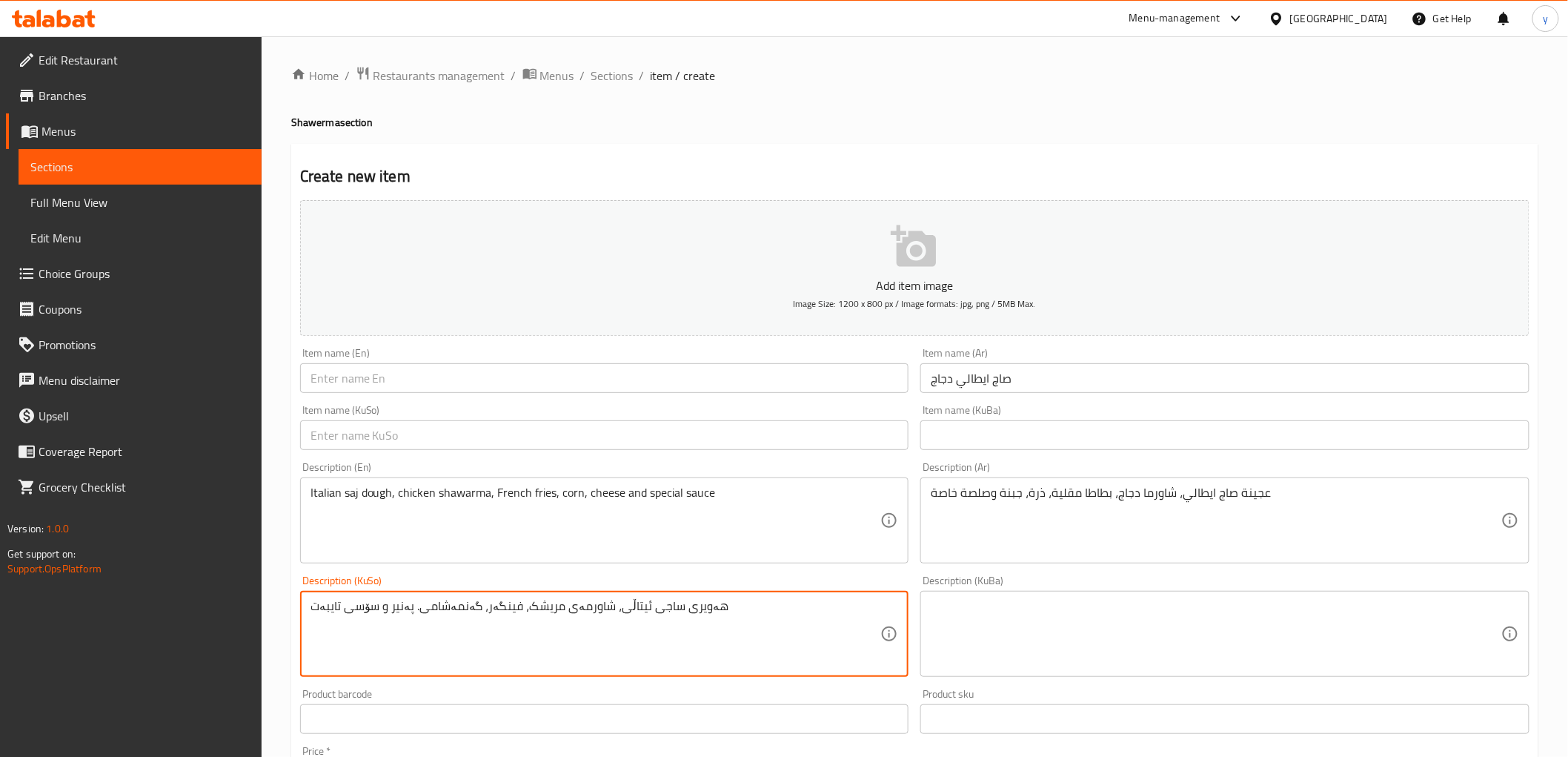
type textarea "هەویری ساجی ئیتاڵی، شاورمەی مریشک، فینگەر، گەنمەشامی. پەنیر و سۆسی تایبەت"
click at [984, 389] on input "صاج ايطالي دجاج" at bounding box center [1225, 378] width 609 height 29
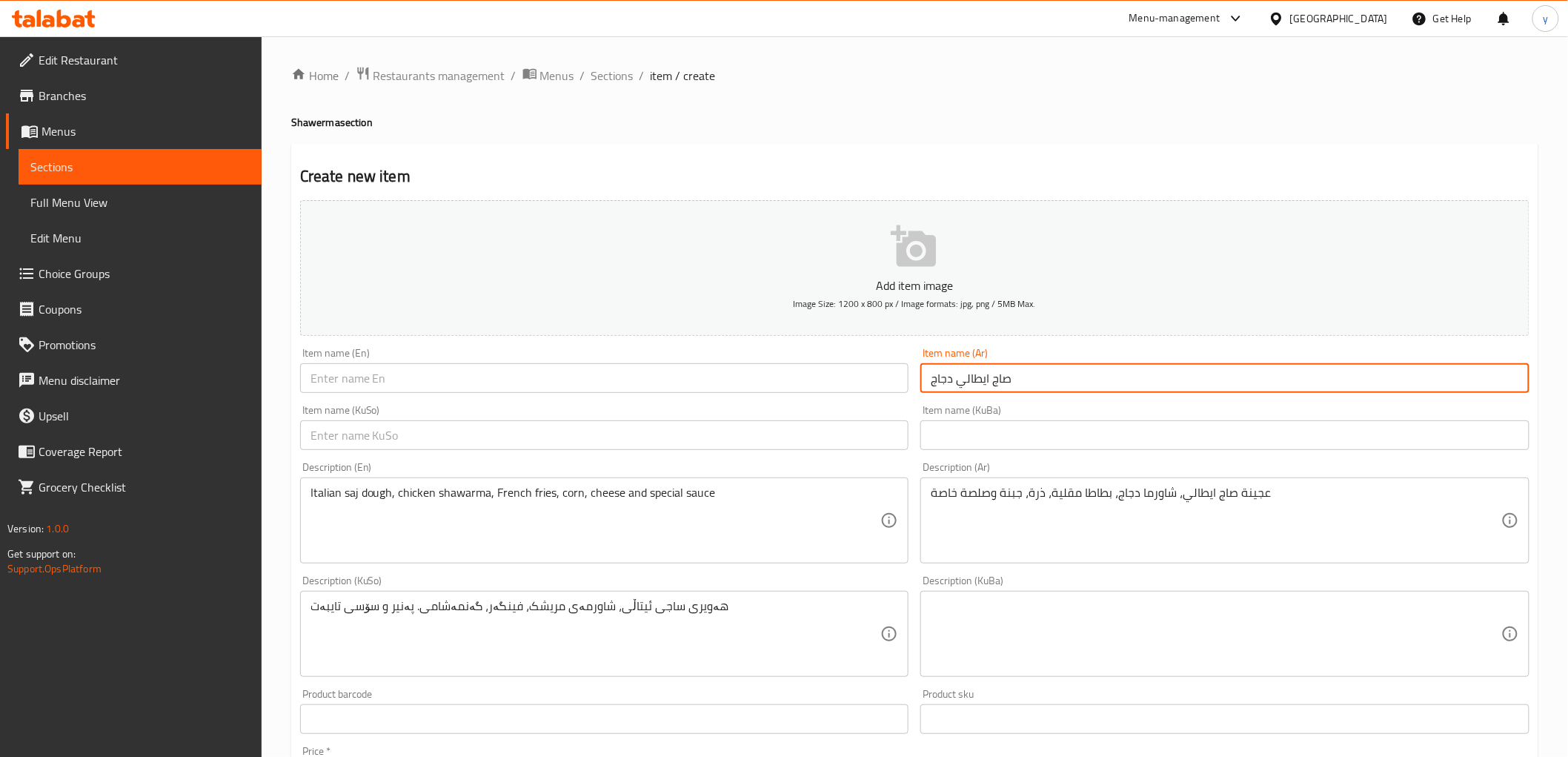
click at [984, 389] on input "صاج ايطالي دجاج" at bounding box center [1225, 378] width 609 height 29
click at [972, 388] on input "صاج ايطالي دجاج" at bounding box center [1225, 378] width 609 height 29
paste input "جاج ايطالي"
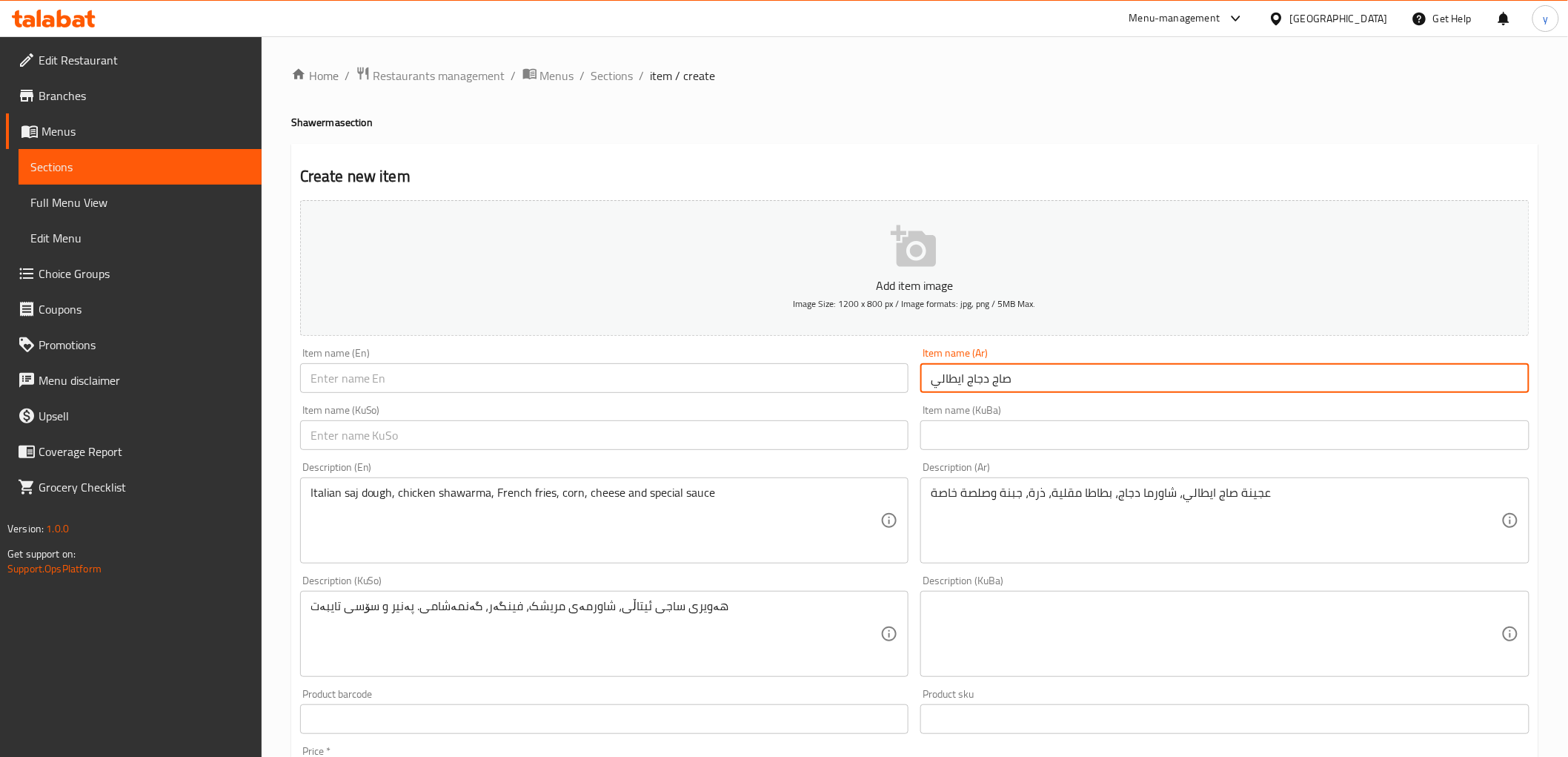
type input "صاج دجاج ايطالي"
drag, startPoint x: 835, startPoint y: 382, endPoint x: 719, endPoint y: 382, distance: 116.0
click at [835, 382] on input "text" at bounding box center [605, 378] width 609 height 29
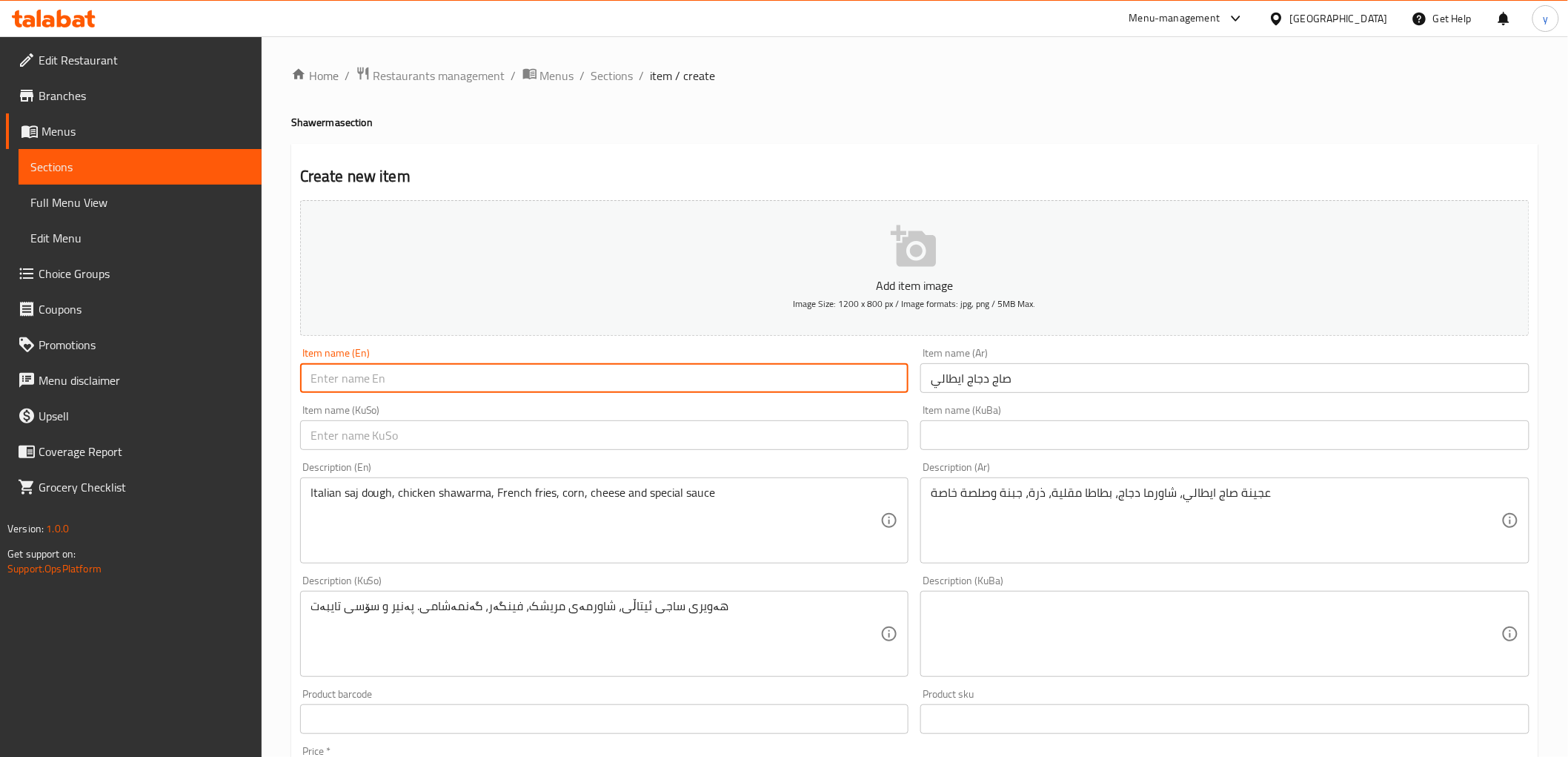
paste input "Italian Chicken Saj"
type input "Italian Chicken Saj"
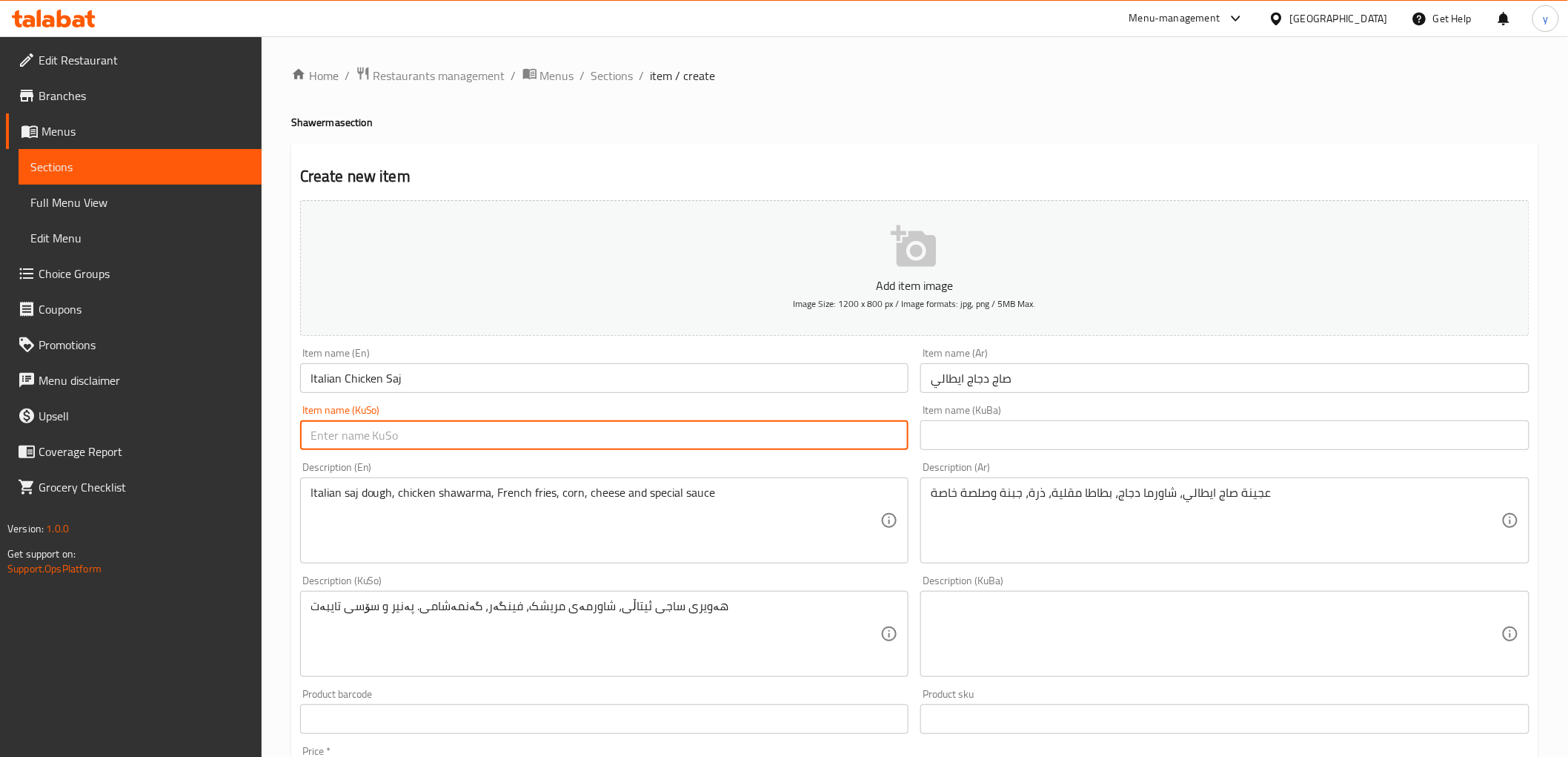
click at [580, 436] on input "text" at bounding box center [605, 434] width 609 height 29
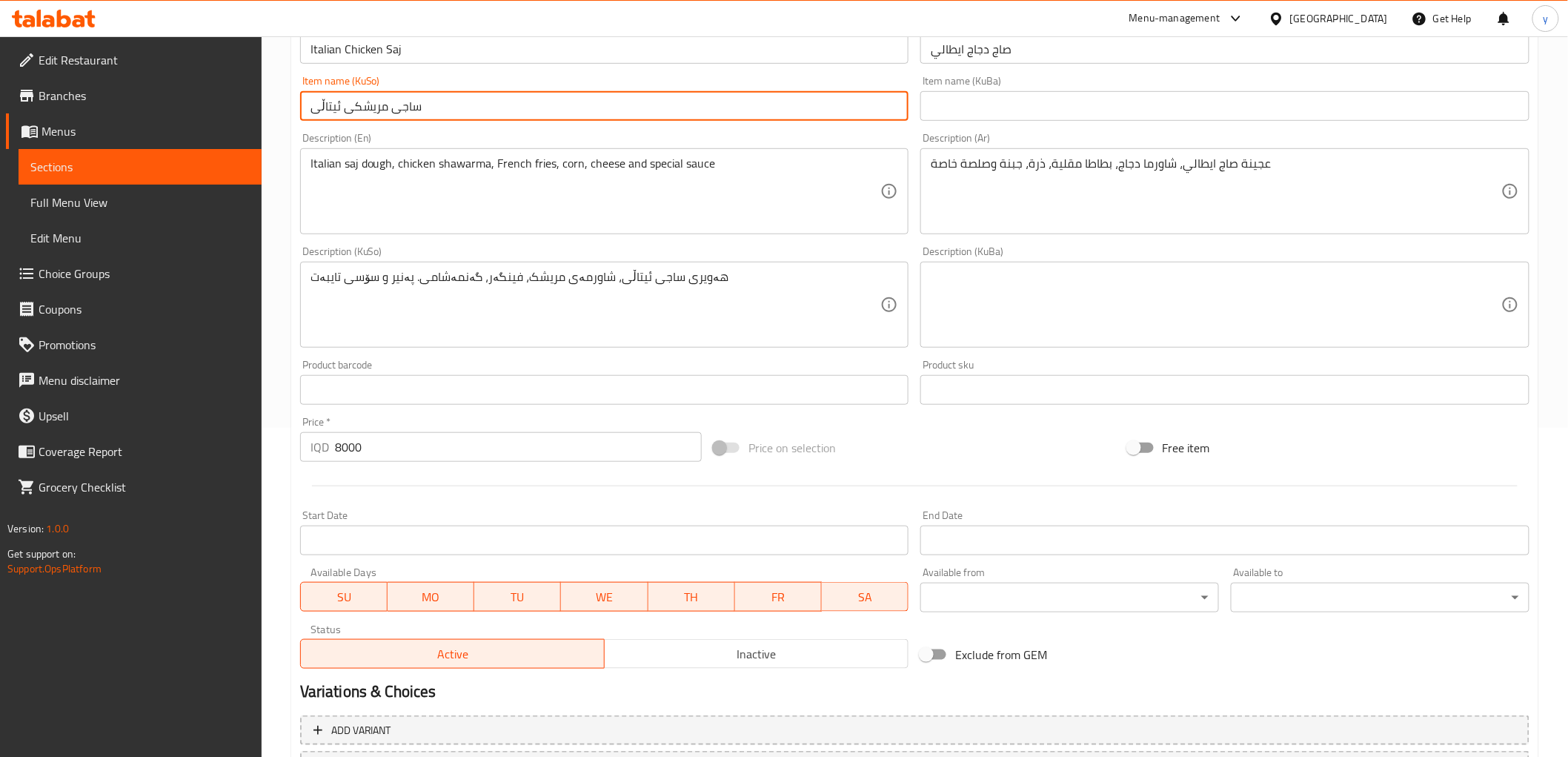
type input "ساجی مریشکی ئیتاڵی"
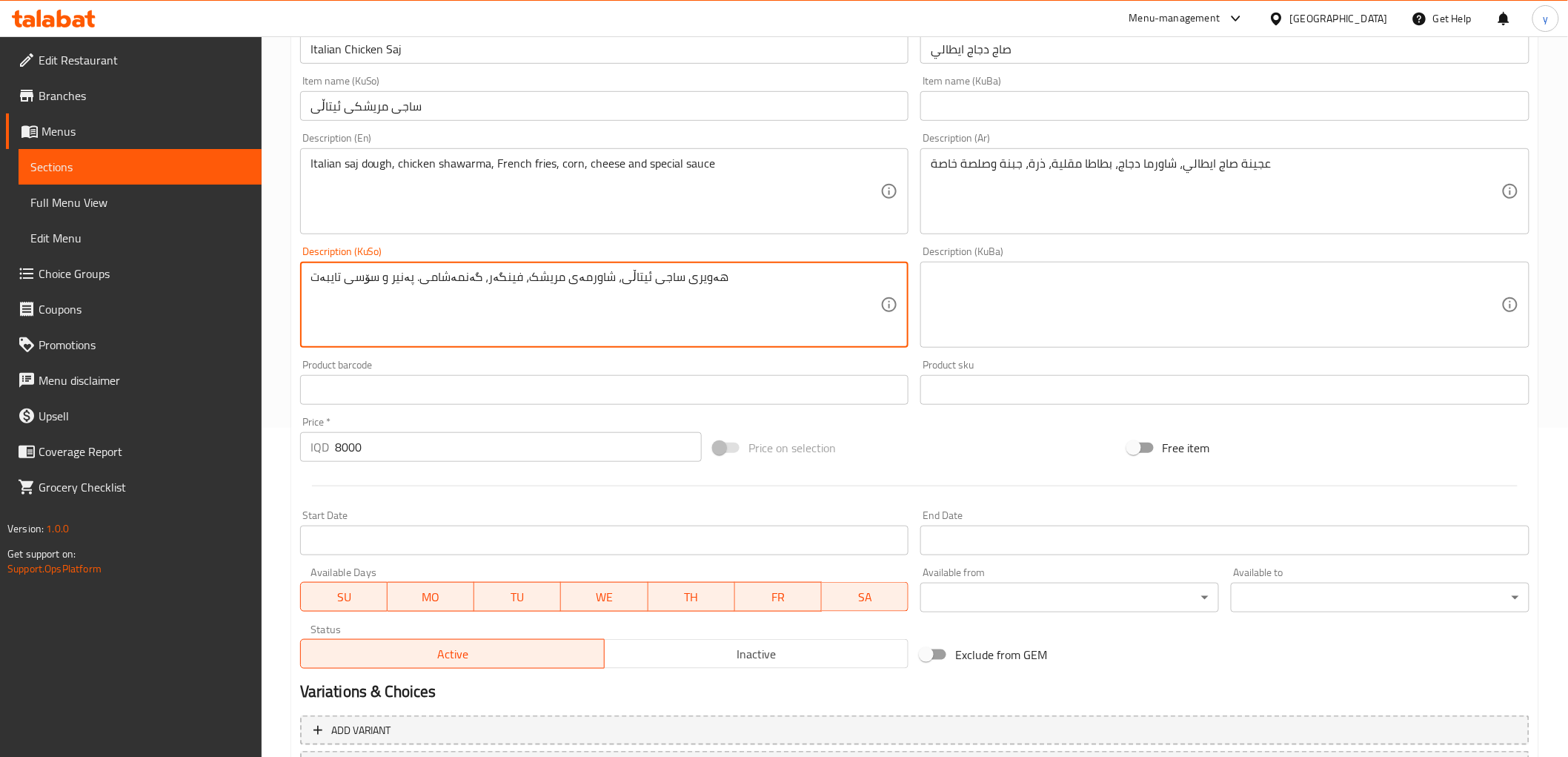
click at [441, 275] on textarea "هەویری ساجی ئیتاڵی، شاورمەی مریشک، فینگەر، گەنمەشامی. پەنیر و سۆسی تایبەت" at bounding box center [596, 305] width 571 height 70
click at [461, 182] on textarea "Italian saj dough, chicken shawarma, French fries, corn, cheese and special sau…" at bounding box center [596, 191] width 571 height 70
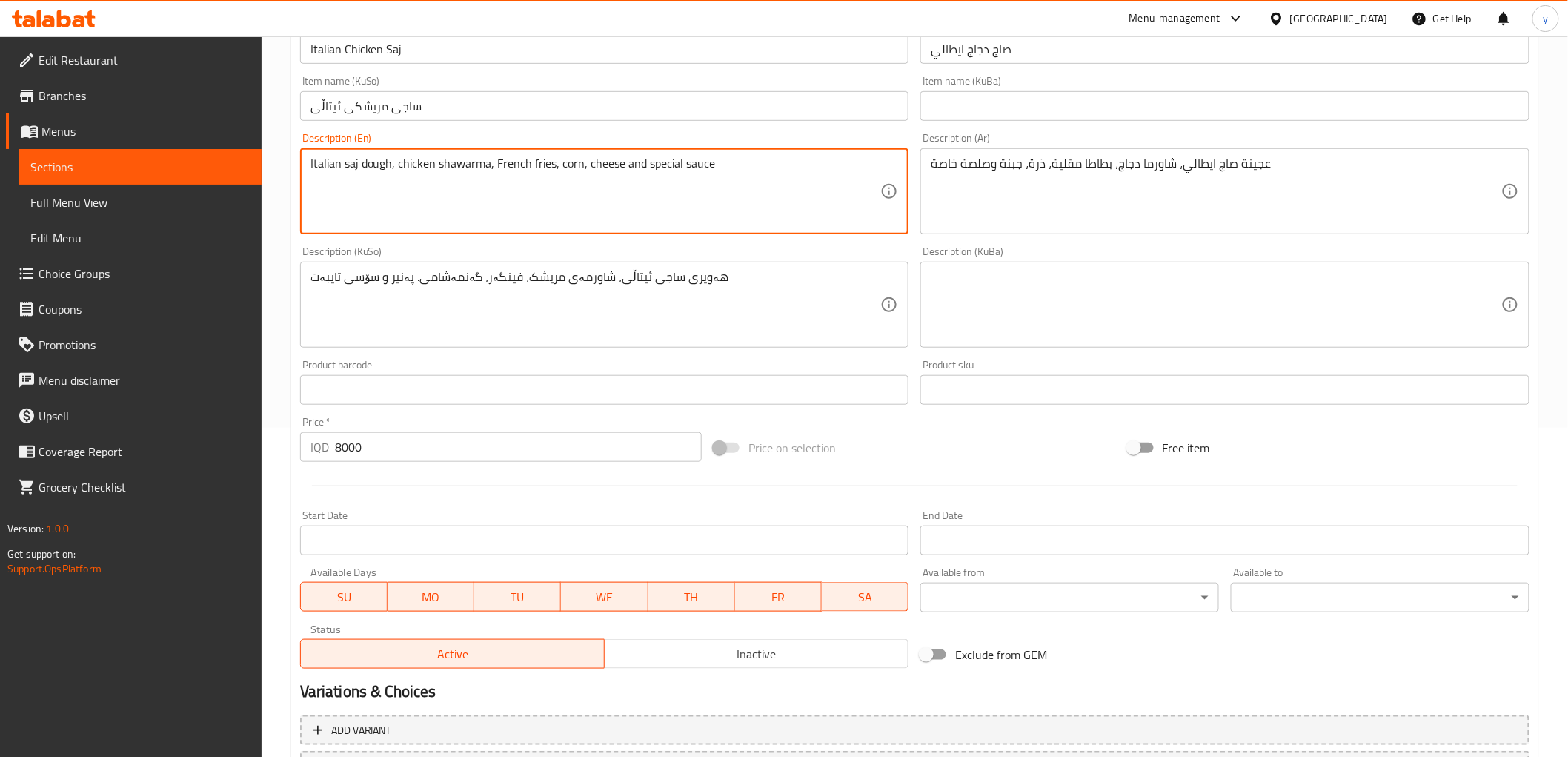
click at [461, 182] on textarea "Italian saj dough, chicken shawarma, French fries, corn, cheese and special sau…" at bounding box center [596, 191] width 571 height 70
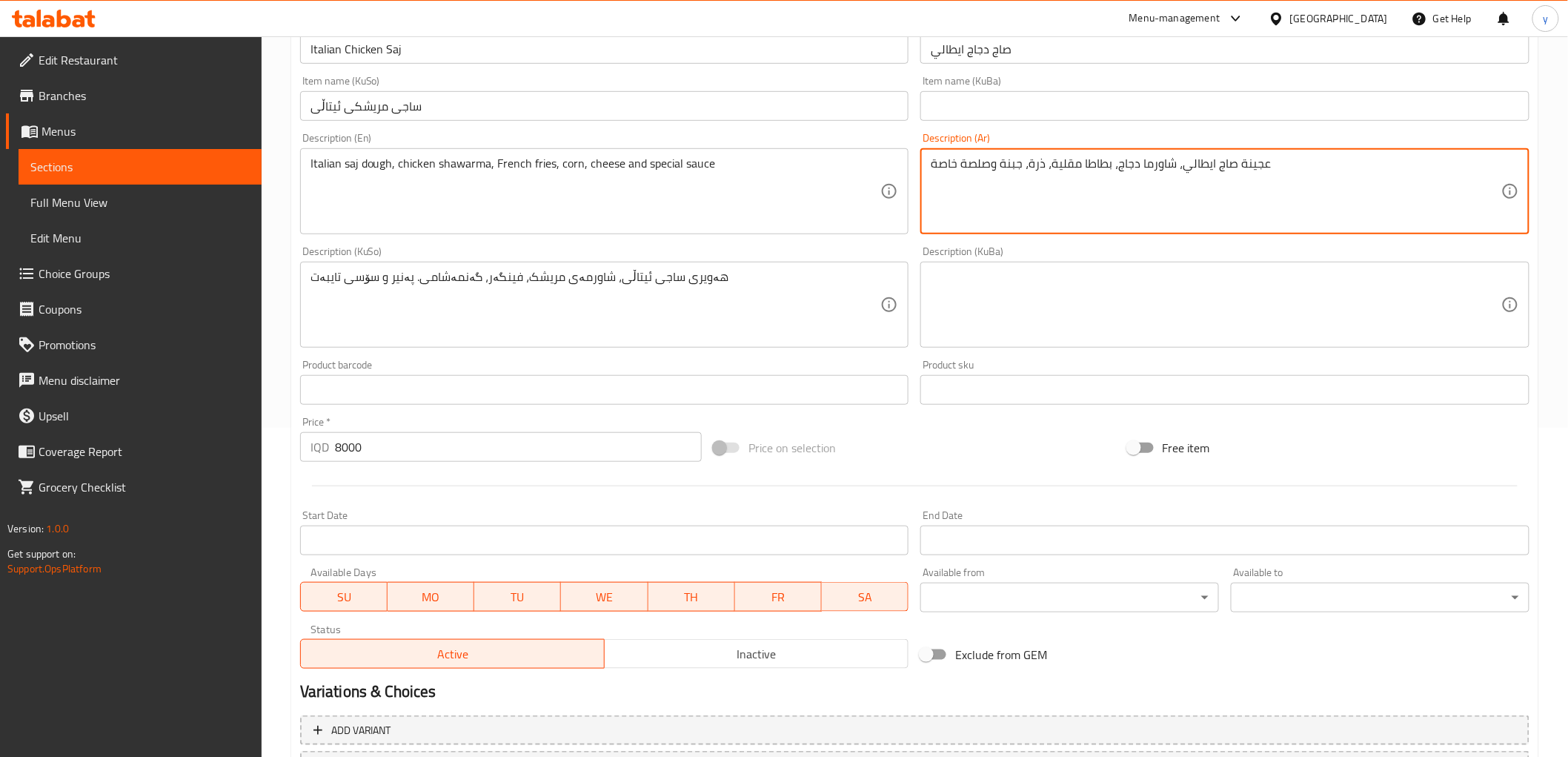
click at [939, 167] on textarea "عجينة صاج ايطالي، شاورما دجاج، بطاطا مقلية، ذرة، جبنة وصلصة خاصة" at bounding box center [1216, 191] width 571 height 70
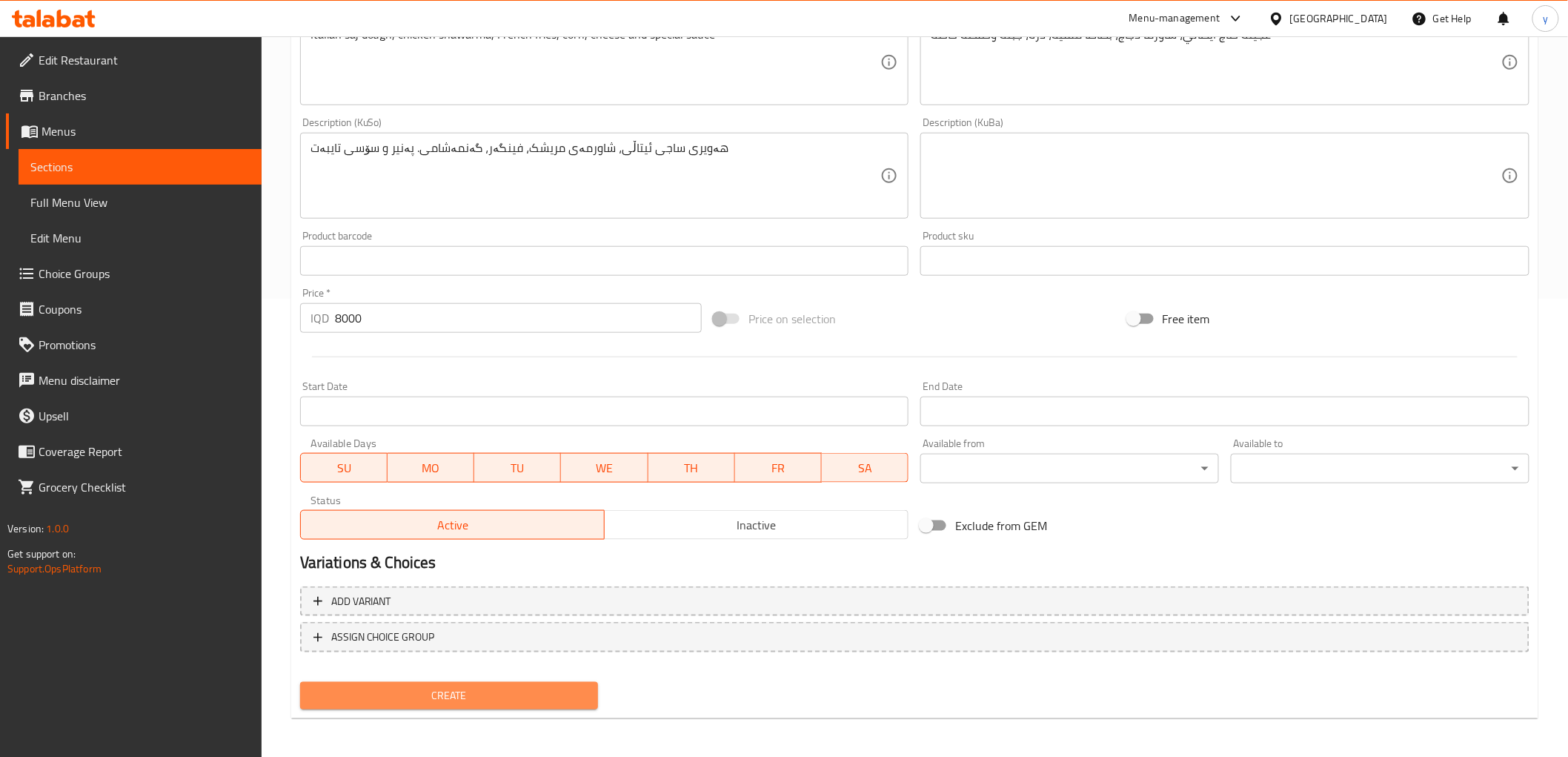
click at [451, 682] on button "Create" at bounding box center [449, 695] width 299 height 27
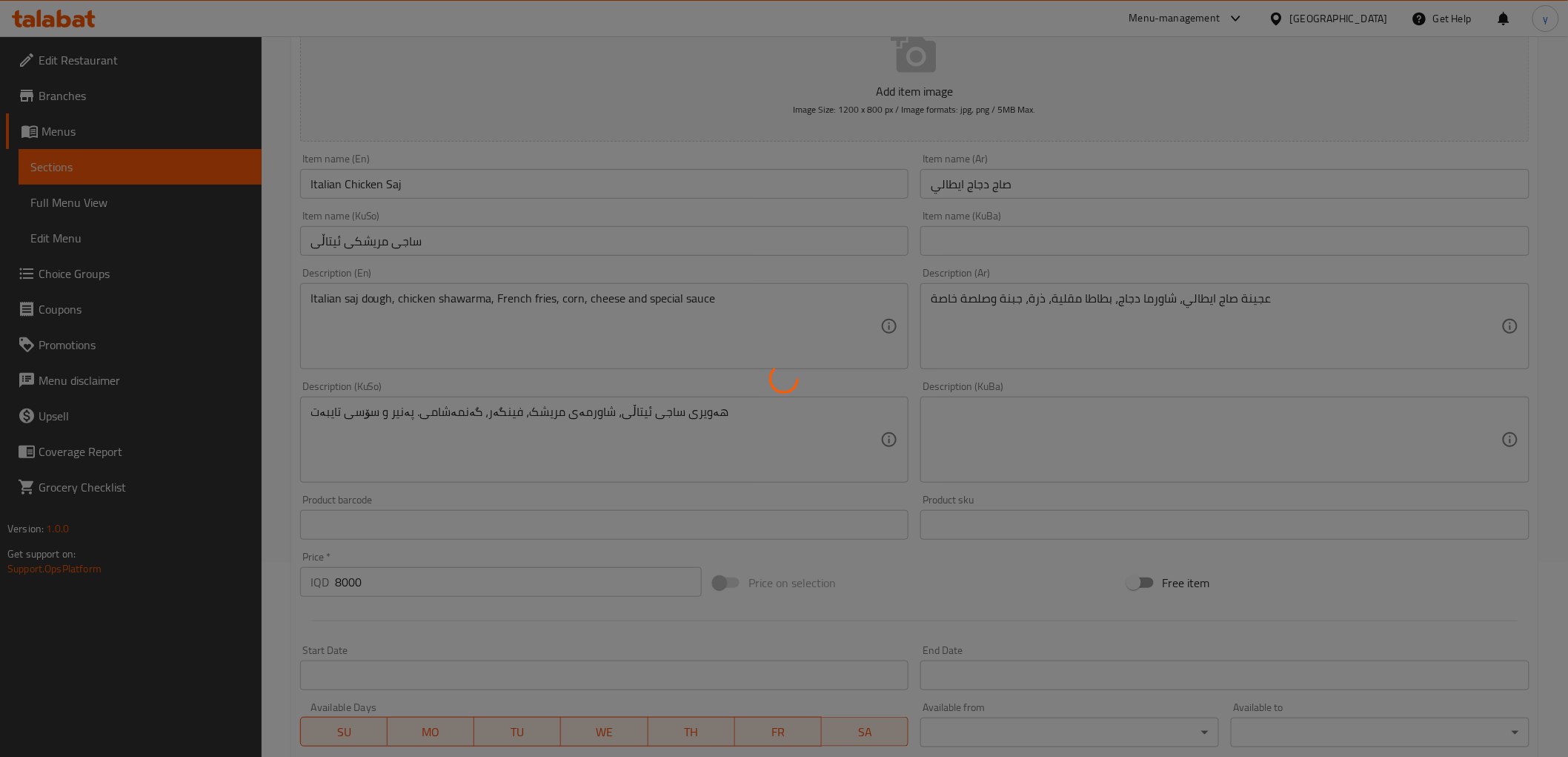
scroll to position [129, 0]
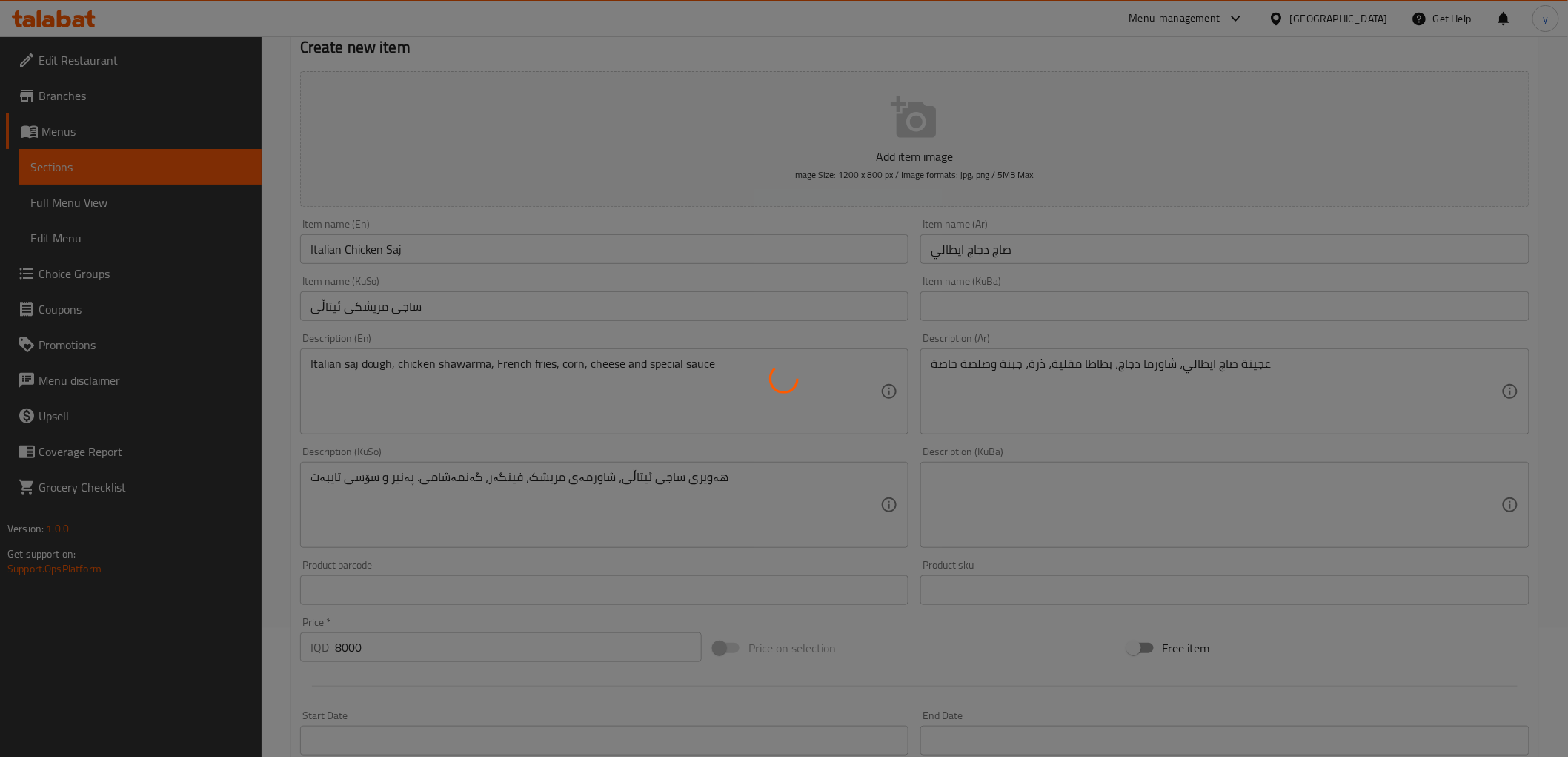
type input "0"
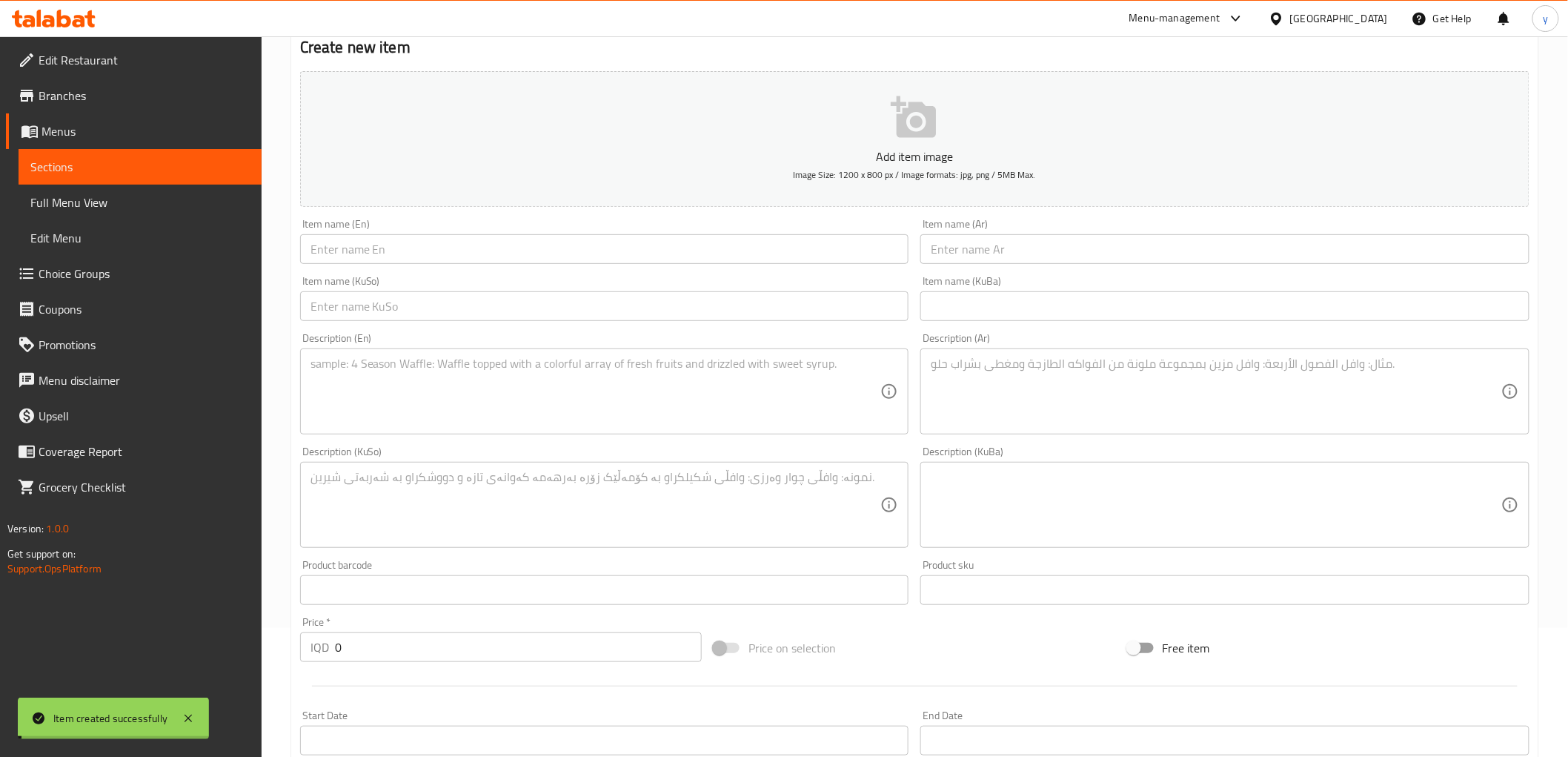
click at [988, 398] on textarea at bounding box center [1216, 391] width 571 height 70
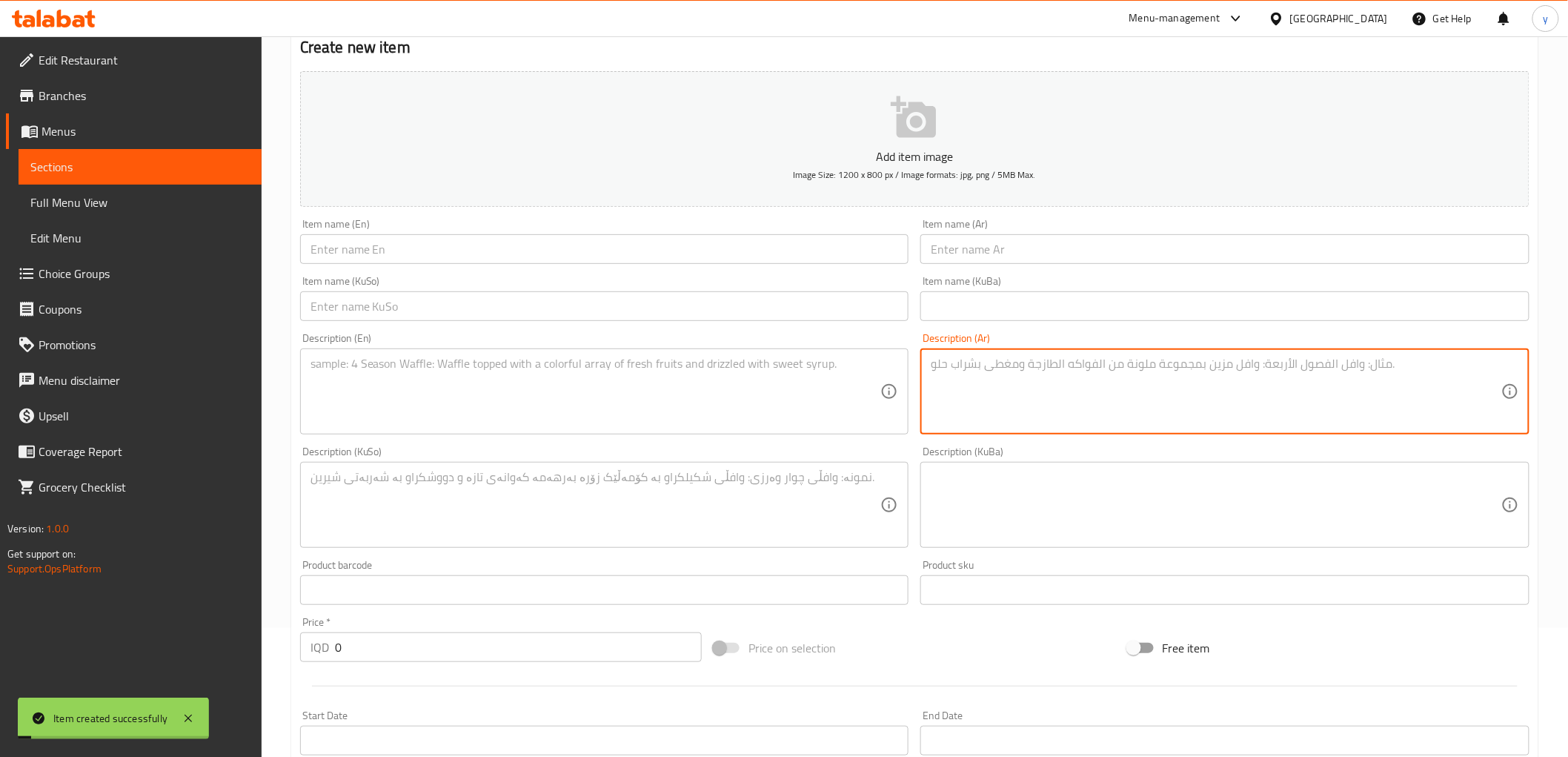
paste textarea "عجينة صاج ايطالي، شاورما دجاج، بطاطا مقلية، ذرة، جبنة وصلصة خاصة"
type textarea "عجينة صاج ايطالي، شاورما دجاج، بطاطا مقلية، ذرة، جبنة وصلصة خاصة"
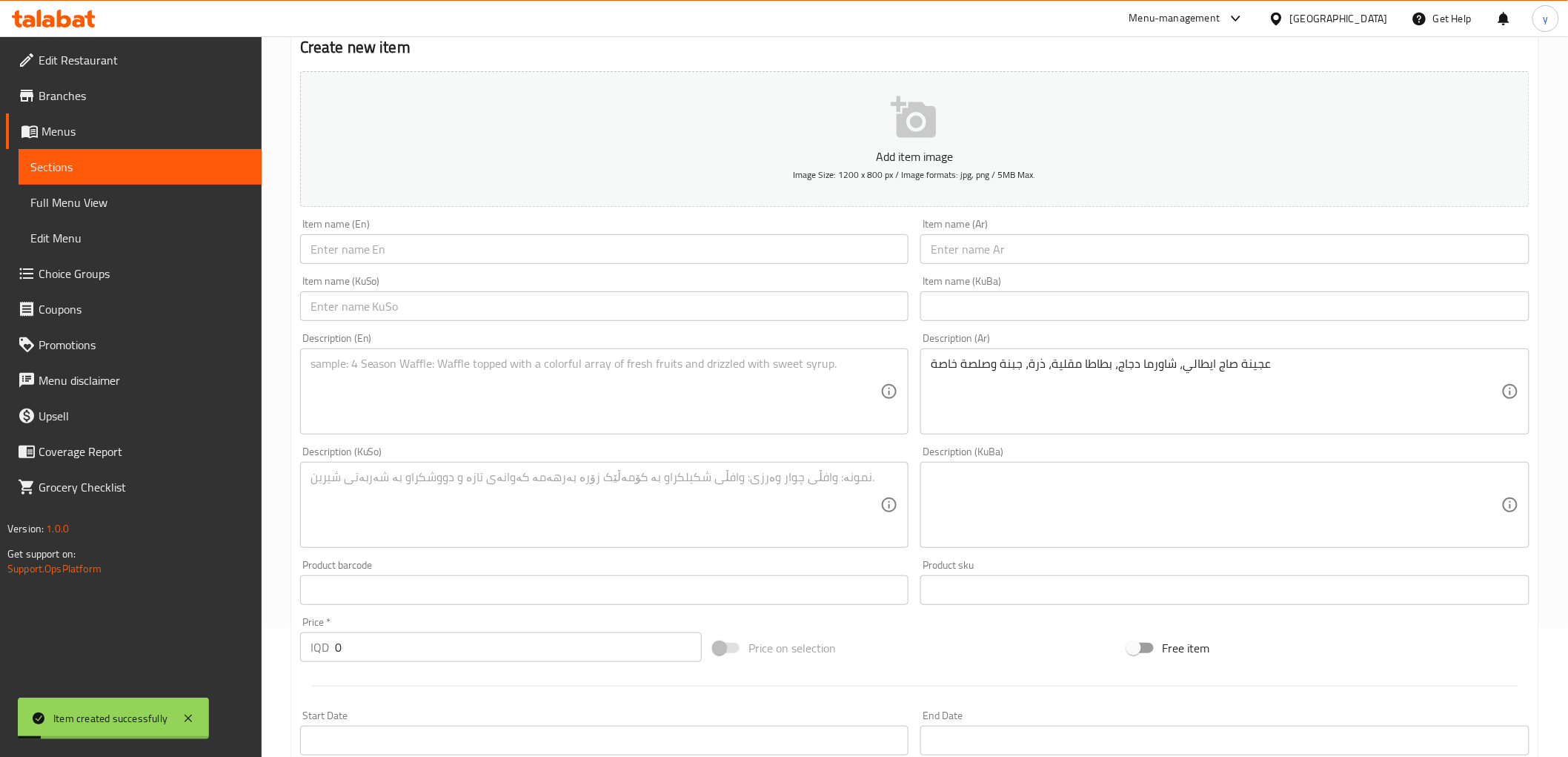
click at [741, 428] on div "Description (En)" at bounding box center [605, 391] width 609 height 86
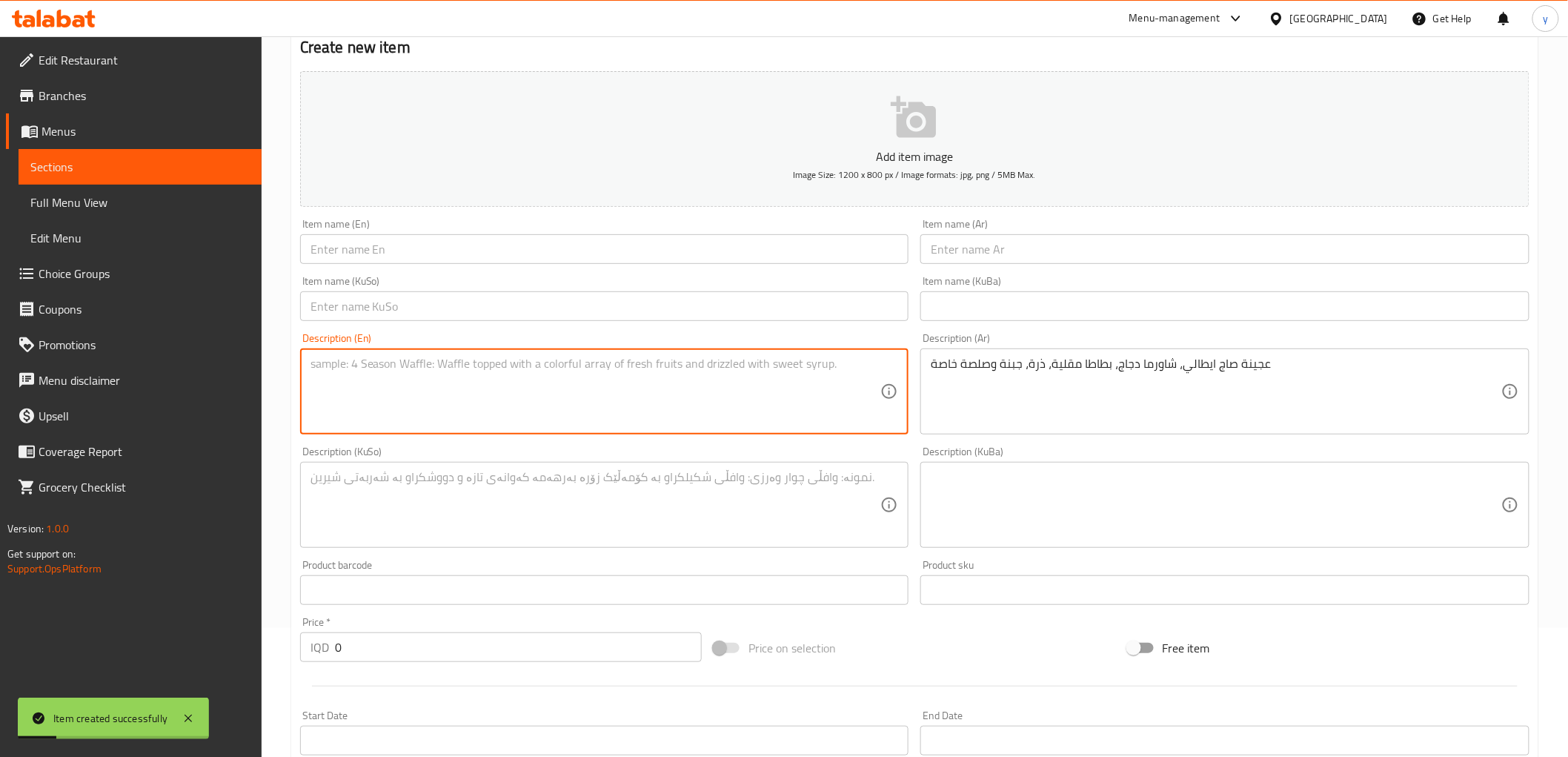
paste textarea "Italian saj dough, chicken shawarma, French fries, corn, cheese and special sau…"
type textarea "Italian saj dough, chicken shawarma, French fries, corn, cheese and special sau…"
click at [460, 499] on textarea at bounding box center [596, 504] width 571 height 70
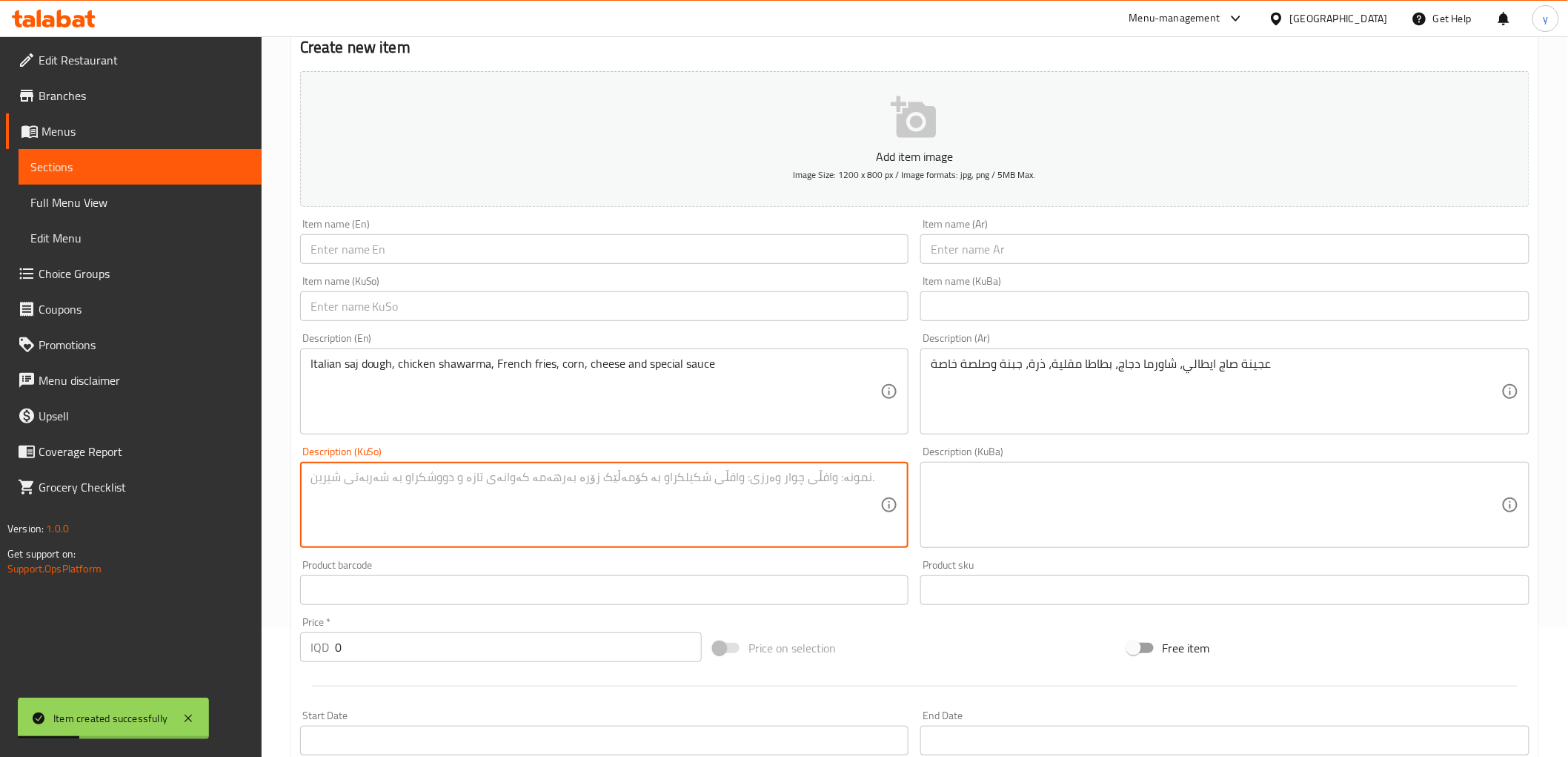
paste textarea "هەویری ساجی ئیتاڵی، شاورمەی مریشک، فینگەر، گەنمەشامی. پەنیر و سۆسی تایبەت"
type textarea "هەویری ساجی ئیتاڵی، شاورمەی مریشک، فینگەر، گەنمەشامی. پەنیر و سۆسی تایبەت"
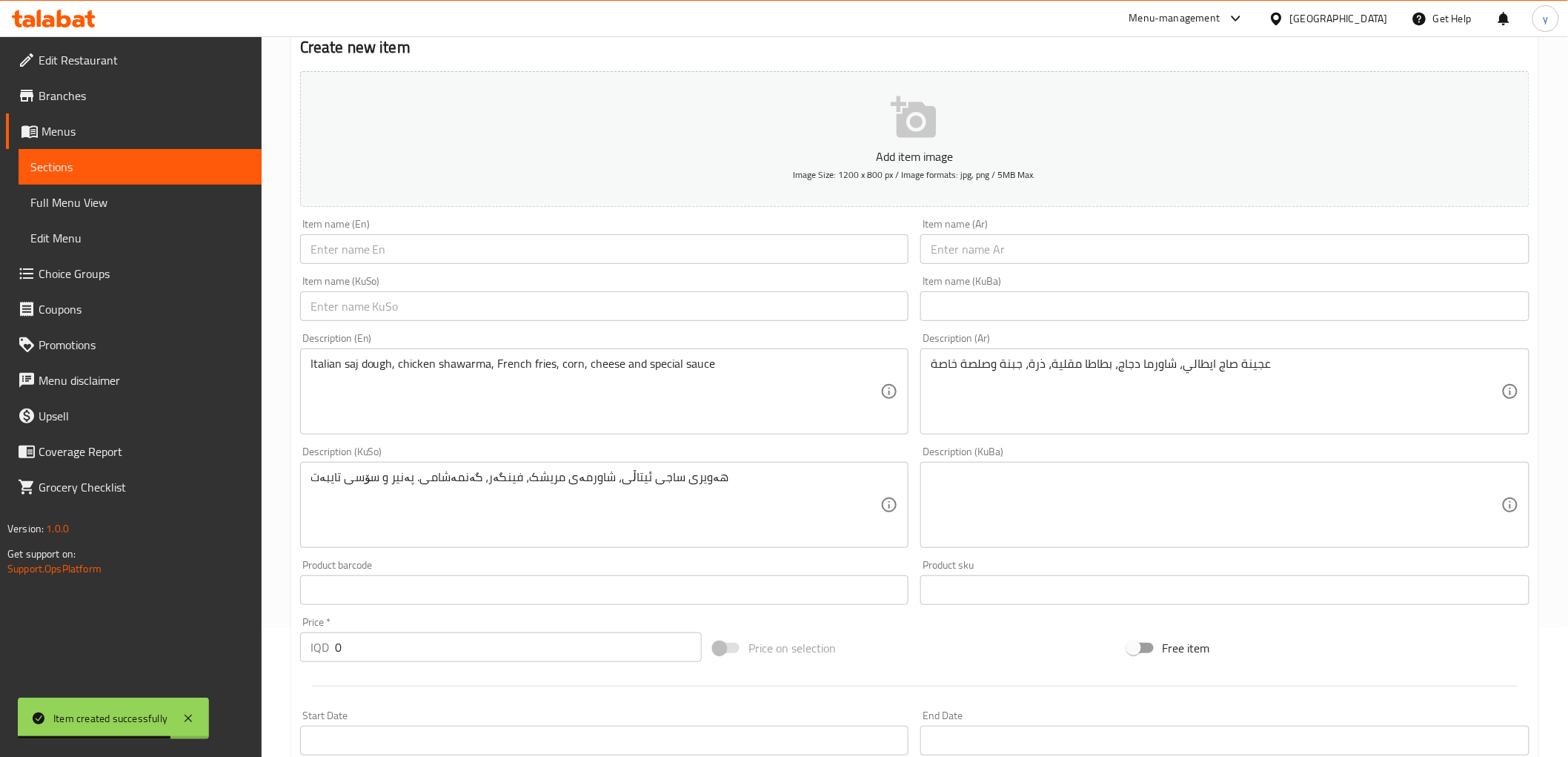
drag, startPoint x: 374, startPoint y: 664, endPoint x: 336, endPoint y: 654, distance: 39.3
click at [338, 655] on div "Price   * IQD 0 Price *" at bounding box center [501, 639] width 414 height 57
drag, startPoint x: 342, startPoint y: 648, endPoint x: 327, endPoint y: 654, distance: 16.2
click at [327, 654] on div "IQD 0 Price *" at bounding box center [501, 647] width 402 height 29
paste input "900"
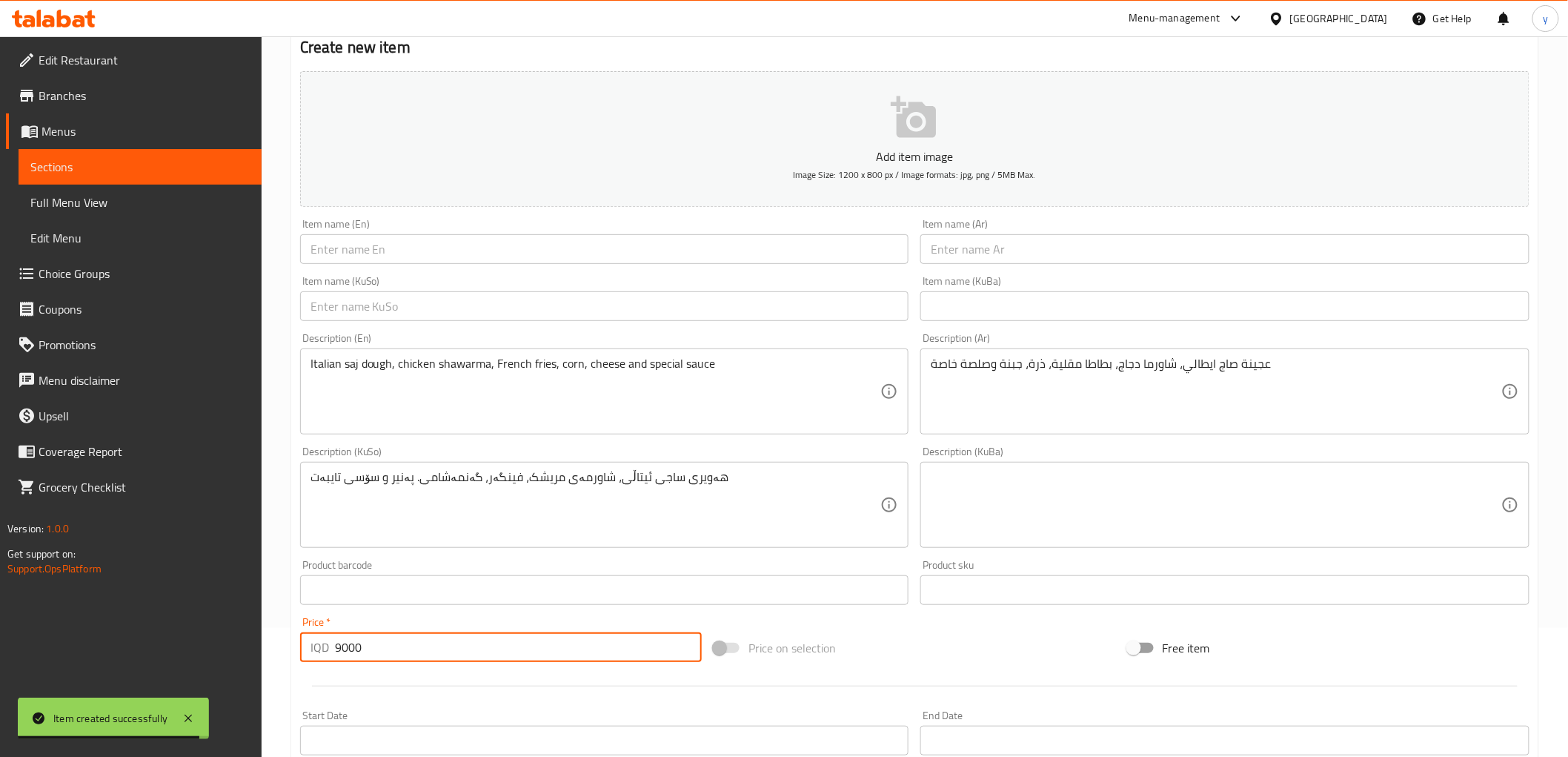
type input "9000"
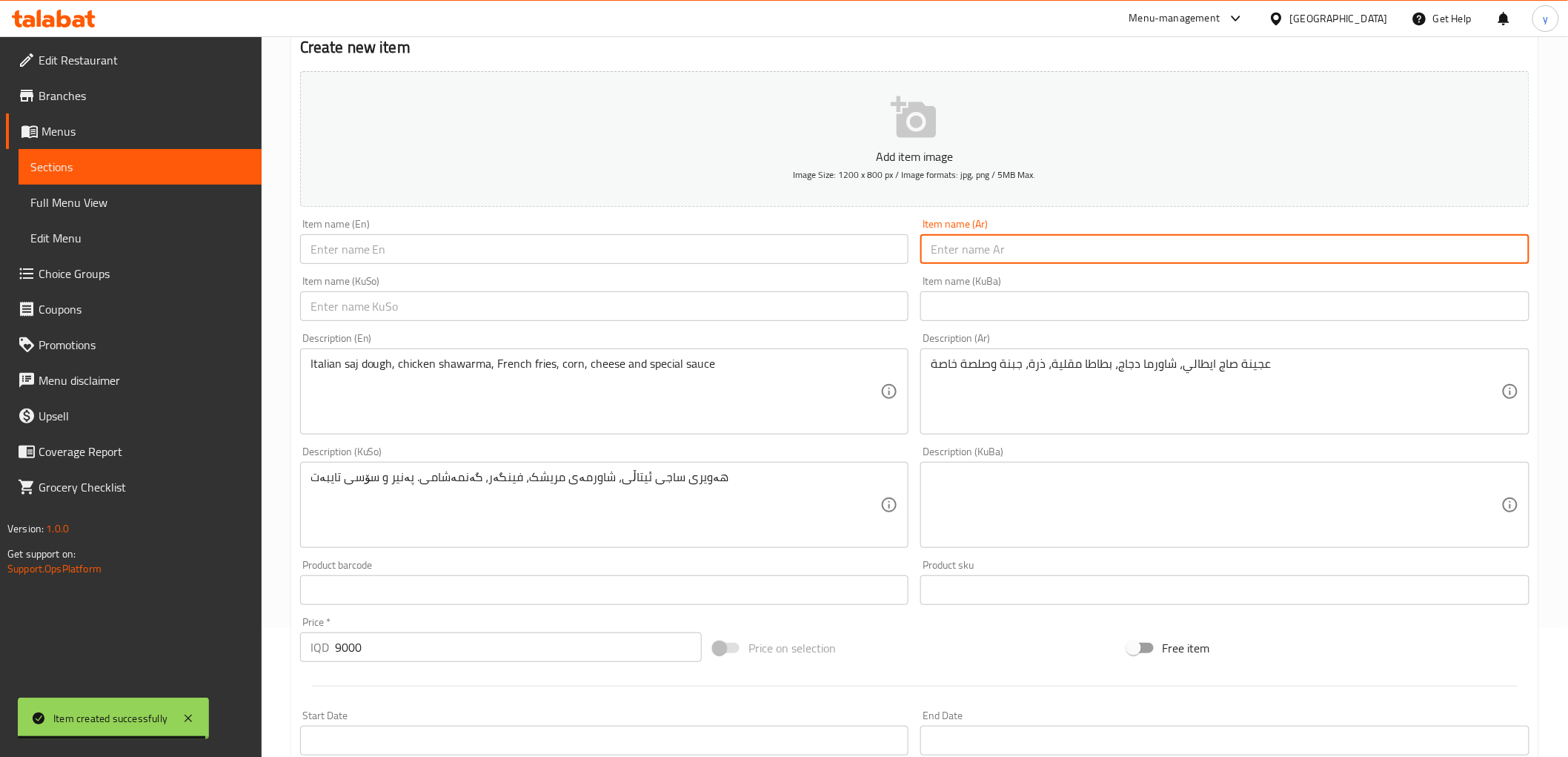
click at [996, 254] on input "text" at bounding box center [1225, 249] width 609 height 29
paste input "صاج ايطالي لحم"
type input "صاج ايطالي لحم"
click at [933, 243] on input "صاج ايطالي لحم" at bounding box center [1225, 249] width 609 height 29
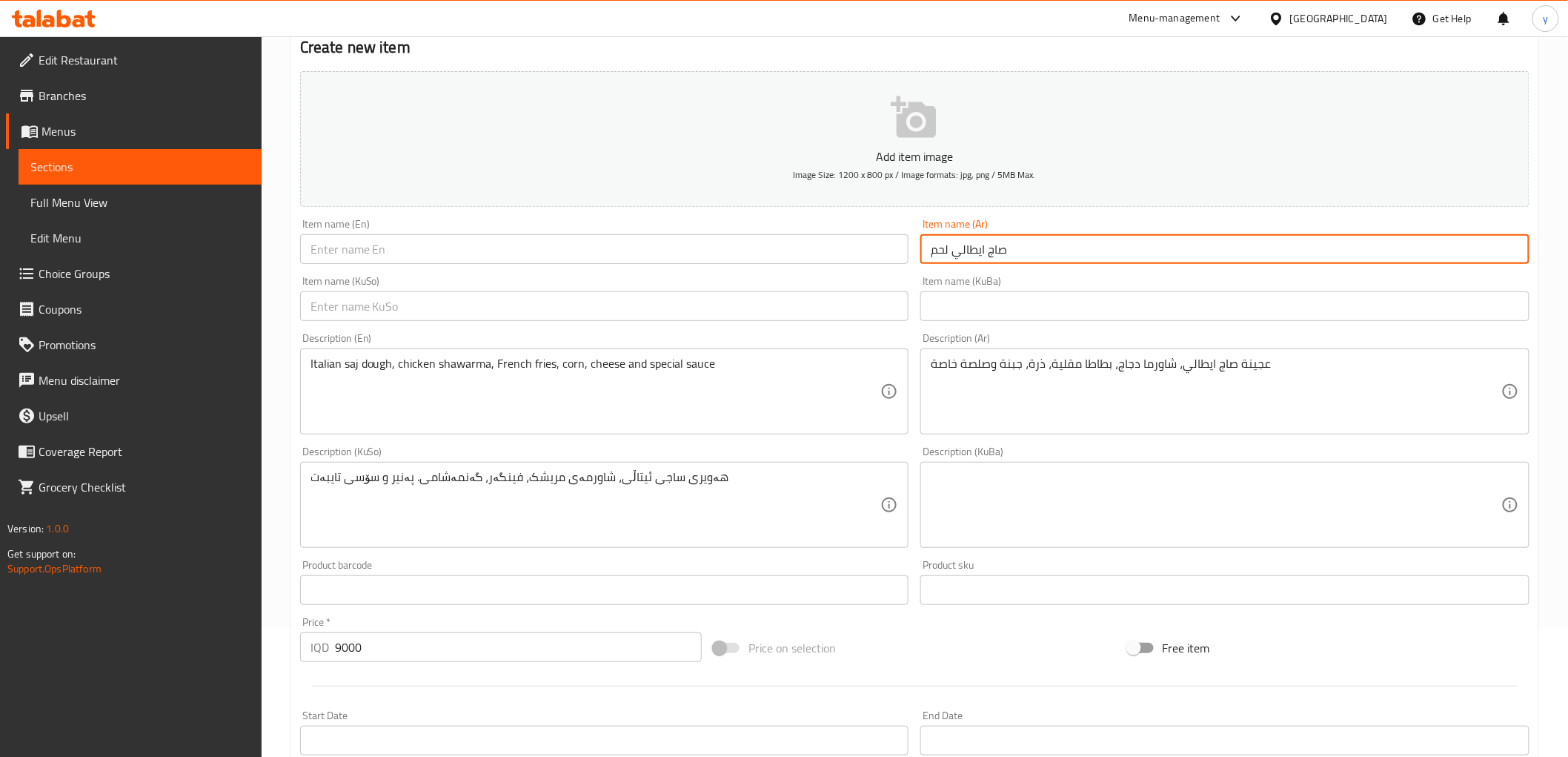
click at [975, 250] on input "صاج ايطالي لحم" at bounding box center [1225, 249] width 609 height 29
paste input "صاج ايطالي لحم"
click at [1490, 244] on input "صاج ايطالي لحم" at bounding box center [1225, 249] width 609 height 29
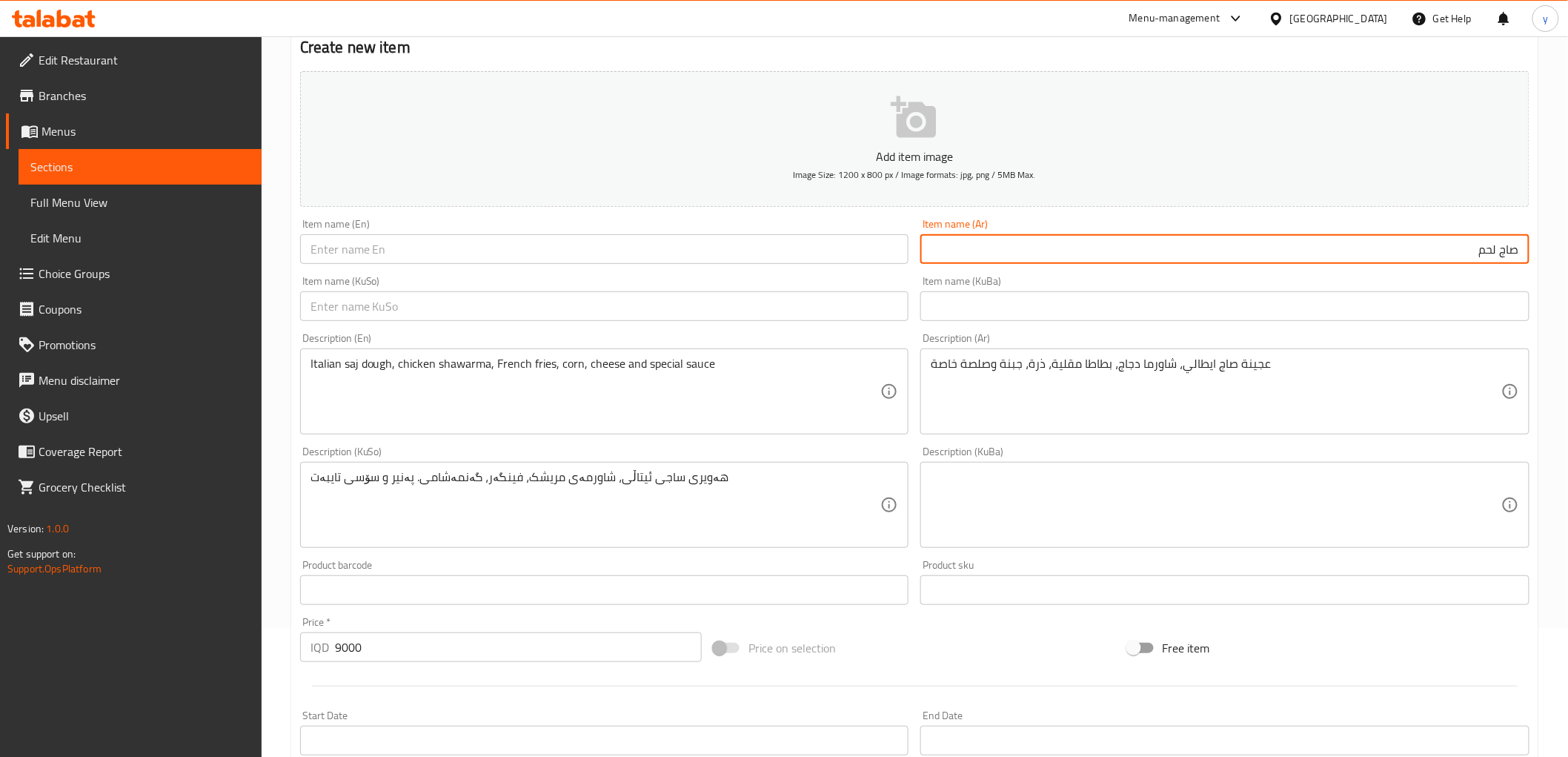
click at [1450, 253] on input "صاج لحم" at bounding box center [1225, 249] width 609 height 29
paste input "ايطالي"
drag, startPoint x: 1444, startPoint y: 244, endPoint x: 1534, endPoint y: 241, distance: 90.0
click at [1534, 241] on div "Item name (Ar) صاج لحم ايطالي Item name (Ar)" at bounding box center [1225, 241] width 621 height 57
type input "صاج لحم ايطالي"
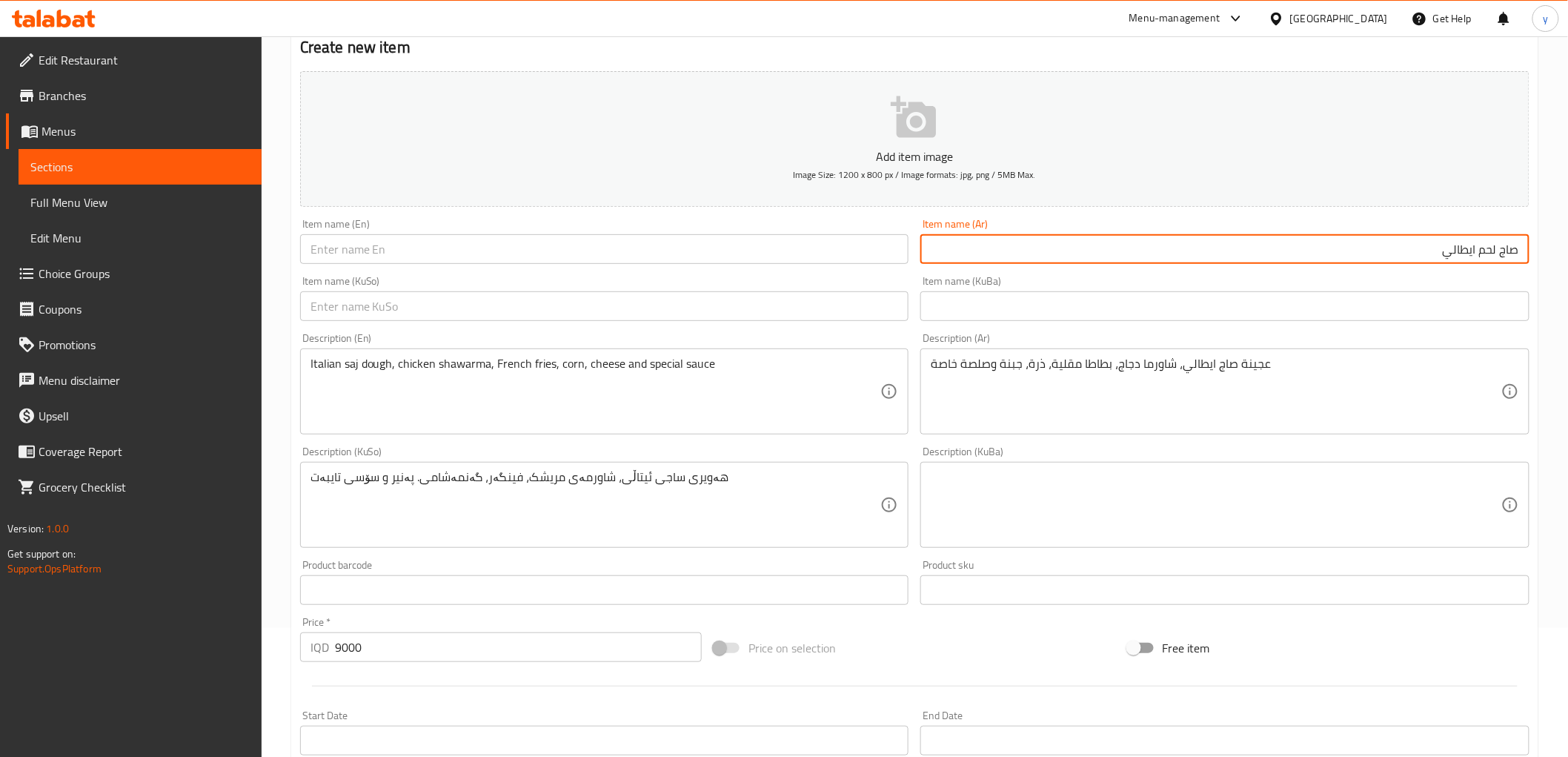
click at [687, 256] on input "text" at bounding box center [605, 249] width 609 height 29
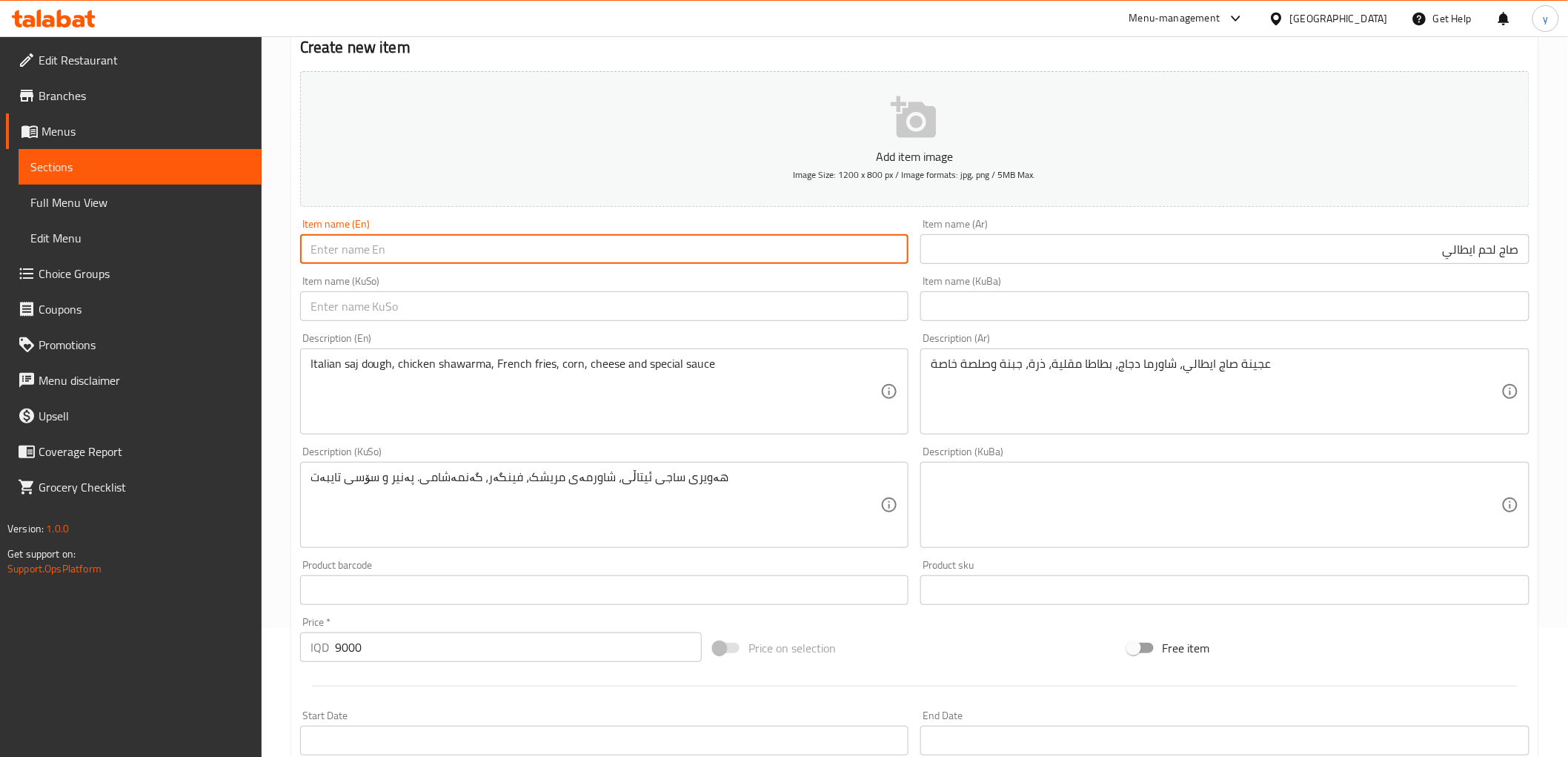
paste input "Italian Meat Saj"
type input "Italian Meat Saj"
click at [686, 314] on input "text" at bounding box center [605, 305] width 609 height 29
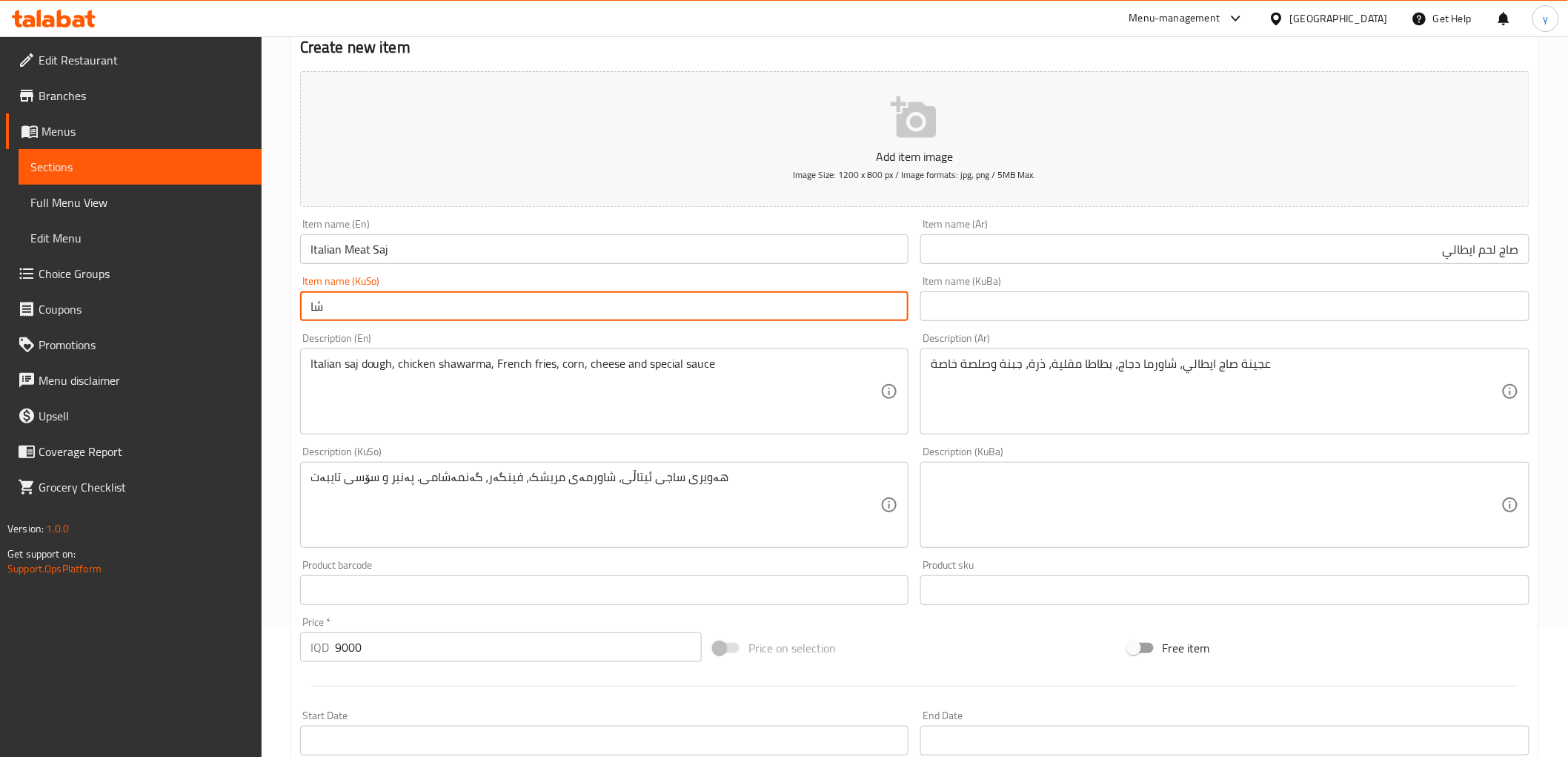
type input "ش"
type input "ساجی گۆشتی ئیتاڵی"
click at [399, 314] on input "ساجی گۆشتی ئیتاڵی" at bounding box center [605, 305] width 609 height 29
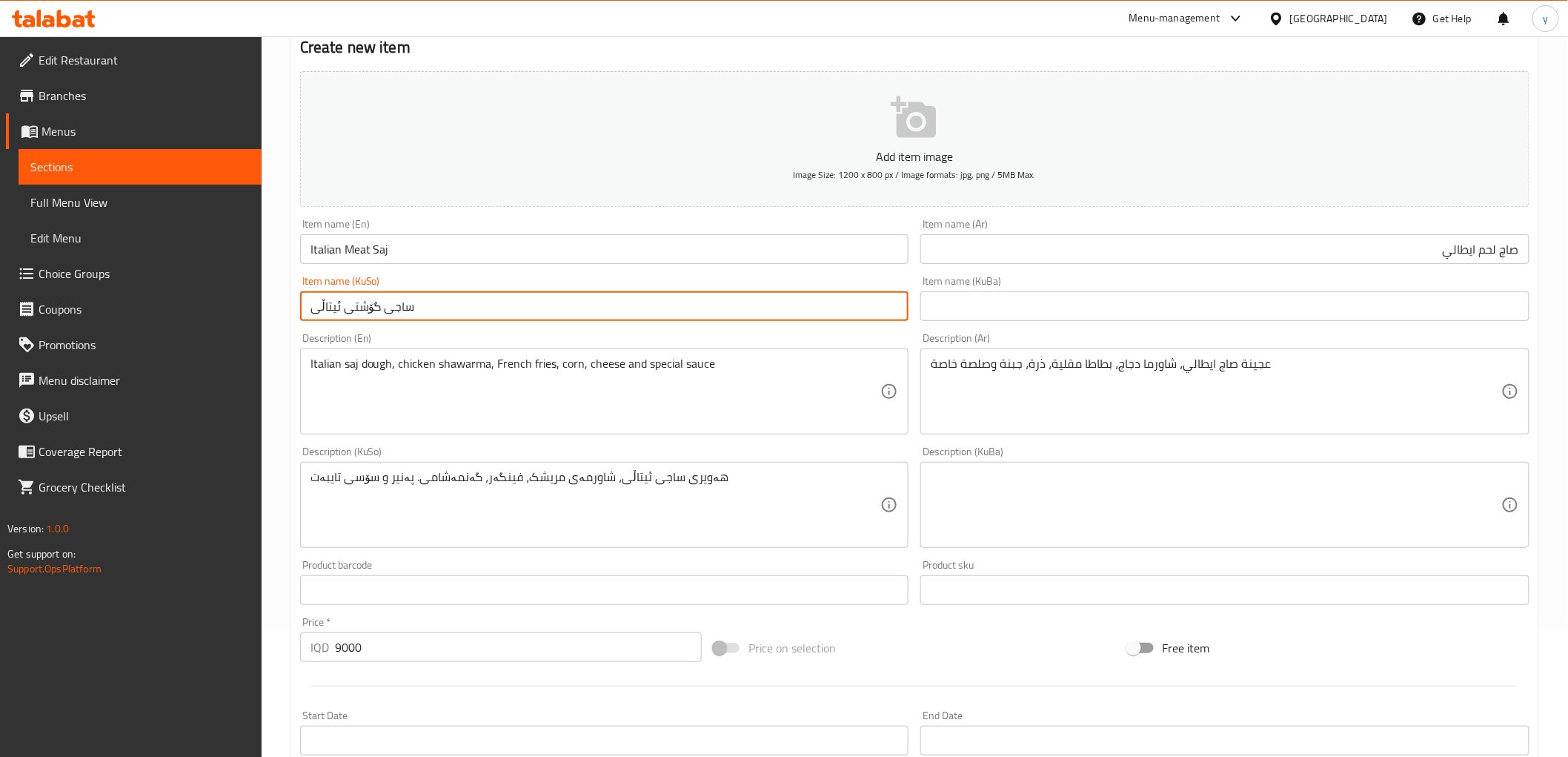
click at [369, 314] on input "ساجی گۆشتی ئیتاڵی" at bounding box center [605, 305] width 609 height 29
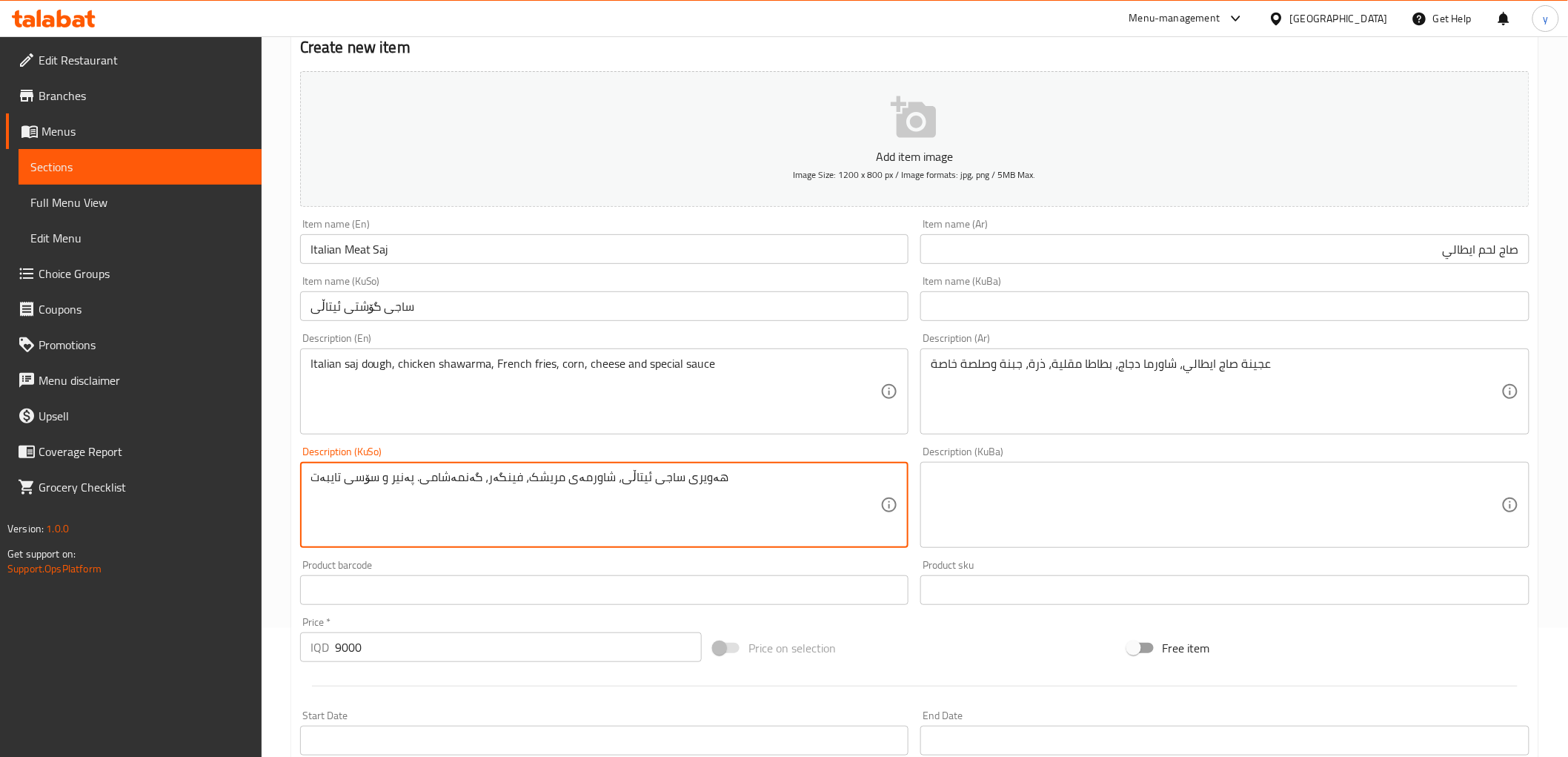
click at [534, 485] on textarea "هەویری ساجی ئیتاڵی، شاورمەی مریشک، فینگەر، گەنمەشامی. پەنیر و سۆسی تایبەت" at bounding box center [596, 504] width 571 height 70
paste textarea "گۆشتی"
type textarea "هەویری ساجی ئیتاڵی، شاورمەی گۆشت، فینگەر، گەنمەشامی. پەنیر و سۆسی تایبەت"
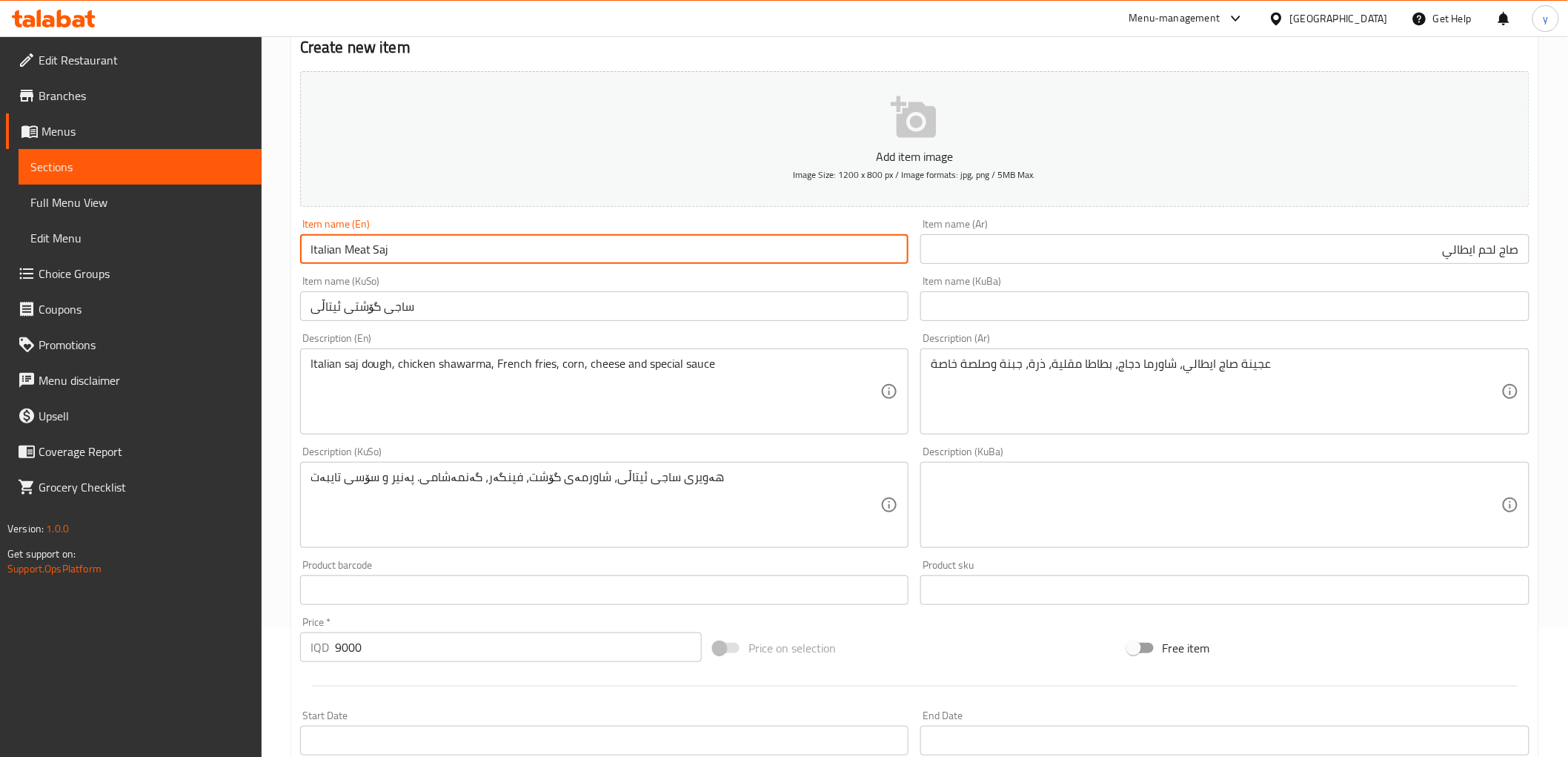
click at [357, 246] on input "Italian Meat Saj" at bounding box center [605, 249] width 609 height 29
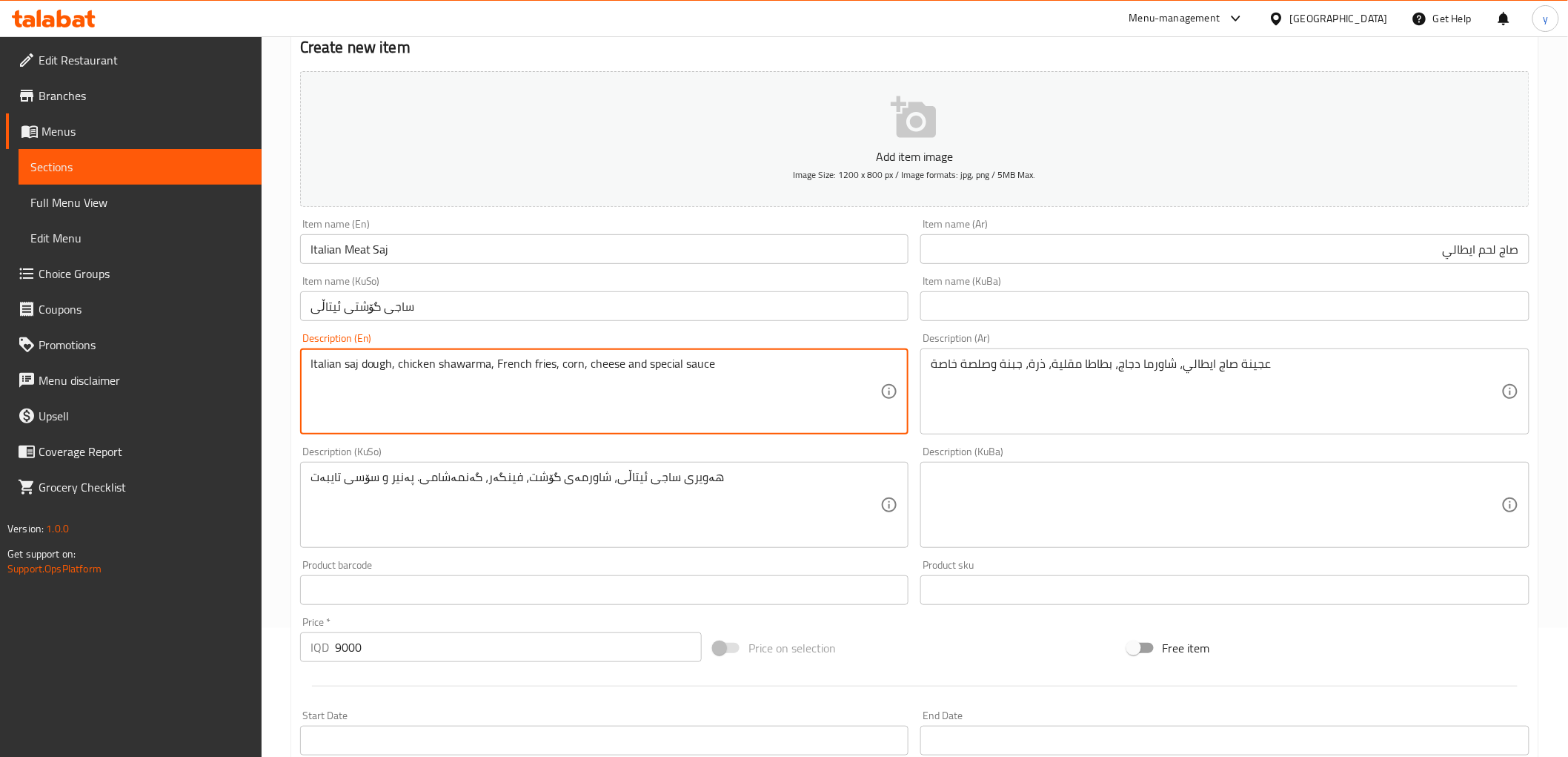
click at [418, 368] on textarea "Italian saj dough, chicken shawarma, French fries, corn, cheese and special sau…" at bounding box center [596, 391] width 571 height 70
paste textarea "Meat"
click at [400, 367] on textarea "Italian saj dough, Meat shawarma, French fries, corn, cheese and special sauce" at bounding box center [596, 391] width 571 height 70
type textarea "Italian saj dough, meat shawarma, French fries, corn, cheese and special sauce"
click at [1494, 250] on input "صاج لحم ايطالي" at bounding box center [1225, 249] width 609 height 29
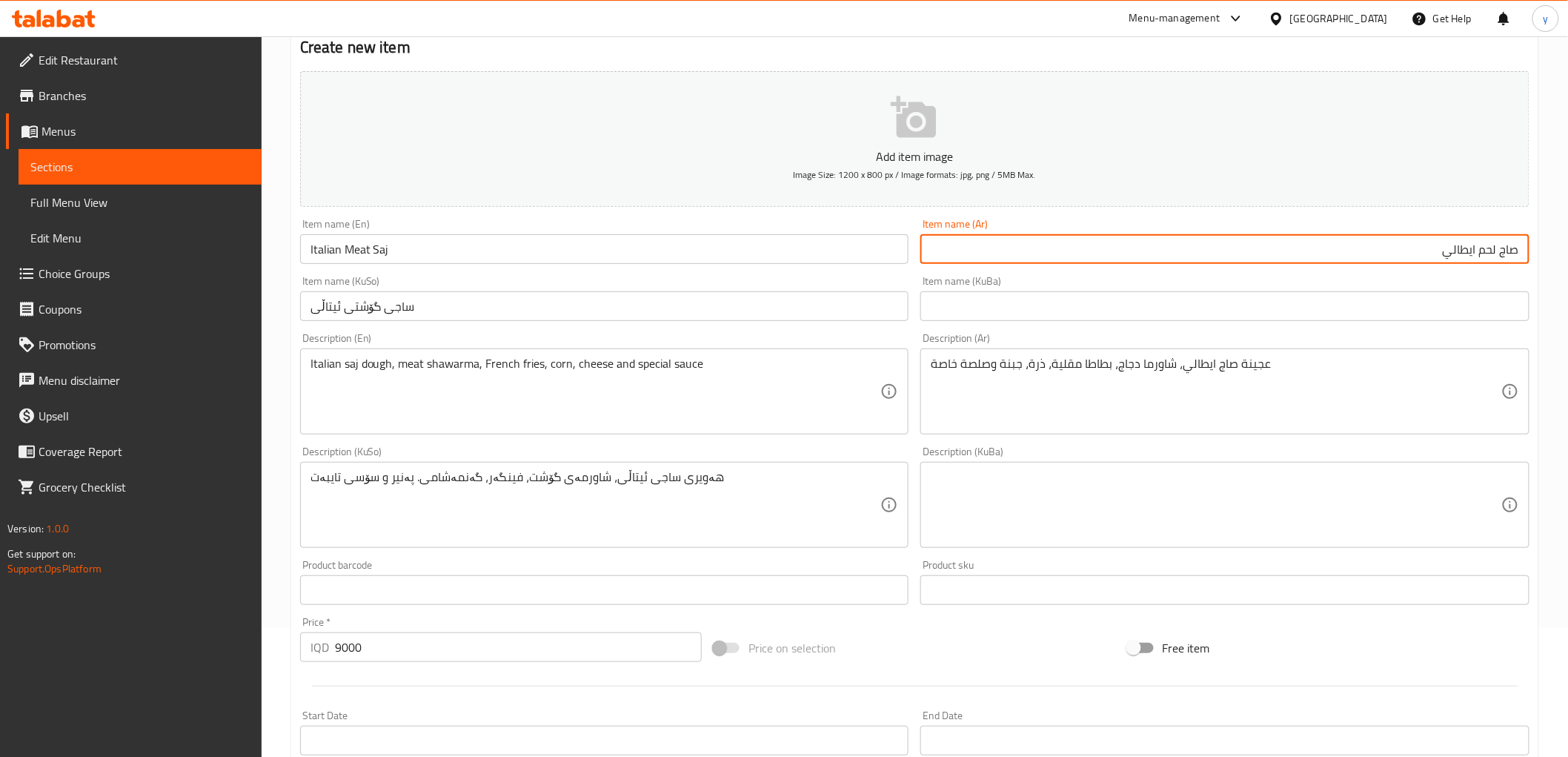
click at [1494, 250] on input "صاج لحم ايطالي" at bounding box center [1225, 249] width 609 height 29
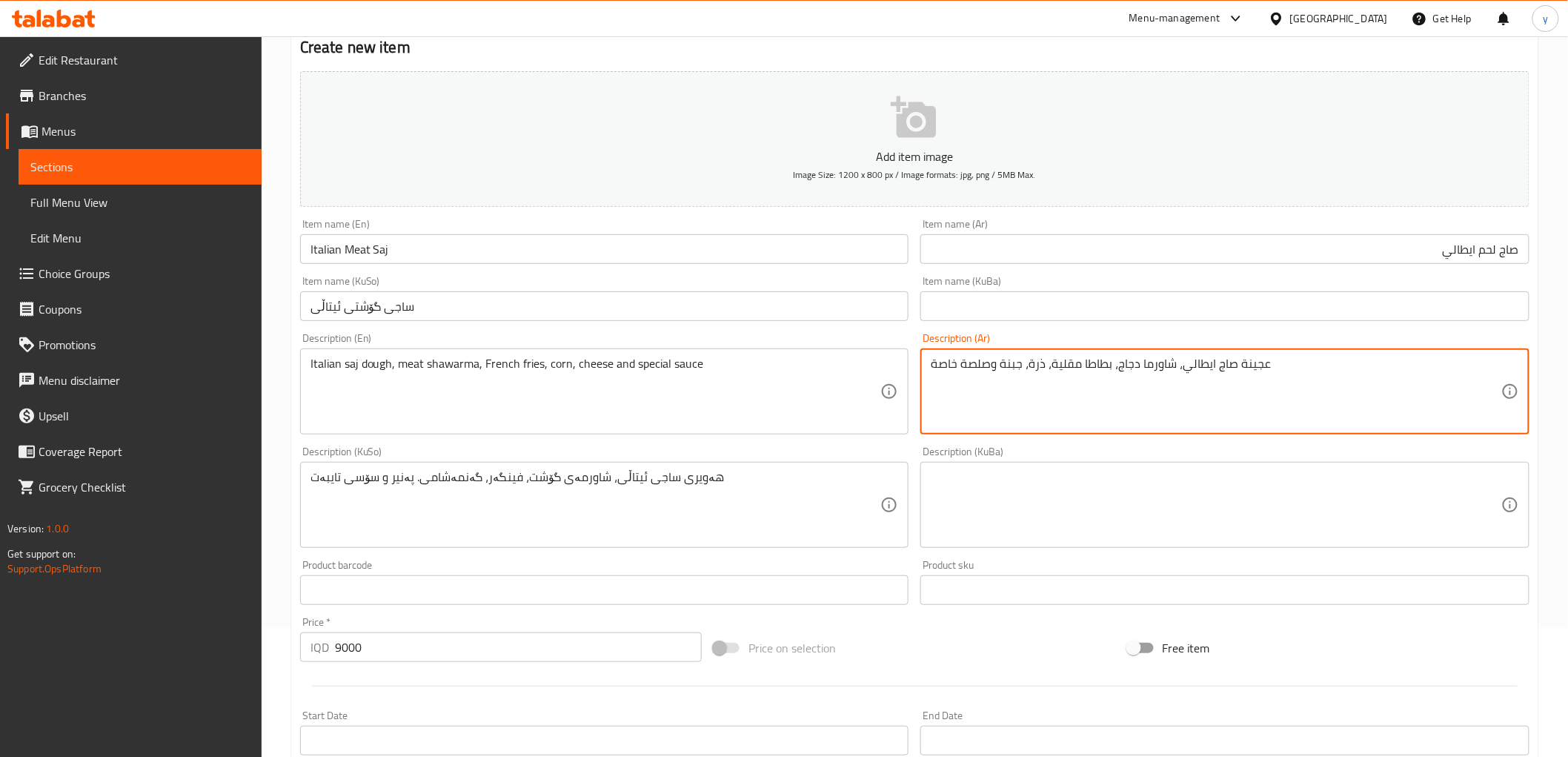
click at [1162, 364] on textarea "عجينة صاج ايطالي، شاورما دجاج، بطاطا مقلية، ذرة، جبنة وصلصة خاصة" at bounding box center [1216, 391] width 571 height 70
paste textarea "لحم"
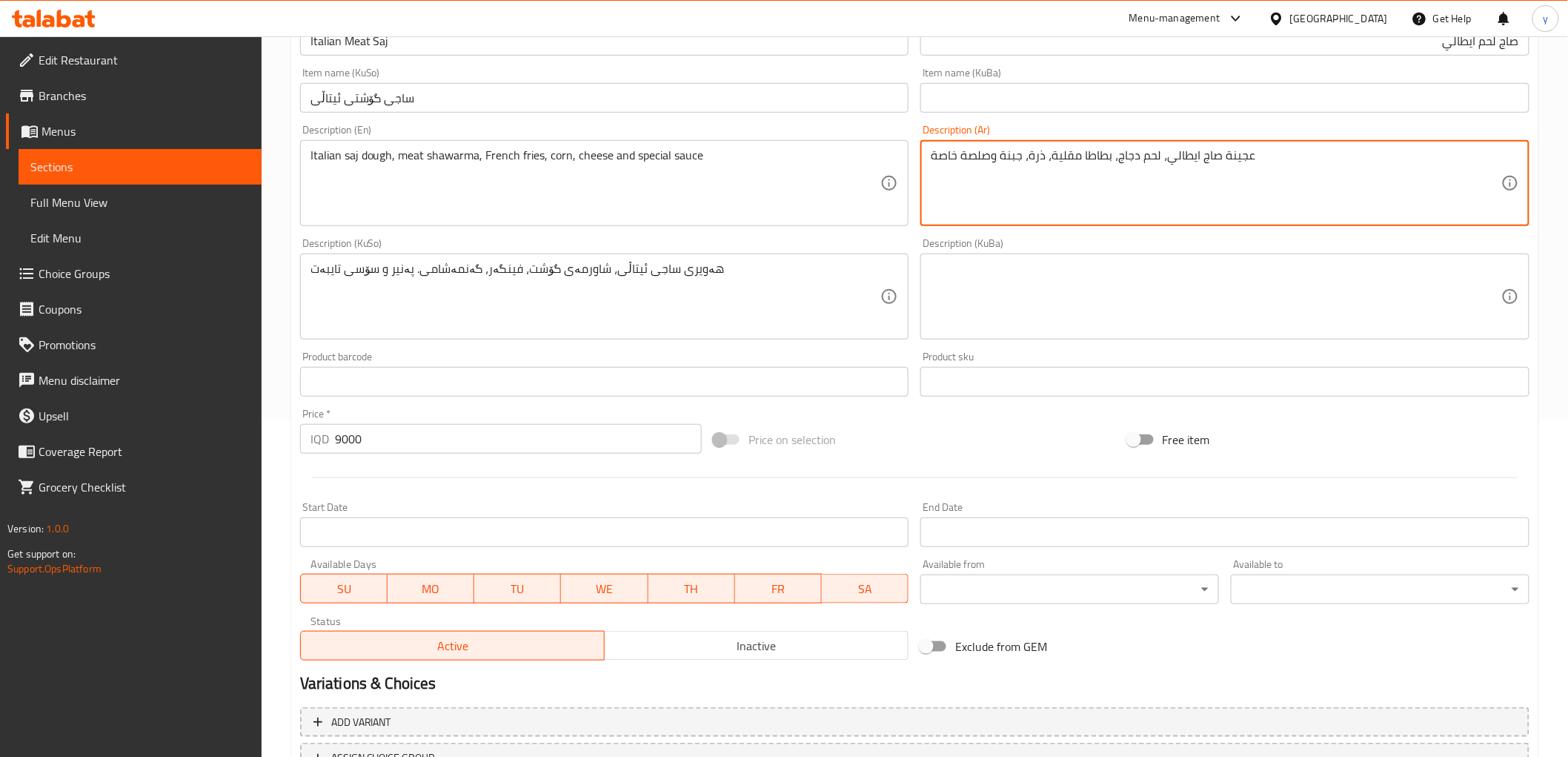
scroll to position [458, 0]
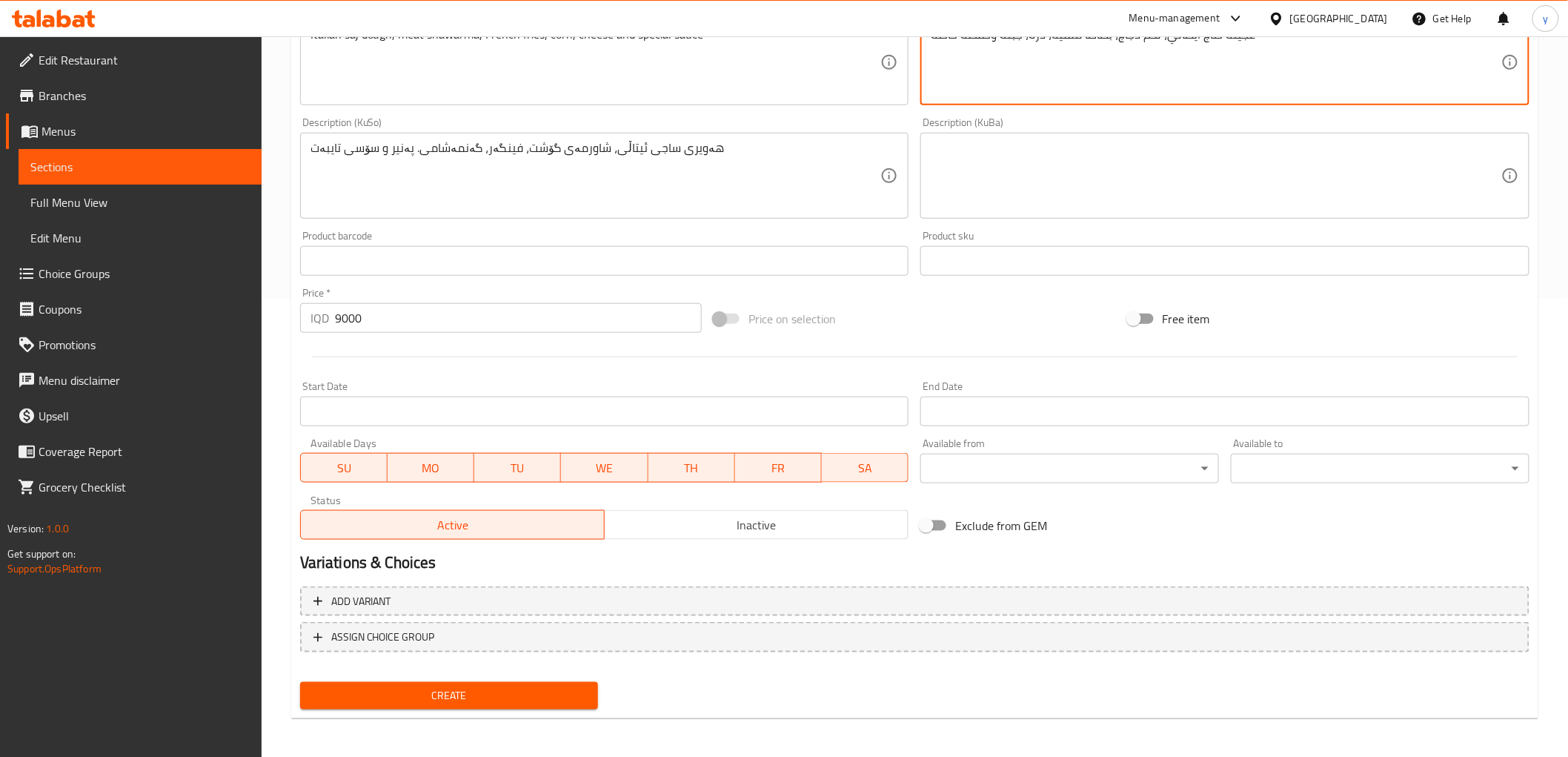
type textarea "عجينة صاج ايطالي، لحم دجاج، بطاطا مقلية، ذرة، جبنة وصلصة خاصة"
click at [532, 676] on div "Create" at bounding box center [449, 696] width 311 height 39
click at [537, 671] on div "Add variant ASSIGN CHOICE GROUP" at bounding box center [914, 629] width 1242 height 97
click at [547, 686] on span "Create" at bounding box center [449, 695] width 275 height 19
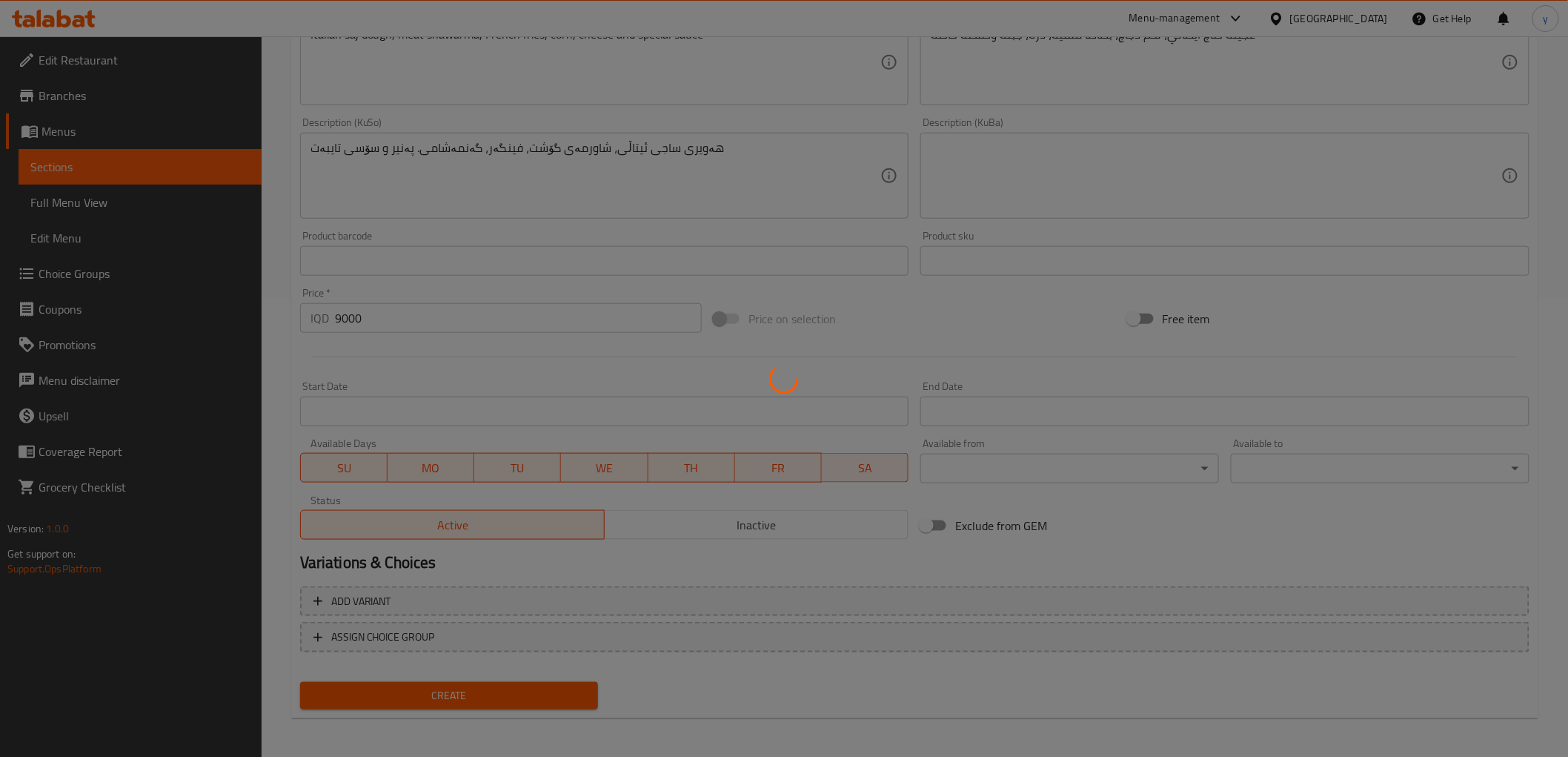
type input "0"
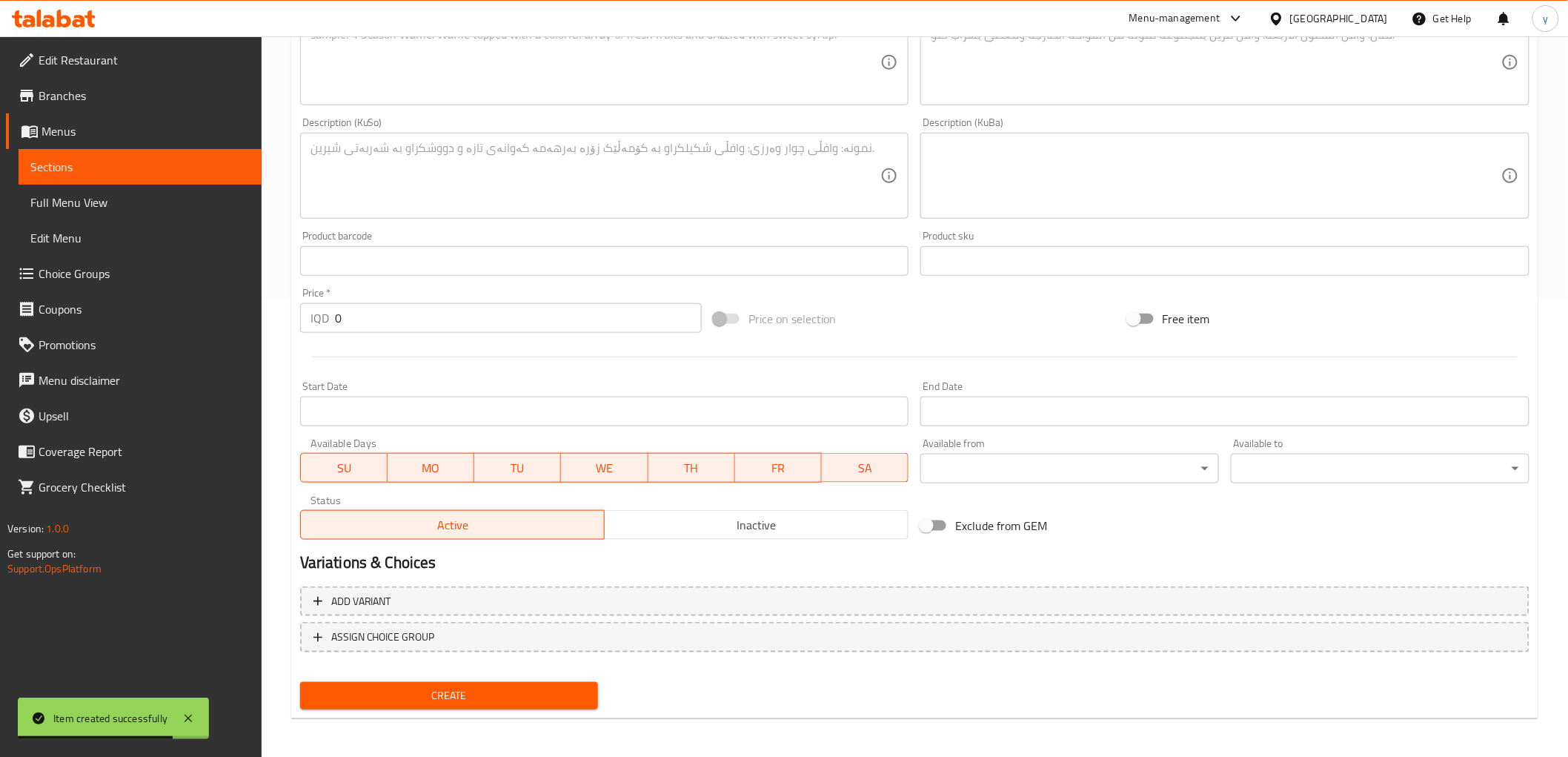
scroll to position [0, 0]
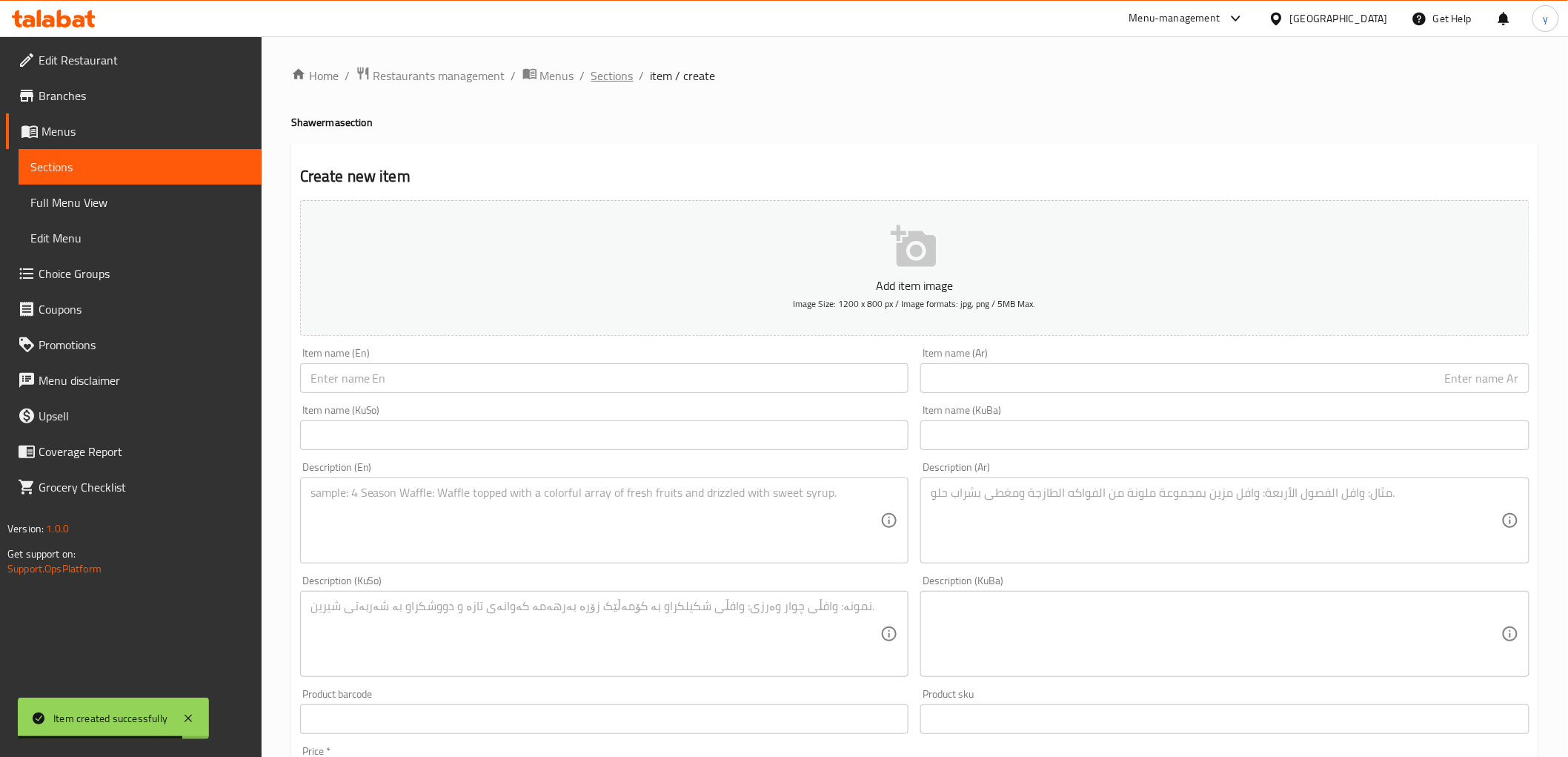
click at [615, 82] on span "Sections" at bounding box center [613, 75] width 42 height 18
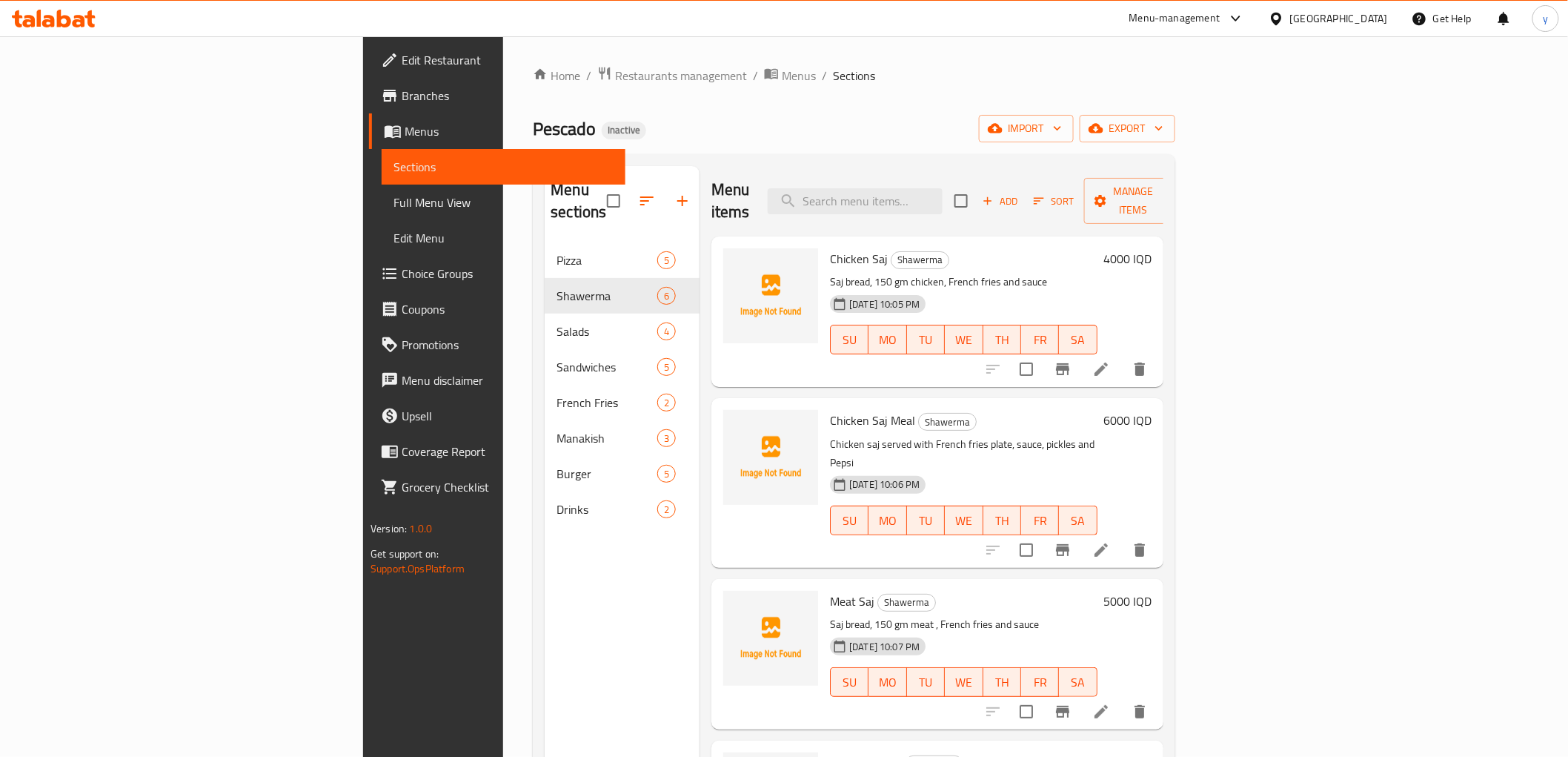
click at [394, 194] on span "Full Menu View" at bounding box center [503, 203] width 219 height 18
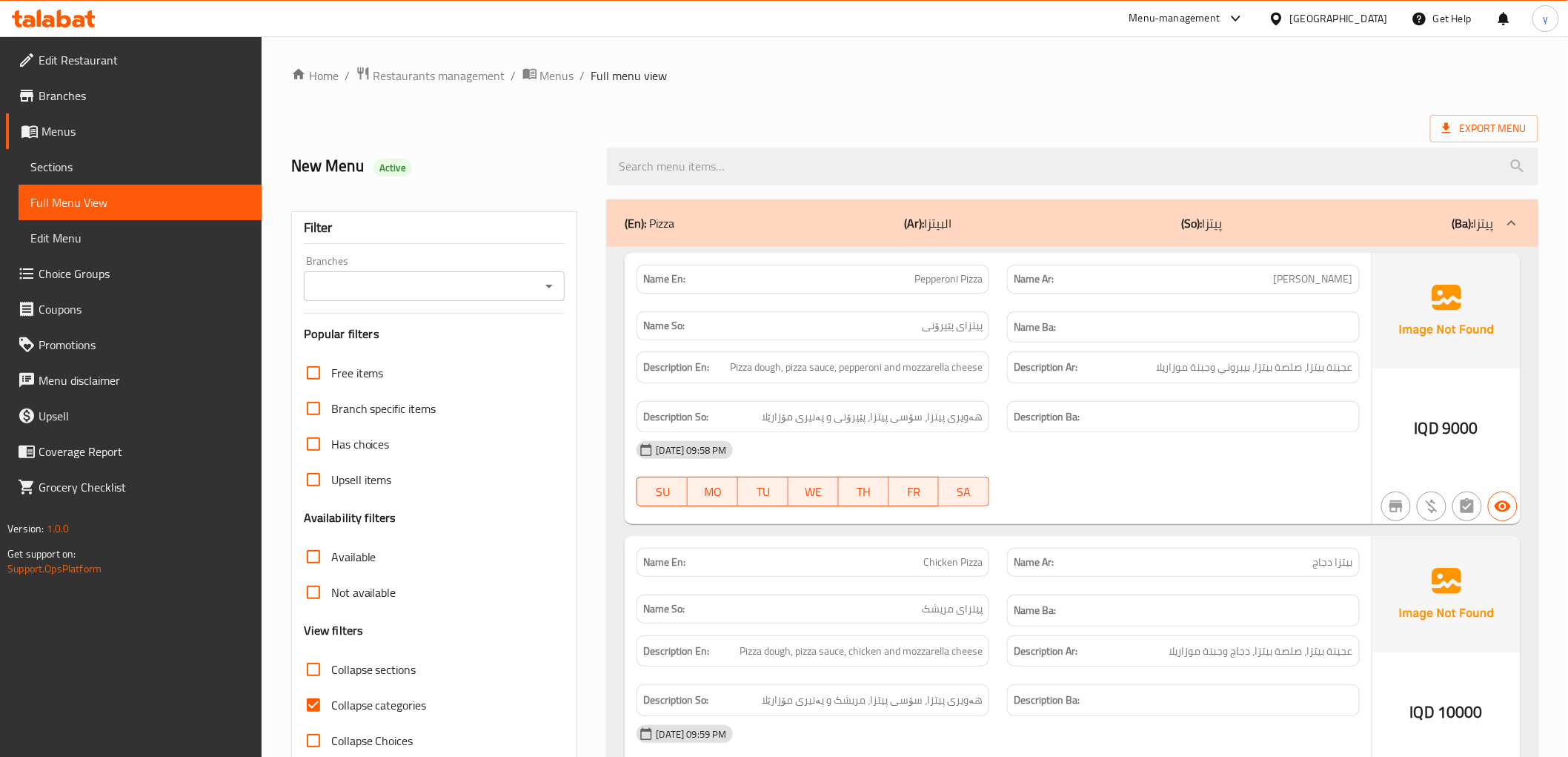
click at [550, 287] on icon "Open" at bounding box center [550, 287] width 18 height 18
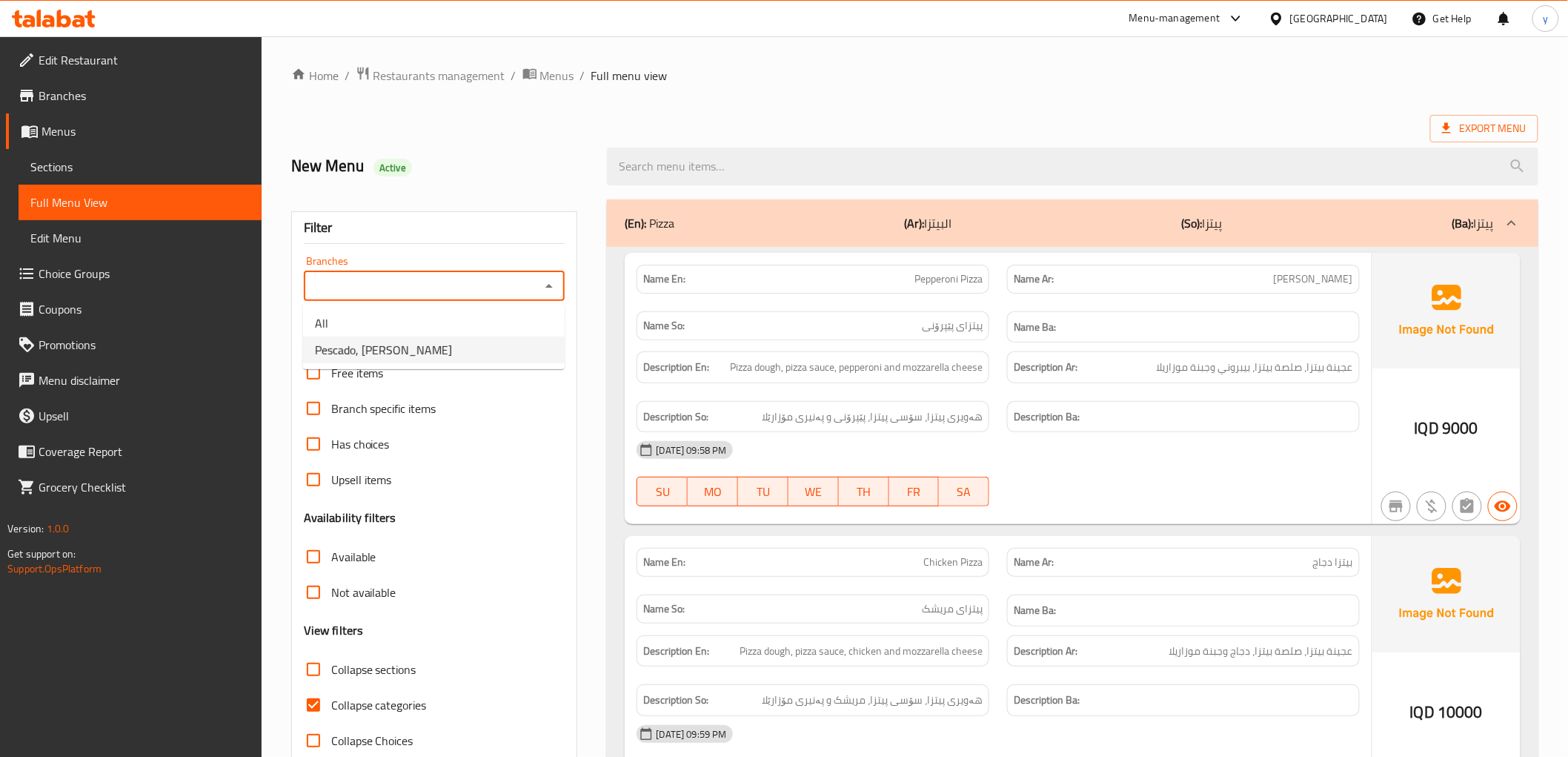
click at [499, 345] on li "Pescado, [PERSON_NAME]" at bounding box center [433, 349] width 262 height 26
type input "Pescado, [PERSON_NAME]"
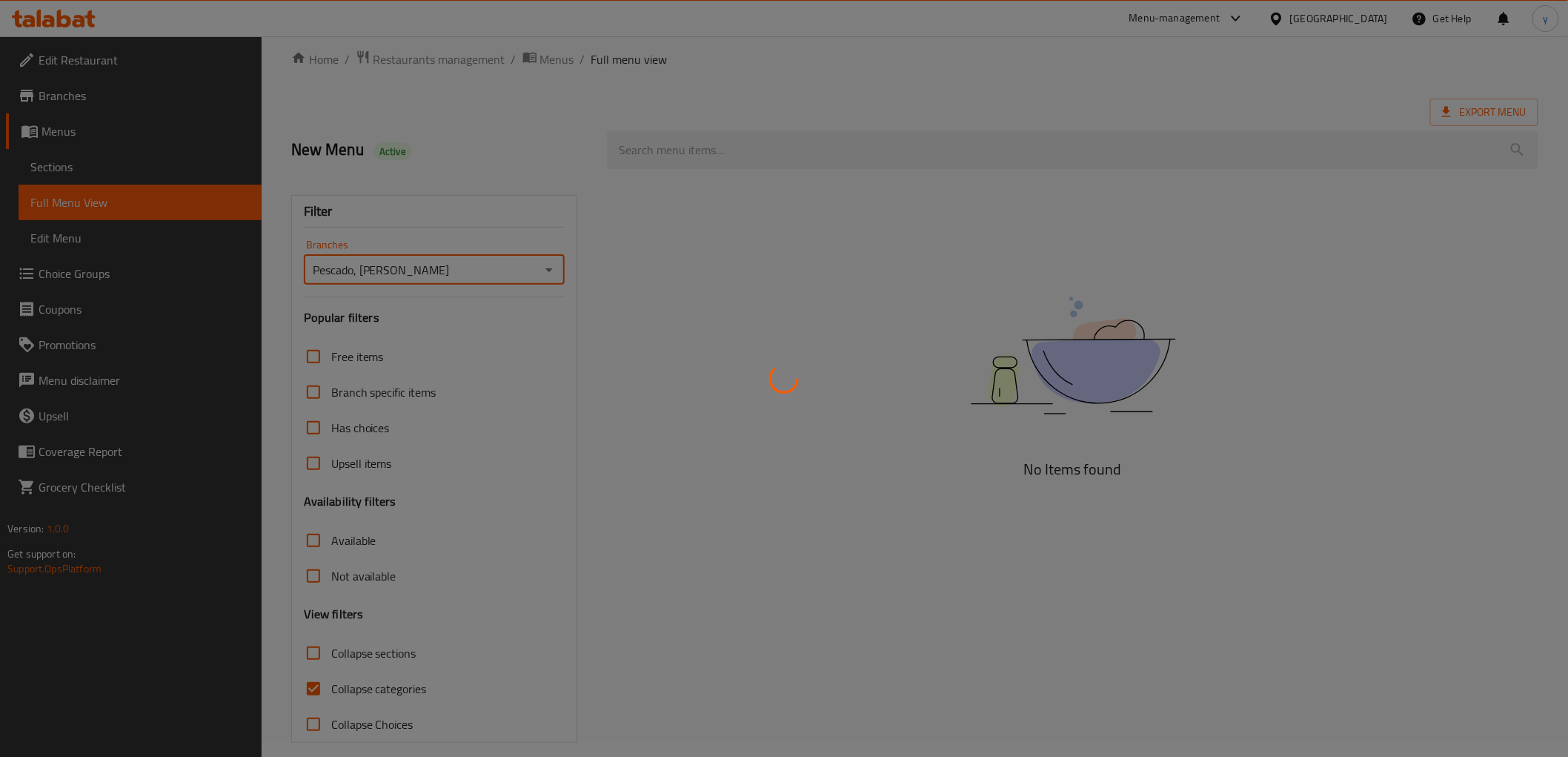
scroll to position [32, 0]
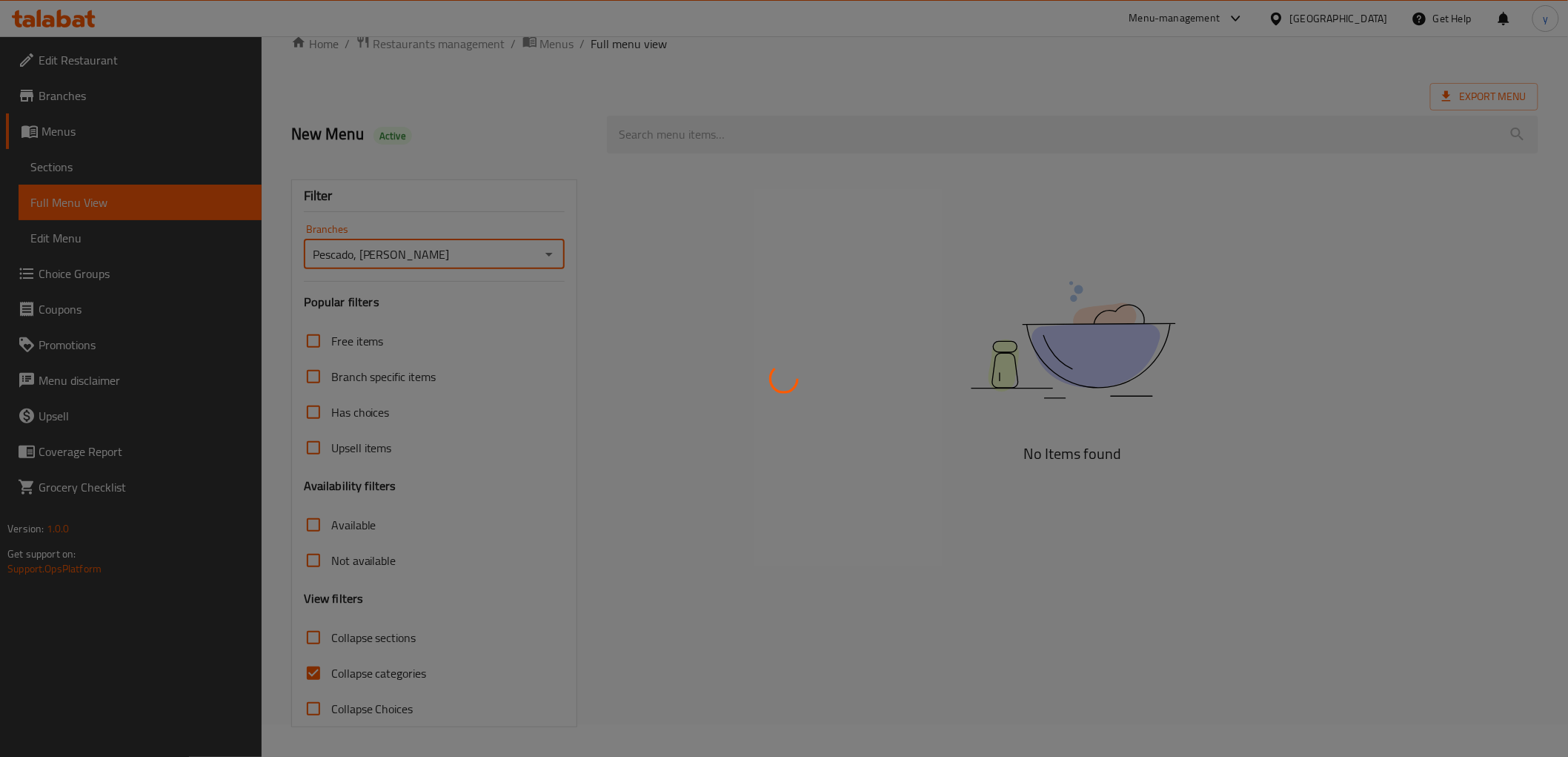
click at [314, 673] on div at bounding box center [784, 378] width 1568 height 757
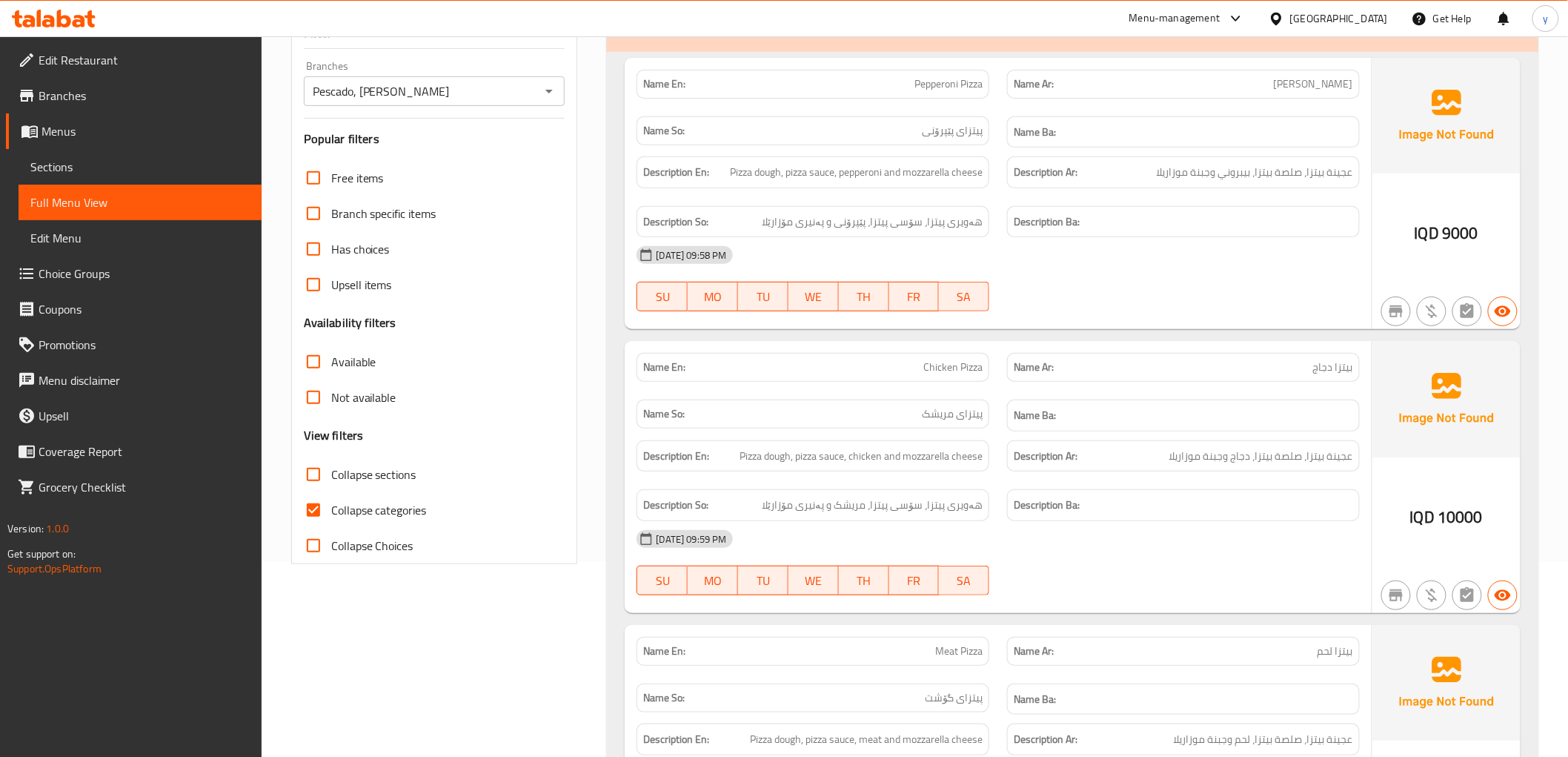
scroll to position [361, 0]
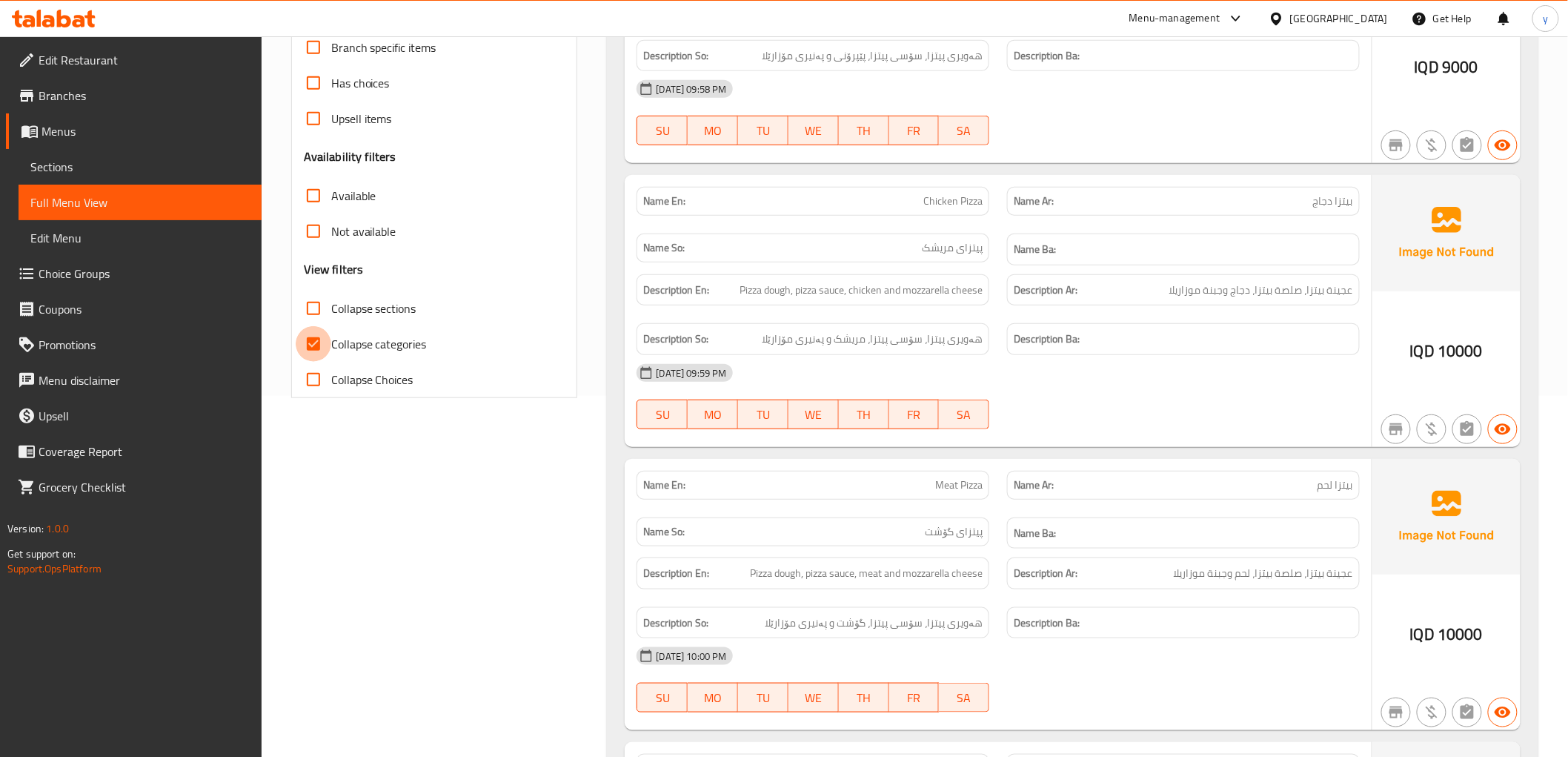
click at [317, 339] on input "Collapse categories" at bounding box center [313, 344] width 35 height 35
checkbox input "false"
click at [314, 305] on input "Collapse sections" at bounding box center [313, 308] width 35 height 35
checkbox input "true"
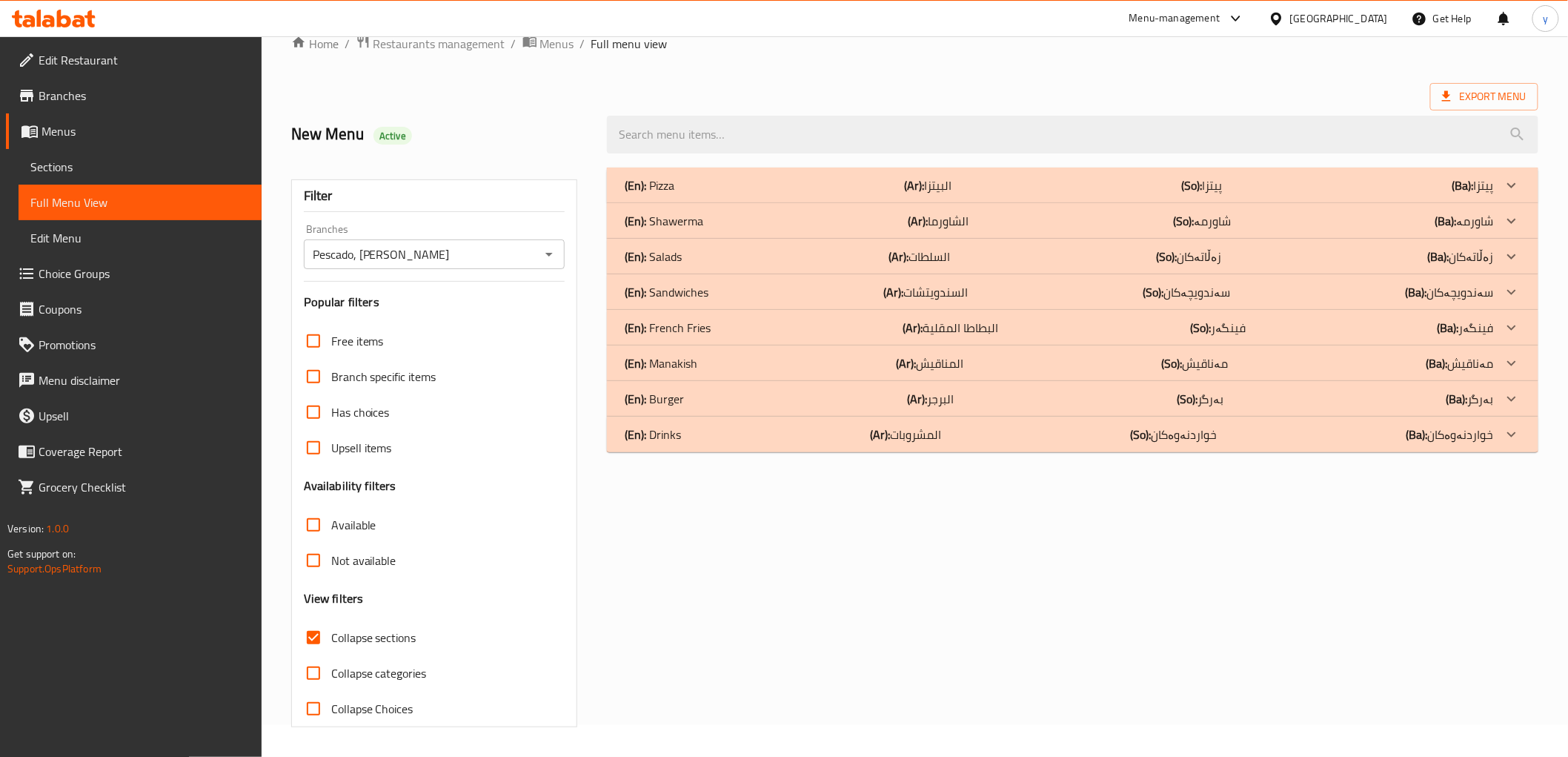
scroll to position [32, 0]
click at [862, 215] on div "(En): [PERSON_NAME] (Ar): الشاورما (So): شاورمە (Ba): شاورمە" at bounding box center [1059, 221] width 868 height 18
click at [868, 195] on div "(En): Pizza (Ar): البيتزا (So): پیتزا (Ba): پیتزا" at bounding box center [1072, 185] width 931 height 35
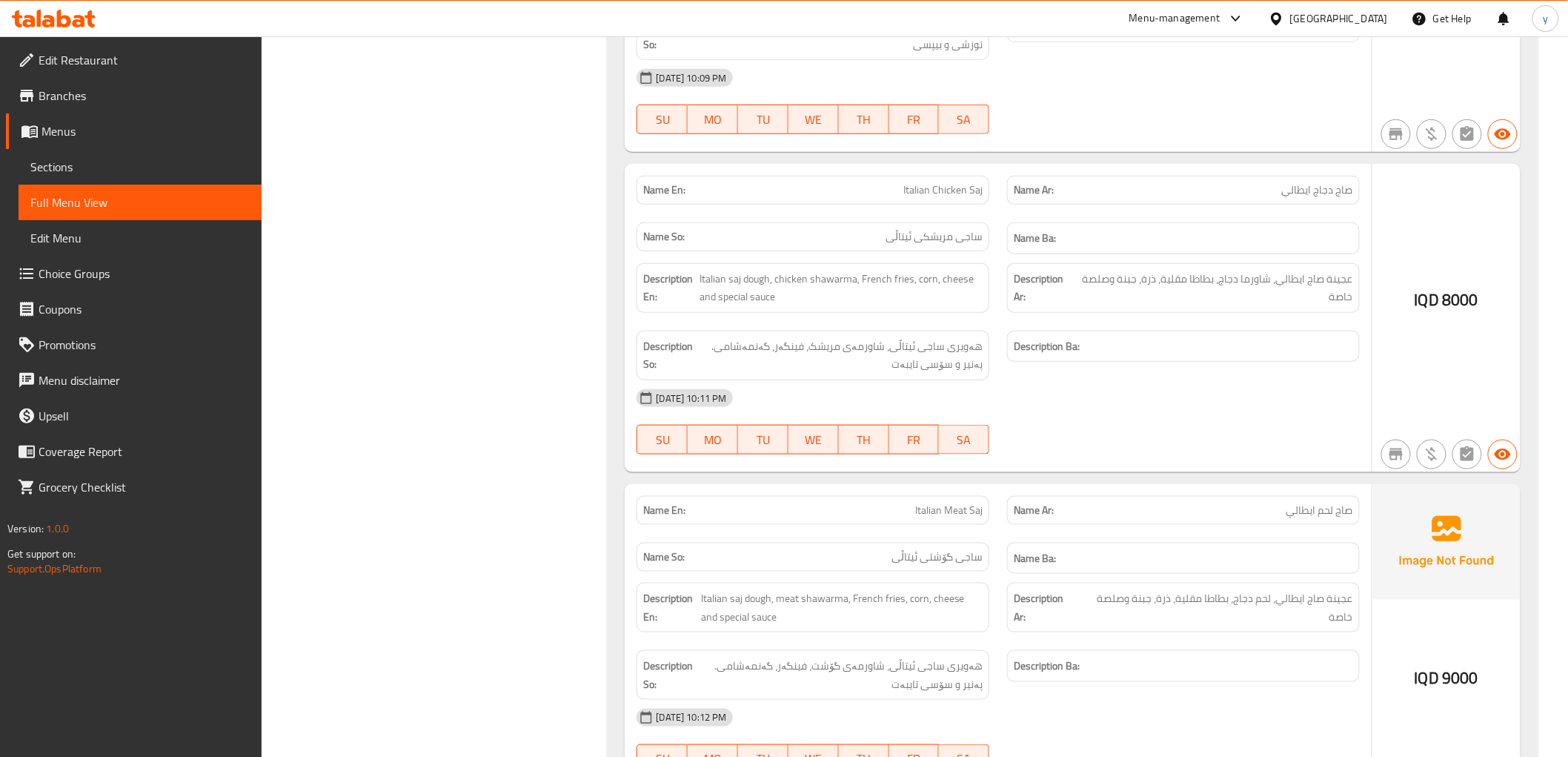
scroll to position [2997, 0]
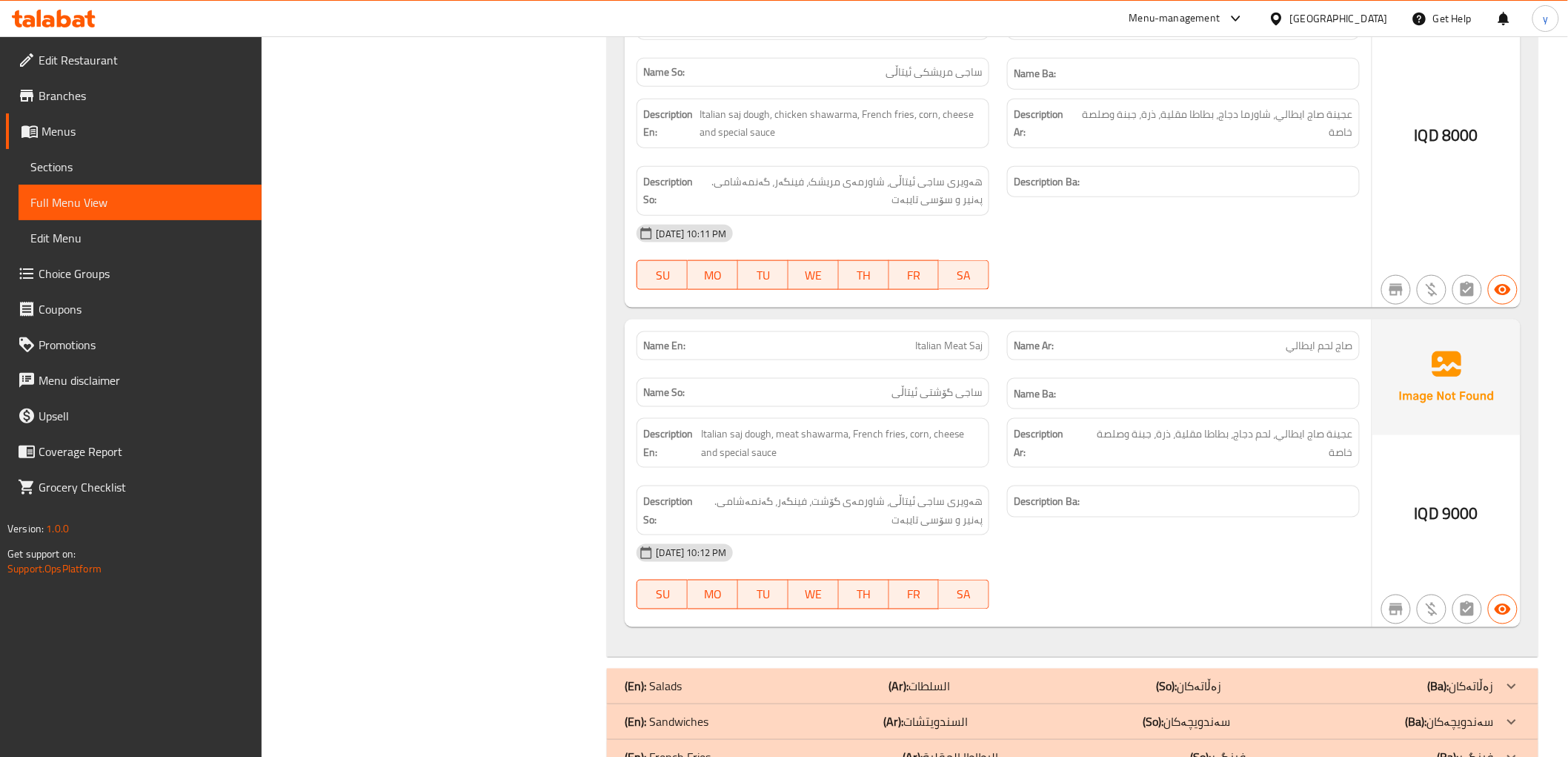
click at [152, 132] on span "Menus" at bounding box center [145, 131] width 208 height 18
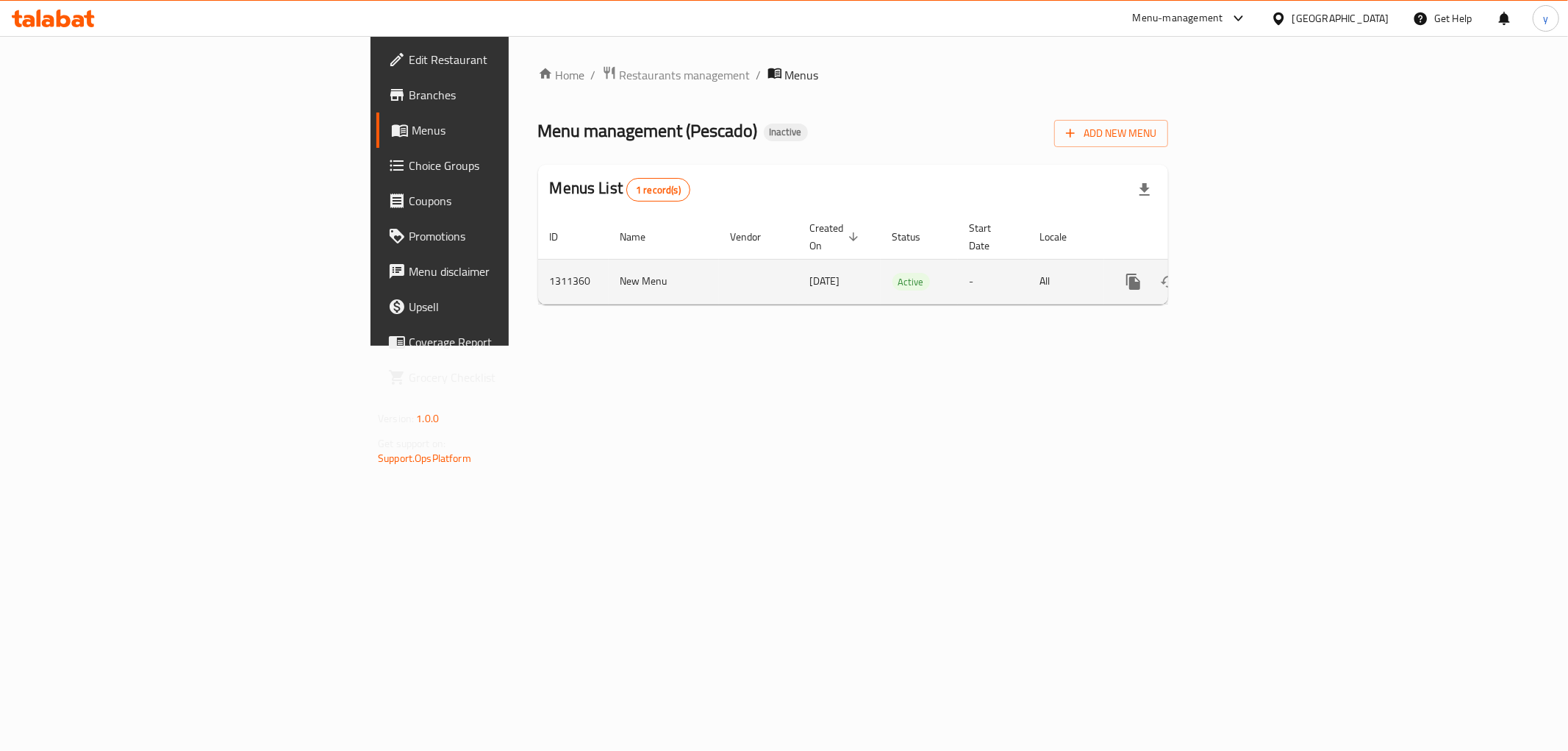
click at [1248, 273] on icon "enhanced table" at bounding box center [1240, 282] width 18 height 18
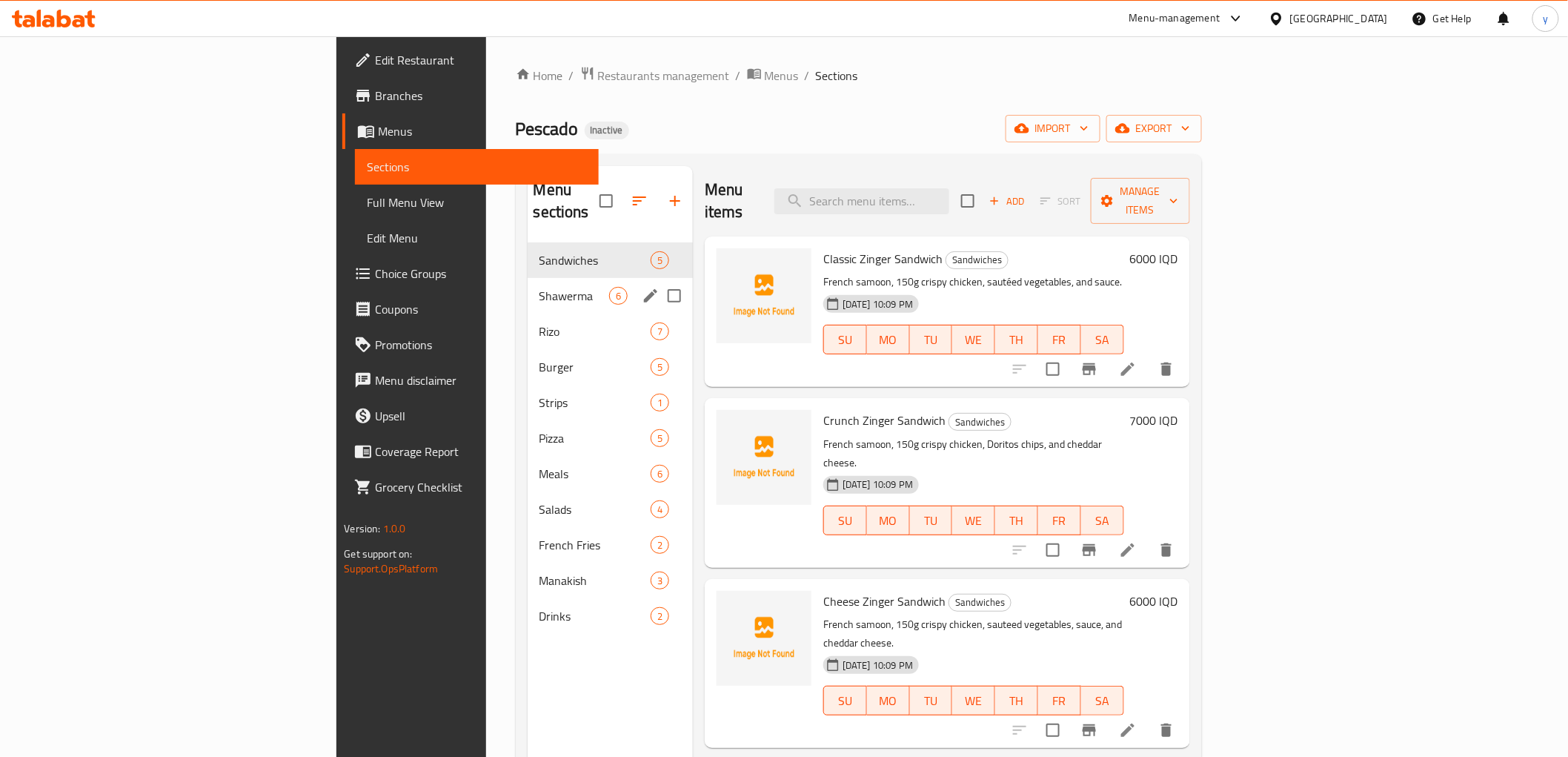
click at [528, 290] on div "Shawerma 6" at bounding box center [610, 296] width 165 height 35
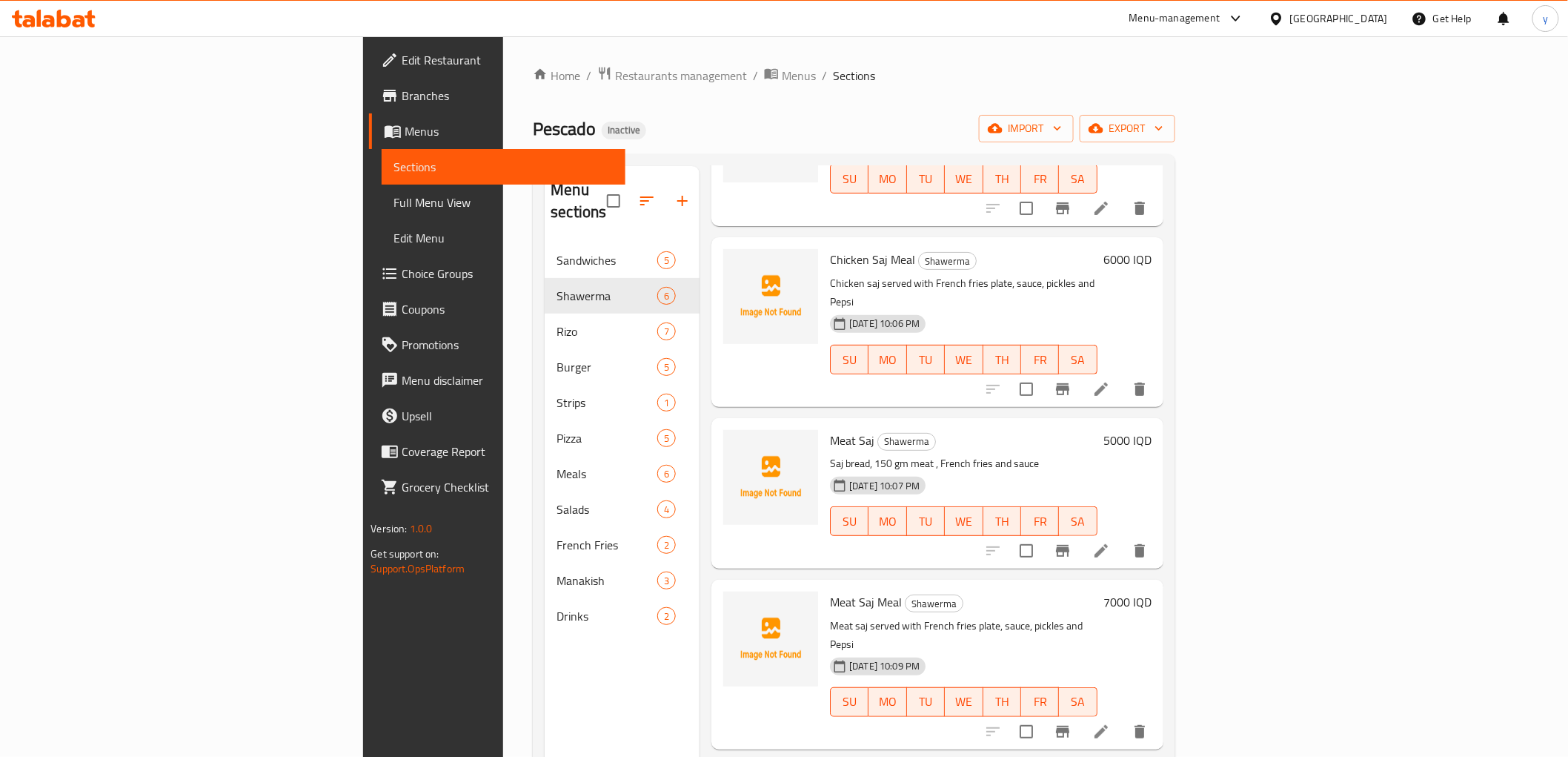
scroll to position [250, 0]
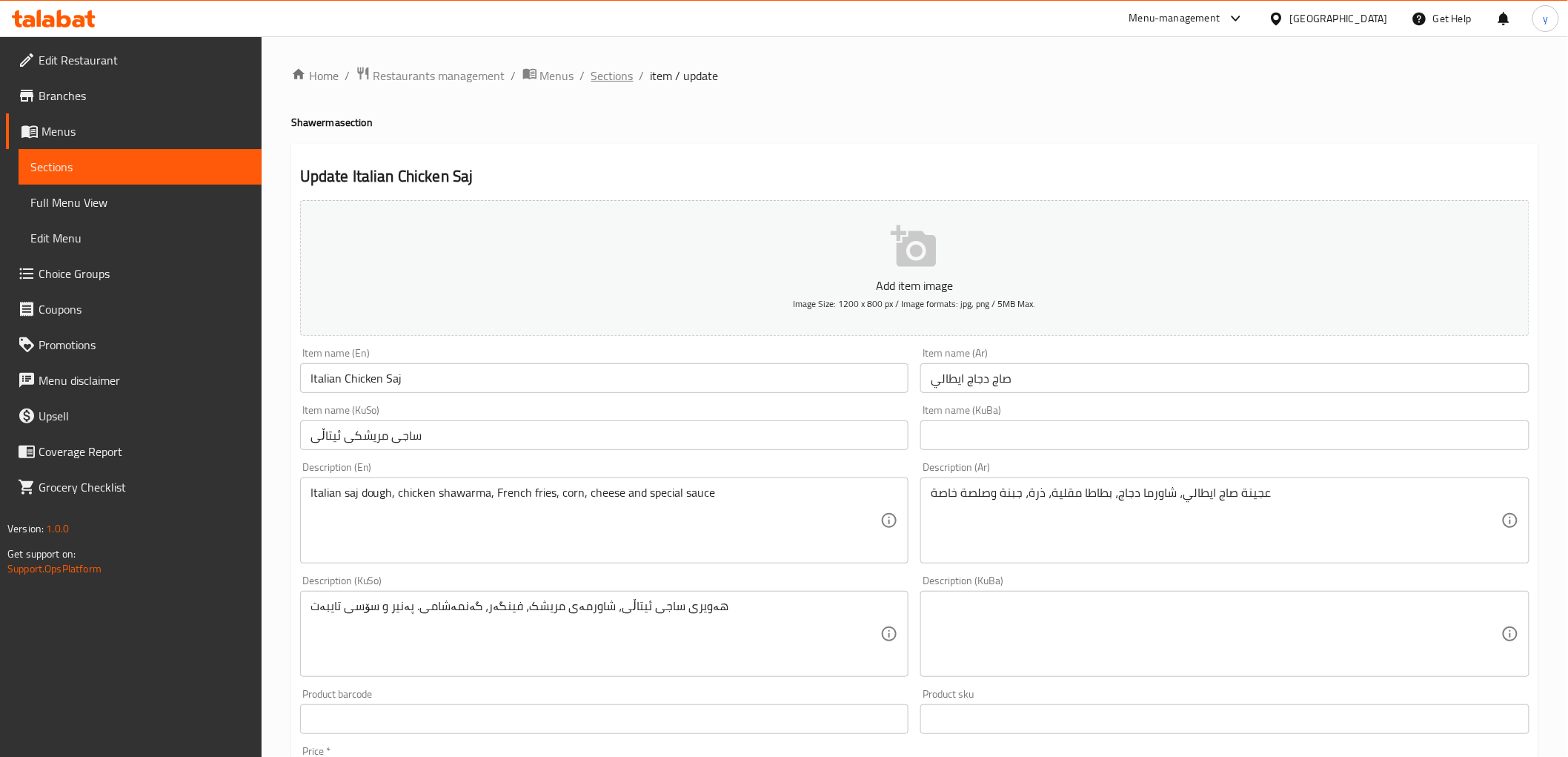
click at [617, 84] on span "Sections" at bounding box center [613, 75] width 42 height 18
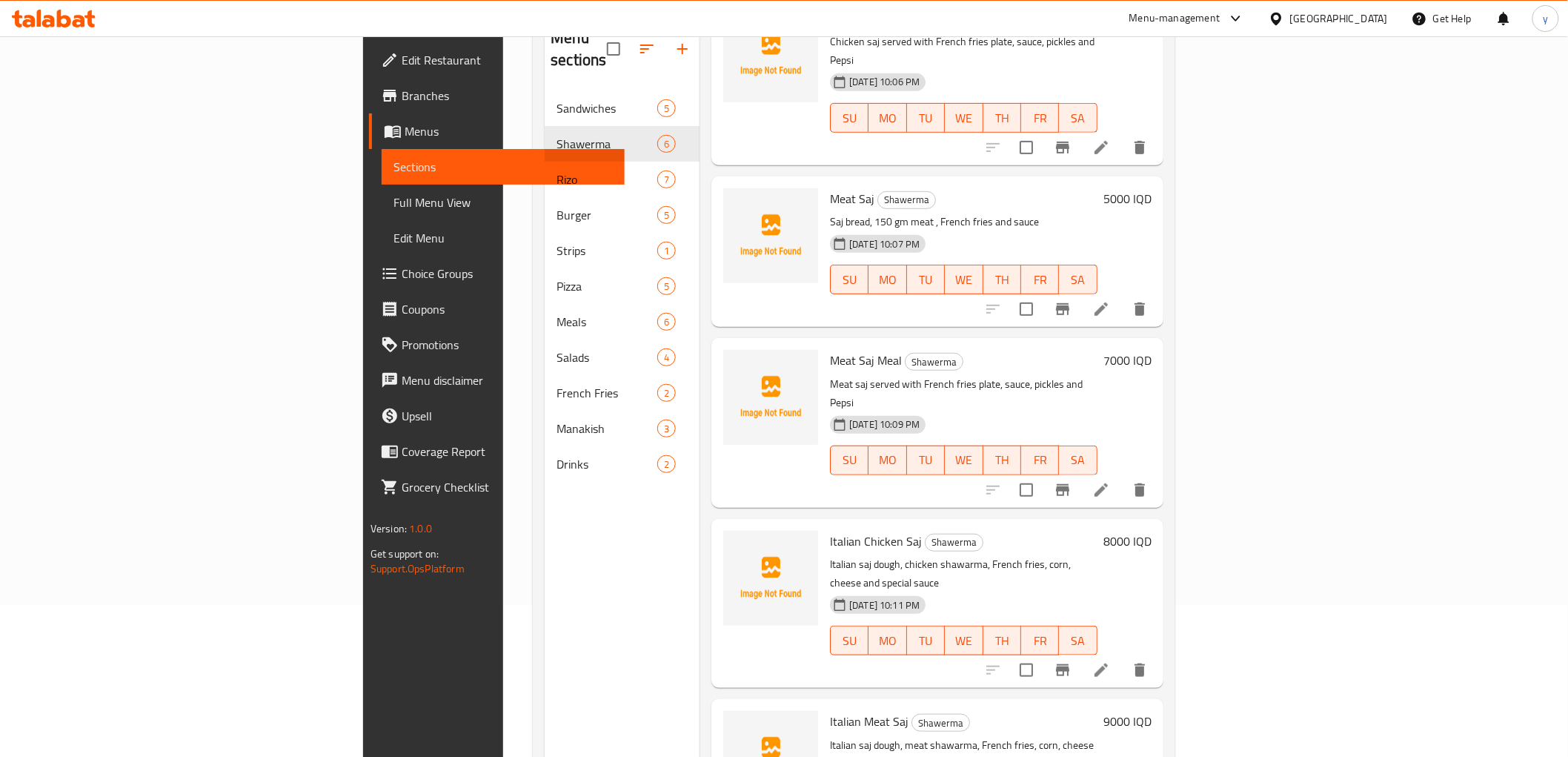
scroll to position [207, 0]
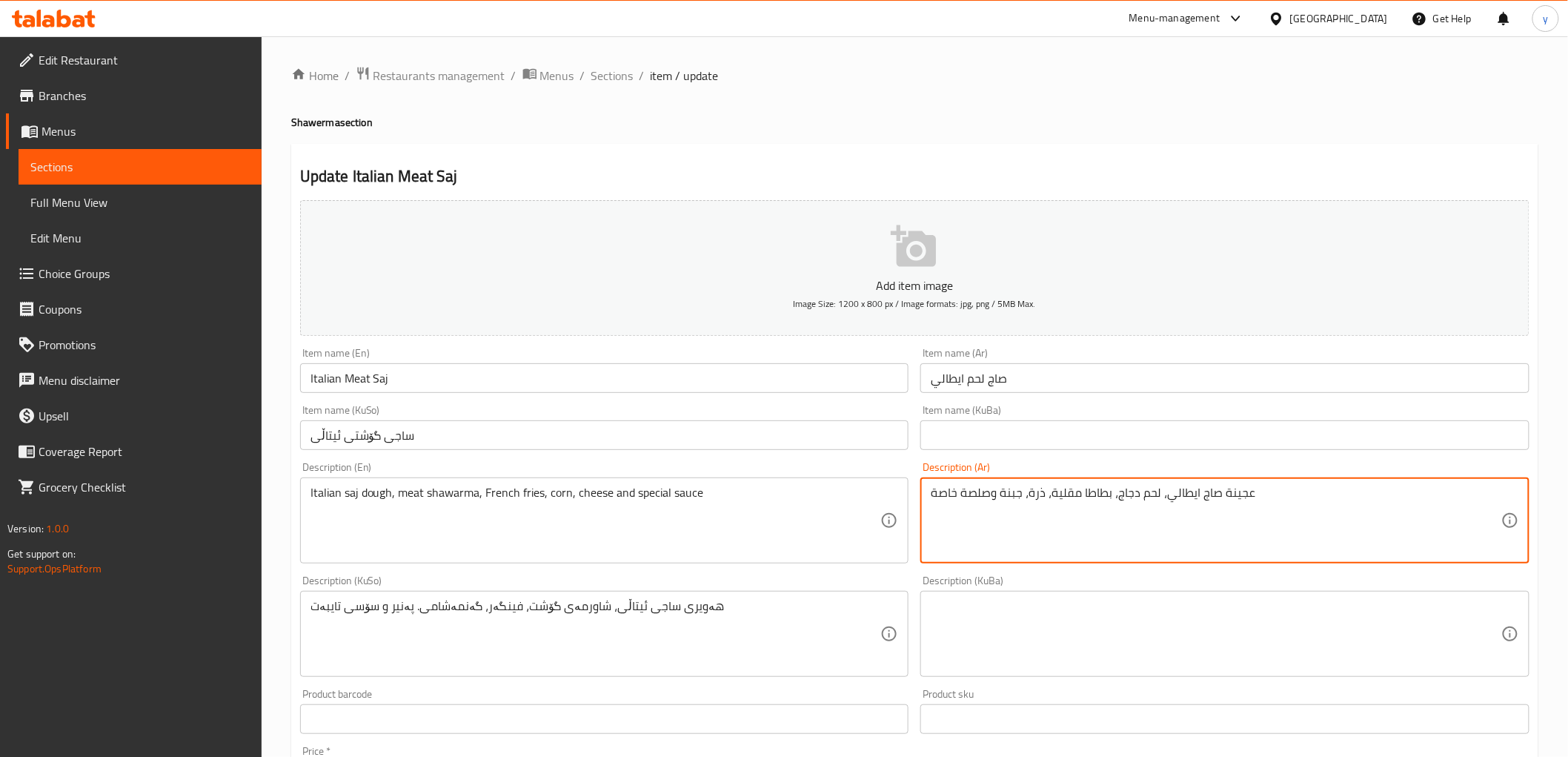
drag, startPoint x: 1158, startPoint y: 495, endPoint x: 1116, endPoint y: 495, distance: 42.0
paste textarea "شاورما لحم"
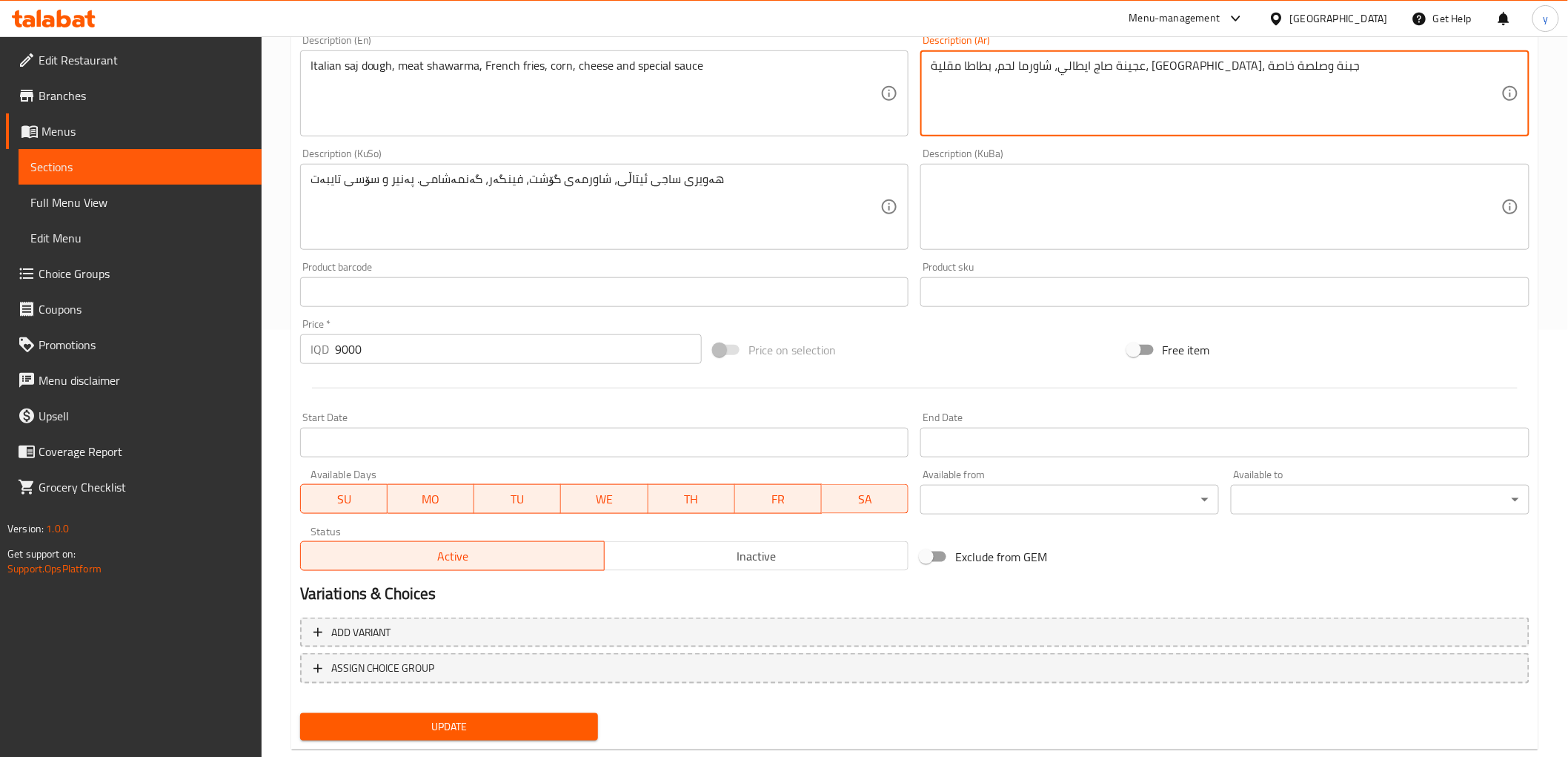
scroll to position [458, 0]
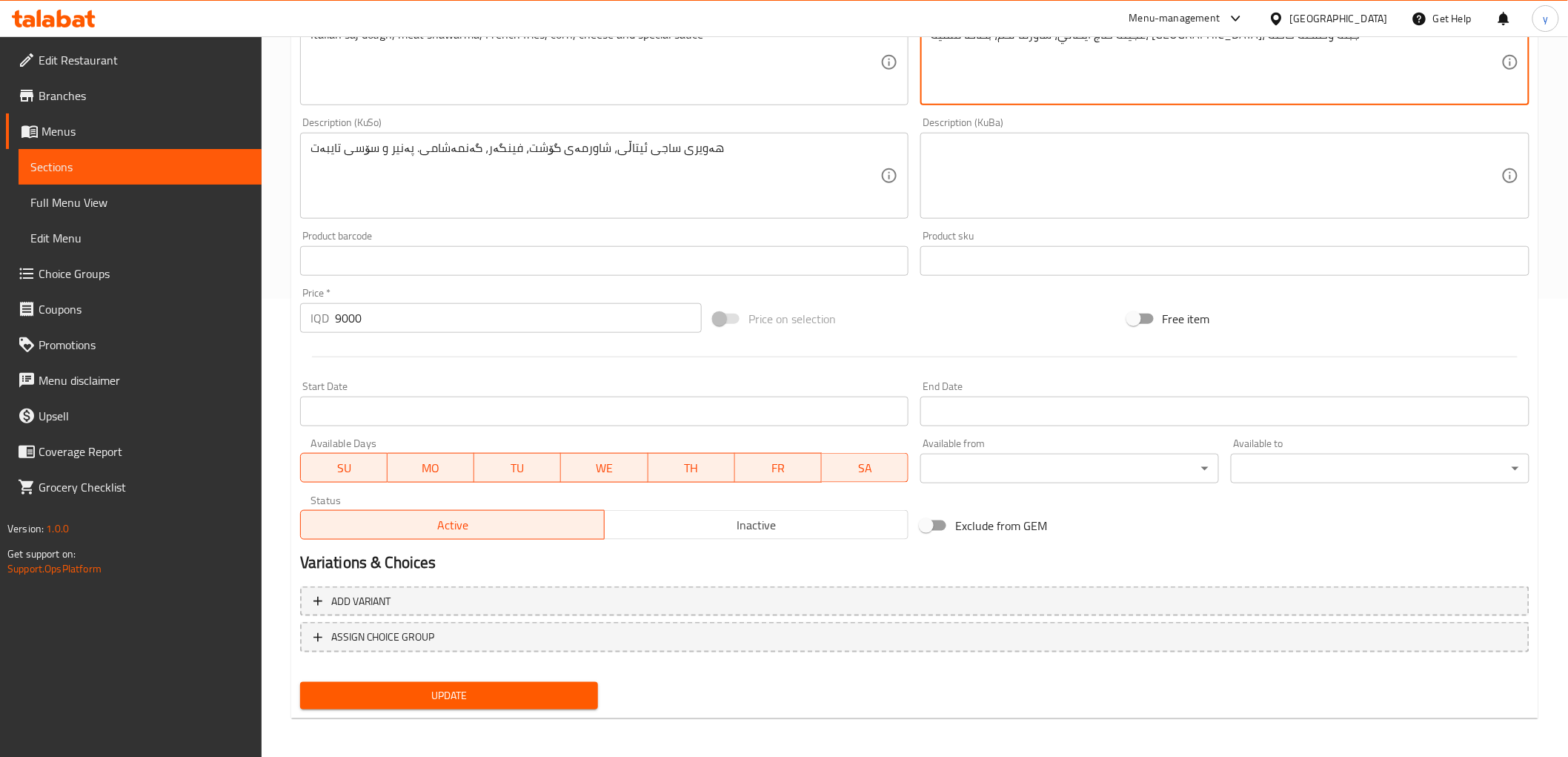
type textarea "عجينة صاج ايطالي، شاورما لحم، بطاطا مقلية، [GEOGRAPHIC_DATA]، جبنة وصلصة خاصة"
click at [443, 686] on span "Update" at bounding box center [449, 695] width 275 height 19
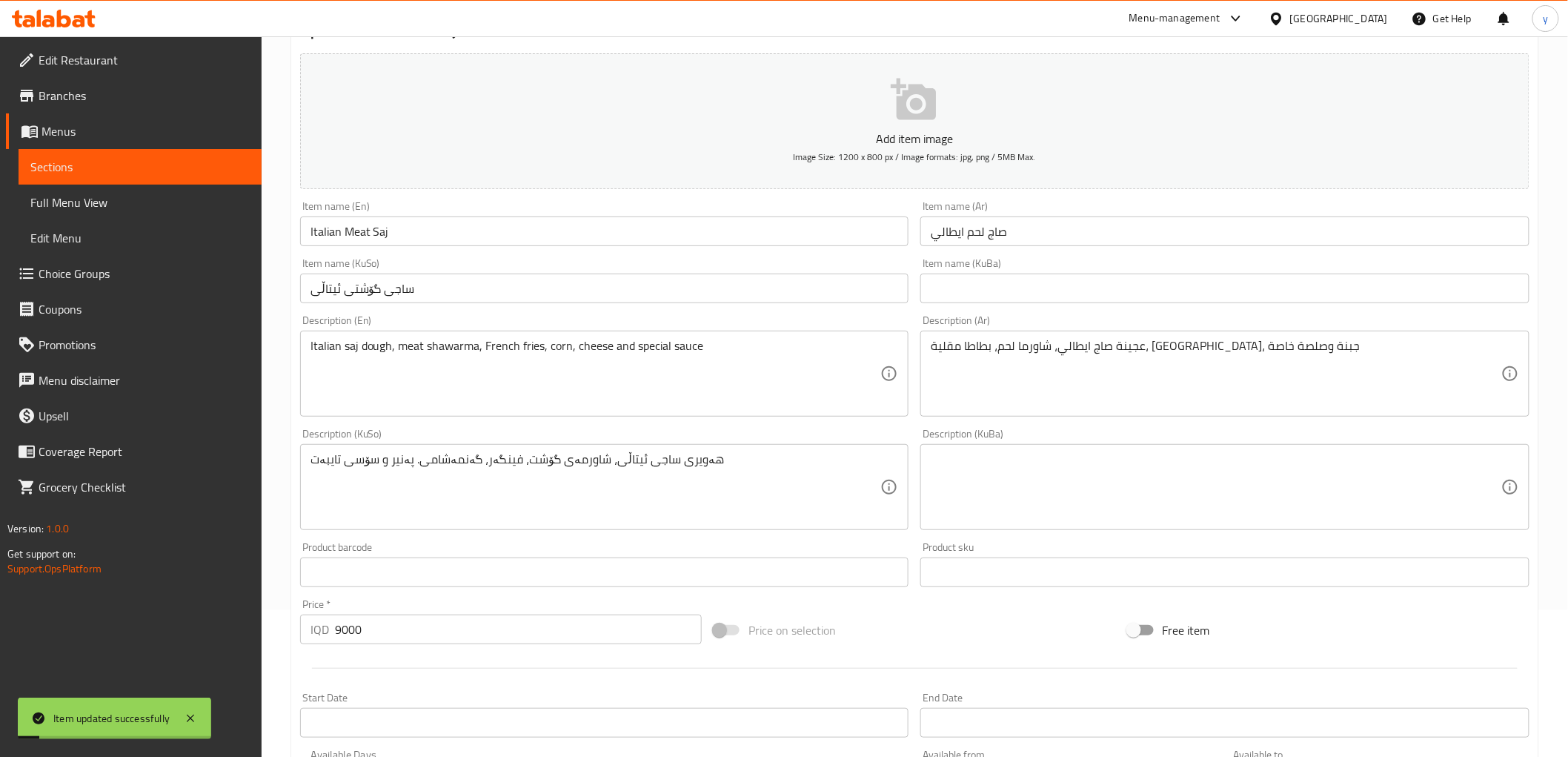
scroll to position [0, 0]
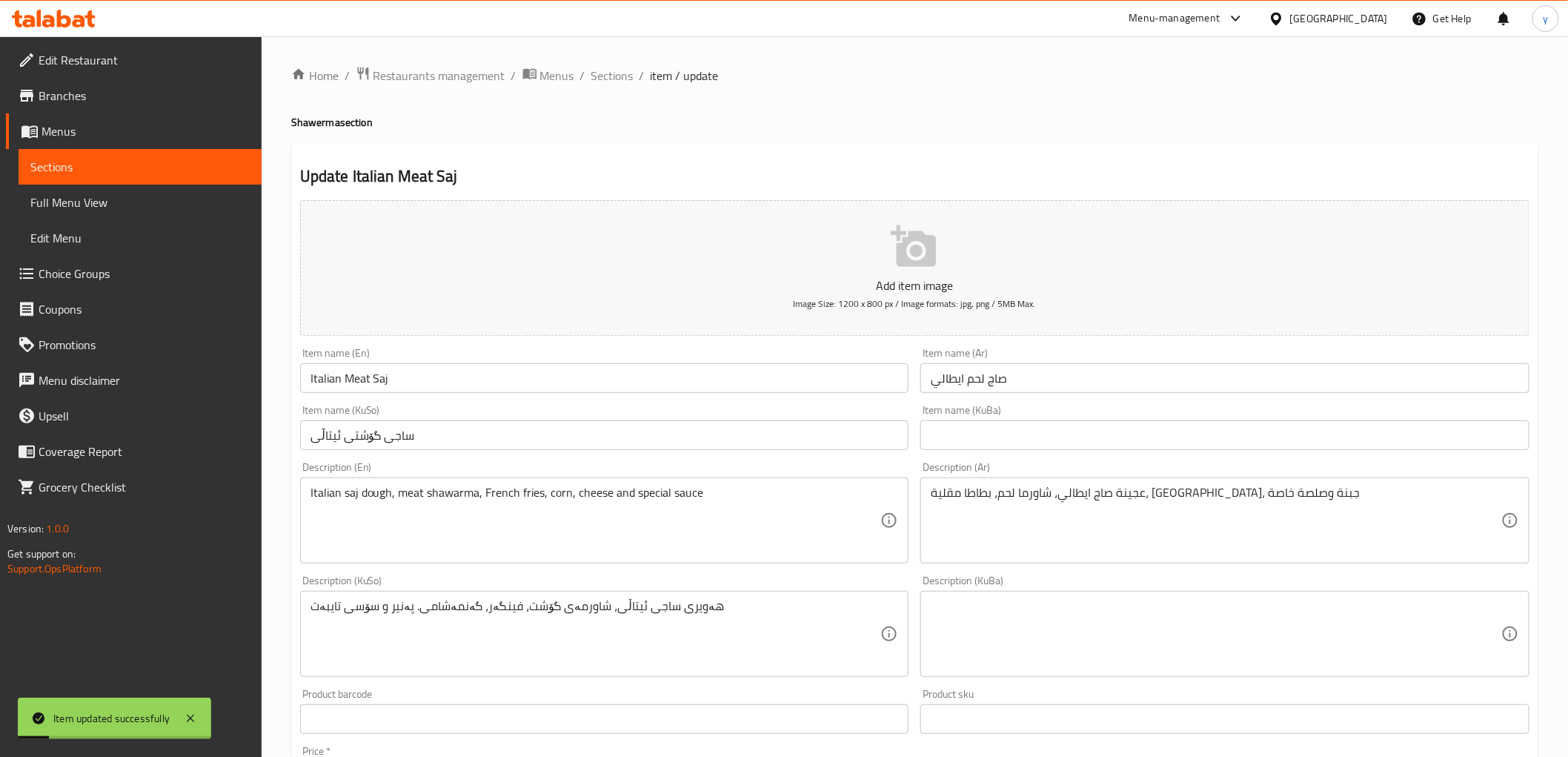
click at [130, 185] on link "Full Menu View" at bounding box center [140, 202] width 243 height 35
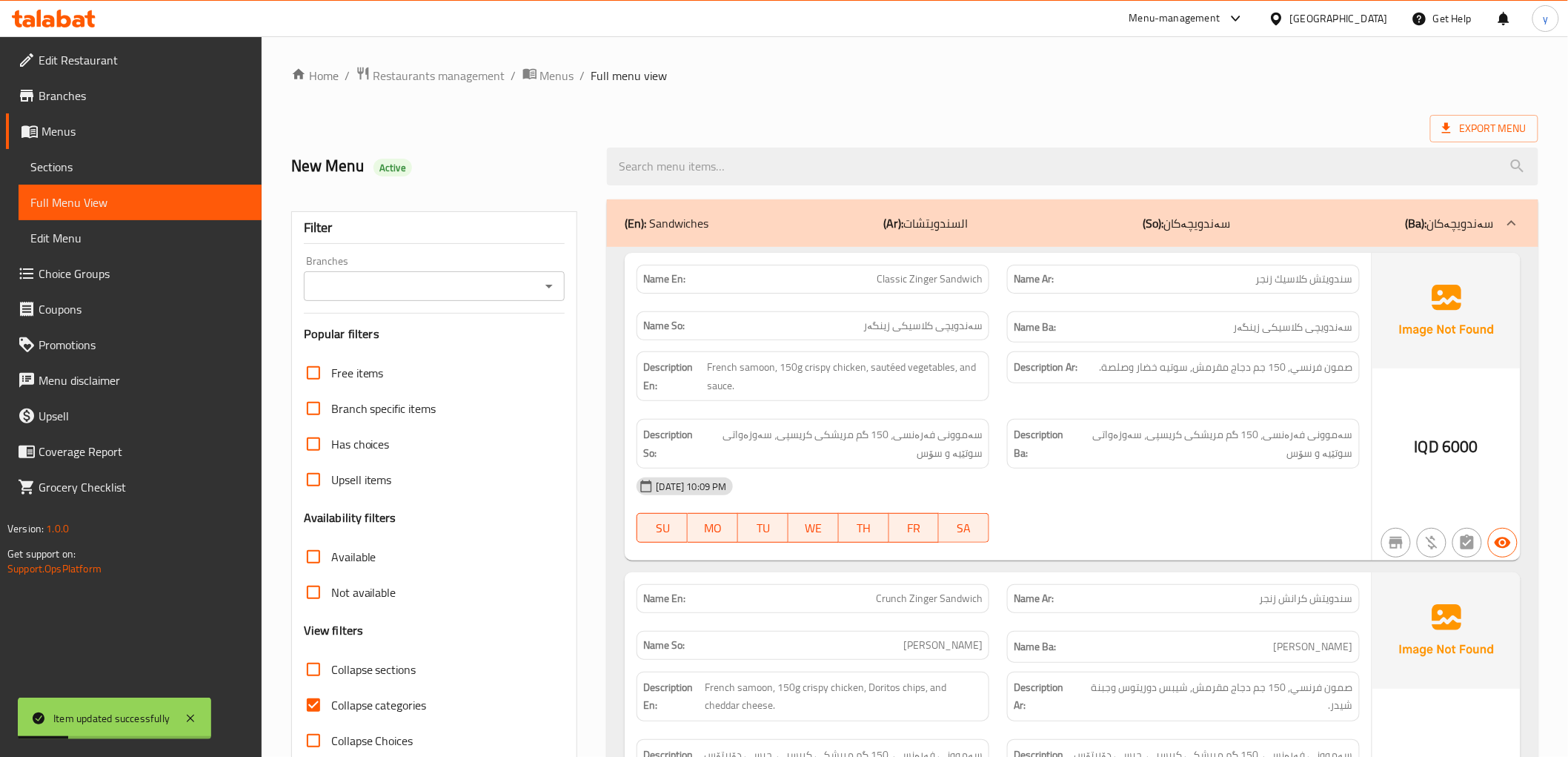
click at [542, 278] on icon "Open" at bounding box center [550, 287] width 18 height 18
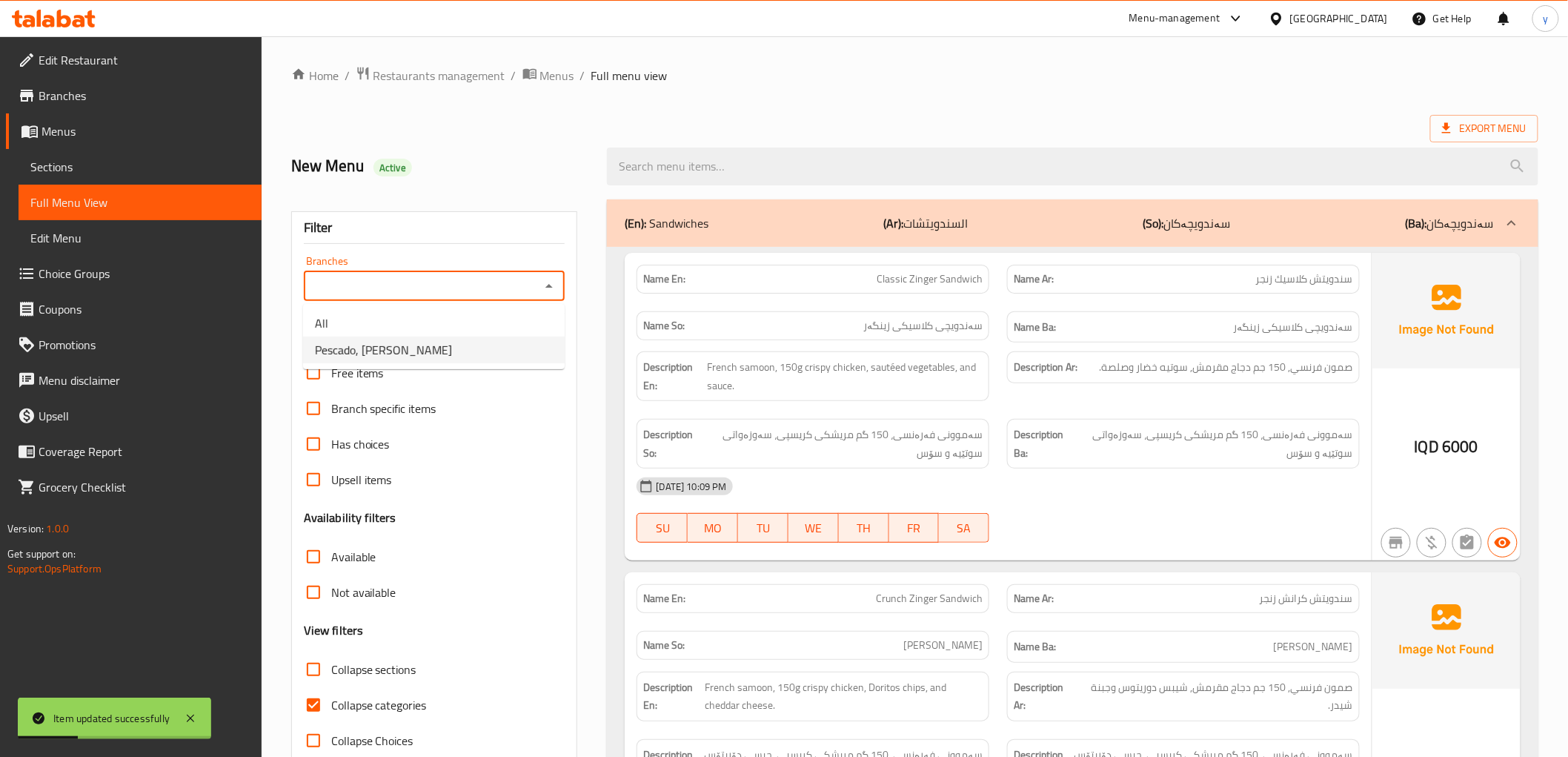
click at [492, 342] on li "Pescado, [PERSON_NAME]" at bounding box center [433, 349] width 262 height 26
type input "Pescado, [PERSON_NAME]"
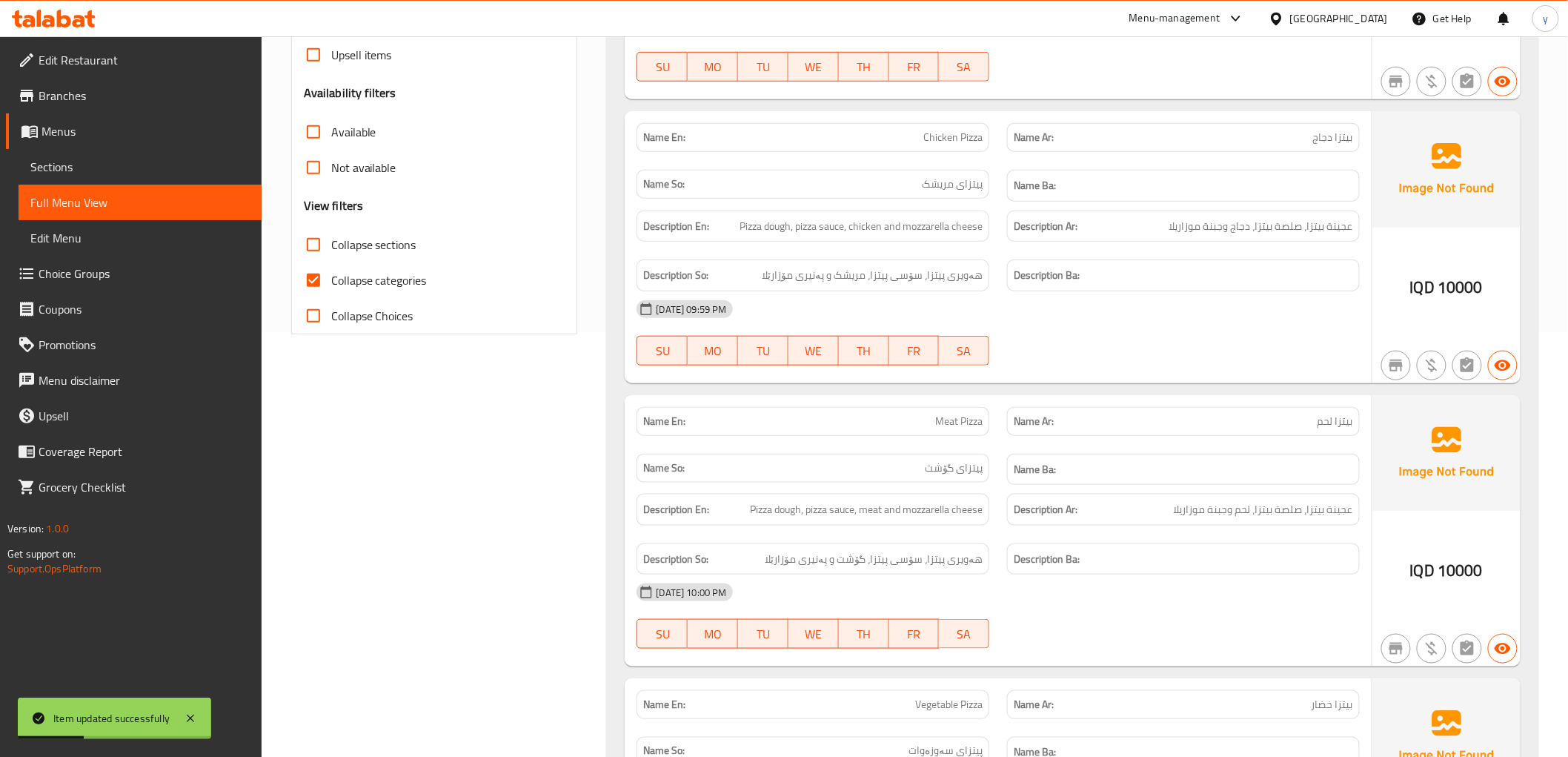
scroll to position [494, 0]
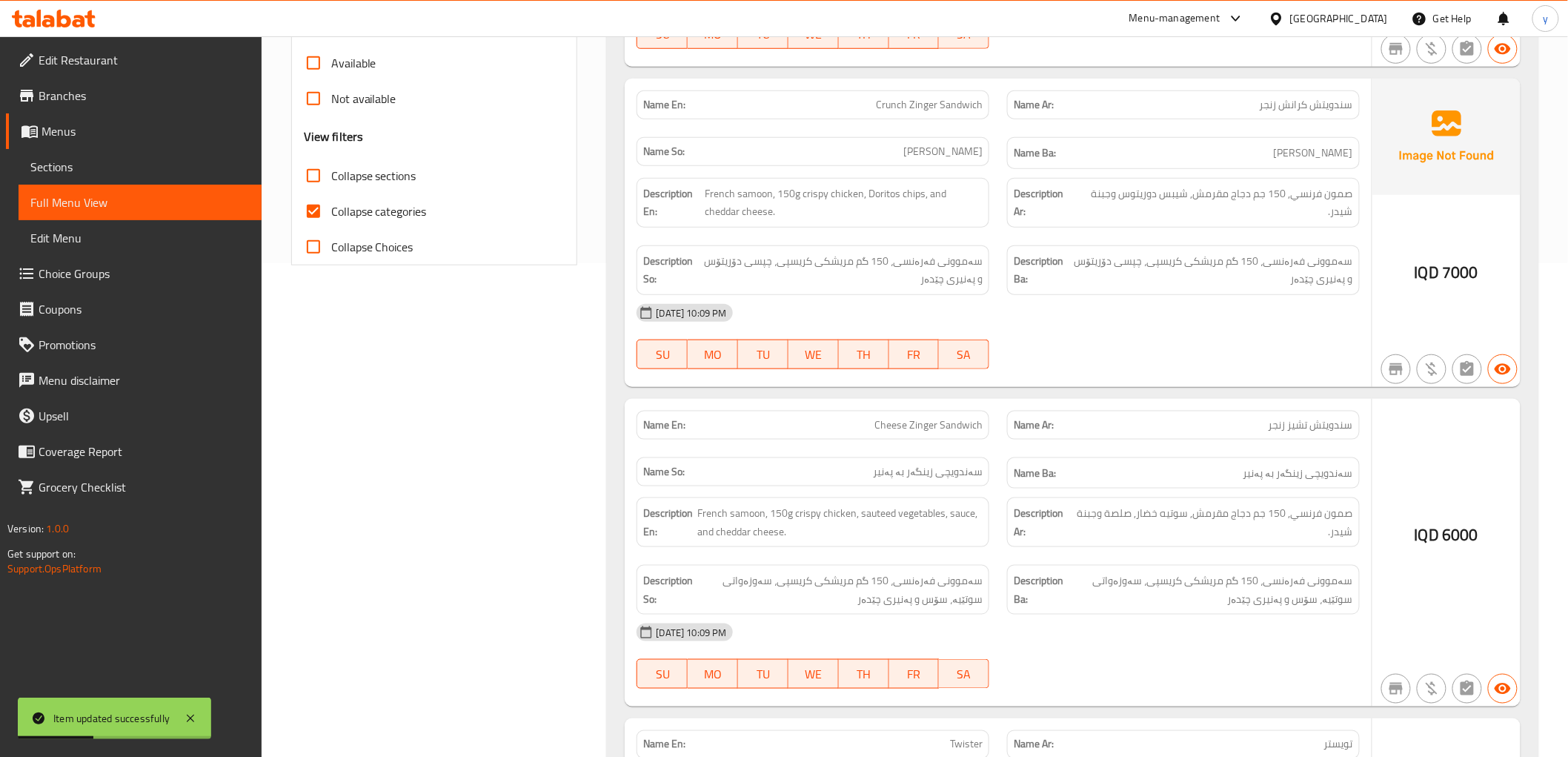
click at [316, 195] on input "Collapse categories" at bounding box center [313, 211] width 35 height 35
checkbox input "false"
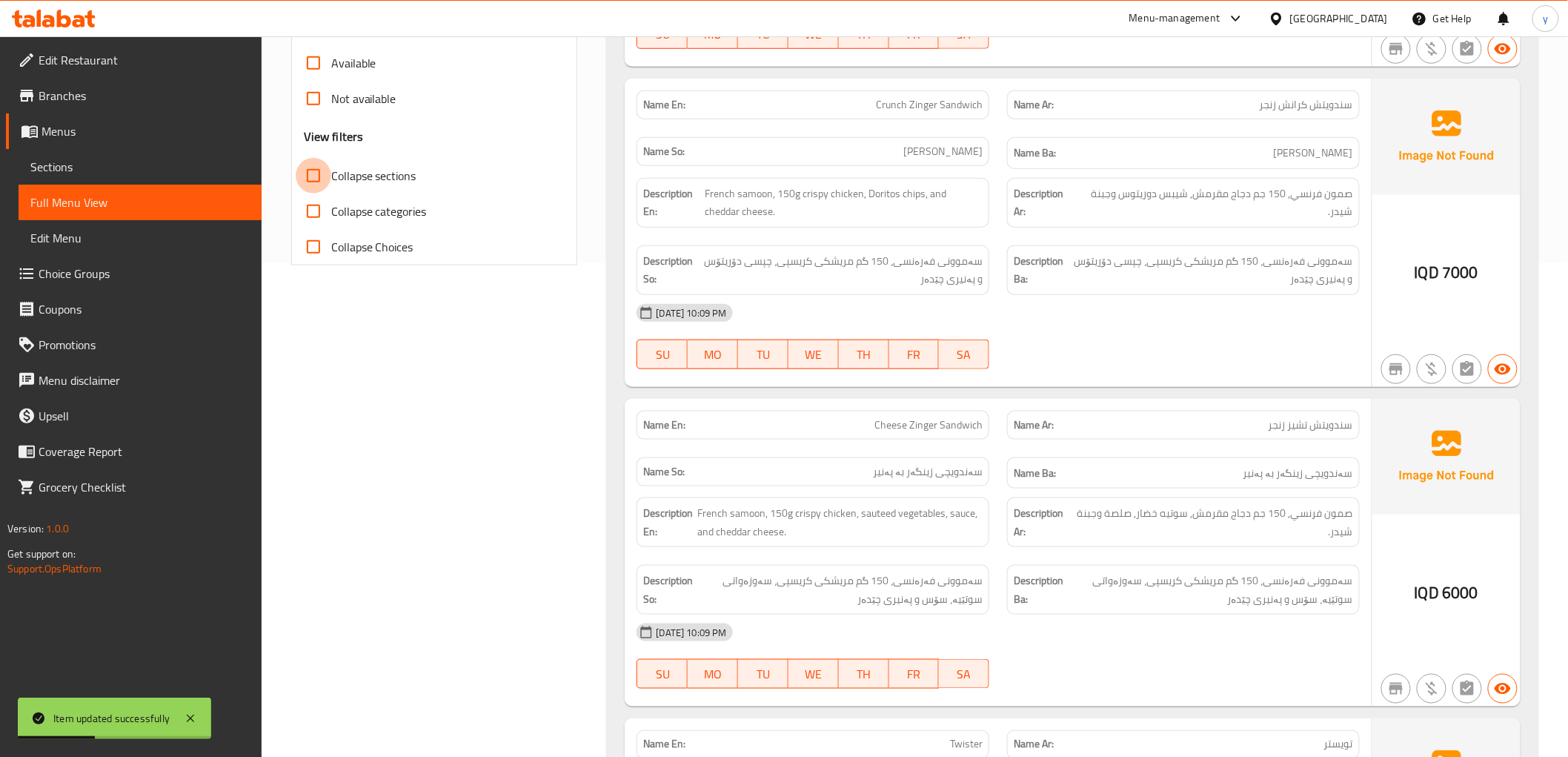
click at [316, 173] on input "Collapse sections" at bounding box center [313, 175] width 35 height 35
checkbox input "true"
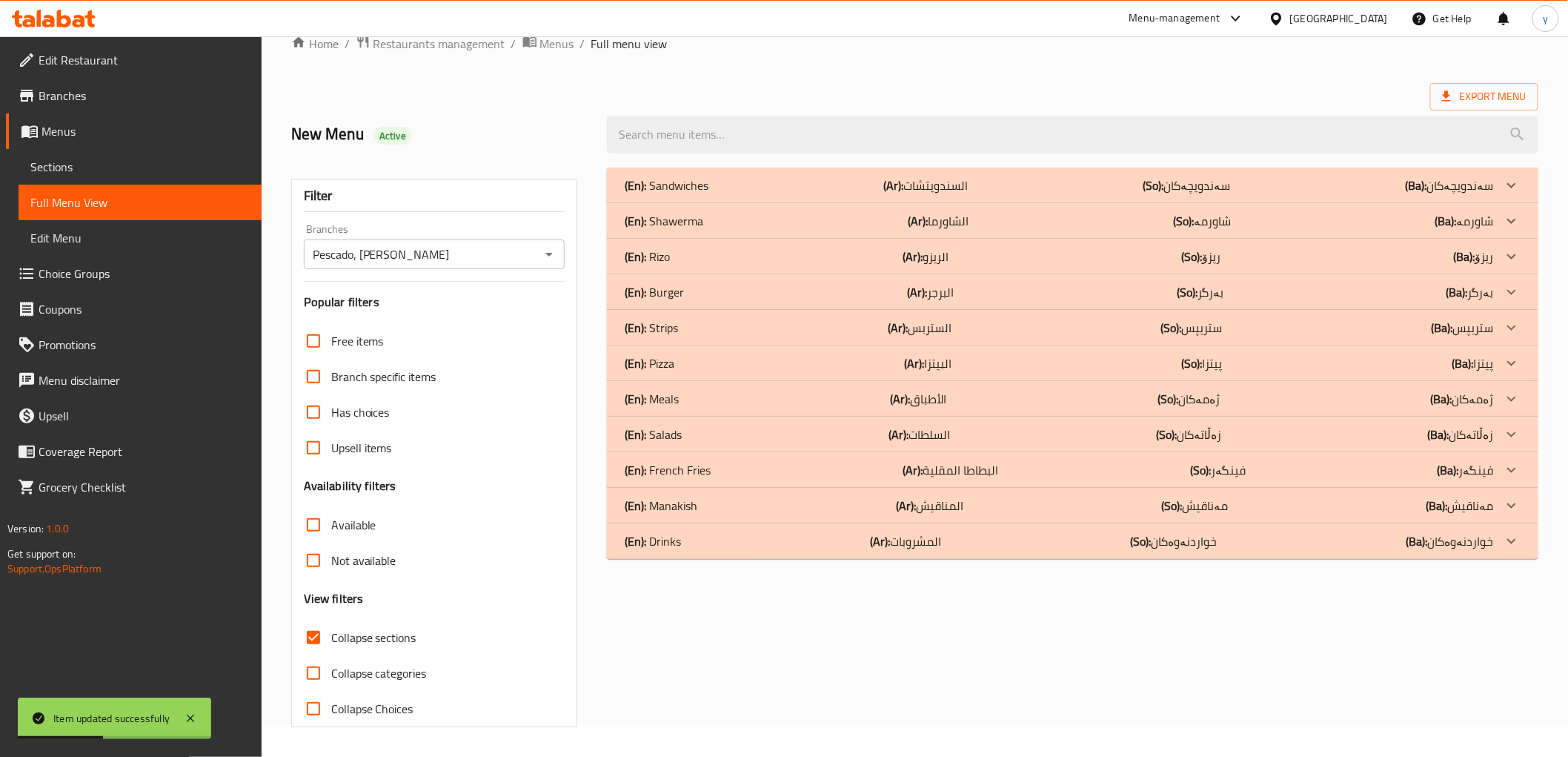
scroll to position [32, 0]
click at [1026, 228] on div "(En): [PERSON_NAME] (Ar): الشاورما (So): شاورمە (Ba): شاورمە" at bounding box center [1059, 221] width 868 height 18
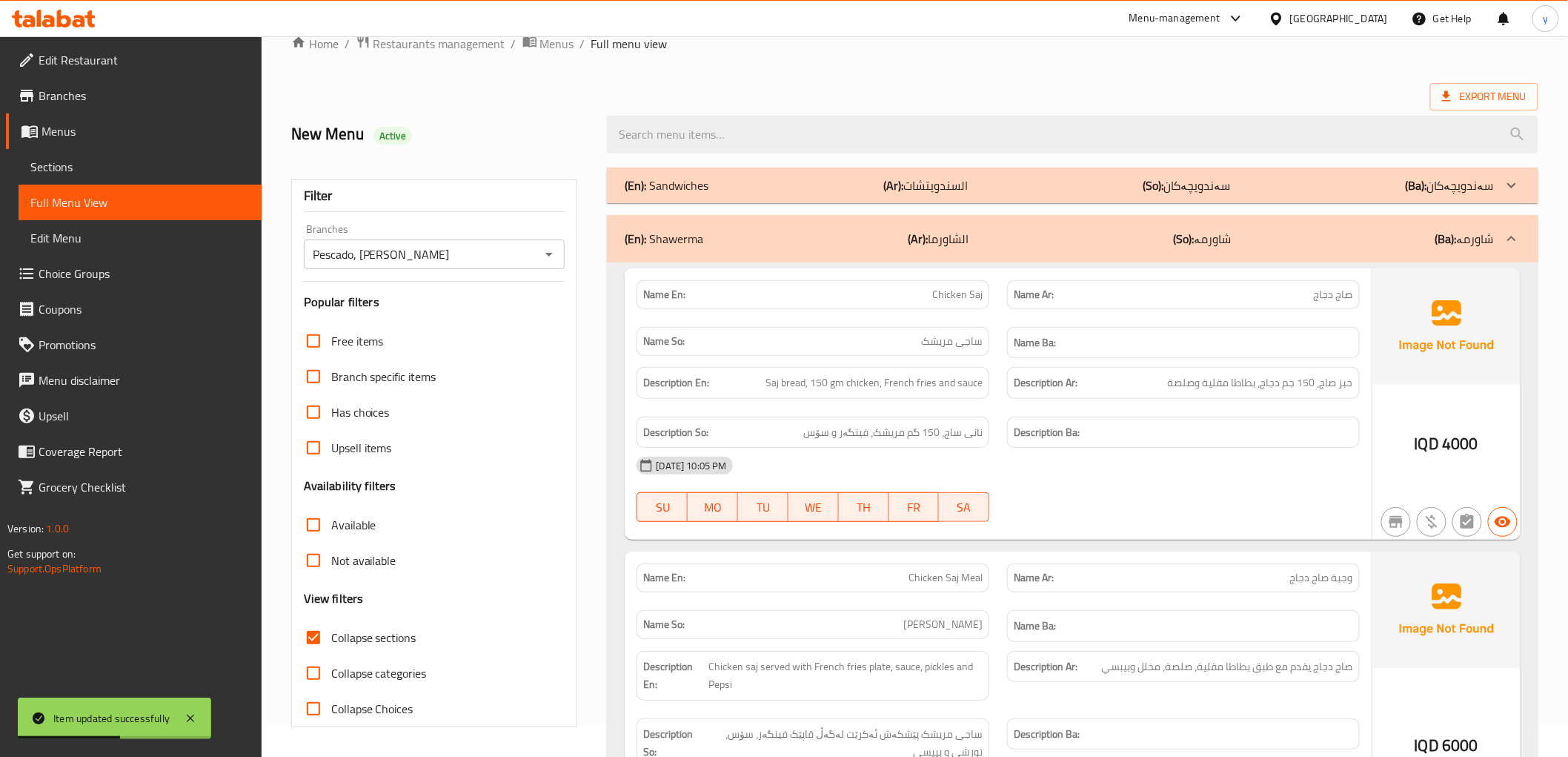
click at [1029, 187] on div "(En): Sandwiches (Ar): السندويتشات (So): سەندویچەکان (Ba): سەندویچەکان" at bounding box center [1059, 185] width 868 height 18
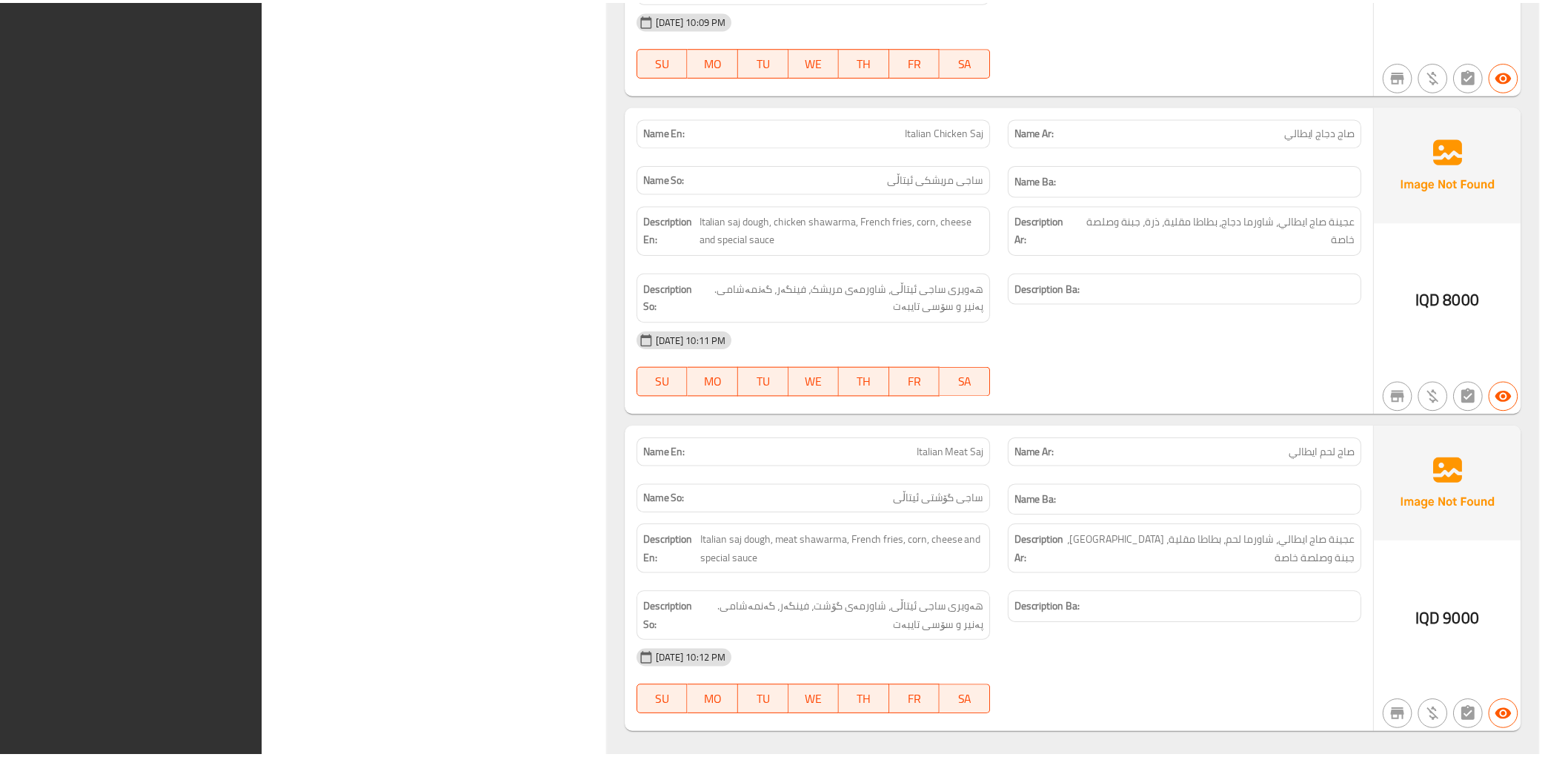
scroll to position [3391, 0]
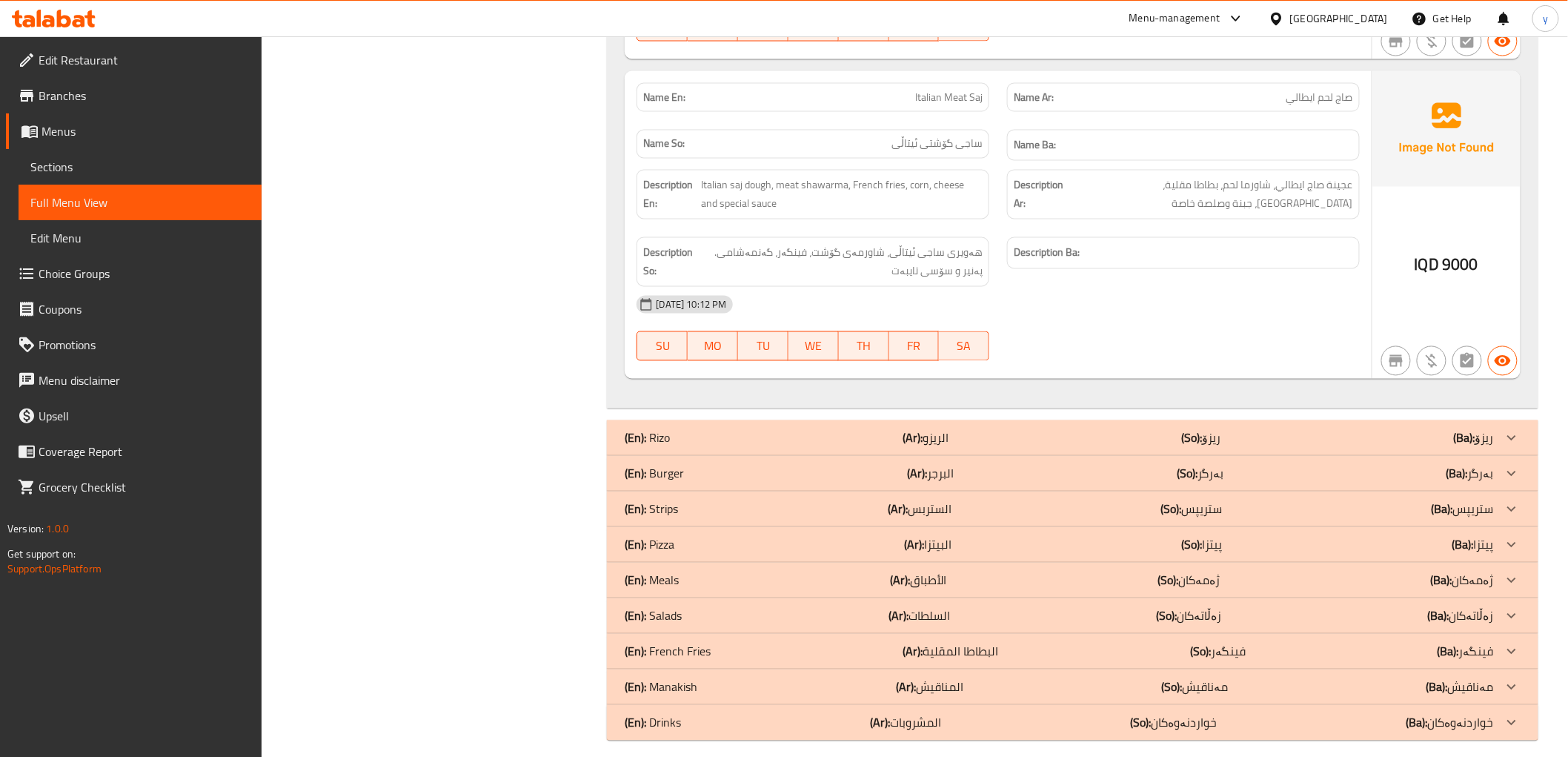
click at [32, 8] on div at bounding box center [54, 18] width 108 height 29
click at [57, 19] on icon at bounding box center [54, 19] width 84 height 18
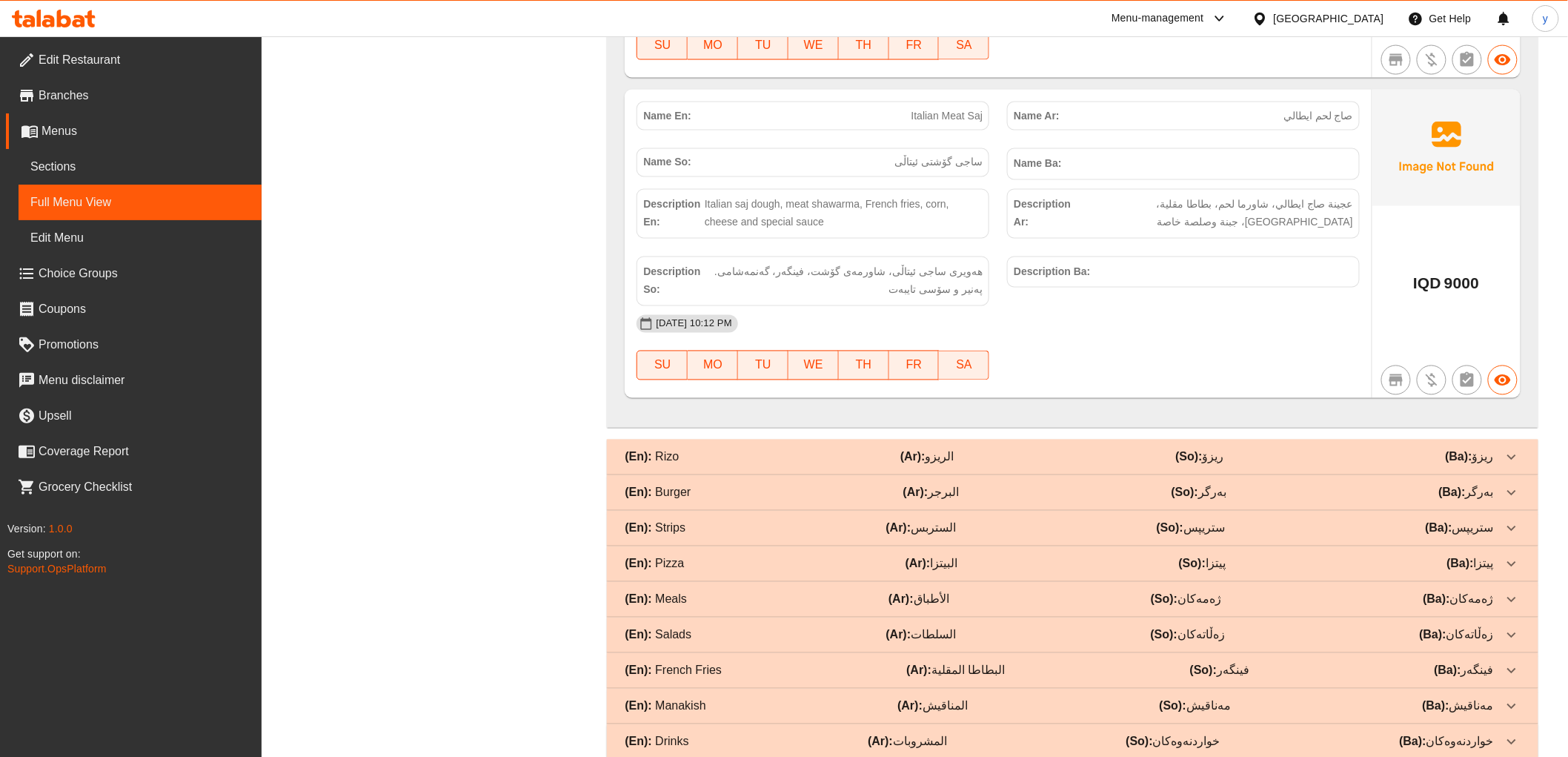
scroll to position [3337, 0]
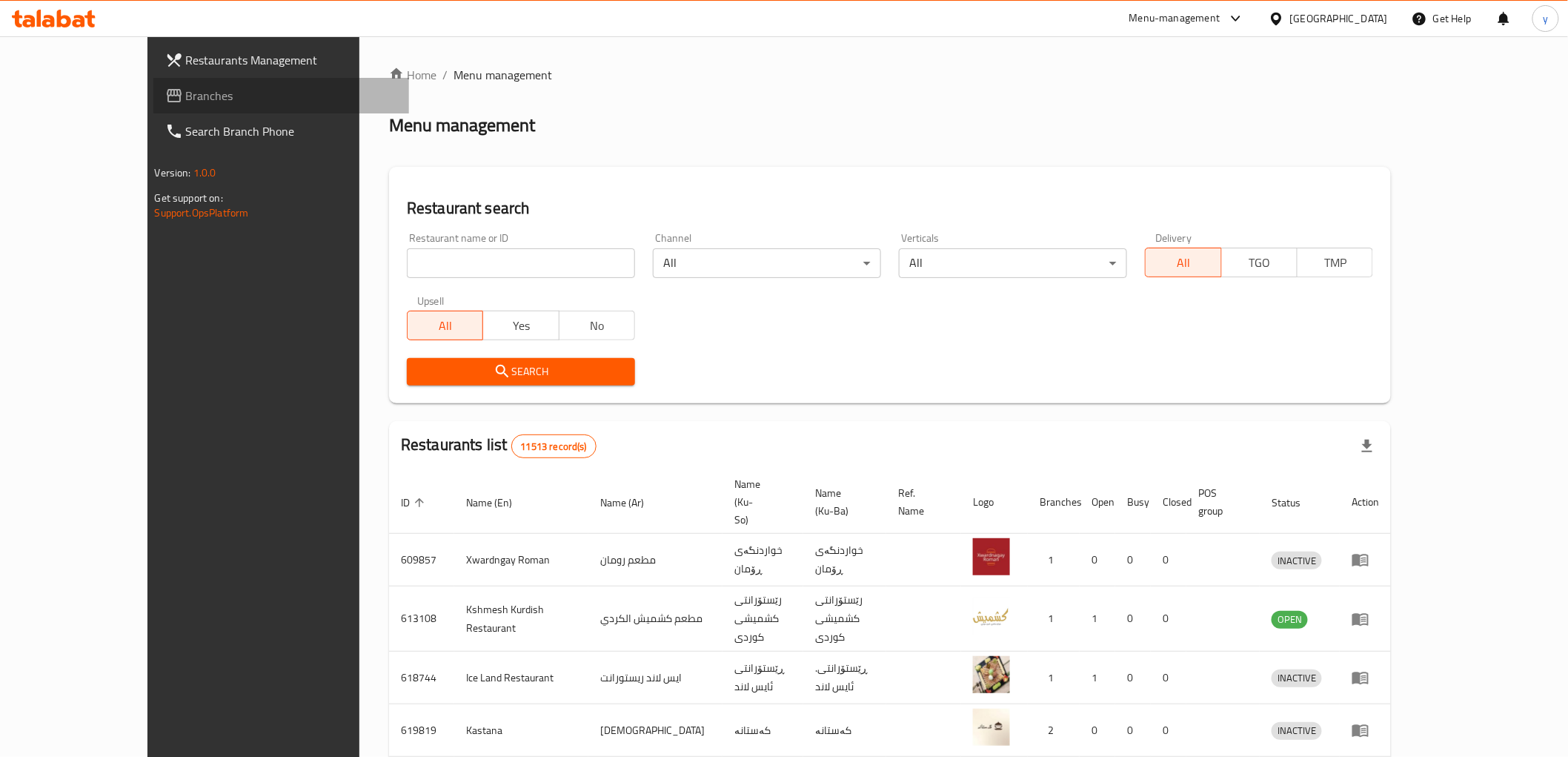
click at [231, 104] on span "Branches" at bounding box center [292, 96] width 211 height 18
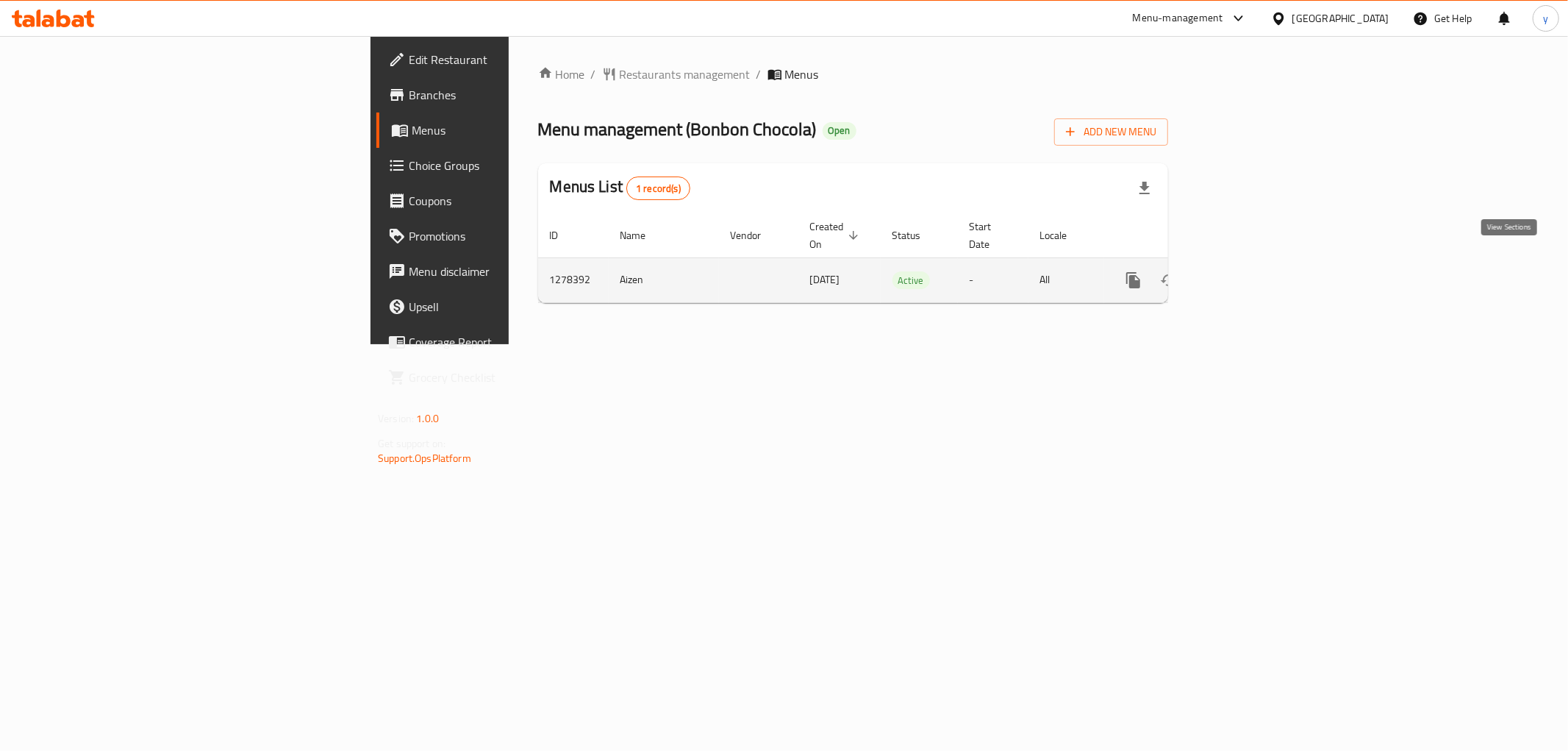
click at [1248, 272] on icon "enhanced table" at bounding box center [1240, 281] width 18 height 18
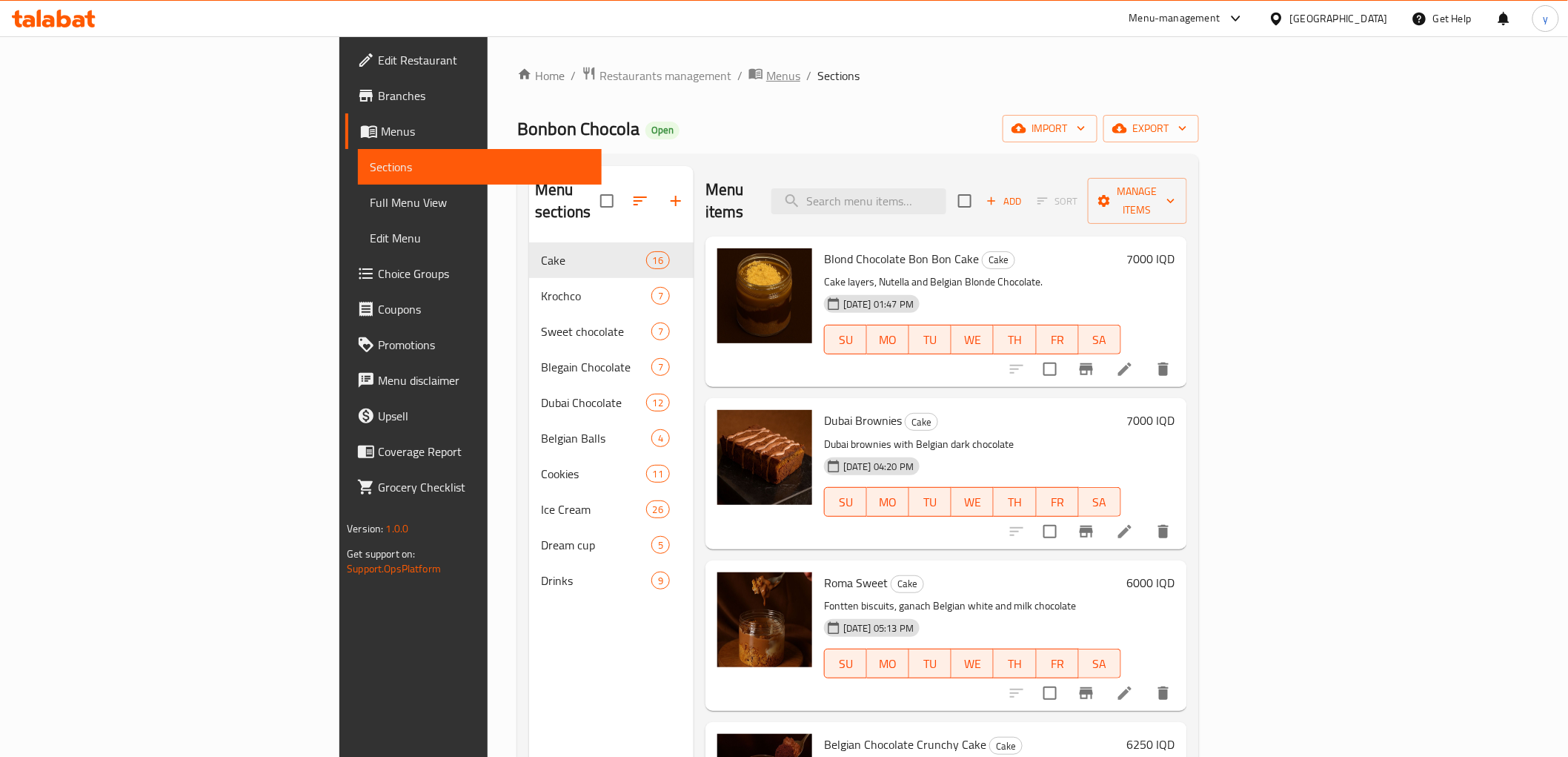
click at [767, 75] on span "Menus" at bounding box center [783, 75] width 34 height 18
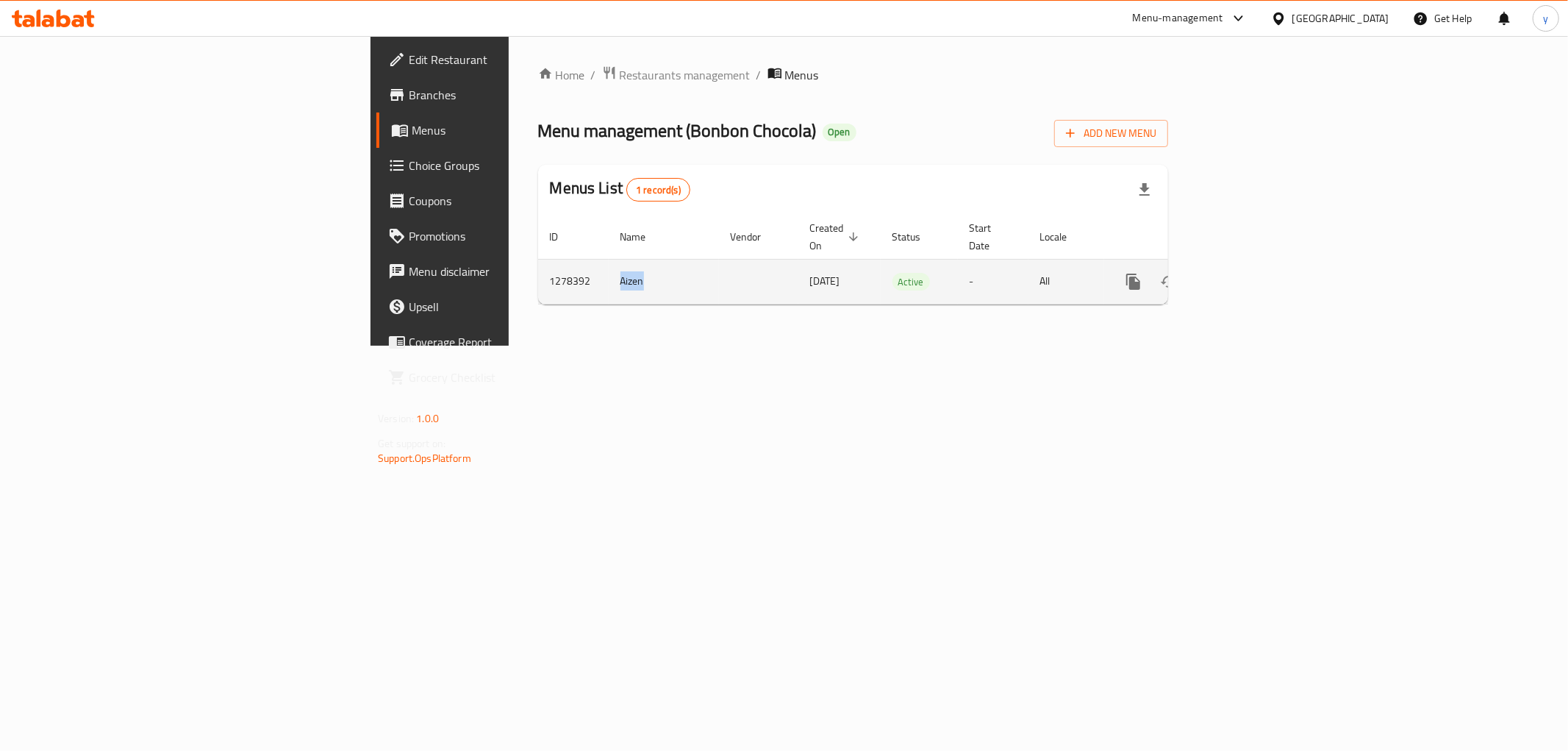
drag, startPoint x: 399, startPoint y: 266, endPoint x: 371, endPoint y: 271, distance: 28.4
click at [609, 271] on td "Aizen" at bounding box center [663, 281] width 110 height 45
click at [1248, 273] on icon "enhanced table" at bounding box center [1240, 282] width 18 height 18
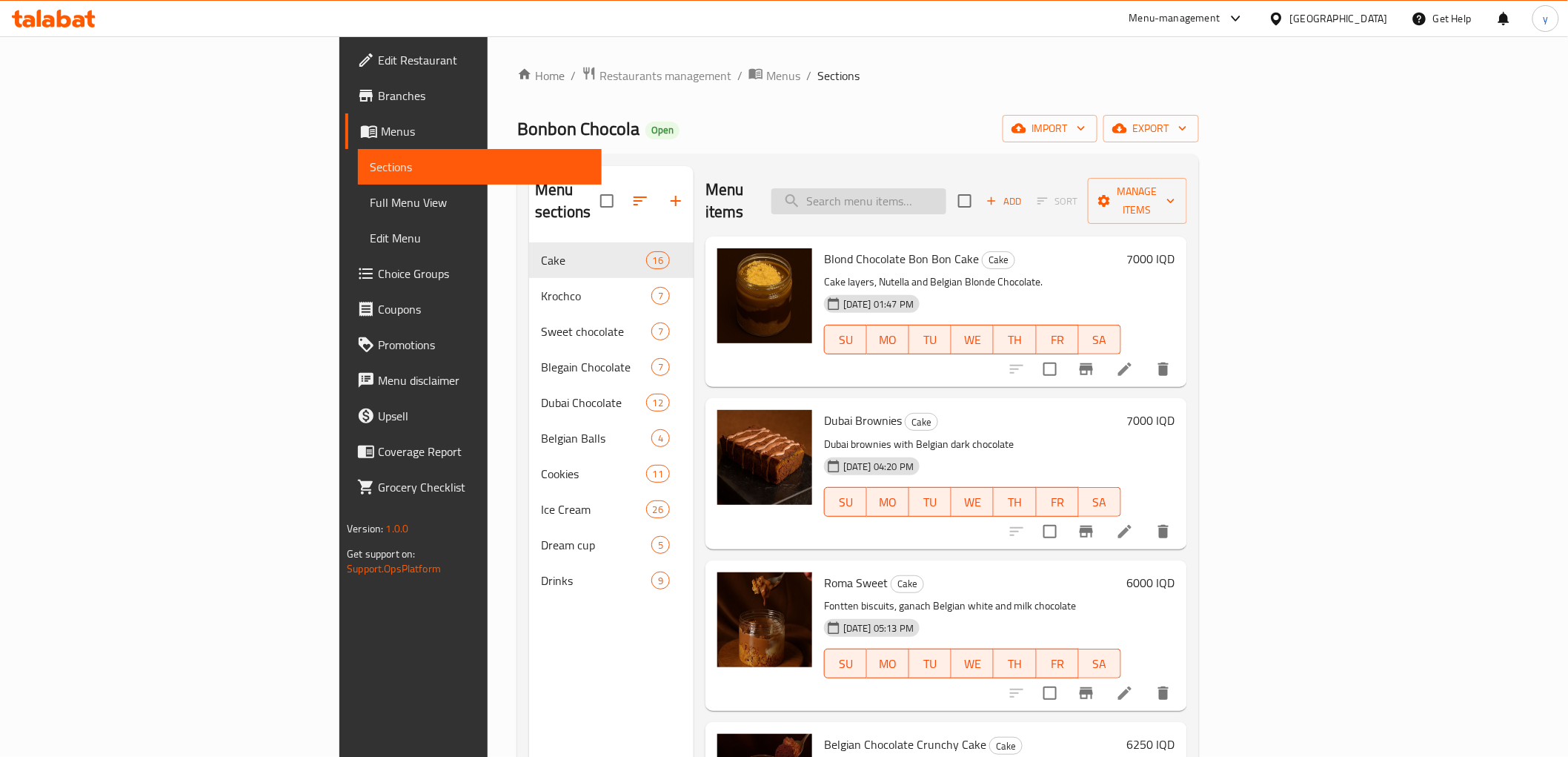
click at [946, 188] on input "search" at bounding box center [859, 201] width 175 height 26
paste input "San Sebastian with Belgian Chocolate Sauce"
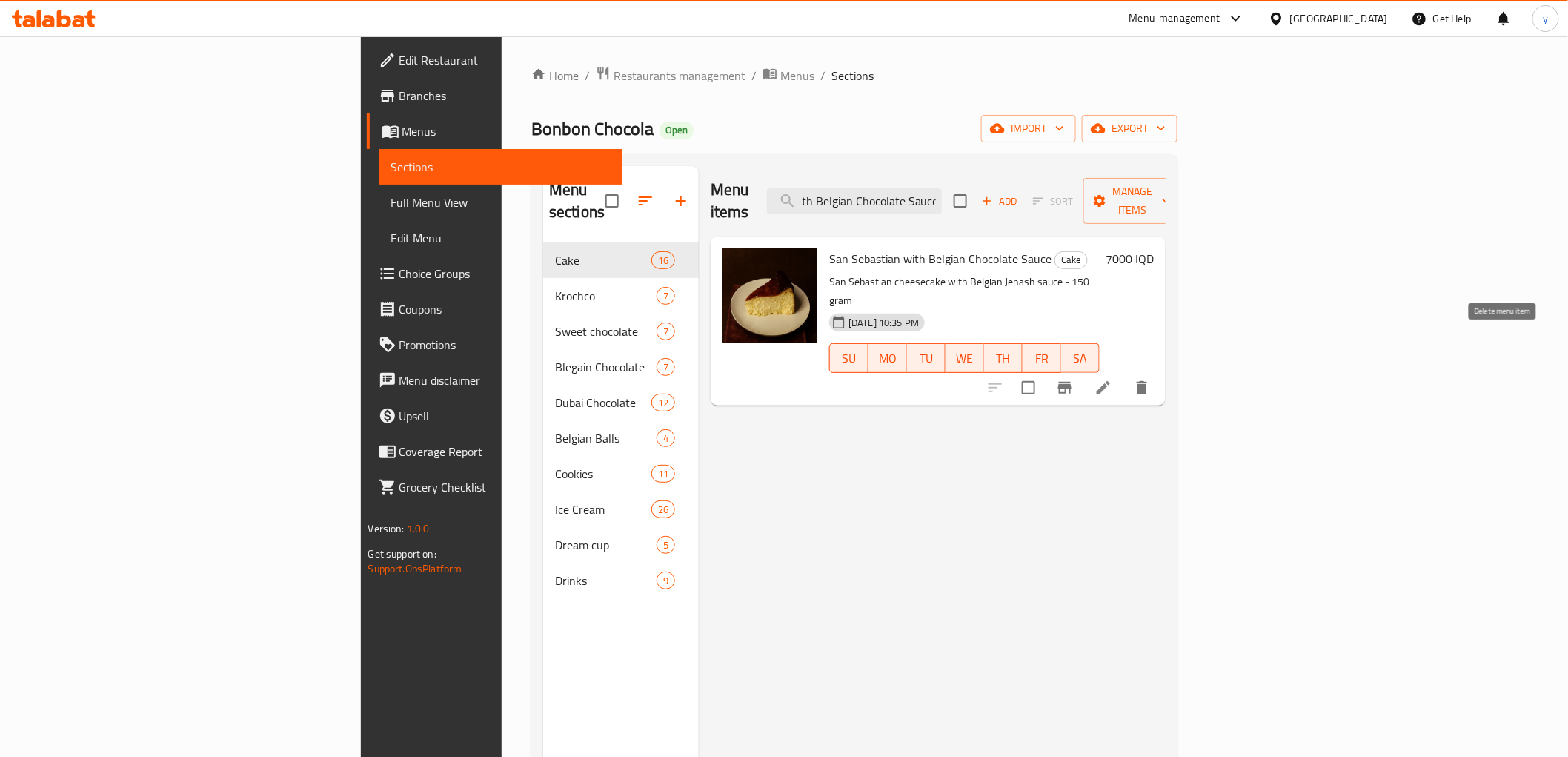
type input "San Sebastian with Belgian Chocolate Sauce"
click at [1124, 374] on li at bounding box center [1103, 387] width 41 height 26
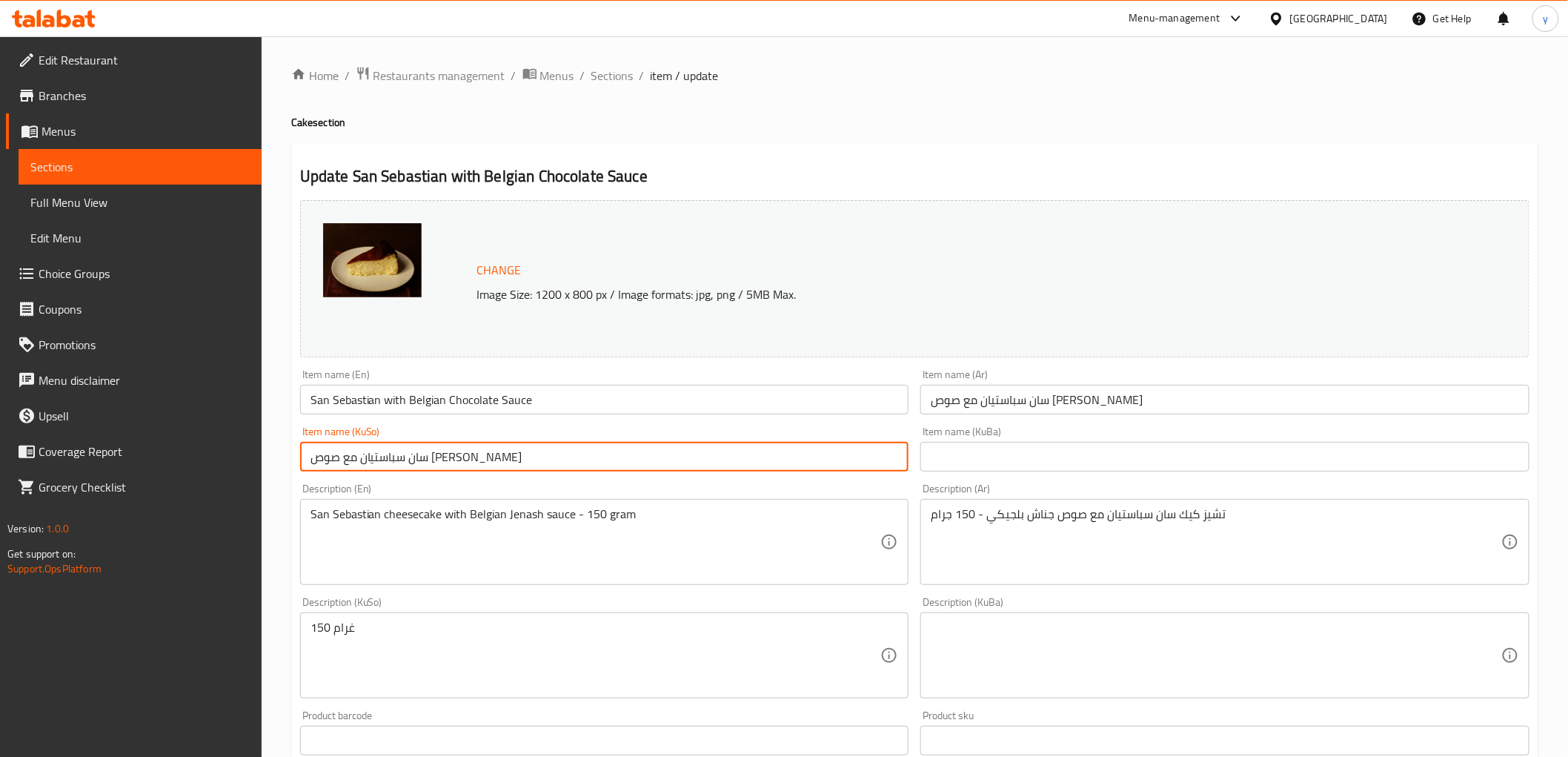
click at [764, 462] on input "سان سباستيان مع صوص شوكولا بلجيكي" at bounding box center [605, 456] width 609 height 29
type input "سان سەبستیان لەگەڵ سۆسی چوکولاتەی بەلجیکی"
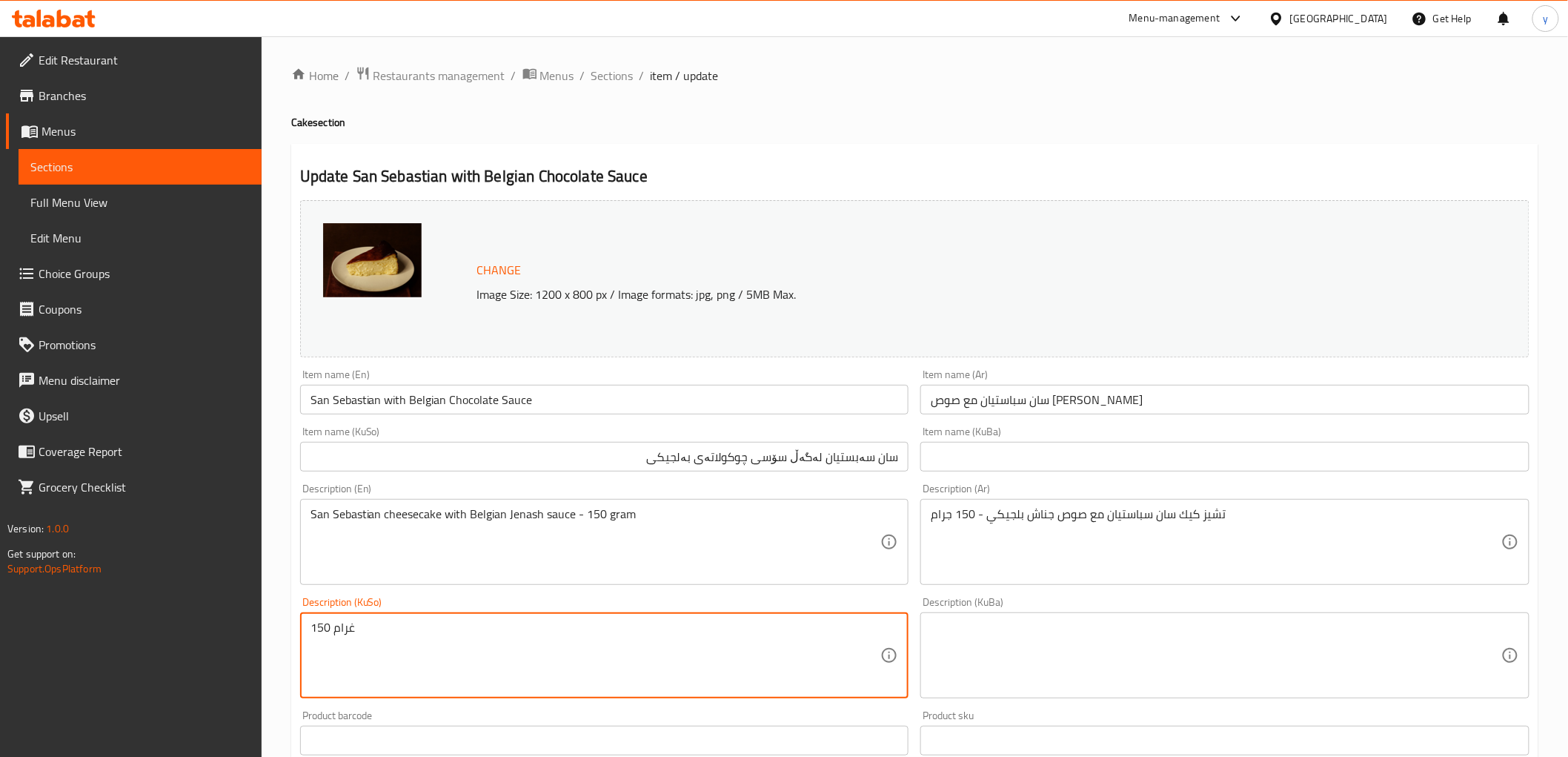
click at [724, 634] on textarea "150 غرام" at bounding box center [596, 655] width 571 height 70
type textarea "چیز کێکی سان سەبس"
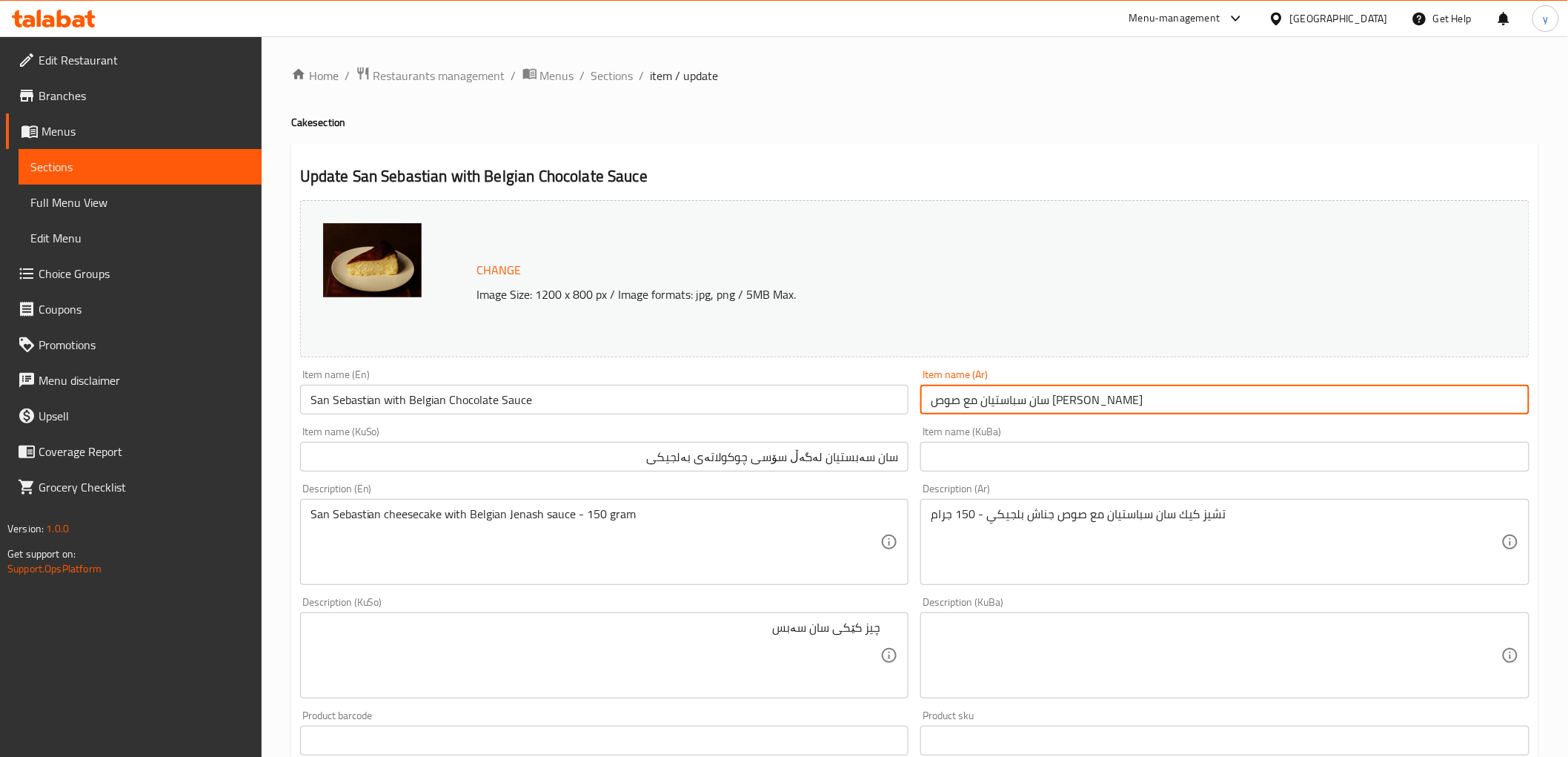
drag, startPoint x: 1061, startPoint y: 400, endPoint x: 1129, endPoint y: 402, distance: 68.0
click at [1129, 402] on input "سان سباستيان مع صوص شوكولا بلجيكي" at bounding box center [1225, 399] width 609 height 29
click at [854, 458] on input "سان سەبستیان لەگەڵ سۆسی چوکولاتەی بەلجیکی" at bounding box center [605, 456] width 609 height 29
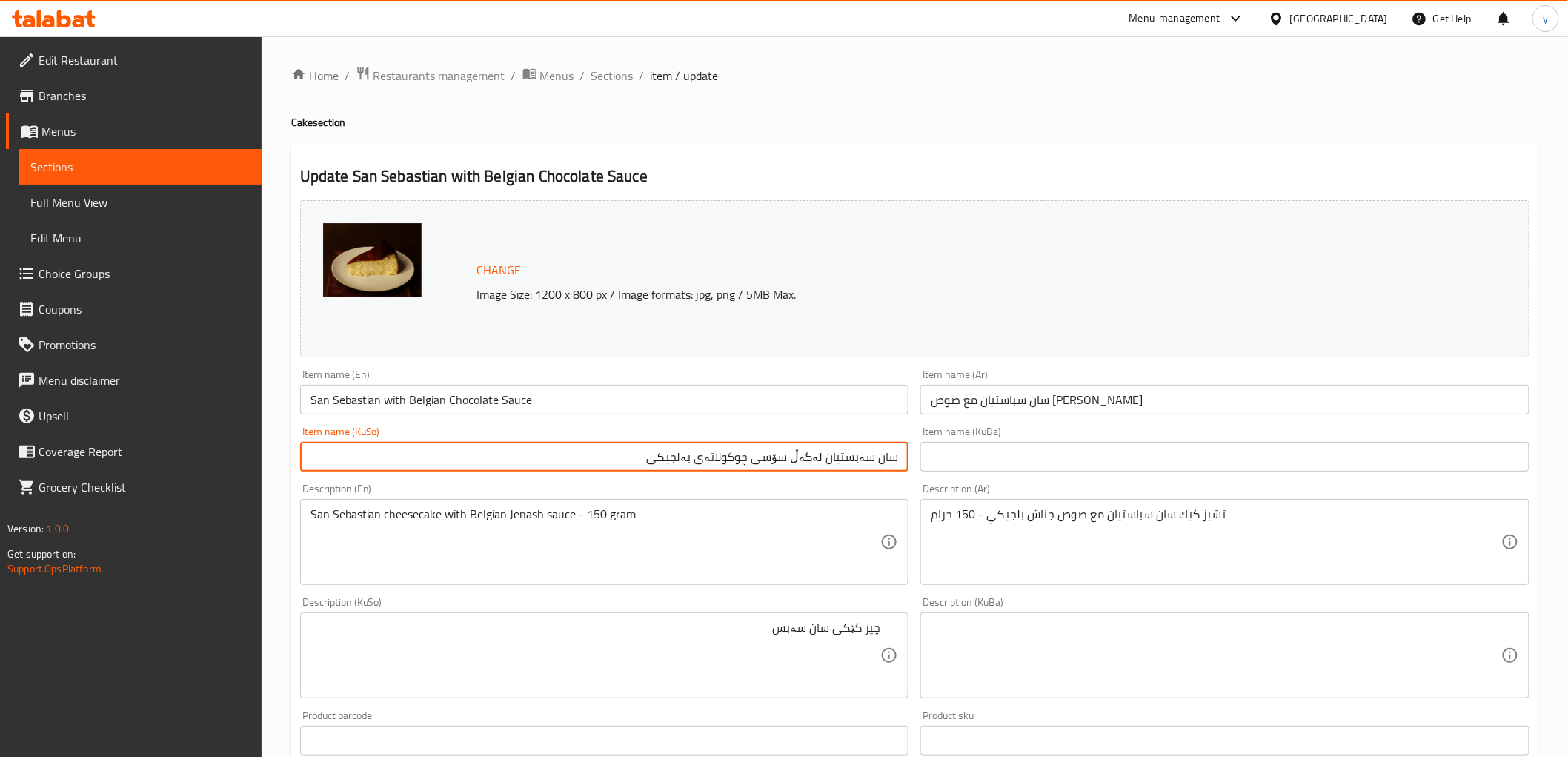
click at [854, 458] on input "سان سەبستیان لەگەڵ سۆسی چوکولاتەی بەلجیکی" at bounding box center [605, 456] width 609 height 29
paste input "ان سێباستیان"
type input "سان سان سێباستیان لەگەڵ سۆسی چوکولاتەی بەلجیکی"
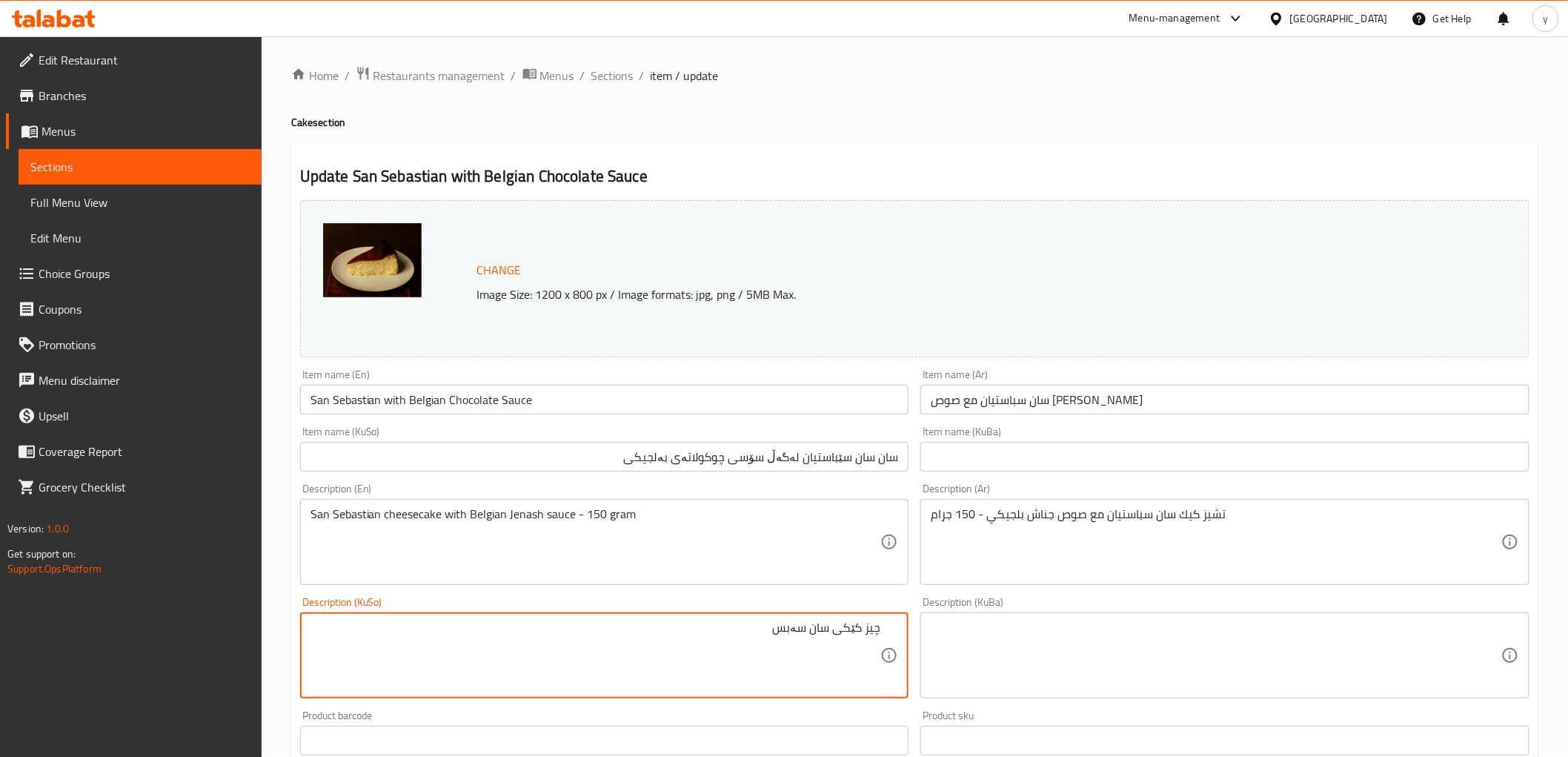
drag, startPoint x: 828, startPoint y: 627, endPoint x: 779, endPoint y: 632, distance: 49.3
click at [795, 631] on textarea "چیز کێکی سان سەبس" at bounding box center [596, 655] width 571 height 70
drag, startPoint x: 779, startPoint y: 632, endPoint x: 768, endPoint y: 633, distance: 11.0
click at [768, 633] on textarea "چیز کێکی سان سەبس" at bounding box center [596, 655] width 571 height 70
paste textarea "ان سێباستیان"
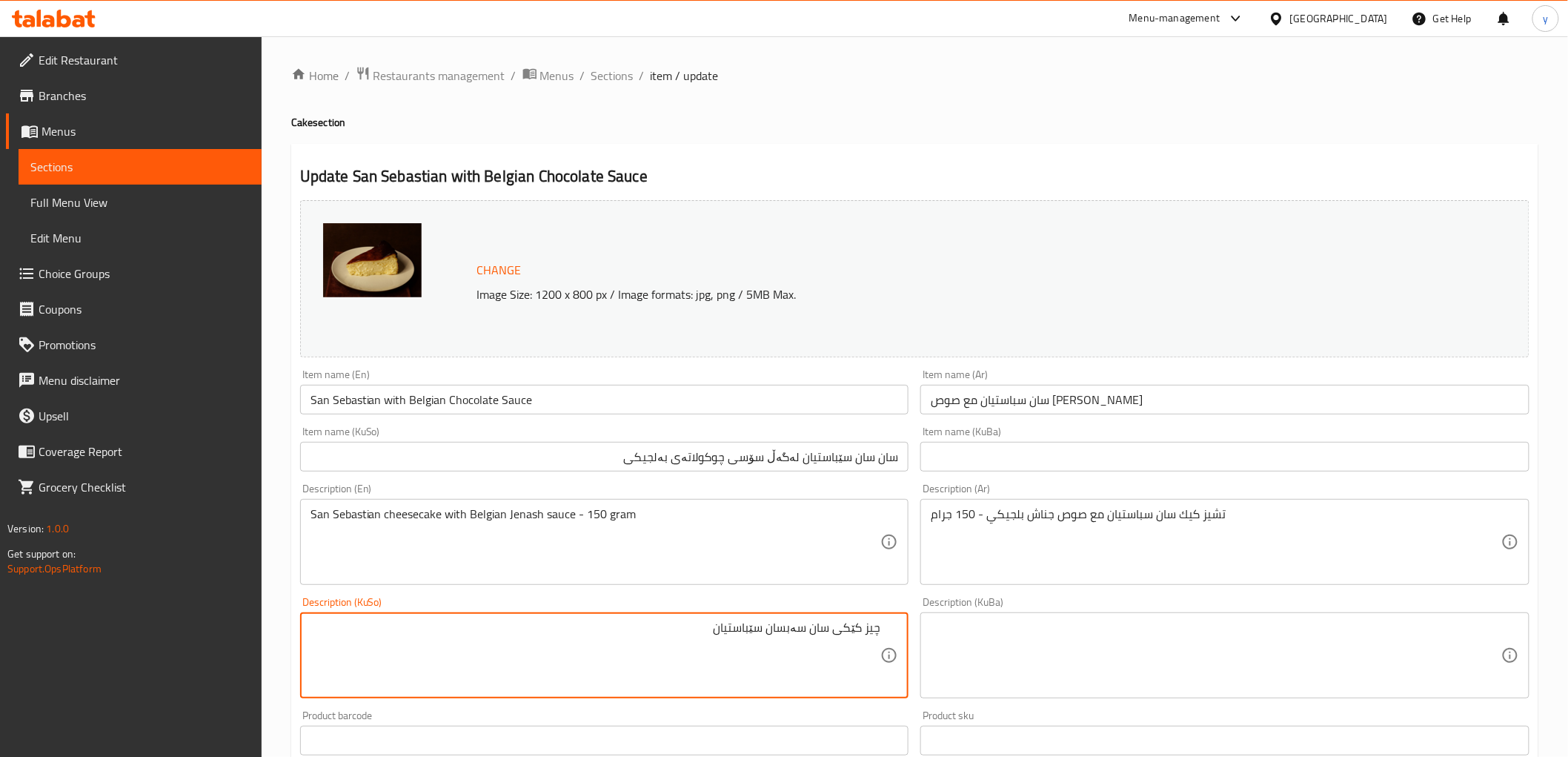
click at [827, 629] on textarea "چیز کێکی سان سەبسان سێباستیان" at bounding box center [596, 655] width 571 height 70
drag, startPoint x: 830, startPoint y: 628, endPoint x: 686, endPoint y: 627, distance: 144.0
click at [686, 627] on textarea "چیز کێکی سان سەبسان سێباستیان" at bounding box center [596, 655] width 571 height 70
paste textarea
type textarea "چیز کێکی سان سێباستیان لەگەڵ سۆسی جیناشی بەلجیکی - 150 گرام"
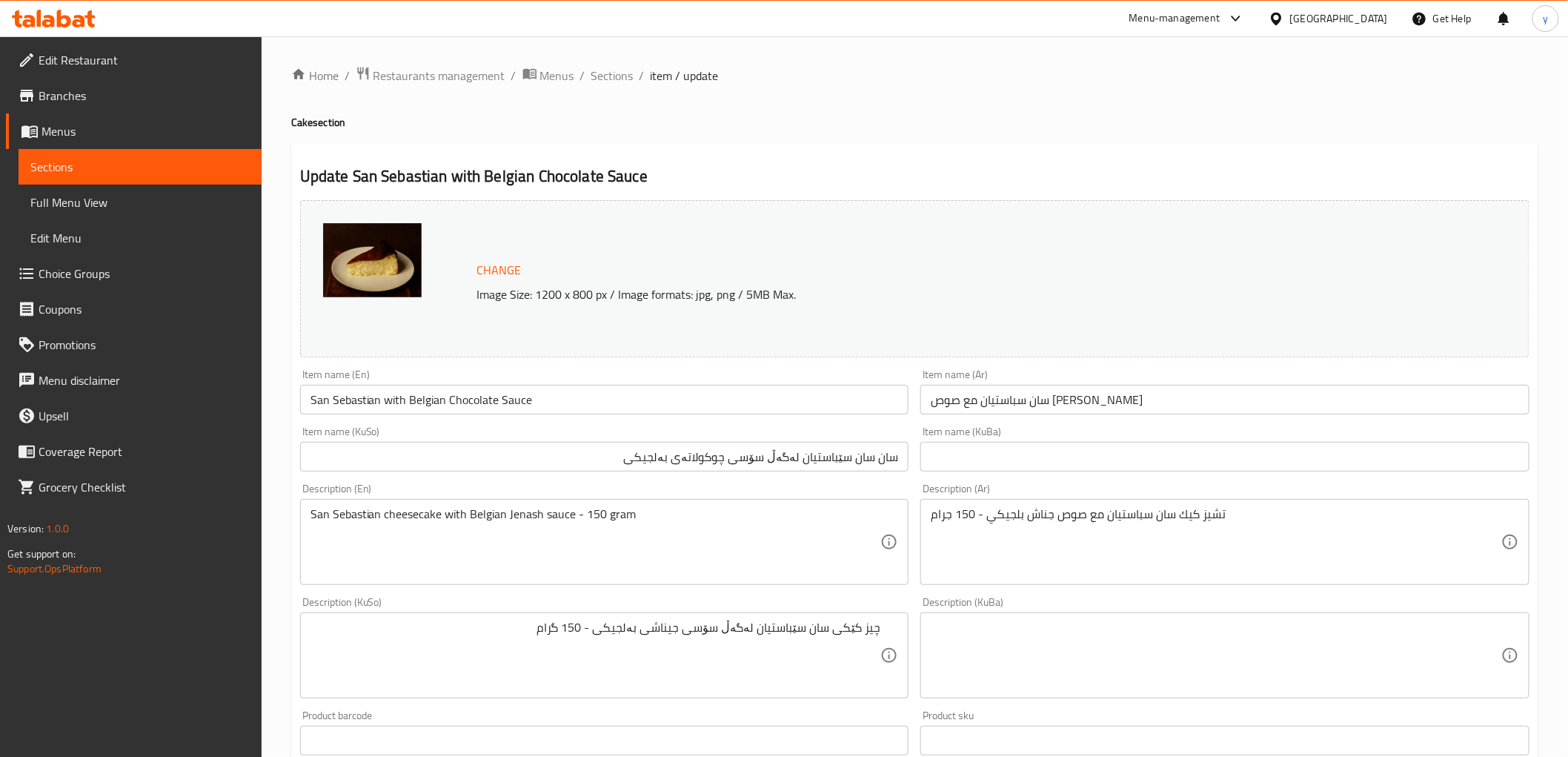
click at [464, 378] on div "Item name (En) San Sebastian with Belgian Chocolate Sauce Item name (En)" at bounding box center [605, 392] width 609 height 45
click at [486, 409] on input "San Sebastian with Belgian Chocolate Sauce" at bounding box center [605, 399] width 609 height 29
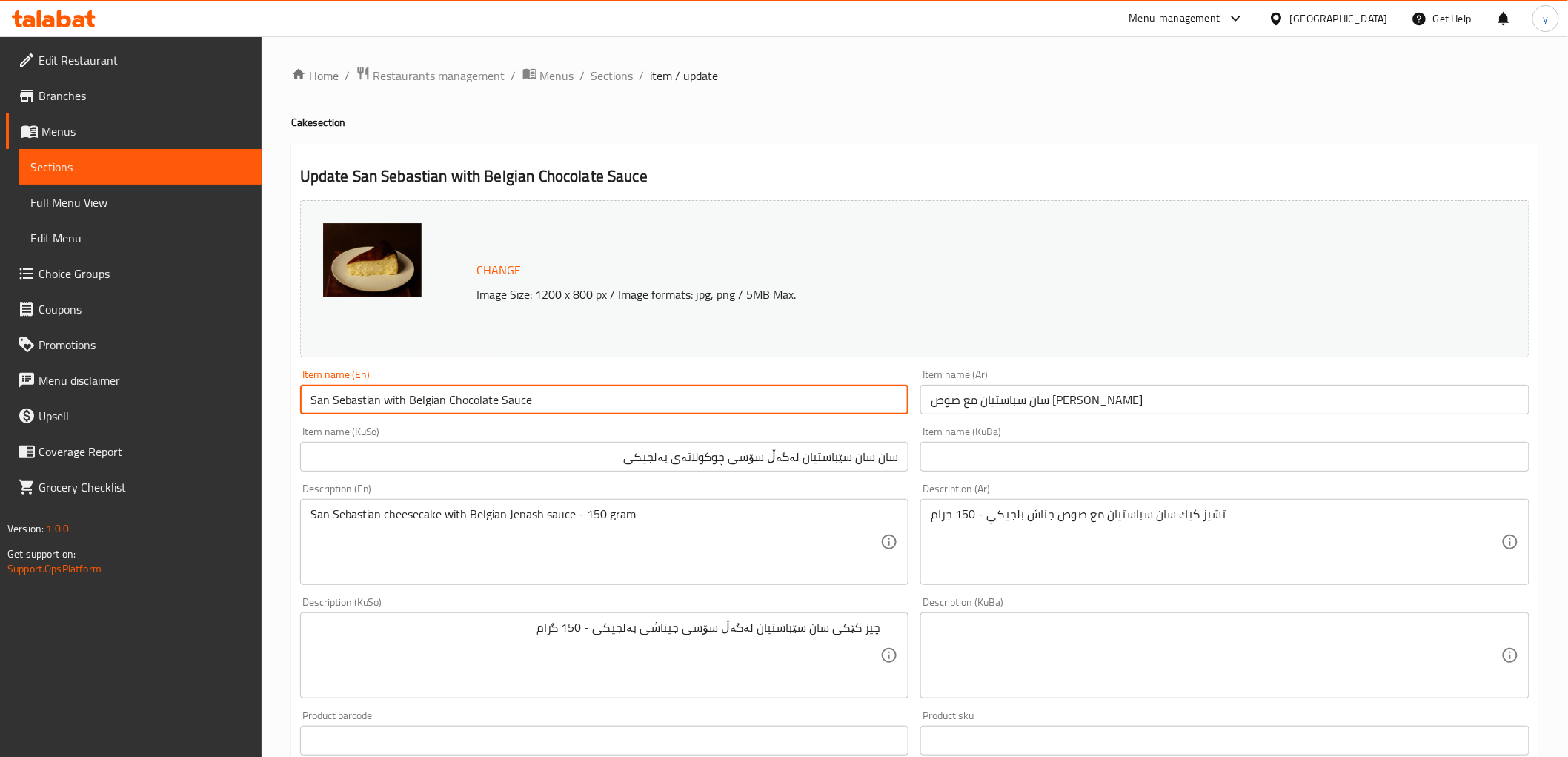
click at [486, 409] on input "San Sebastian with Belgian Chocolate Sauce" at bounding box center [605, 399] width 609 height 29
click at [511, 419] on div "Item name (En) San Sebastian with Belgian Chocolate Sauce Item name (En)" at bounding box center [605, 392] width 621 height 57
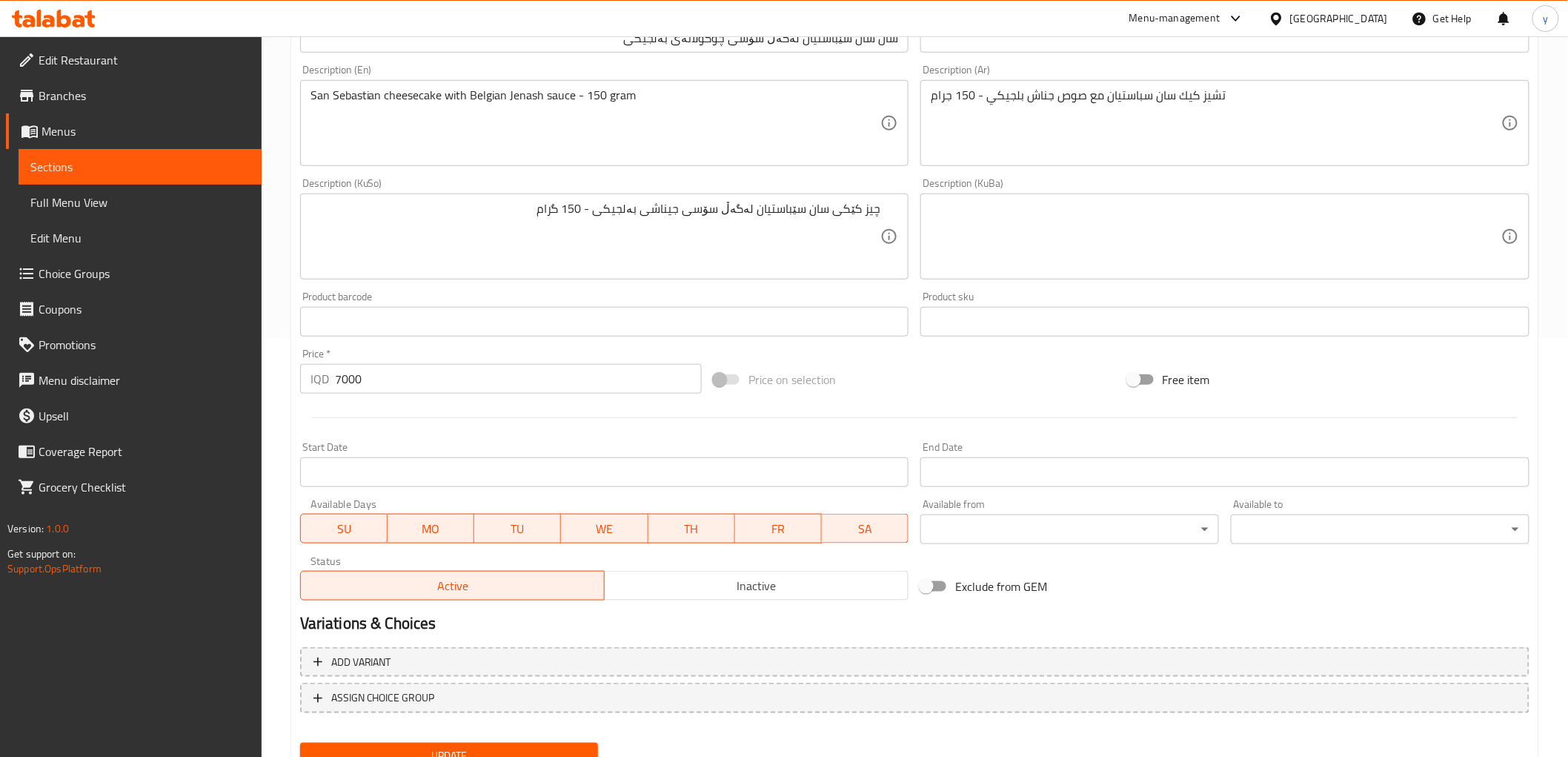
scroll to position [480, 0]
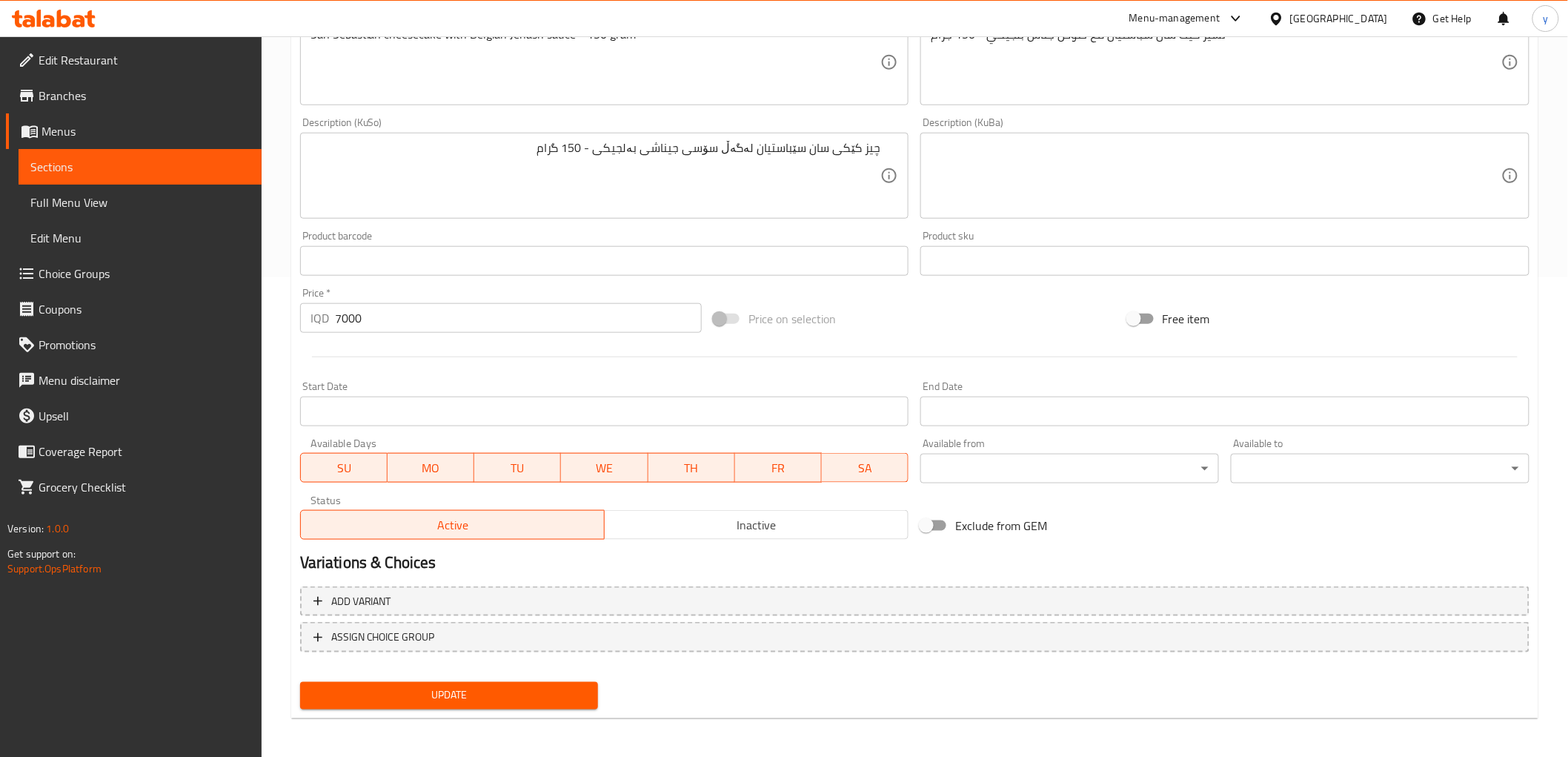
click at [506, 704] on button "Update" at bounding box center [449, 695] width 299 height 27
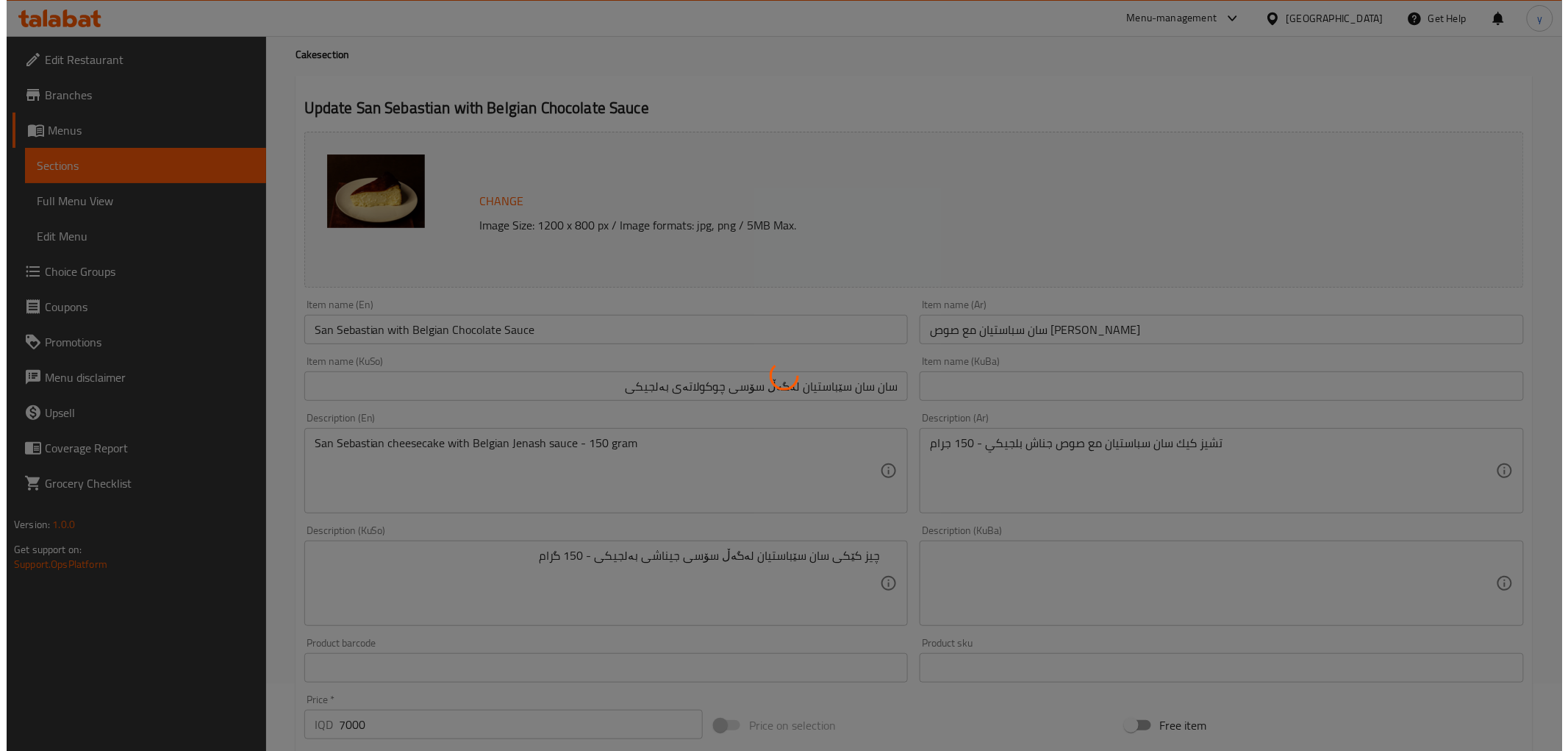
scroll to position [0, 0]
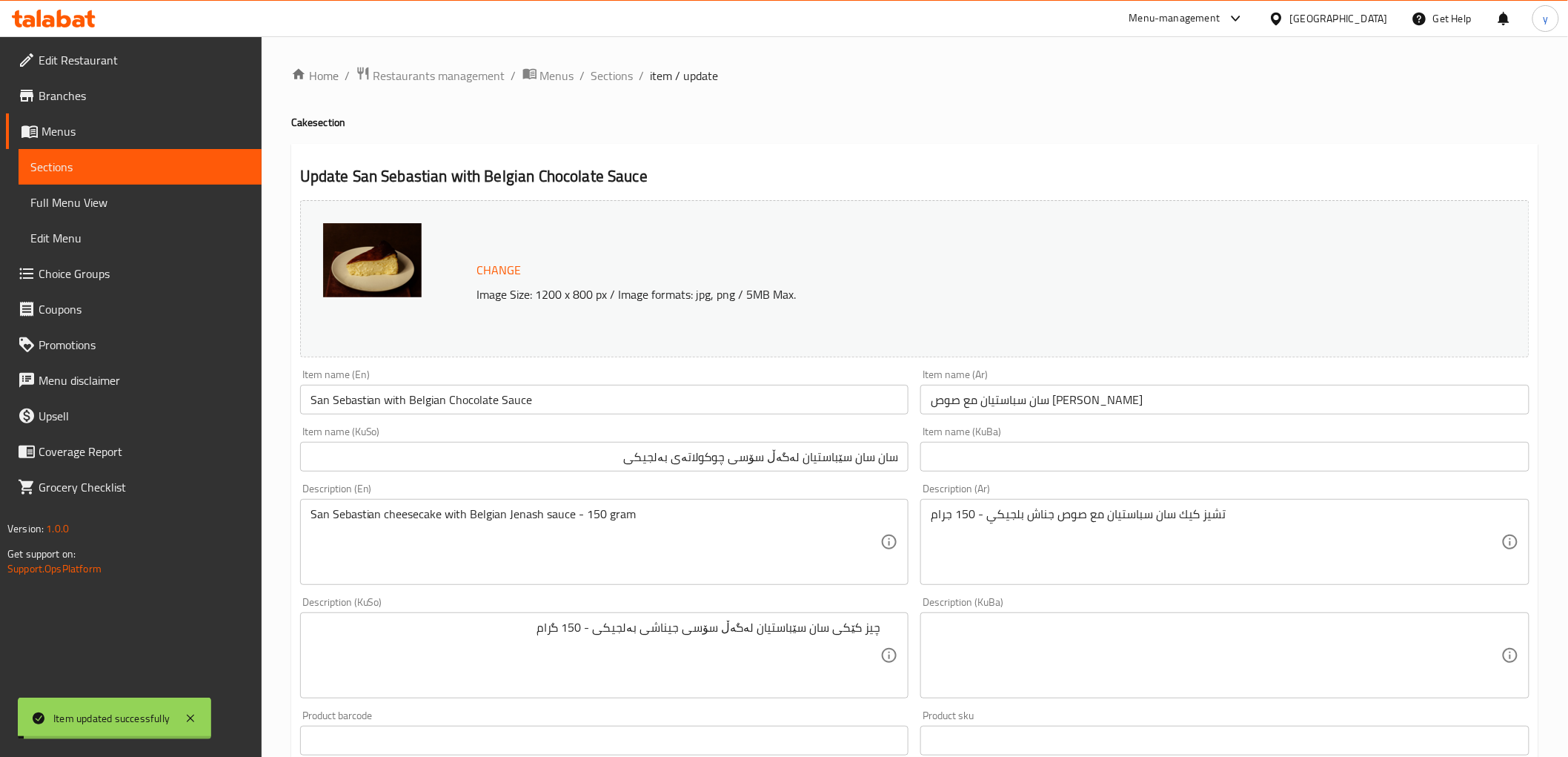
click at [160, 198] on span "Full Menu View" at bounding box center [139, 203] width 219 height 18
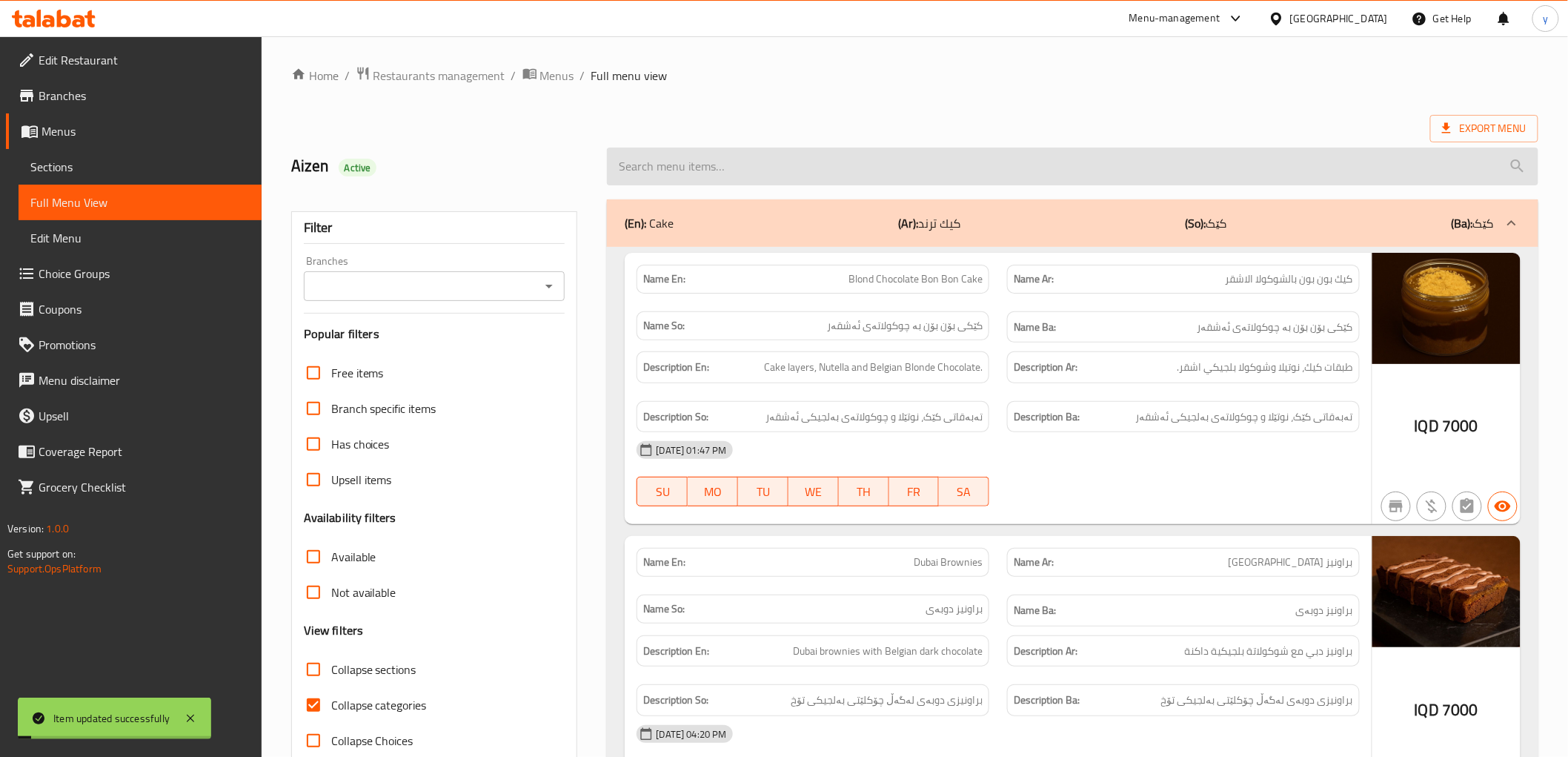
click at [804, 176] on input "search" at bounding box center [1072, 167] width 931 height 38
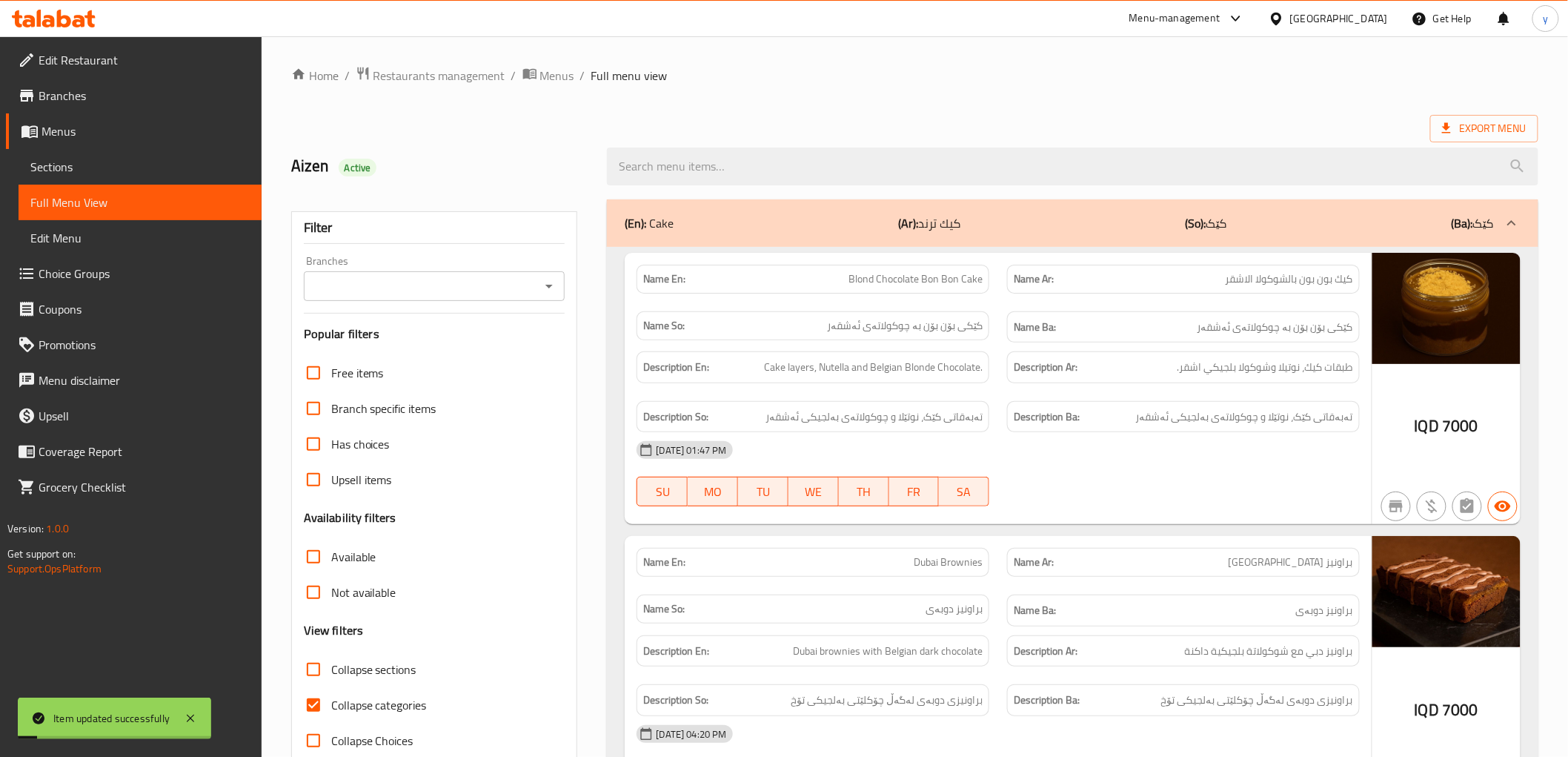
paste input "San Sebastian with Belgian Chocolate Sauce"
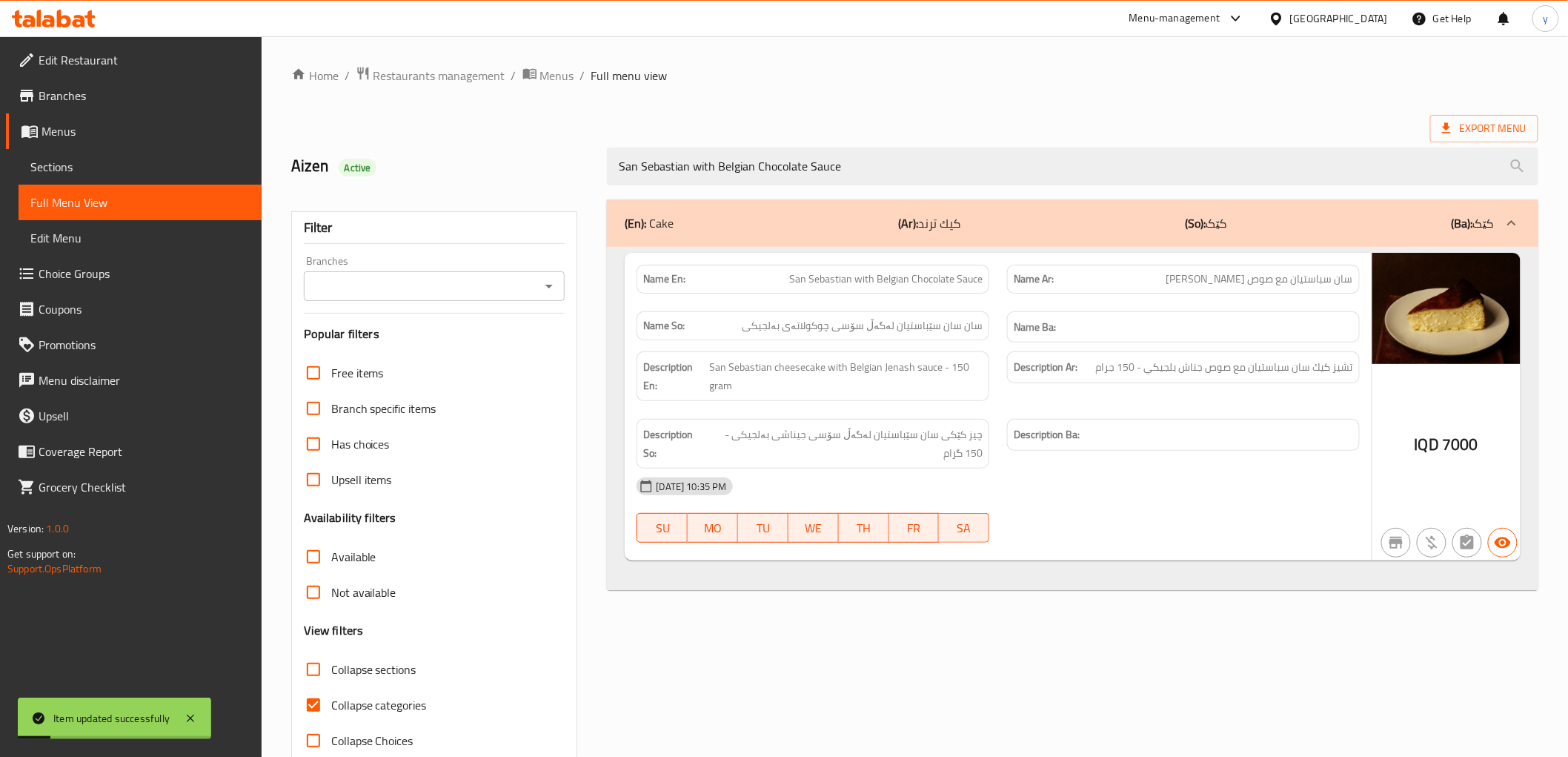
click at [542, 292] on icon "Open" at bounding box center [550, 287] width 18 height 18
type input "San Sebastian with Belgian Chocolate Sauce"
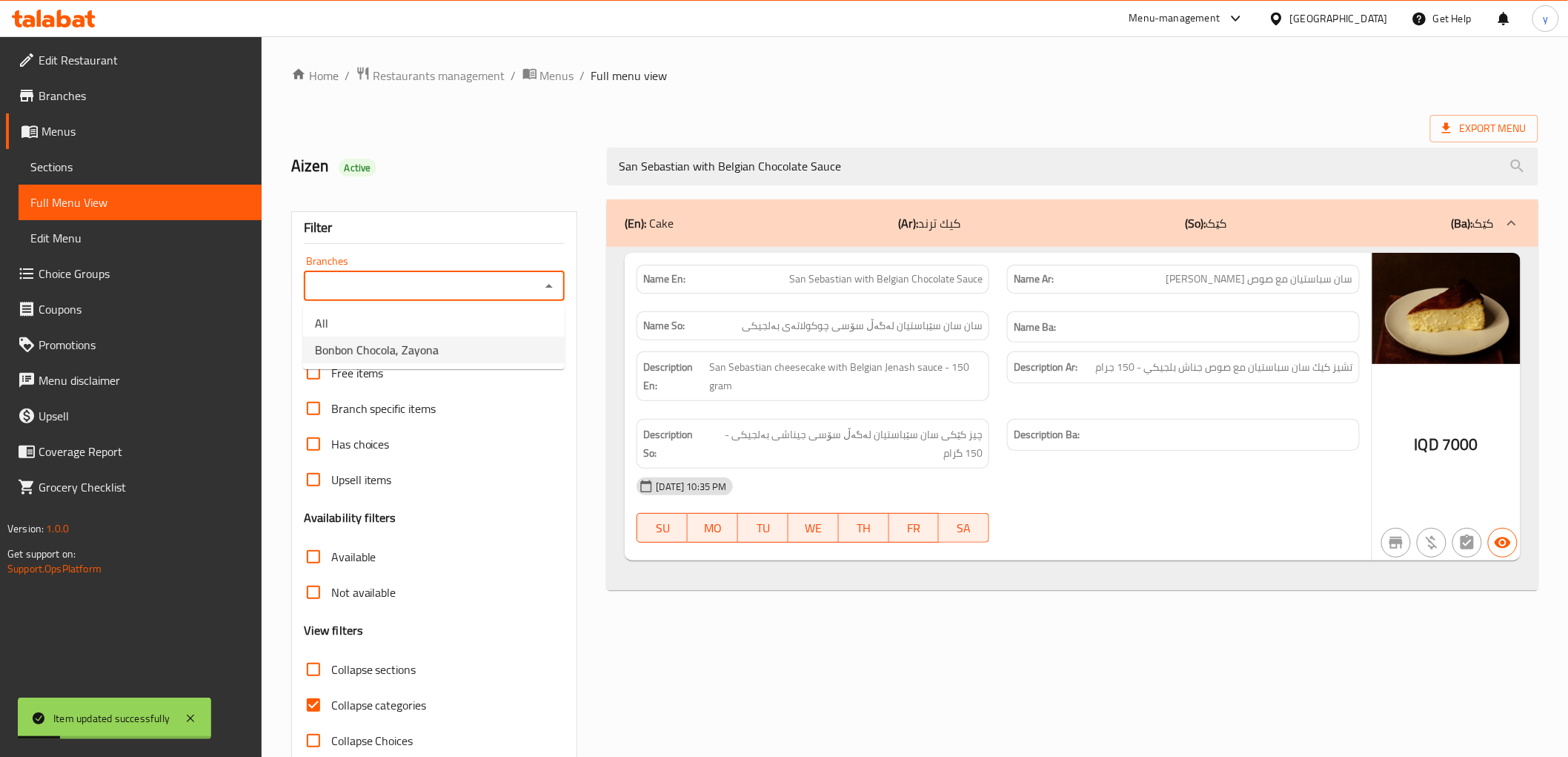
drag, startPoint x: 528, startPoint y: 342, endPoint x: 467, endPoint y: 393, distance: 79.5
click at [519, 346] on li "Bonbon Chocola, Zayona" at bounding box center [433, 349] width 262 height 26
type input "Bonbon Chocola, Zayona"
click at [182, 727] on icon at bounding box center [191, 719] width 18 height 18
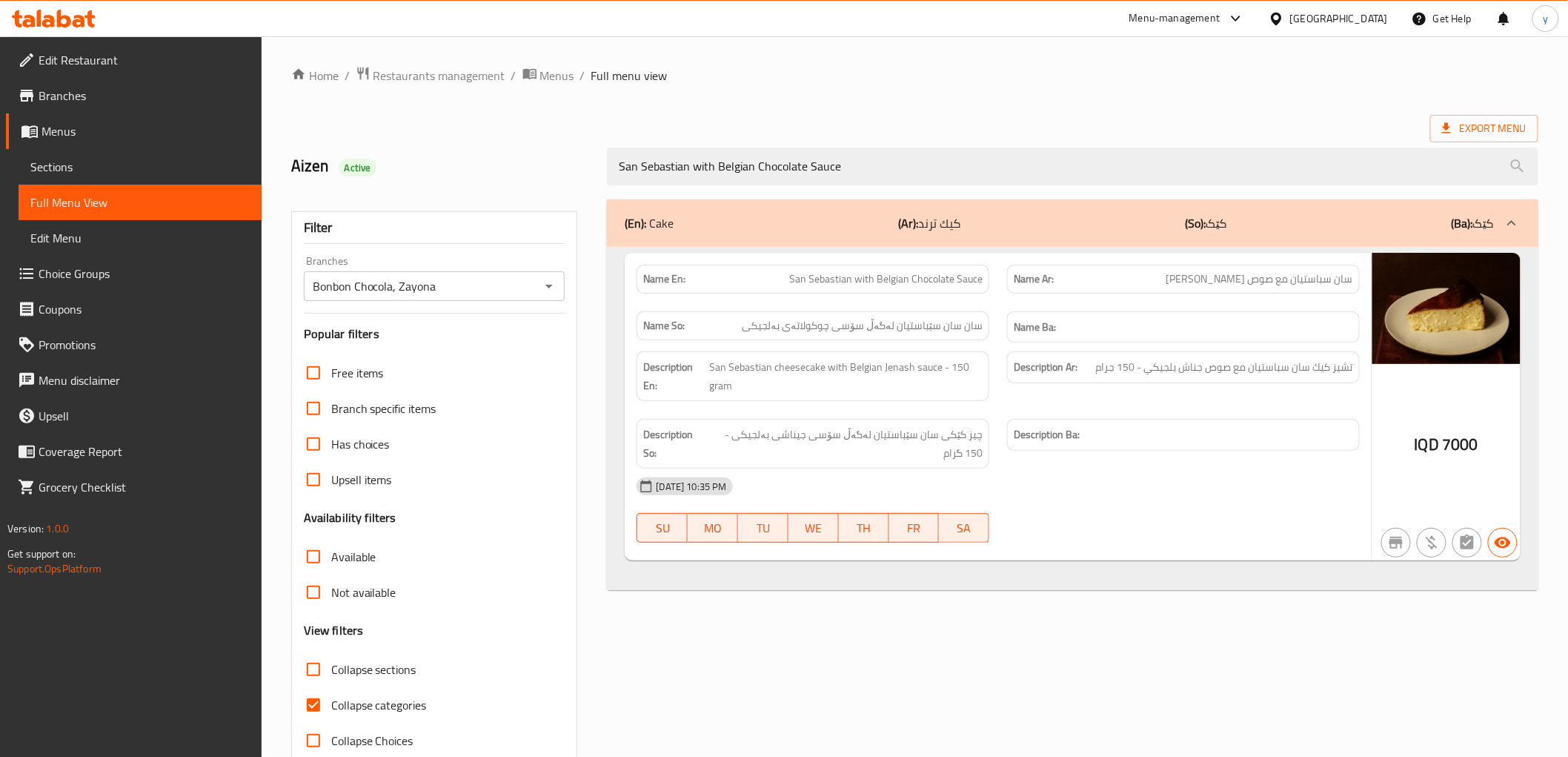
click at [324, 697] on input "Collapse categories" at bounding box center [313, 704] width 35 height 35
checkbox input "false"
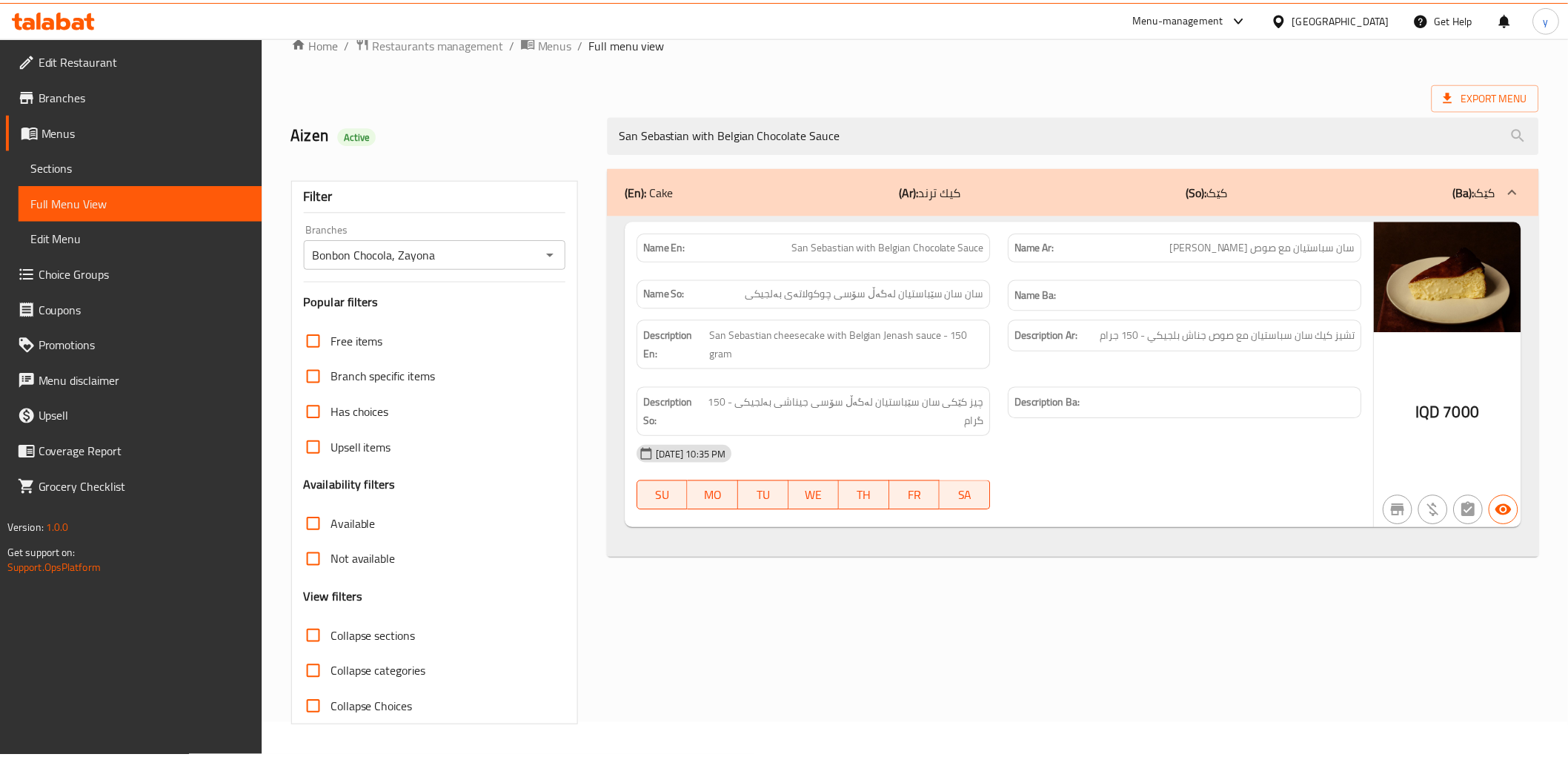
scroll to position [32, 0]
